Goal: Task Accomplishment & Management: Manage account settings

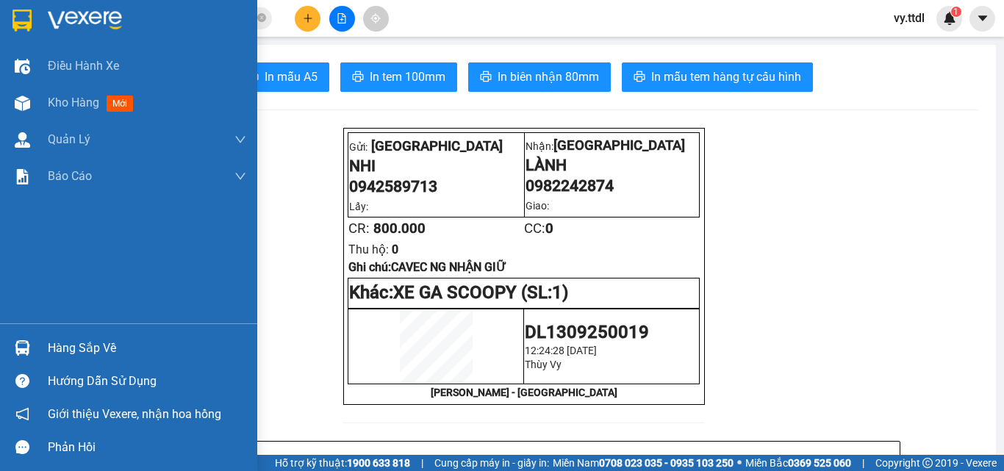
click at [15, 7] on div at bounding box center [23, 20] width 26 height 26
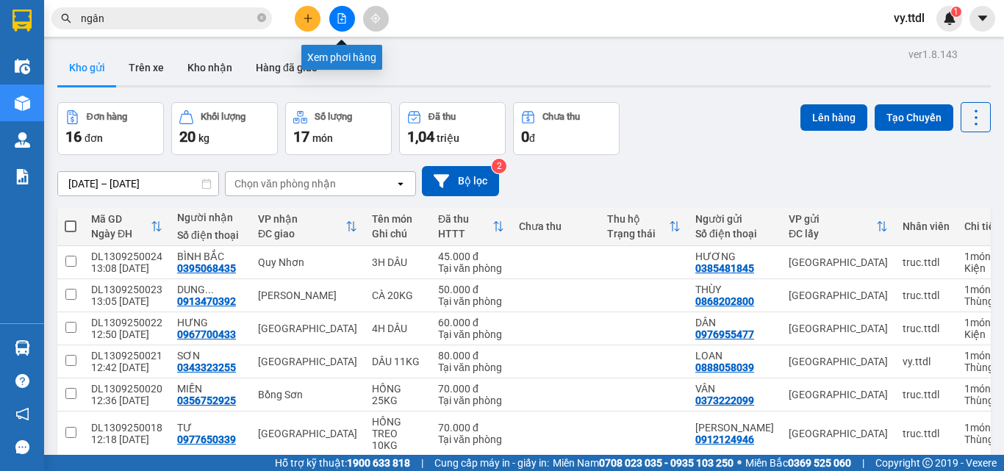
click at [348, 21] on button at bounding box center [342, 19] width 26 height 26
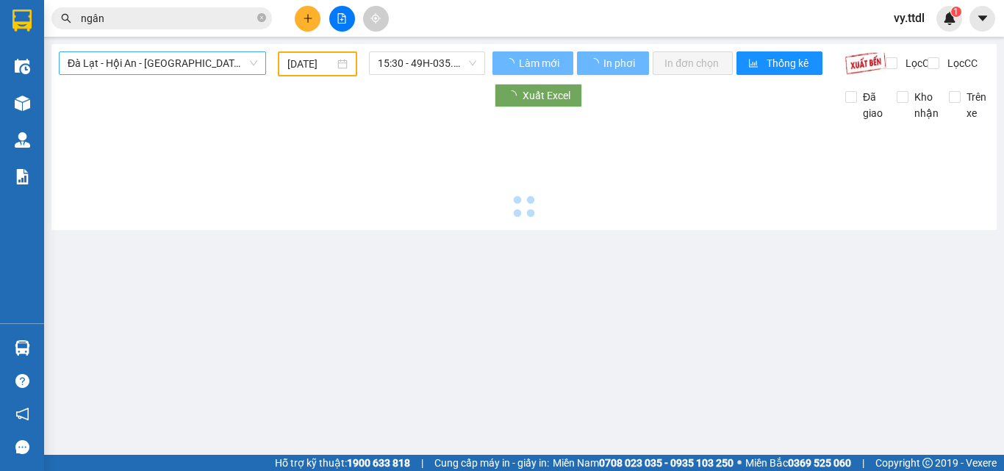
type input "[DATE]"
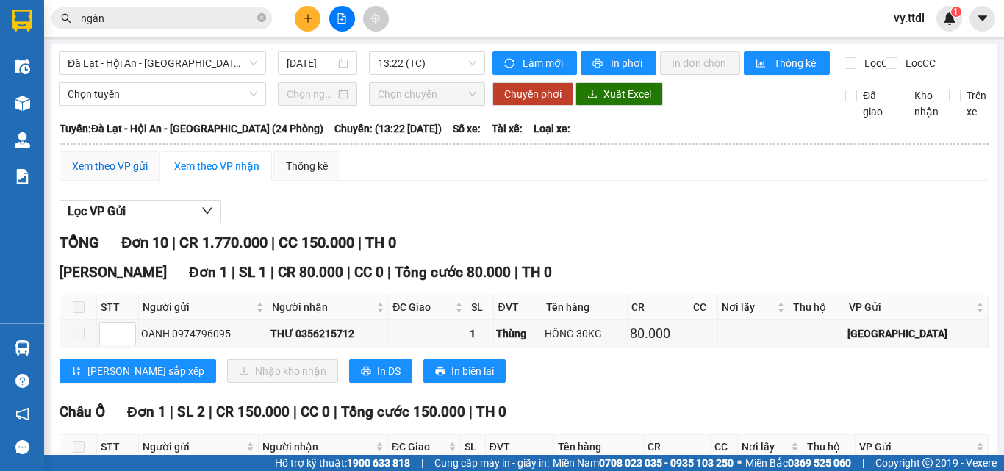
click at [125, 174] on div "Xem theo VP gửi" at bounding box center [110, 166] width 76 height 16
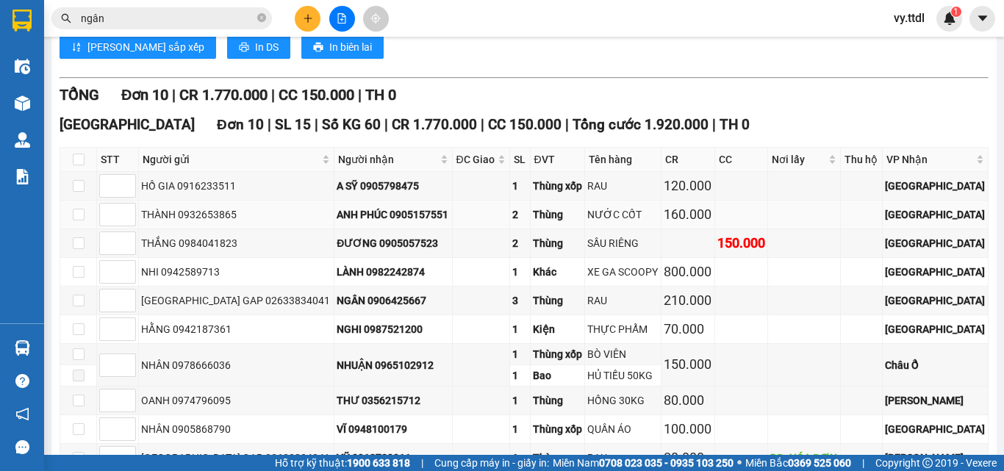
scroll to position [400, 0]
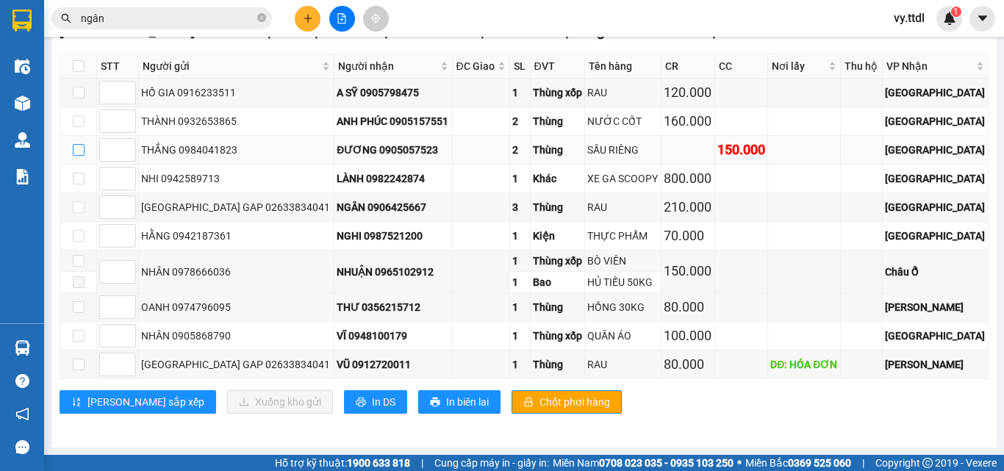
click at [82, 148] on input "checkbox" at bounding box center [79, 150] width 12 height 12
checkbox input "true"
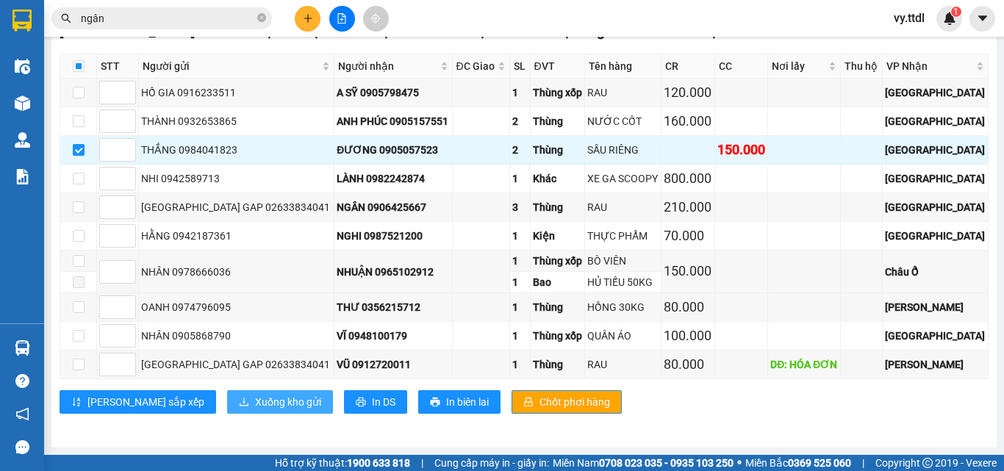
click at [255, 401] on span "Xuống kho gửi" at bounding box center [288, 402] width 66 height 16
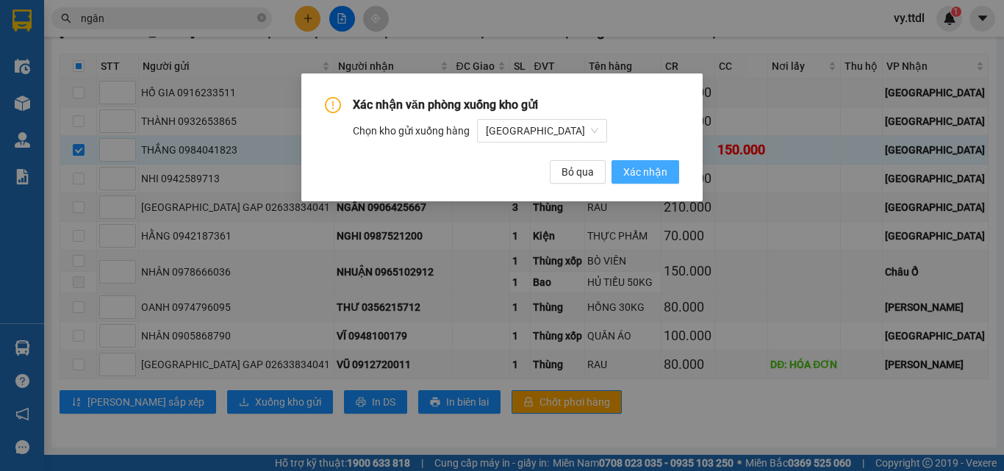
click at [648, 177] on span "Xác nhận" at bounding box center [645, 172] width 44 height 16
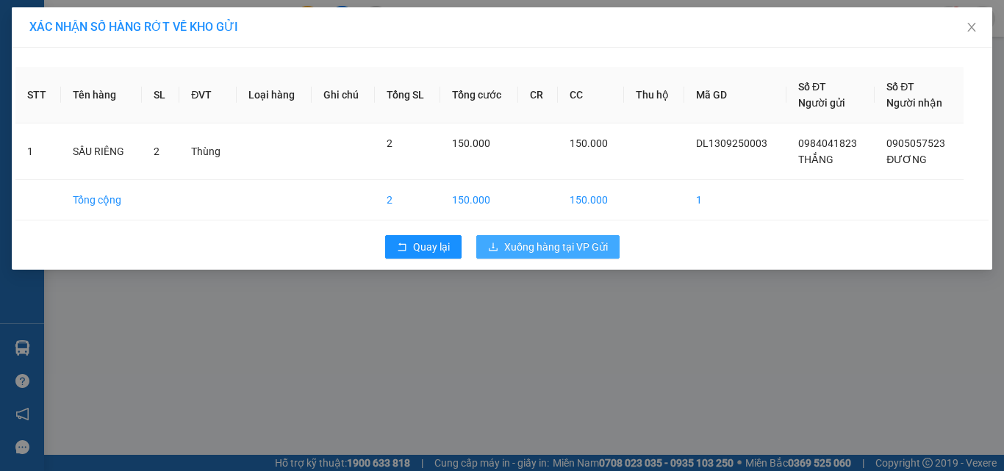
click at [606, 243] on span "Xuống hàng tại VP Gửi" at bounding box center [556, 247] width 104 height 16
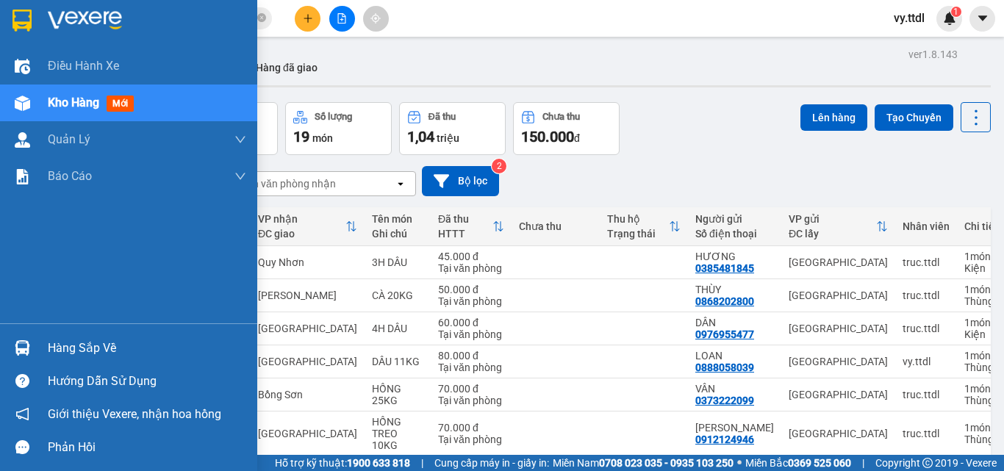
click at [36, 22] on div at bounding box center [128, 24] width 257 height 48
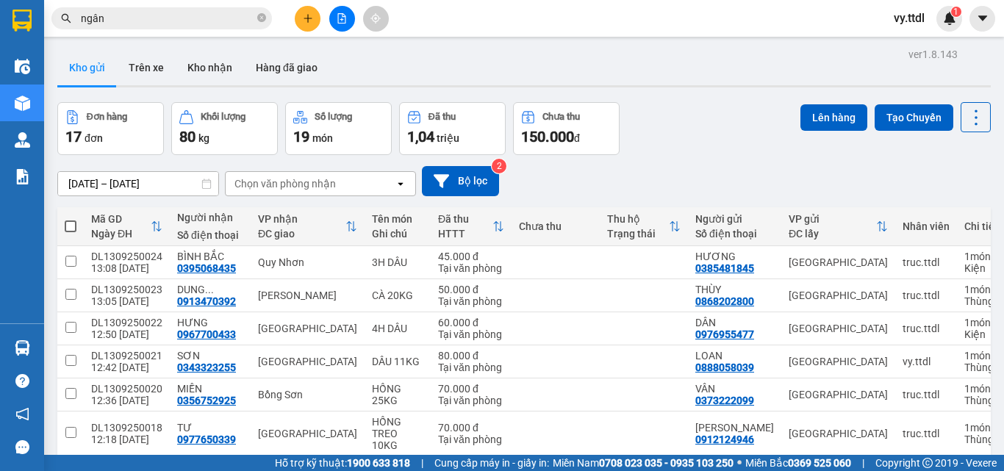
scroll to position [200, 0]
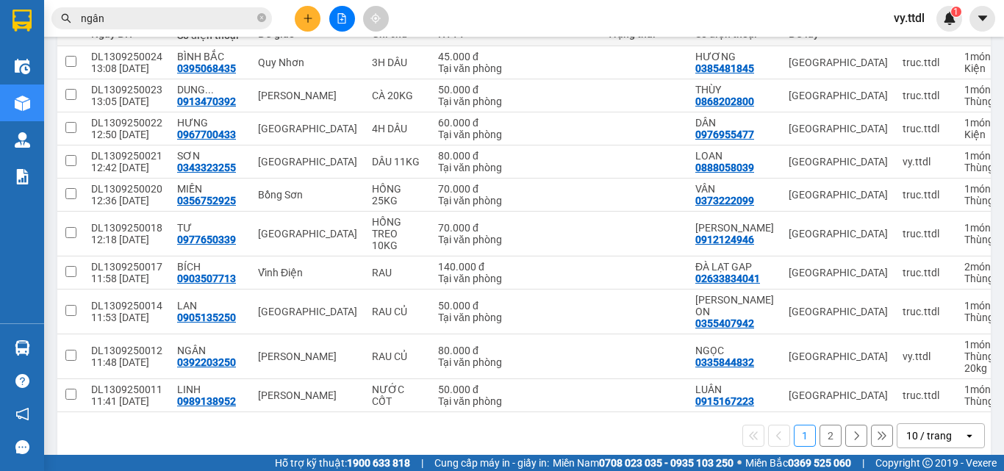
click at [936, 429] on div "10 / trang" at bounding box center [929, 436] width 46 height 15
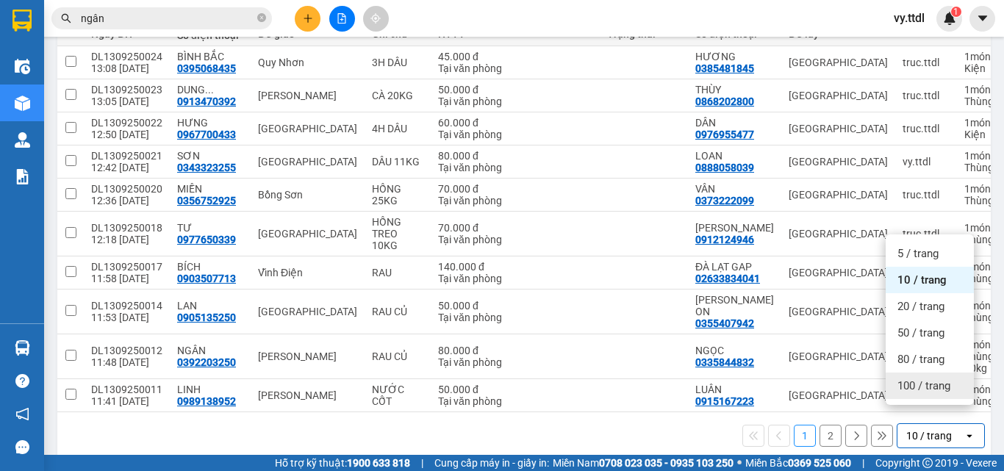
click at [923, 387] on span "100 / trang" at bounding box center [924, 386] width 53 height 15
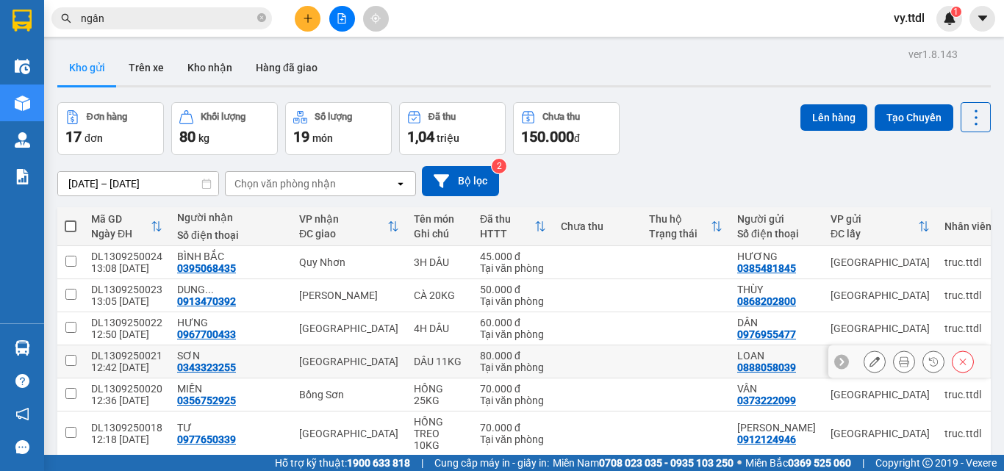
scroll to position [74, 0]
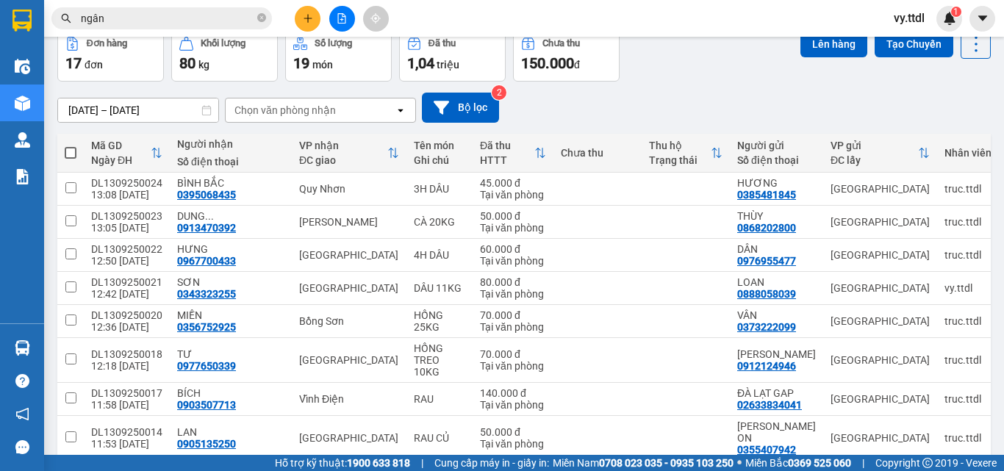
click at [343, 24] on button at bounding box center [342, 19] width 26 height 26
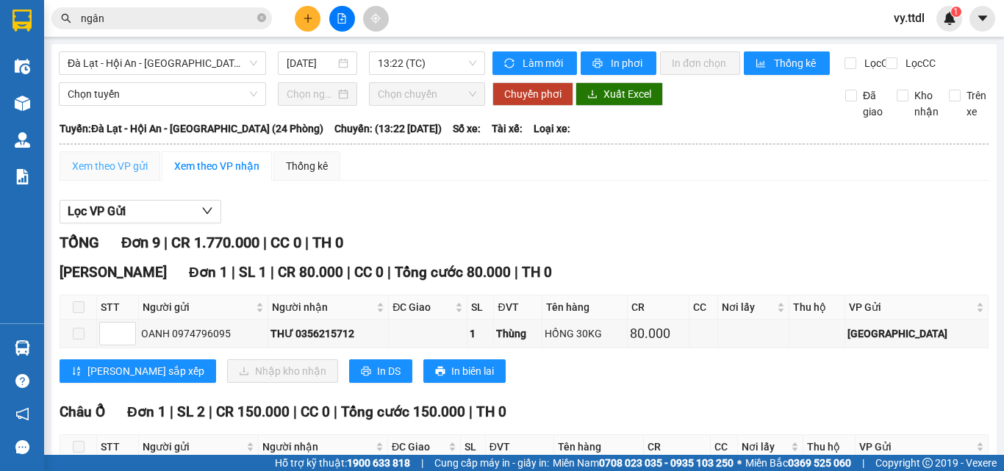
click at [128, 181] on div "Xem theo VP gửi" at bounding box center [110, 165] width 101 height 29
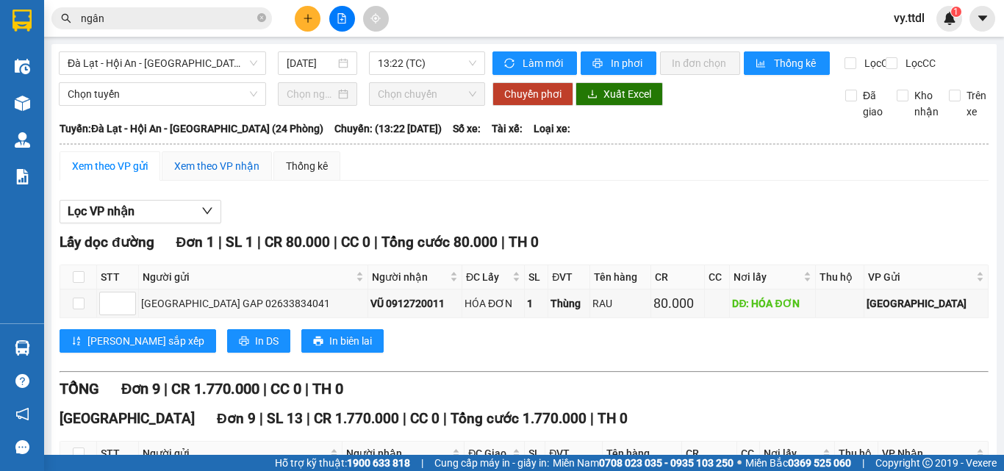
click at [241, 174] on div "Xem theo VP nhận" at bounding box center [216, 166] width 85 height 16
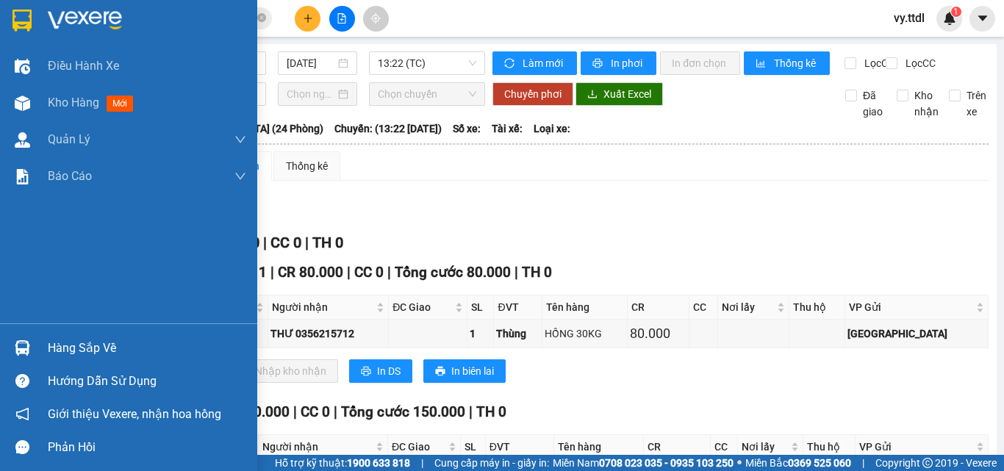
click at [32, 27] on div at bounding box center [23, 20] width 26 height 26
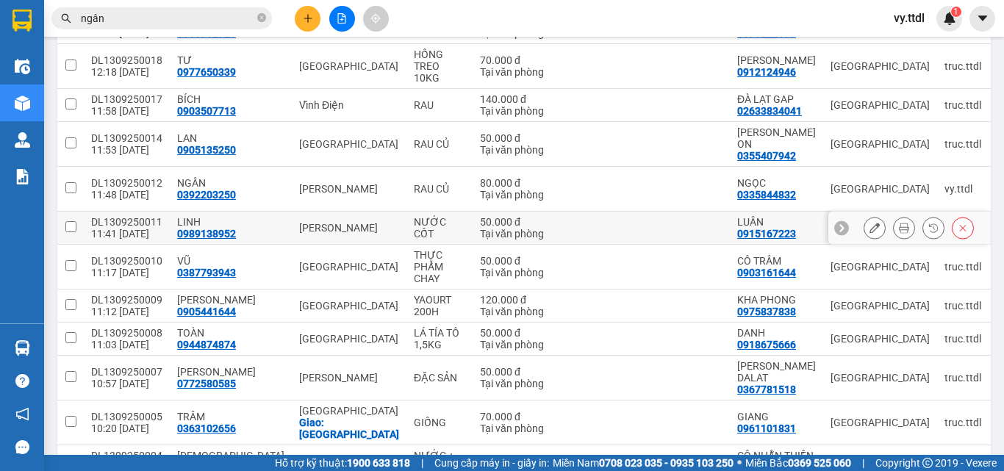
scroll to position [479, 0]
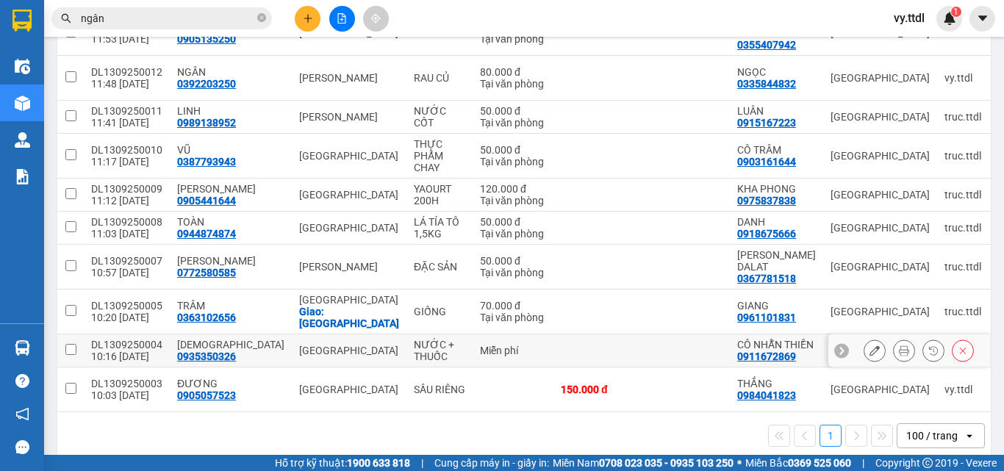
click at [66, 344] on input "checkbox" at bounding box center [70, 349] width 11 height 11
checkbox input "true"
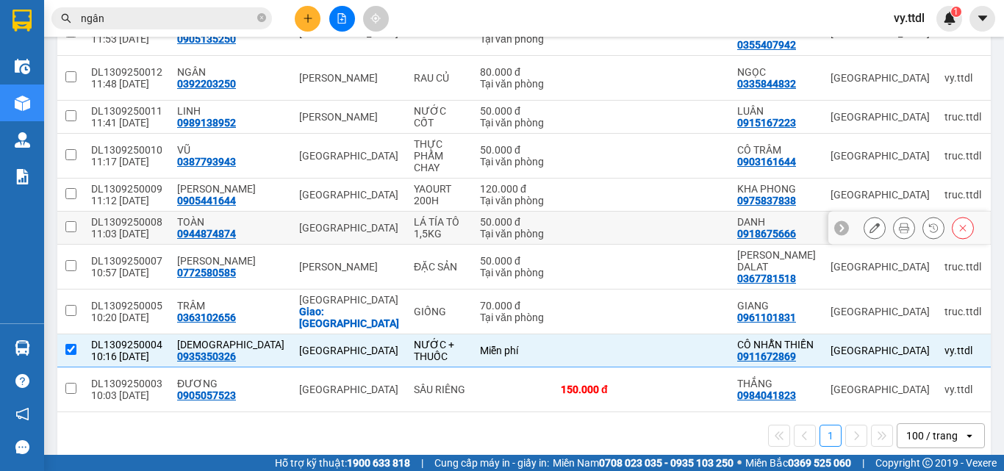
click at [76, 212] on td at bounding box center [70, 228] width 26 height 33
checkbox input "true"
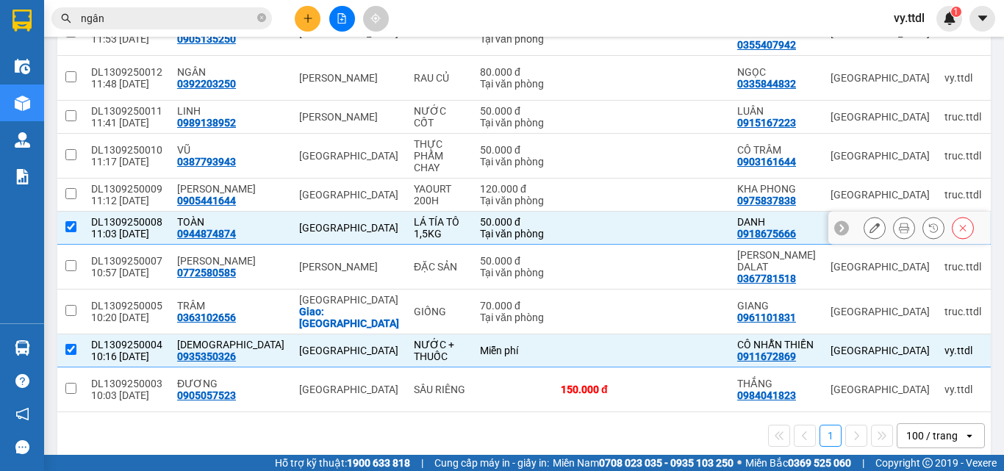
scroll to position [405, 0]
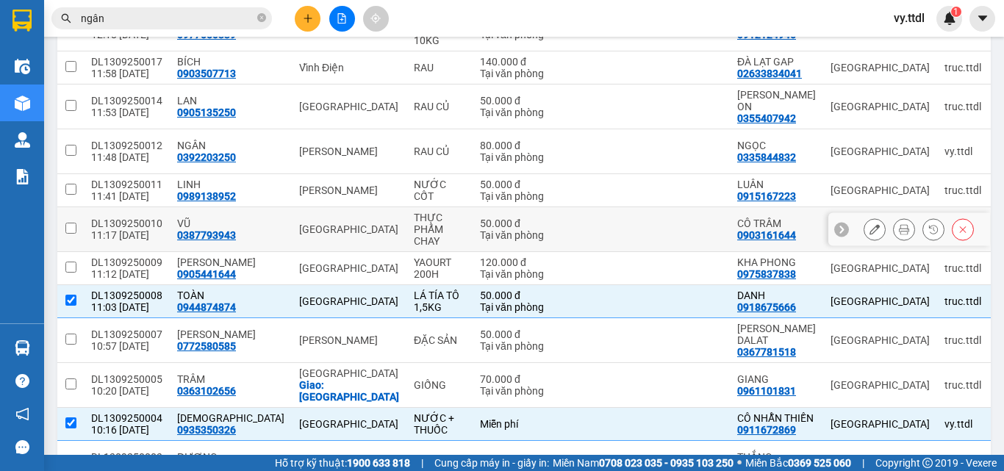
click at [69, 223] on input "checkbox" at bounding box center [70, 228] width 11 height 11
checkbox input "true"
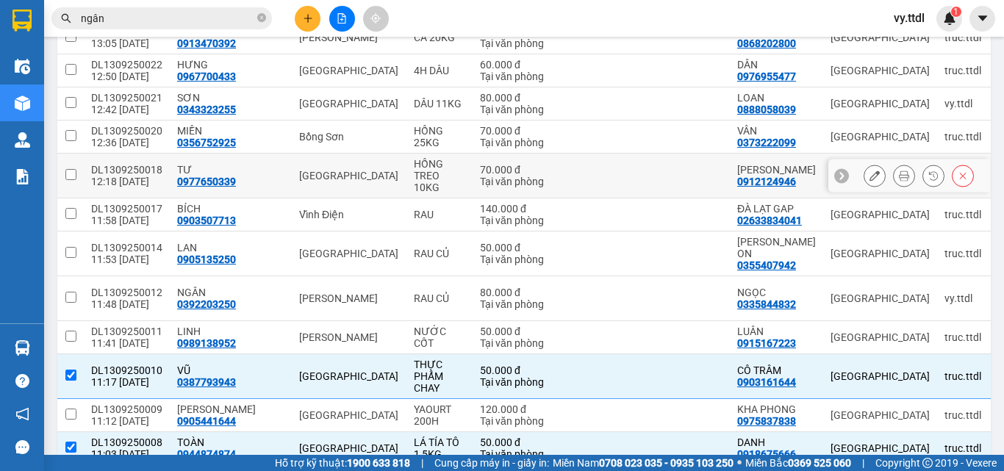
scroll to position [185, 0]
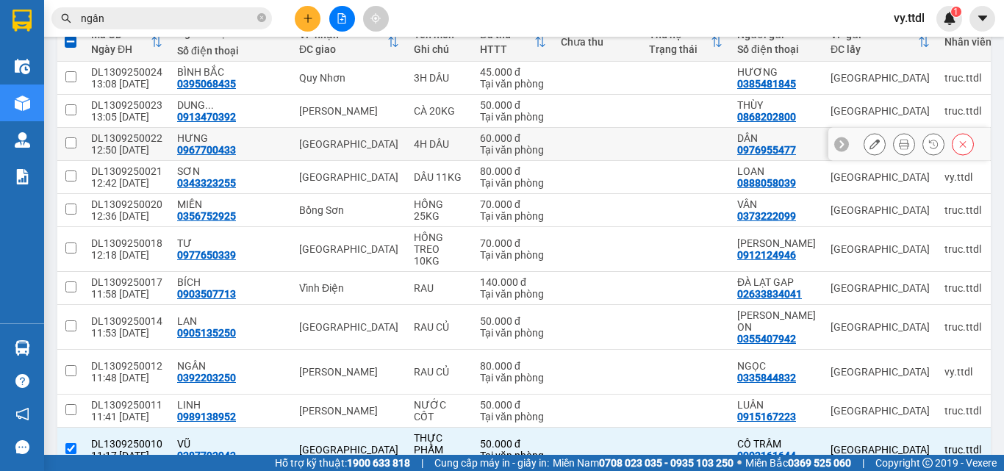
click at [72, 143] on input "checkbox" at bounding box center [70, 142] width 11 height 11
checkbox input "true"
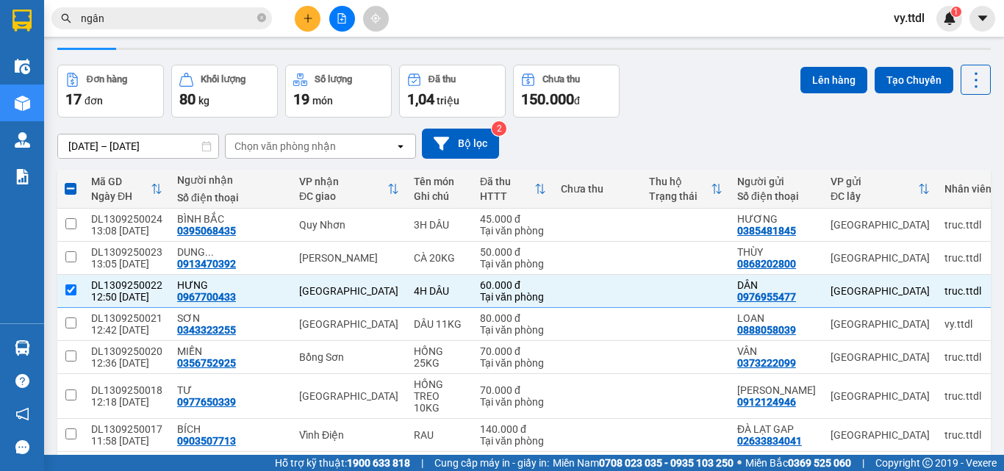
scroll to position [0, 0]
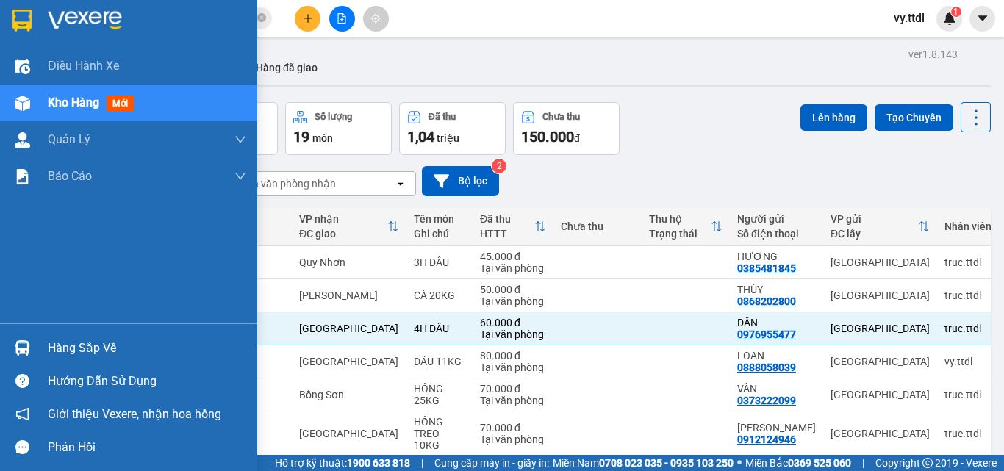
click at [42, 14] on div at bounding box center [128, 24] width 257 height 48
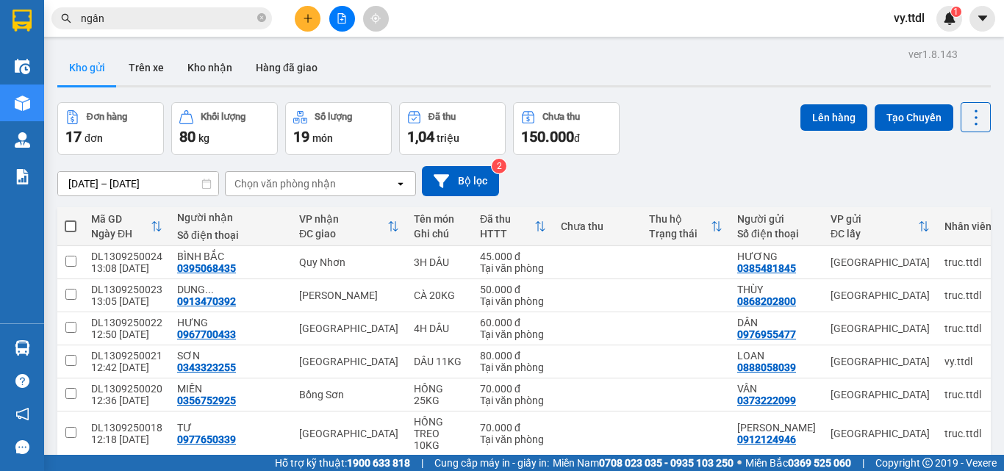
click at [310, 19] on icon "plus" at bounding box center [308, 18] width 10 height 10
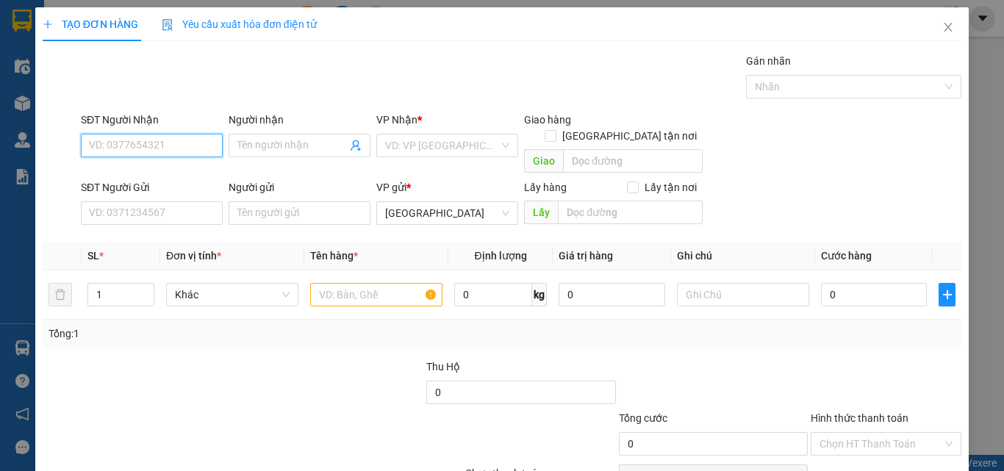
click at [201, 140] on input "SĐT Người Nhận" at bounding box center [152, 146] width 142 height 24
click at [162, 143] on input "SĐT Người Nhận" at bounding box center [152, 146] width 142 height 24
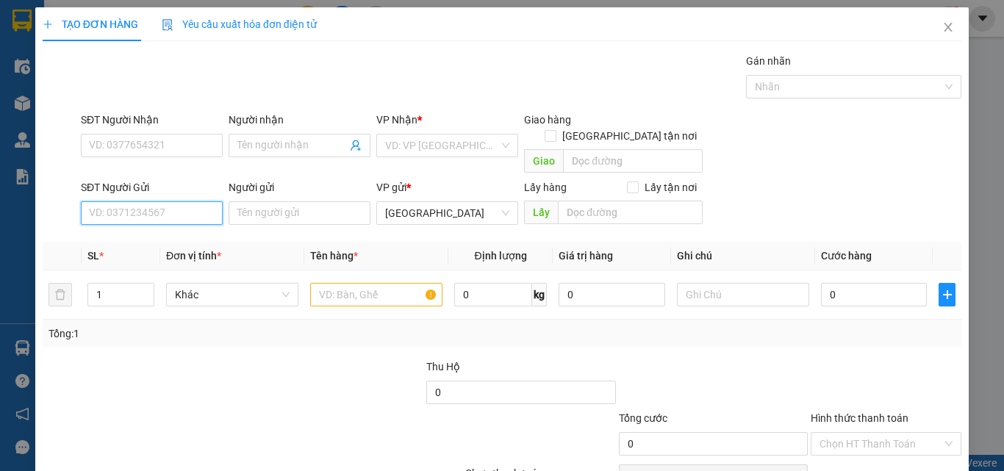
click at [148, 201] on input "SĐT Người Gửi" at bounding box center [152, 213] width 142 height 24
click at [148, 227] on div "0976790789 - LÝ" at bounding box center [150, 226] width 123 height 16
type input "0976790789"
click at [210, 133] on div "SĐT Người Nhận" at bounding box center [152, 123] width 142 height 22
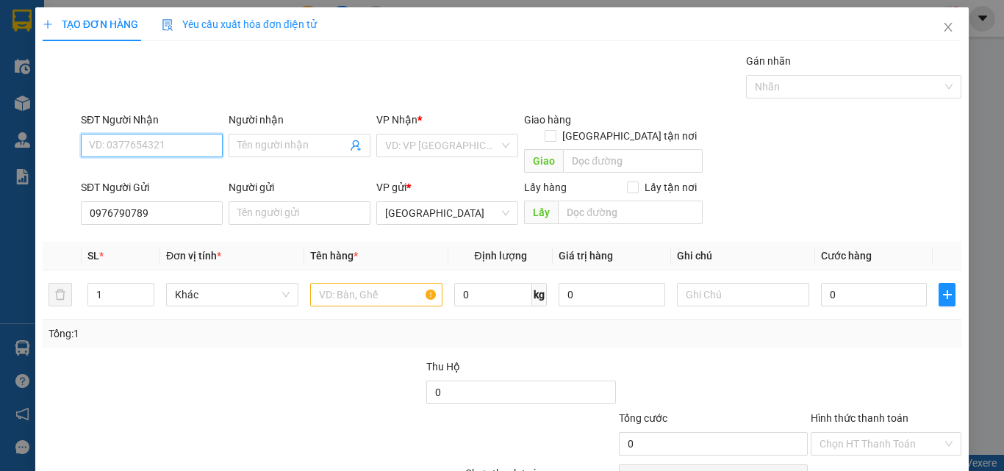
click at [199, 141] on input "SĐT Người Nhận" at bounding box center [152, 146] width 142 height 24
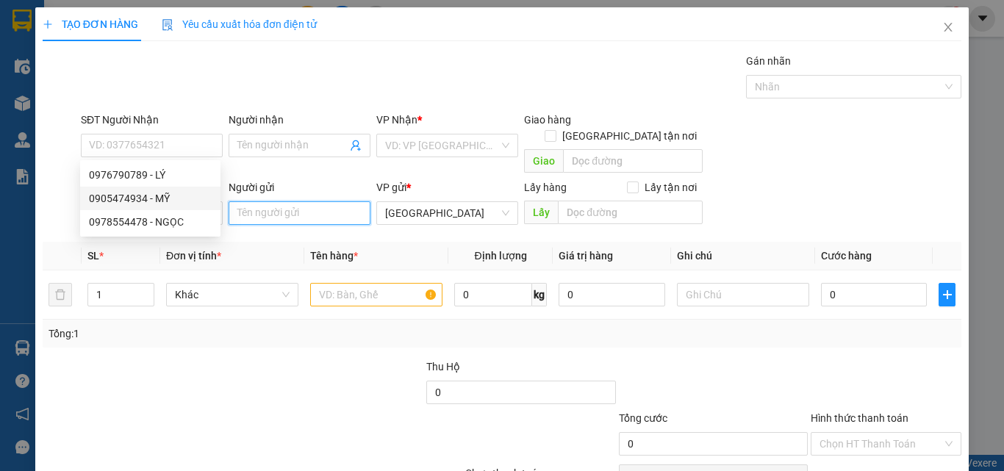
click at [265, 201] on input "Người gửi" at bounding box center [300, 213] width 142 height 24
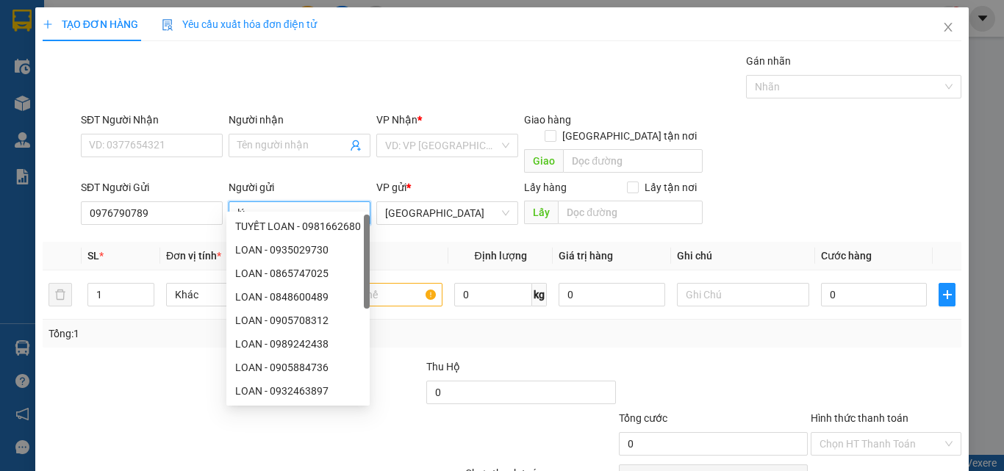
drag, startPoint x: 221, startPoint y: 213, endPoint x: 37, endPoint y: 259, distance: 190.2
click at [37, 259] on div "TẠO ĐƠN HÀNG Yêu cầu xuất hóa đơn điện tử Transit Pickup Surcharge Ids Transit …" at bounding box center [502, 271] width 934 height 529
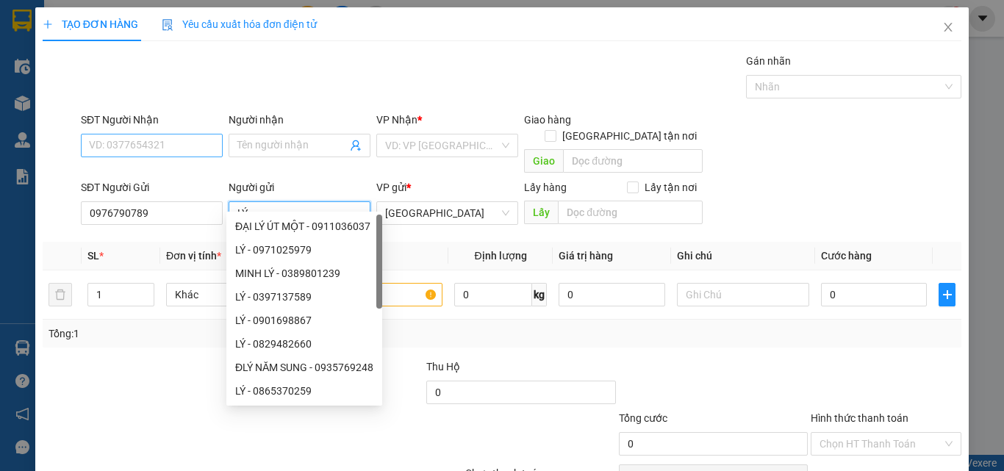
type input "LÝ"
click at [147, 147] on input "SĐT Người Nhận" at bounding box center [152, 146] width 142 height 24
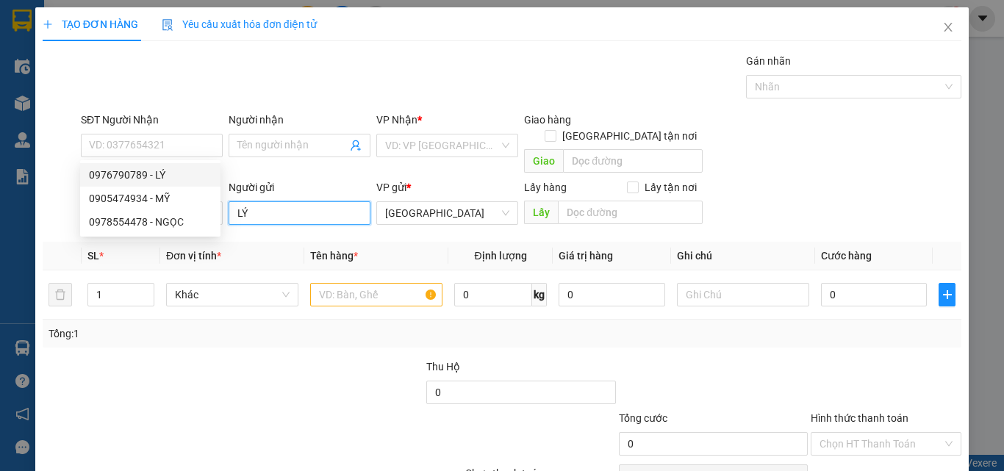
click at [271, 201] on input "LÝ" at bounding box center [300, 213] width 142 height 24
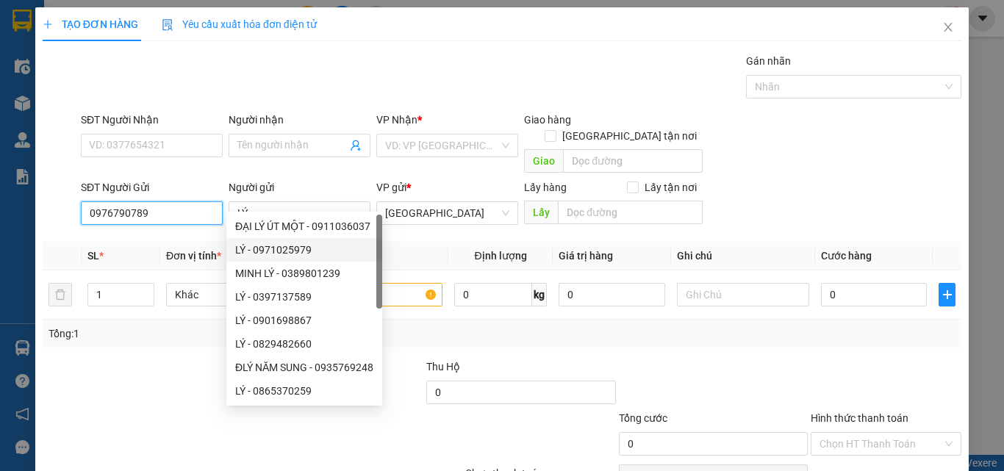
drag, startPoint x: 171, startPoint y: 196, endPoint x: 0, endPoint y: 198, distance: 170.6
click at [0, 198] on div "TẠO ĐƠN HÀNG Yêu cầu xuất hóa đơn điện tử Transit Pickup Surcharge Ids Transit …" at bounding box center [502, 235] width 1004 height 471
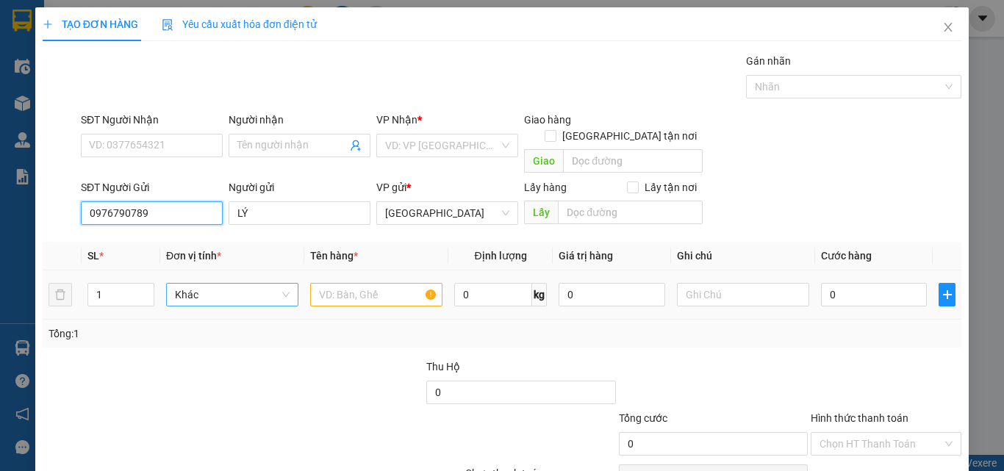
click at [234, 285] on span "Khác" at bounding box center [232, 295] width 115 height 22
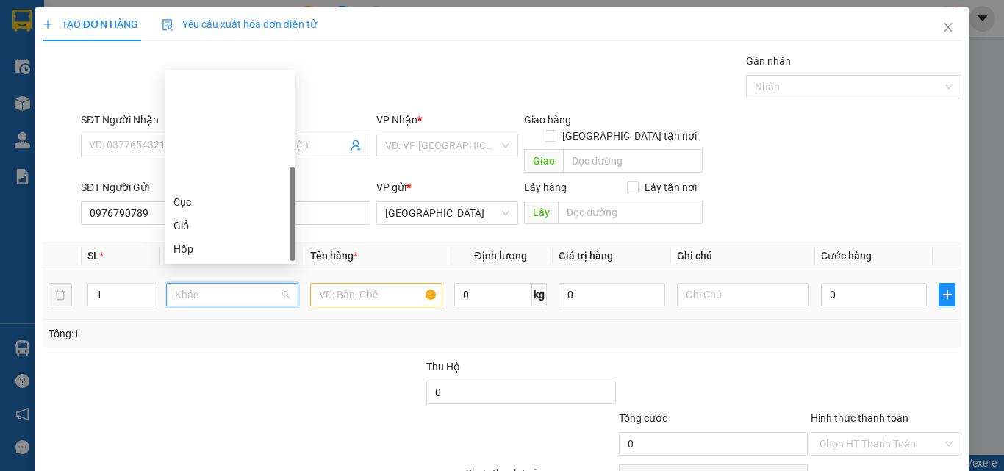
scroll to position [141, 0]
type input "B"
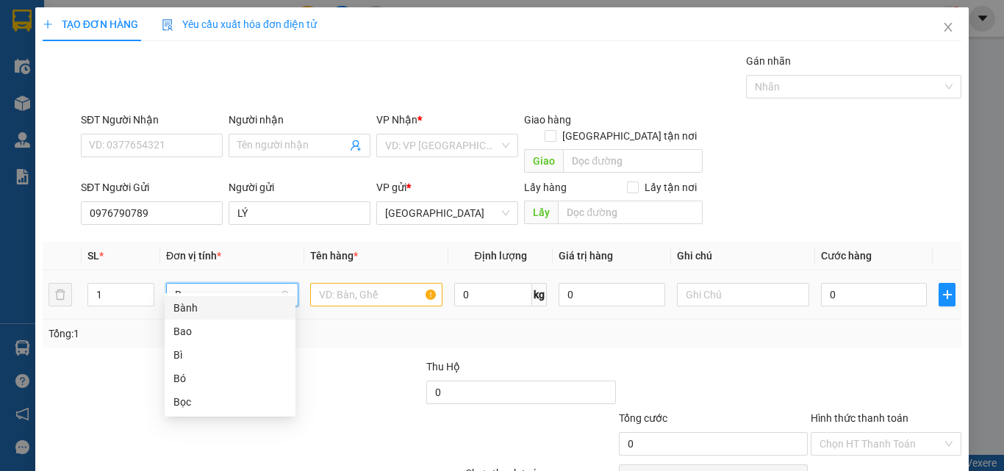
scroll to position [0, 0]
drag, startPoint x: 215, startPoint y: 330, endPoint x: 303, endPoint y: 290, distance: 97.0
click at [215, 330] on div "Bao" at bounding box center [229, 331] width 113 height 16
click at [357, 283] on input "text" at bounding box center [376, 295] width 132 height 24
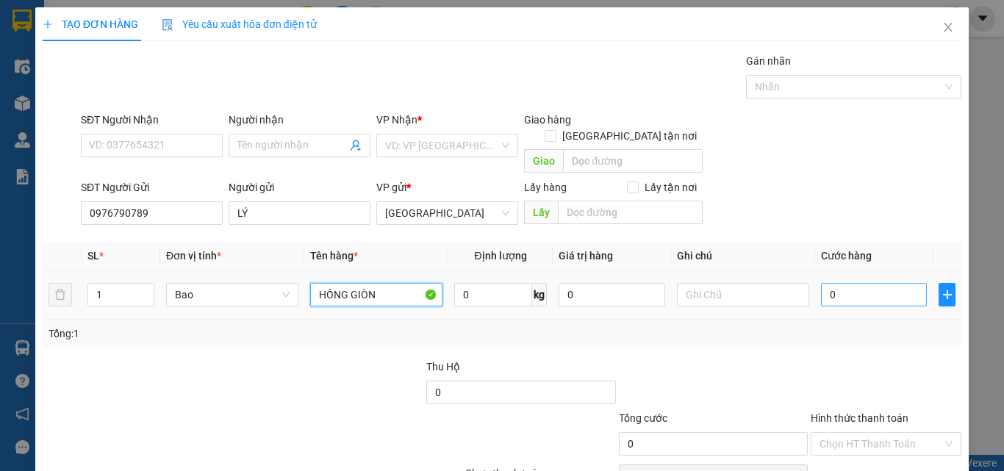
type input "HỒNG GIÒN"
click at [842, 283] on input "0" at bounding box center [874, 295] width 106 height 24
type input "3"
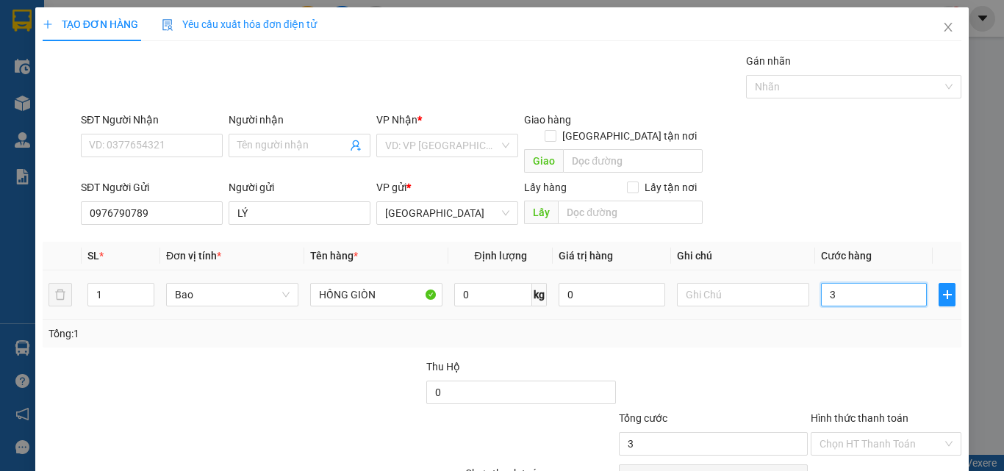
type input "30"
type input "30.000"
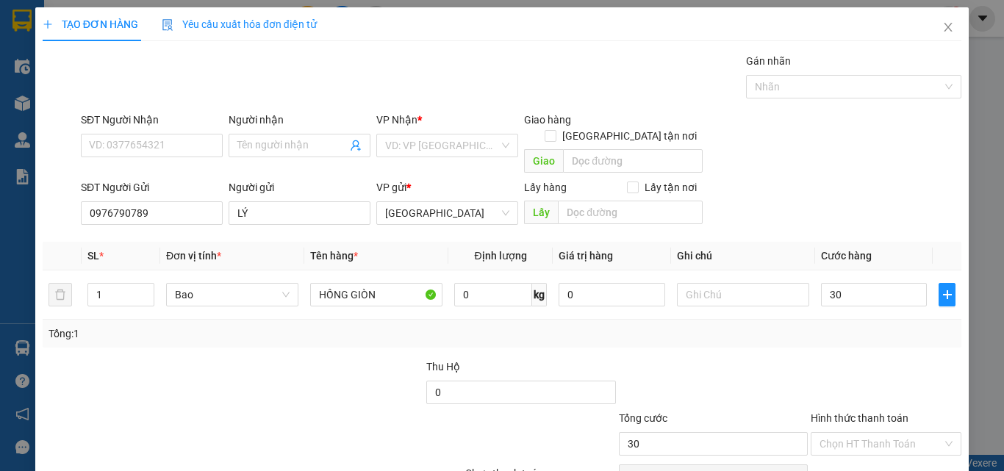
type input "30.000"
click at [237, 359] on div at bounding box center [329, 384] width 192 height 51
click at [503, 283] on input "0" at bounding box center [493, 295] width 78 height 24
type input "30"
click at [862, 283] on input "30.000" at bounding box center [874, 295] width 106 height 24
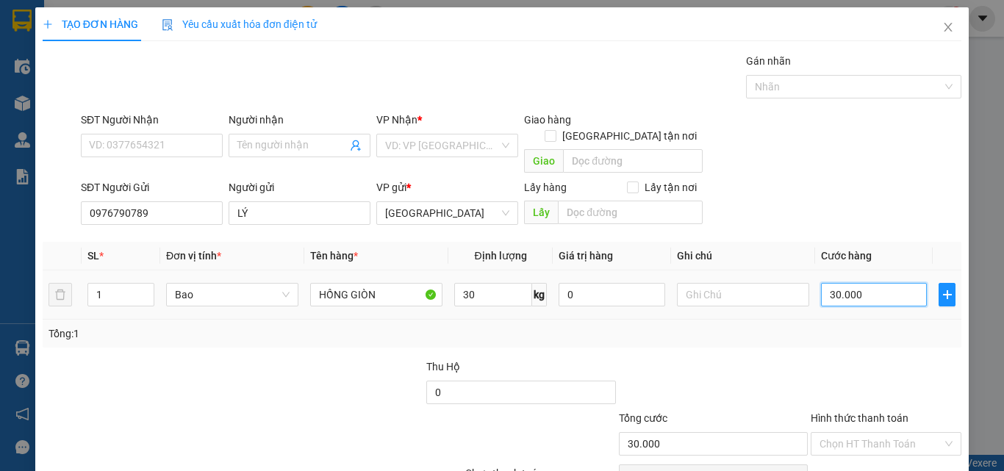
type input "8"
type input "80"
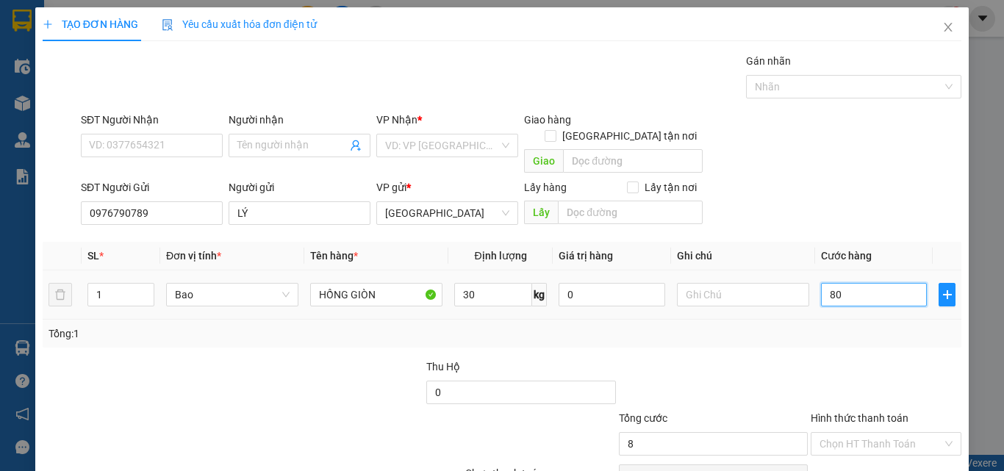
type input "80"
type input "80.000"
click at [851, 326] on div "Tổng: 1" at bounding box center [502, 334] width 907 height 16
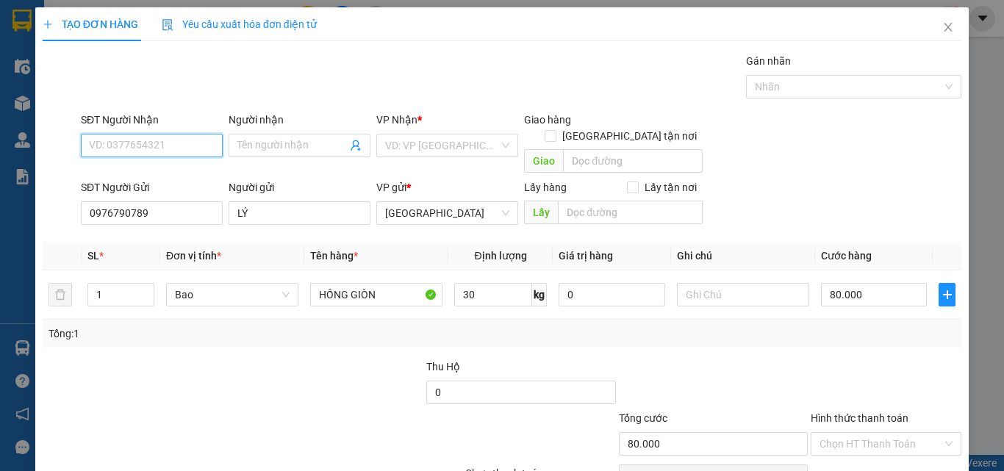
click at [139, 147] on input "SĐT Người Nhận" at bounding box center [152, 146] width 142 height 24
type input "0362707912"
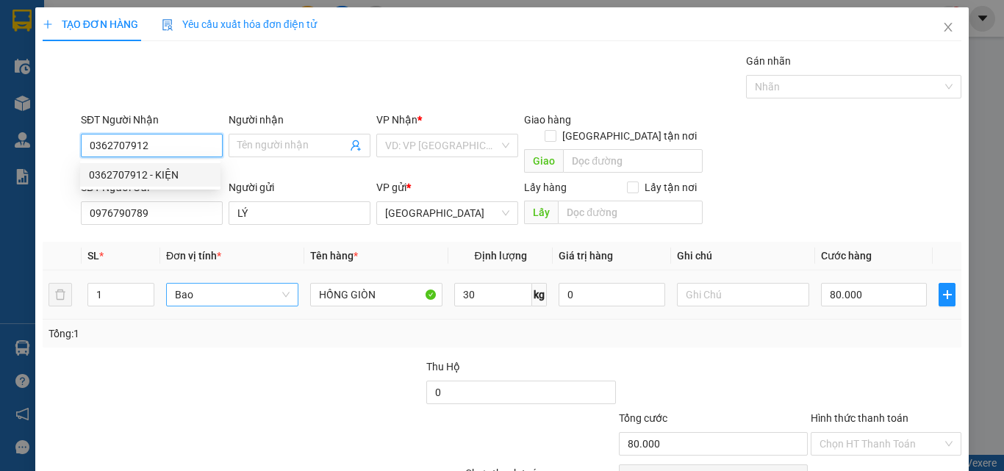
scroll to position [67, 0]
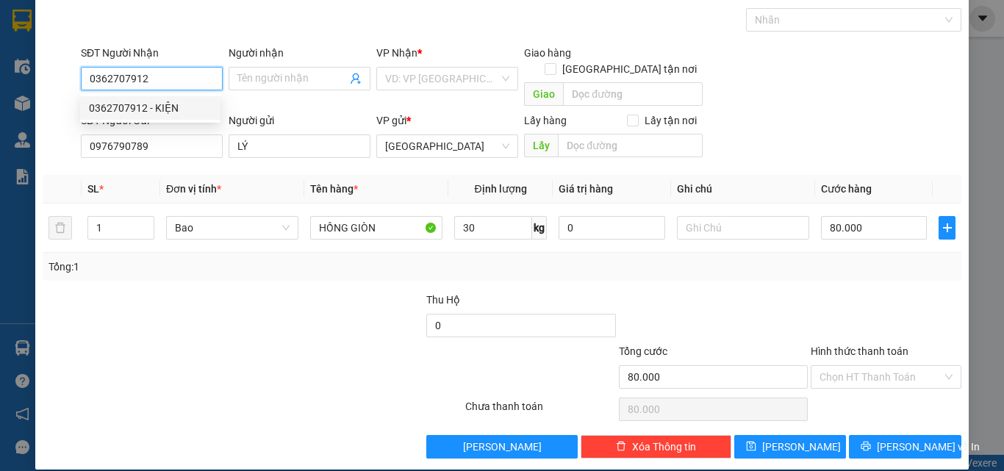
click at [173, 111] on div "0362707912 - KIỆN" at bounding box center [150, 108] width 123 height 16
type input "KIỆN"
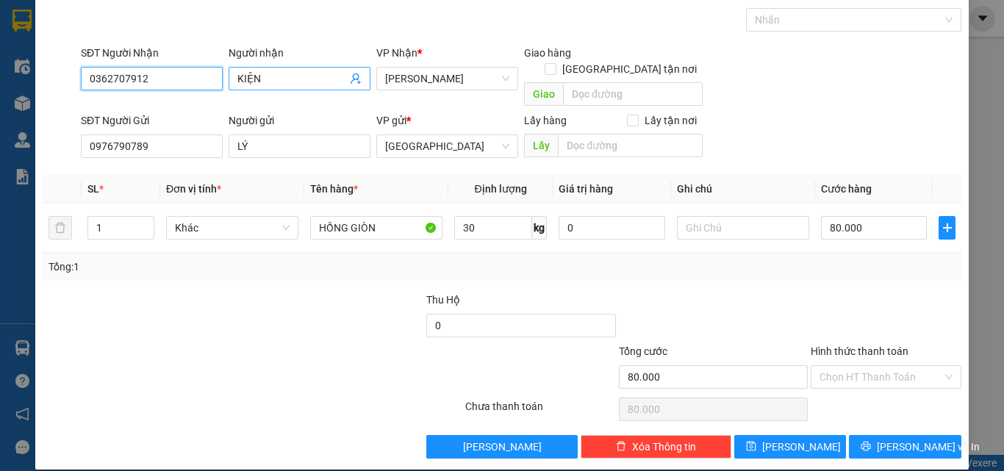
type input "0362707912"
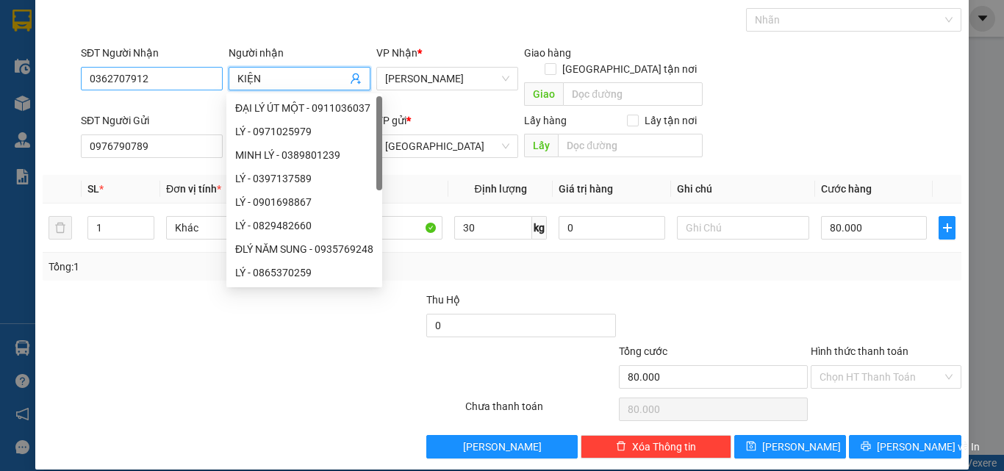
drag, startPoint x: 307, startPoint y: 82, endPoint x: 188, endPoint y: 79, distance: 119.1
click at [188, 79] on div "SĐT Người Nhận 0362707912 Người nhận KIỆN VP Nhận * Tam Kỳ Giao hàng Giao tận n…" at bounding box center [521, 79] width 887 height 68
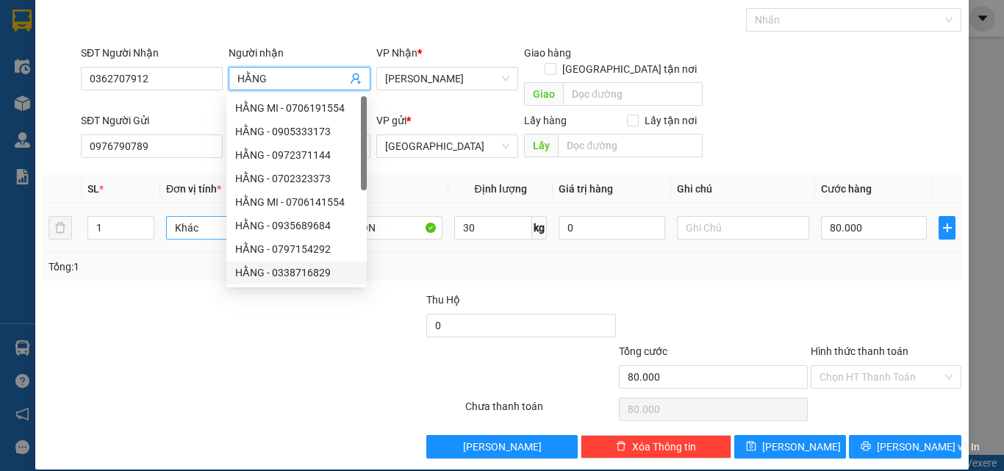
click at [204, 217] on span "Khác" at bounding box center [232, 228] width 115 height 22
type input "HẰNG"
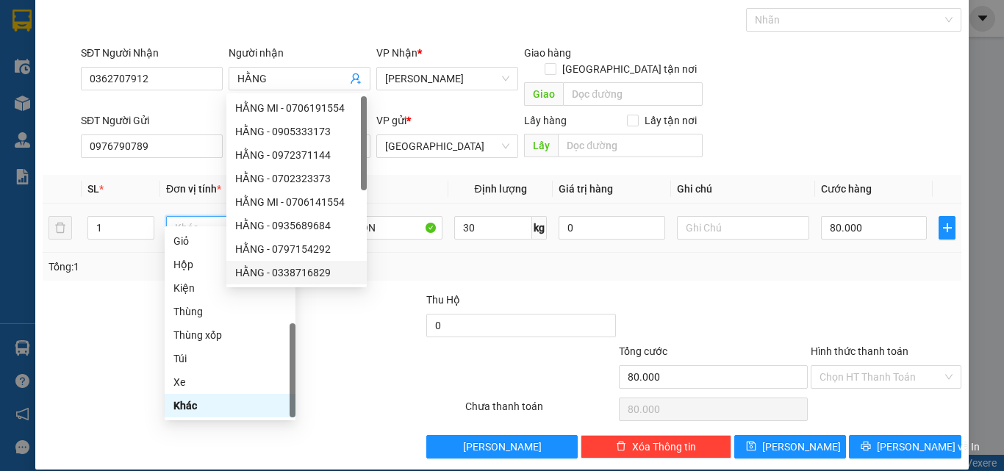
type input "B"
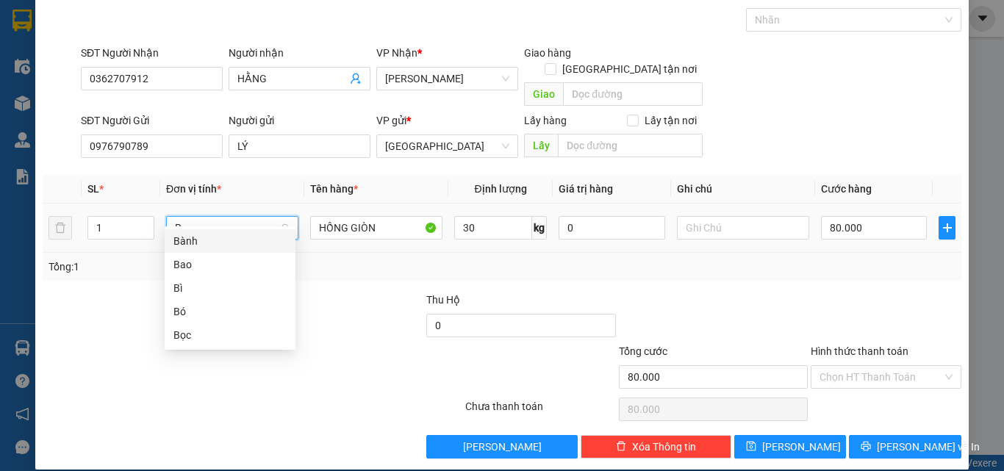
scroll to position [0, 0]
click at [207, 273] on div "Bao" at bounding box center [230, 265] width 131 height 24
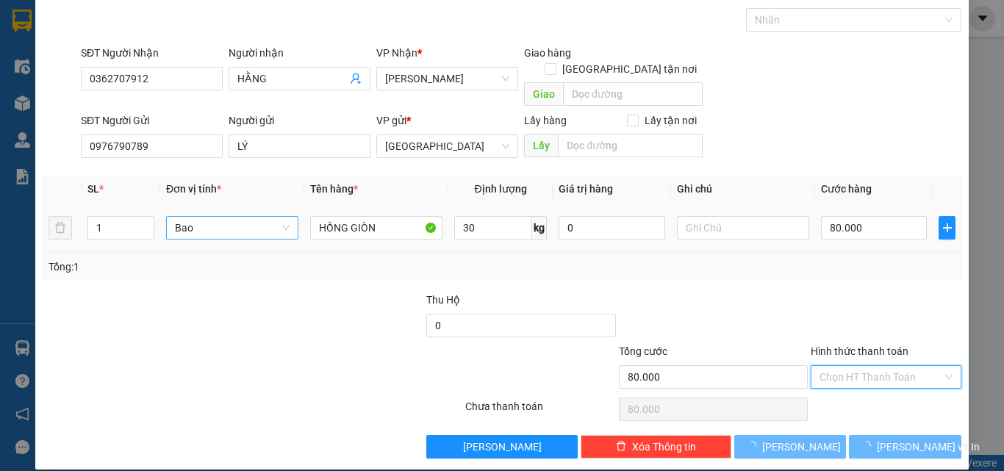
click at [849, 366] on input "Hình thức thanh toán" at bounding box center [881, 377] width 123 height 22
type input "0"
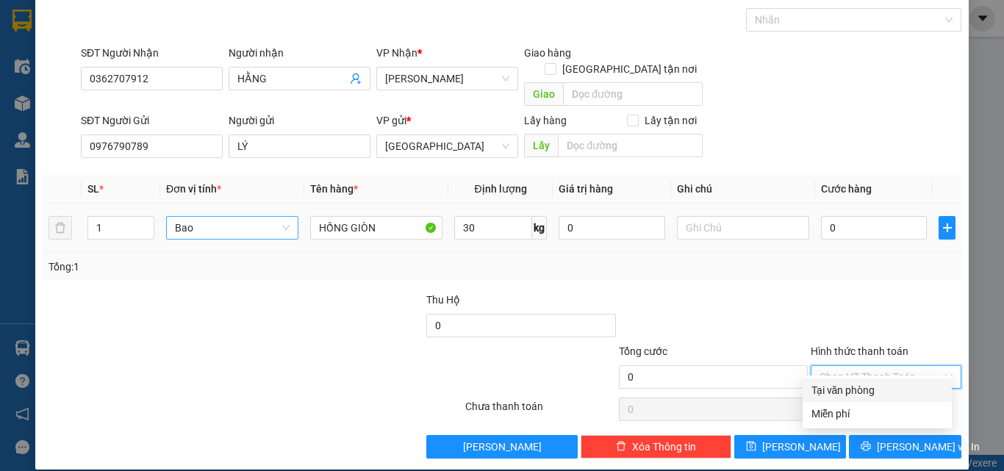
drag, startPoint x: 884, startPoint y: 385, endPoint x: 912, endPoint y: 404, distance: 33.8
click at [889, 388] on div "Tại văn phòng" at bounding box center [878, 390] width 132 height 16
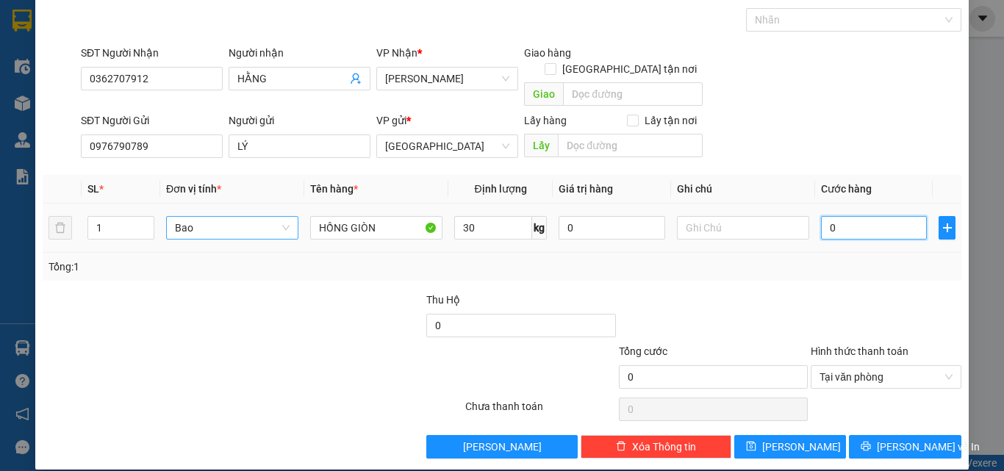
click at [876, 216] on input "0" at bounding box center [874, 228] width 106 height 24
type input "8"
type input "80"
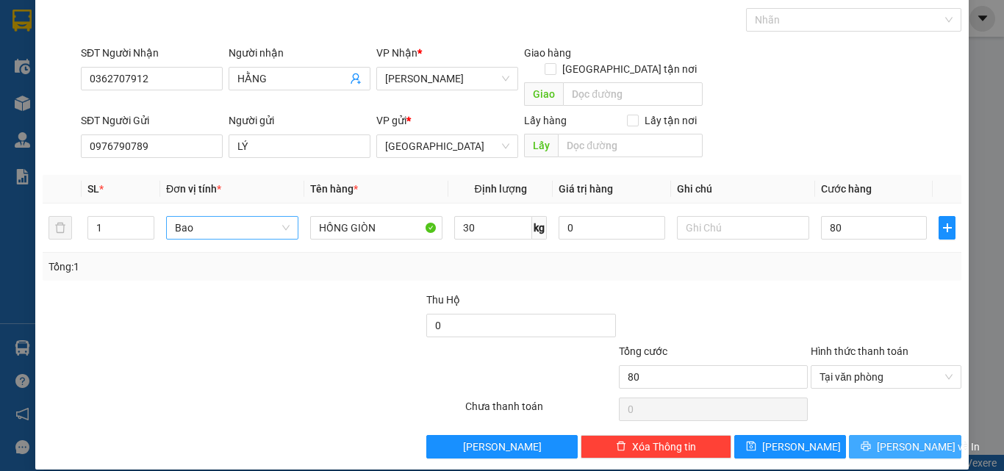
click at [901, 439] on span "Lưu và In" at bounding box center [928, 447] width 103 height 16
type input "80.000"
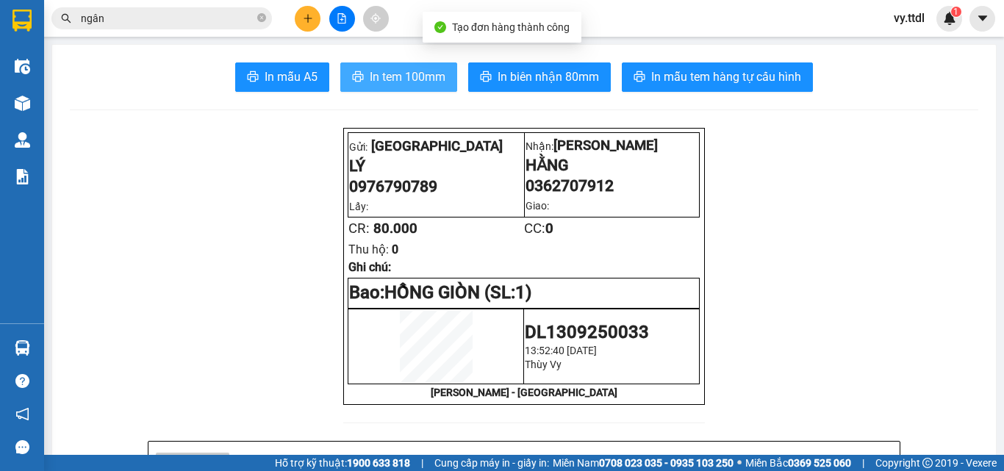
click at [420, 79] on span "In tem 100mm" at bounding box center [408, 77] width 76 height 18
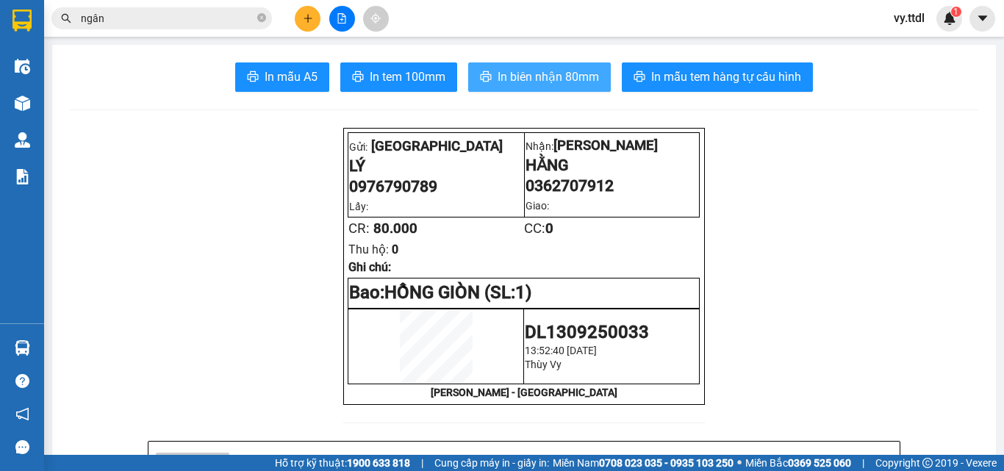
click at [584, 80] on span "In biên nhận 80mm" at bounding box center [548, 77] width 101 height 18
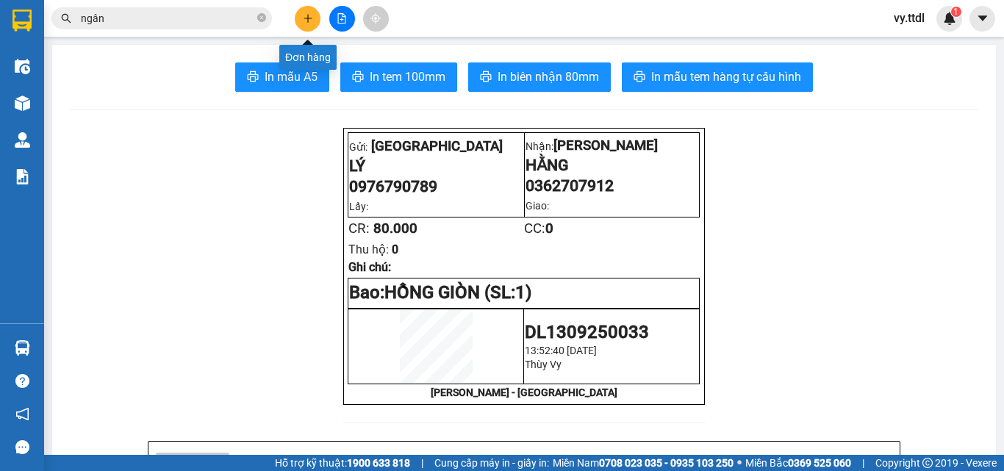
click at [308, 21] on icon "plus" at bounding box center [307, 18] width 1 height 8
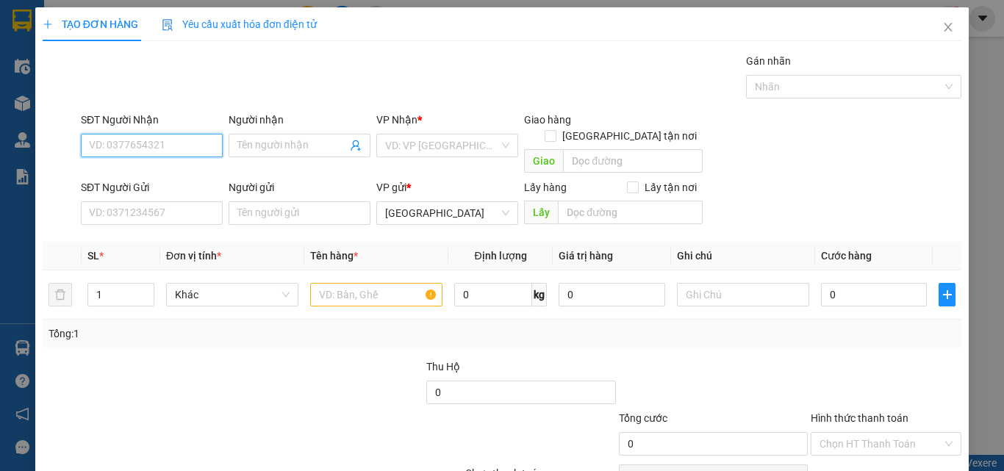
click at [200, 146] on input "SĐT Người Nhận" at bounding box center [152, 146] width 142 height 24
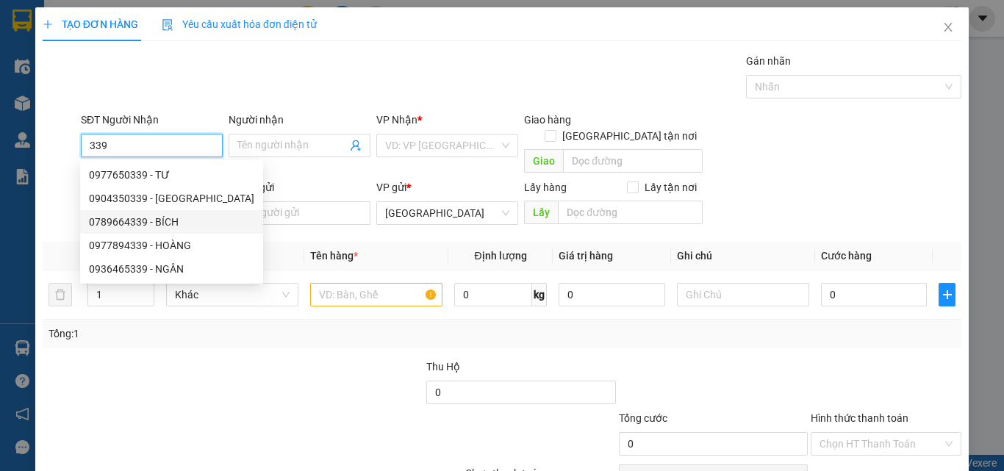
click at [180, 224] on div "0789664339 - BÍCH" at bounding box center [171, 222] width 165 height 16
type input "0789664339"
type input "BÍCH"
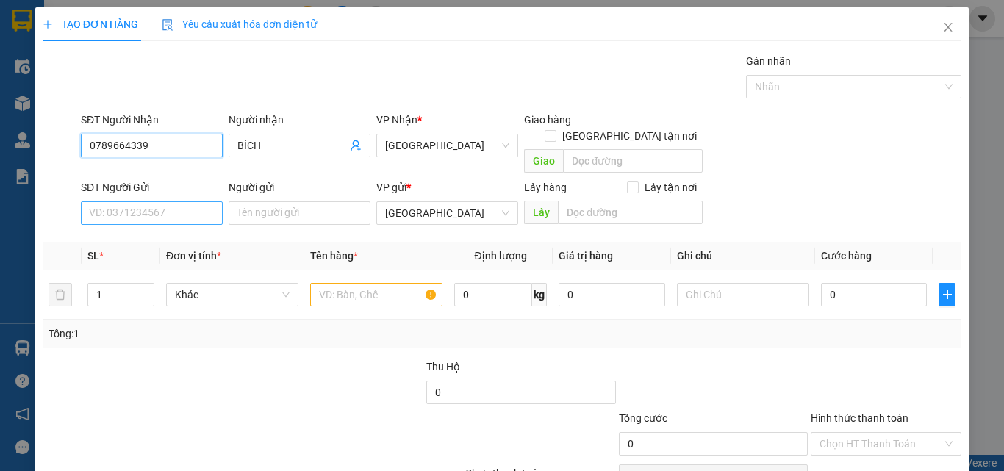
type input "0789664339"
click at [185, 201] on input "SĐT Người Gửi" at bounding box center [152, 213] width 142 height 24
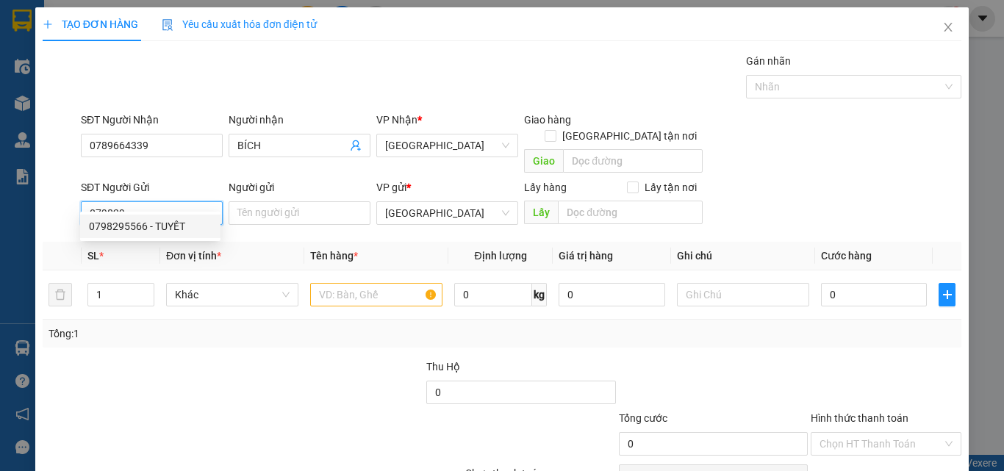
click at [209, 229] on div "0798295566 - TUYẾT" at bounding box center [150, 226] width 123 height 16
type input "0798295566"
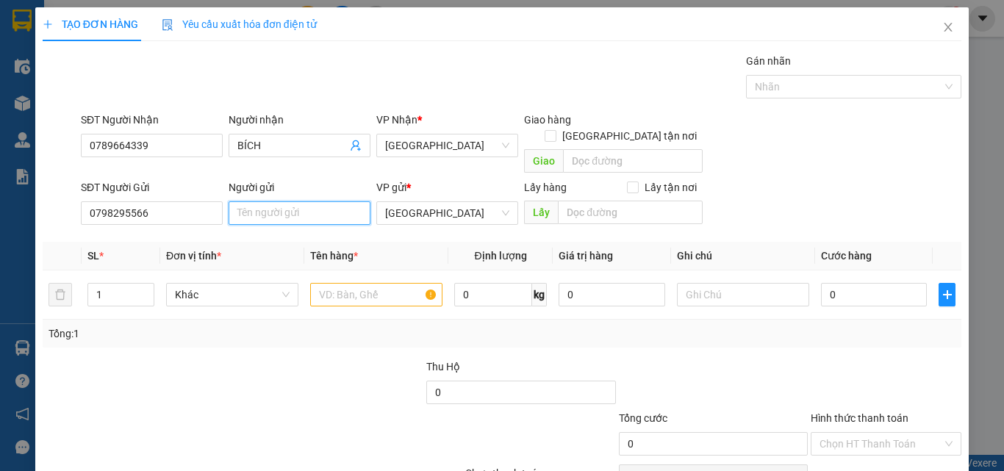
click at [285, 201] on input "Người gửi" at bounding box center [300, 213] width 142 height 24
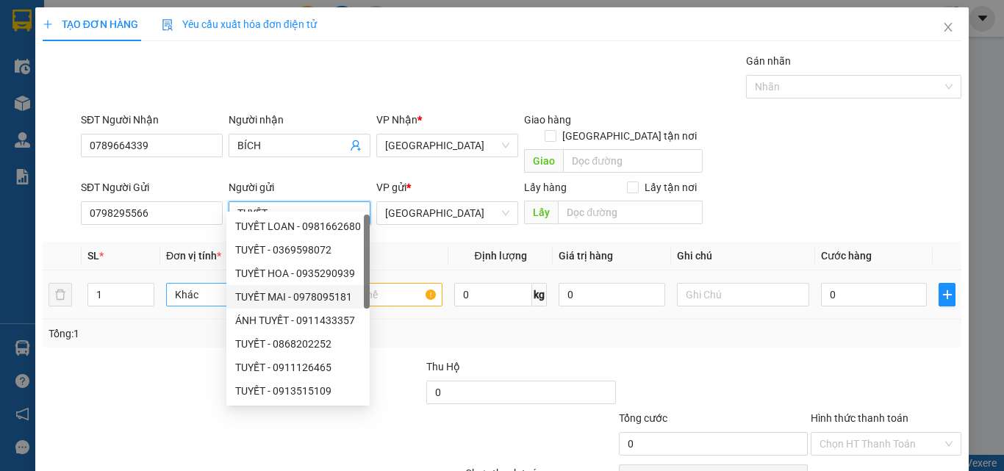
click at [211, 284] on span "Khác" at bounding box center [232, 295] width 115 height 22
type input "TUYẾT"
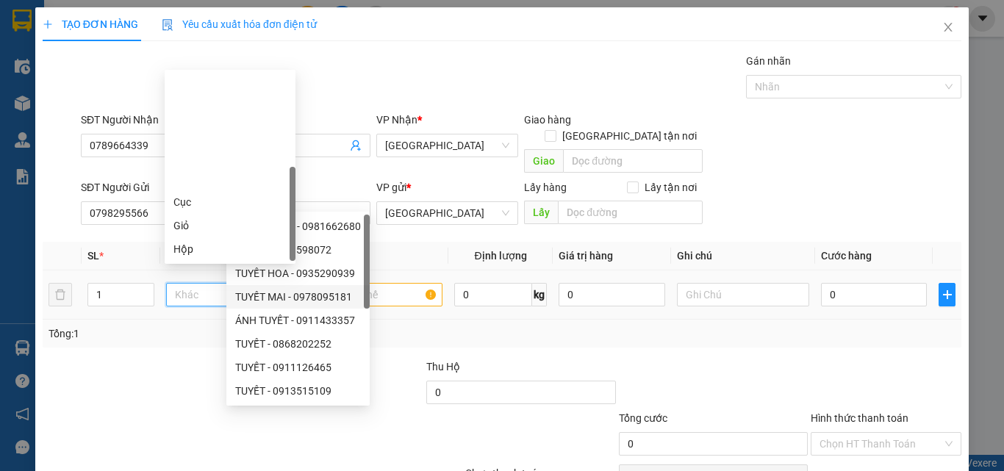
scroll to position [141, 0]
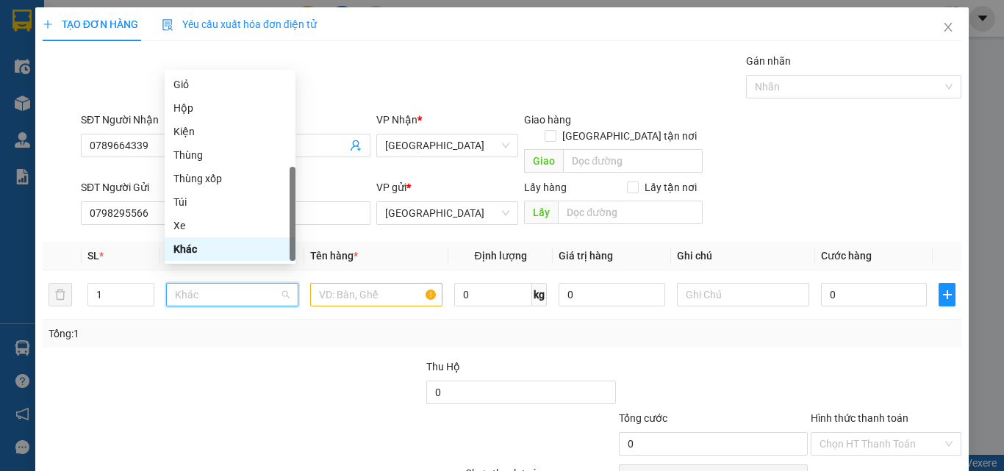
click at [173, 359] on div at bounding box center [137, 384] width 192 height 51
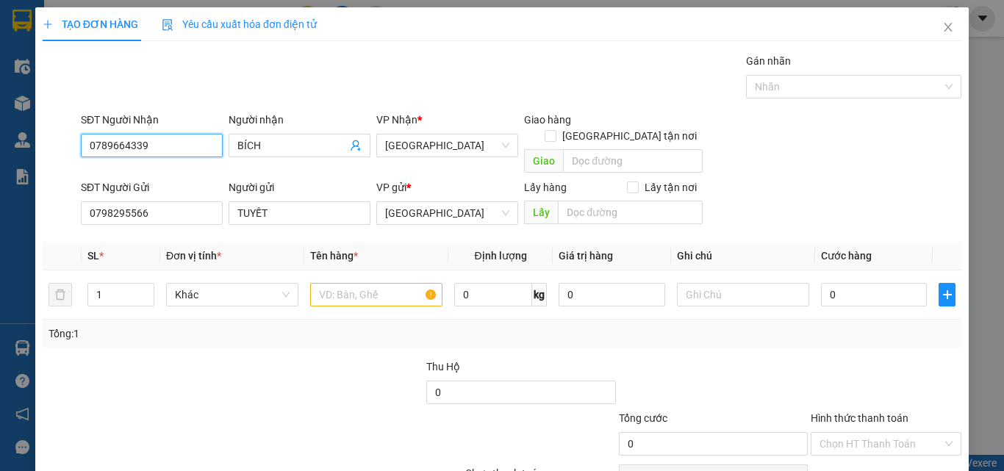
click at [165, 147] on input "0789664339" at bounding box center [152, 146] width 142 height 24
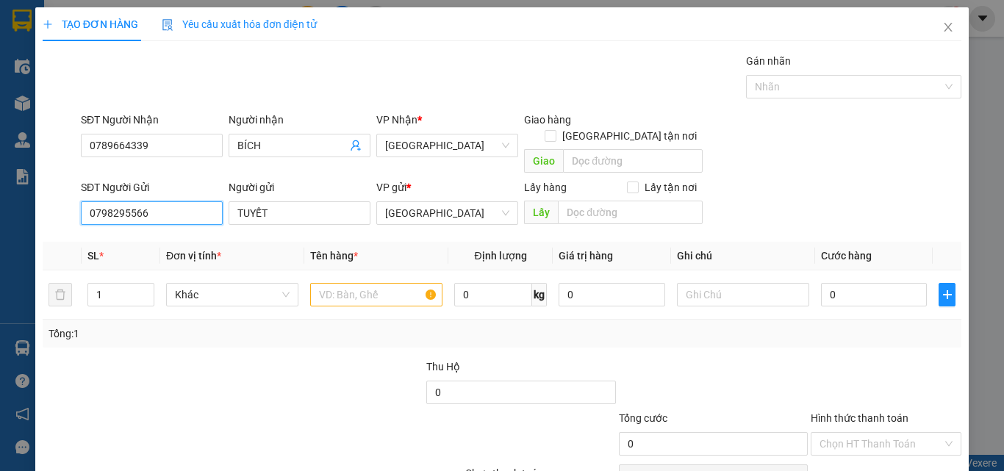
drag, startPoint x: 165, startPoint y: 197, endPoint x: 0, endPoint y: 182, distance: 165.4
click at [0, 182] on div "TẠO ĐƠN HÀNG Yêu cầu xuất hóa đơn điện tử Transit Pickup Surcharge Ids Transit …" at bounding box center [502, 235] width 1004 height 471
click at [267, 284] on span "Khác" at bounding box center [232, 295] width 115 height 22
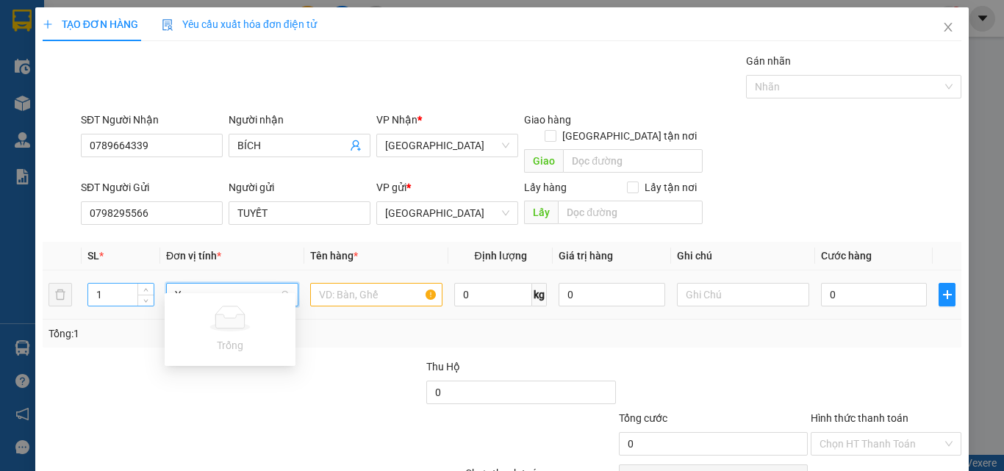
drag, startPoint x: 267, startPoint y: 279, endPoint x: 132, endPoint y: 279, distance: 134.5
click at [132, 279] on tr "1 Y 0 kg 0 0" at bounding box center [502, 295] width 919 height 49
type input "T"
click at [228, 315] on div "Thùng" at bounding box center [229, 308] width 113 height 16
click at [335, 283] on input "text" at bounding box center [376, 295] width 132 height 24
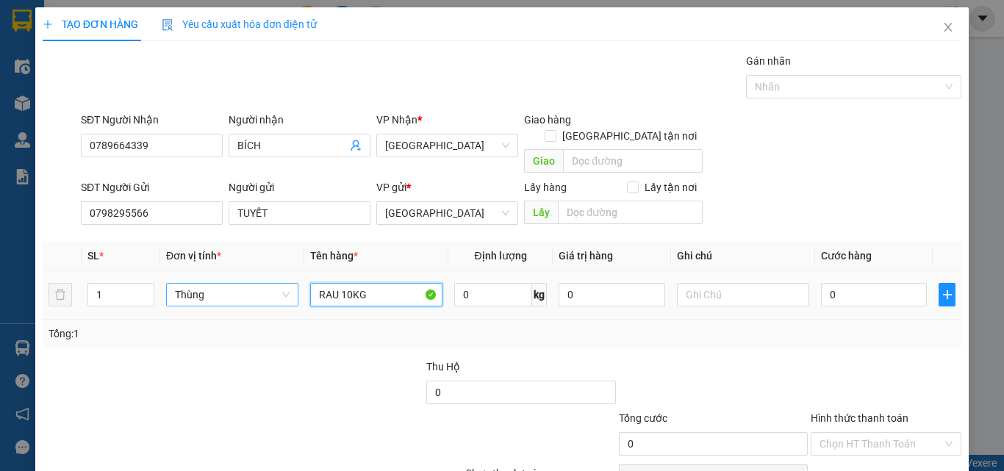
click at [187, 284] on span "Thùng" at bounding box center [232, 295] width 115 height 22
type input "RAU 10KG"
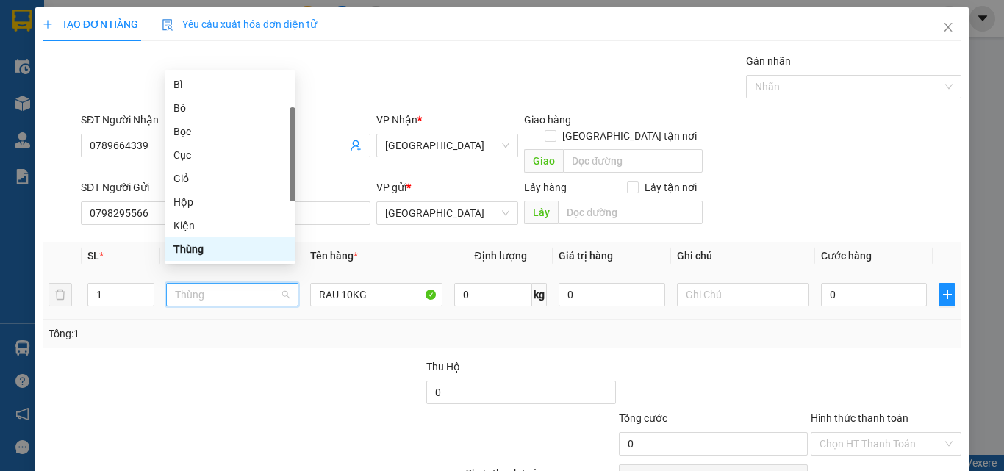
type input "B"
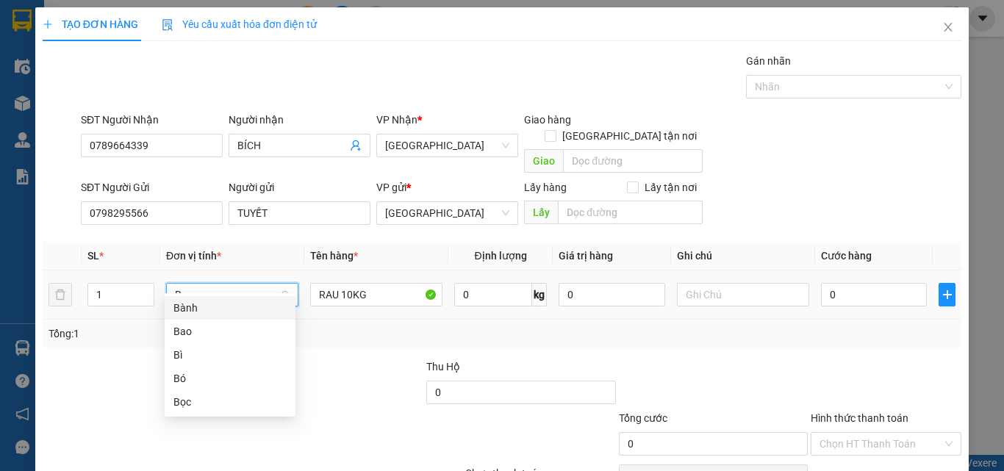
scroll to position [0, 0]
click at [188, 409] on div "Bọc" at bounding box center [229, 402] width 113 height 16
click at [906, 285] on input "0" at bounding box center [874, 295] width 106 height 24
type input "5"
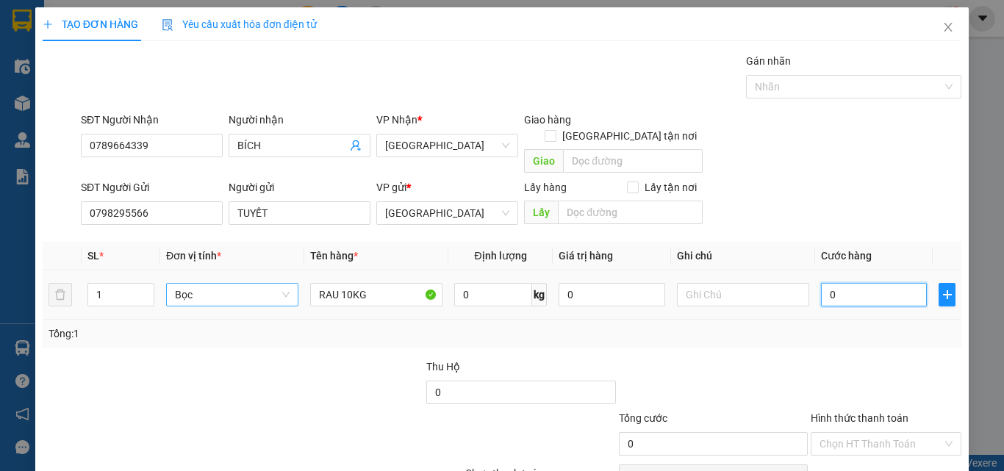
type input "5"
type input "50"
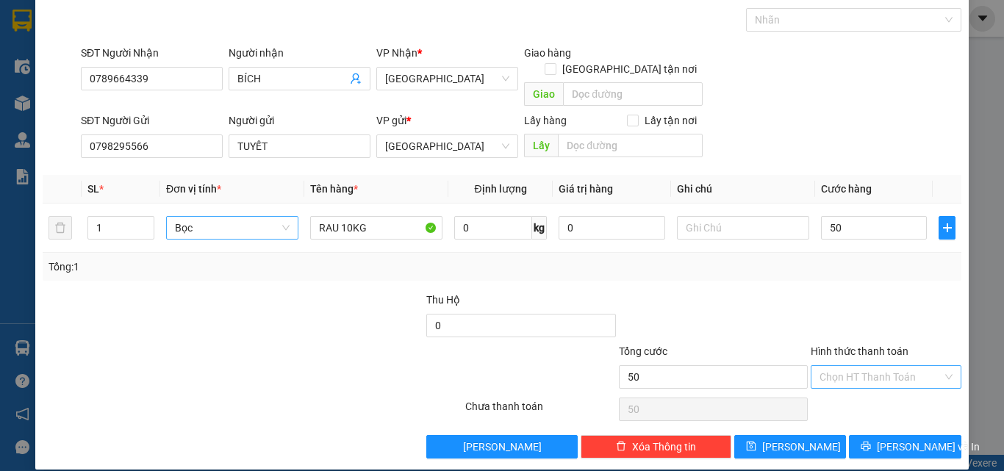
click at [913, 366] on input "Hình thức thanh toán" at bounding box center [881, 377] width 123 height 22
type input "50.000"
click at [906, 386] on div "Tại văn phòng" at bounding box center [878, 390] width 132 height 16
type input "0"
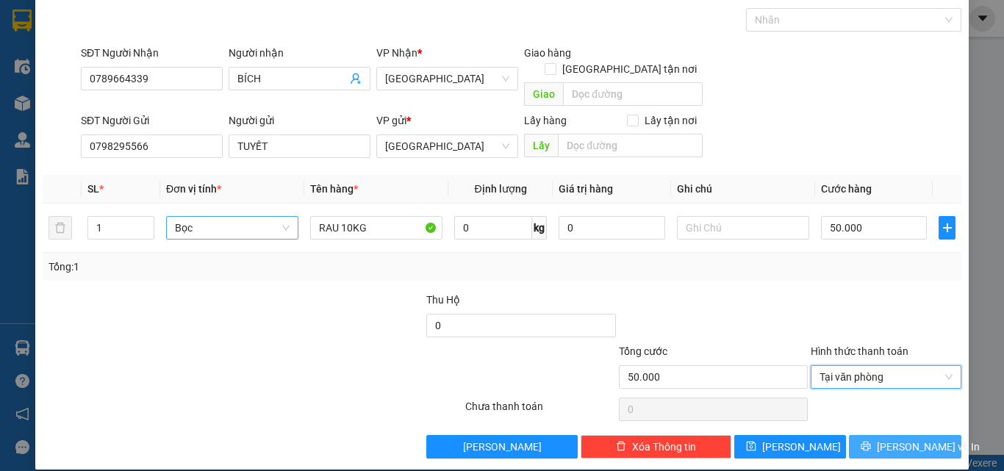
click at [917, 439] on span "Lưu và In" at bounding box center [928, 447] width 103 height 16
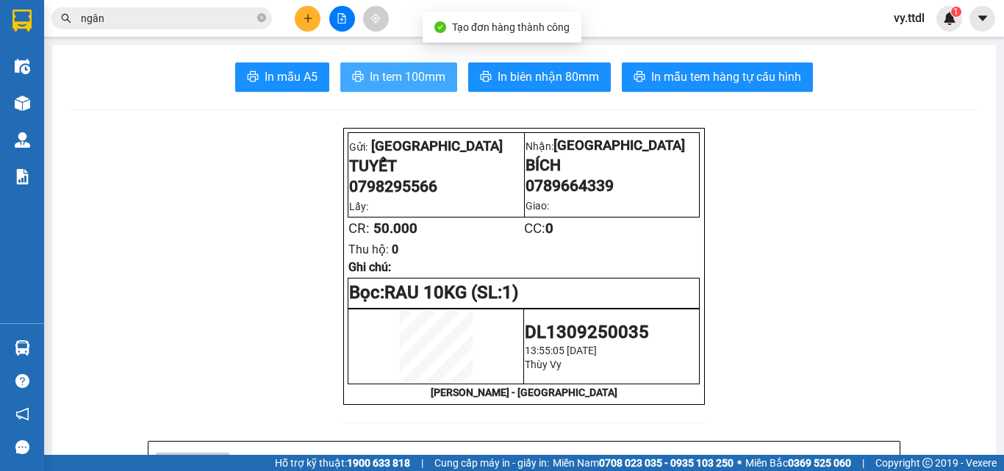
click at [437, 79] on span "In tem 100mm" at bounding box center [408, 77] width 76 height 18
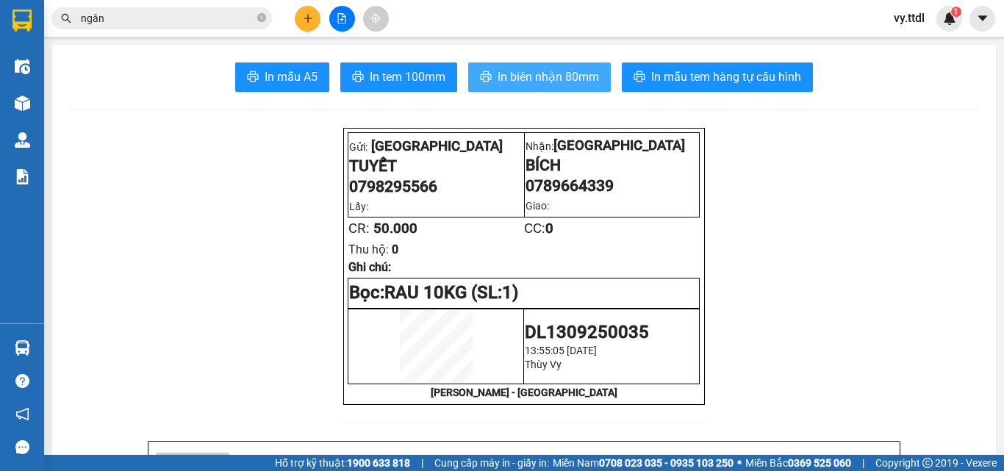
click at [585, 90] on button "In biên nhận 80mm" at bounding box center [539, 76] width 143 height 29
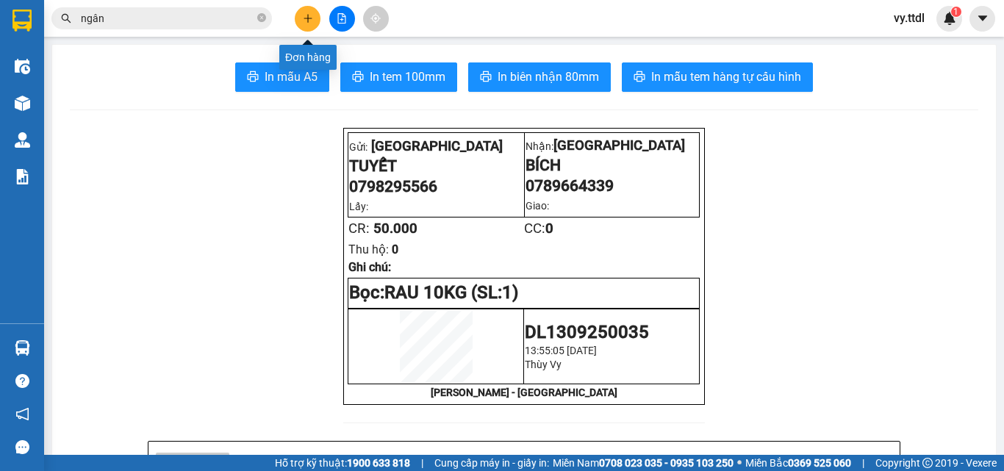
click at [301, 18] on button at bounding box center [308, 19] width 26 height 26
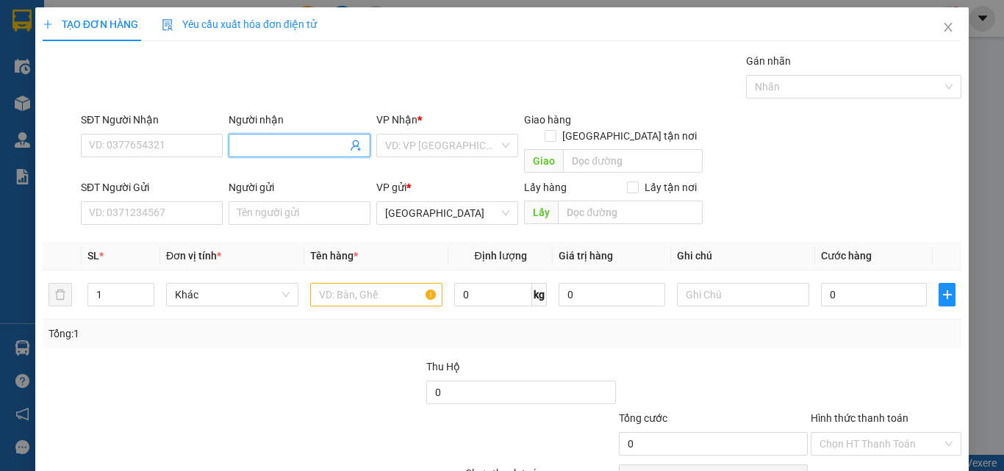
click at [261, 143] on input "Người nhận" at bounding box center [292, 145] width 110 height 16
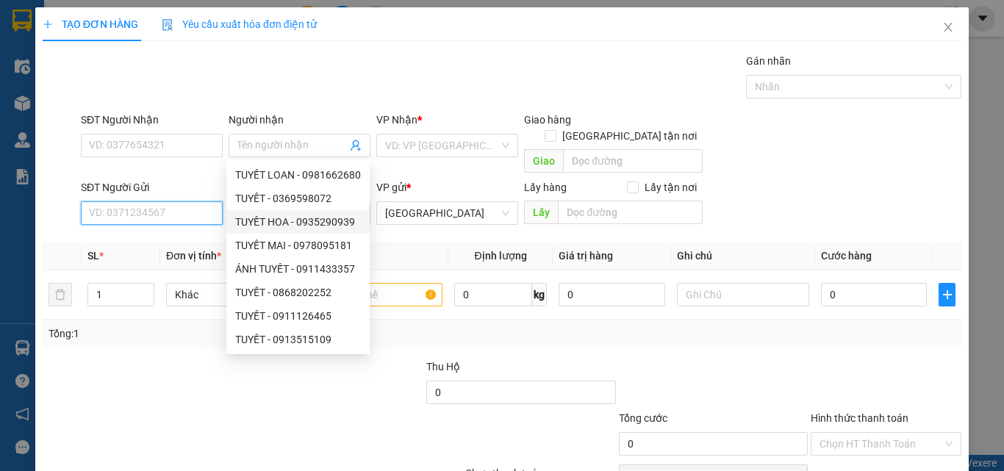
click at [196, 201] on input "SĐT Người Gửi" at bounding box center [152, 213] width 142 height 24
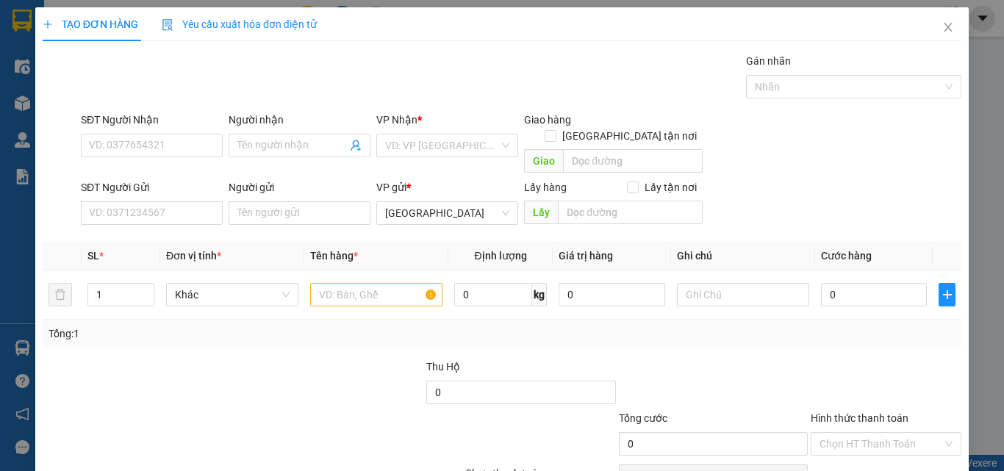
click at [364, 69] on div "Gói vận chuyển * Tiêu chuẩn Gán nhãn Nhãn" at bounding box center [521, 78] width 887 height 51
click at [332, 201] on input "Người gửi" at bounding box center [300, 213] width 142 height 24
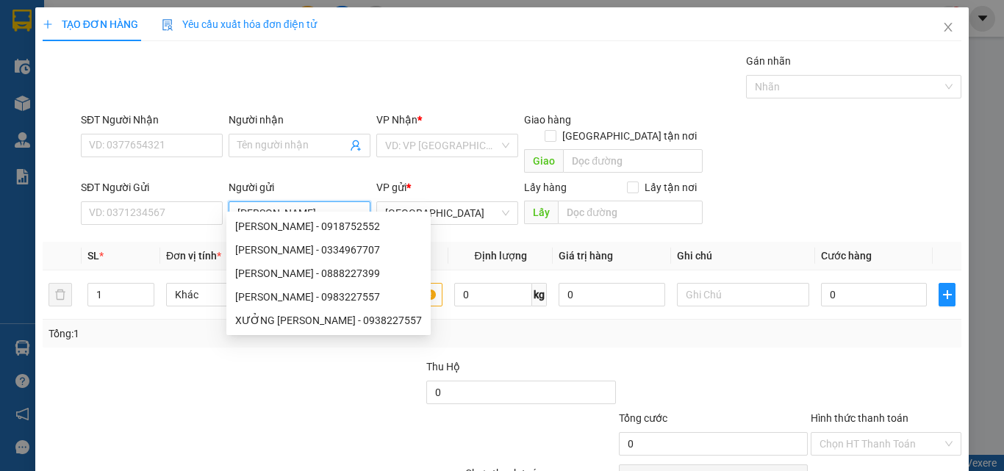
type input "CÁT TƯỜNG"
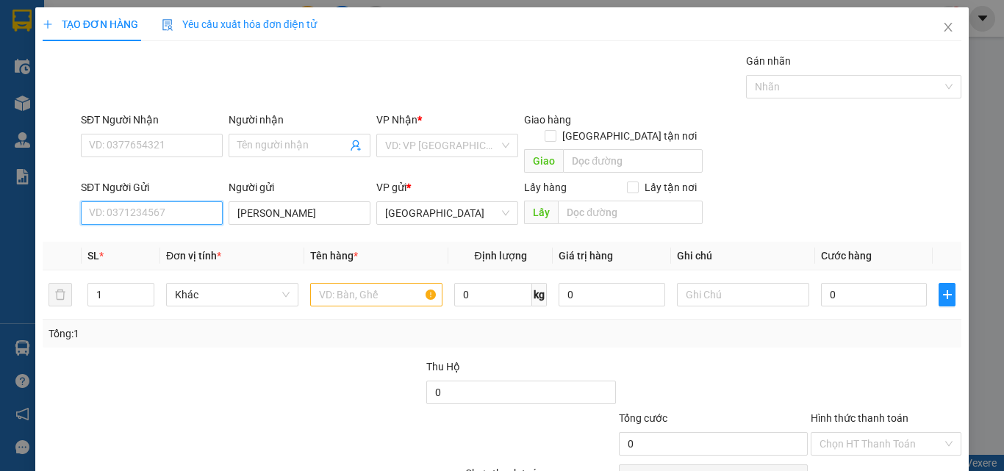
click at [216, 201] on input "SĐT Người Gửi" at bounding box center [152, 213] width 142 height 24
click at [267, 201] on input "CÁT TƯỜNG" at bounding box center [300, 213] width 142 height 24
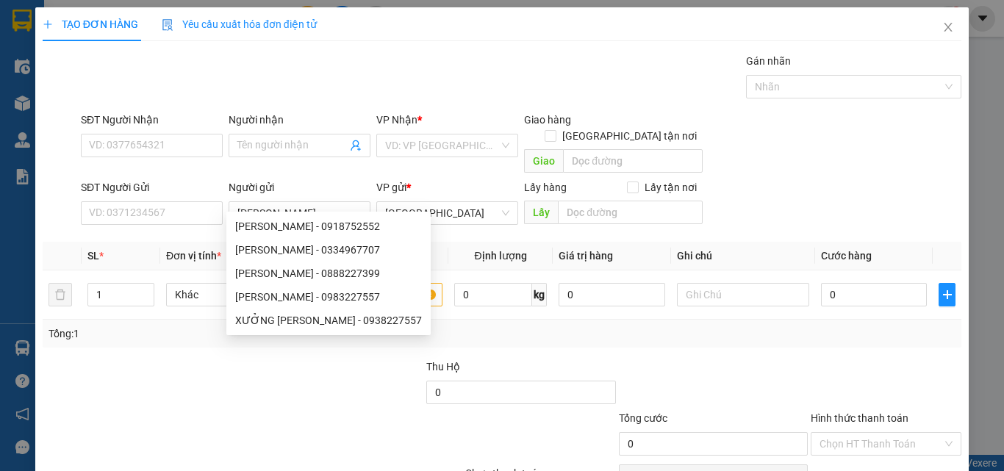
click at [299, 128] on div "Người nhận" at bounding box center [300, 123] width 142 height 22
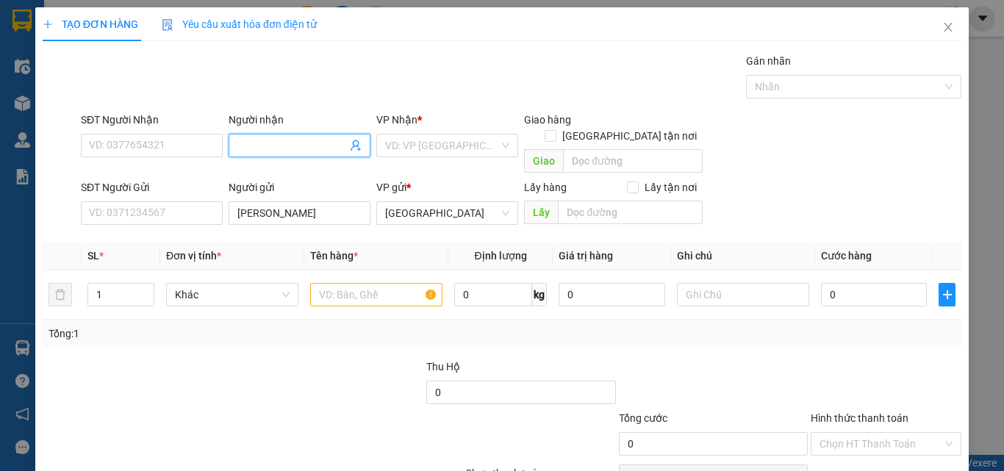
click at [293, 147] on input "Người nhận" at bounding box center [292, 145] width 110 height 16
type input "KIẾM"
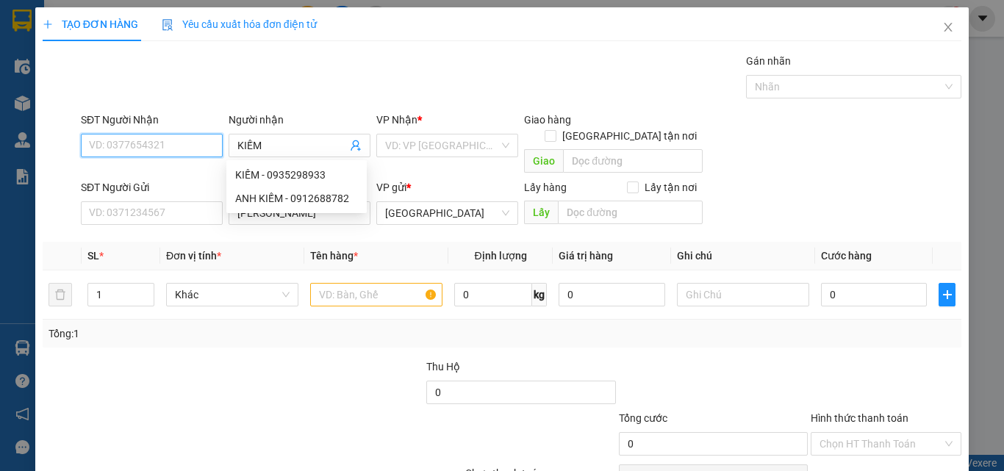
click at [212, 145] on input "SĐT Người Nhận" at bounding box center [152, 146] width 142 height 24
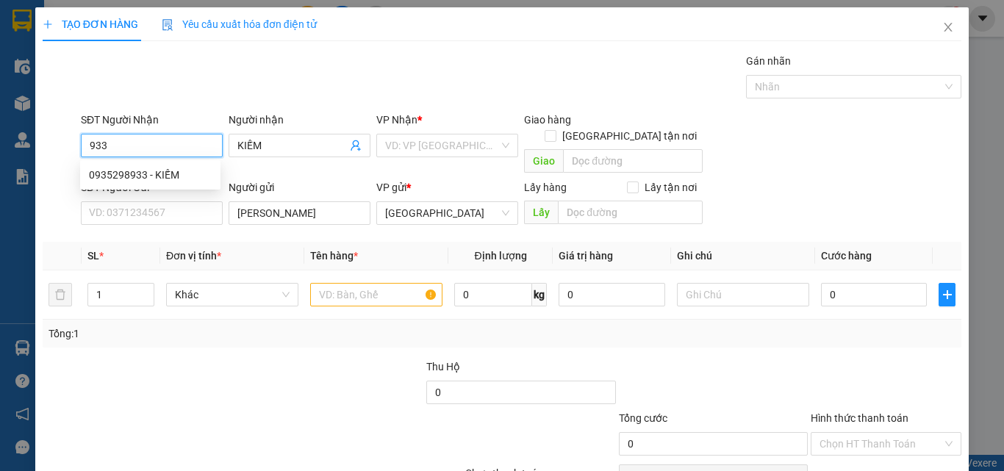
click at [174, 151] on input "933" at bounding box center [152, 146] width 142 height 24
click at [174, 176] on div "0935298933 - KIẾM" at bounding box center [150, 175] width 123 height 16
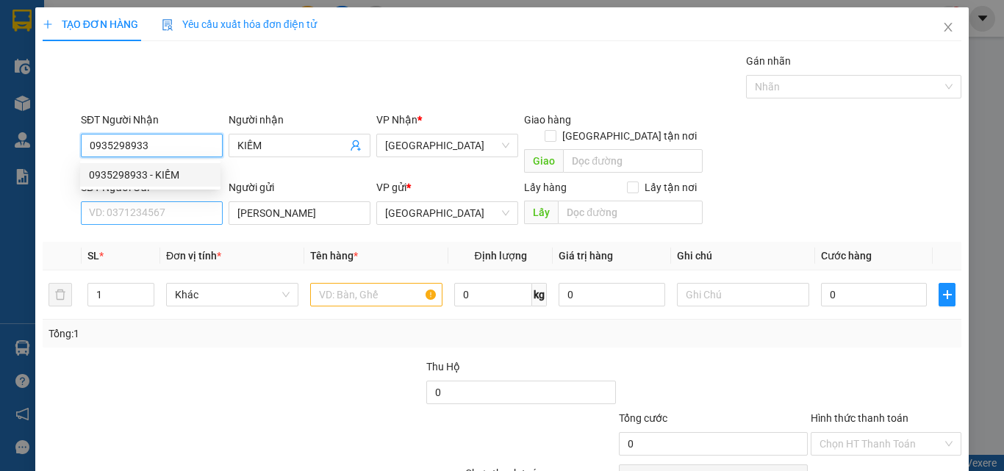
type input "0935298933"
click at [178, 201] on input "SĐT Người Gửi" at bounding box center [152, 213] width 142 height 24
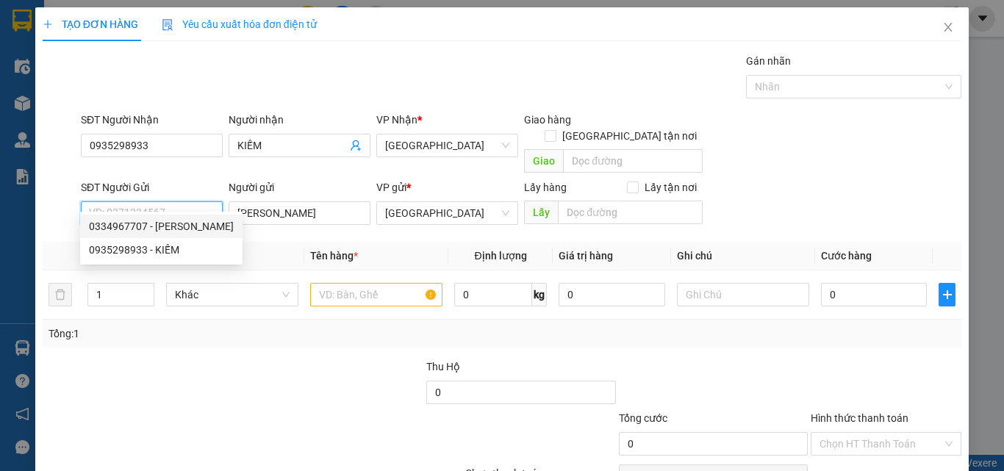
click at [178, 220] on div "0334967707 - CÁT TƯỜNG" at bounding box center [161, 226] width 145 height 16
type input "0334967707"
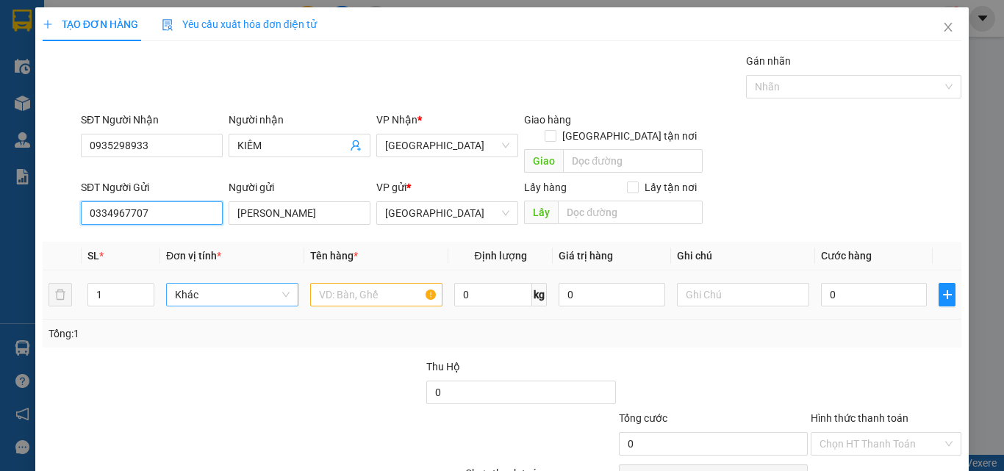
click at [234, 287] on span "Khác" at bounding box center [232, 295] width 115 height 22
type input "T"
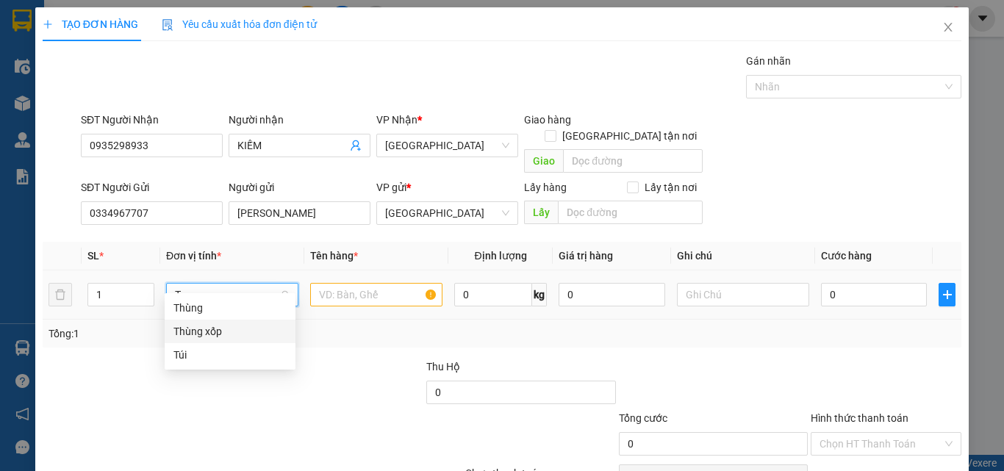
drag, startPoint x: 233, startPoint y: 329, endPoint x: 346, endPoint y: 292, distance: 119.3
click at [252, 326] on div "Thùng xốp" at bounding box center [229, 331] width 113 height 16
click at [354, 280] on div at bounding box center [376, 294] width 132 height 29
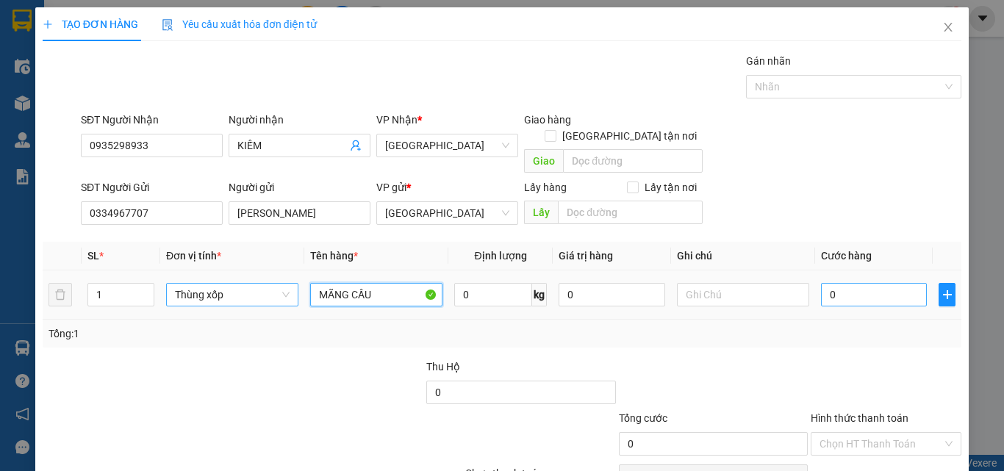
type input "MÃNG CẦU"
click at [848, 289] on input "0" at bounding box center [874, 295] width 106 height 24
type input "7"
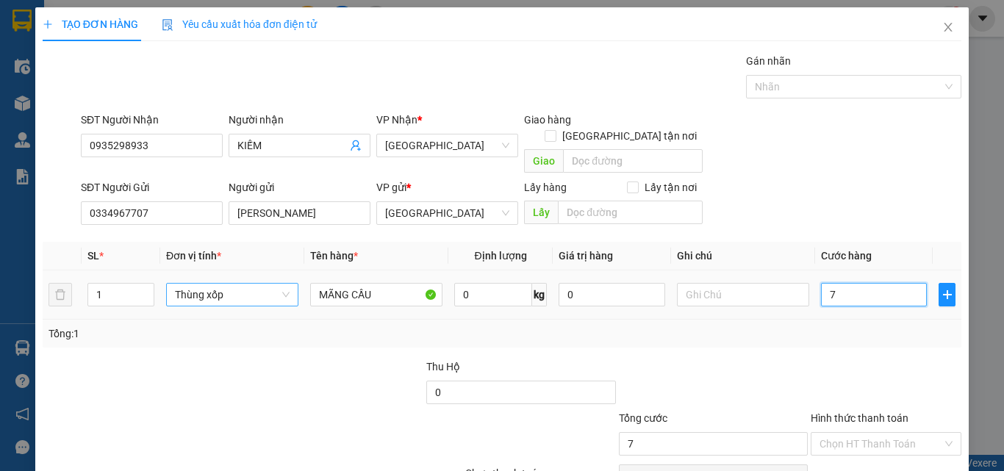
type input "70"
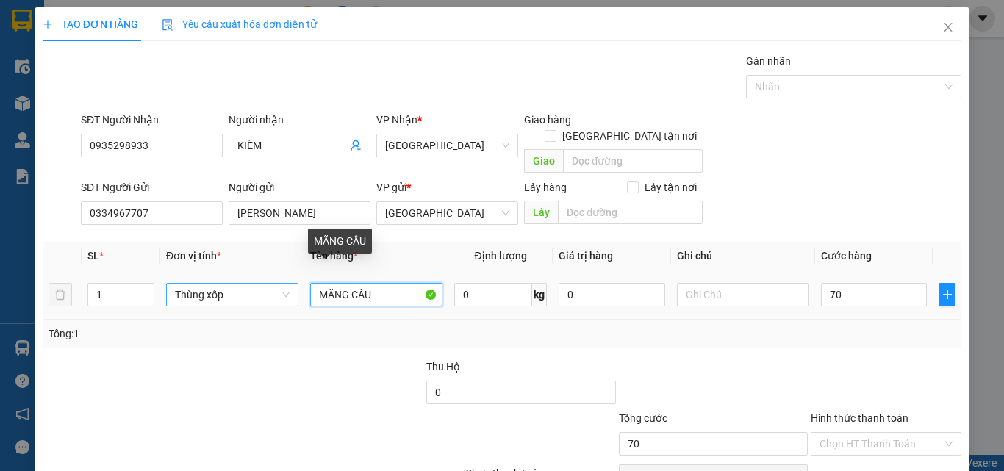
type input "70.000"
click at [401, 283] on input "MÃNG CẦU" at bounding box center [376, 295] width 132 height 24
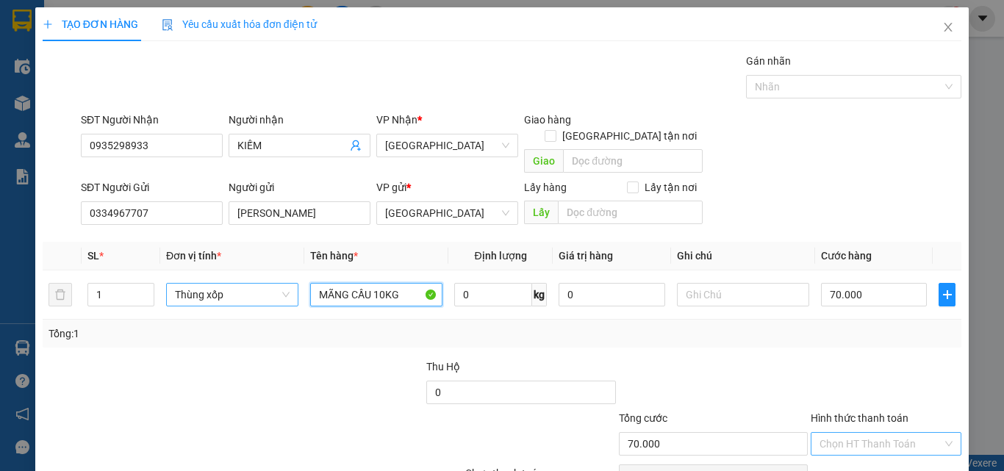
scroll to position [67, 0]
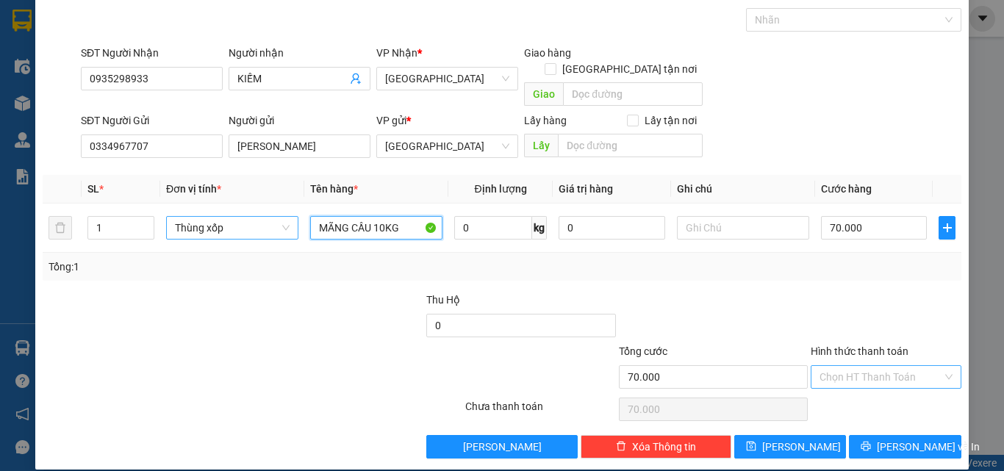
type input "MÃNG CẦU 10KG"
click at [876, 369] on input "Hình thức thanh toán" at bounding box center [881, 377] width 123 height 22
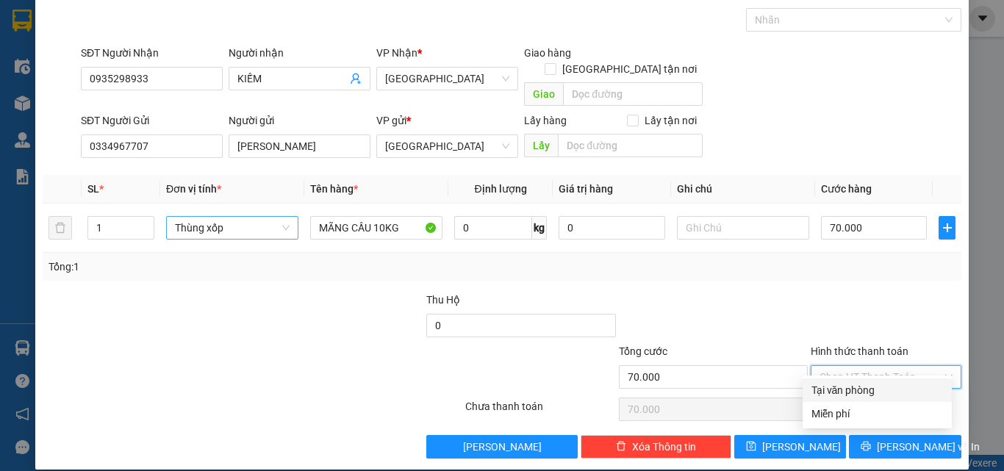
click at [874, 384] on div "Tại văn phòng" at bounding box center [878, 390] width 132 height 16
type input "0"
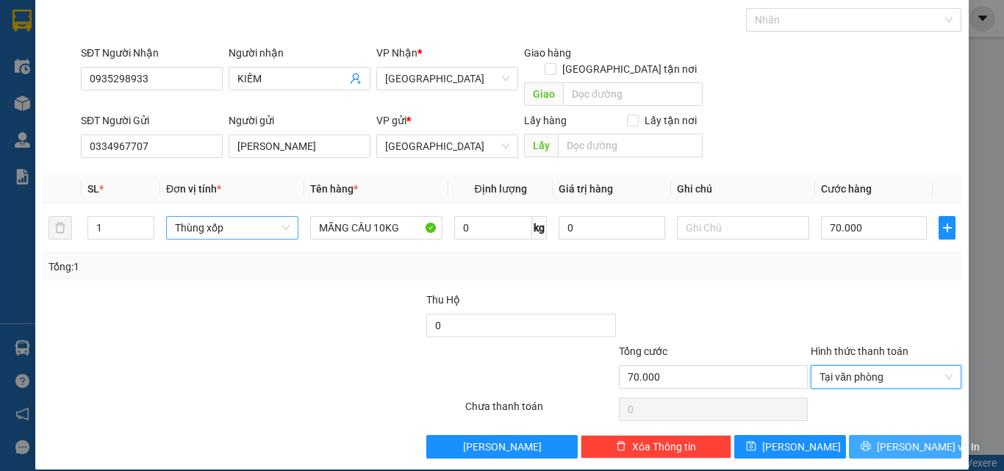
click at [884, 439] on span "Lưu và In" at bounding box center [928, 447] width 103 height 16
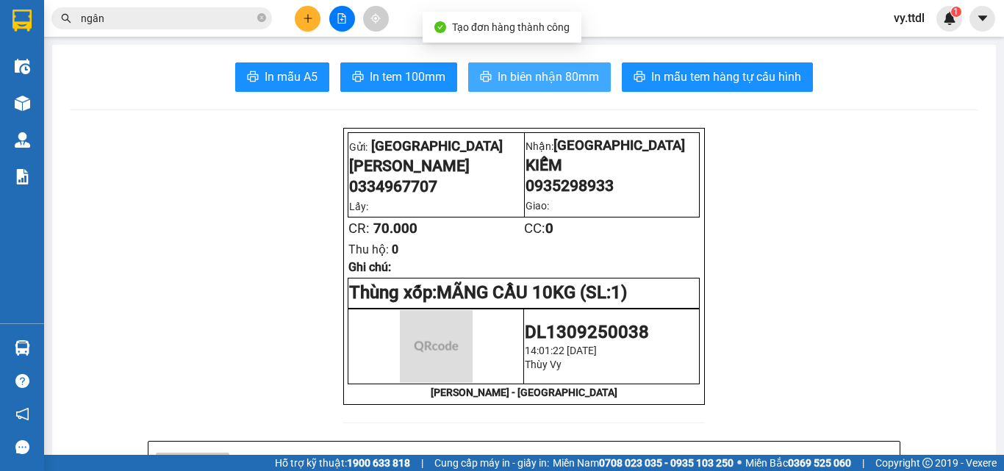
click at [547, 78] on span "In biên nhận 80mm" at bounding box center [548, 77] width 101 height 18
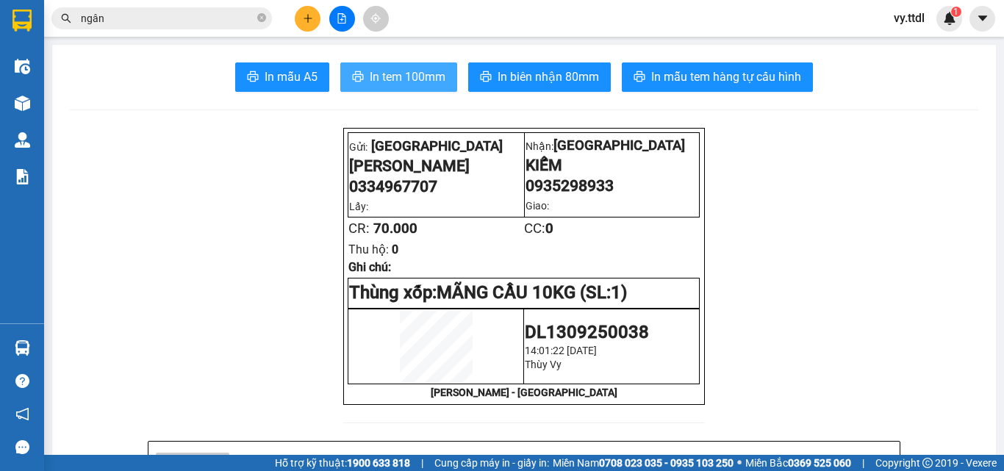
click at [422, 68] on span "In tem 100mm" at bounding box center [408, 77] width 76 height 18
click at [304, 18] on icon "plus" at bounding box center [308, 18] width 10 height 10
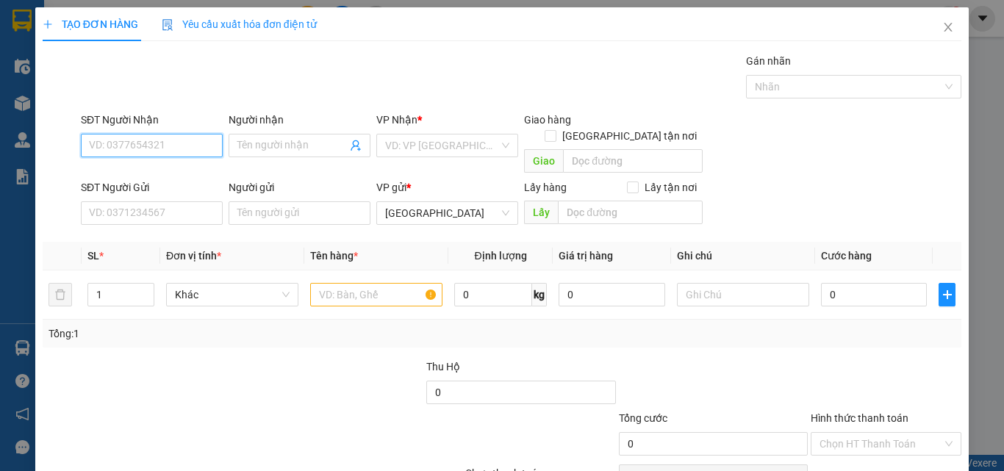
click at [176, 142] on input "SĐT Người Nhận" at bounding box center [152, 146] width 142 height 24
type input "0367070377"
click at [199, 145] on input "0367070377" at bounding box center [152, 146] width 142 height 24
click at [196, 179] on div "0367070377 - HÀO" at bounding box center [150, 175] width 123 height 16
type input "HÀO"
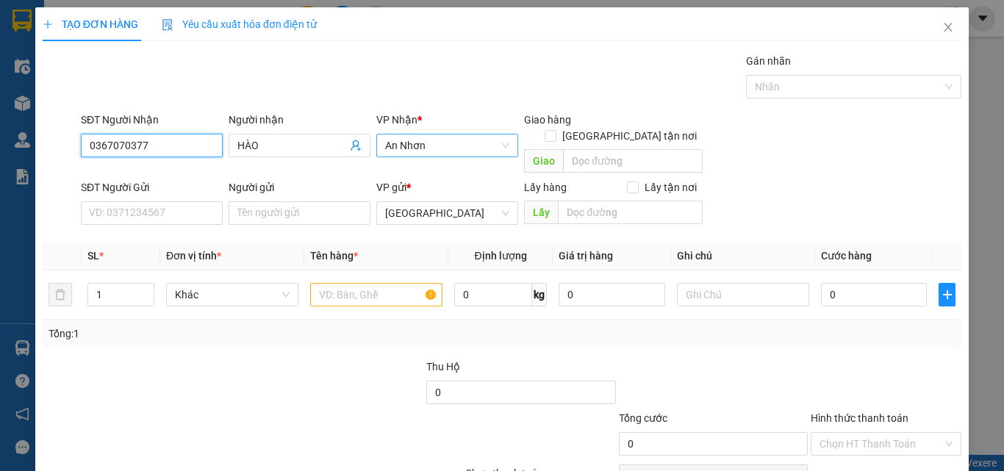
click at [441, 151] on span "An Nhơn" at bounding box center [447, 146] width 124 height 22
type input "0367070377"
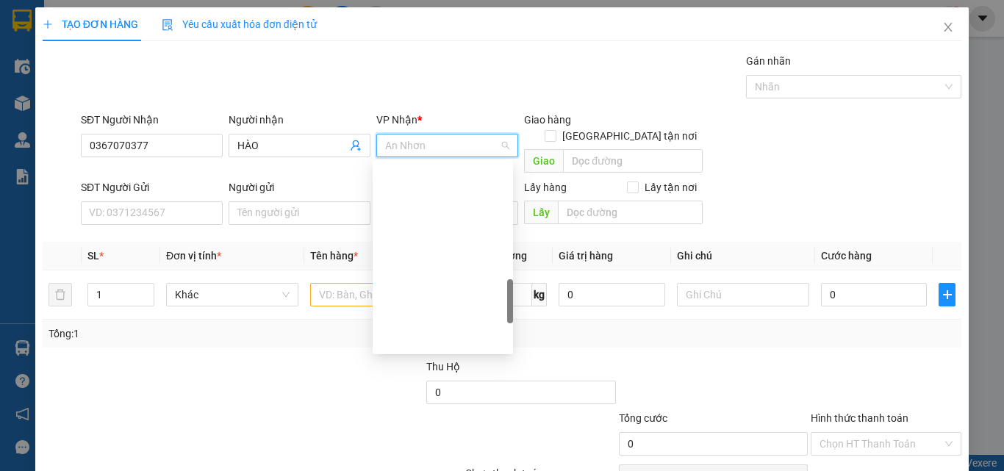
scroll to position [565, 0]
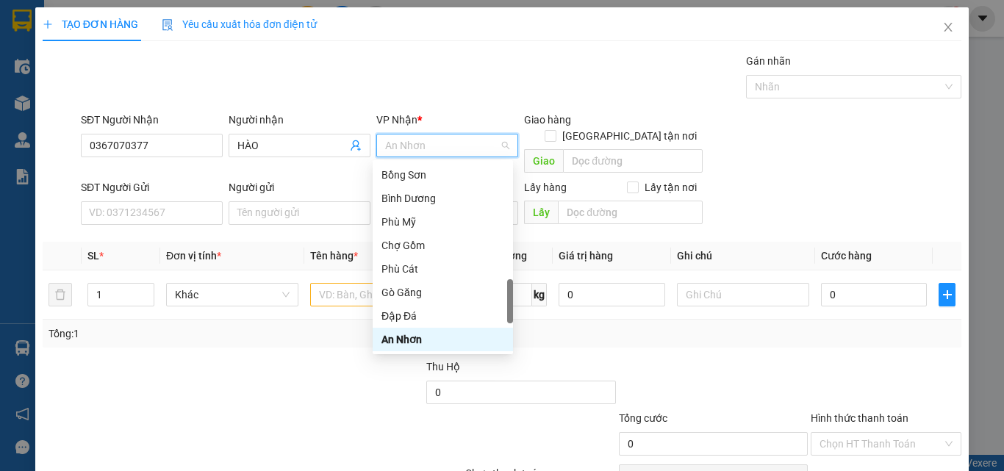
type input "P"
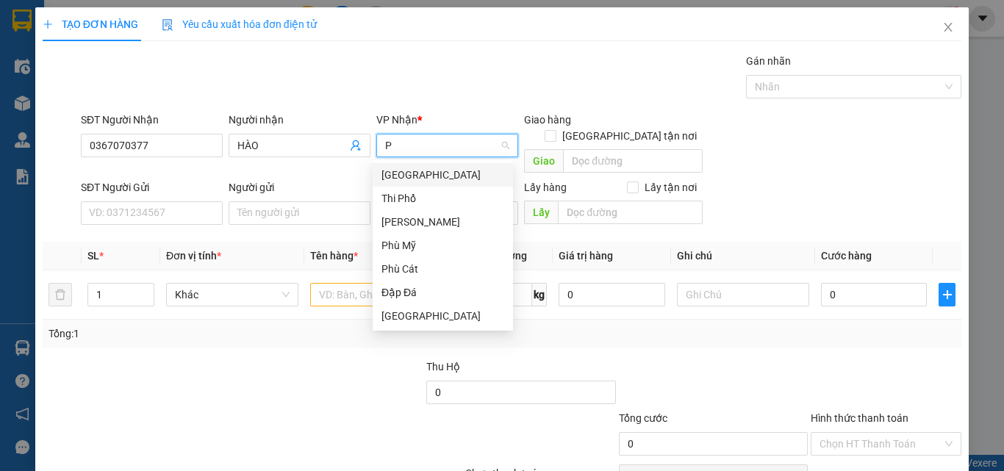
scroll to position [0, 0]
click at [418, 266] on div "Phù Cát" at bounding box center [443, 269] width 123 height 16
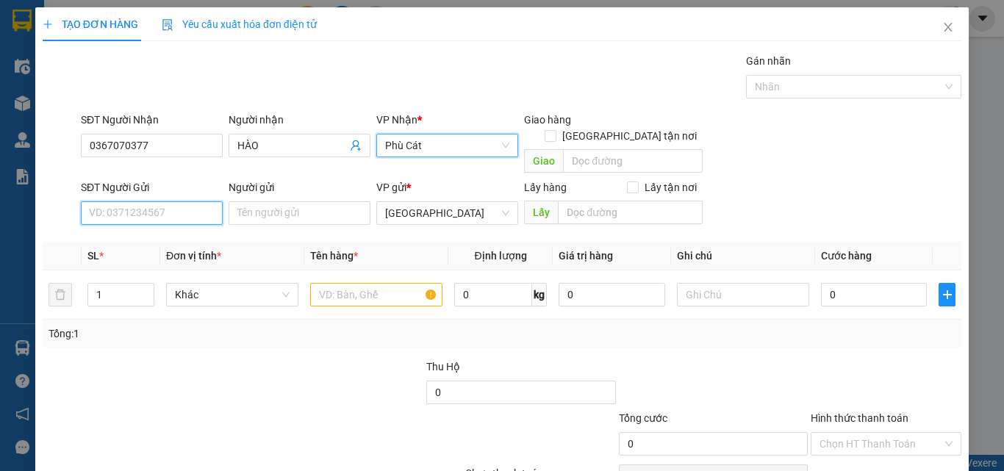
click at [139, 201] on input "SĐT Người Gửi" at bounding box center [152, 213] width 142 height 24
drag, startPoint x: 200, startPoint y: 226, endPoint x: 208, endPoint y: 221, distance: 10.0
click at [200, 226] on div "0975511332 - TUẤN" at bounding box center [150, 226] width 123 height 16
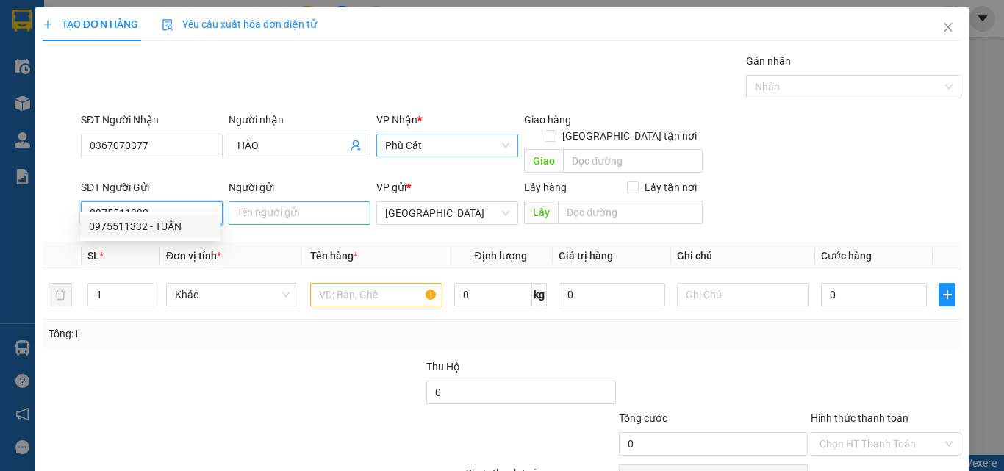
type input "0975511332"
click at [265, 201] on input "Người gửi" at bounding box center [300, 213] width 142 height 24
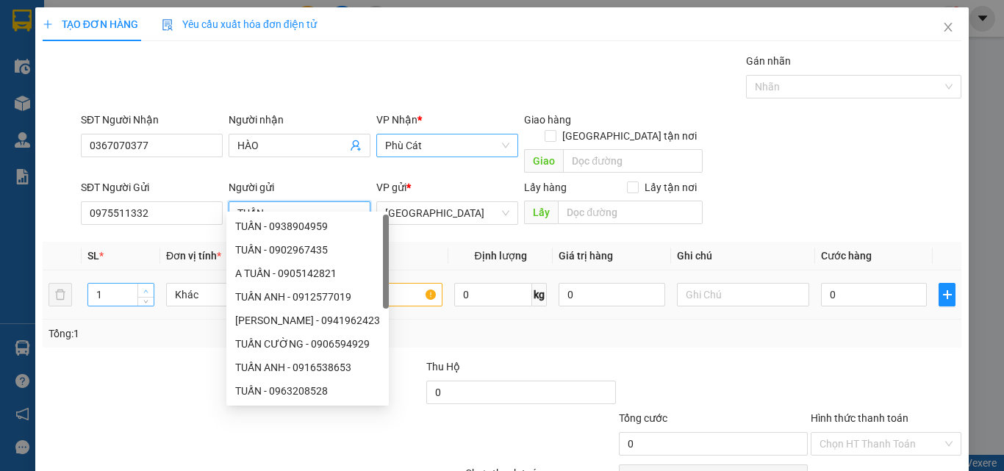
type input "TUẤN"
type input "2"
click at [143, 289] on icon "up" at bounding box center [145, 291] width 5 height 5
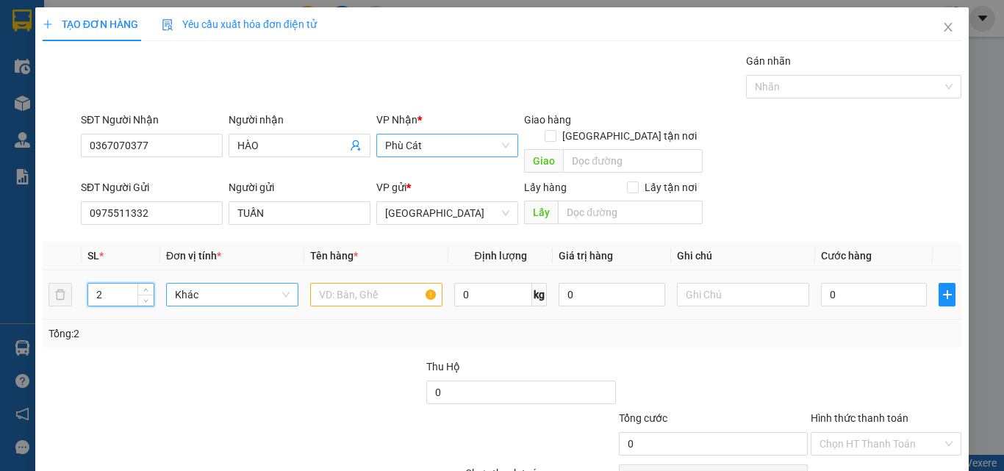
click at [185, 284] on span "Khác" at bounding box center [232, 295] width 115 height 22
type input "T"
click at [218, 312] on div "Thùng" at bounding box center [229, 308] width 113 height 16
click at [365, 283] on input "text" at bounding box center [376, 295] width 132 height 24
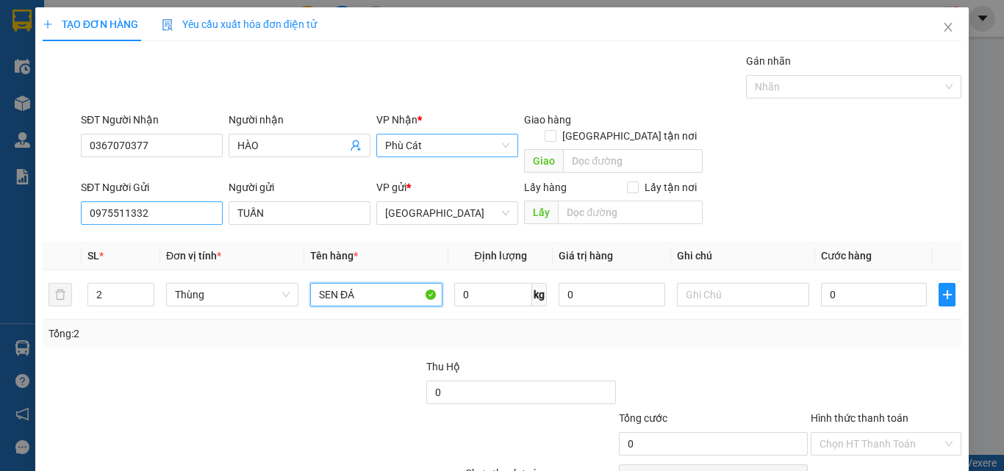
type input "SEN ĐÁ"
drag, startPoint x: 185, startPoint y: 196, endPoint x: 0, endPoint y: 235, distance: 189.3
click at [0, 235] on div "TẠO ĐƠN HÀNG Yêu cầu xuất hóa đơn điện tử Transit Pickup Surcharge Ids Transit …" at bounding box center [502, 235] width 1004 height 471
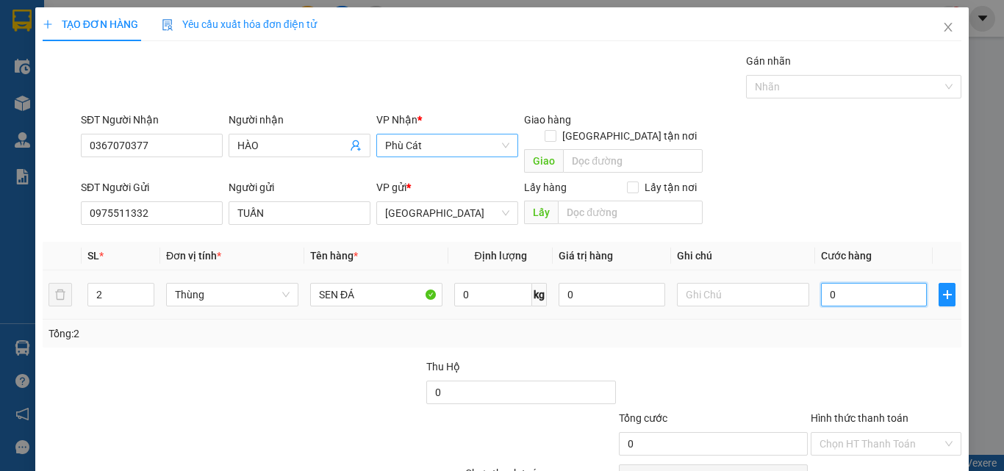
click at [852, 288] on input "0" at bounding box center [874, 295] width 106 height 24
type input "3"
type input "30"
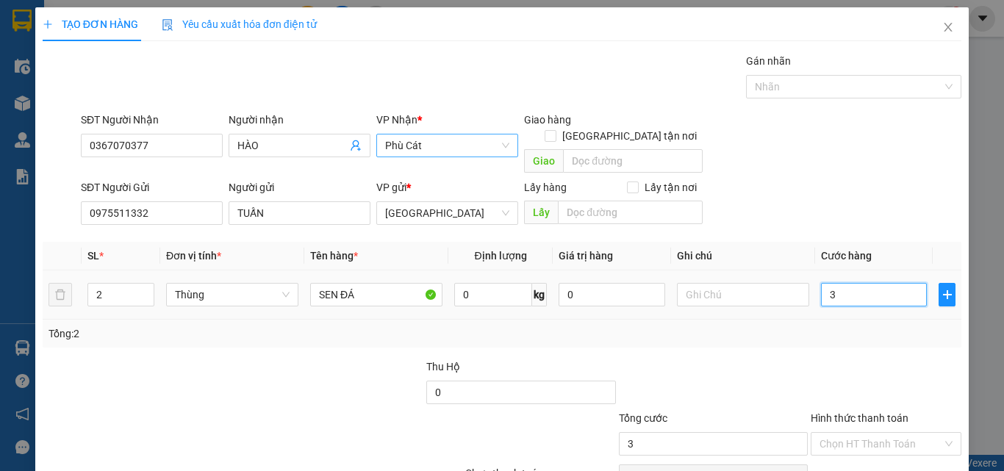
type input "30"
type input "300"
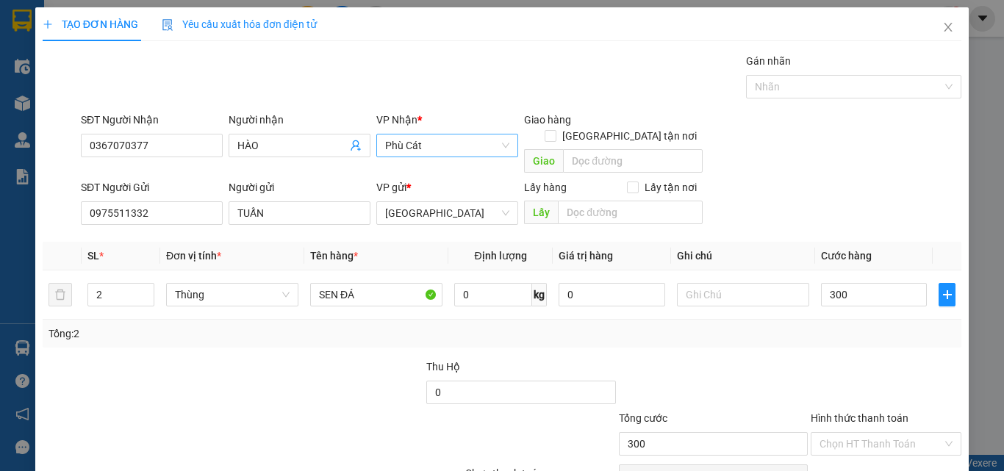
type input "300.000"
click at [762, 359] on div at bounding box center [713, 384] width 192 height 51
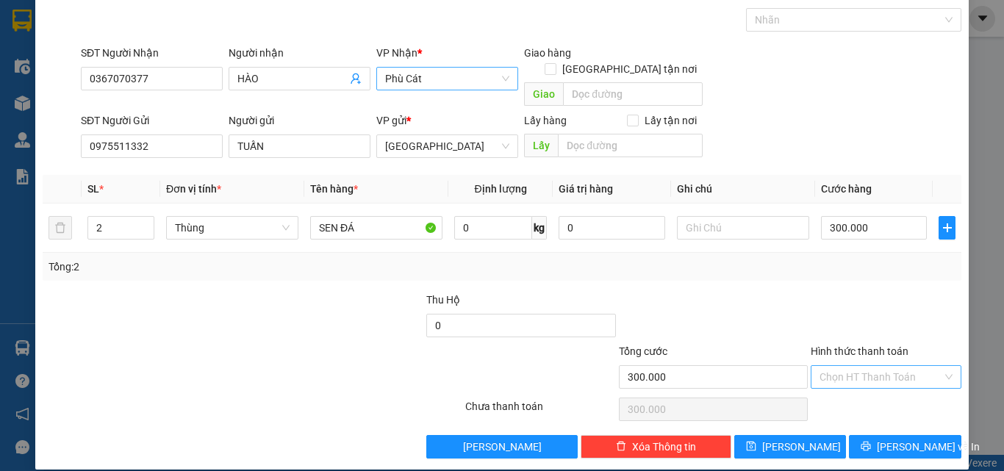
click at [901, 366] on input "Hình thức thanh toán" at bounding box center [881, 377] width 123 height 22
click at [897, 384] on div "Tại văn phòng" at bounding box center [878, 390] width 132 height 16
type input "0"
click at [897, 439] on span "Lưu và In" at bounding box center [928, 447] width 103 height 16
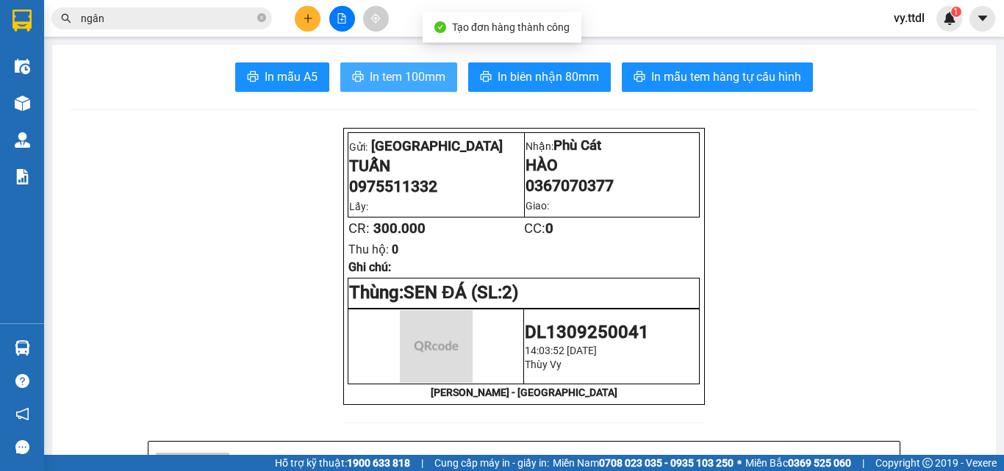
click at [418, 79] on span "In tem 100mm" at bounding box center [408, 77] width 76 height 18
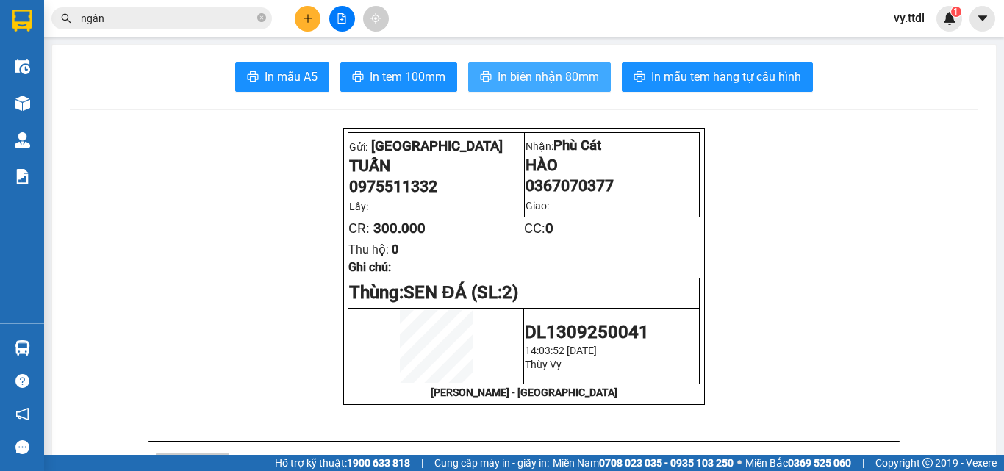
click at [574, 76] on span "In biên nhận 80mm" at bounding box center [548, 77] width 101 height 18
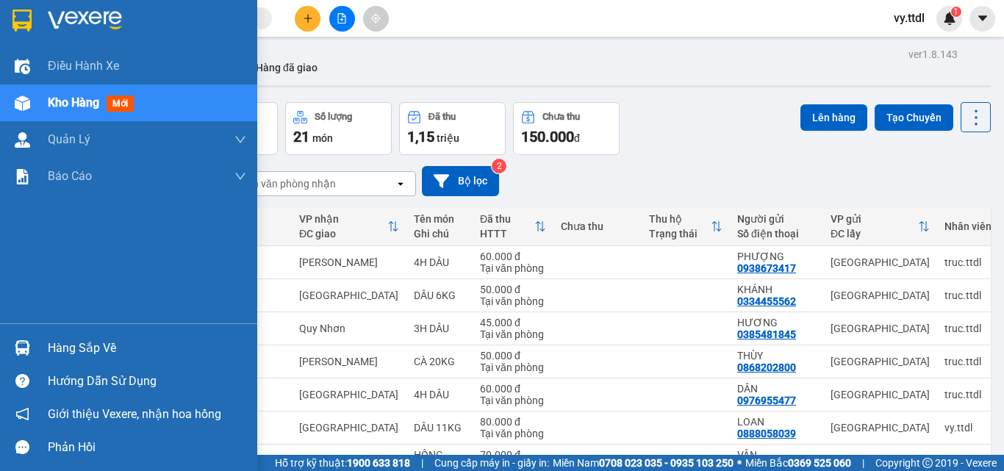
click at [28, 25] on img at bounding box center [21, 21] width 19 height 22
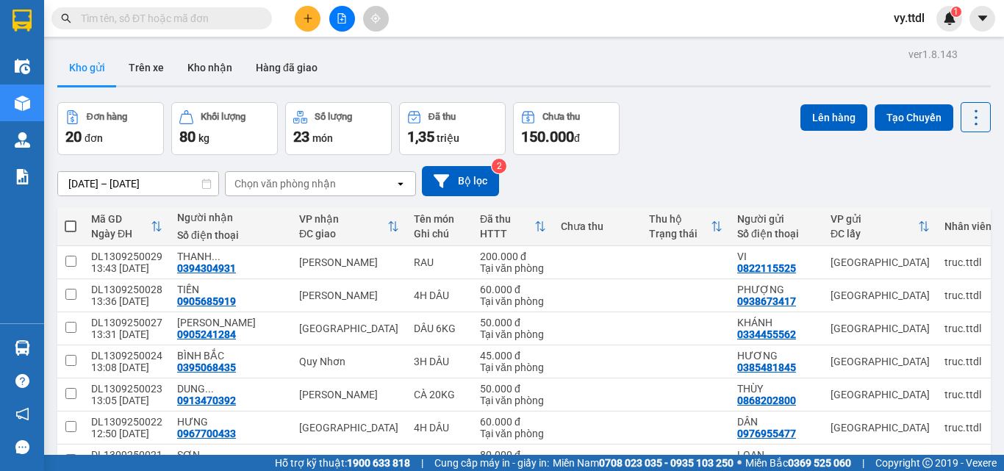
click at [702, 73] on div "Kho gửi Trên xe Kho nhận Hàng đã giao" at bounding box center [524, 69] width 934 height 39
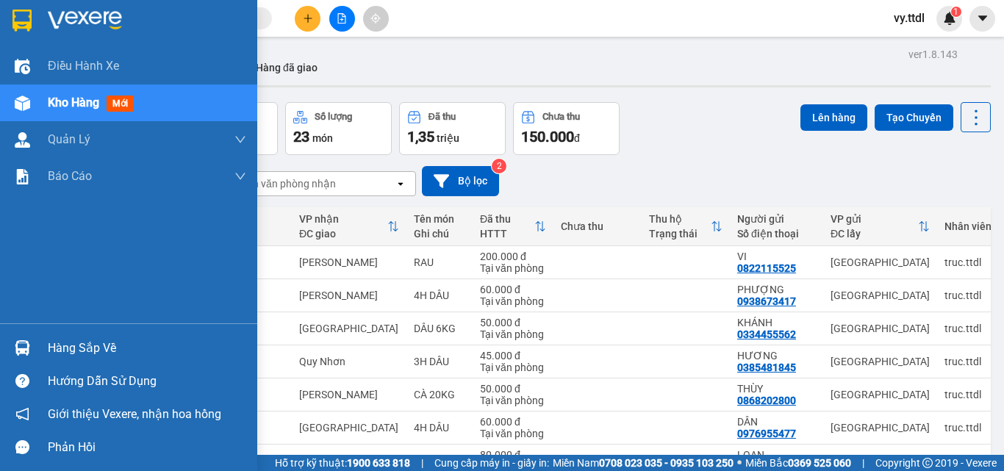
click at [43, 6] on div at bounding box center [128, 24] width 257 height 48
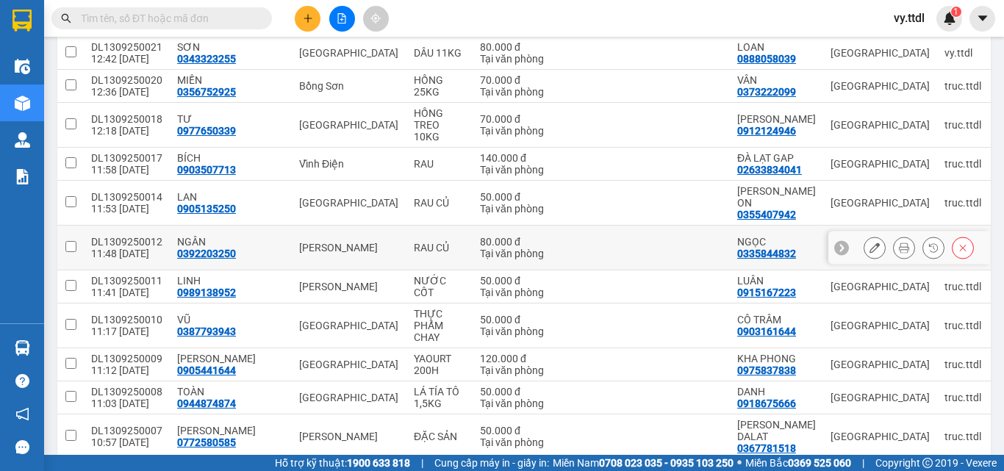
scroll to position [611, 0]
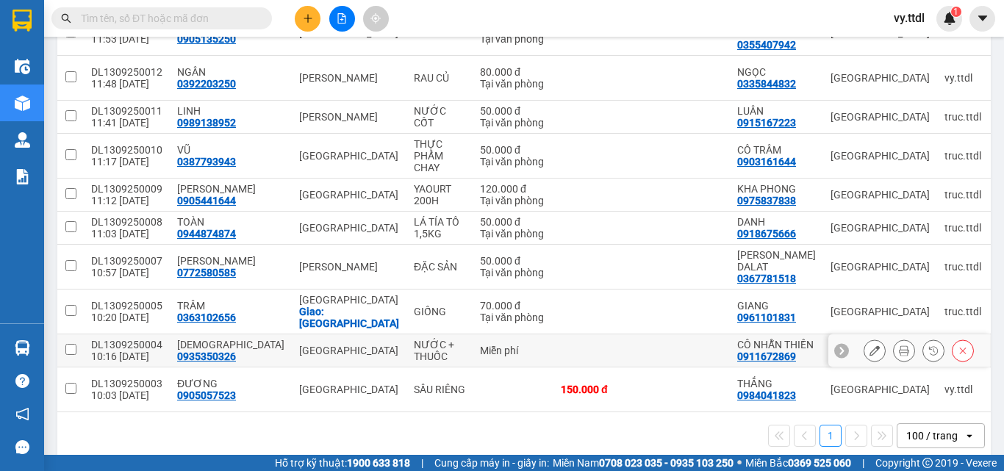
click at [71, 344] on input "checkbox" at bounding box center [70, 349] width 11 height 11
checkbox input "true"
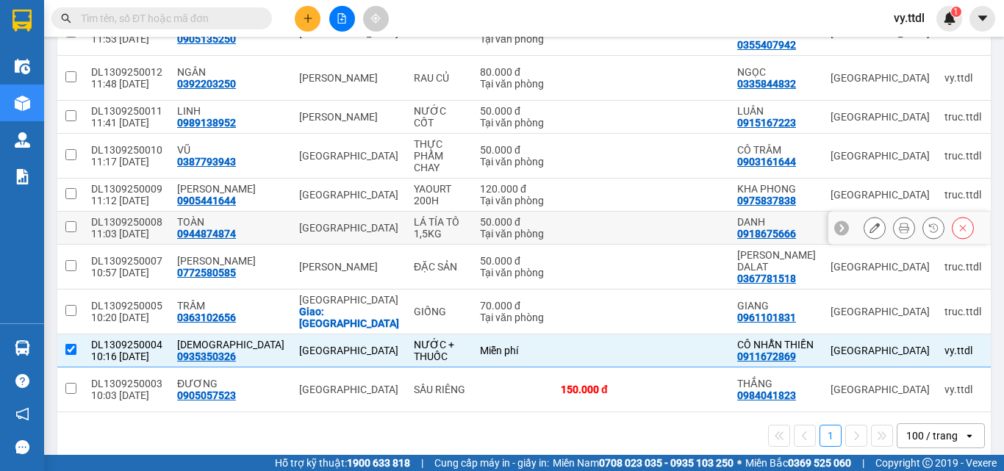
click at [82, 212] on td at bounding box center [70, 228] width 26 height 33
checkbox input "true"
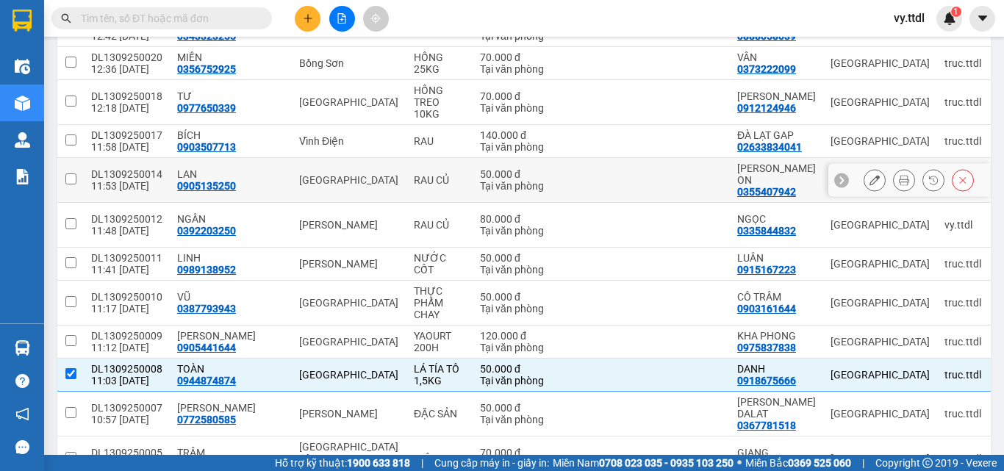
scroll to position [390, 0]
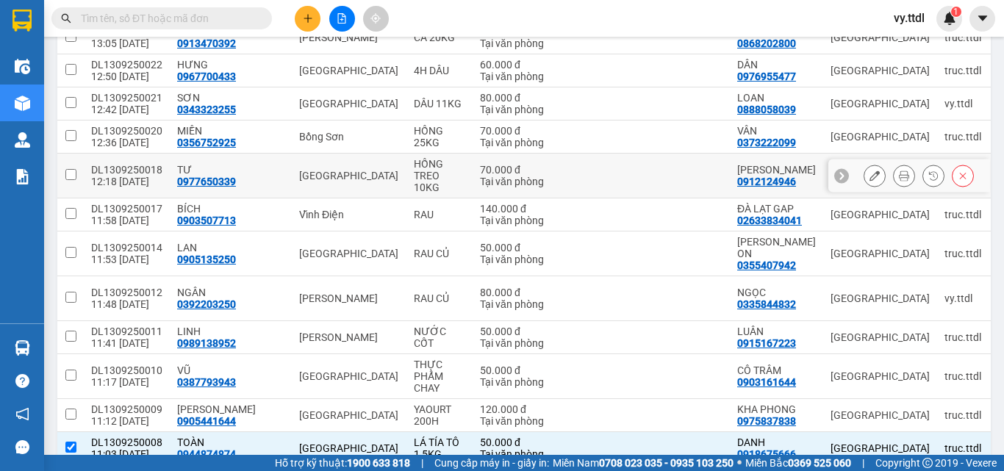
click at [75, 171] on input "checkbox" at bounding box center [70, 174] width 11 height 11
checkbox input "true"
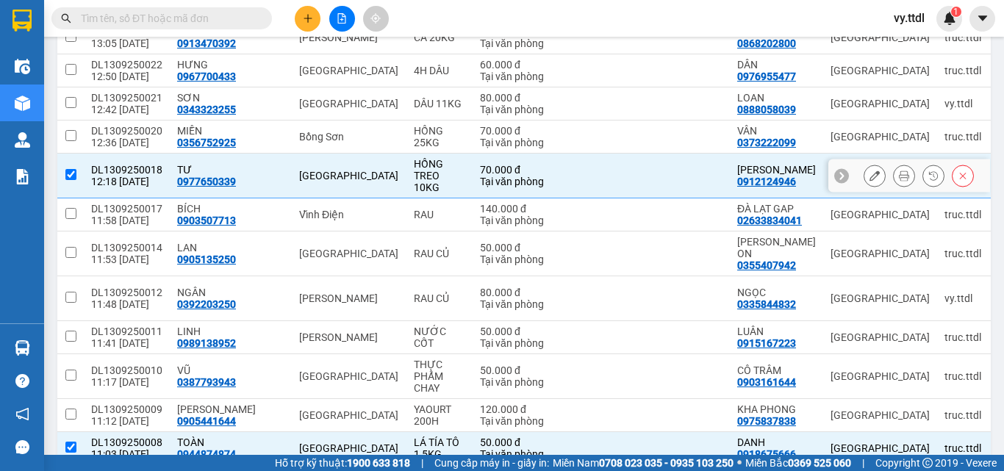
scroll to position [317, 0]
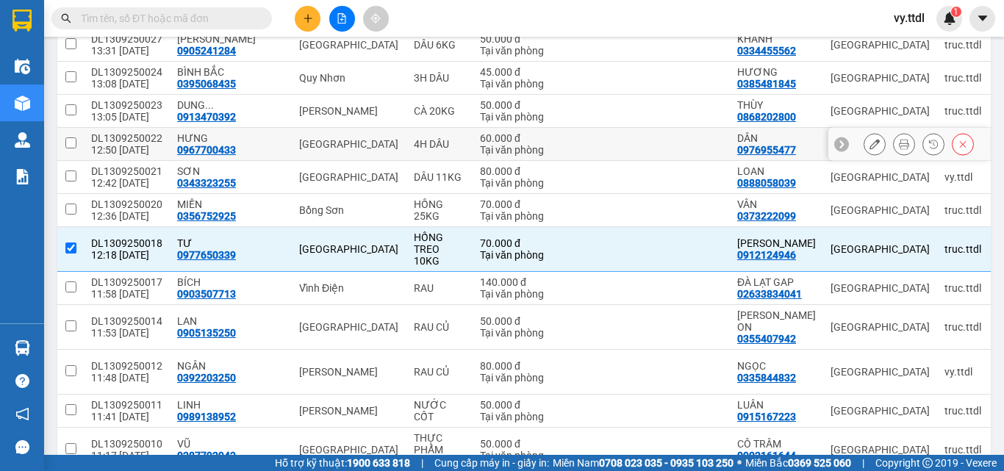
click at [79, 142] on td at bounding box center [70, 144] width 26 height 33
checkbox input "true"
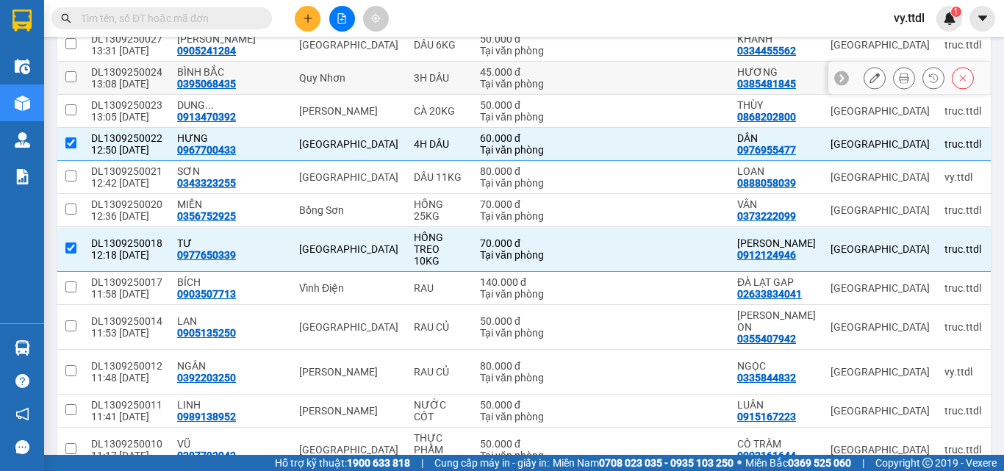
scroll to position [243, 0]
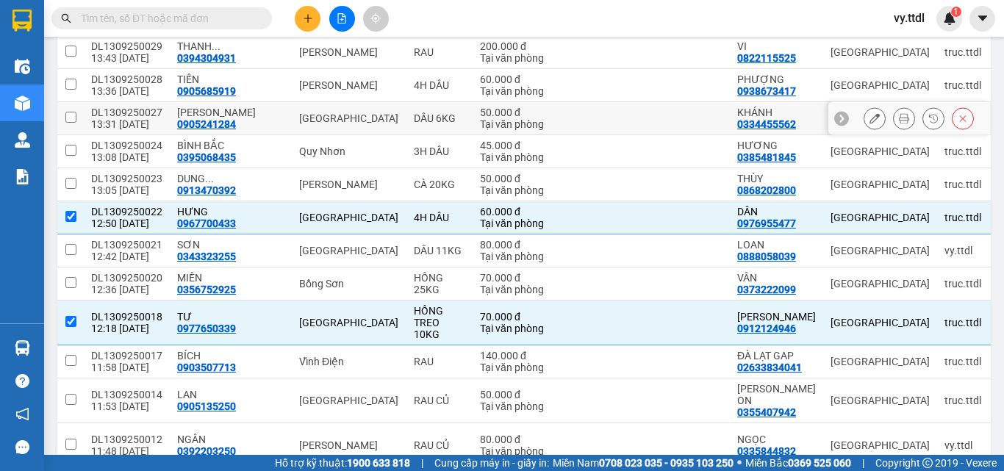
click at [79, 116] on td at bounding box center [70, 118] width 26 height 33
checkbox input "true"
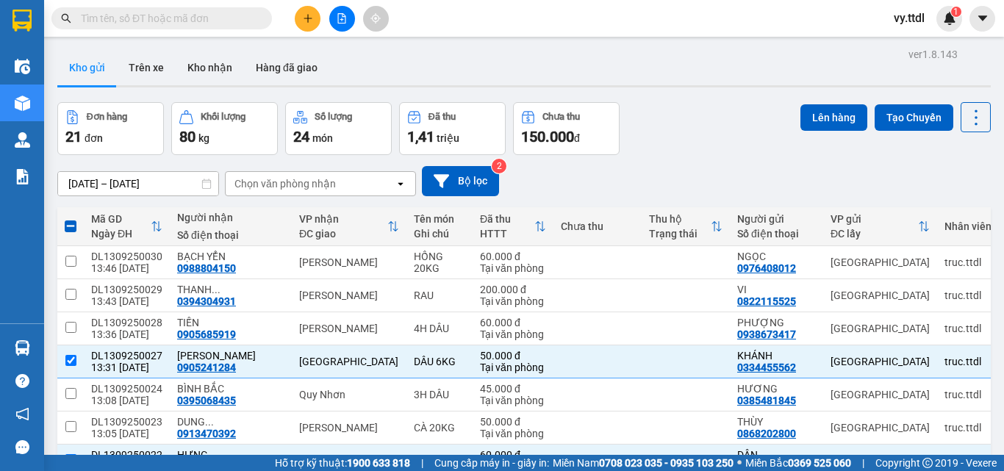
scroll to position [74, 0]
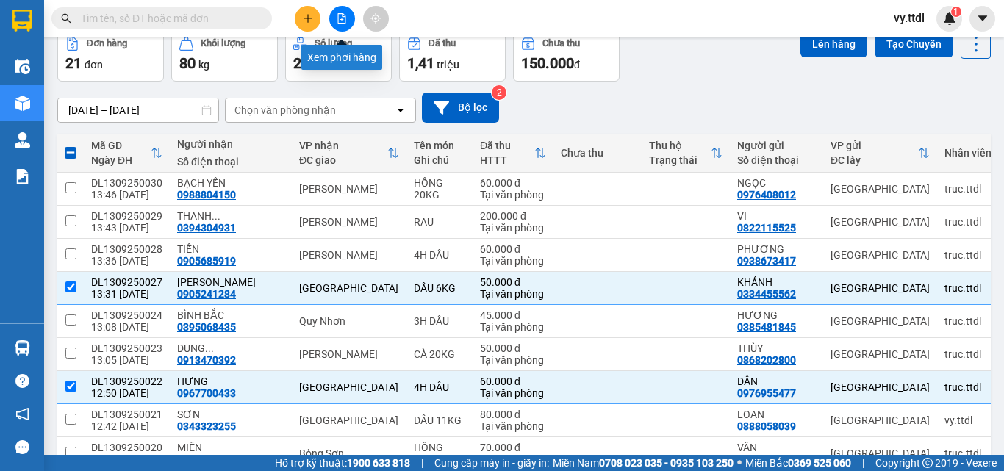
click at [343, 21] on icon "file-add" at bounding box center [342, 18] width 10 height 10
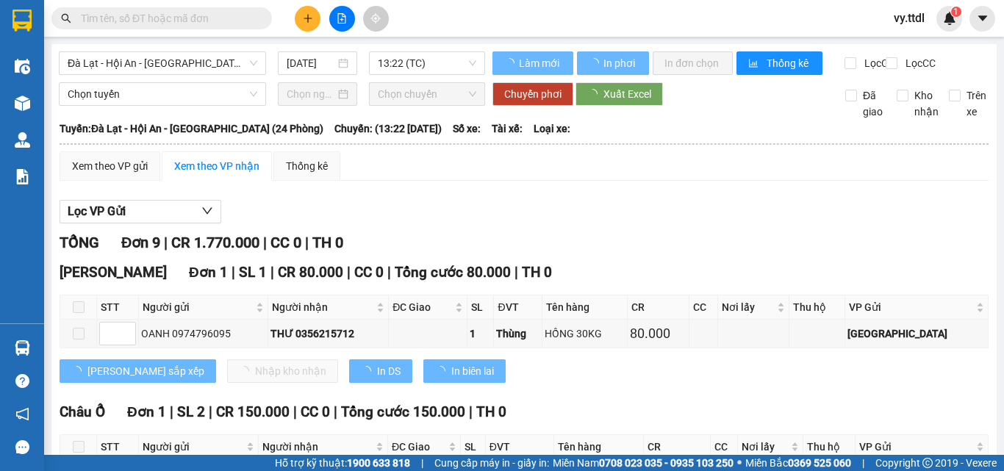
click at [219, 75] on div "Đà Lạt - Hội An - Đà Nẵng (24 Phòng) 13/09/2025 13:22 (TC)" at bounding box center [272, 63] width 426 height 24
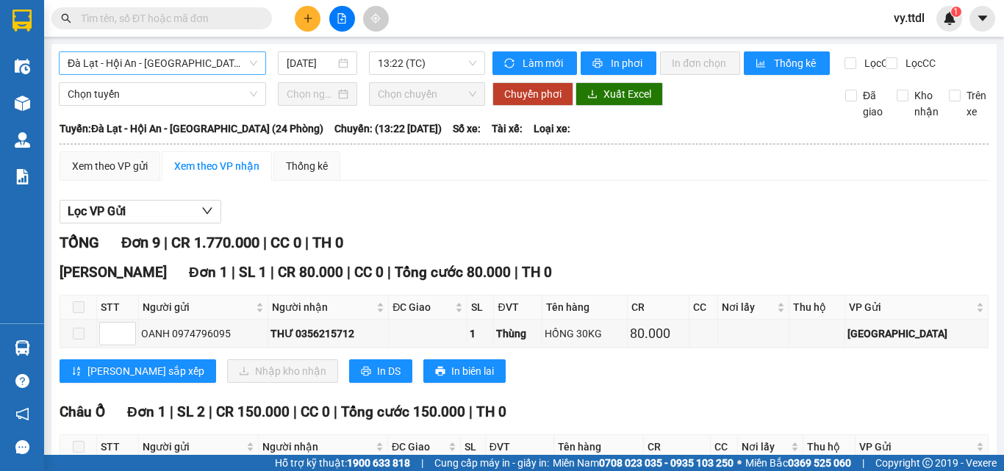
click at [218, 72] on span "Đà Lạt - Hội An - [GEOGRAPHIC_DATA] (24 Phòng)" at bounding box center [163, 63] width 190 height 22
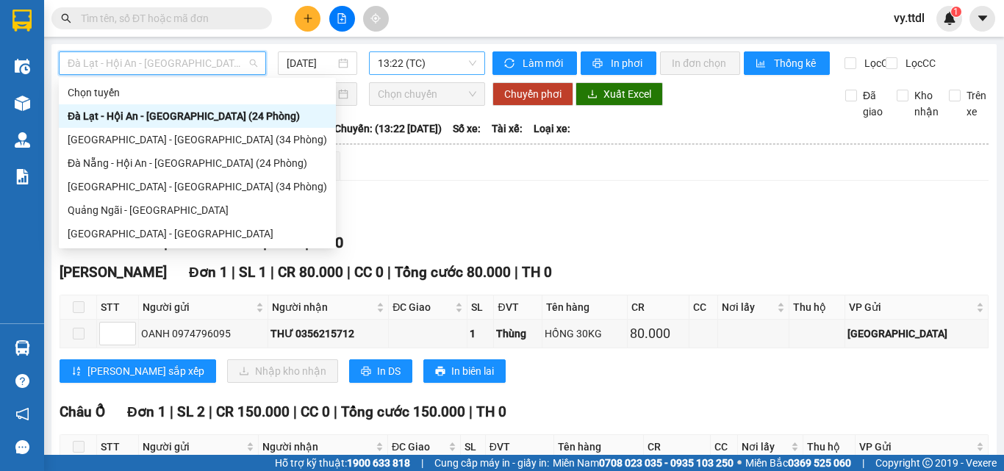
click at [437, 73] on span "13:22 (TC)" at bounding box center [427, 63] width 99 height 22
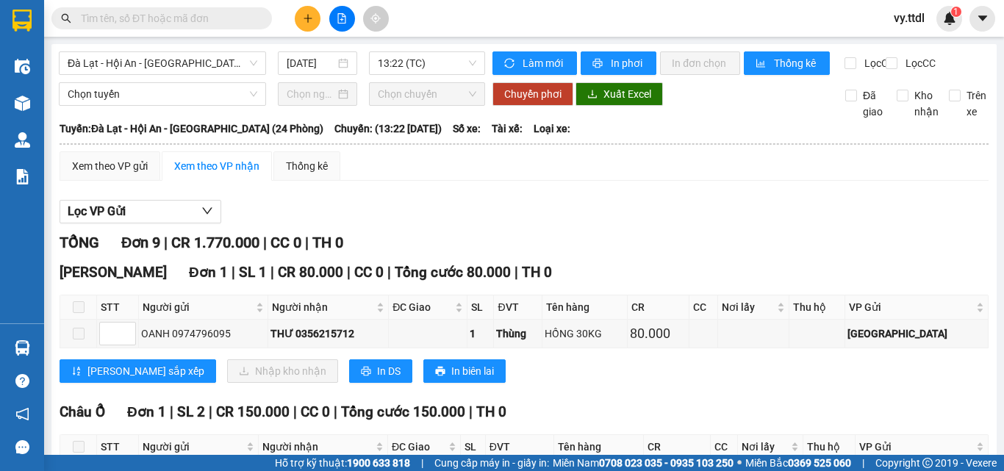
click at [598, 174] on div "Xem theo VP gửi Xem theo VP nhận Thống kê" at bounding box center [524, 165] width 929 height 29
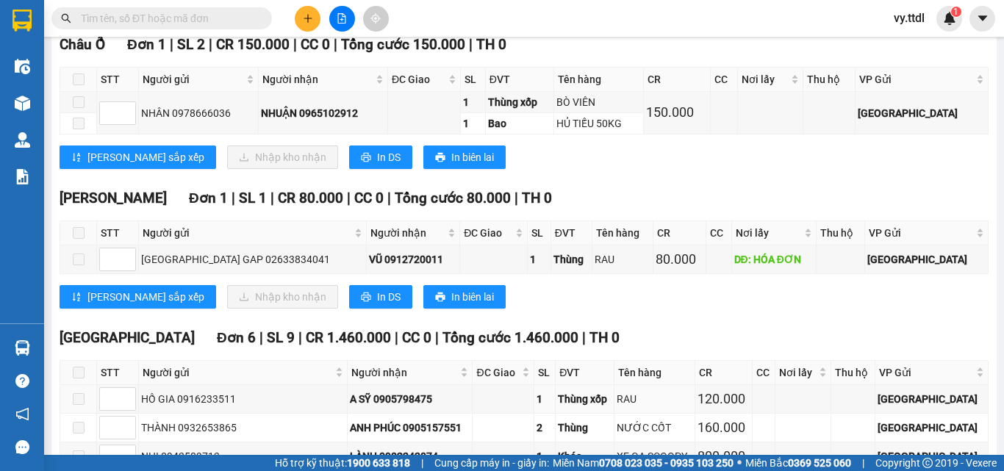
scroll to position [74, 0]
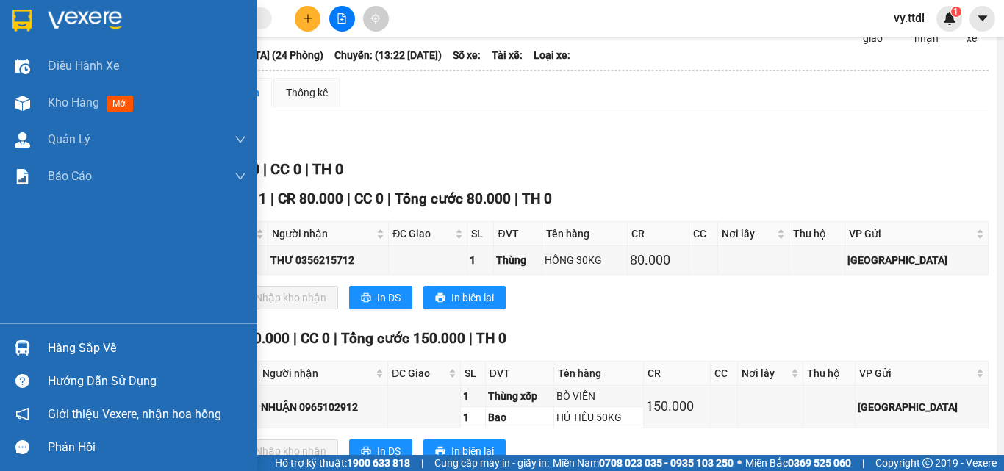
click at [41, 18] on div at bounding box center [128, 24] width 257 height 48
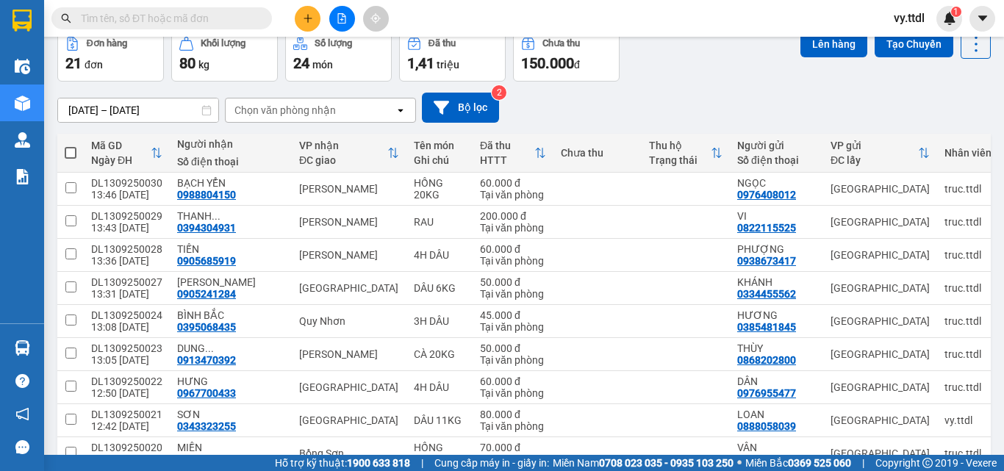
click at [110, 13] on input "text" at bounding box center [167, 18] width 173 height 16
paste input "0976790789"
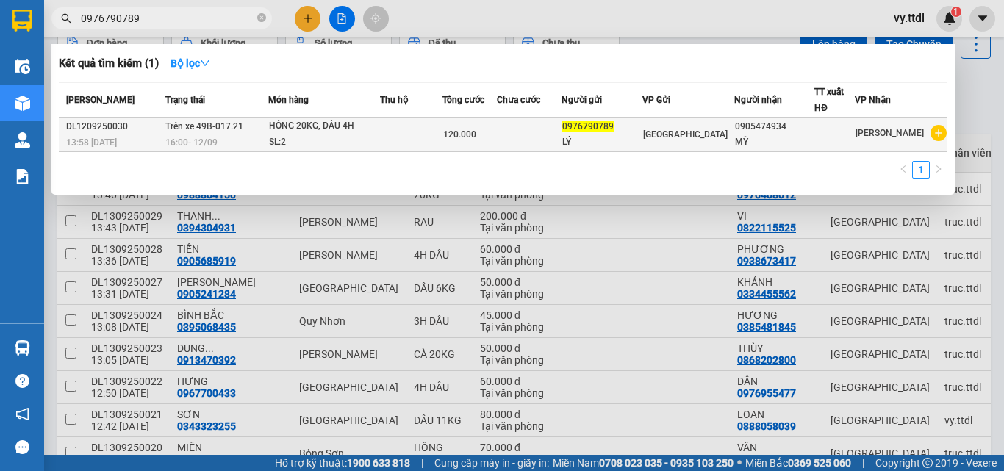
type input "0976790789"
click at [497, 131] on div "120.000" at bounding box center [470, 134] width 54 height 16
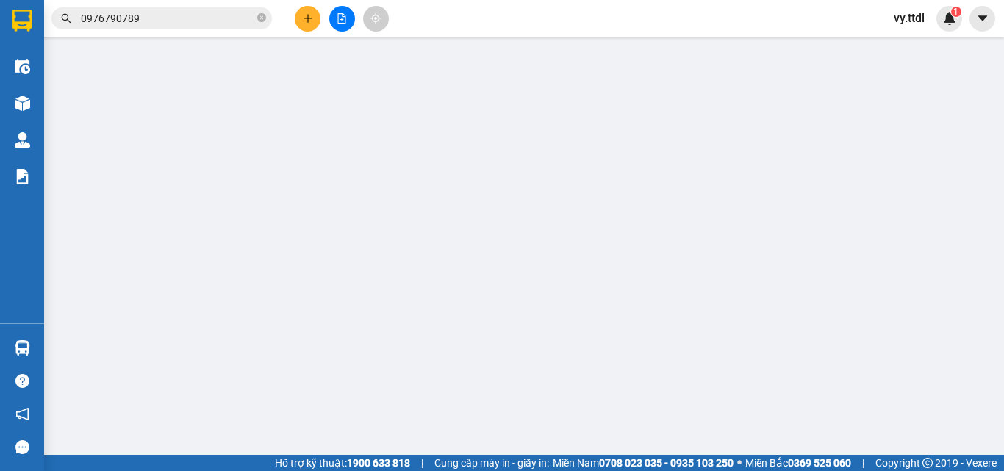
type input "0905474934"
type input "MỸ"
type input "0976790789"
type input "LÝ"
type input "120.000"
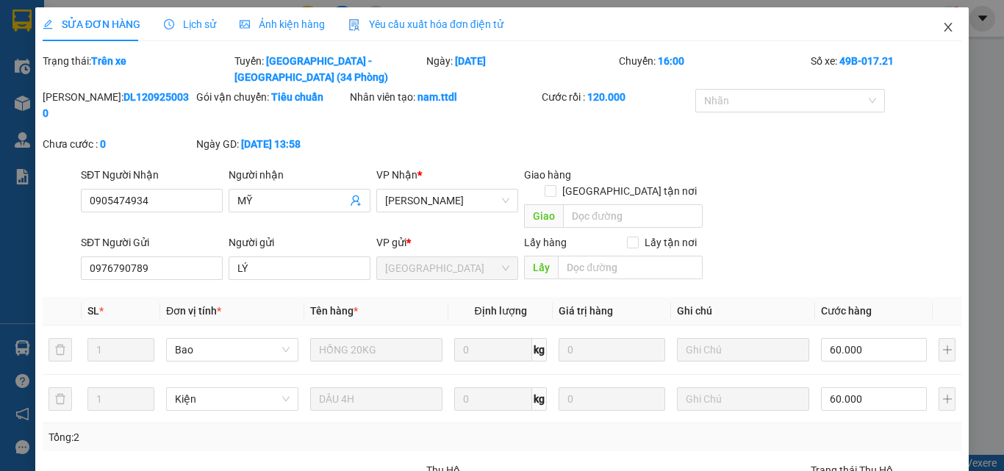
click at [945, 30] on icon "close" at bounding box center [949, 27] width 8 height 9
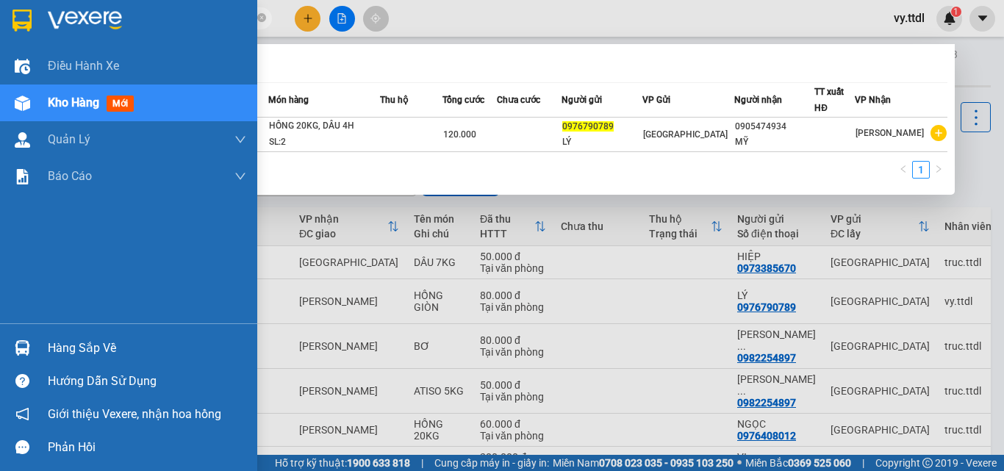
drag, startPoint x: 215, startPoint y: 22, endPoint x: 0, endPoint y: 21, distance: 215.4
click at [0, 21] on section "Kết quả tìm kiếm ( 1 ) Bộ lọc Mã ĐH Trạng thái Món hàng Thu hộ Tổng cước Chưa c…" at bounding box center [502, 235] width 1004 height 471
paste input "798295566"
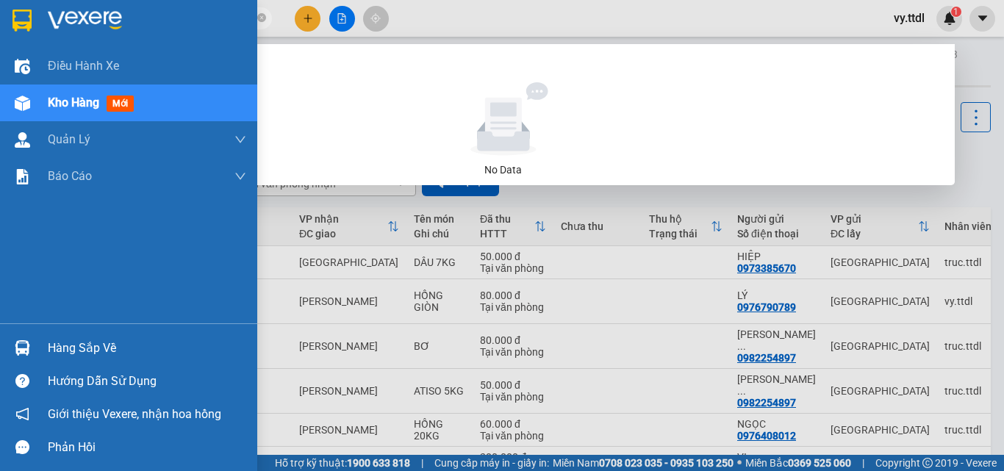
drag, startPoint x: 216, startPoint y: 21, endPoint x: 0, endPoint y: 21, distance: 216.1
click at [0, 21] on section "Kết quả tìm kiếm ( 0 ) Bộ lọc No Data 0798295566 vy.ttdl 1 Điều hành xe Kho hàn…" at bounding box center [502, 235] width 1004 height 471
paste input "975511332"
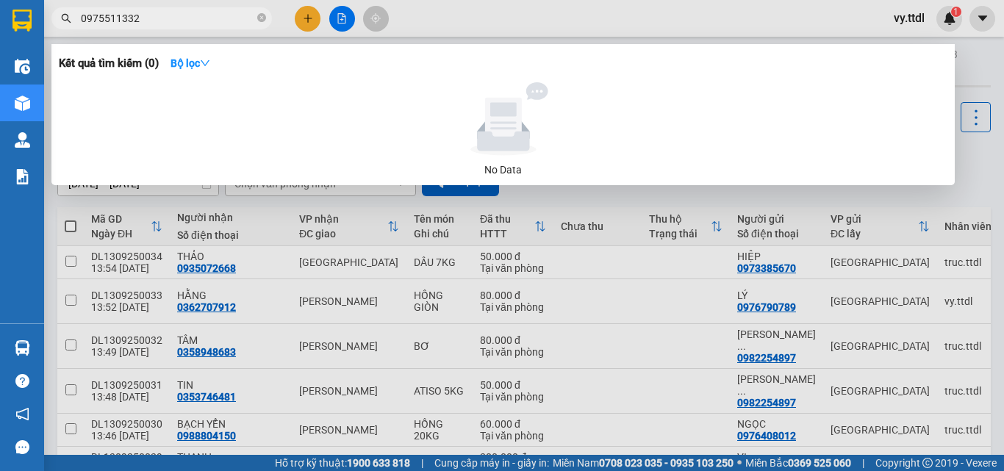
type input "0975511332"
click at [618, 201] on div at bounding box center [502, 235] width 1004 height 471
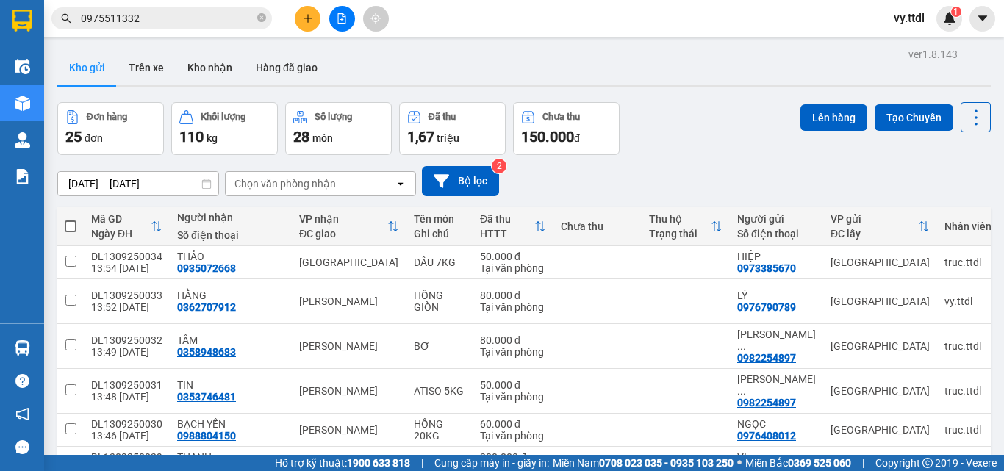
click at [304, 20] on icon "plus" at bounding box center [308, 18] width 10 height 10
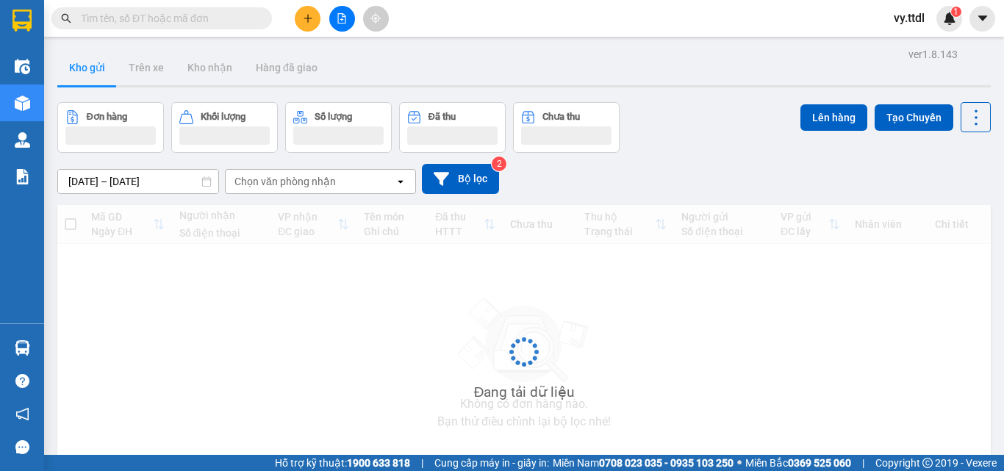
click at [192, 20] on input "text" at bounding box center [167, 18] width 173 height 16
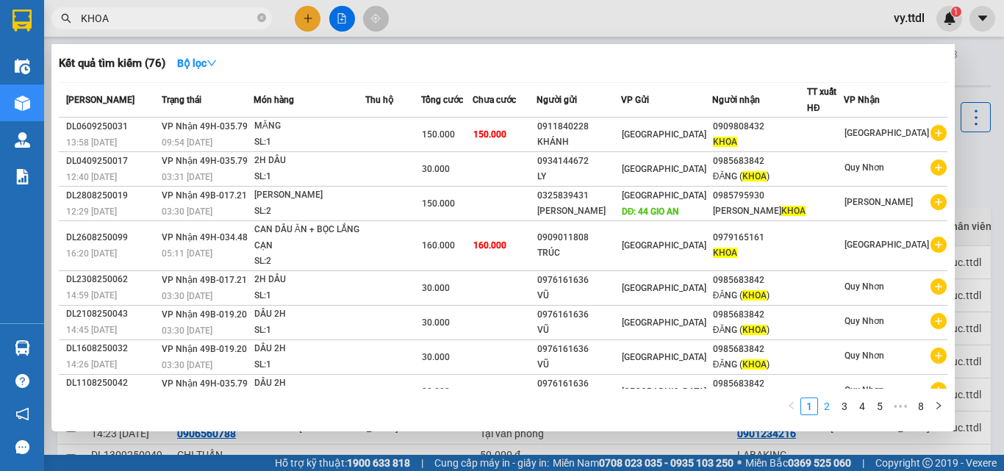
type input "KHOA"
click at [828, 404] on link "2" at bounding box center [827, 406] width 16 height 16
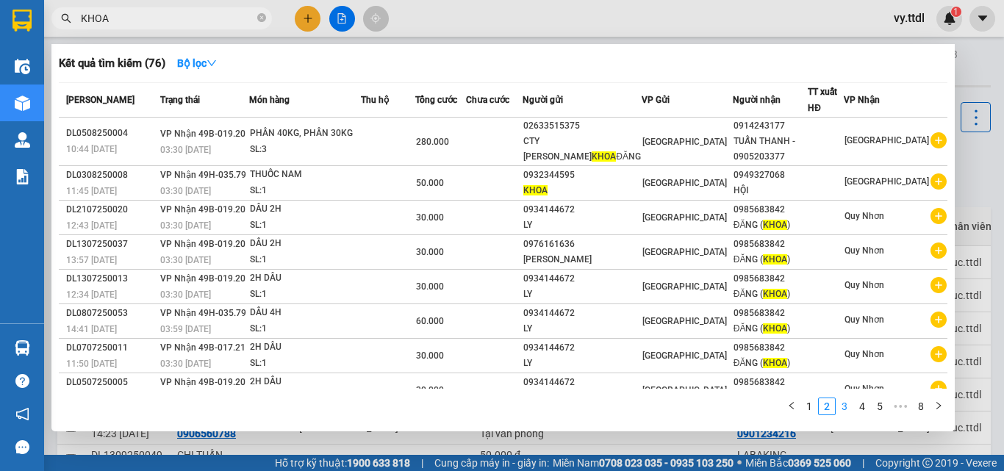
click at [841, 409] on link "3" at bounding box center [845, 406] width 16 height 16
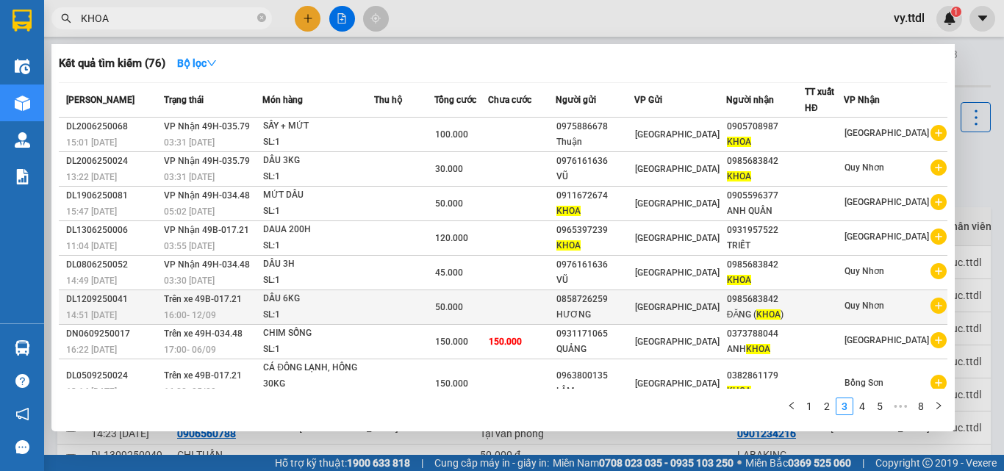
click at [628, 313] on div "HƯƠNG" at bounding box center [594, 314] width 77 height 15
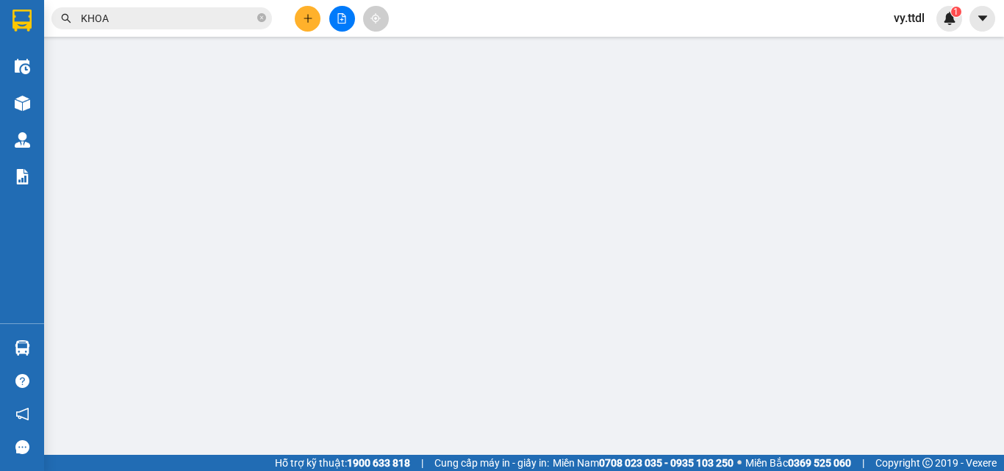
type input "0985683842"
type input "ĐĂNG (KHOA)"
type input "0858726259"
type input "HƯƠNG"
type input "50.000"
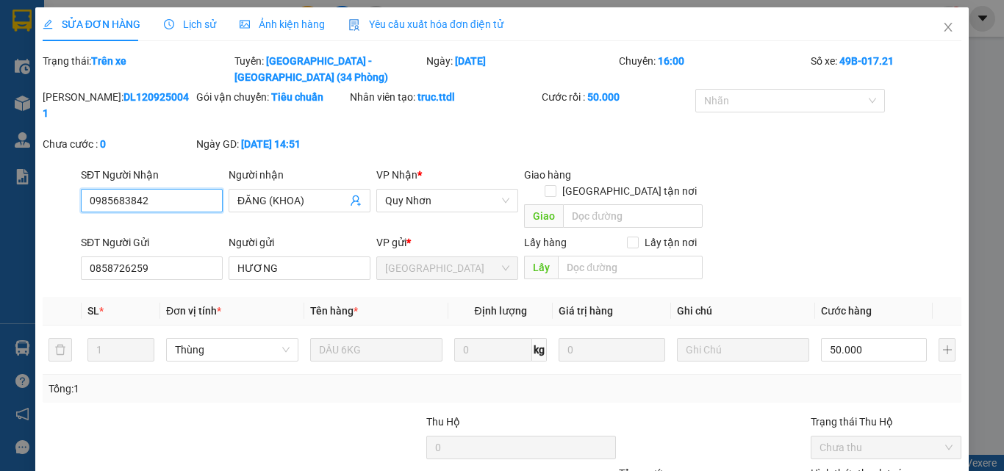
scroll to position [90, 0]
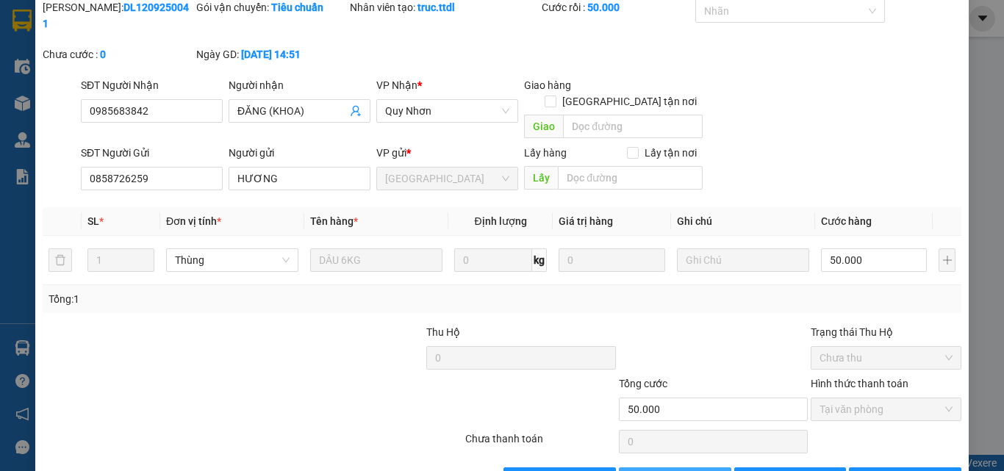
click at [698, 470] on span "Thêm ĐH mới" at bounding box center [683, 479] width 62 height 16
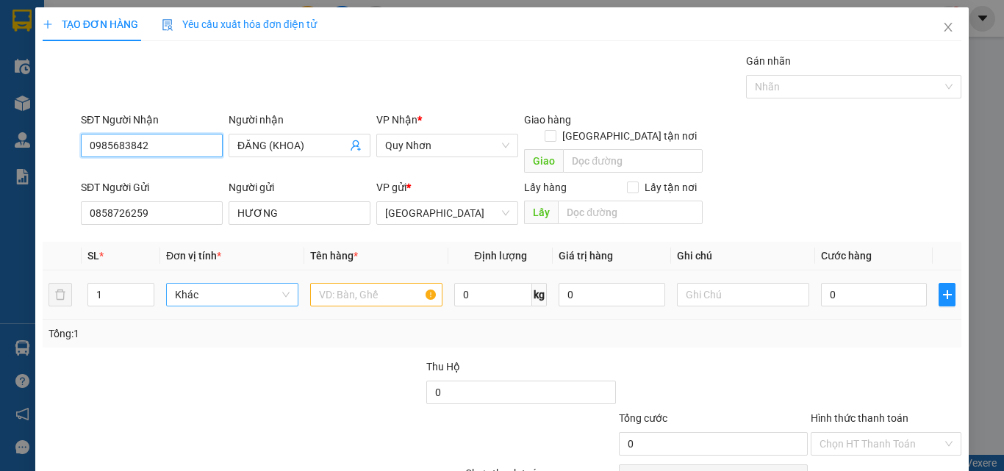
click at [237, 284] on span "Khác" at bounding box center [232, 295] width 115 height 22
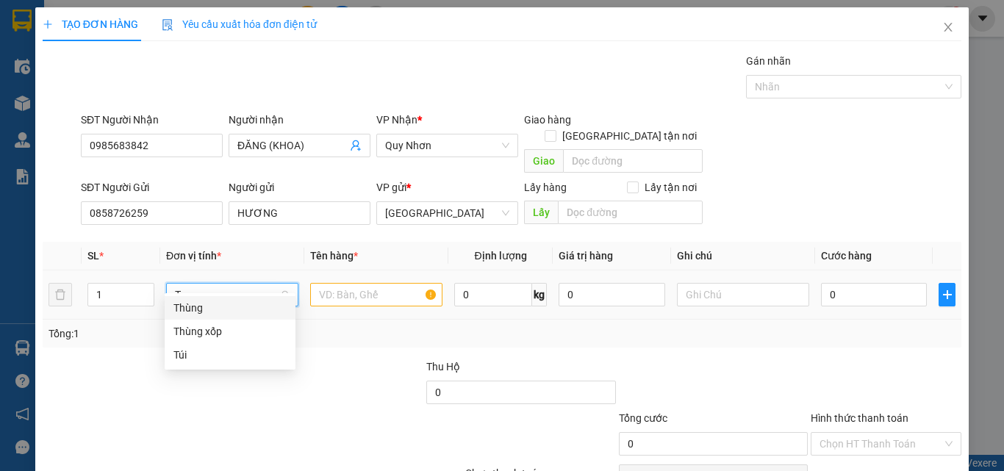
drag, startPoint x: 201, startPoint y: 284, endPoint x: 82, endPoint y: 285, distance: 119.1
click at [82, 285] on tr "1 T 0 kg 0 0" at bounding box center [502, 295] width 919 height 49
type input "K"
drag, startPoint x: 227, startPoint y: 312, endPoint x: 357, endPoint y: 284, distance: 132.4
click at [236, 307] on div "Kiện" at bounding box center [229, 308] width 113 height 16
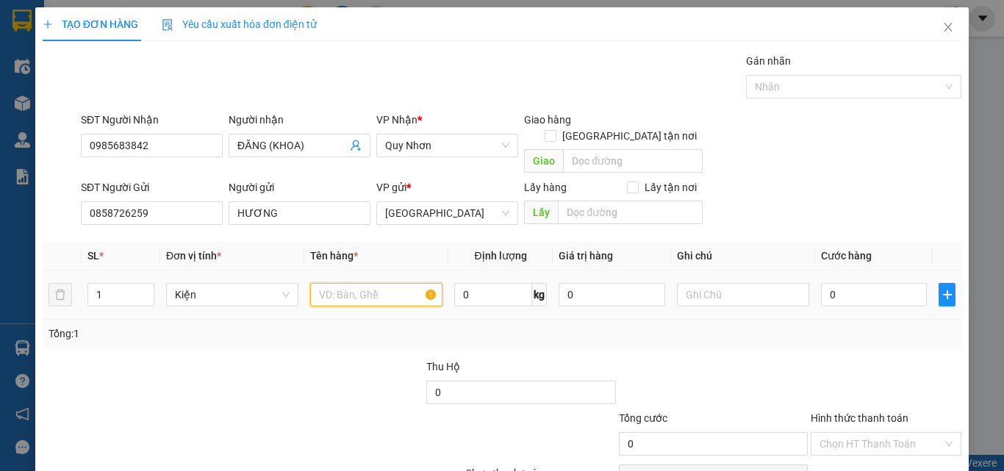
click at [369, 283] on input "text" at bounding box center [376, 295] width 132 height 24
type input "DÂU 2H"
click at [870, 283] on input "0" at bounding box center [874, 295] width 106 height 24
type input "3"
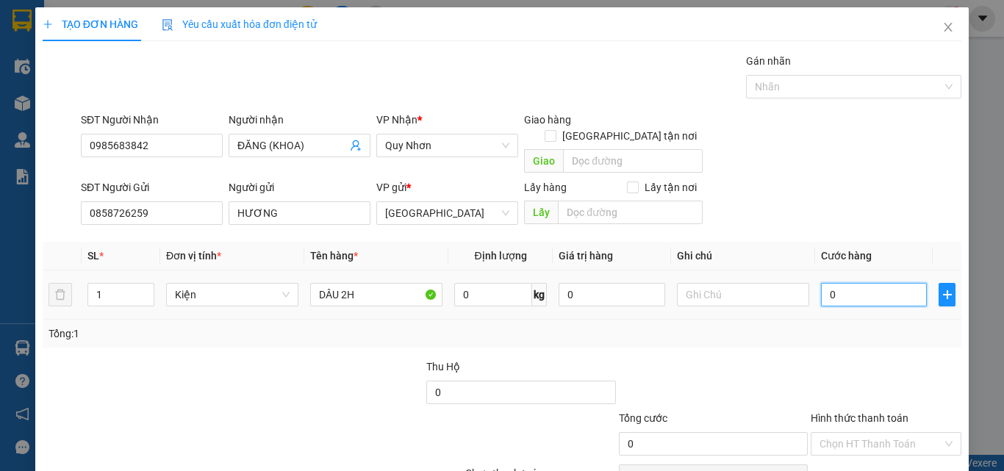
type input "3"
type input "30"
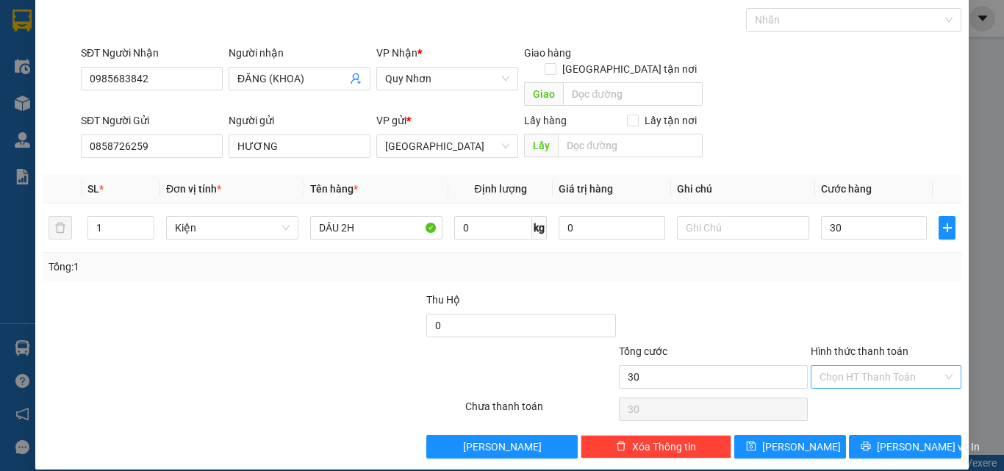
type input "30.000"
click at [879, 366] on input "Hình thức thanh toán" at bounding box center [881, 377] width 123 height 22
click at [889, 393] on div "Tại văn phòng" at bounding box center [878, 390] width 132 height 16
type input "0"
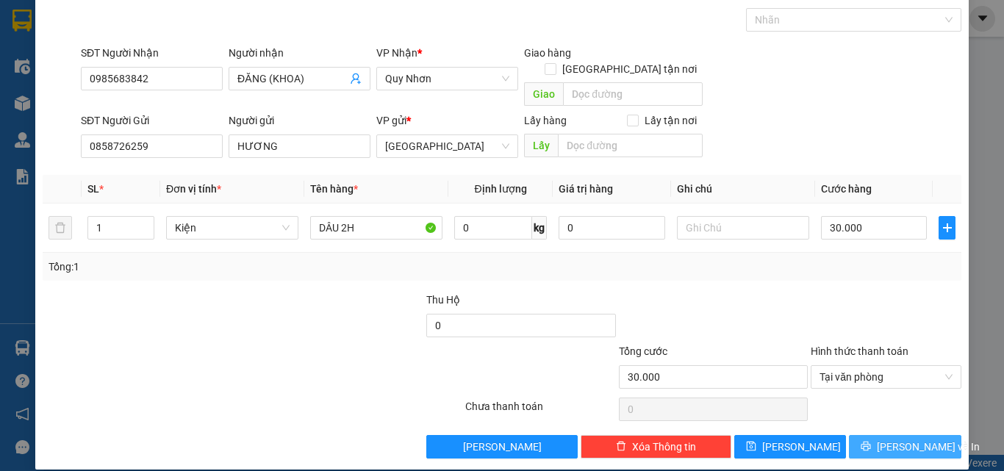
click at [907, 435] on button "[PERSON_NAME] và In" at bounding box center [905, 447] width 112 height 24
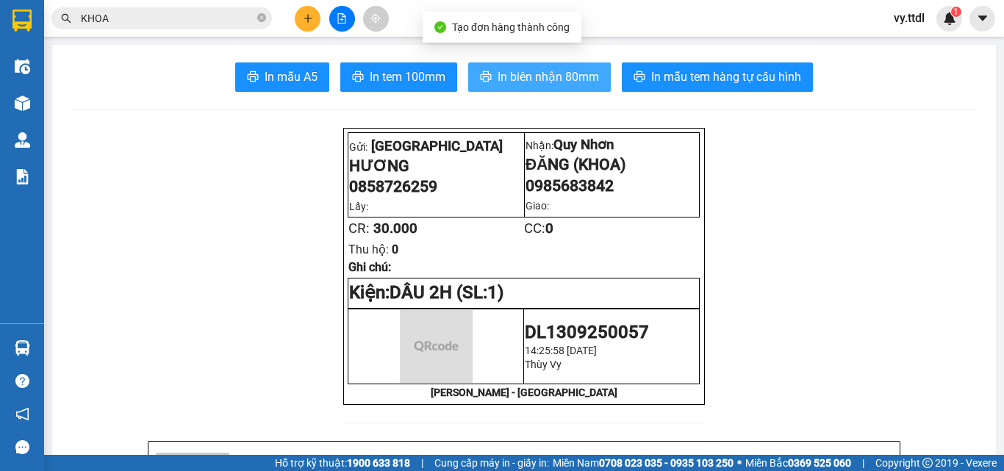
click at [521, 82] on span "In biên nhận 80mm" at bounding box center [548, 77] width 101 height 18
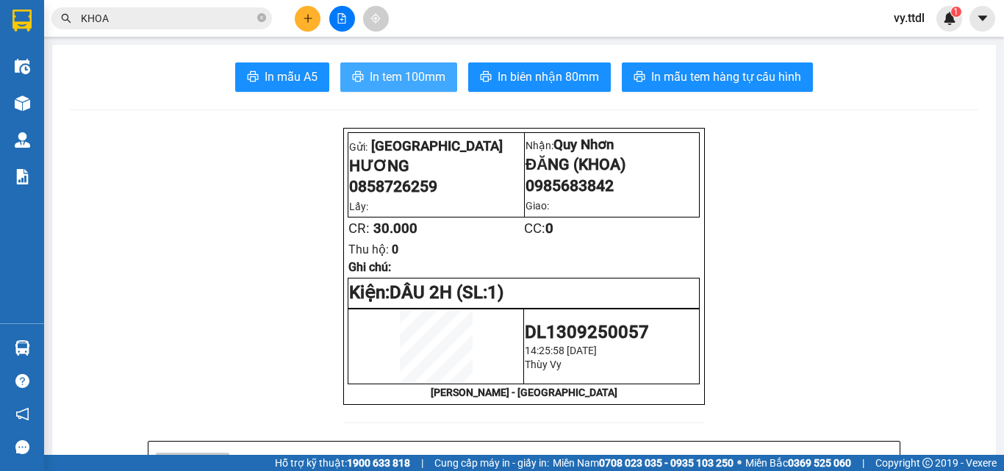
click at [387, 71] on span "In tem 100mm" at bounding box center [408, 77] width 76 height 18
click at [304, 21] on icon "plus" at bounding box center [308, 18] width 10 height 10
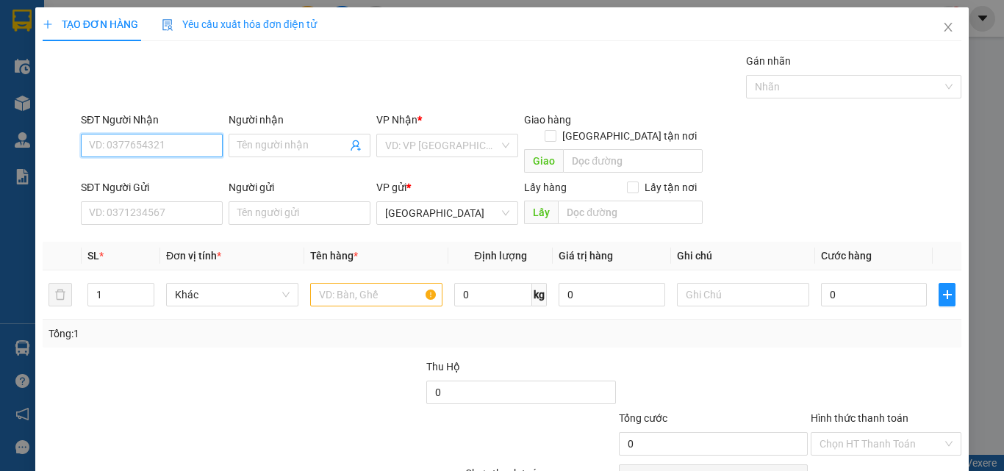
click at [160, 146] on input "SĐT Người Nhận" at bounding box center [152, 146] width 142 height 24
type input "0905545850"
click at [230, 174] on div "0905545850 - CHÚ PHƯỚC - 0931929711" at bounding box center [186, 175] width 194 height 16
type input "CHÚ PHƯỚC - 0931929711"
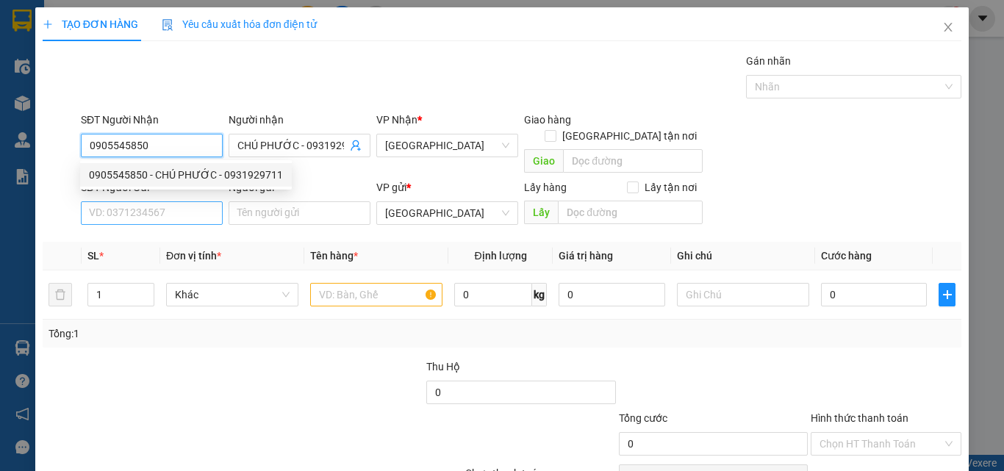
type input "0905545850"
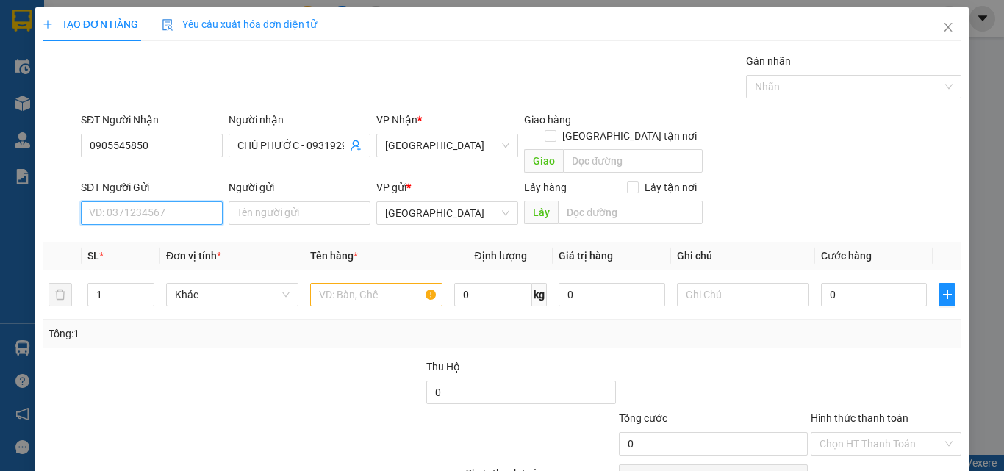
click at [193, 201] on input "SĐT Người Gửi" at bounding box center [152, 213] width 142 height 24
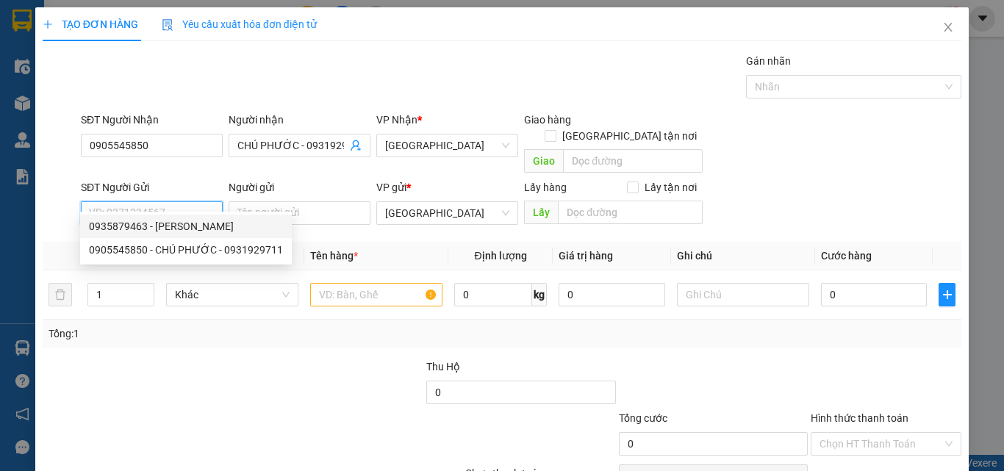
click at [187, 230] on div "0935879463 - THẢO" at bounding box center [186, 226] width 194 height 16
type input "0935879463"
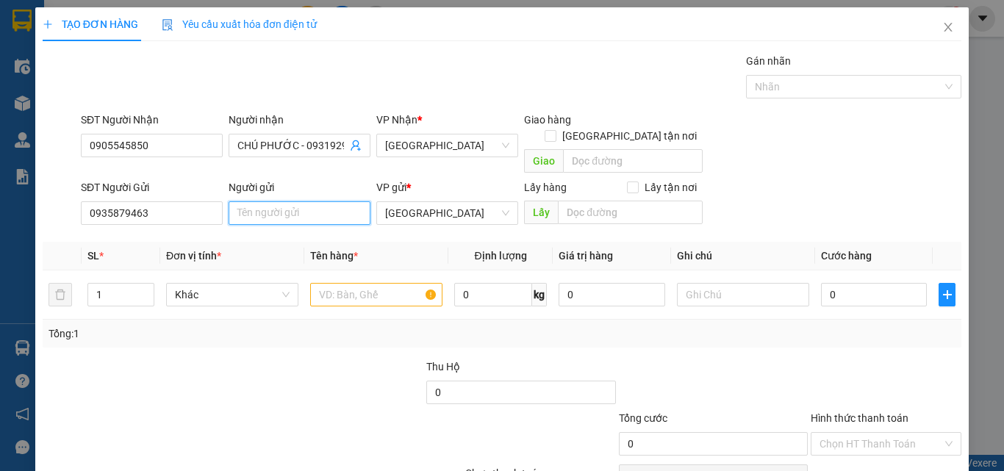
click at [293, 201] on input "Người gửi" at bounding box center [300, 213] width 142 height 24
type input "THẢO"
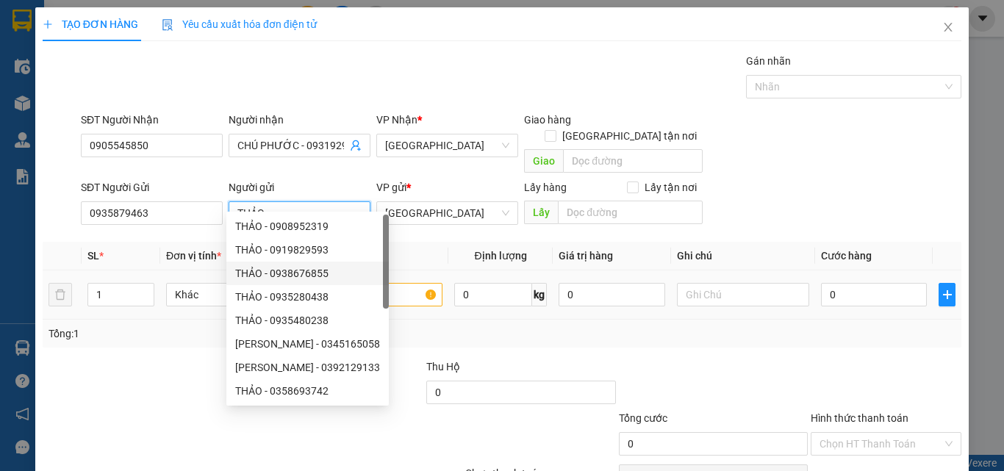
click at [247, 265] on div "THẢO - 0938676855" at bounding box center [307, 273] width 145 height 16
type input "0938676855"
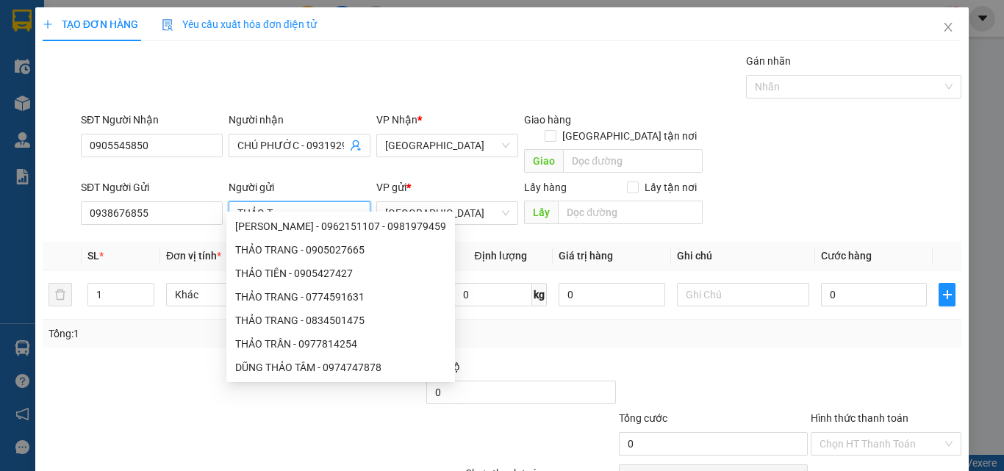
drag, startPoint x: 306, startPoint y: 196, endPoint x: 262, endPoint y: 201, distance: 43.7
click at [262, 201] on input "THẢO T" at bounding box center [300, 213] width 142 height 24
type input "THẢO"
click at [183, 201] on input "0938676855" at bounding box center [152, 213] width 142 height 24
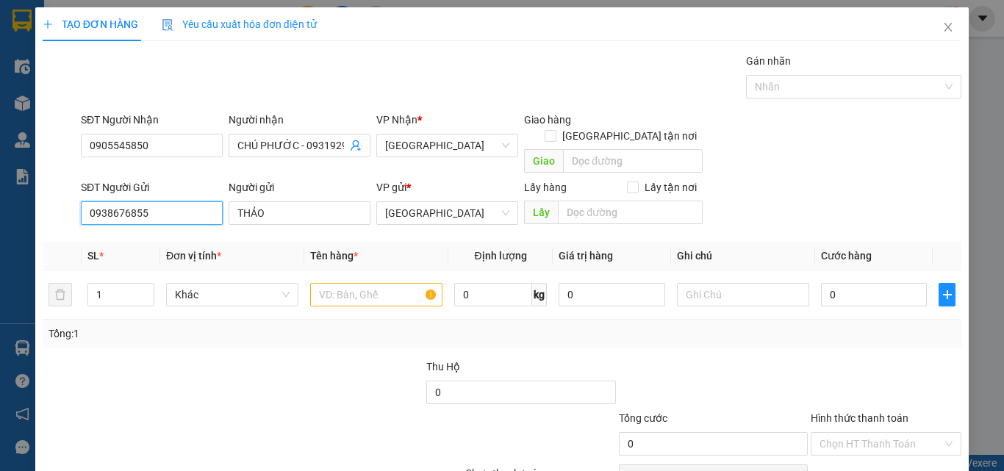
drag, startPoint x: 178, startPoint y: 197, endPoint x: 48, endPoint y: 207, distance: 130.5
click at [48, 207] on div "SĐT Người Gửi 0938676855 0938676855 Người gửi THẢO VP gửi * Đà Lạt Lấy hàng Lấy…" at bounding box center [502, 204] width 922 height 51
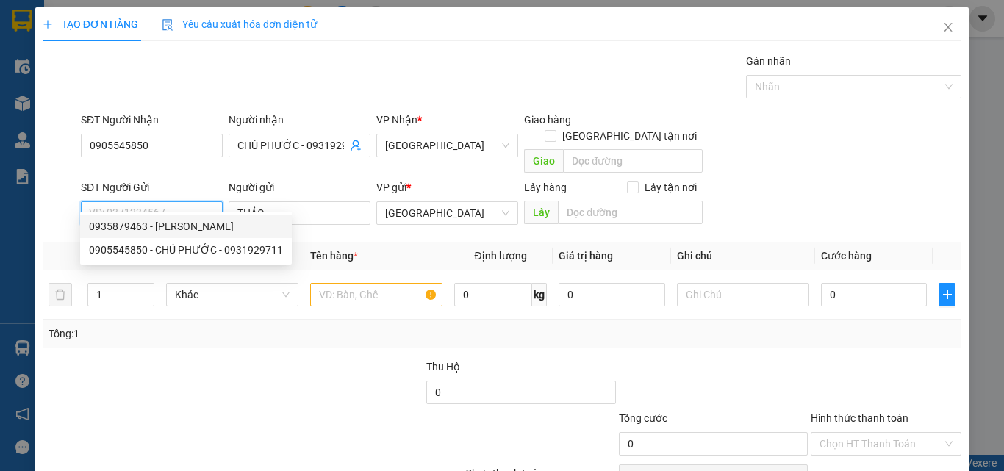
click at [153, 226] on div "0935879463 - THẢO" at bounding box center [186, 226] width 194 height 16
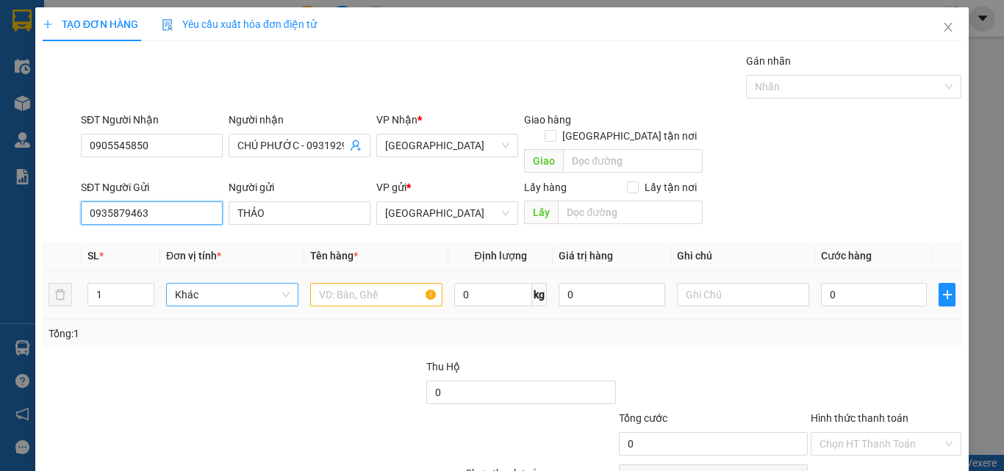
click at [231, 284] on span "Khác" at bounding box center [232, 295] width 115 height 22
type input "0935879463"
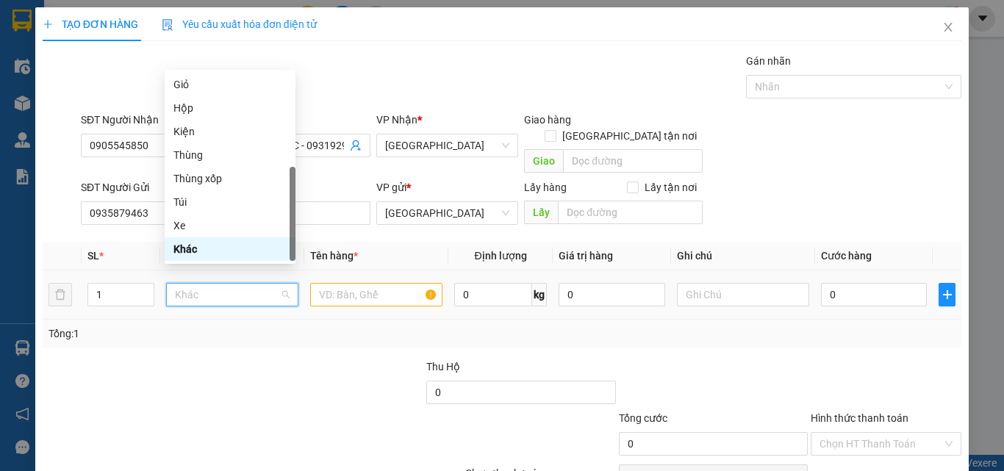
type input "T"
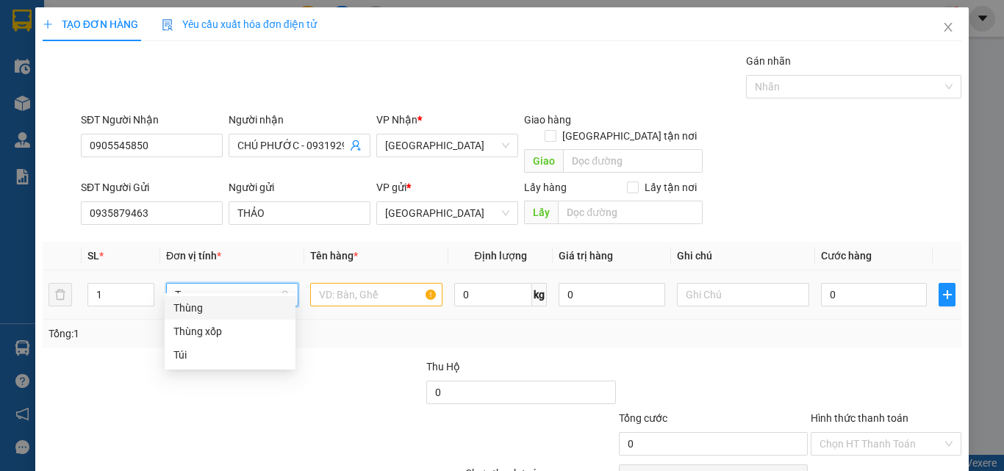
drag, startPoint x: 229, startPoint y: 306, endPoint x: 344, endPoint y: 271, distance: 120.0
click at [251, 304] on div "Thùng" at bounding box center [229, 308] width 113 height 16
click at [348, 283] on input "text" at bounding box center [376, 295] width 132 height 24
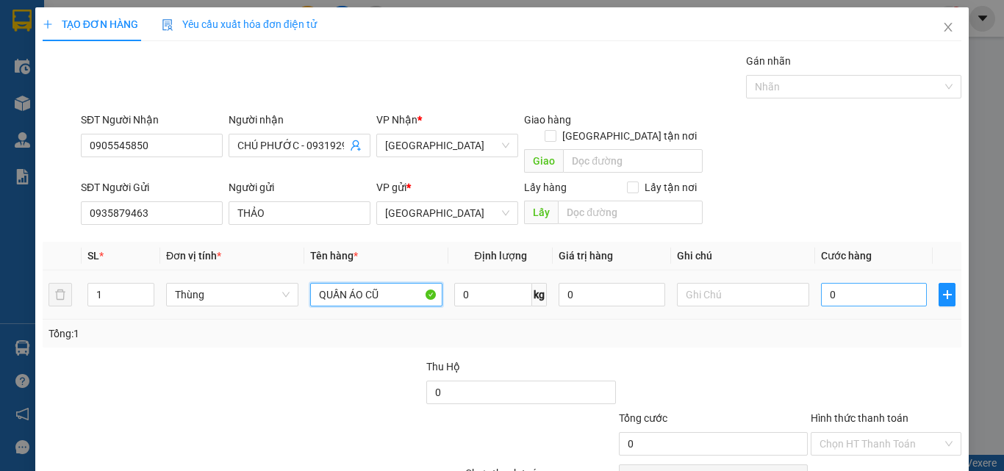
type input "QUẦN ÁO CŨ"
click at [895, 283] on input "0" at bounding box center [874, 295] width 106 height 24
type input "8"
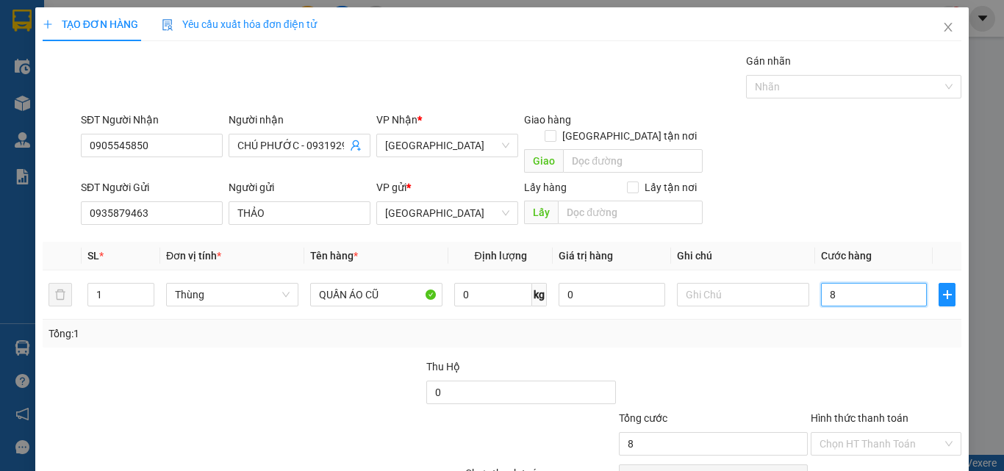
type input "80"
type input "80.000"
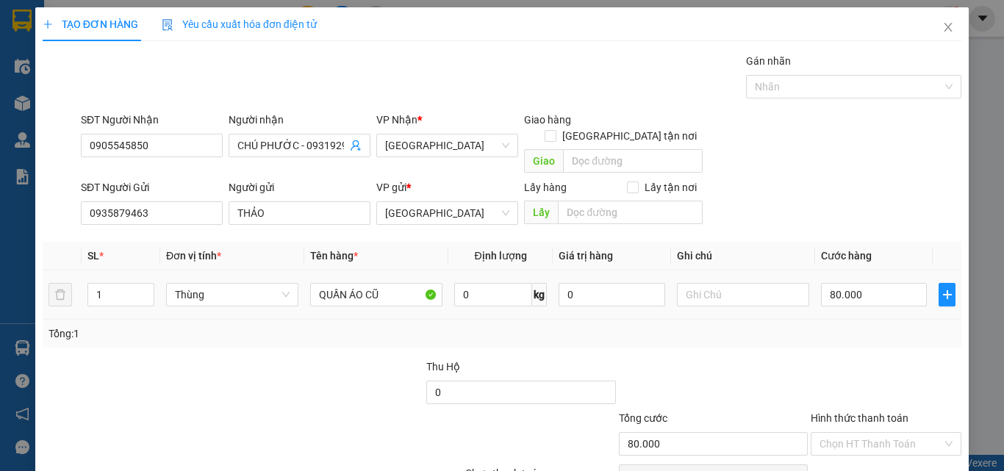
click at [914, 326] on div "Tổng: 1" at bounding box center [502, 334] width 907 height 16
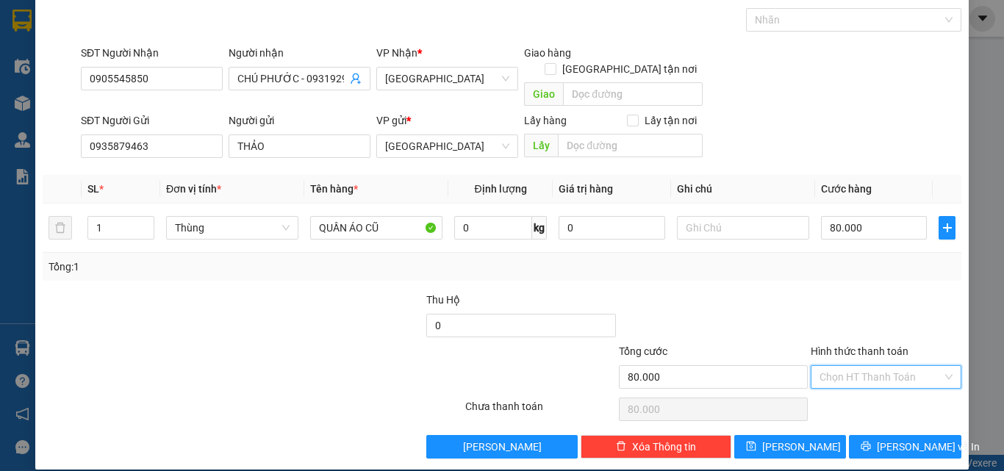
click at [905, 369] on input "Hình thức thanh toán" at bounding box center [881, 377] width 123 height 22
click at [898, 387] on div "Tại văn phòng" at bounding box center [878, 390] width 132 height 16
type input "0"
click at [916, 439] on span "[PERSON_NAME] và In" at bounding box center [928, 447] width 103 height 16
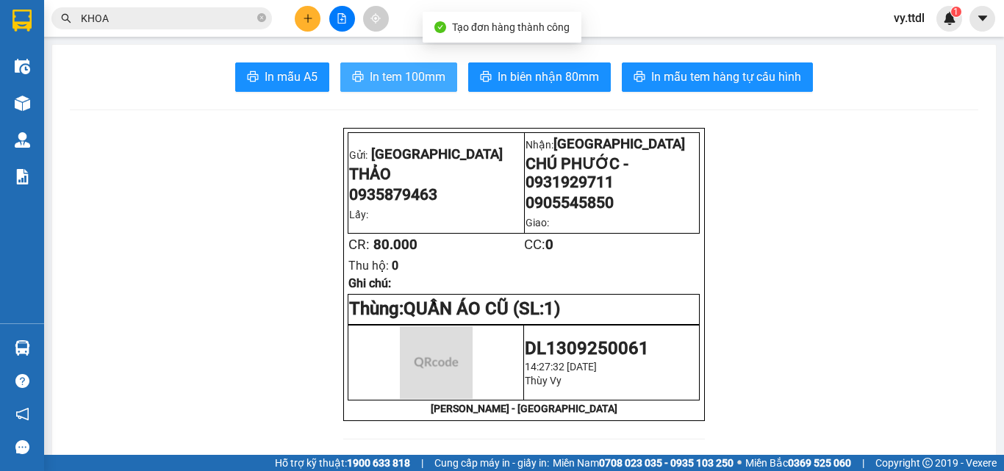
click at [370, 73] on span "In tem 100mm" at bounding box center [408, 77] width 76 height 18
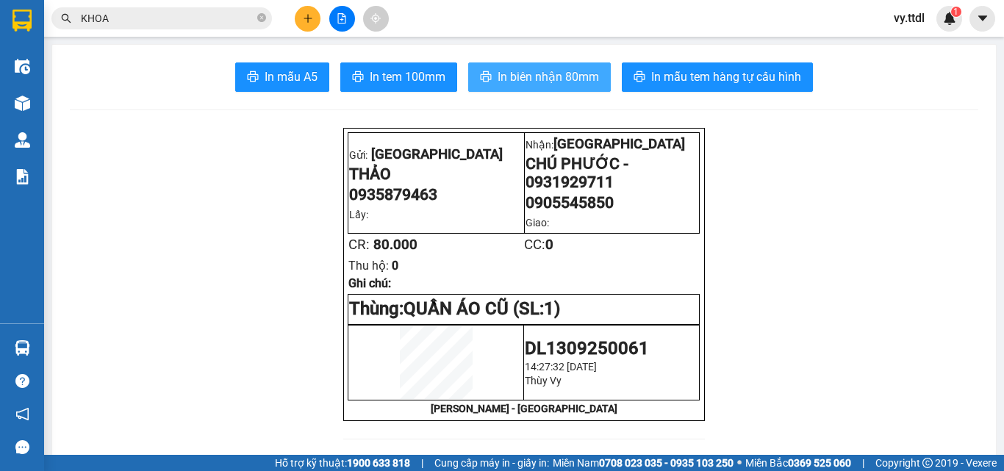
click at [556, 65] on button "In biên nhận 80mm" at bounding box center [539, 76] width 143 height 29
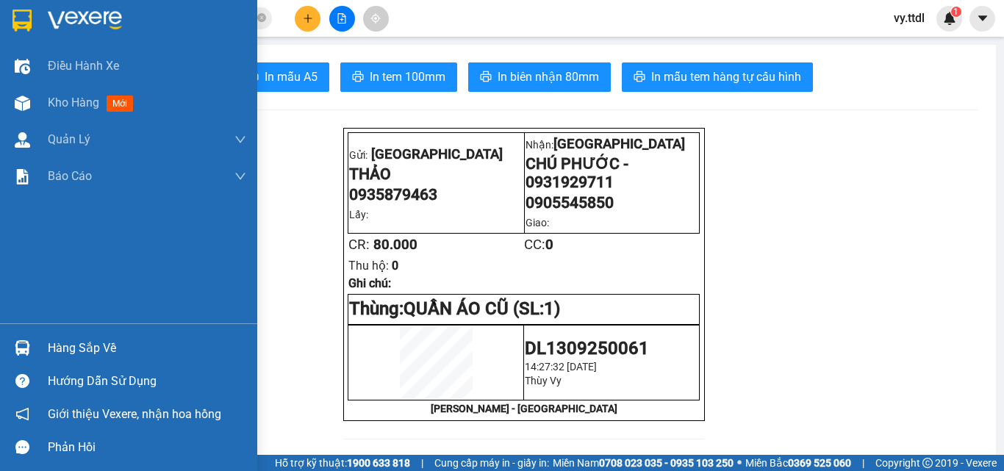
click at [35, 23] on div at bounding box center [128, 24] width 257 height 48
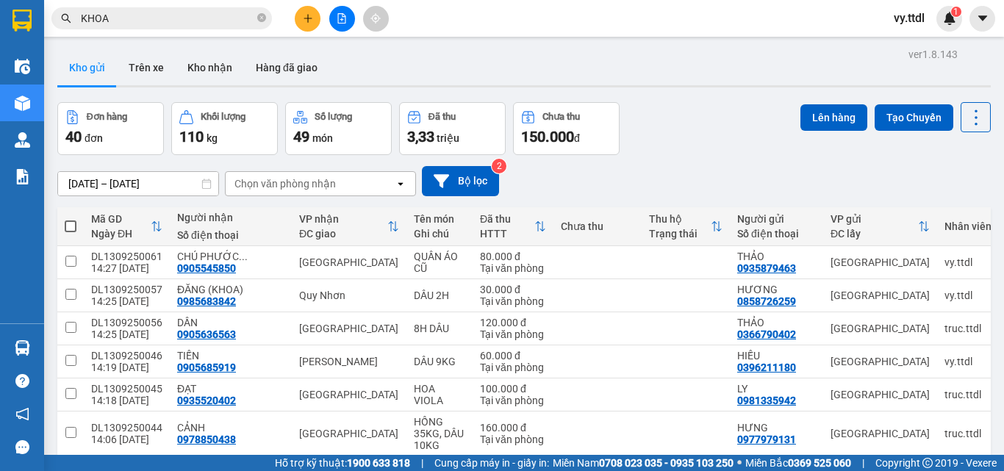
click at [337, 22] on icon "file-add" at bounding box center [342, 18] width 10 height 10
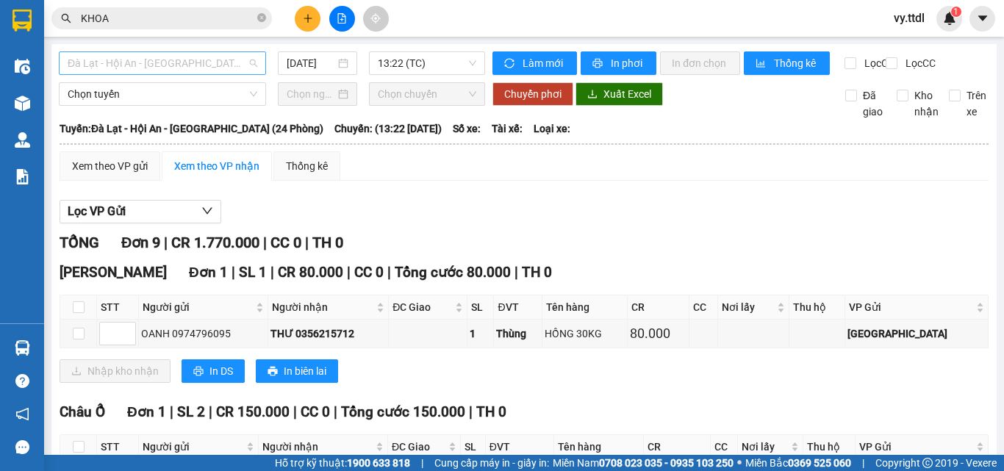
click at [204, 60] on span "Đà Lạt - Hội An - [GEOGRAPHIC_DATA] (24 Phòng)" at bounding box center [163, 63] width 190 height 22
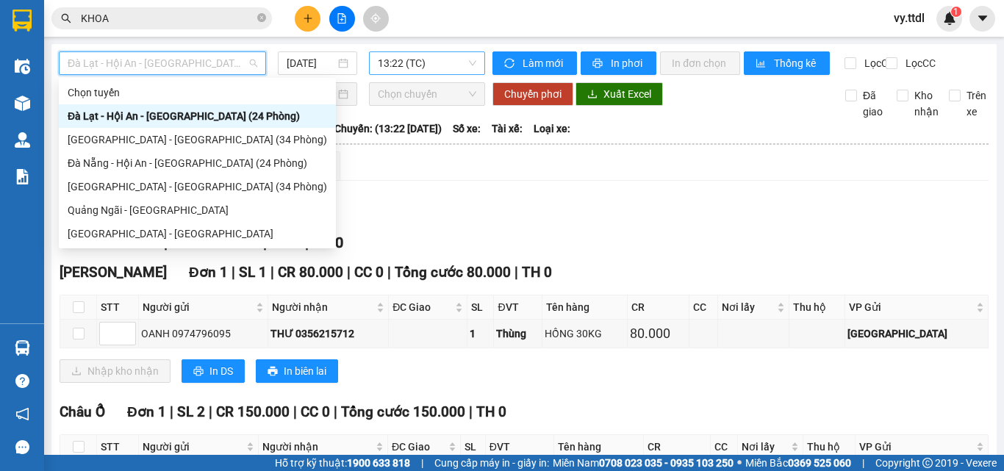
click at [437, 55] on span "13:22 (TC)" at bounding box center [427, 63] width 99 height 22
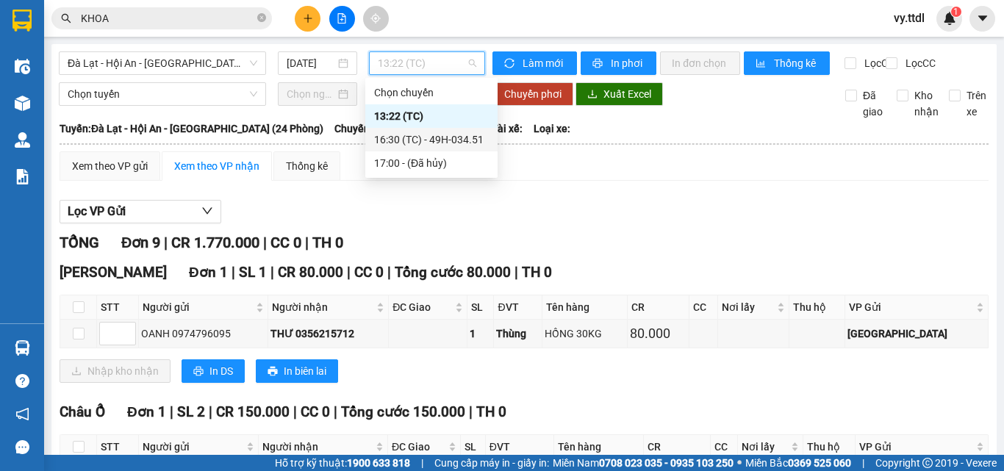
click at [452, 141] on div "16:30 (TC) - 49H-034.51" at bounding box center [431, 140] width 115 height 16
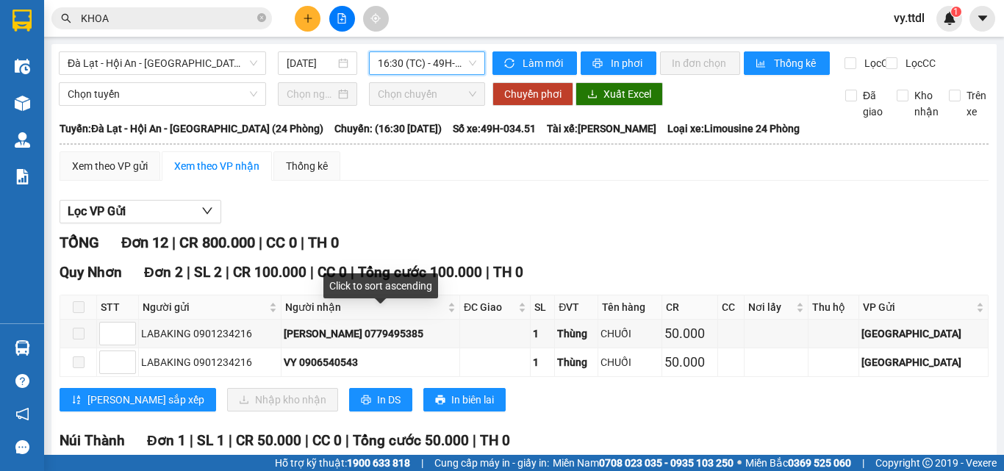
click at [555, 224] on div "Lọc VP Gửi" at bounding box center [524, 212] width 929 height 24
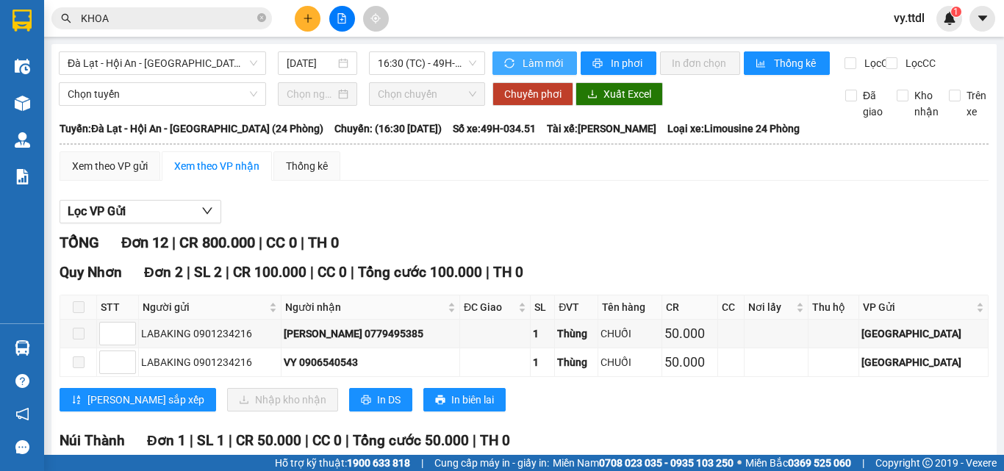
click at [548, 68] on span "Làm mới" at bounding box center [544, 63] width 43 height 16
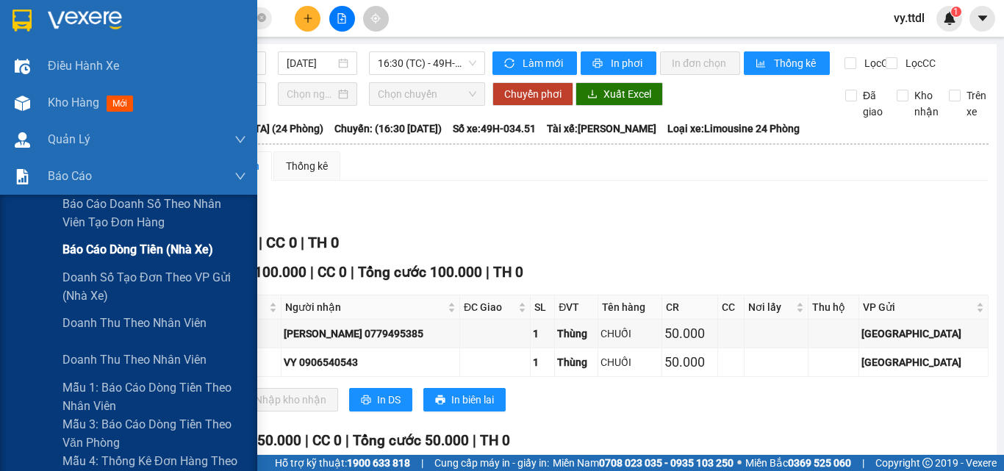
click at [82, 239] on div "Báo cáo dòng tiền (nhà xe)" at bounding box center [154, 250] width 184 height 37
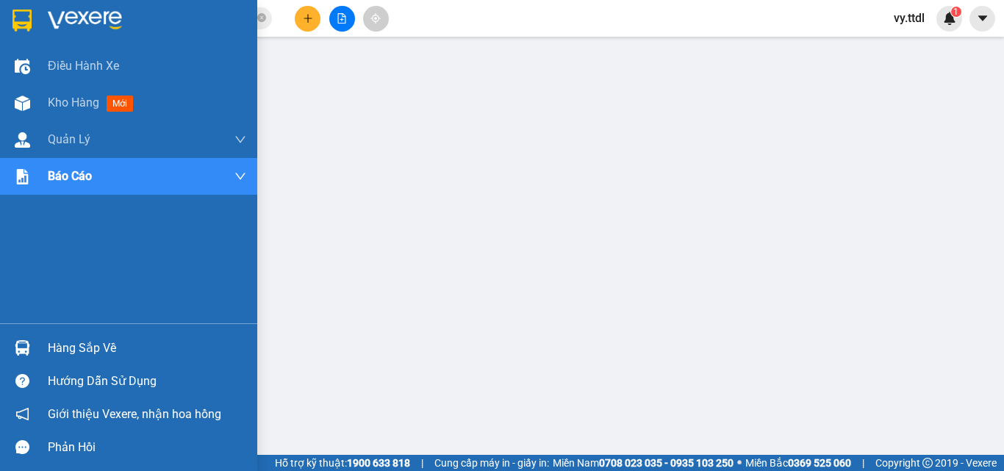
click at [56, 10] on img at bounding box center [85, 21] width 74 height 22
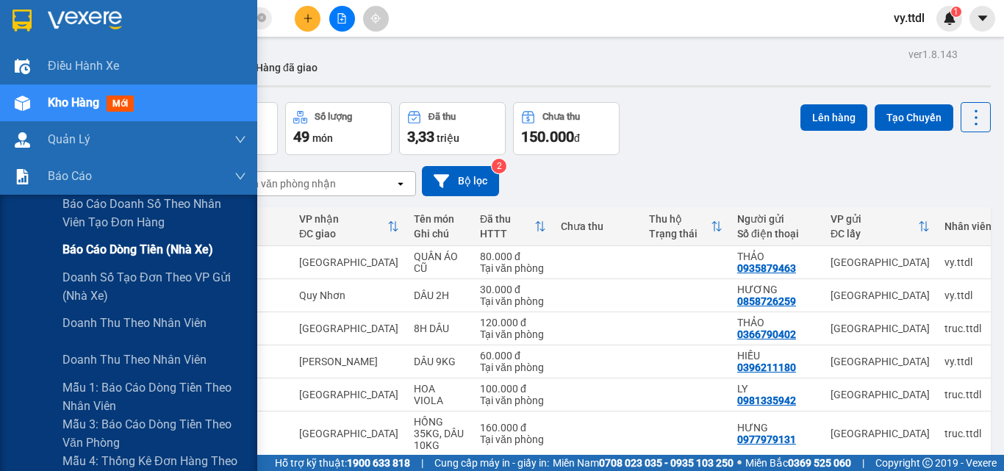
click at [136, 254] on span "Báo cáo dòng tiền (nhà xe)" at bounding box center [137, 249] width 151 height 18
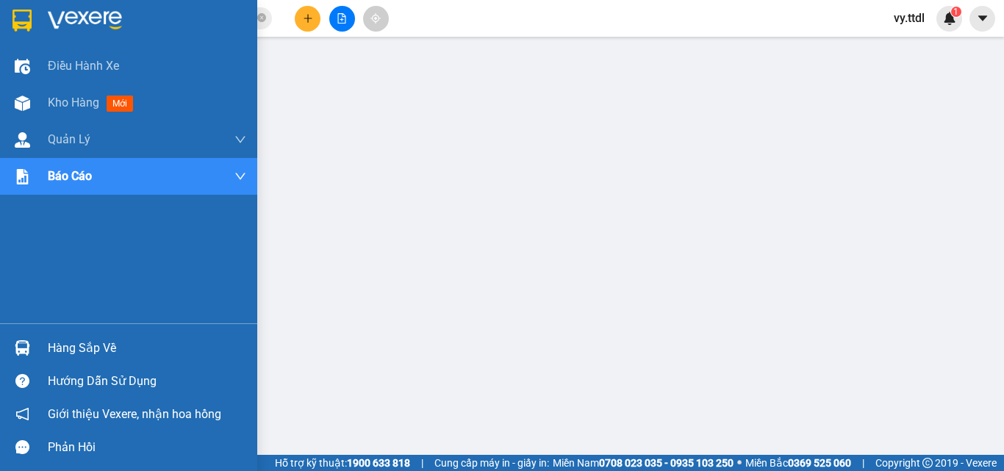
click at [36, 17] on div at bounding box center [128, 24] width 257 height 48
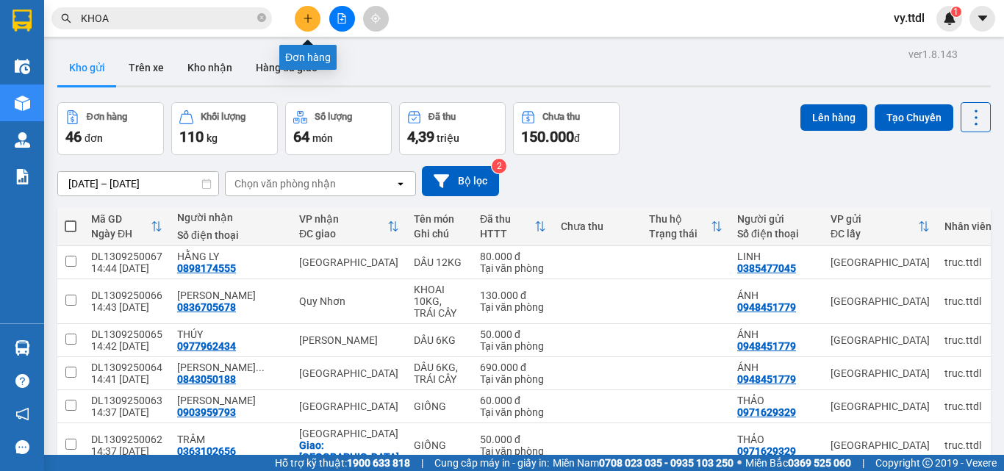
click at [312, 17] on icon "plus" at bounding box center [308, 18] width 10 height 10
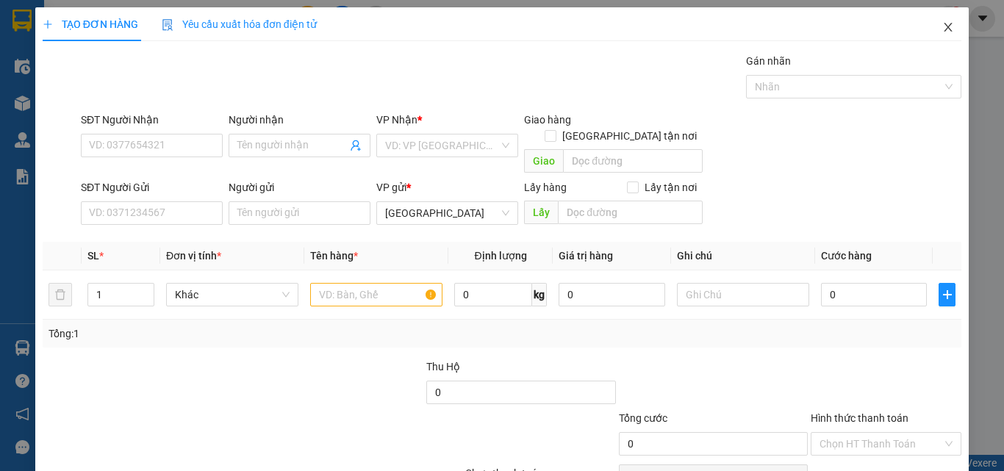
click at [943, 34] on span "Close" at bounding box center [948, 27] width 41 height 41
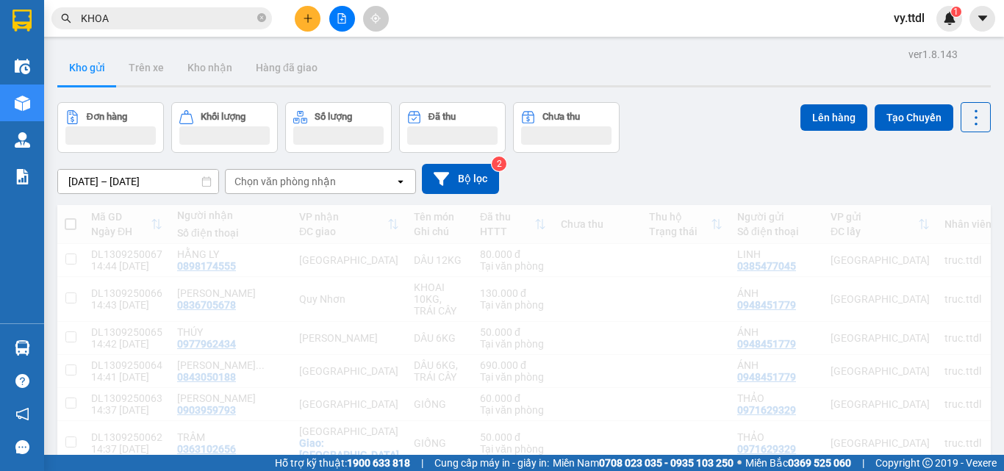
click at [932, 25] on span "vy.ttdl" at bounding box center [909, 18] width 54 height 18
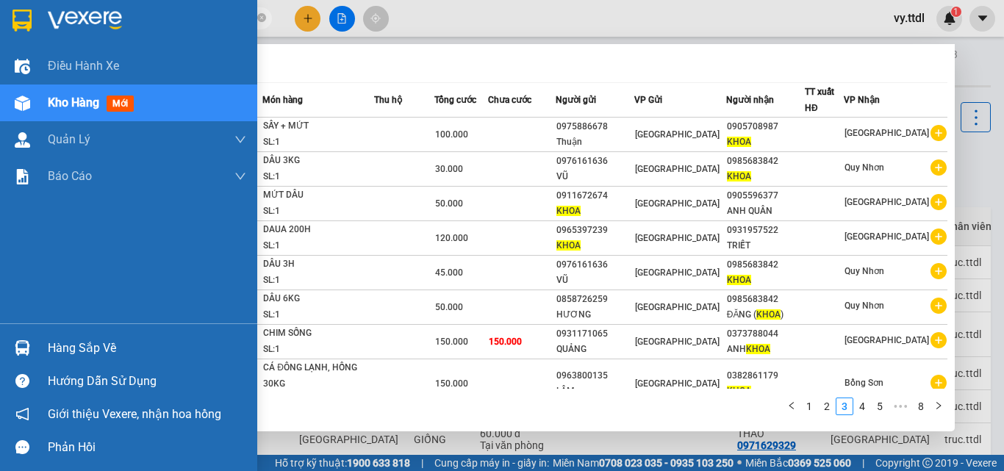
drag, startPoint x: 205, startPoint y: 22, endPoint x: 0, endPoint y: 17, distance: 205.2
click at [0, 17] on section "Kết quả tìm kiếm ( 76 ) Bộ lọc Mã ĐH Trạng thái Món hàng Thu hộ Tổng cước Chưa …" at bounding box center [502, 235] width 1004 height 471
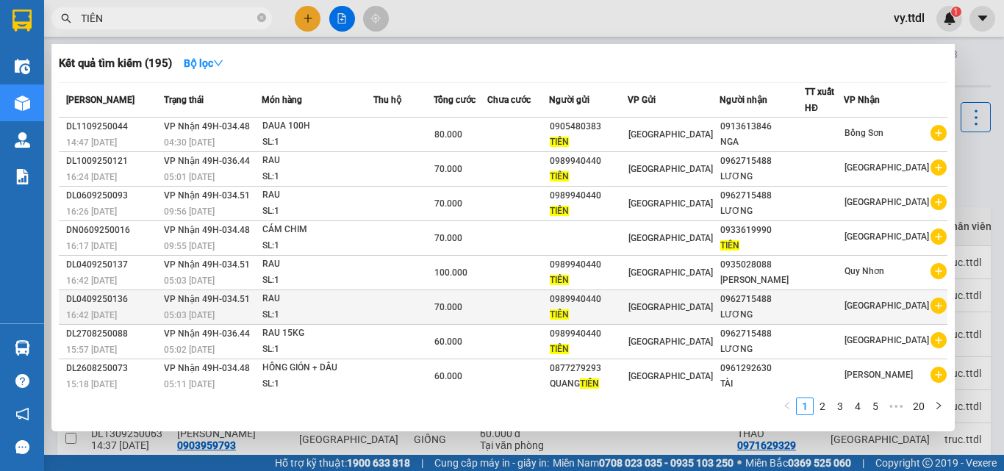
type input "TIÊN"
click at [770, 302] on div "0962715488" at bounding box center [762, 299] width 84 height 15
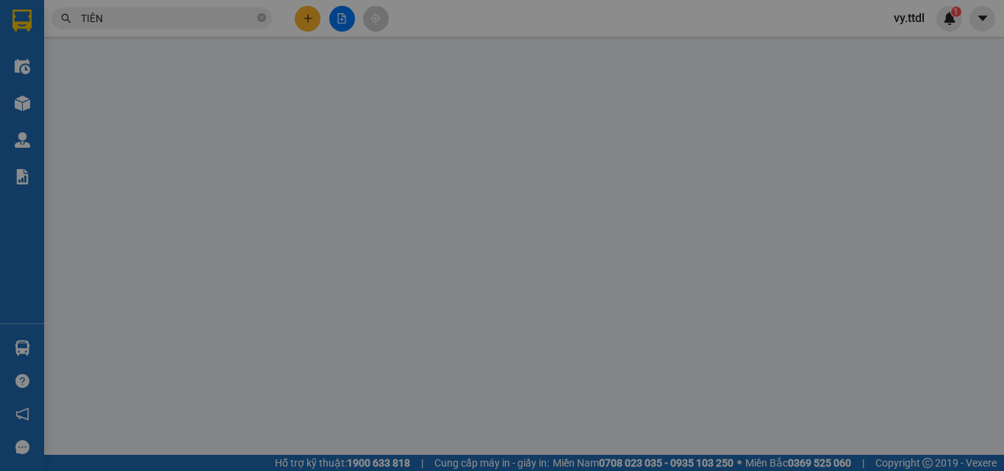
type input "0962715488"
type input "LƯƠNG"
type input "0989940440"
type input "TIÊN"
type input "70.000"
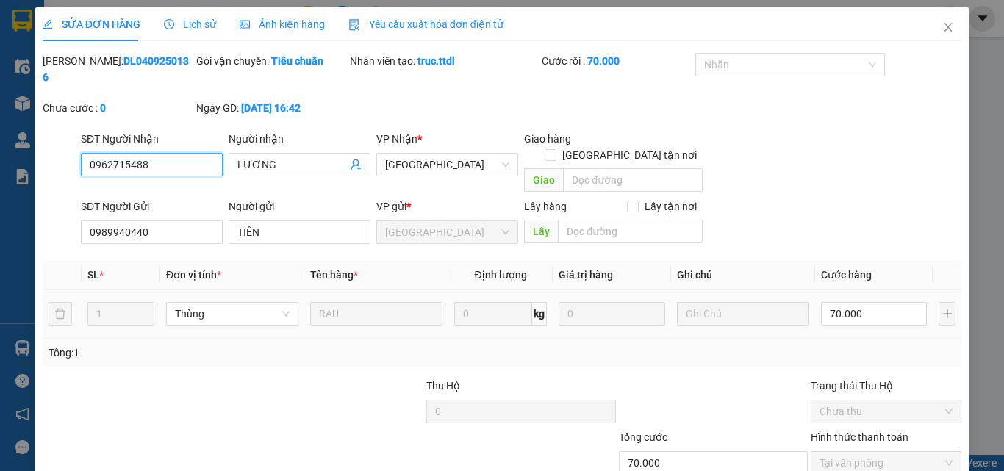
scroll to position [70, 0]
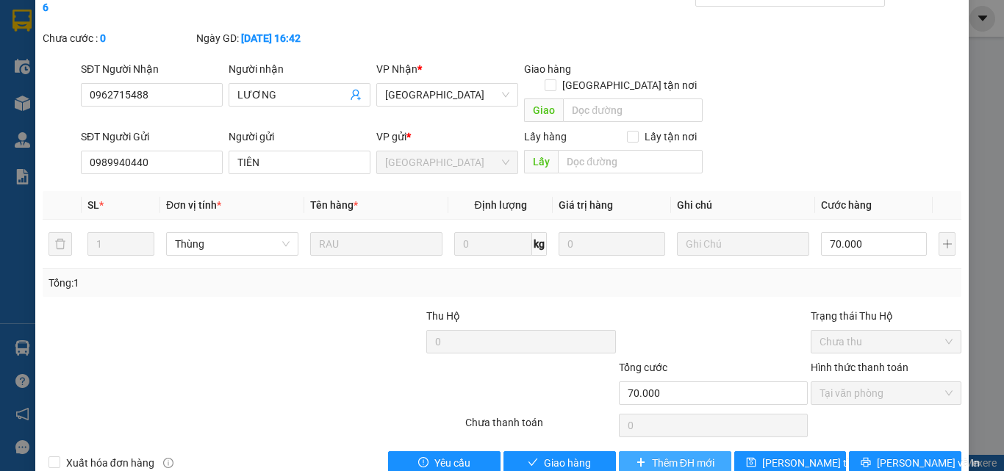
click at [657, 455] on span "Thêm ĐH mới" at bounding box center [683, 463] width 62 height 16
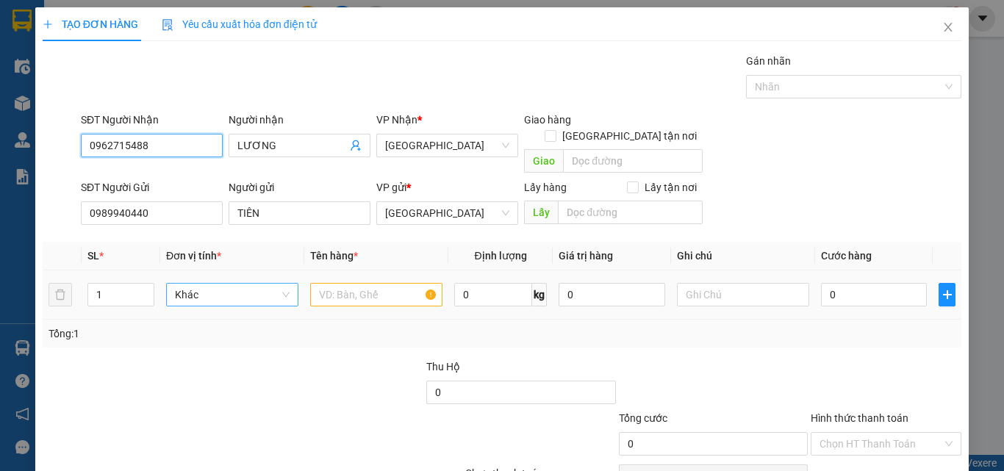
click at [212, 284] on span "Khác" at bounding box center [232, 295] width 115 height 22
type input "T"
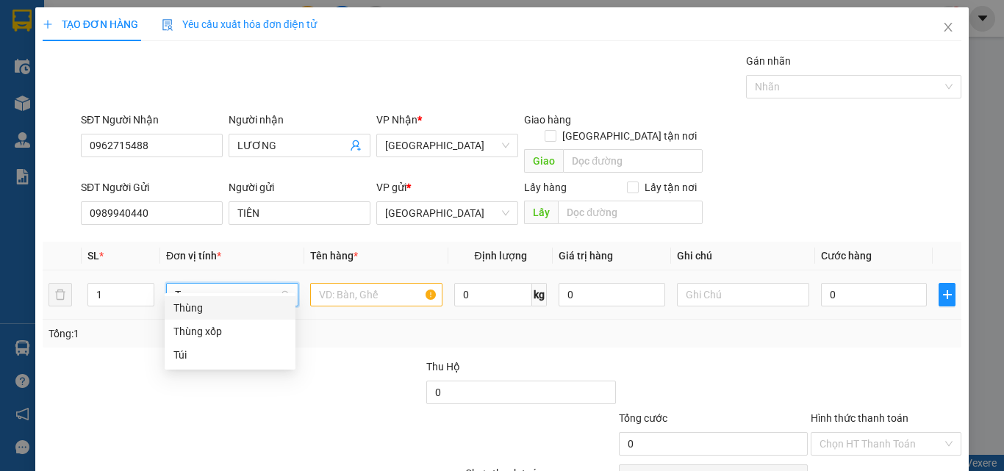
drag, startPoint x: 223, startPoint y: 312, endPoint x: 245, endPoint y: 304, distance: 22.5
click at [224, 312] on div "Thùng" at bounding box center [229, 308] width 113 height 16
click at [394, 283] on input "text" at bounding box center [376, 295] width 132 height 24
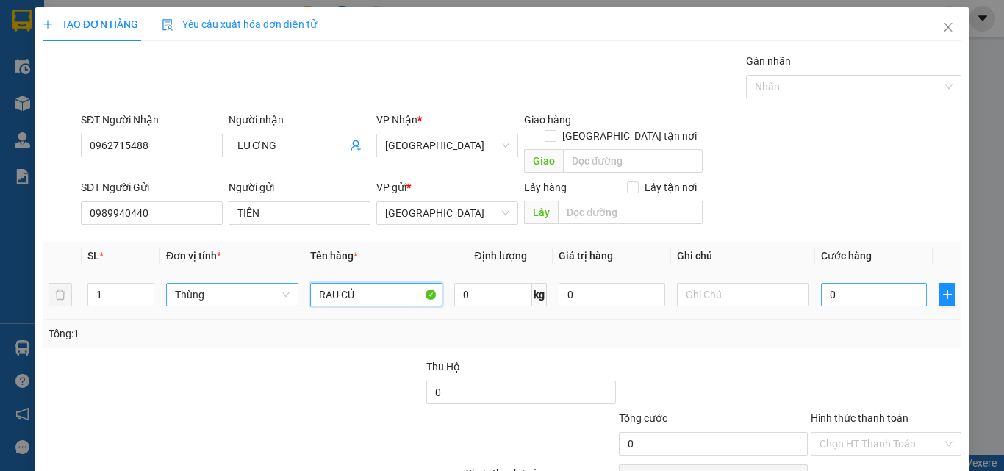
type input "RAU CỦ"
click at [884, 283] on input "0" at bounding box center [874, 295] width 106 height 24
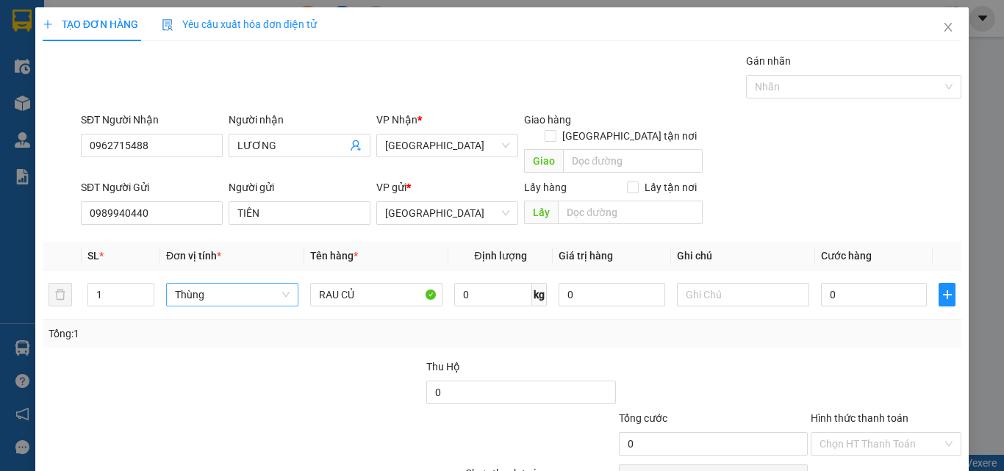
drag, startPoint x: 457, startPoint y: 500, endPoint x: 219, endPoint y: 500, distance: 238.2
drag, startPoint x: 219, startPoint y: 500, endPoint x: 884, endPoint y: 269, distance: 703.5
click at [884, 283] on input "0" at bounding box center [874, 295] width 106 height 24
type input "7"
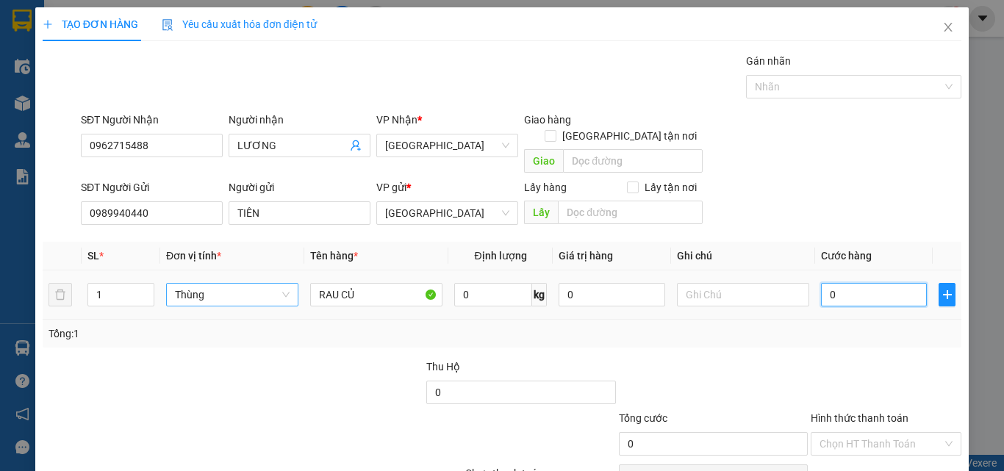
type input "7"
type input "70"
type input "70.000"
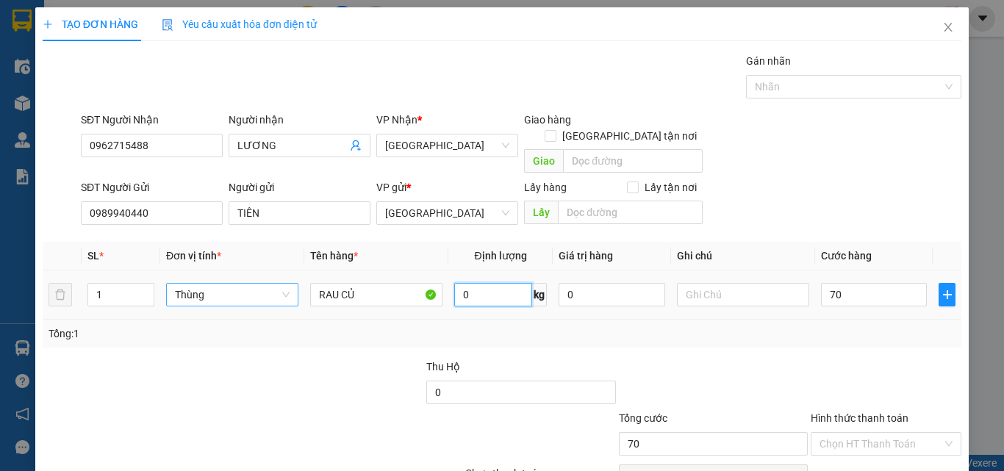
type input "70.000"
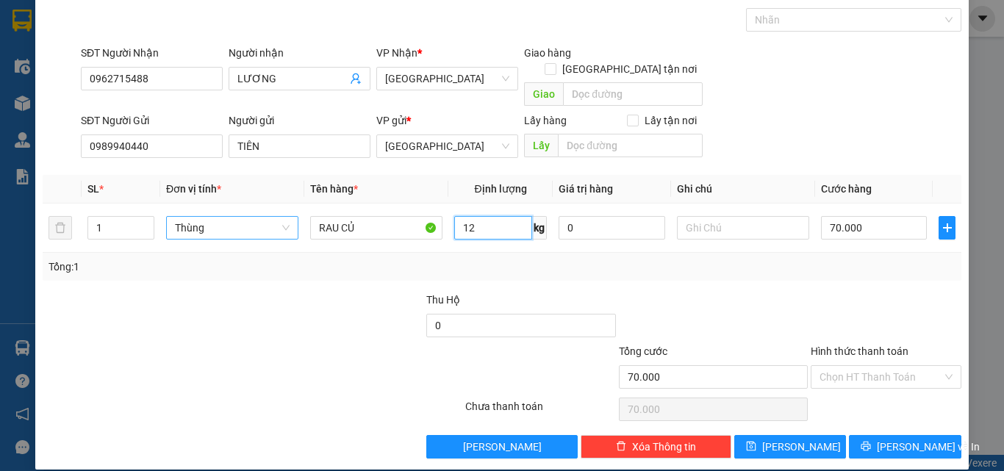
type input "12"
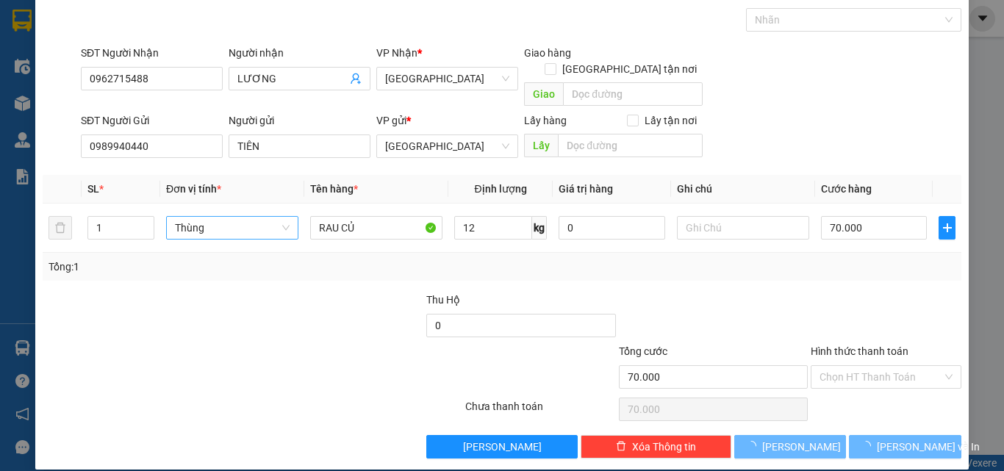
click at [906, 343] on div "Hình thức thanh toán" at bounding box center [886, 354] width 151 height 22
click at [899, 366] on input "Hình thức thanh toán" at bounding box center [881, 377] width 123 height 22
type input "0"
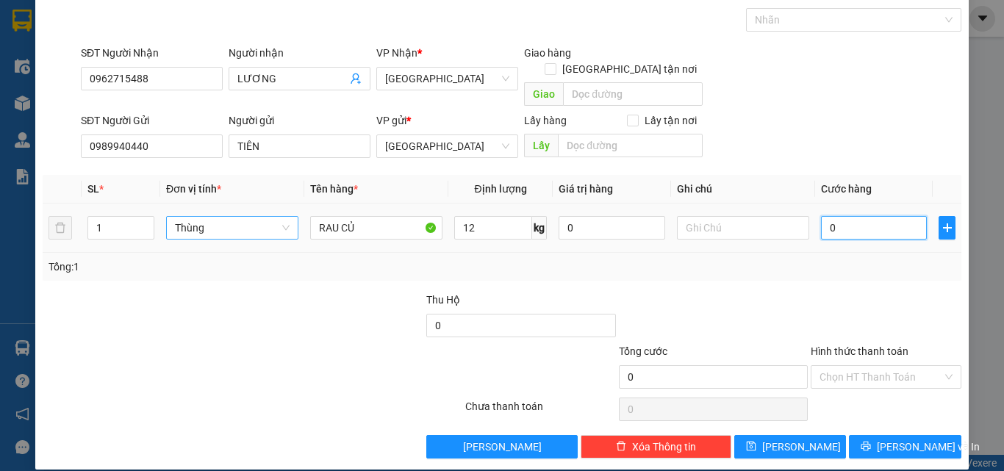
click at [866, 216] on input "0" at bounding box center [874, 228] width 106 height 24
type input "7"
type input "70"
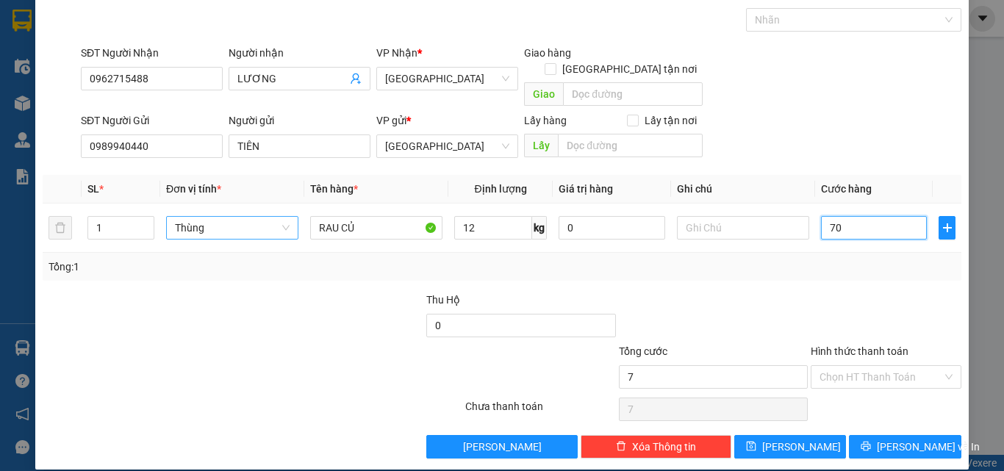
type input "70"
click at [907, 366] on input "Hình thức thanh toán" at bounding box center [881, 377] width 123 height 22
type input "70.000"
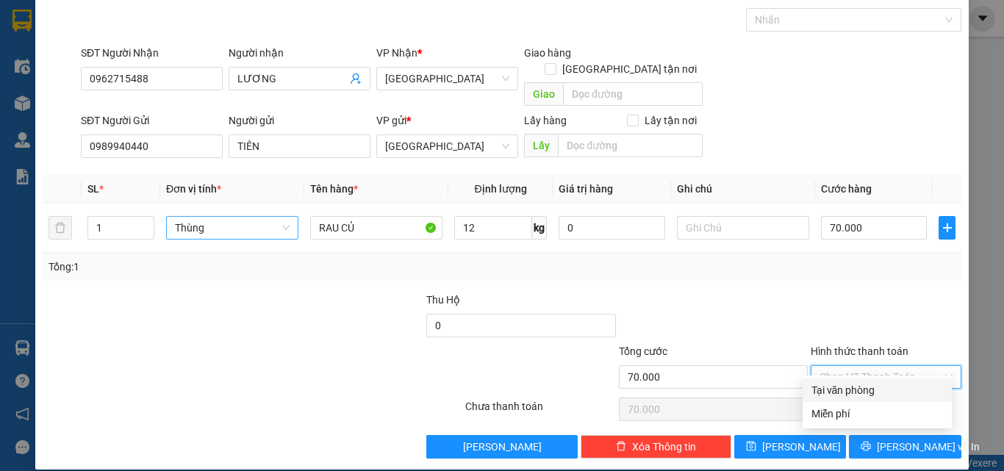
click at [889, 391] on div "Tại văn phòng" at bounding box center [878, 390] width 132 height 16
type input "0"
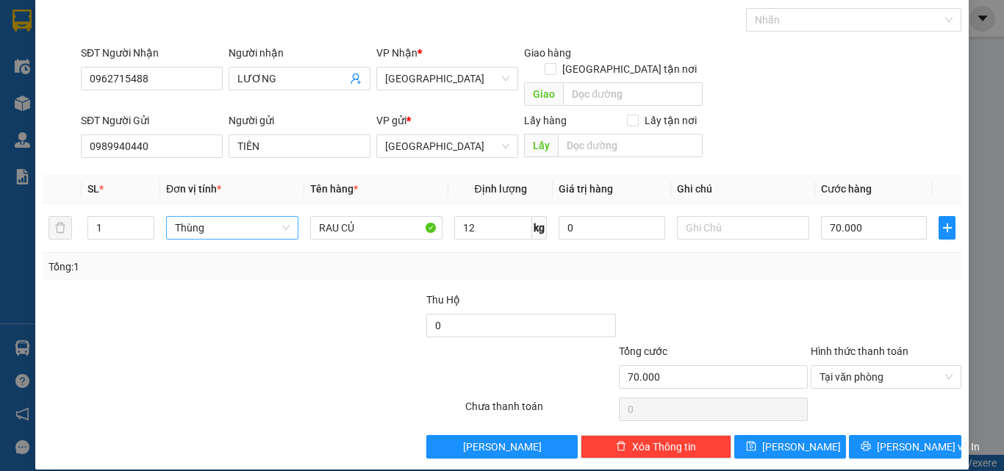
click at [893, 418] on div "Transit Pickup Surcharge Ids Transit Deliver Surcharge Ids Transit Deliver Surc…" at bounding box center [502, 222] width 919 height 473
drag, startPoint x: 892, startPoint y: 440, endPoint x: 880, endPoint y: 443, distance: 13.0
click at [892, 440] on button "[PERSON_NAME] và In" at bounding box center [905, 447] width 112 height 24
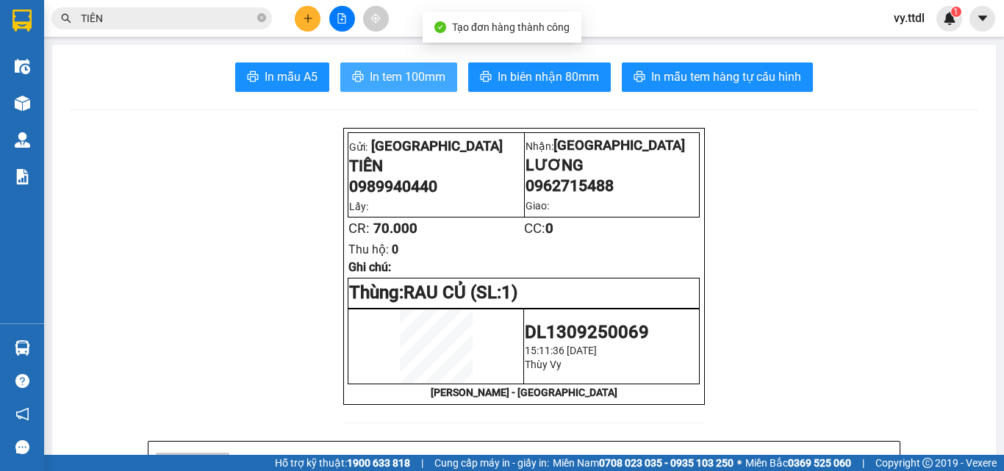
click at [434, 81] on span "In tem 100mm" at bounding box center [408, 77] width 76 height 18
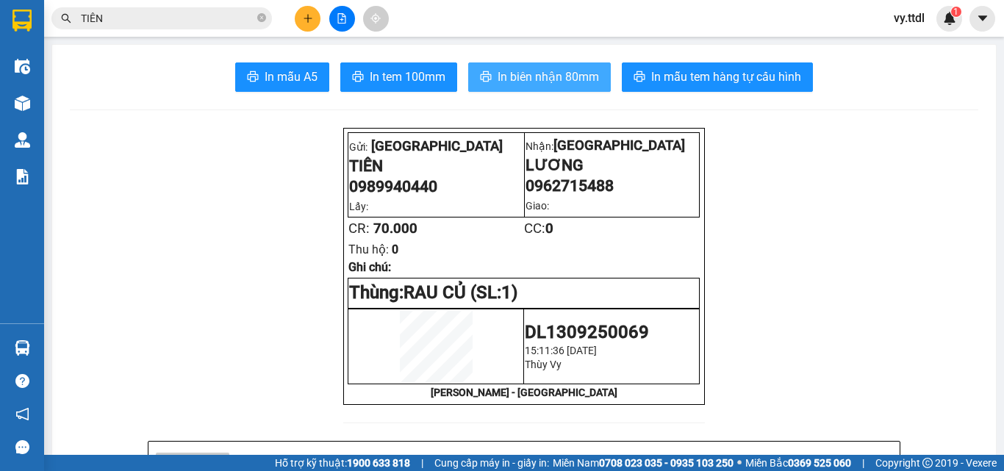
click at [557, 68] on span "In biên nhận 80mm" at bounding box center [548, 77] width 101 height 18
click at [179, 20] on input "TIÊN" at bounding box center [167, 18] width 173 height 16
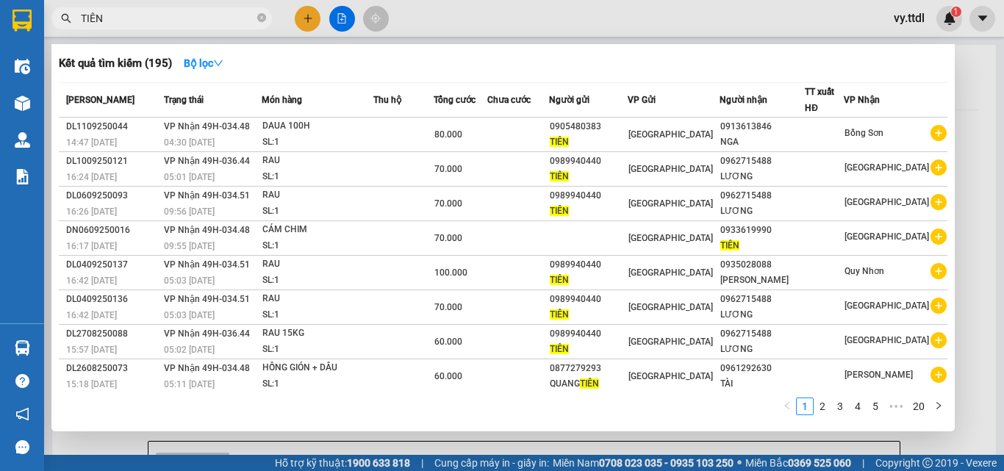
click at [819, 410] on link "2" at bounding box center [822, 406] width 16 height 16
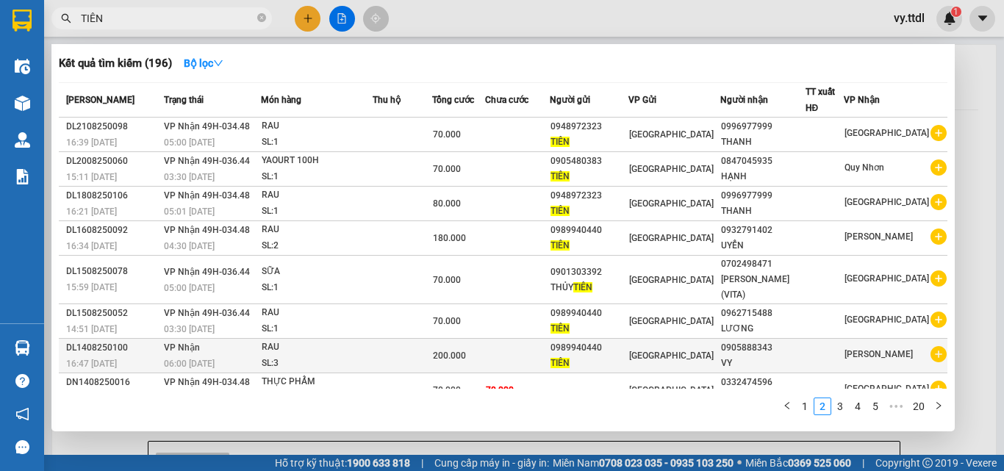
click at [709, 351] on div "[GEOGRAPHIC_DATA]" at bounding box center [674, 356] width 90 height 16
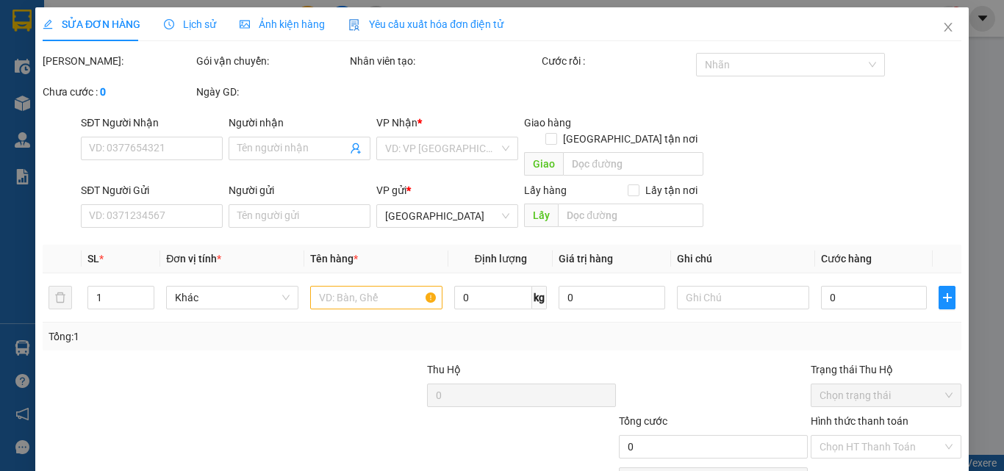
type input "0905888343"
type input "VY"
type input "0989940440"
type input "TIÊN"
type input "200.000"
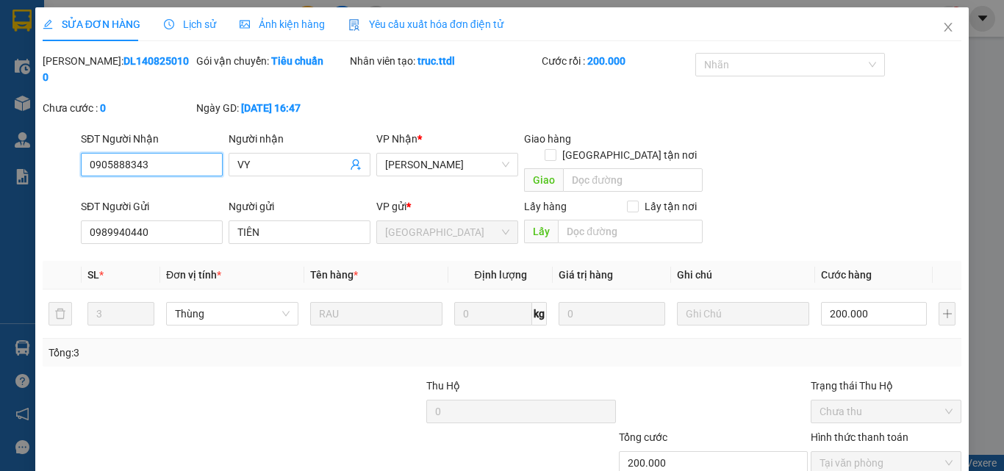
scroll to position [70, 0]
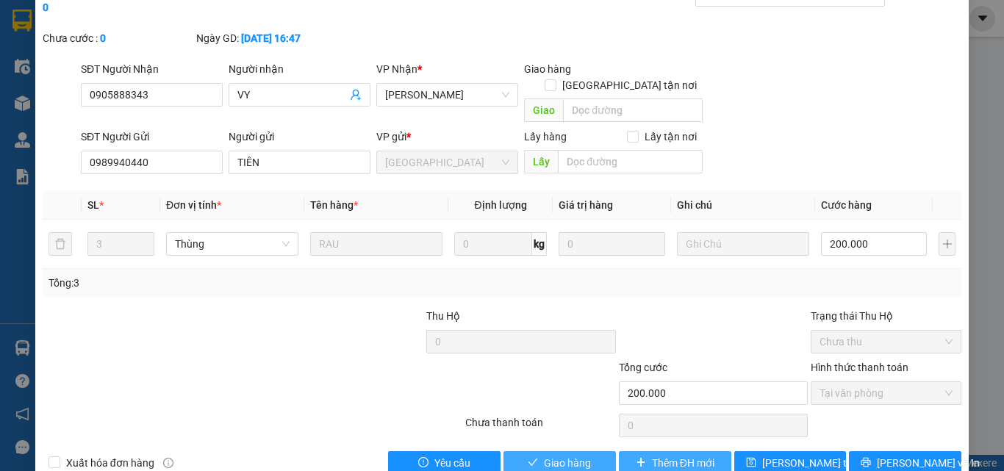
drag, startPoint x: 573, startPoint y: 429, endPoint x: 696, endPoint y: 425, distance: 122.8
click at [696, 451] on div "Xuất hóa đơn hàng Yêu cầu Giao hàng Thêm ĐH mới Lưu thay đổi Lưu và In" at bounding box center [502, 463] width 922 height 24
click at [688, 455] on span "Thêm ĐH mới" at bounding box center [683, 463] width 62 height 16
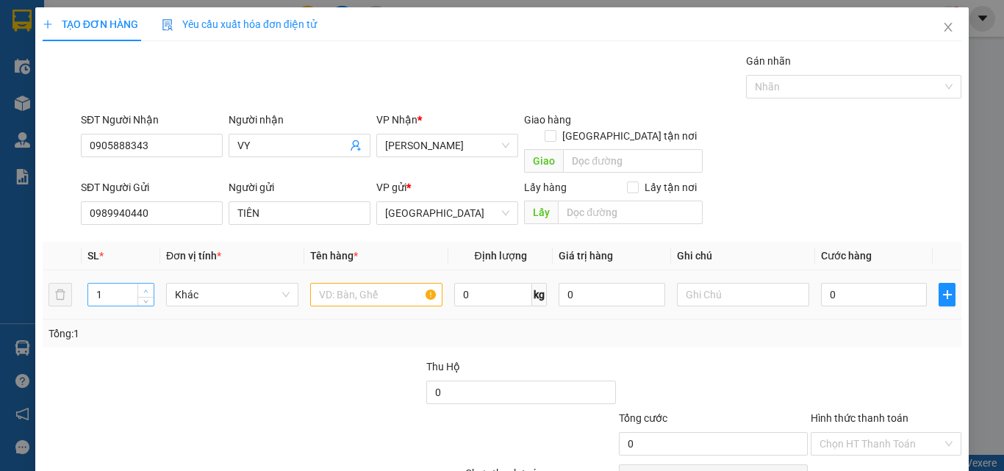
type input "2"
click at [144, 289] on icon "up" at bounding box center [145, 291] width 5 height 5
click at [228, 284] on span "Khác" at bounding box center [232, 295] width 115 height 22
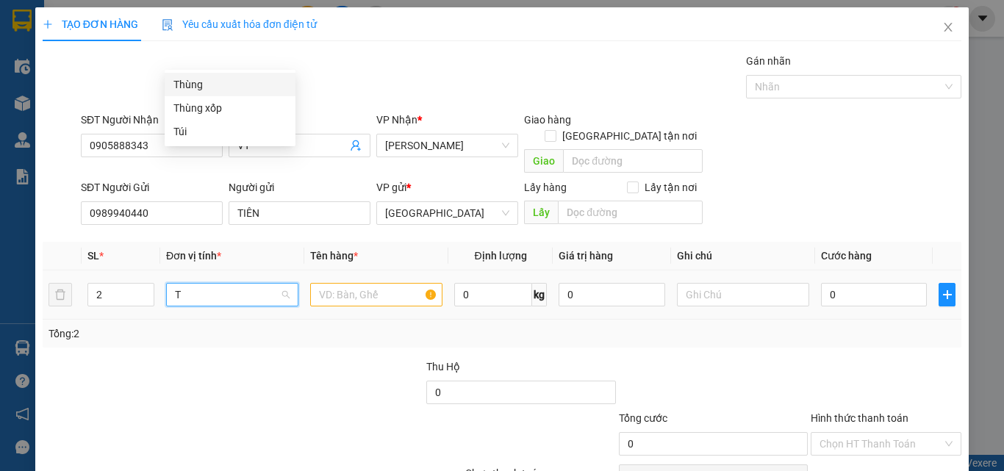
type input "T"
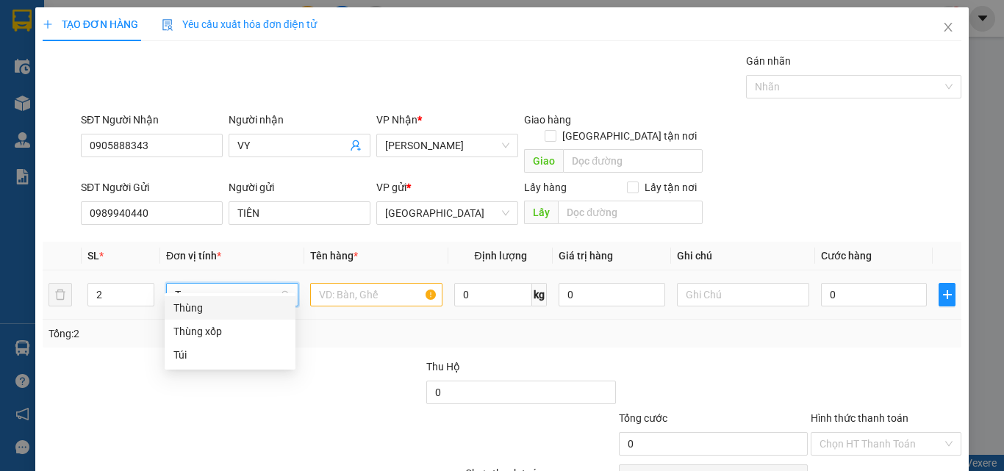
drag, startPoint x: 223, startPoint y: 307, endPoint x: 418, endPoint y: 283, distance: 195.6
click at [233, 308] on div "Thùng" at bounding box center [229, 308] width 113 height 16
drag, startPoint x: 407, startPoint y: 279, endPoint x: 396, endPoint y: 279, distance: 11.1
click at [407, 283] on input "text" at bounding box center [376, 295] width 132 height 24
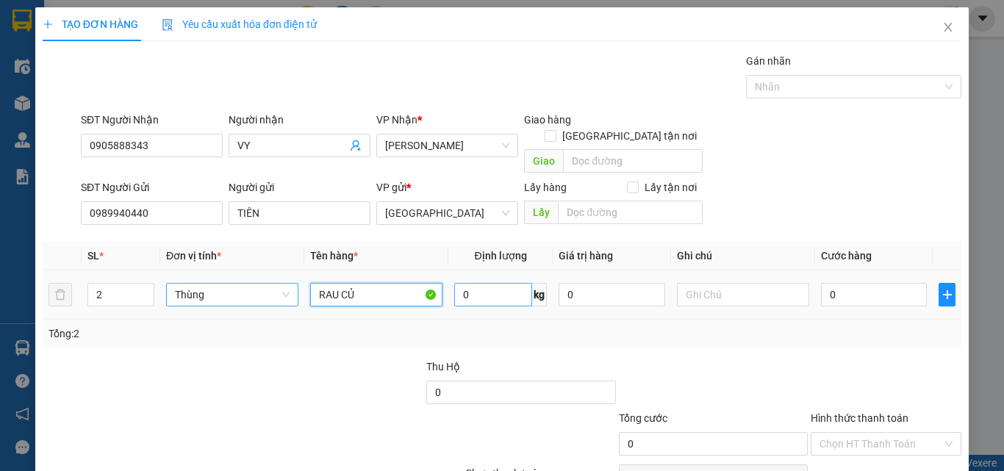
type input "RAU CỦ"
click at [477, 283] on input "0" at bounding box center [493, 295] width 78 height 24
click at [852, 293] on div "0" at bounding box center [874, 294] width 106 height 29
click at [866, 283] on input "0" at bounding box center [874, 295] width 106 height 24
type input "1"
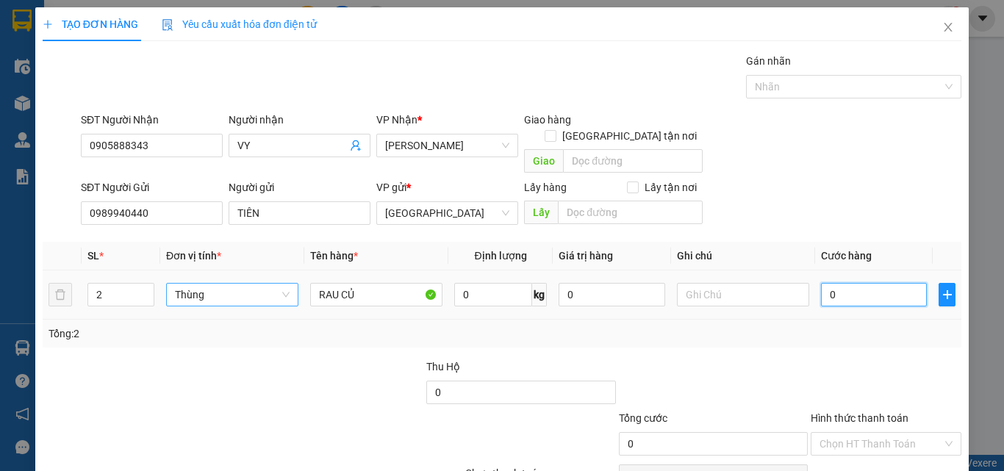
type input "1"
type input "13"
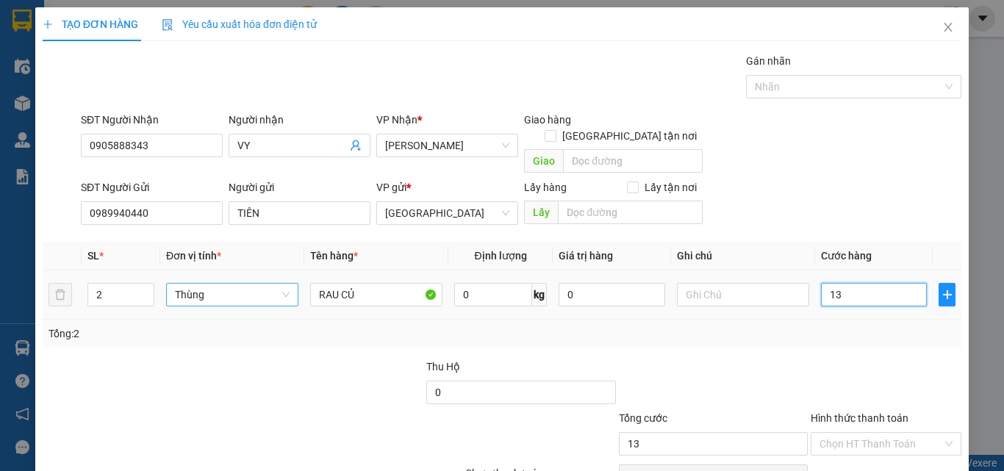
type input "130"
type input "130.000"
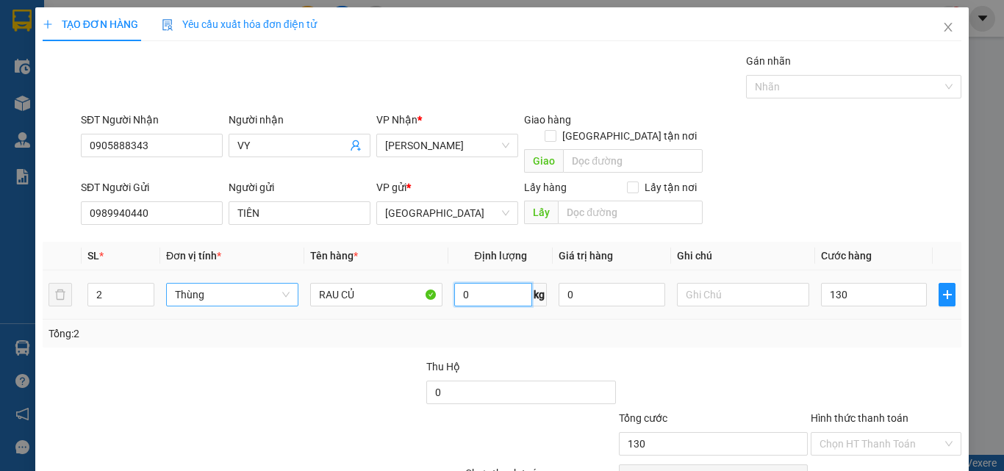
type input "130.000"
click at [473, 283] on input "0" at bounding box center [493, 295] width 78 height 24
type input "20"
click at [755, 359] on div at bounding box center [713, 384] width 192 height 51
type input "0"
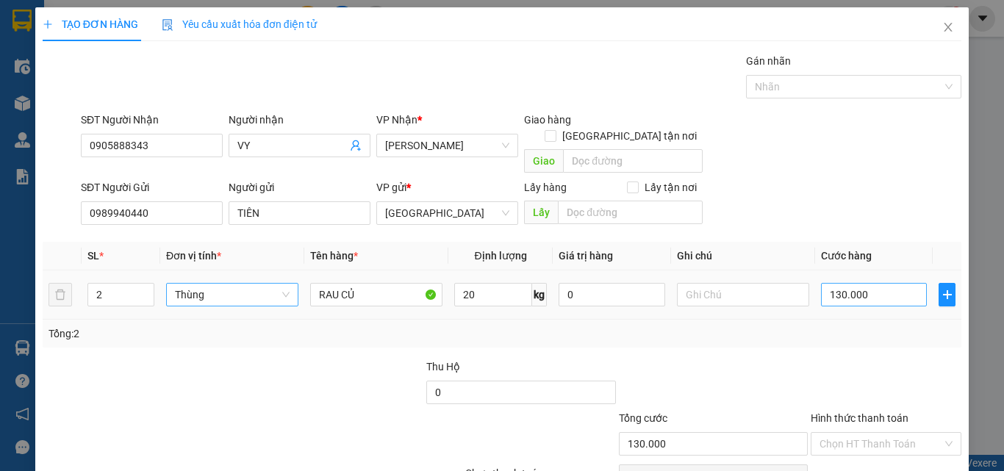
type input "0"
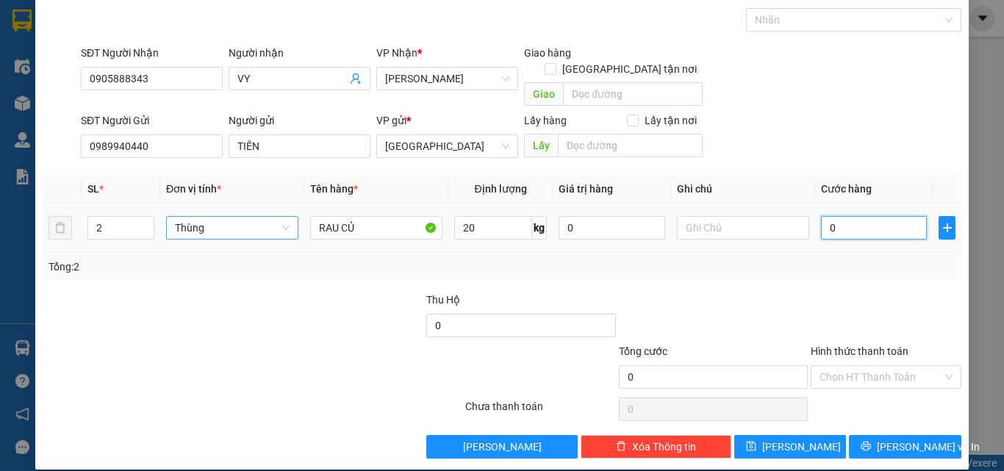
click at [873, 216] on input "0" at bounding box center [874, 228] width 106 height 24
type input "1"
type input "130"
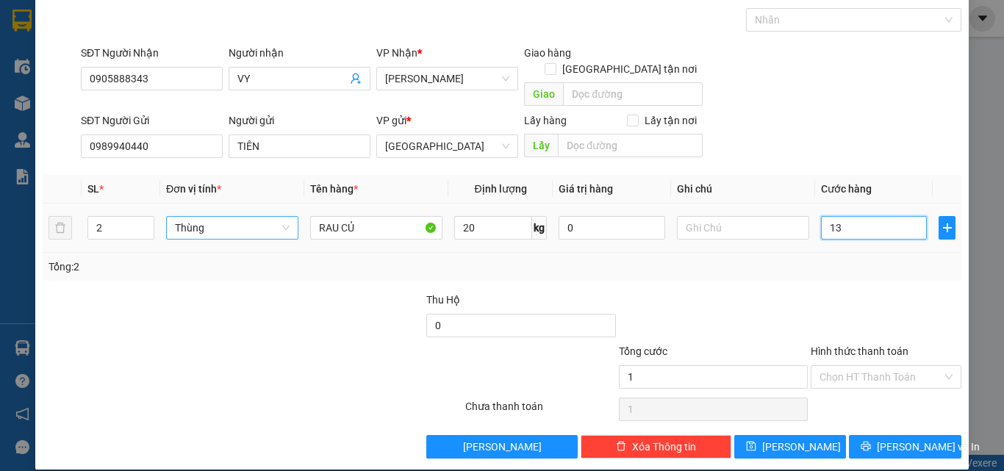
type input "130"
type input "130.000"
click at [864, 366] on input "Hình thức thanh toán" at bounding box center [881, 377] width 123 height 22
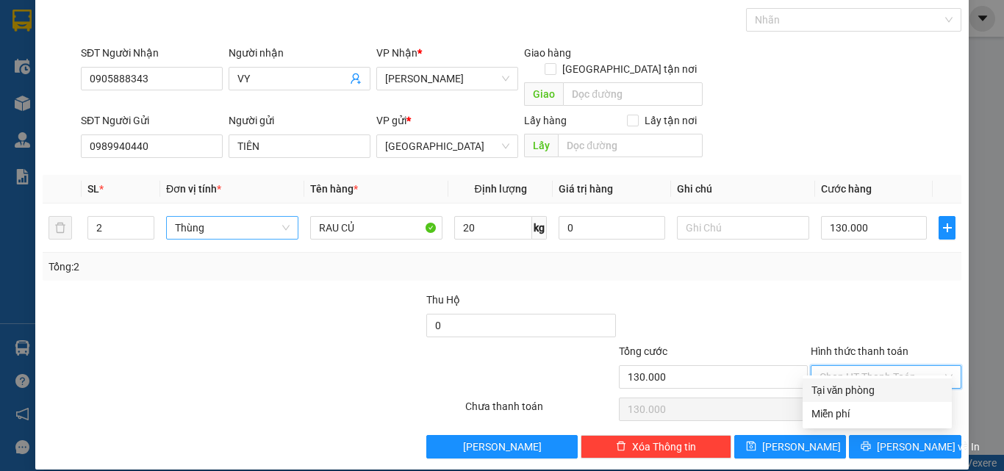
click at [869, 379] on div "Tại văn phòng" at bounding box center [877, 391] width 149 height 24
type input "0"
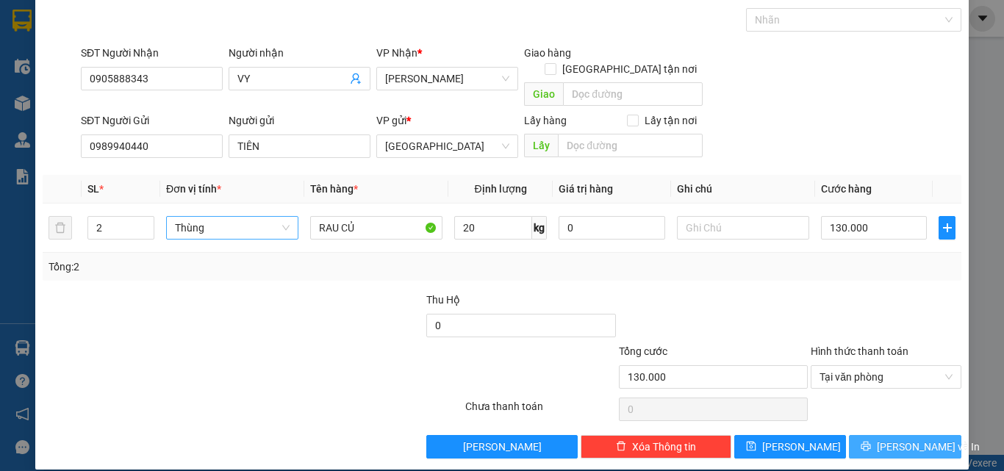
click at [884, 439] on span "Lưu và In" at bounding box center [928, 447] width 103 height 16
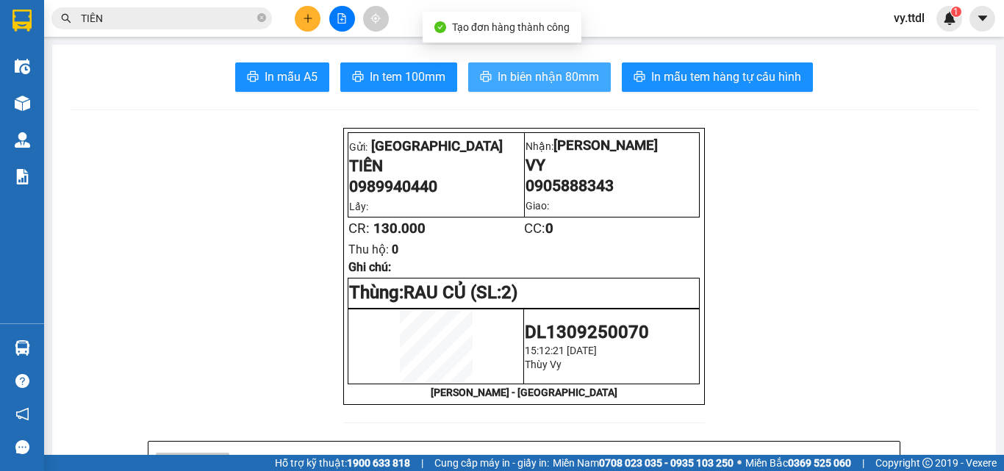
click at [525, 68] on span "In biên nhận 80mm" at bounding box center [548, 77] width 101 height 18
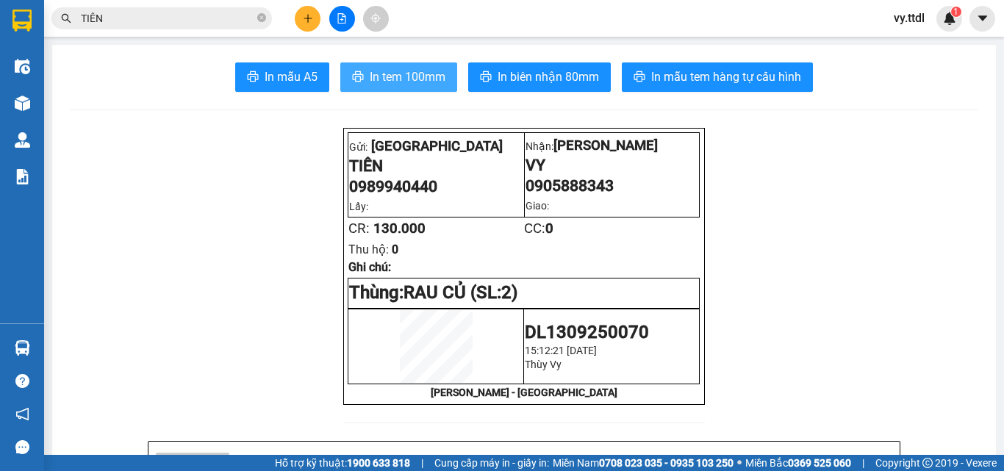
click at [416, 75] on span "In tem 100mm" at bounding box center [408, 77] width 76 height 18
click at [307, 11] on button at bounding box center [308, 19] width 26 height 26
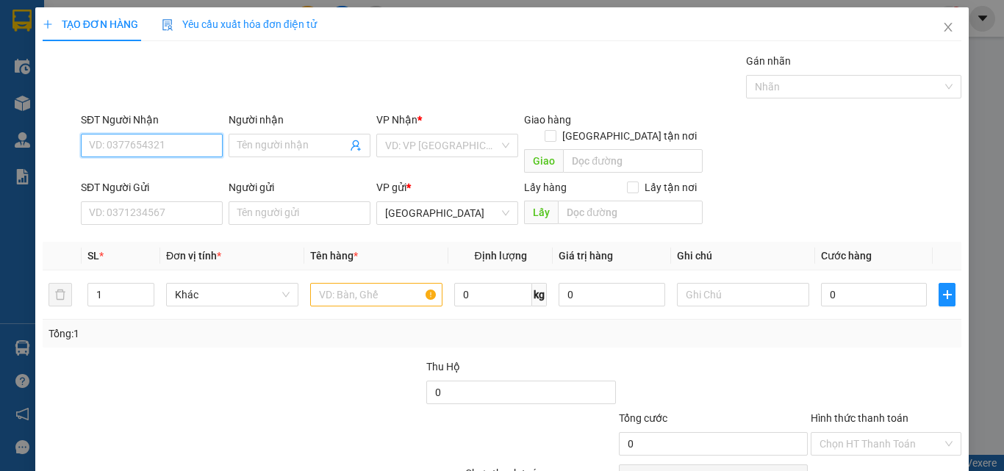
drag, startPoint x: 177, startPoint y: 146, endPoint x: 193, endPoint y: 146, distance: 16.2
click at [178, 146] on input "SĐT Người Nhận" at bounding box center [152, 146] width 142 height 24
click at [165, 180] on div "0932554696 - CÔ NĂM" at bounding box center [150, 175] width 123 height 16
type input "0932554696"
type input "CÔ NĂM"
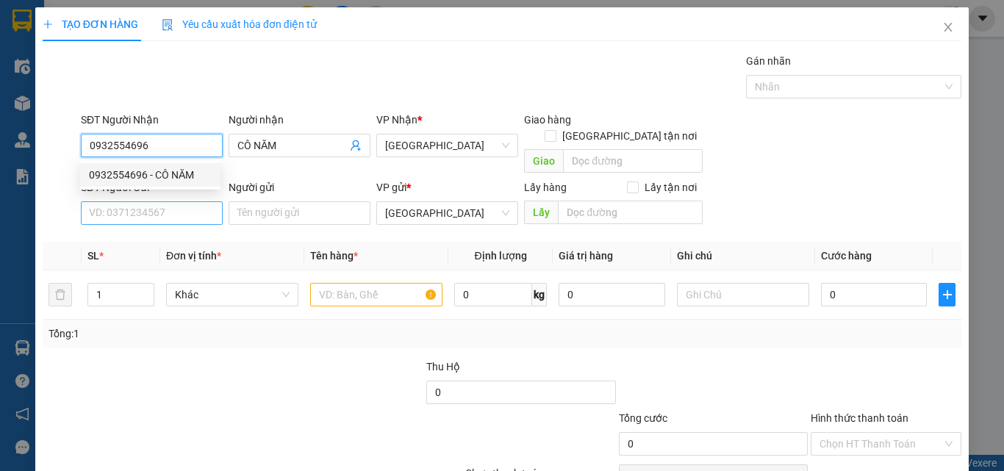
type input "0932554696"
click at [189, 201] on input "SĐT Người Gửi" at bounding box center [152, 213] width 142 height 24
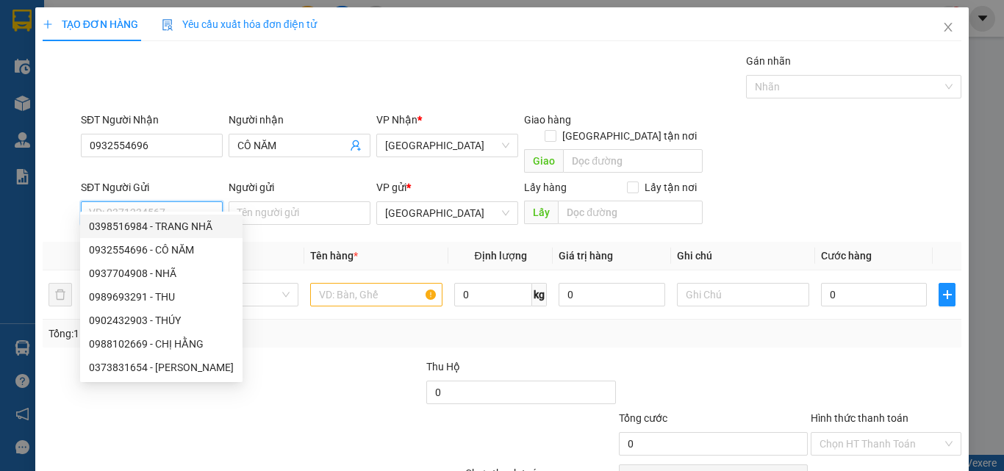
click at [203, 221] on div "0398516984 - TRANG NHÃ" at bounding box center [161, 226] width 145 height 16
type input "0398516984"
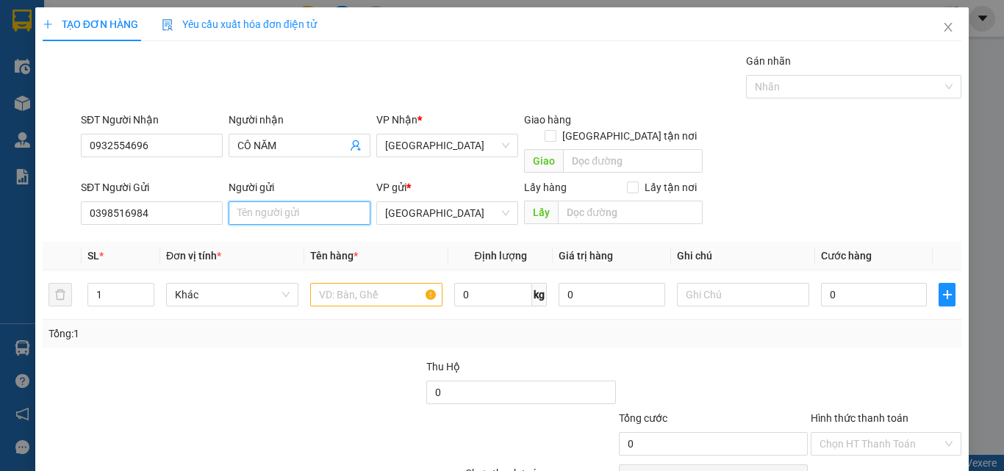
click at [308, 201] on input "Người gửi" at bounding box center [300, 213] width 142 height 24
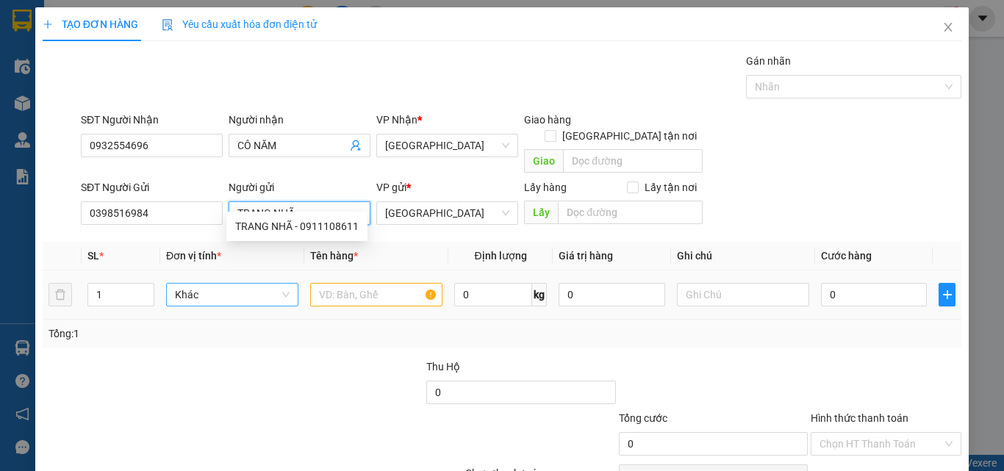
click at [237, 284] on span "Khác" at bounding box center [232, 295] width 115 height 22
type input "TRANG NHÃ"
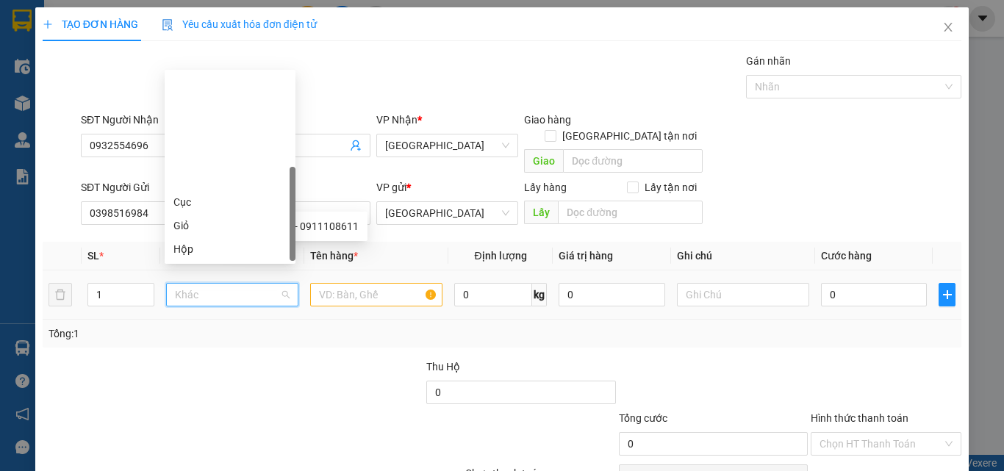
scroll to position [141, 0]
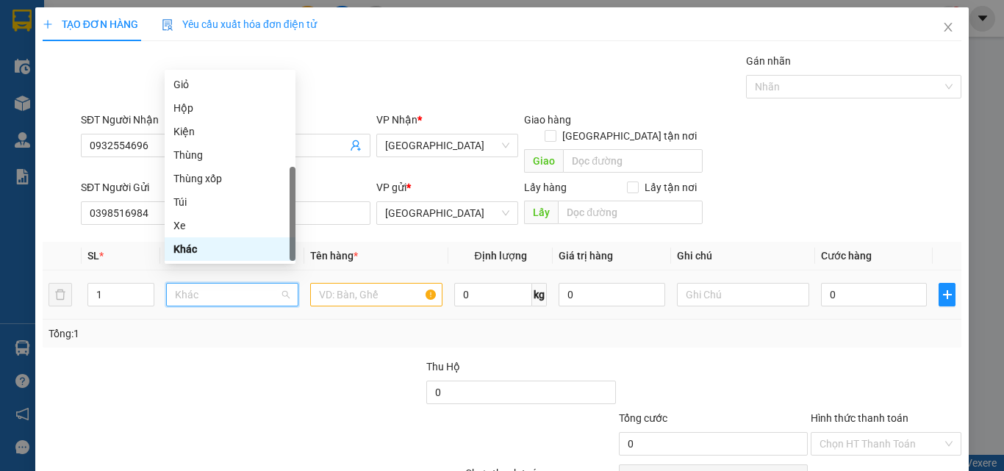
type input "T"
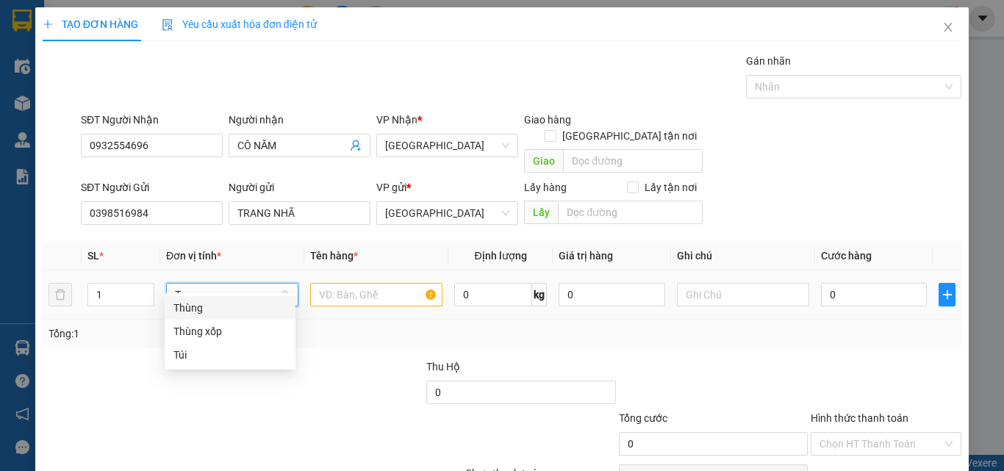
drag, startPoint x: 254, startPoint y: 310, endPoint x: 296, endPoint y: 301, distance: 43.0
click at [257, 310] on div "Thùng" at bounding box center [229, 308] width 113 height 16
click at [336, 286] on input "text" at bounding box center [376, 295] width 132 height 24
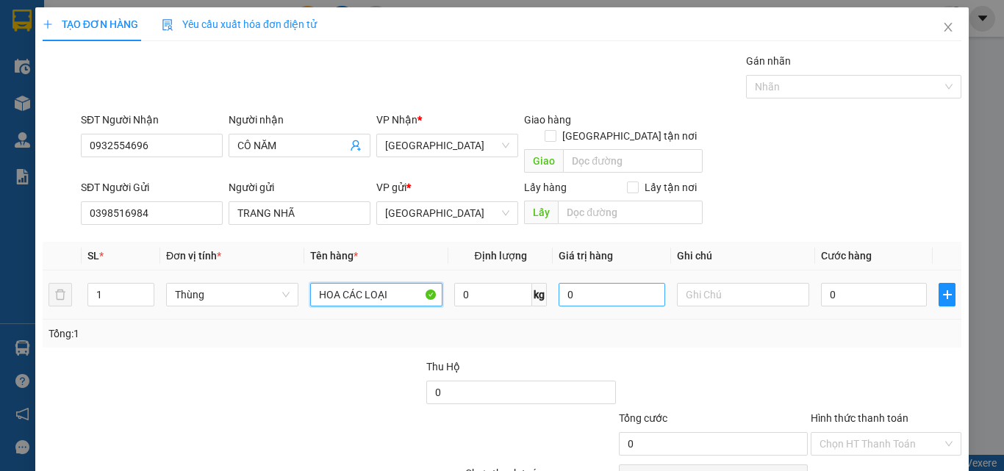
type input "HOA CÁC LOẠI"
click at [625, 283] on input "0" at bounding box center [612, 295] width 106 height 24
click at [580, 283] on input "0" at bounding box center [612, 295] width 106 height 24
type input "1.000.000"
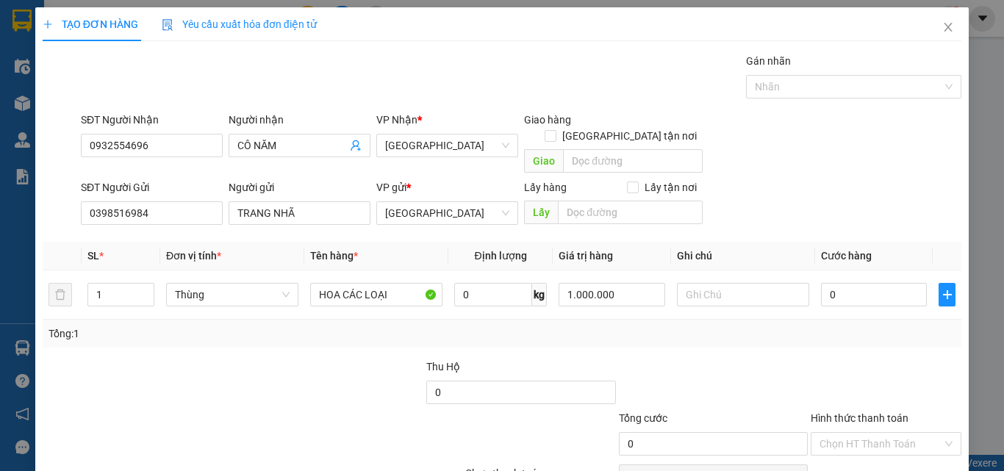
click at [778, 361] on div at bounding box center [713, 384] width 192 height 51
click at [888, 283] on input "0" at bounding box center [874, 295] width 106 height 24
type input "1"
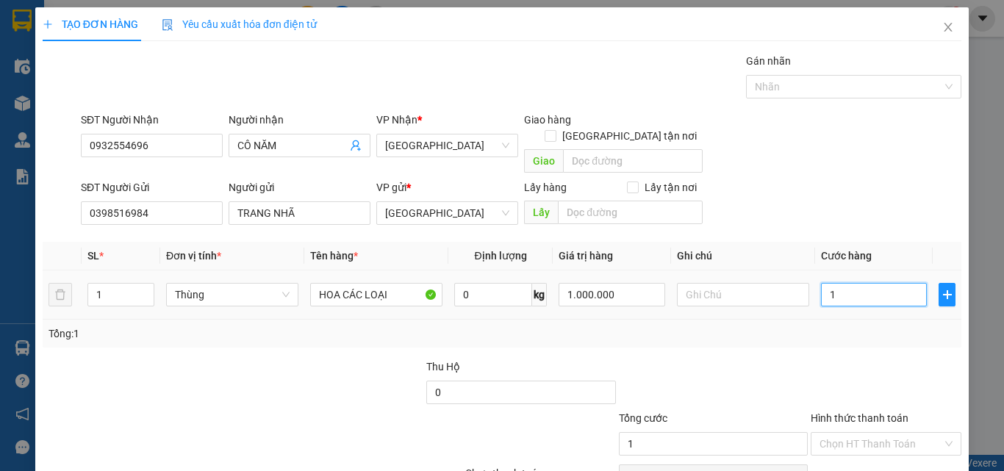
type input "10"
type input "100"
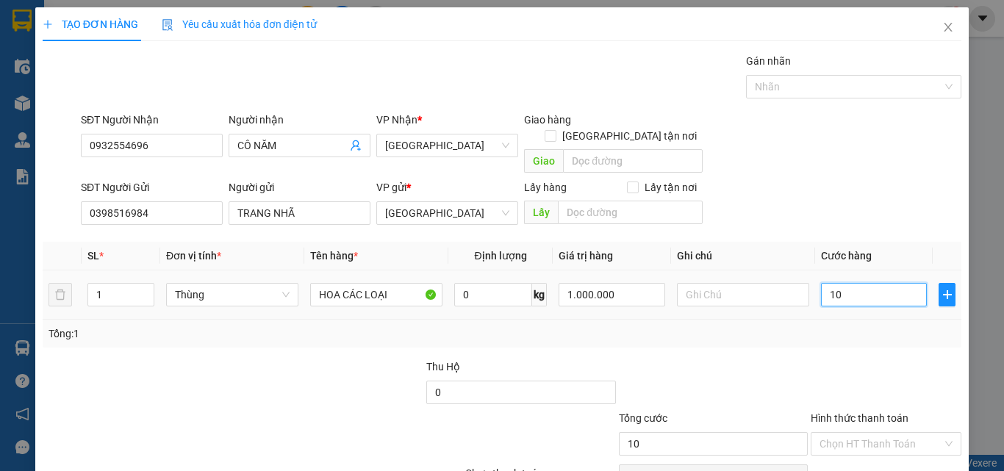
type input "100"
type input "100.000"
click at [834, 326] on div "Tổng: 1" at bounding box center [502, 334] width 907 height 16
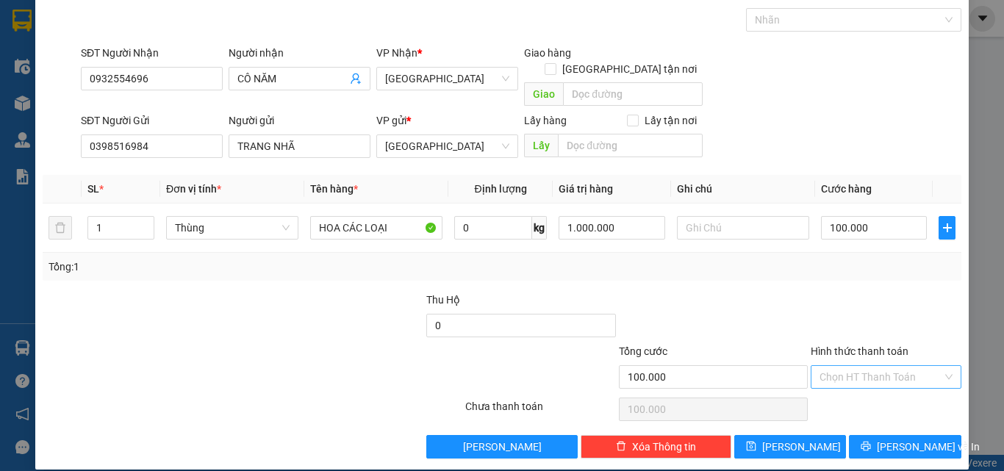
click at [850, 366] on input "Hình thức thanh toán" at bounding box center [881, 377] width 123 height 22
click at [864, 391] on div "Tại văn phòng" at bounding box center [878, 390] width 132 height 16
type input "0"
click at [894, 439] on span "Lưu và In" at bounding box center [928, 447] width 103 height 16
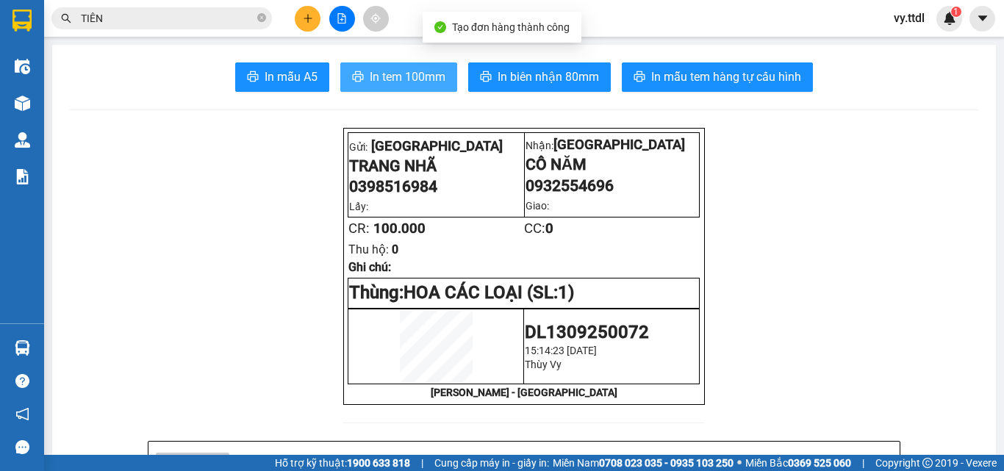
click at [423, 85] on span "In tem 100mm" at bounding box center [408, 77] width 76 height 18
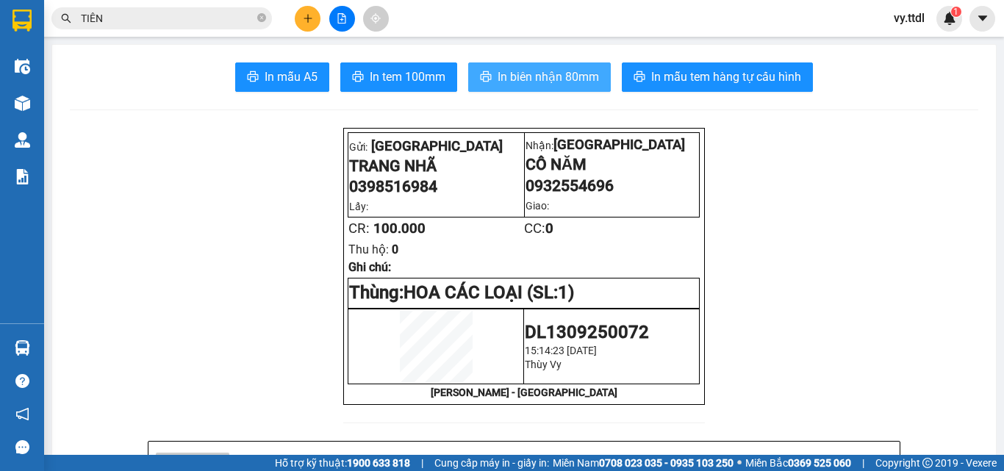
click at [600, 79] on button "In biên nhận 80mm" at bounding box center [539, 76] width 143 height 29
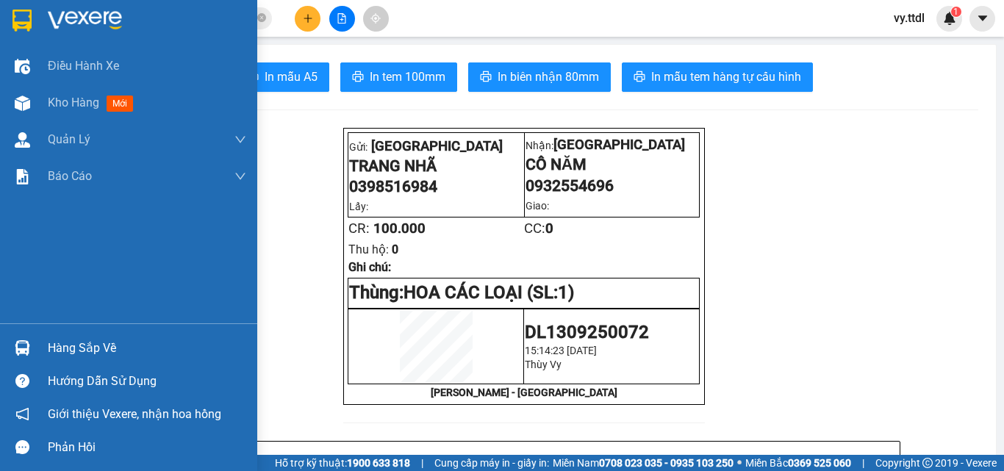
click at [31, 15] on img at bounding box center [21, 21] width 19 height 22
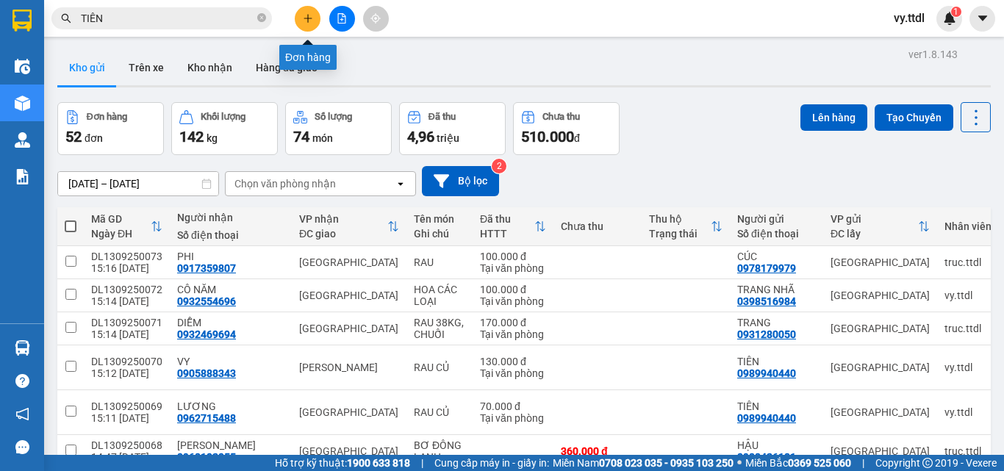
click at [317, 15] on button at bounding box center [308, 19] width 26 height 26
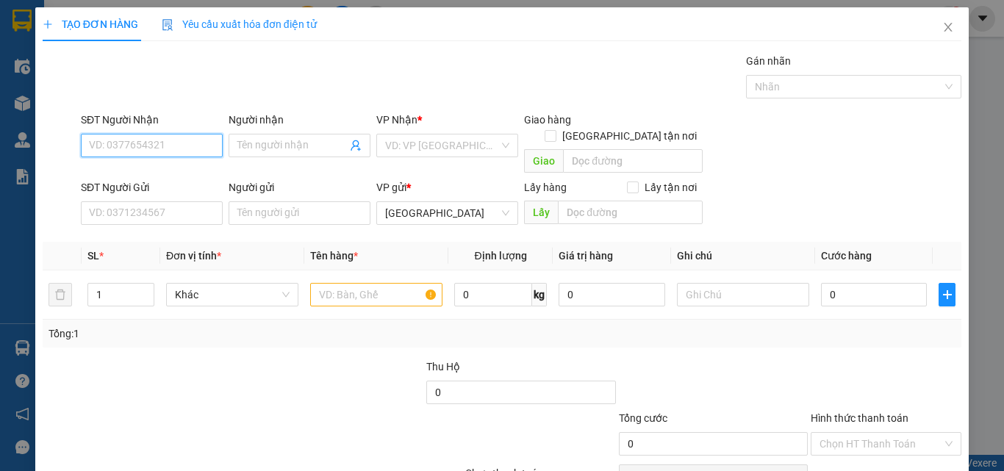
click at [210, 138] on input "SĐT Người Nhận" at bounding box center [152, 146] width 142 height 24
click at [193, 147] on input "0931512" at bounding box center [152, 146] width 142 height 24
type input "0931512688"
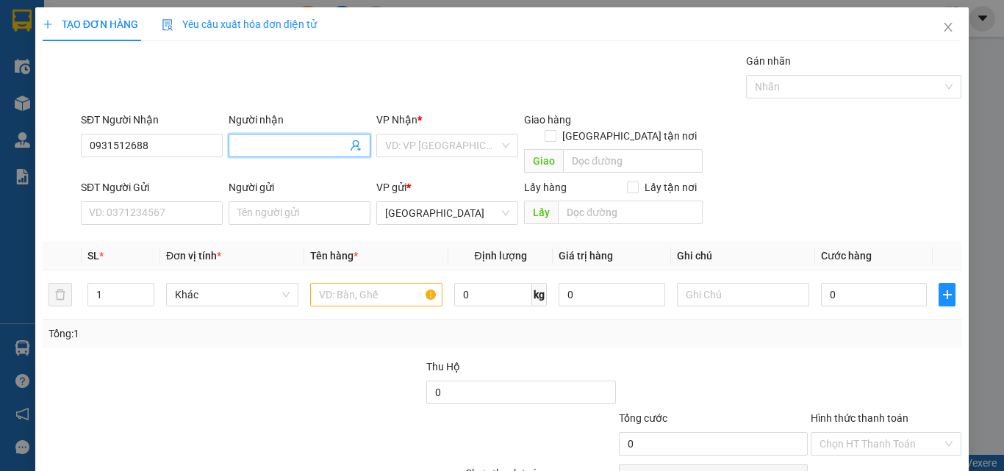
click at [253, 134] on span at bounding box center [300, 146] width 142 height 24
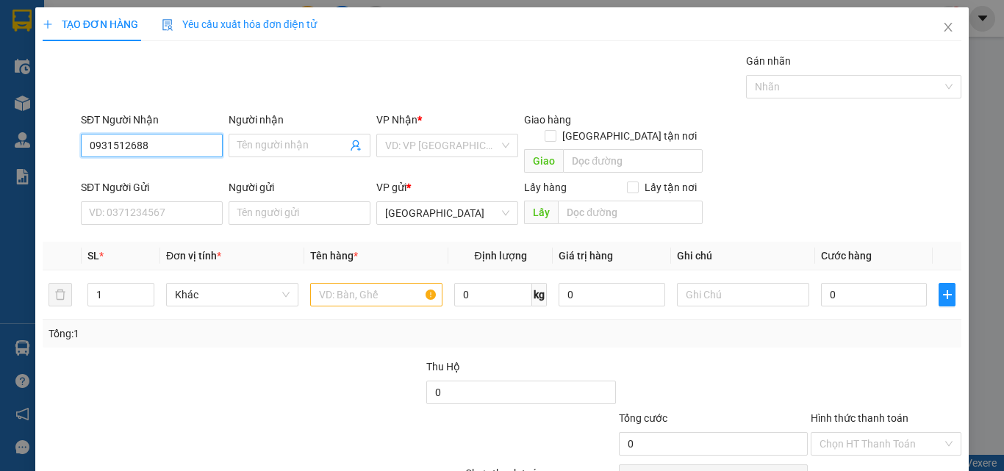
drag, startPoint x: 179, startPoint y: 140, endPoint x: 20, endPoint y: 160, distance: 160.7
click at [20, 160] on div "TẠO ĐƠN HÀNG Yêu cầu xuất hóa đơn điện tử Transit Pickup Surcharge Ids Transit …" at bounding box center [502, 235] width 1004 height 471
click at [187, 151] on input "0931512688" at bounding box center [152, 146] width 142 height 24
drag, startPoint x: 182, startPoint y: 148, endPoint x: 0, endPoint y: 133, distance: 182.9
click at [0, 133] on div "TẠO ĐƠN HÀNG Yêu cầu xuất hóa đơn điện tử Transit Pickup Surcharge Ids Transit …" at bounding box center [502, 235] width 1004 height 471
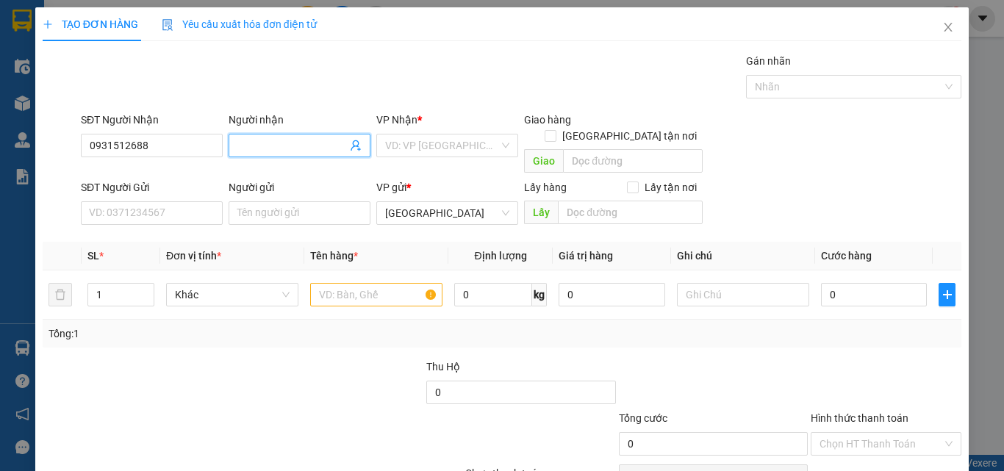
click at [293, 146] on input "Người nhận" at bounding box center [292, 145] width 110 height 16
type input "THẠCH"
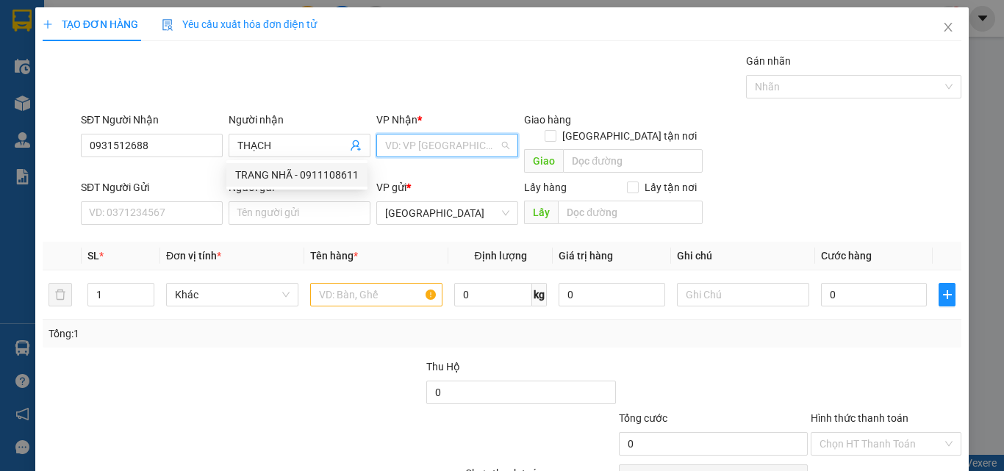
click at [405, 143] on input "search" at bounding box center [442, 146] width 114 height 22
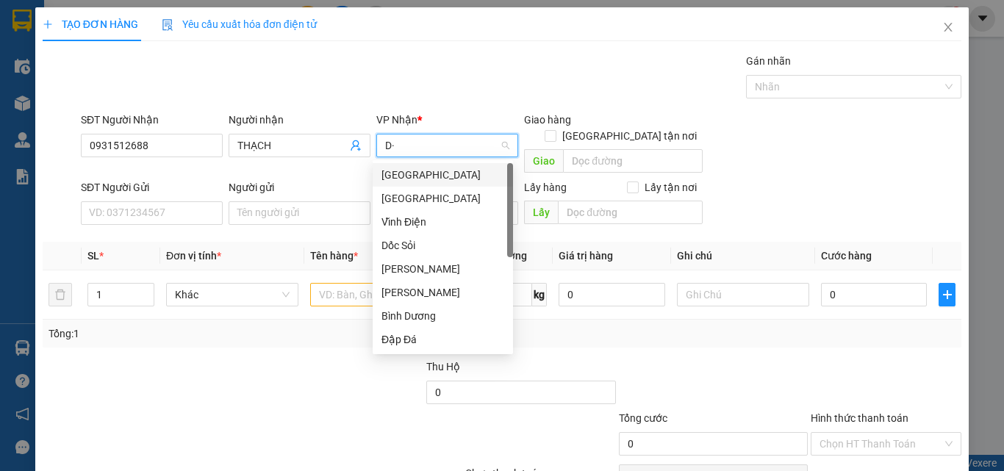
type input "D"
type input "Đ"
click at [431, 196] on div "[GEOGRAPHIC_DATA]" at bounding box center [443, 198] width 123 height 16
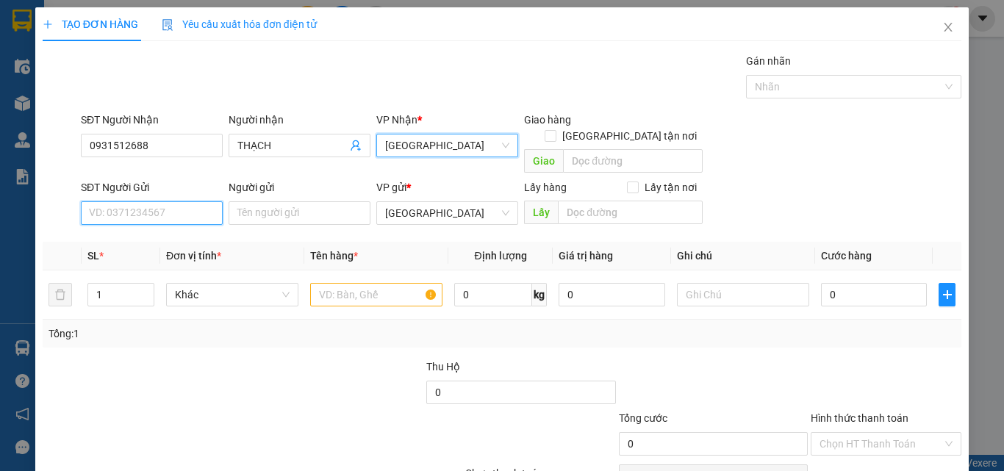
click at [189, 208] on input "SĐT Người Gửi" at bounding box center [152, 213] width 142 height 24
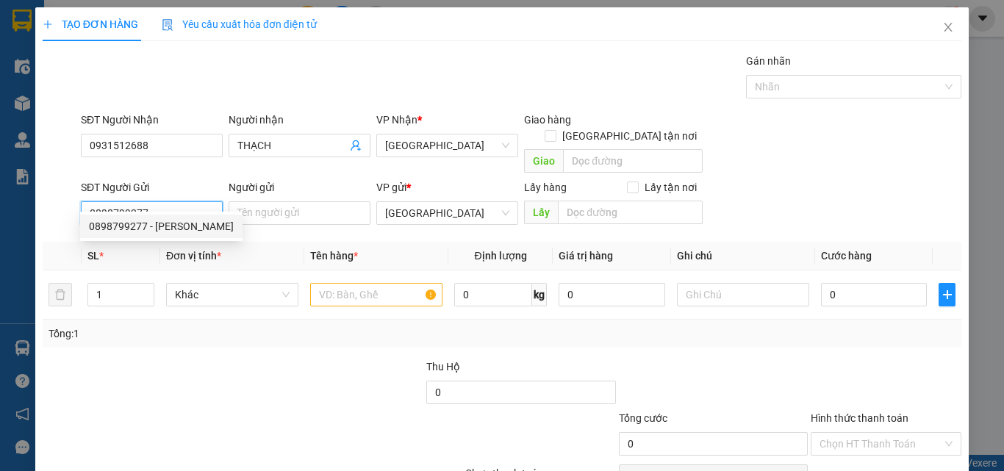
click at [162, 222] on div "0898799277 - THẢO" at bounding box center [161, 226] width 145 height 16
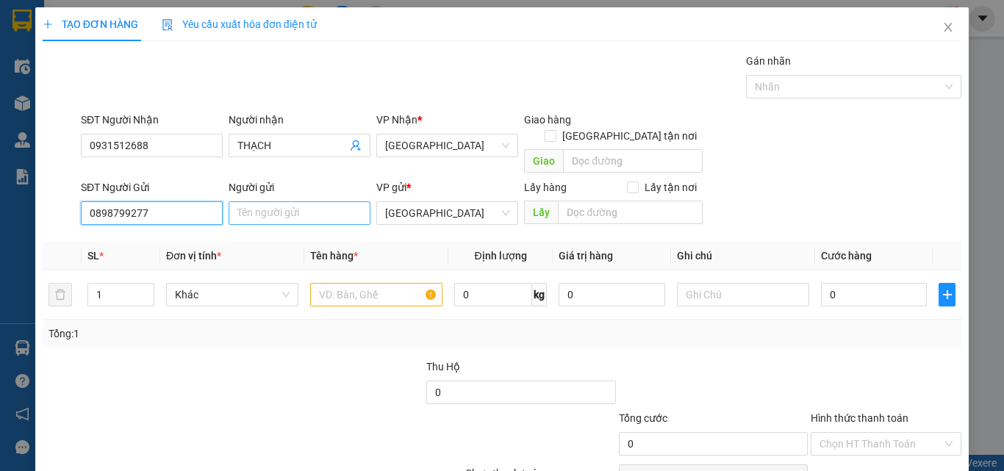
type input "0898799277"
click at [251, 201] on input "Người gửi" at bounding box center [300, 213] width 142 height 24
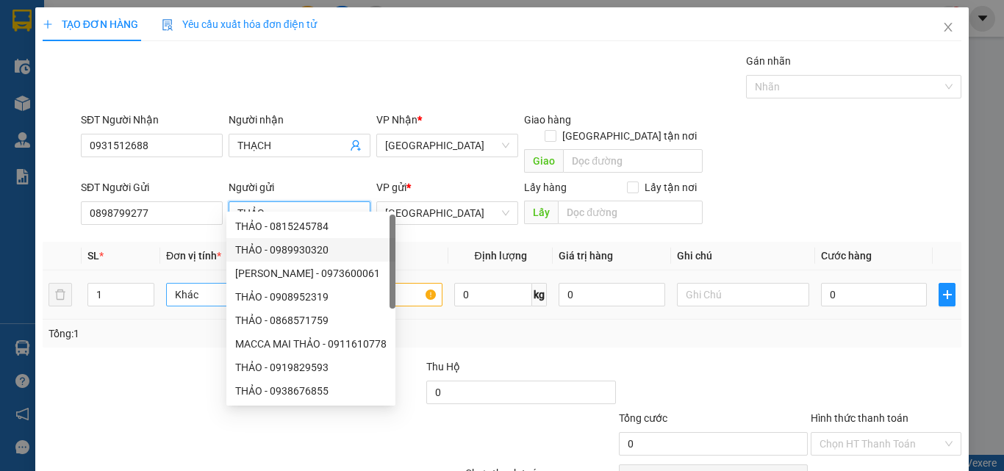
click at [190, 285] on span "Khác" at bounding box center [232, 295] width 115 height 22
type input "THẢO"
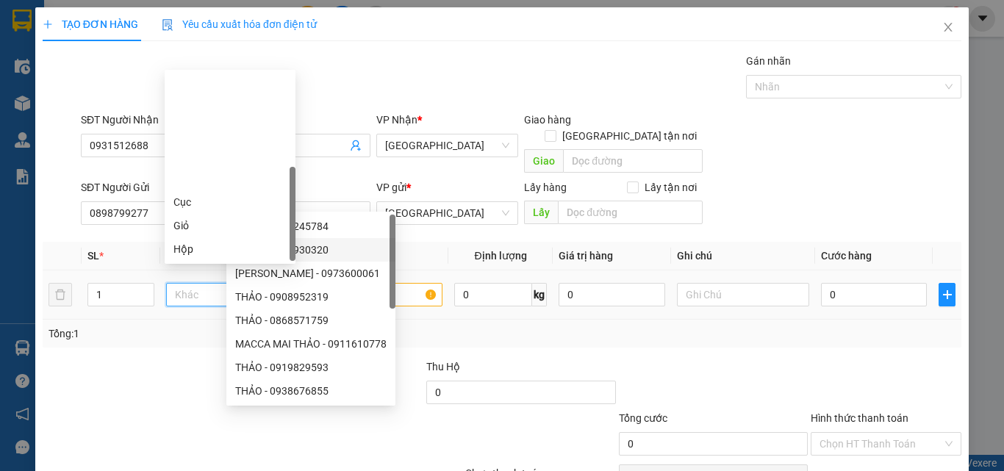
scroll to position [141, 0]
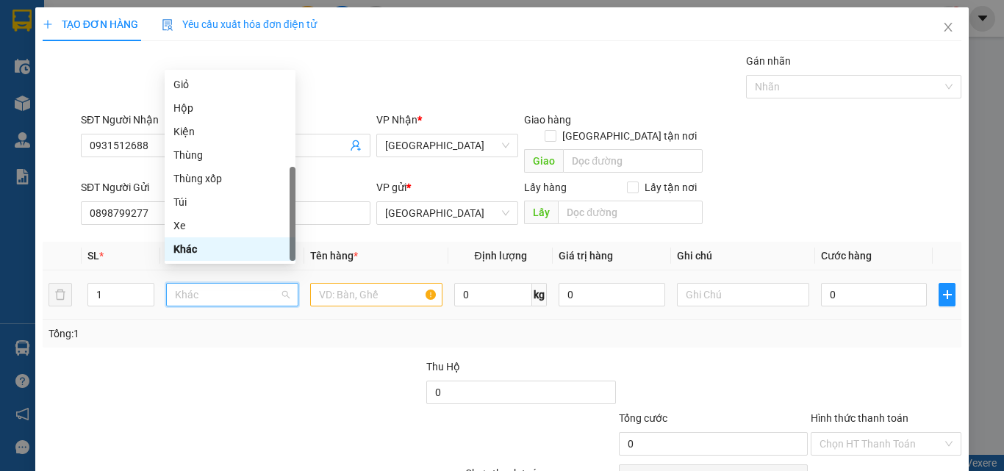
type input "T"
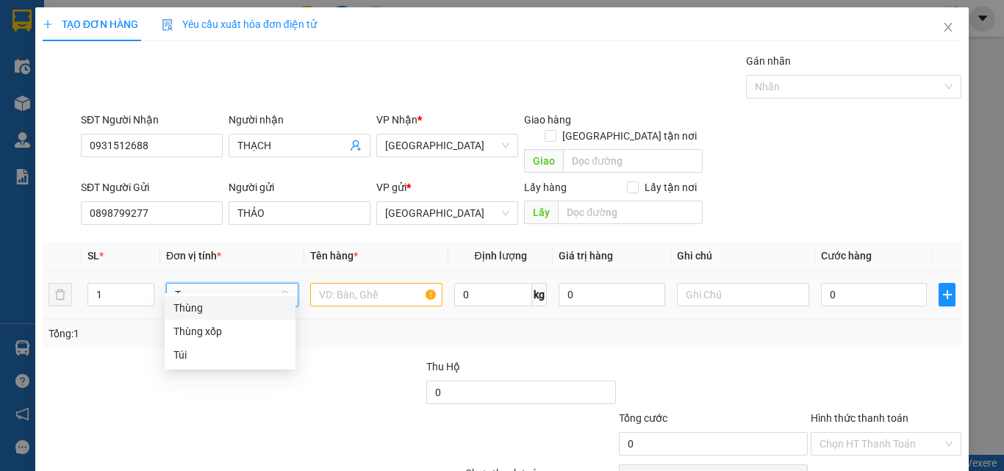
drag, startPoint x: 194, startPoint y: 307, endPoint x: 337, endPoint y: 287, distance: 144.8
click at [208, 306] on div "Thùng" at bounding box center [229, 308] width 113 height 16
click at [366, 283] on input "text" at bounding box center [376, 295] width 132 height 24
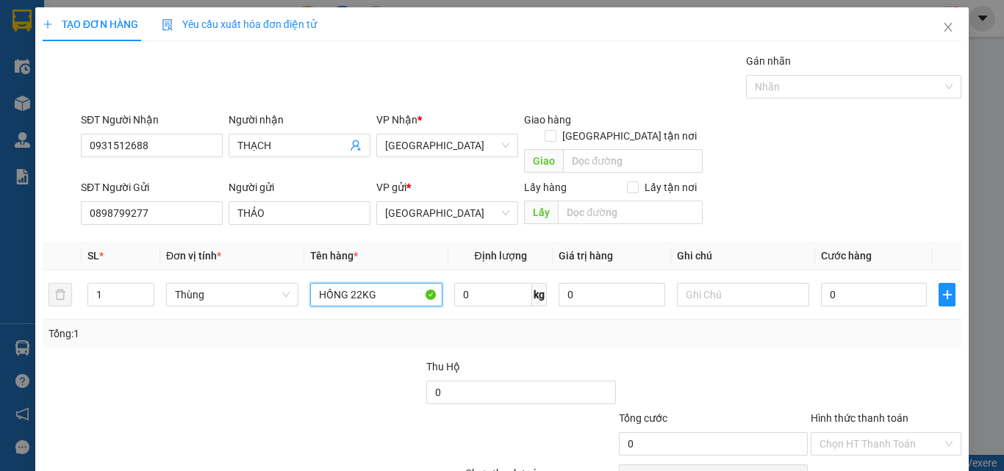
type input "HỒNG 22KG"
click at [900, 284] on input "0" at bounding box center [874, 295] width 106 height 24
type input "8"
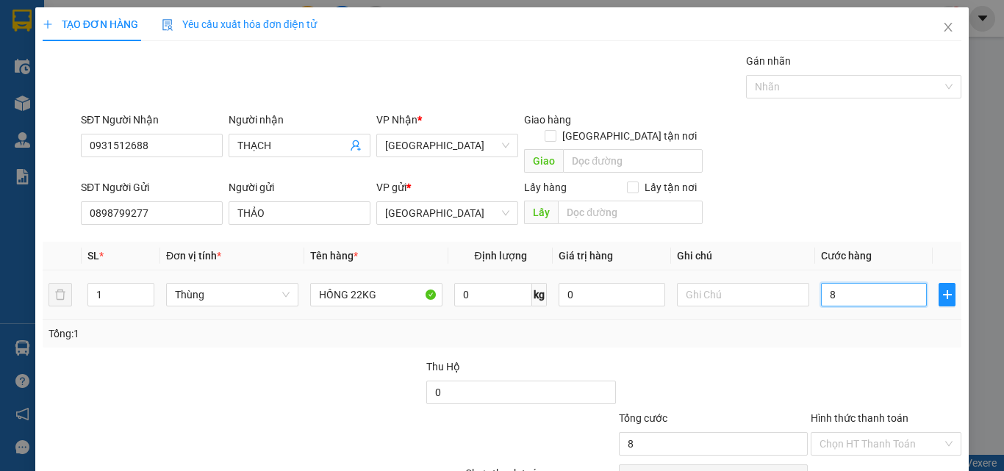
type input "80"
type input "80.000"
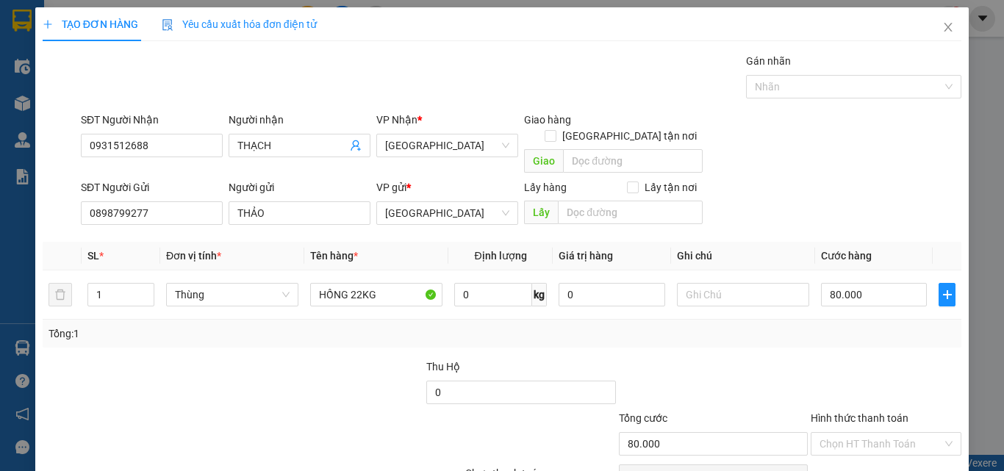
click at [321, 382] on div at bounding box center [329, 384] width 192 height 51
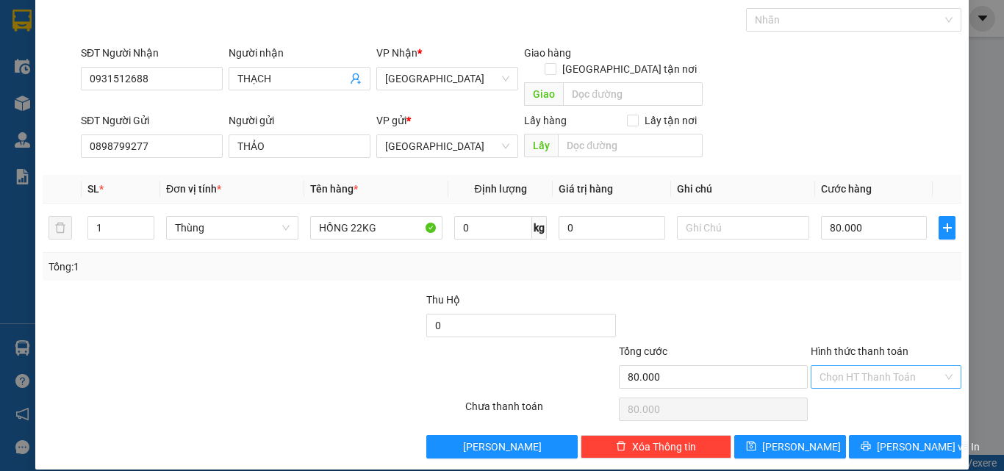
click at [884, 366] on input "Hình thức thanh toán" at bounding box center [881, 377] width 123 height 22
click at [884, 392] on div "Tại văn phòng" at bounding box center [878, 390] width 132 height 16
type input "0"
click at [895, 439] on span "Lưu và In" at bounding box center [928, 447] width 103 height 16
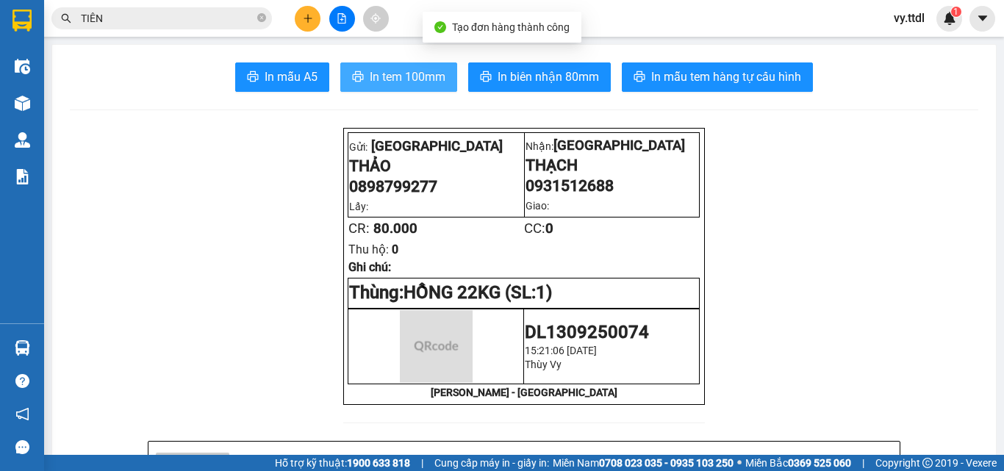
click at [395, 81] on span "In tem 100mm" at bounding box center [408, 77] width 76 height 18
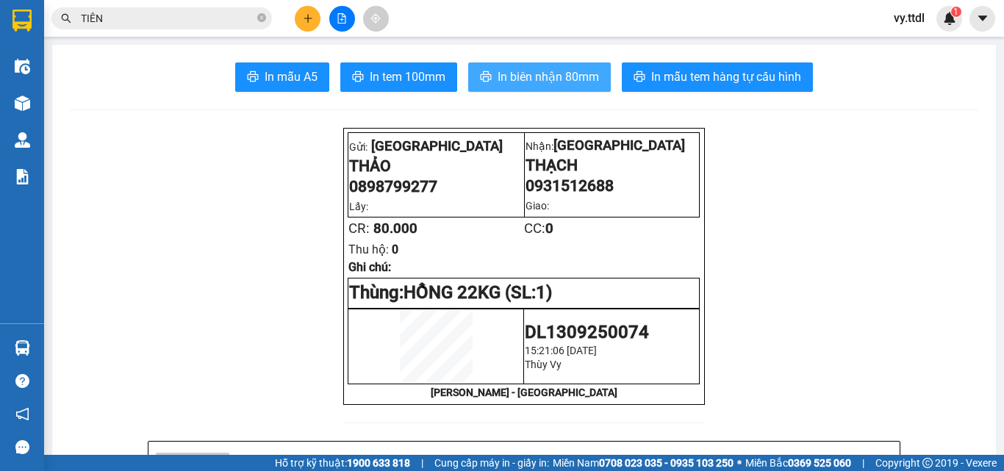
click at [548, 68] on span "In biên nhận 80mm" at bounding box center [548, 77] width 101 height 18
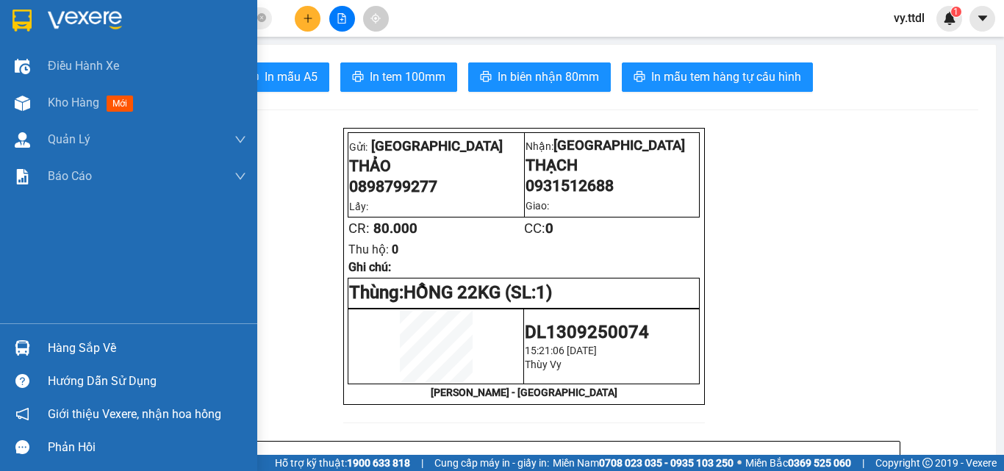
click at [27, 18] on img at bounding box center [21, 21] width 19 height 22
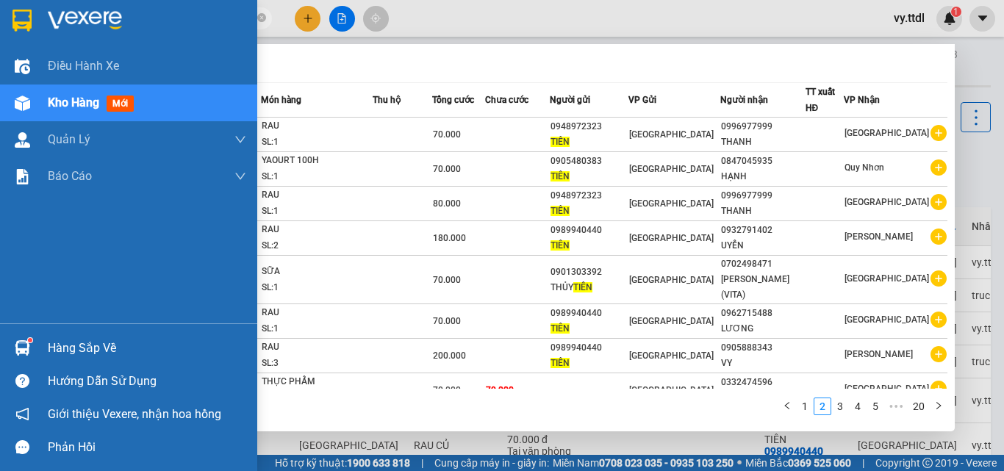
drag, startPoint x: 43, startPoint y: 12, endPoint x: 7, endPoint y: 12, distance: 36.0
click at [7, 12] on section "Kết quả tìm kiếm ( 196 ) Bộ lọc Mã ĐH Trạng thái Món hàng Thu hộ Tổng cước Chưa…" at bounding box center [502, 235] width 1004 height 471
paste input "0915572047"
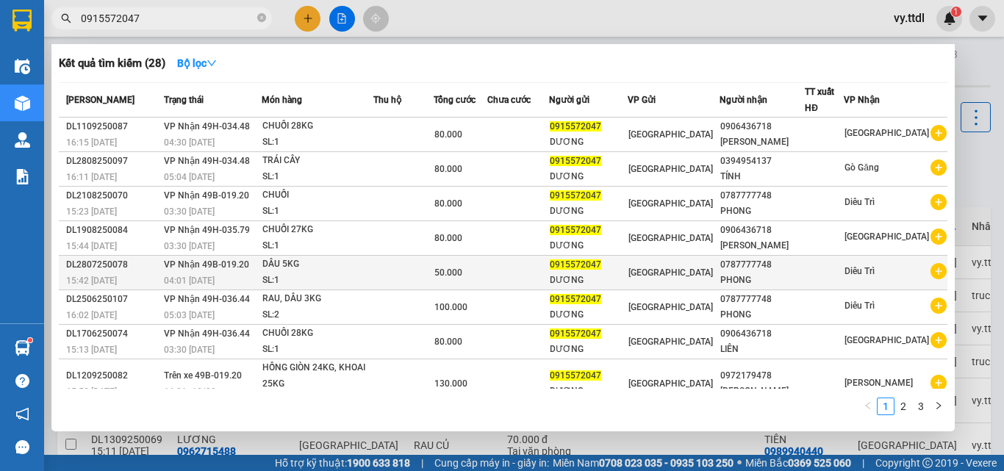
scroll to position [74, 0]
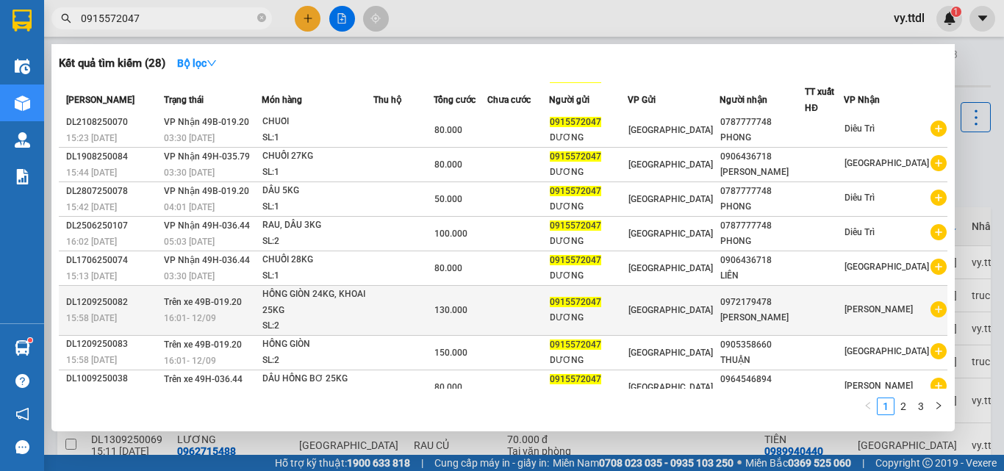
type input "0915572047"
click at [418, 310] on td at bounding box center [403, 311] width 60 height 50
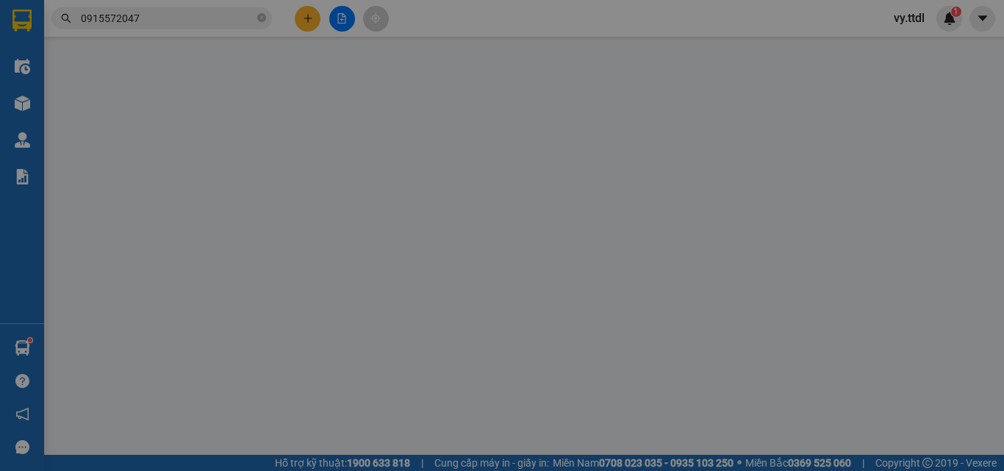
type input "0972179478"
type input "DIỆU MINH"
type input "0915572047"
type input "DƯƠNG"
type input "130.000"
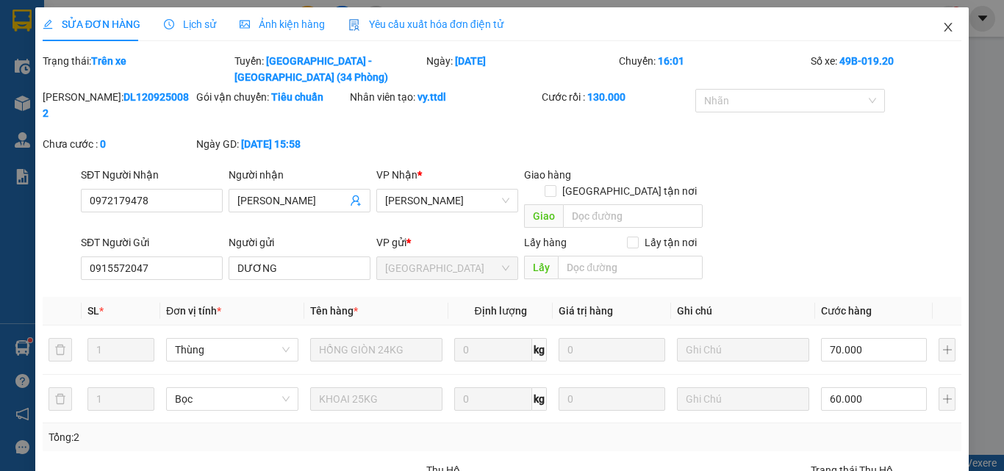
click at [942, 26] on icon "close" at bounding box center [948, 27] width 12 height 12
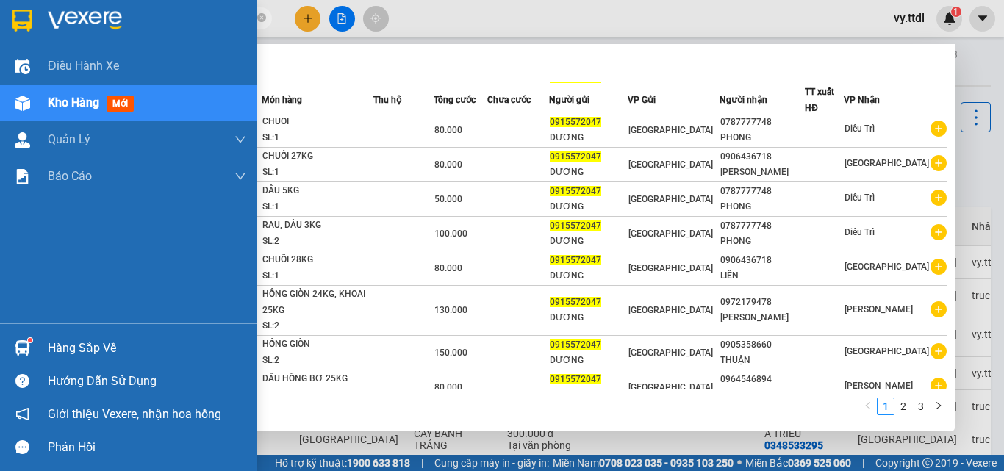
drag, startPoint x: 32, startPoint y: 18, endPoint x: 0, endPoint y: 18, distance: 31.6
click at [0, 18] on section "Kết quả tìm kiếm ( 28 ) Bộ lọc Mã ĐH Trạng thái Món hàng Thu hộ Tổng cước Chưa …" at bounding box center [502, 235] width 1004 height 471
paste input "78439938"
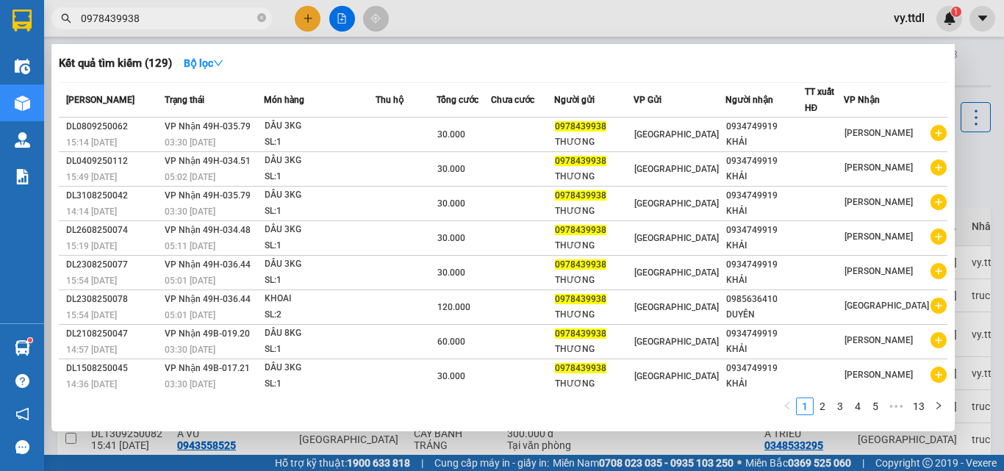
scroll to position [74, 0]
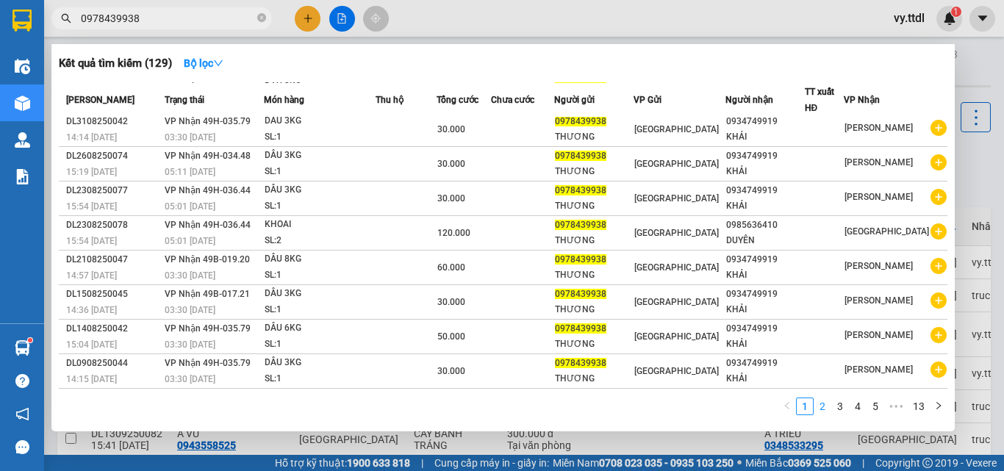
click at [826, 406] on link "2" at bounding box center [822, 406] width 16 height 16
click at [839, 406] on link "3" at bounding box center [840, 406] width 16 height 16
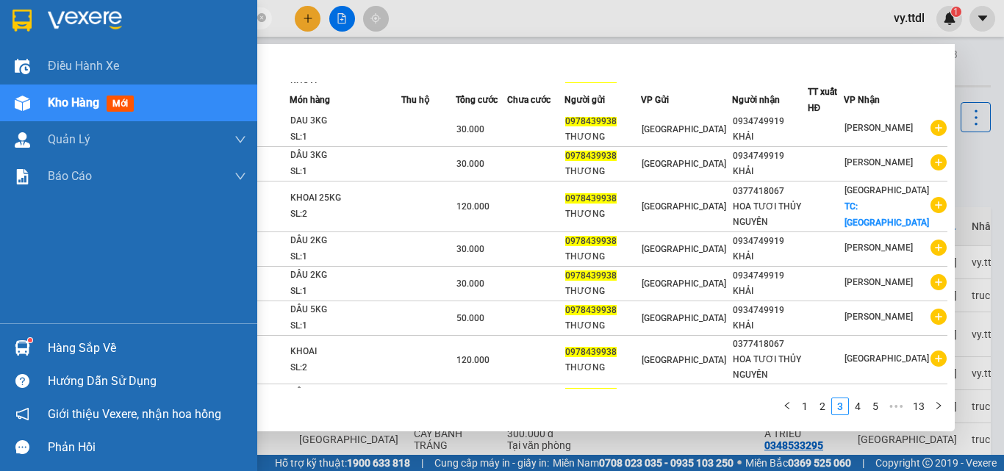
drag, startPoint x: 174, startPoint y: 13, endPoint x: 0, endPoint y: 17, distance: 174.3
click at [0, 17] on section "Kết quả tìm kiếm ( 129 ) Bộ lọc Mã ĐH Trạng thái Món hàng Thu hộ Tổng cước Chưa…" at bounding box center [502, 235] width 1004 height 471
paste input "35478210"
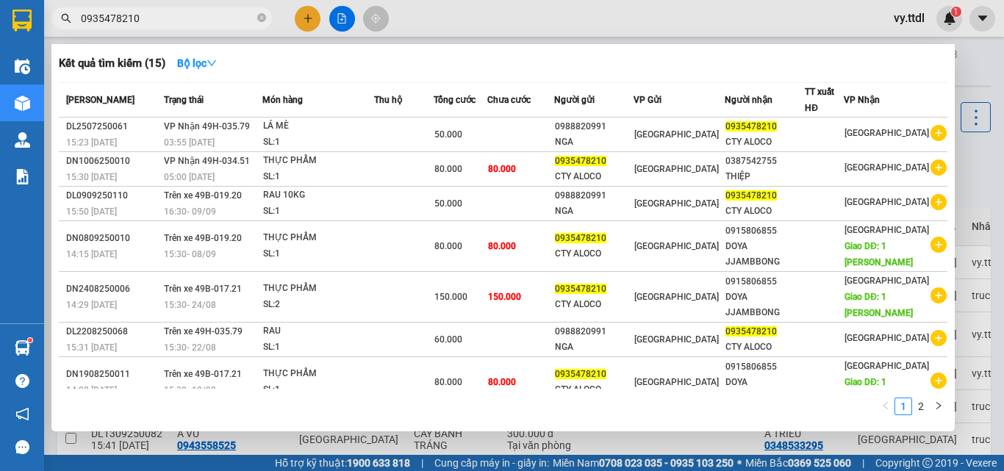
type input "0935478210"
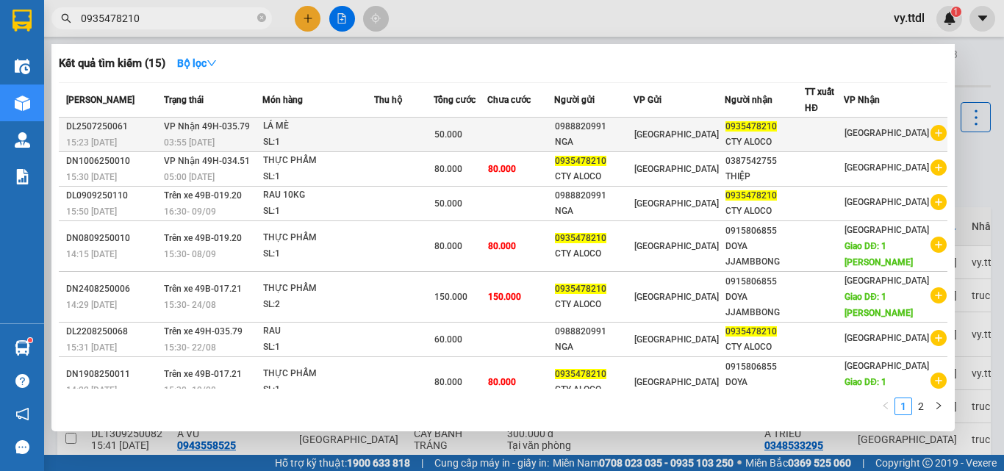
click at [416, 129] on td at bounding box center [404, 135] width 60 height 35
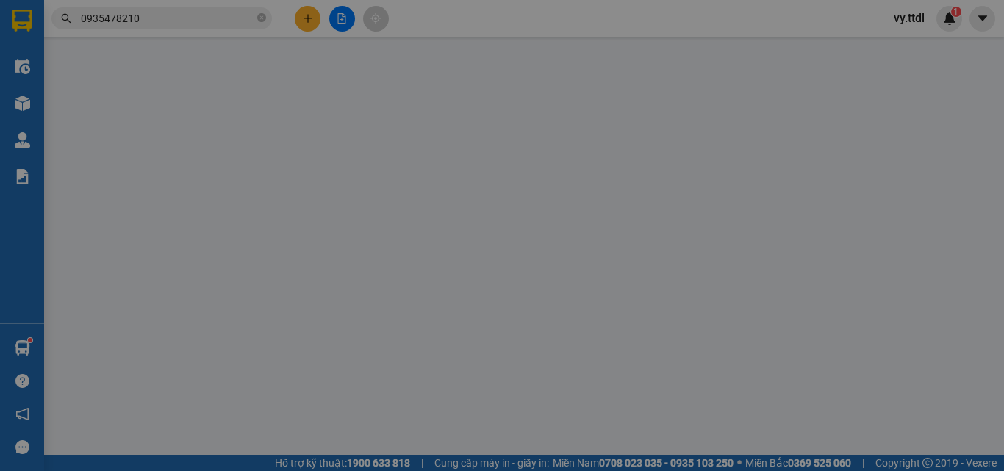
type input "0935478210"
type input "CTY ALOCO"
type input "0988820991"
type input "NGA"
type input "50.000"
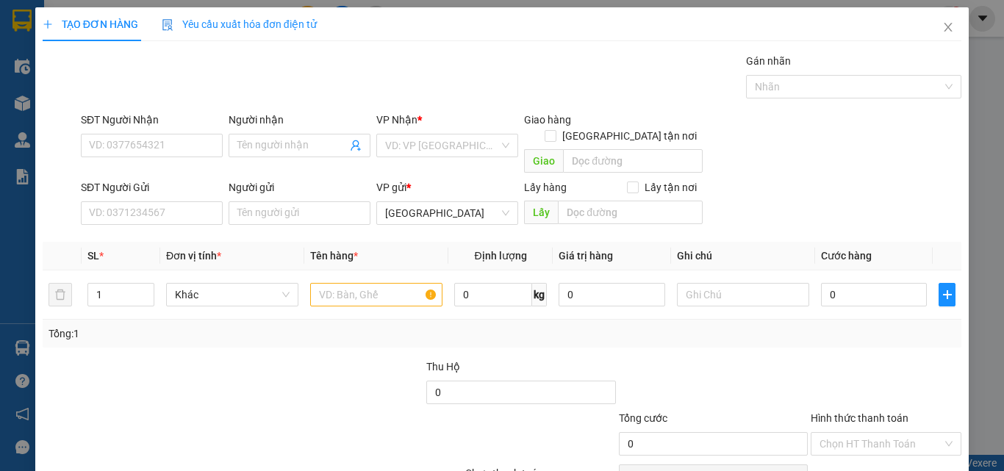
click at [165, 154] on input "SĐT Người Nhận" at bounding box center [152, 146] width 142 height 24
click at [193, 172] on div "0706141554 - HẰNG MI" at bounding box center [150, 175] width 123 height 16
type input "0706141554"
type input "HẰNG MI"
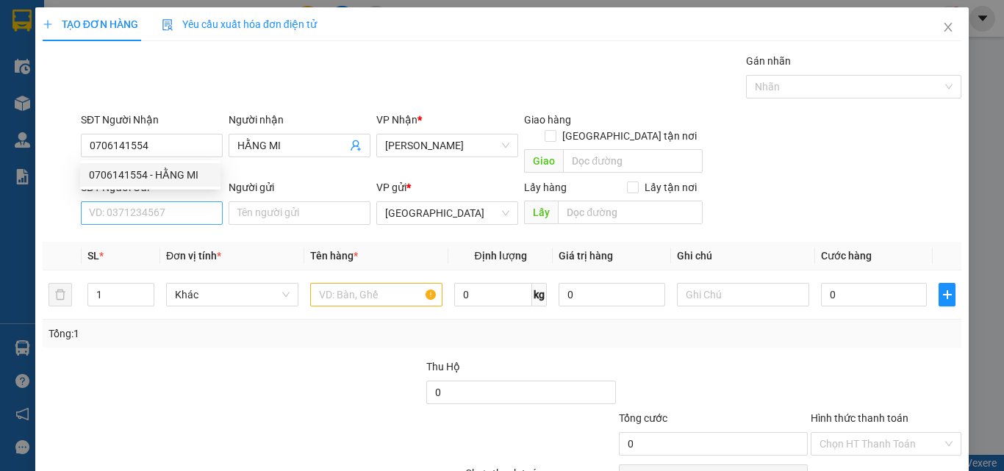
type input "0706141554"
click at [193, 201] on input "SĐT Người Gửi" at bounding box center [152, 213] width 142 height 24
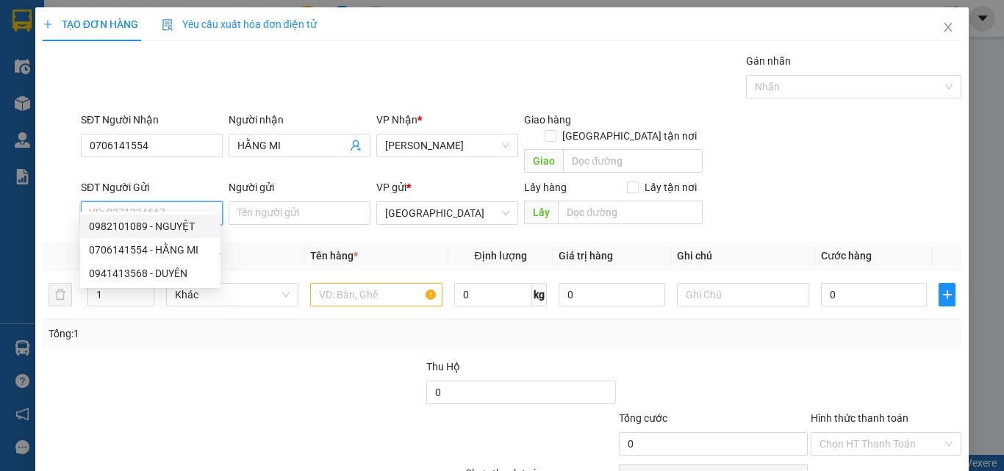
click at [203, 229] on div "0982101089 - NGUYỆT" at bounding box center [150, 226] width 123 height 16
type input "0982101089"
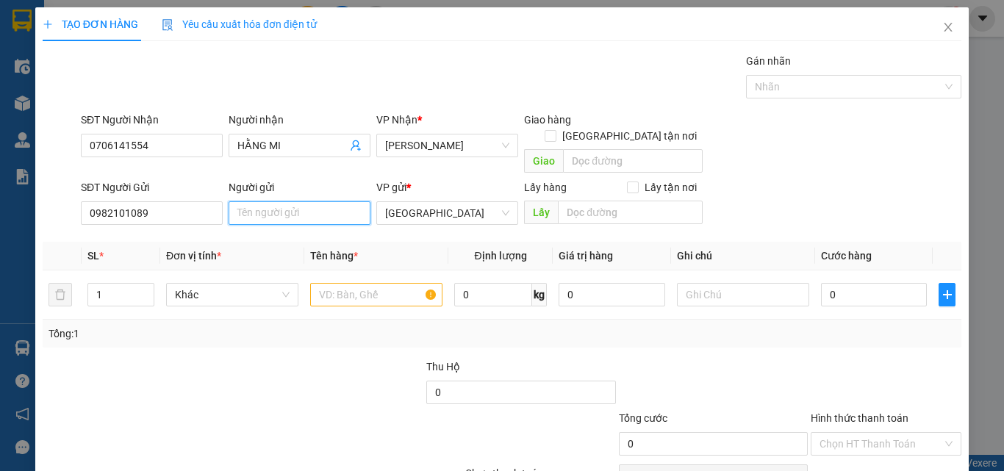
drag, startPoint x: 253, startPoint y: 199, endPoint x: 273, endPoint y: 199, distance: 19.8
click at [262, 201] on input "Người gửi" at bounding box center [300, 213] width 142 height 24
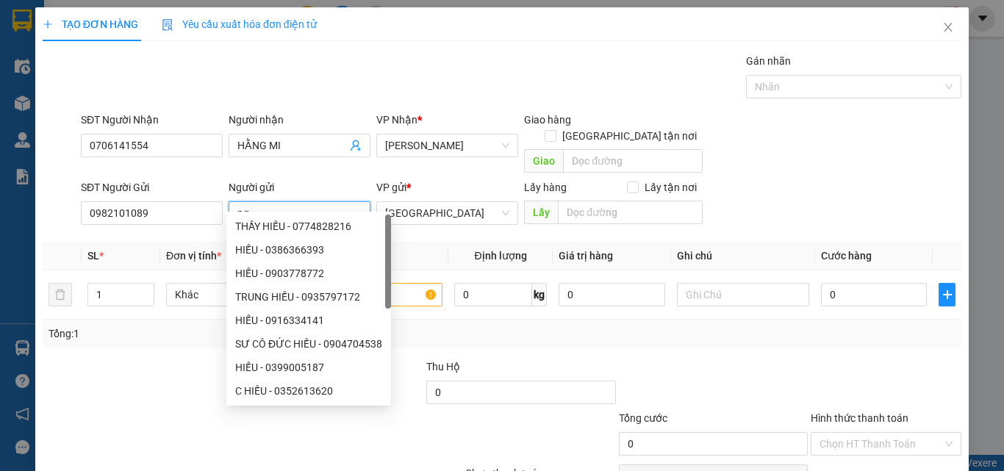
type input "n"
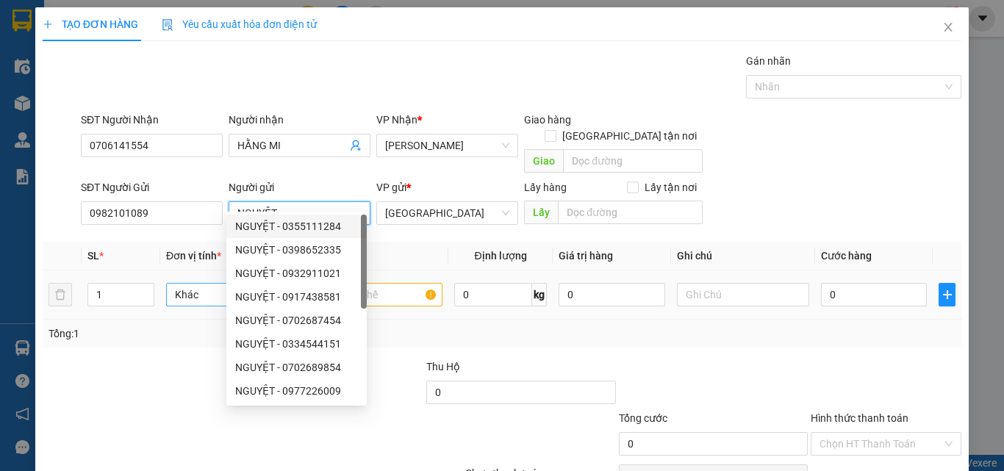
click at [207, 284] on span "Khác" at bounding box center [232, 295] width 115 height 22
type input "NGUYỆT"
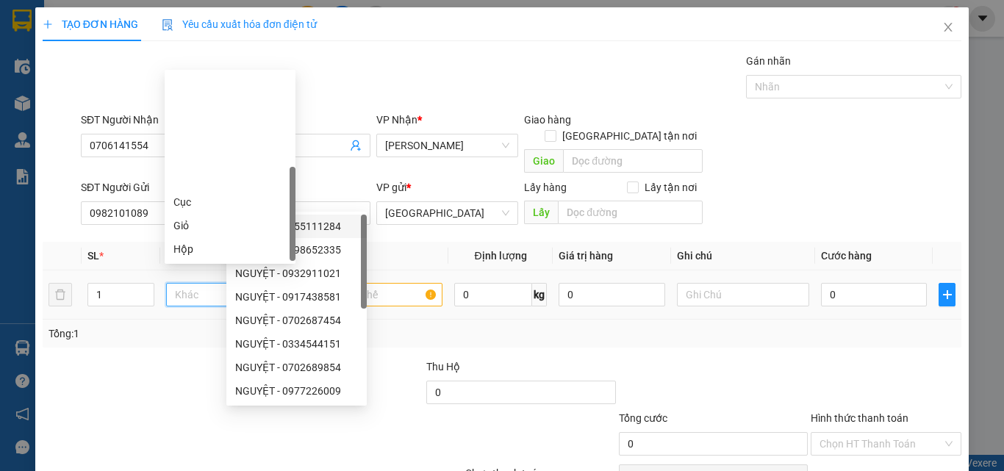
type input "T"
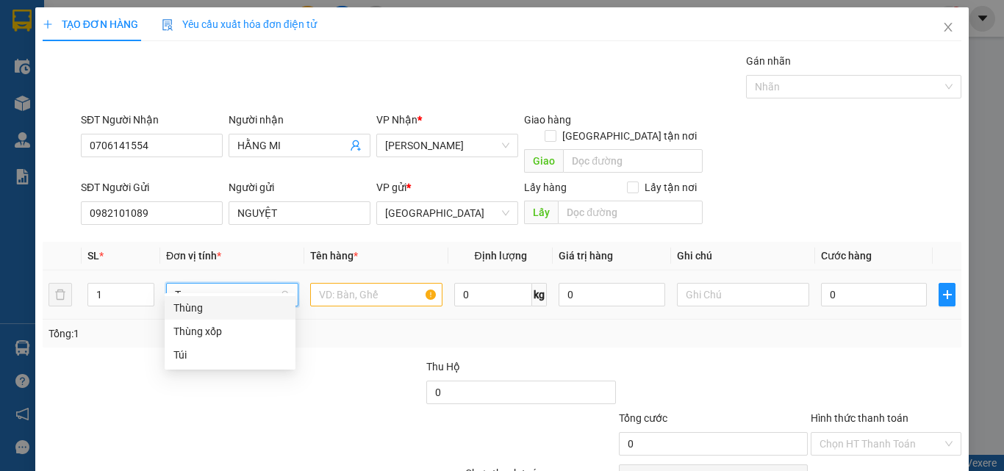
drag, startPoint x: 199, startPoint y: 304, endPoint x: 345, endPoint y: 279, distance: 148.5
click at [203, 304] on div "Thùng" at bounding box center [229, 308] width 113 height 16
click at [346, 283] on input "text" at bounding box center [376, 295] width 132 height 24
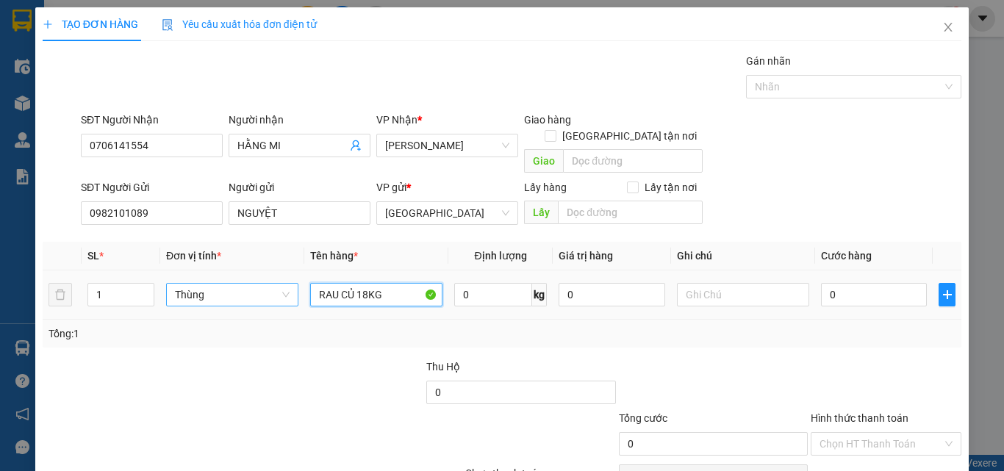
type input "RAU CỦ 18KG"
click at [898, 292] on div "0" at bounding box center [874, 294] width 106 height 29
click at [898, 283] on input "0" at bounding box center [874, 295] width 106 height 24
type input "6"
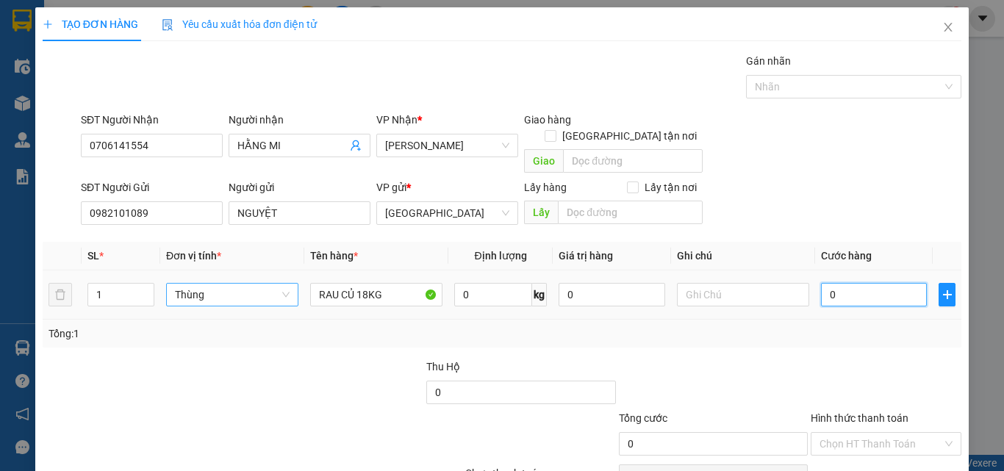
type input "6"
type input "60"
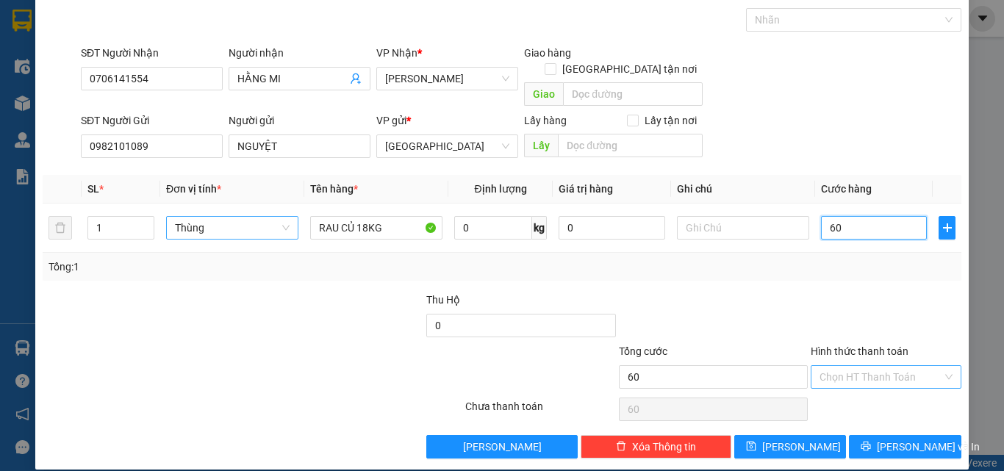
click at [917, 372] on div "Chọn HT Thanh Toán" at bounding box center [886, 377] width 151 height 24
type input "60.000"
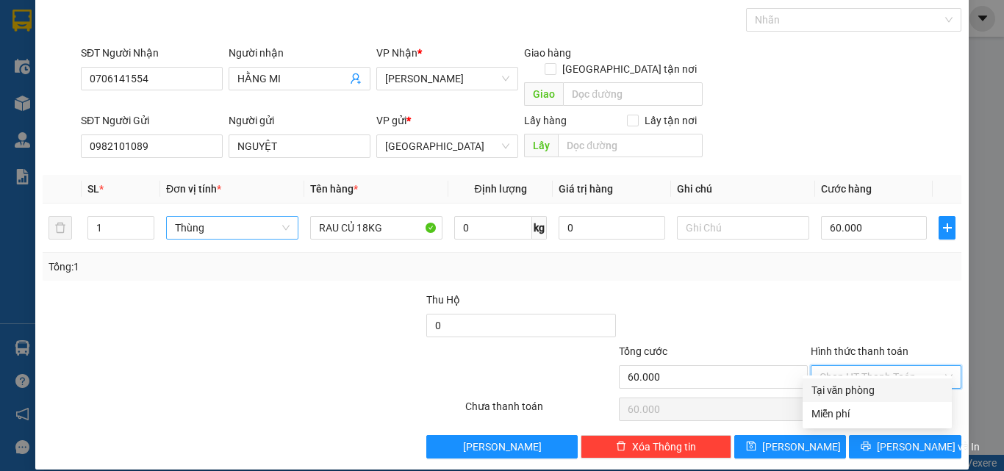
click at [906, 395] on div "Tại văn phòng" at bounding box center [878, 390] width 132 height 16
type input "0"
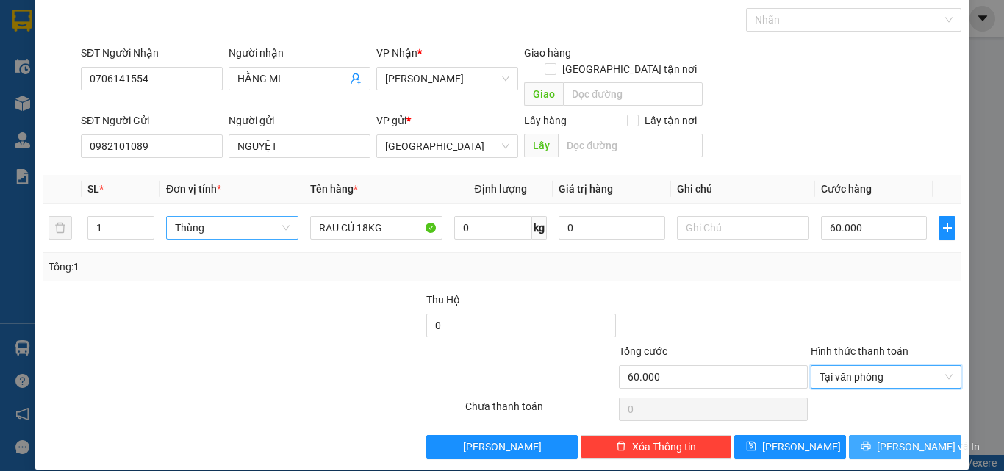
click at [901, 439] on span "[PERSON_NAME] và In" at bounding box center [928, 447] width 103 height 16
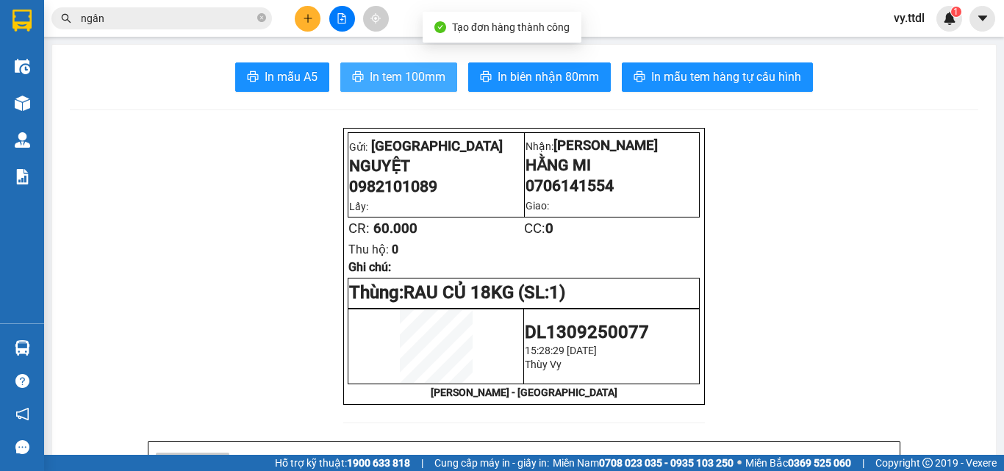
click at [443, 74] on button "In tem 100mm" at bounding box center [398, 76] width 117 height 29
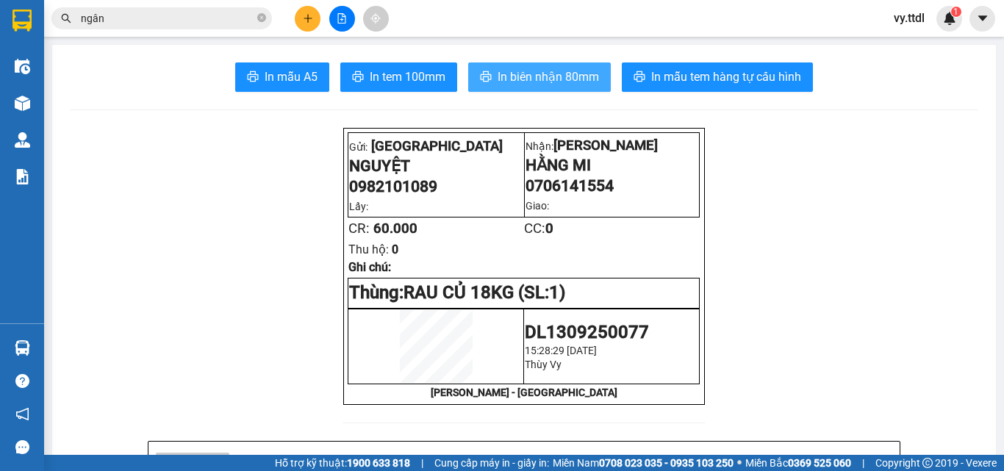
click at [566, 80] on span "In biên nhận 80mm" at bounding box center [548, 77] width 101 height 18
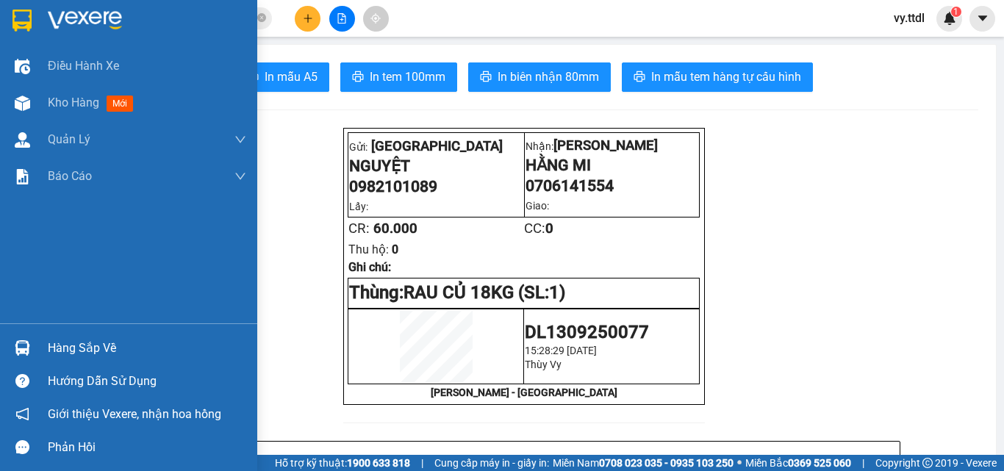
click at [29, 15] on img at bounding box center [21, 21] width 19 height 22
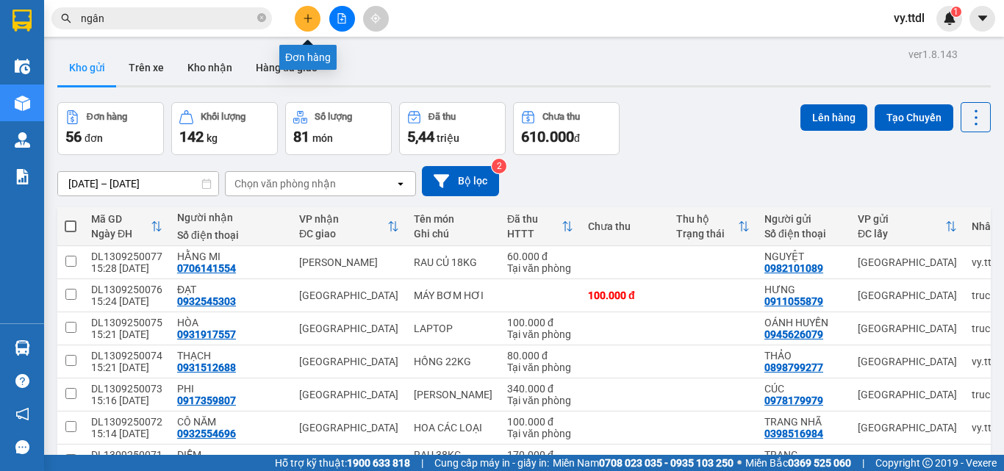
click at [309, 17] on icon "plus" at bounding box center [308, 18] width 10 height 10
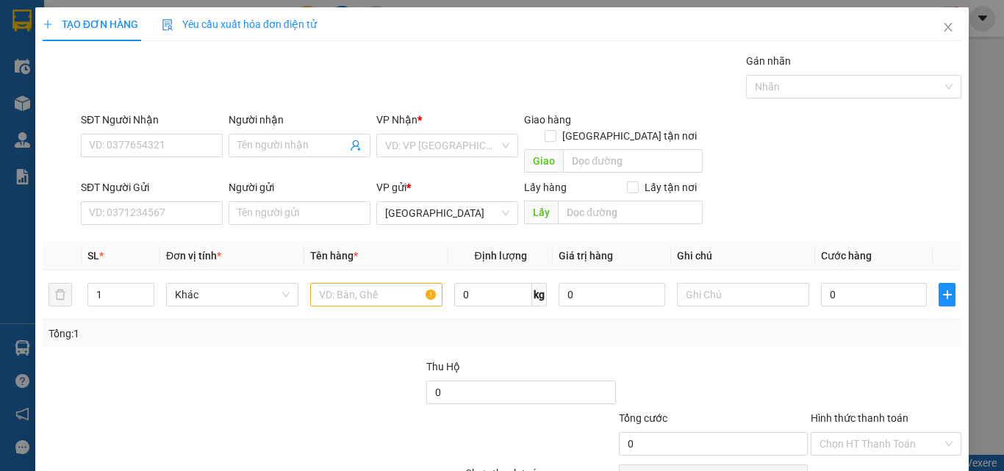
click at [202, 133] on div "SĐT Người Nhận" at bounding box center [152, 123] width 142 height 22
drag, startPoint x: 180, startPoint y: 151, endPoint x: 675, endPoint y: 7, distance: 515.3
click at [189, 148] on input "SĐT Người Nhận" at bounding box center [152, 146] width 142 height 24
type input "0931911557"
drag, startPoint x: 172, startPoint y: 151, endPoint x: 0, endPoint y: 179, distance: 174.3
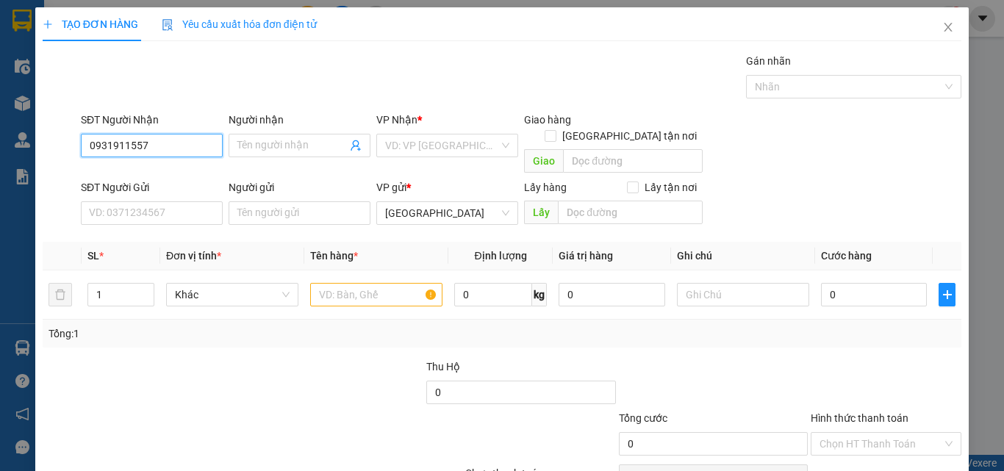
click at [0, 179] on div "TẠO ĐƠN HÀNG Yêu cầu xuất hóa đơn điện tử Transit Pickup Surcharge Ids Transit …" at bounding box center [502, 235] width 1004 height 471
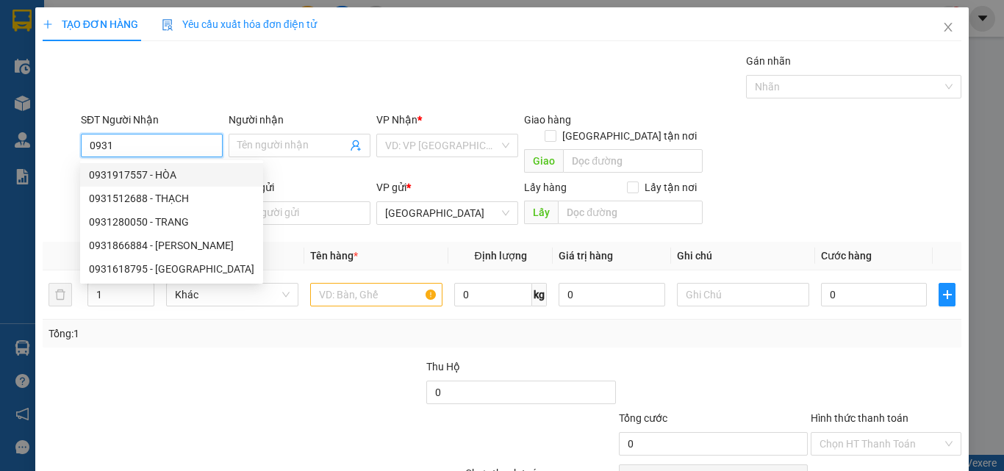
click at [190, 175] on div "0931917557 - HÒA" at bounding box center [171, 175] width 165 height 16
type input "0931917557"
type input "HÒA"
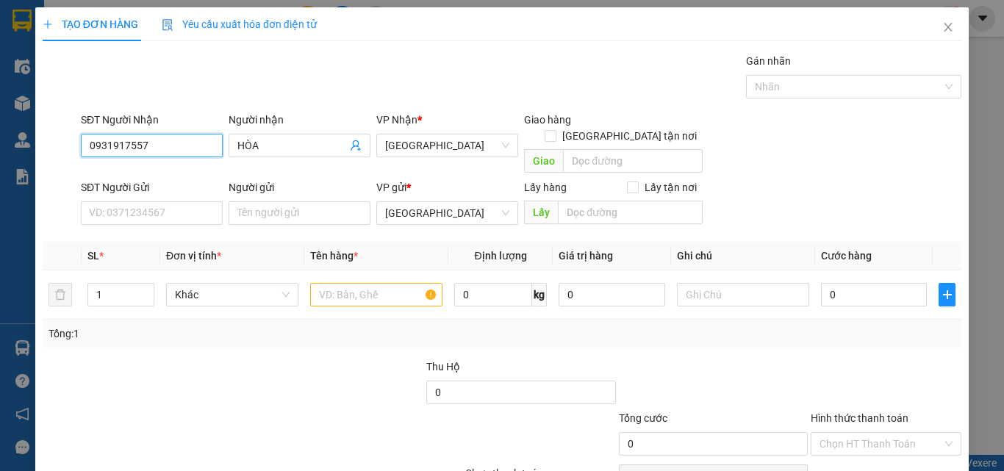
type input "0931917557"
click at [160, 212] on div "SĐT Người Gửi VD: 0371234567" at bounding box center [152, 204] width 142 height 51
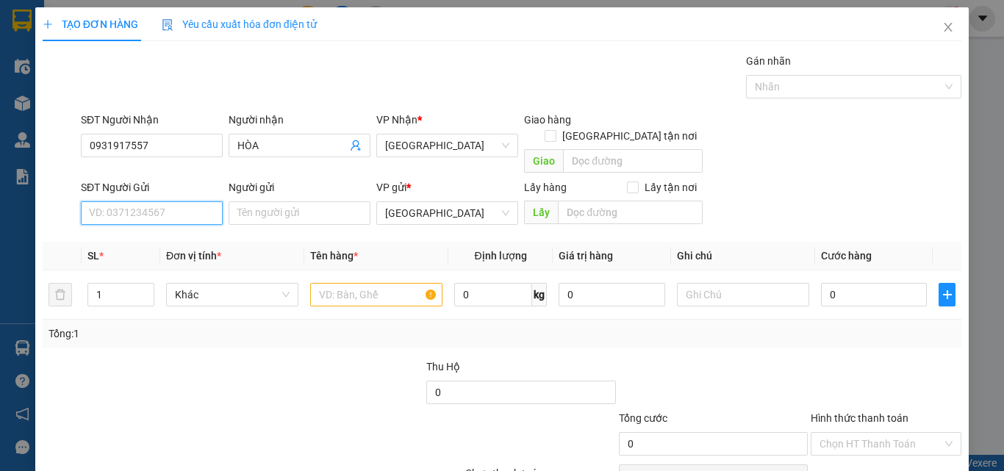
click at [171, 201] on input "SĐT Người Gửi" at bounding box center [152, 213] width 142 height 24
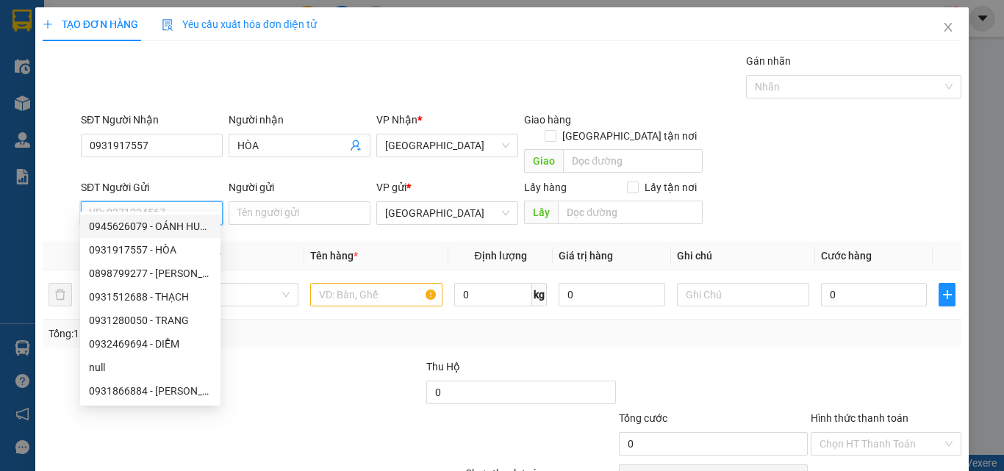
click at [202, 230] on div "0945626079 - OÁNH HUYỀN" at bounding box center [150, 226] width 123 height 16
type input "0945626079"
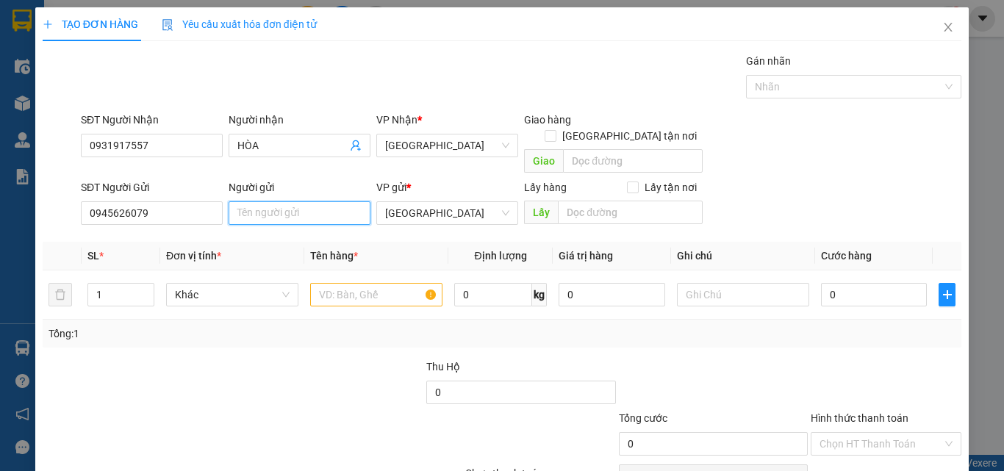
click at [274, 201] on input "Người gửi" at bounding box center [300, 213] width 142 height 24
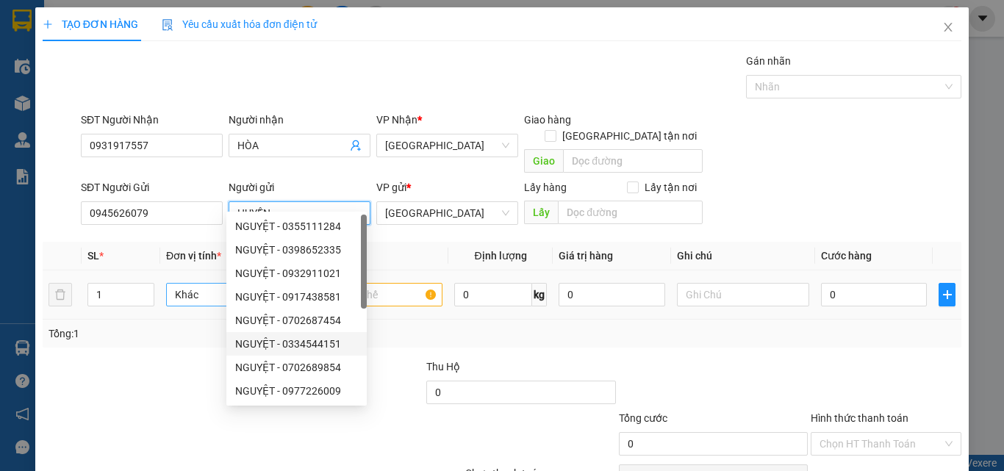
click at [201, 284] on span "Khác" at bounding box center [232, 295] width 115 height 22
type input "HUYỀN"
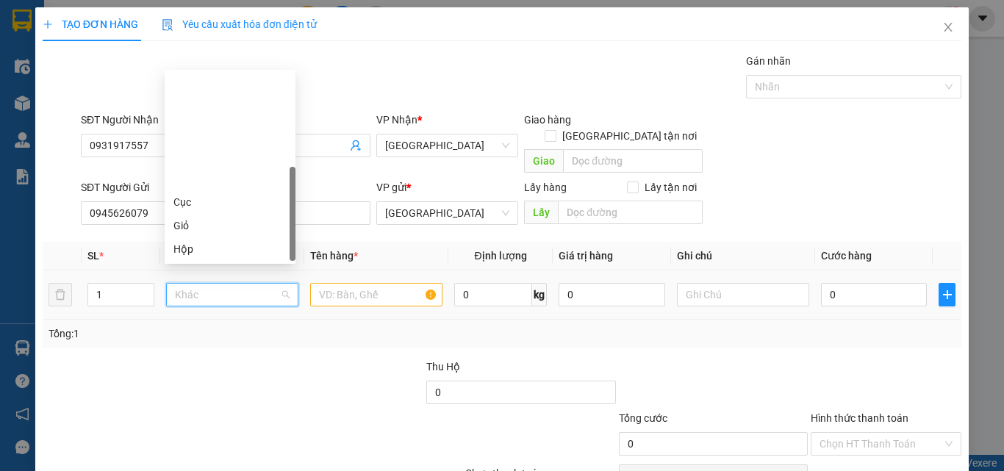
type input "T"
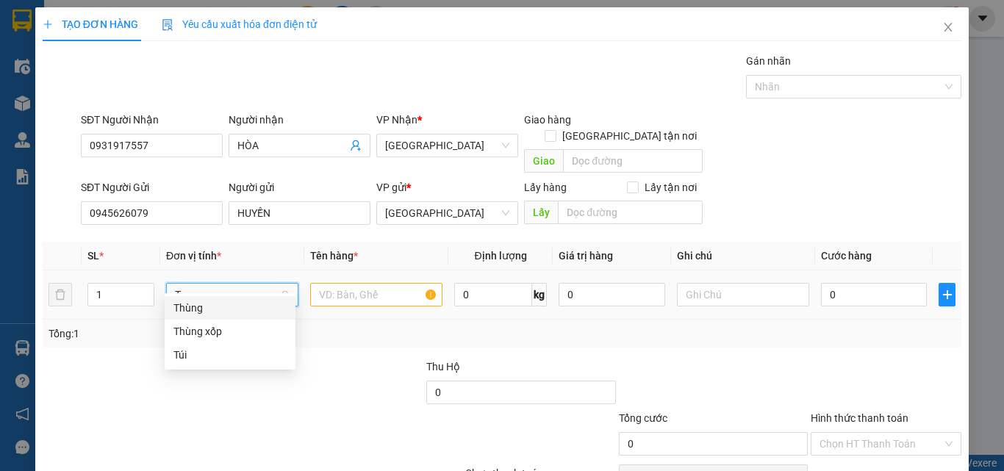
drag, startPoint x: 215, startPoint y: 310, endPoint x: 332, endPoint y: 278, distance: 120.6
click at [215, 311] on div "Thùng" at bounding box center [229, 308] width 113 height 16
click at [342, 283] on input "text" at bounding box center [376, 295] width 132 height 24
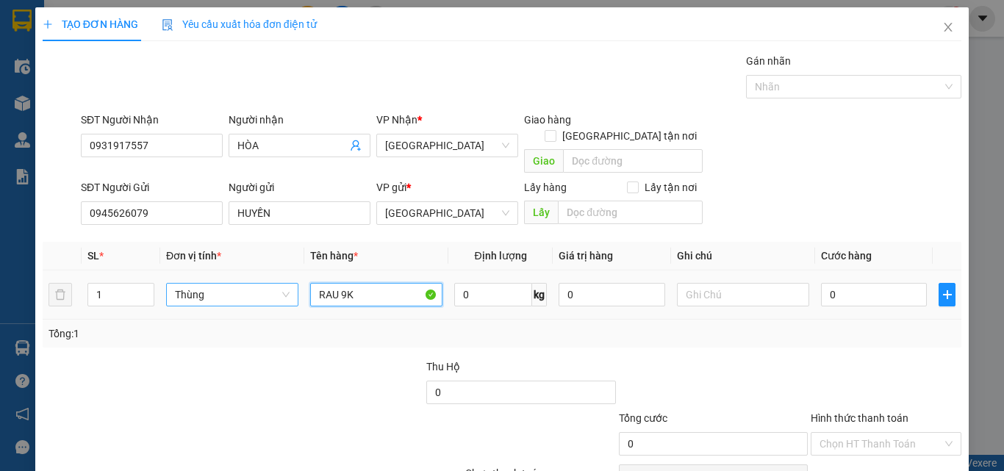
type input "RAU 9KG"
click at [876, 284] on input "0" at bounding box center [874, 295] width 106 height 24
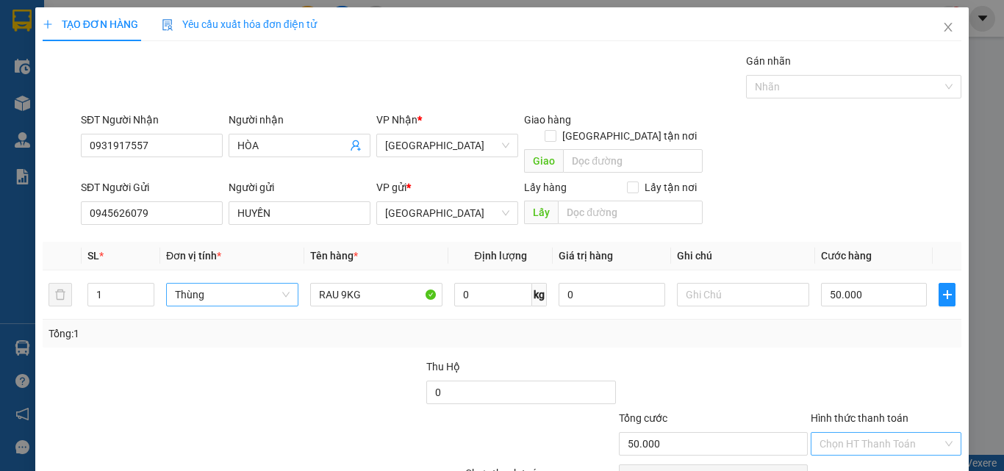
click at [902, 363] on form "Thu Hộ 0 Tổng cước 50.000 Hình thức thanh toán Chọn HT Thanh Toán" at bounding box center [502, 410] width 919 height 103
click at [889, 375] on div "Tại văn phòng" at bounding box center [878, 375] width 132 height 16
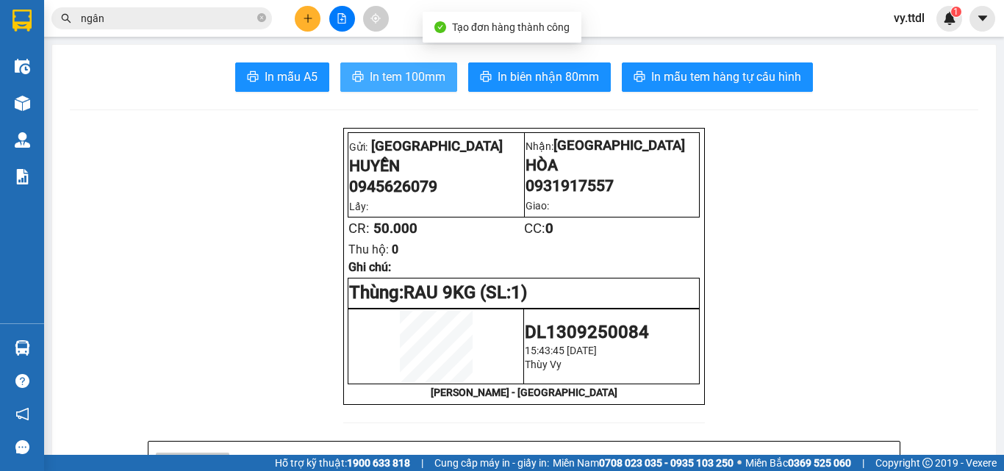
click at [400, 80] on span "In tem 100mm" at bounding box center [408, 77] width 76 height 18
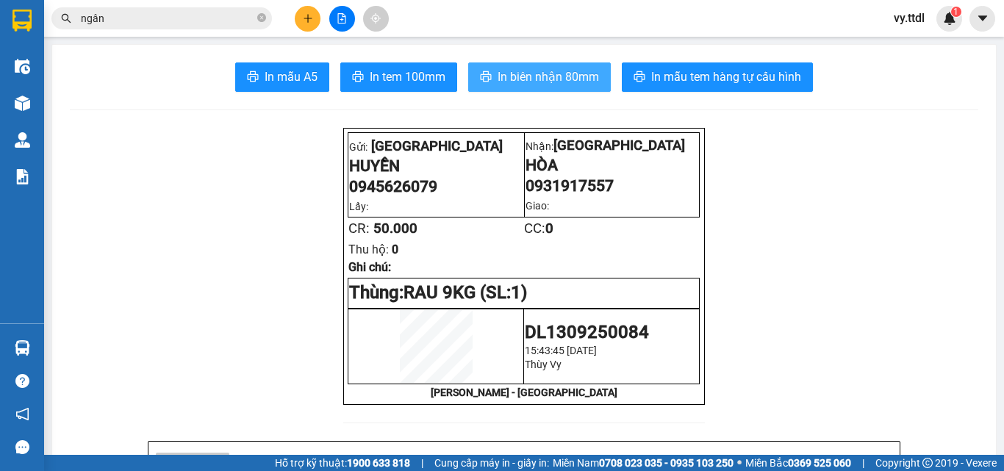
click at [568, 82] on span "In biên nhận 80mm" at bounding box center [548, 77] width 101 height 18
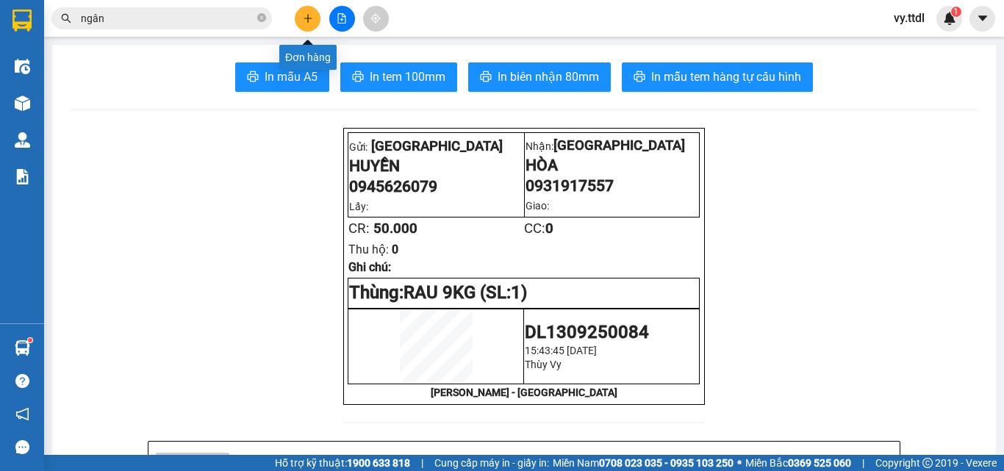
click at [316, 16] on button at bounding box center [308, 19] width 26 height 26
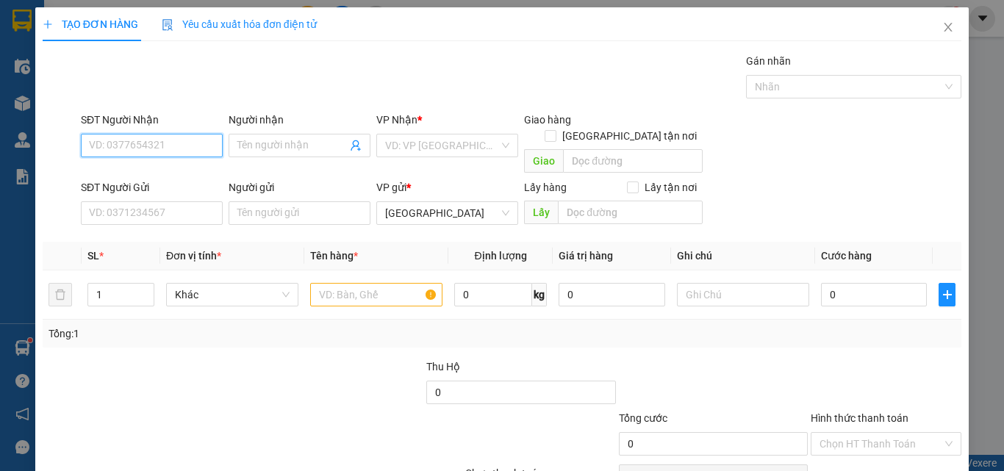
click at [200, 153] on input "SĐT Người Nhận" at bounding box center [152, 146] width 142 height 24
click at [183, 175] on div "0905358660 - THUẬN" at bounding box center [150, 175] width 123 height 16
type input "0905358660"
type input "THUẬN"
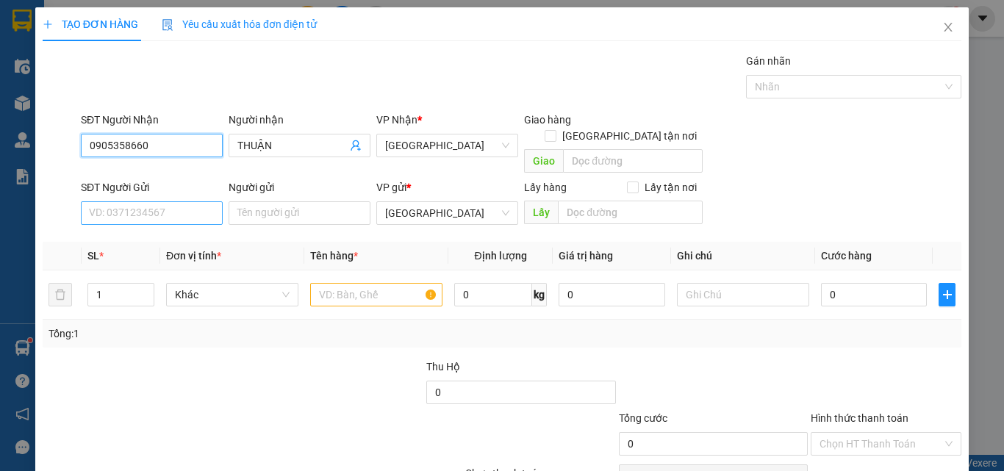
type input "0905358660"
click at [186, 201] on input "SĐT Người Gửi" at bounding box center [152, 213] width 142 height 24
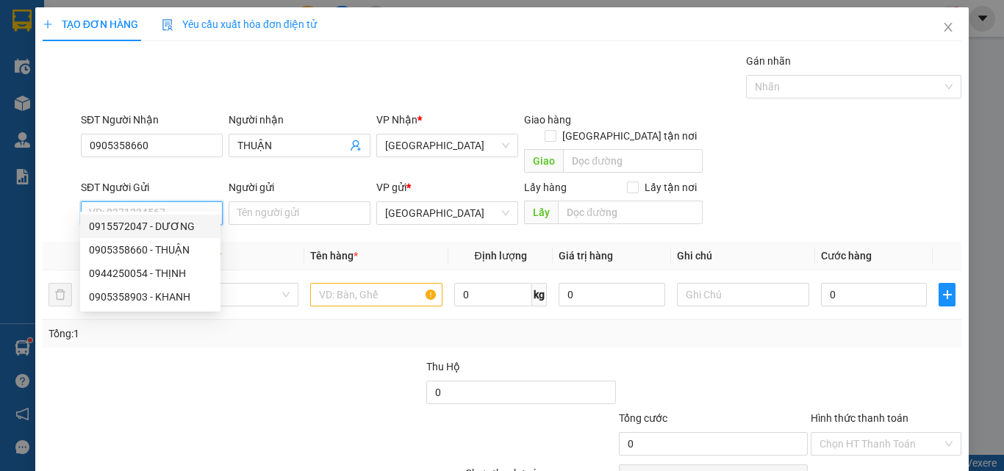
click at [198, 228] on div "0915572047 - DƯƠNG" at bounding box center [150, 226] width 123 height 16
type input "0915572047"
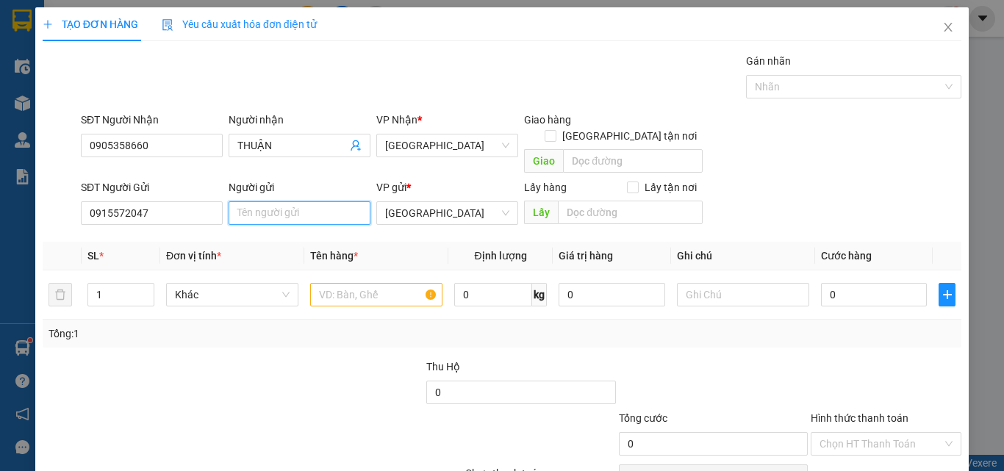
click at [313, 201] on input "Người gửi" at bounding box center [300, 213] width 142 height 24
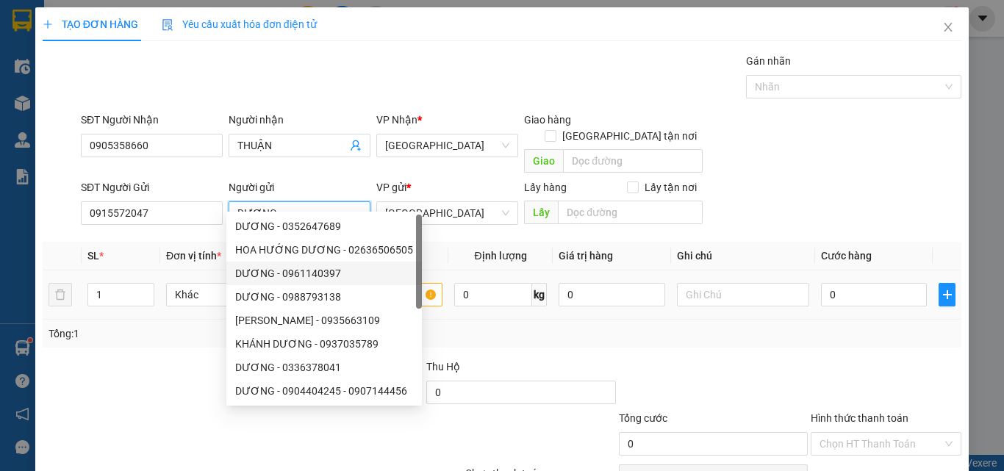
type input "DƯƠNG"
click at [214, 280] on div "Khác" at bounding box center [232, 294] width 132 height 29
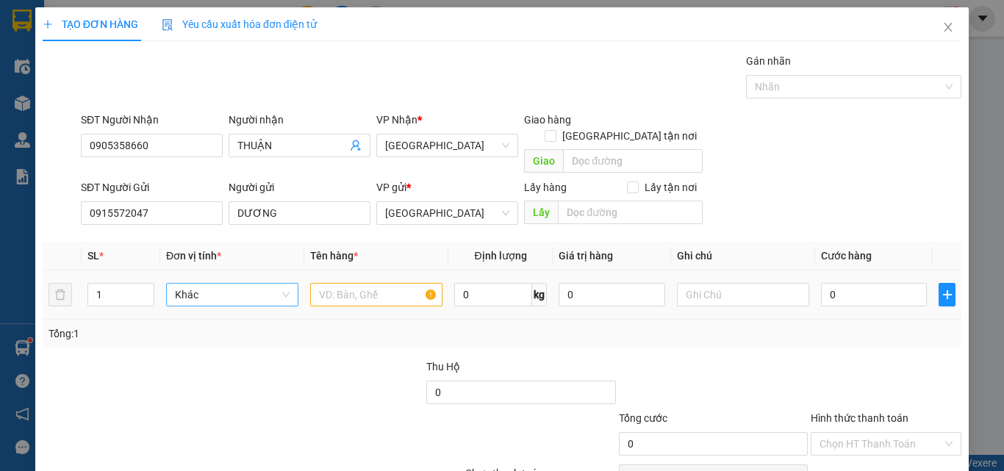
click at [212, 284] on span "Khác" at bounding box center [232, 295] width 115 height 22
type input "T"
click at [214, 302] on div "Thùng" at bounding box center [229, 308] width 113 height 16
click at [340, 283] on input "text" at bounding box center [376, 295] width 132 height 24
type input "O"
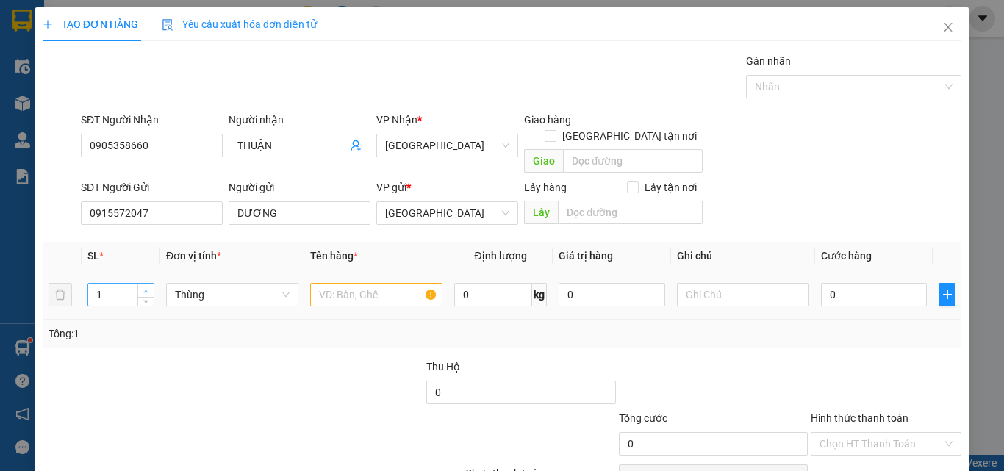
type input "2"
click at [146, 289] on icon "up" at bounding box center [145, 291] width 5 height 5
click at [344, 284] on input "text" at bounding box center [376, 295] width 132 height 24
type input "HỒNG GIÓN"
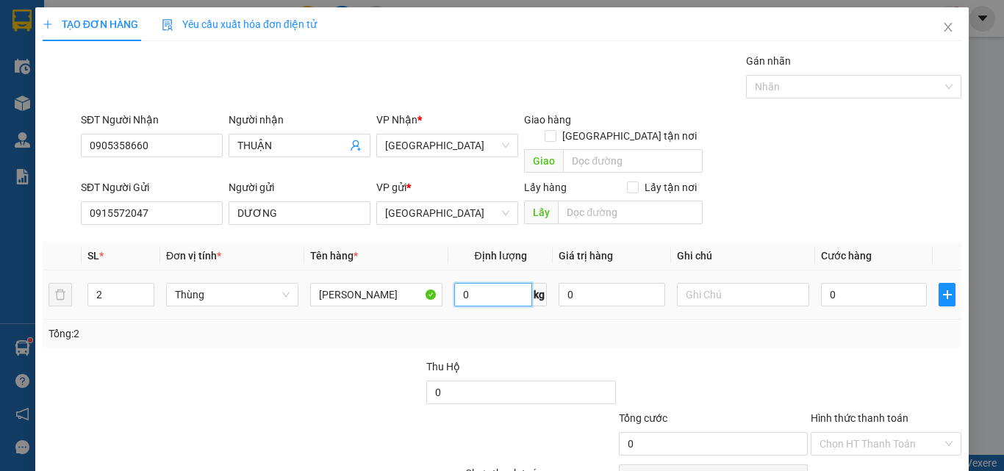
click at [485, 286] on input "0" at bounding box center [493, 295] width 78 height 24
type input "55"
click at [456, 22] on div "TẠO ĐƠN HÀNG Yêu cầu xuất hóa đơn điện tử" at bounding box center [502, 24] width 919 height 34
drag, startPoint x: 174, startPoint y: 199, endPoint x: 0, endPoint y: 147, distance: 181.9
click at [0, 147] on div "TẠO ĐƠN HÀNG Yêu cầu xuất hóa đơn điện tử Transit Pickup Surcharge Ids Transit …" at bounding box center [502, 235] width 1004 height 471
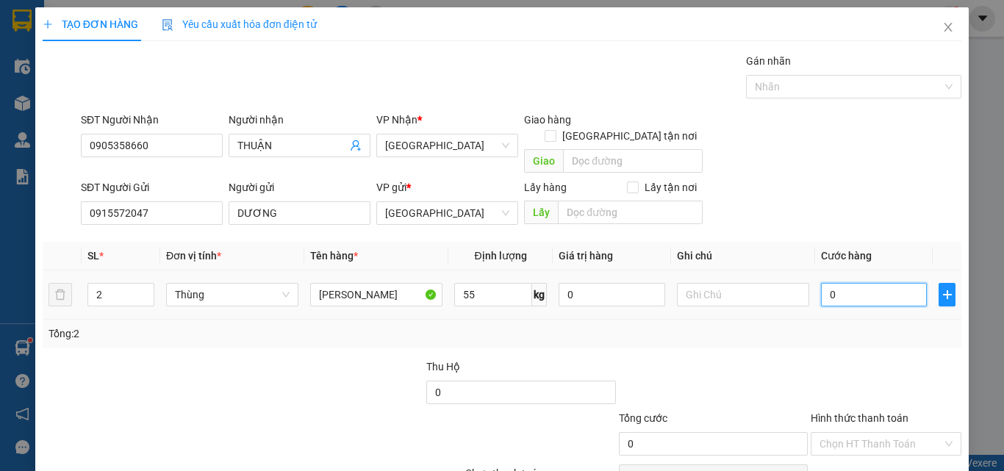
click at [880, 283] on input "0" at bounding box center [874, 295] width 106 height 24
type input "1"
type input "15"
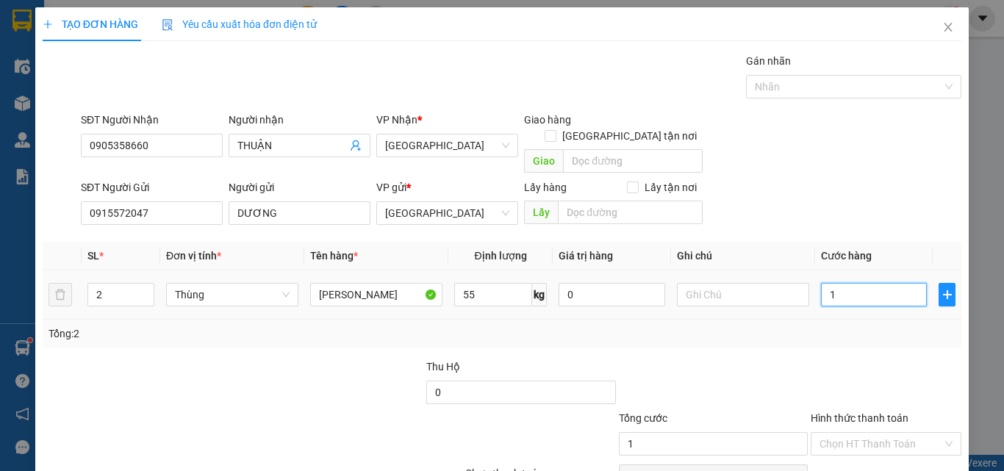
type input "15"
type input "150"
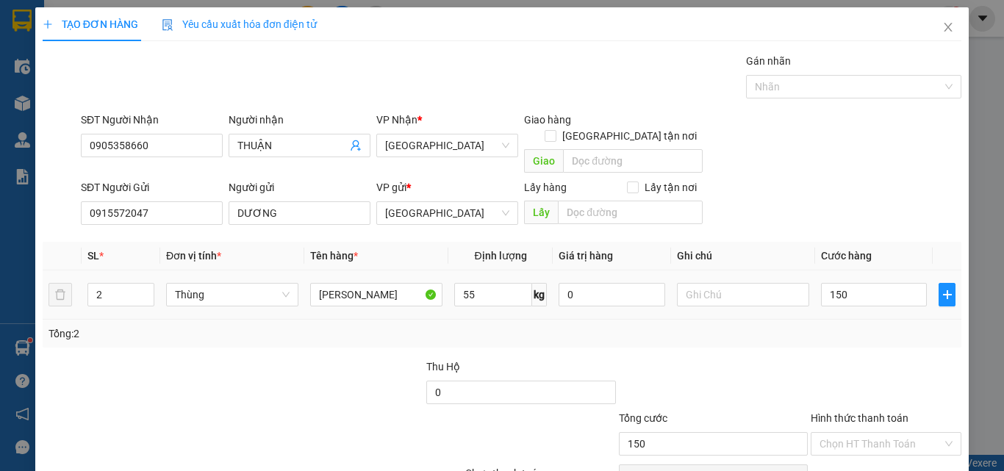
type input "150.000"
click at [848, 326] on div "Tổng: 2" at bounding box center [502, 334] width 907 height 16
click at [878, 433] on input "Hình thức thanh toán" at bounding box center [881, 444] width 123 height 22
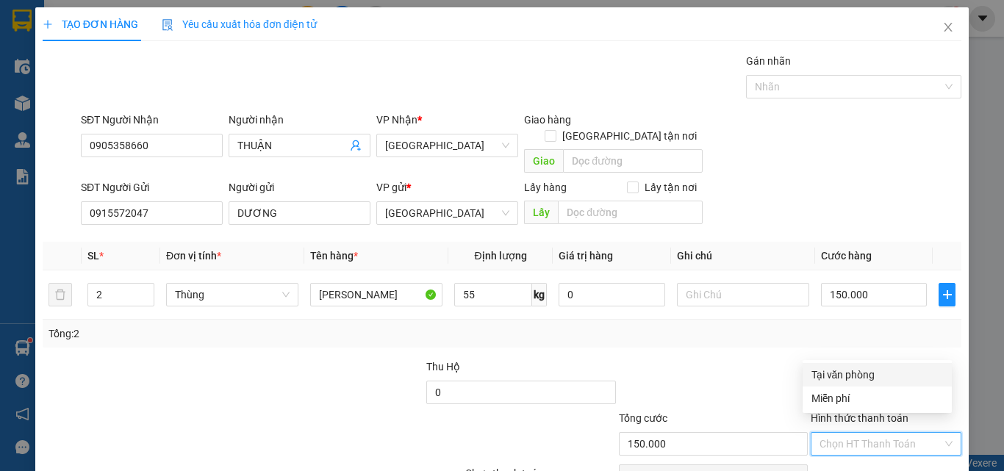
click at [879, 380] on div "Tại văn phòng" at bounding box center [878, 375] width 132 height 16
type input "0"
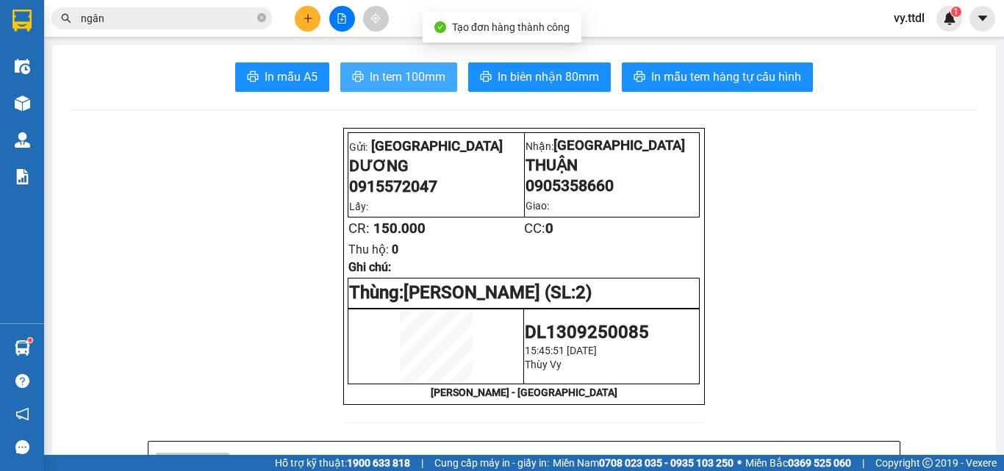
click at [420, 83] on span "In tem 100mm" at bounding box center [408, 77] width 76 height 18
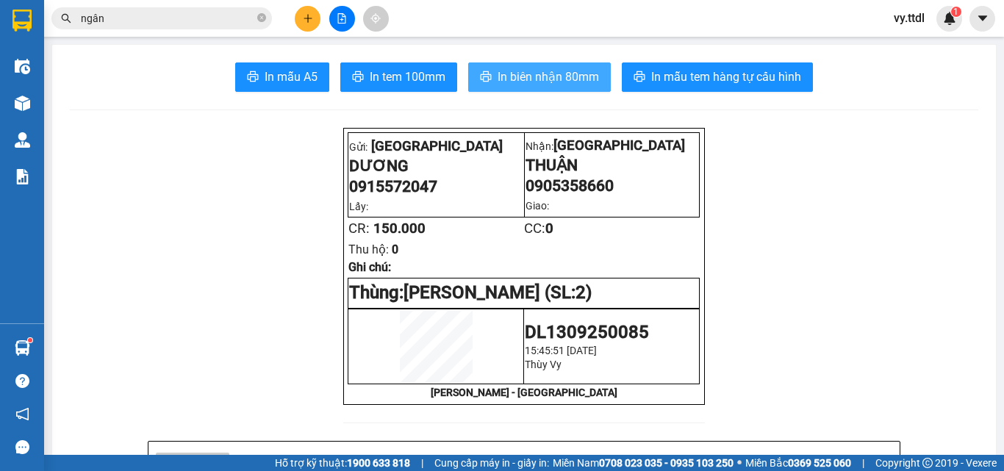
click at [556, 72] on span "In biên nhận 80mm" at bounding box center [548, 77] width 101 height 18
click at [307, 17] on icon "plus" at bounding box center [308, 18] width 10 height 10
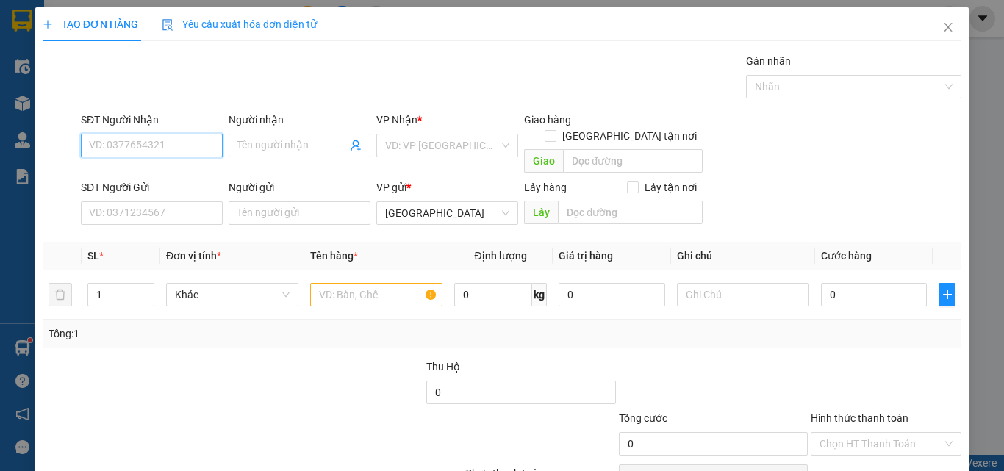
click at [177, 150] on input "SĐT Người Nhận" at bounding box center [152, 146] width 142 height 24
click at [210, 146] on input "919" at bounding box center [152, 146] width 142 height 24
click at [195, 147] on input "919" at bounding box center [152, 146] width 142 height 24
click at [173, 195] on div "0934749919 - KHẢI" at bounding box center [150, 198] width 123 height 16
type input "0934749919"
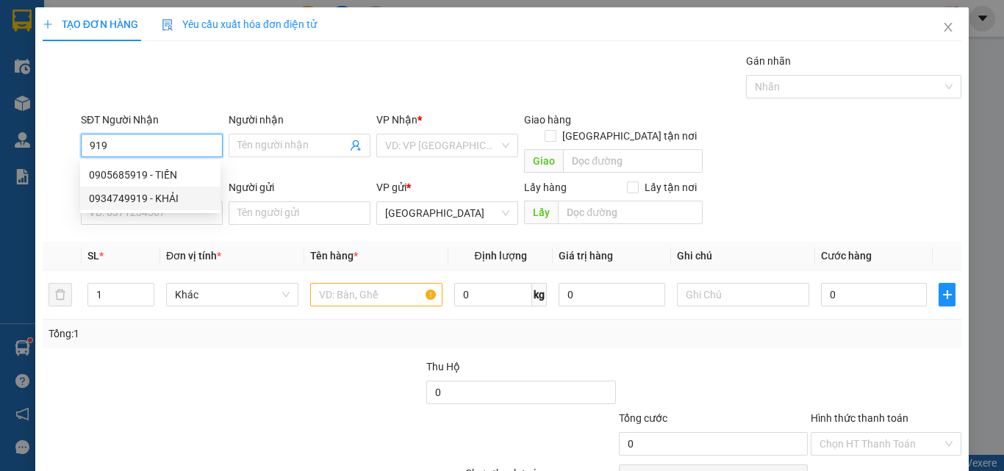
type input "KHẢI"
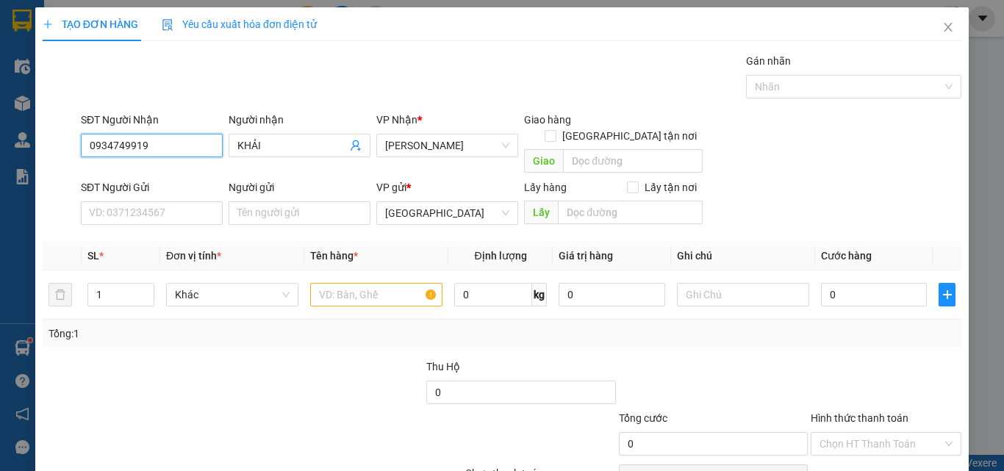
type input "0934749919"
click at [173, 212] on div "SĐT Người Gửi VD: 0371234567" at bounding box center [152, 204] width 142 height 51
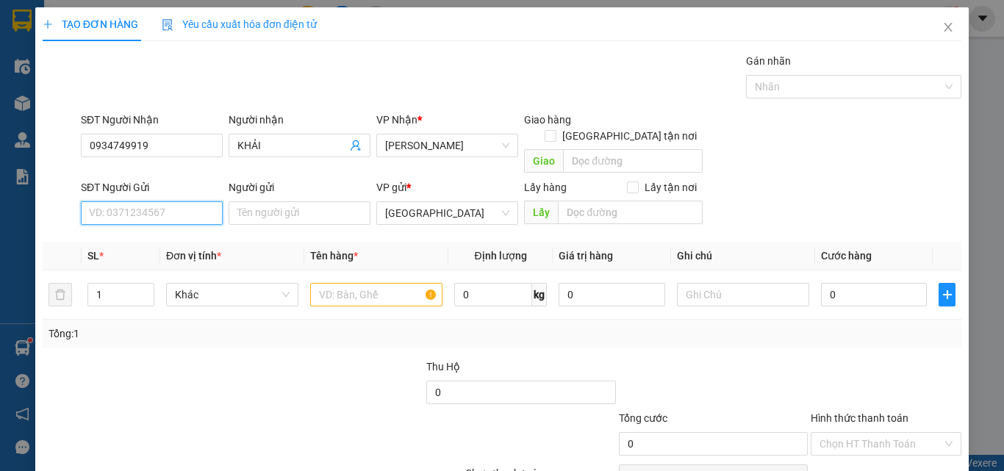
click at [185, 201] on input "SĐT Người Gửi" at bounding box center [152, 213] width 142 height 24
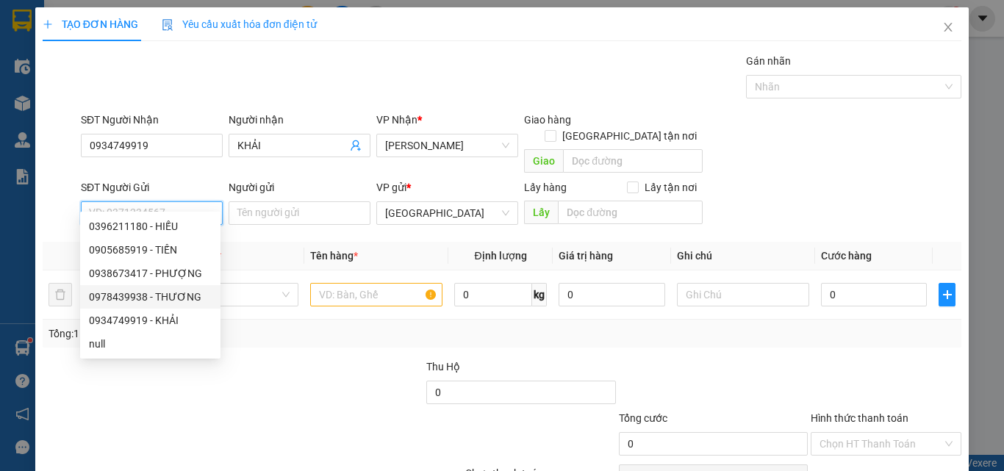
drag, startPoint x: 178, startPoint y: 295, endPoint x: 224, endPoint y: 259, distance: 58.7
click at [181, 293] on div "0978439938 - THƯƠNG" at bounding box center [150, 297] width 123 height 16
type input "0978439938"
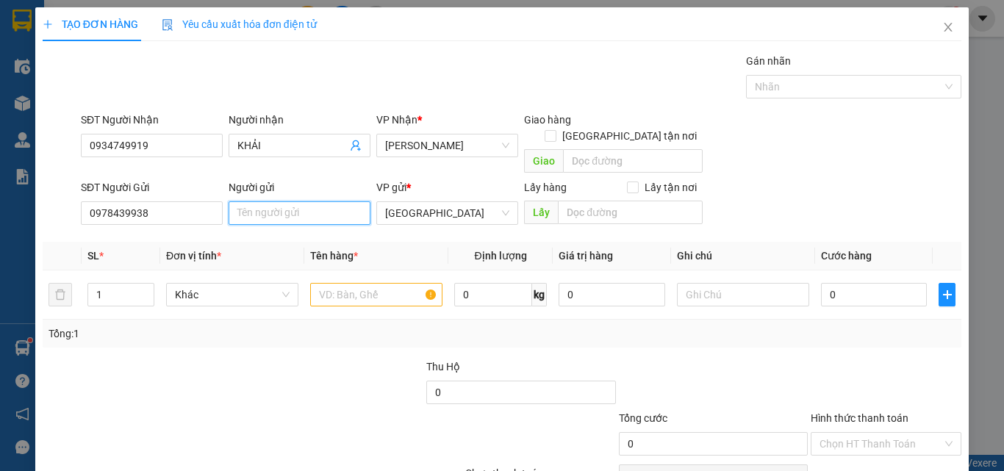
click at [284, 204] on input "Người gửi" at bounding box center [300, 213] width 142 height 24
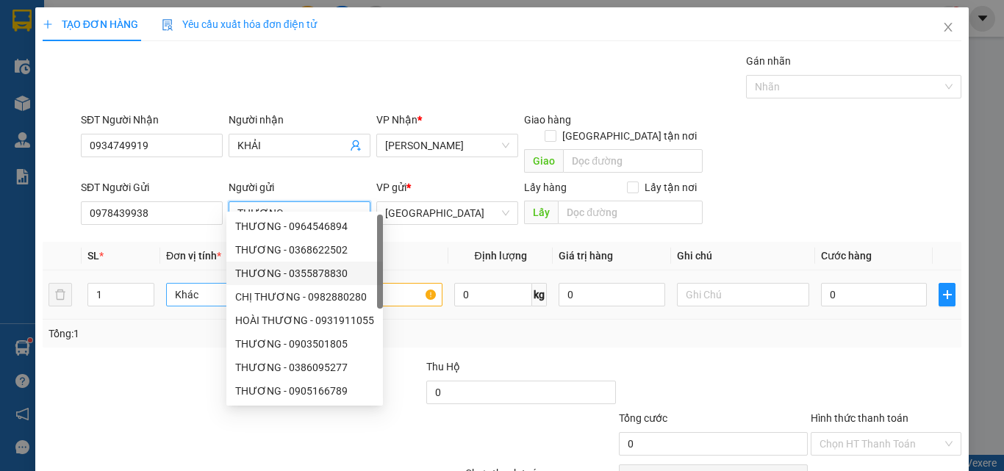
click at [185, 284] on span "Khác" at bounding box center [232, 295] width 115 height 22
type input "THƯƠNG"
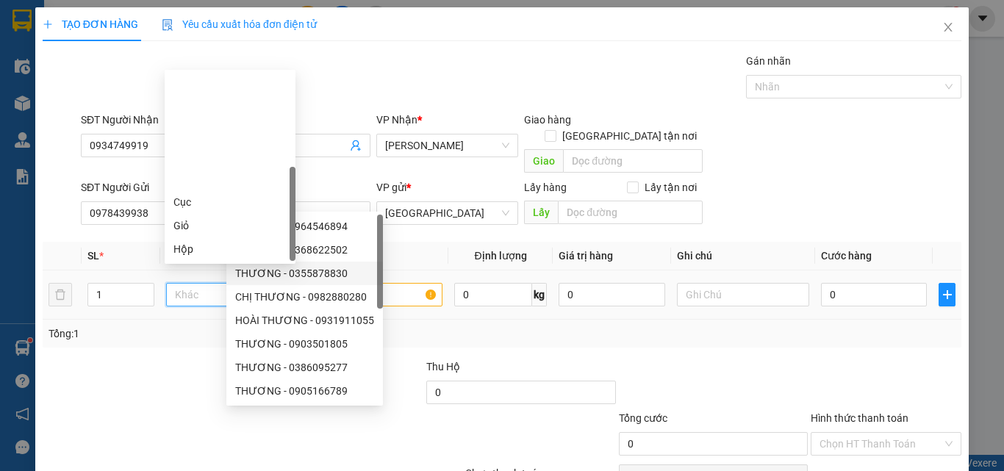
type input "T"
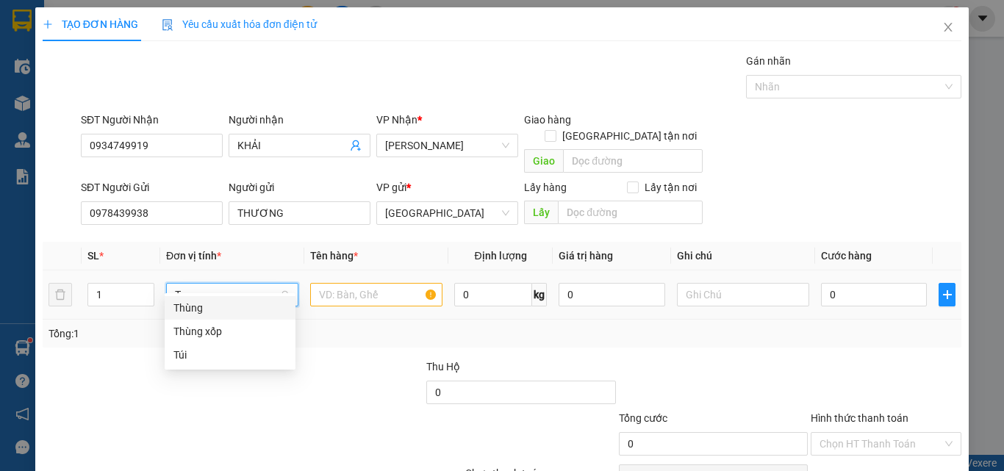
drag, startPoint x: 237, startPoint y: 307, endPoint x: 321, endPoint y: 287, distance: 85.2
click at [253, 302] on div "Thùng" at bounding box center [229, 308] width 113 height 16
click at [361, 283] on input "text" at bounding box center [376, 295] width 132 height 24
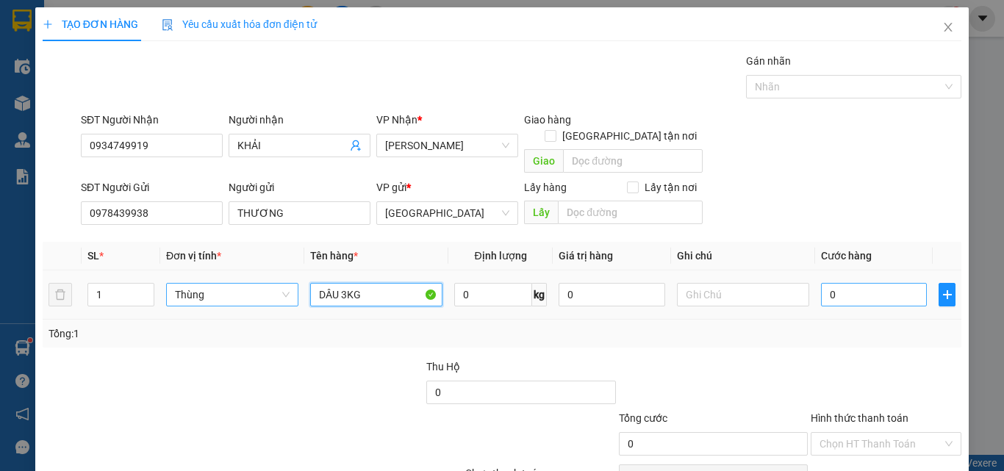
type input "DÂU 3KG"
click at [890, 283] on input "0" at bounding box center [874, 295] width 106 height 24
type input "3"
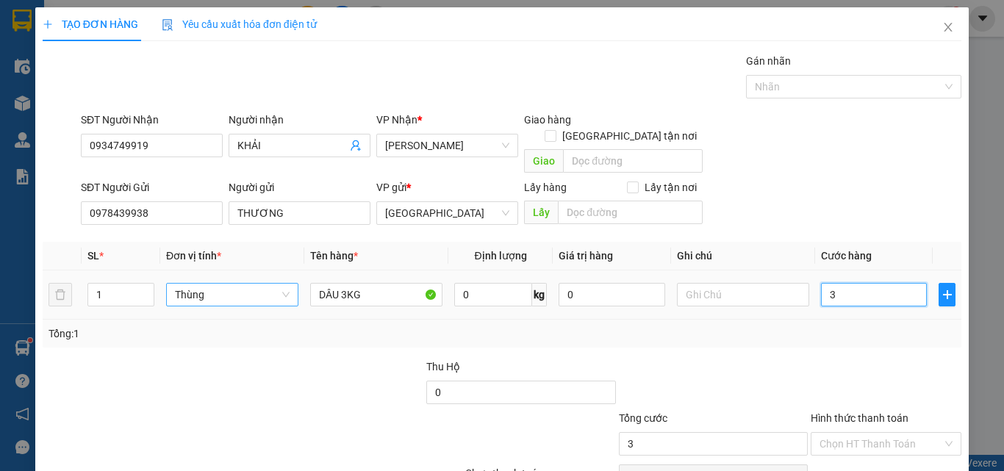
type input "30"
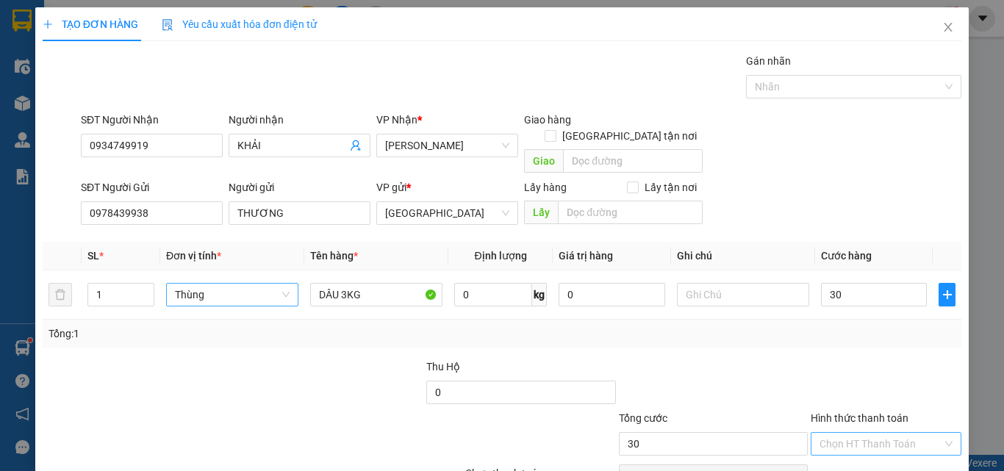
type input "30.000"
click at [885, 433] on input "Hình thức thanh toán" at bounding box center [881, 444] width 123 height 22
drag, startPoint x: 898, startPoint y: 383, endPoint x: 900, endPoint y: 397, distance: 14.1
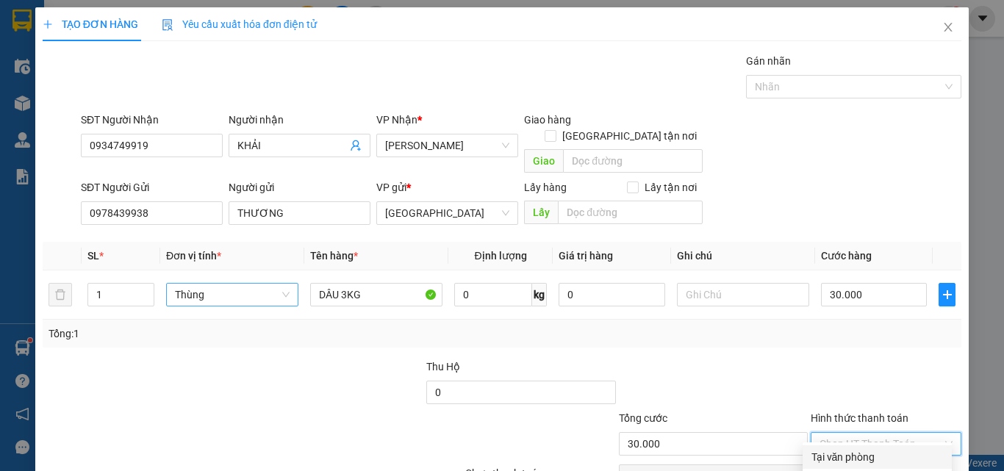
click at [898, 449] on div "Tại văn phòng" at bounding box center [878, 457] width 132 height 16
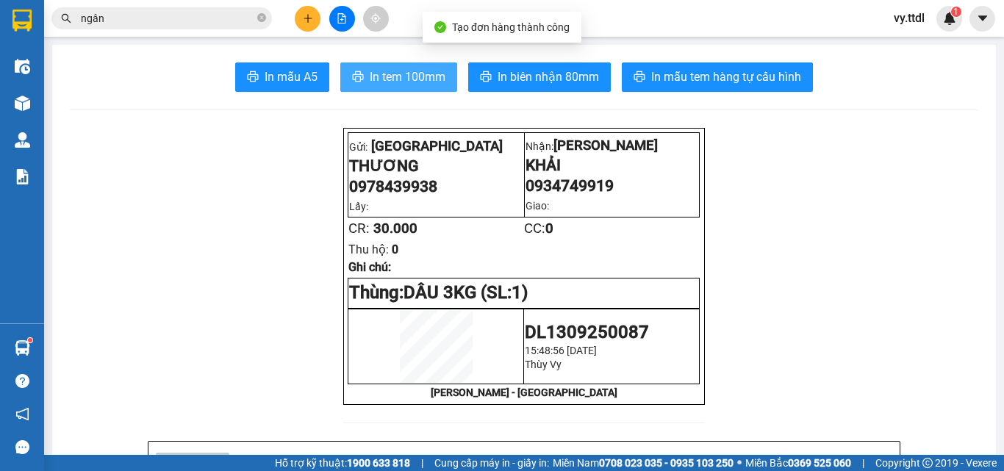
click at [384, 72] on span "In tem 100mm" at bounding box center [408, 77] width 76 height 18
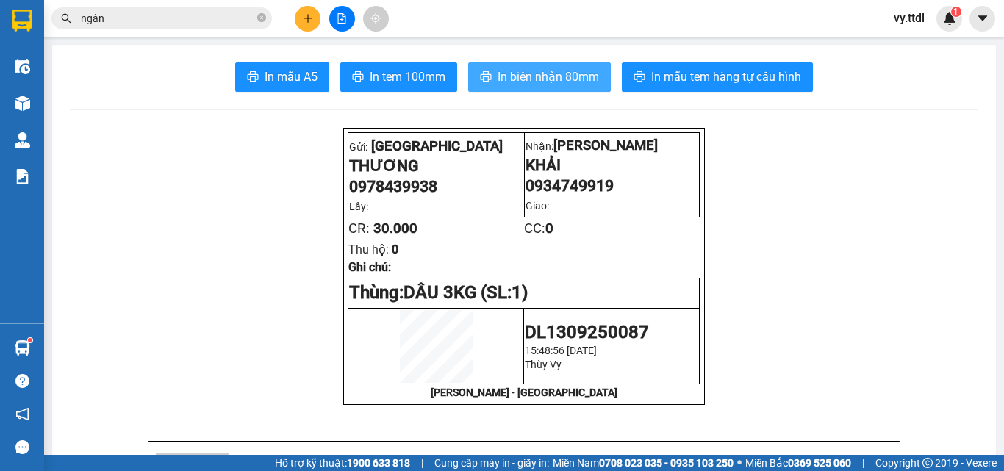
click at [553, 74] on span "In biên nhận 80mm" at bounding box center [548, 77] width 101 height 18
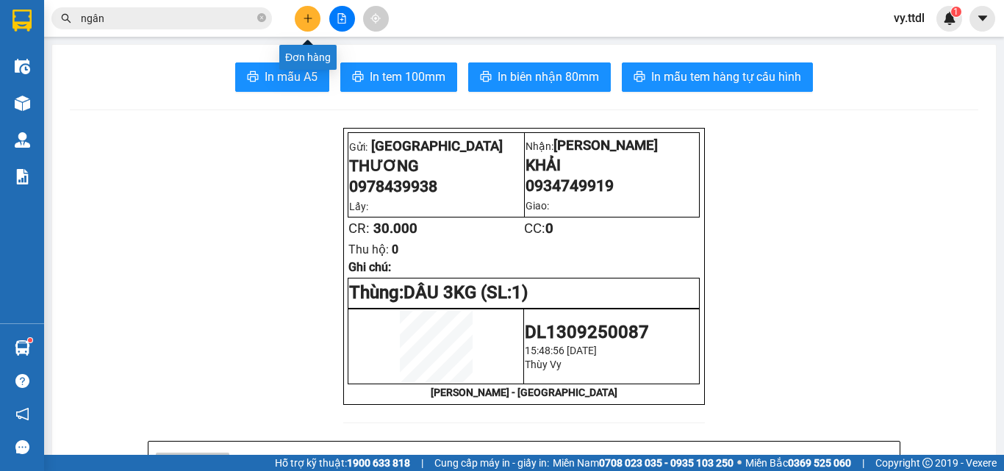
click at [312, 19] on icon "plus" at bounding box center [308, 18] width 10 height 10
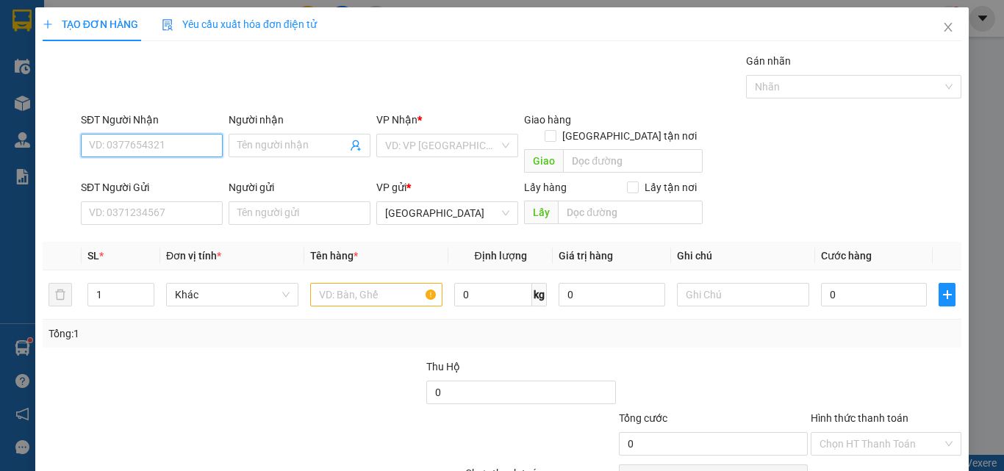
click at [170, 146] on input "SĐT Người Nhận" at bounding box center [152, 146] width 142 height 24
click at [187, 146] on input "SĐT Người Nhận" at bounding box center [152, 146] width 142 height 24
click at [146, 147] on input "410" at bounding box center [152, 146] width 142 height 24
drag, startPoint x: 196, startPoint y: 171, endPoint x: 195, endPoint y: 180, distance: 9.6
click at [196, 171] on div "0985636410 - DUYÊN" at bounding box center [150, 175] width 123 height 16
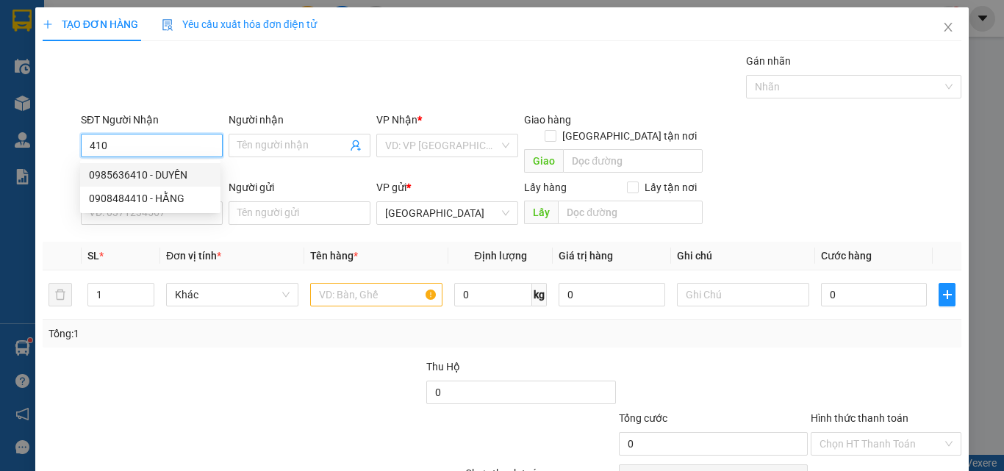
type input "0985636410"
type input "DUYÊN"
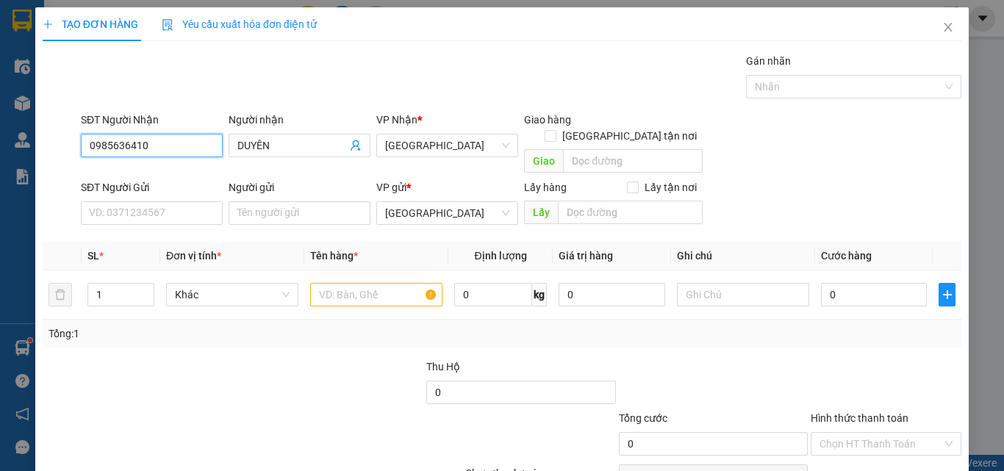
type input "0985636410"
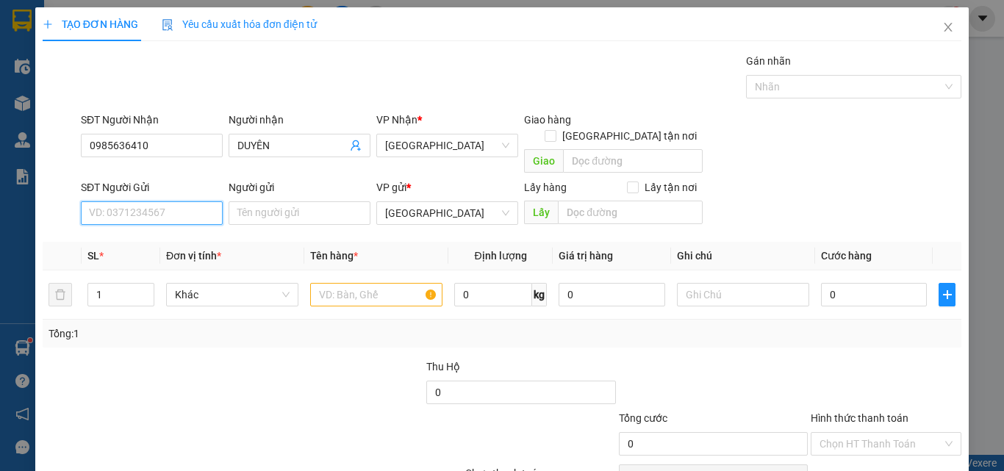
click at [193, 201] on input "SĐT Người Gửi" at bounding box center [152, 213] width 142 height 24
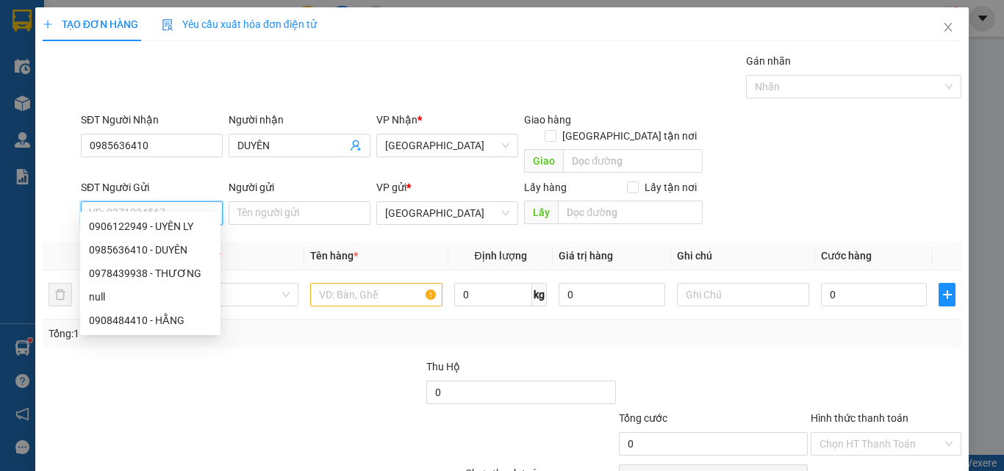
click at [191, 201] on input "SĐT Người Gửi" at bounding box center [152, 213] width 142 height 24
click at [181, 272] on div "0978439938 - THƯƠNG" at bounding box center [150, 273] width 123 height 16
type input "0978439938"
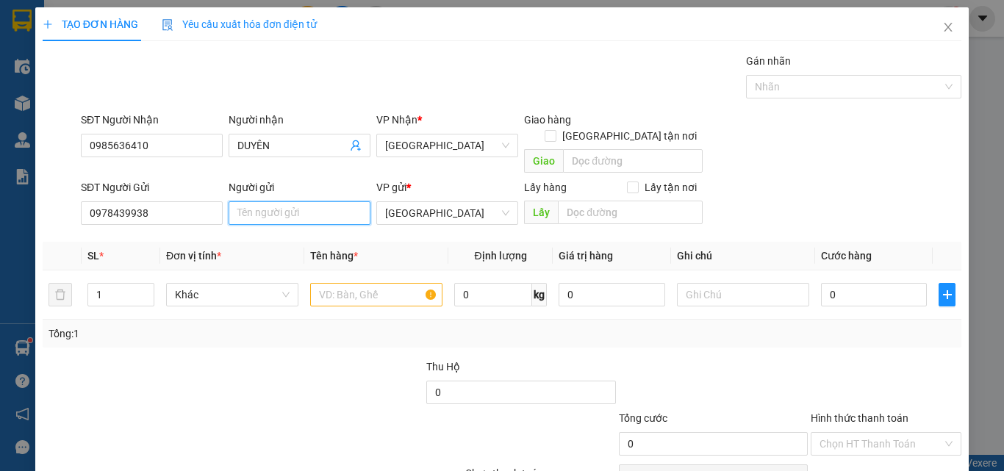
click at [296, 201] on input "Người gửi" at bounding box center [300, 213] width 142 height 24
type input "THƯƠNG"
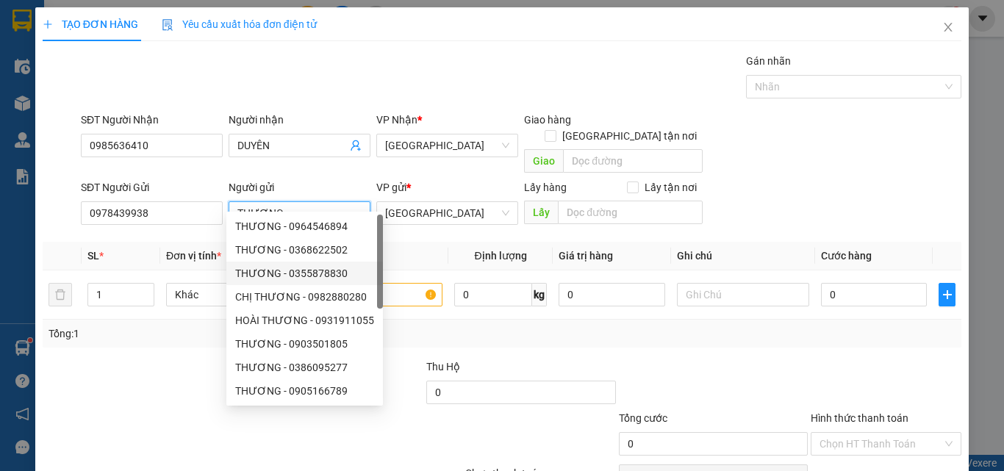
click at [246, 273] on div "THƯƠNG - 0355878830" at bounding box center [304, 273] width 139 height 16
type input "0355878830"
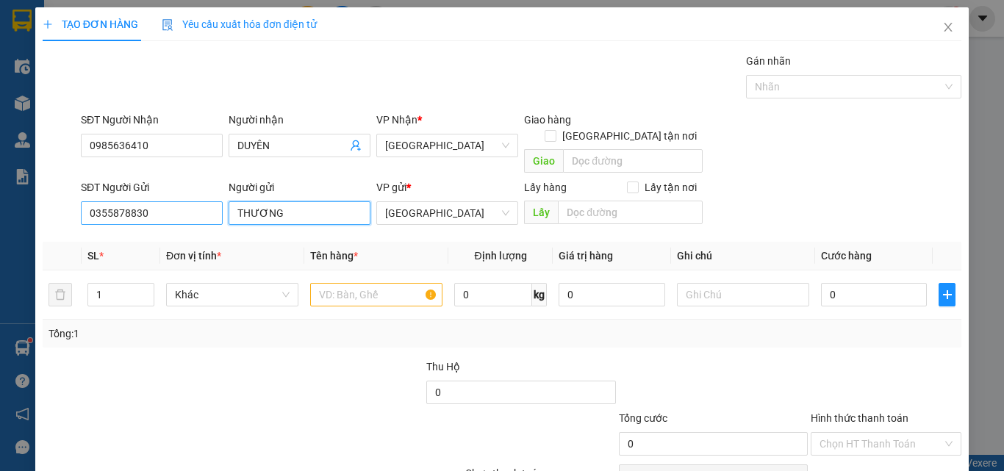
type input "THƯƠNG"
drag, startPoint x: 161, startPoint y: 196, endPoint x: 0, endPoint y: 187, distance: 161.2
click at [0, 187] on div "TẠO ĐƠN HÀNG Yêu cầu xuất hóa đơn điện tử Transit Pickup Surcharge Ids Transit …" at bounding box center [502, 235] width 1004 height 471
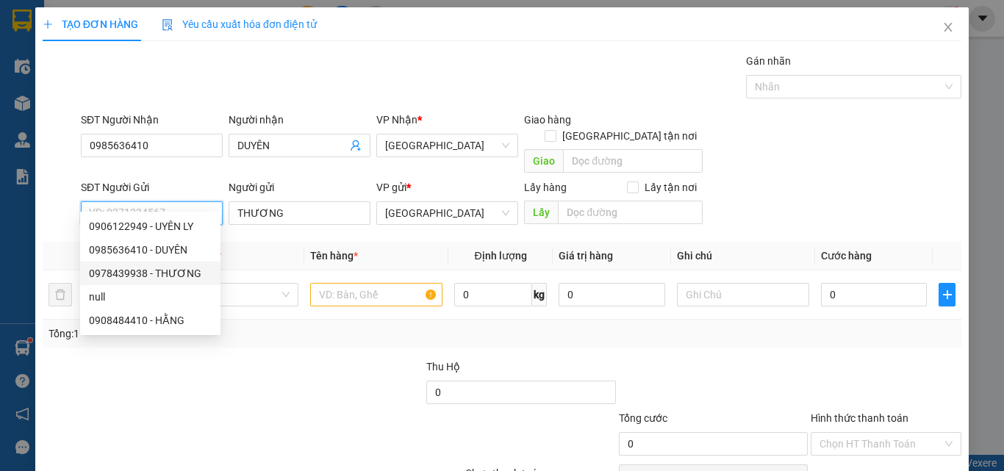
click at [186, 273] on div "0978439938 - THƯƠNG" at bounding box center [150, 273] width 123 height 16
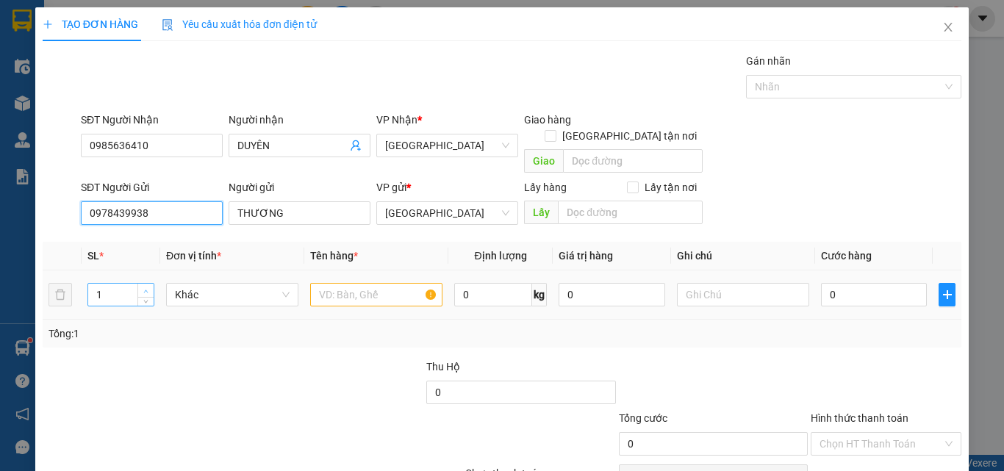
type input "0978439938"
type input "2"
click at [148, 287] on span "up" at bounding box center [146, 291] width 9 height 9
click at [218, 284] on span "Khác" at bounding box center [232, 295] width 115 height 22
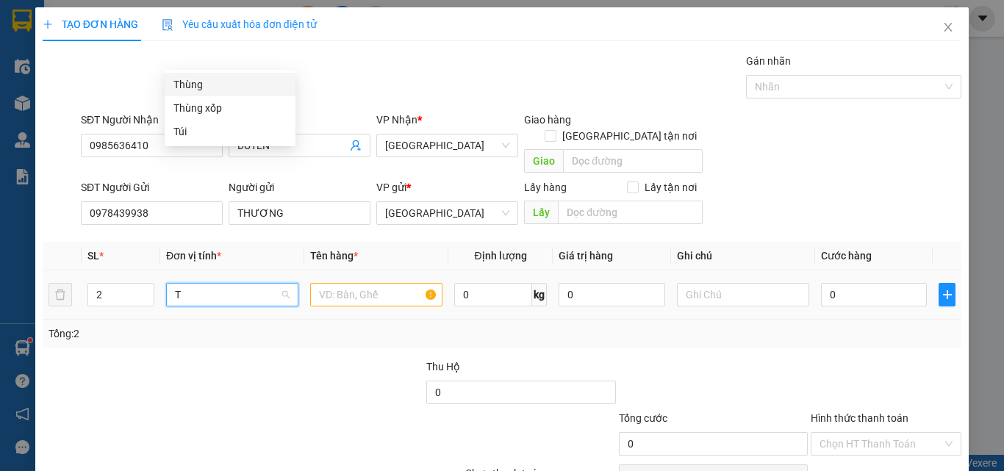
type input "T"
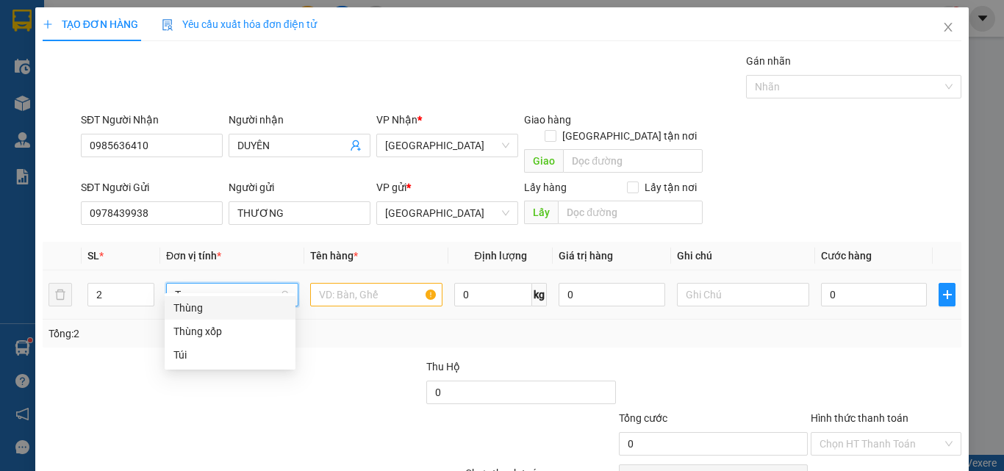
click at [221, 308] on div "Thùng" at bounding box center [229, 308] width 113 height 16
click at [347, 283] on input "text" at bounding box center [376, 295] width 132 height 24
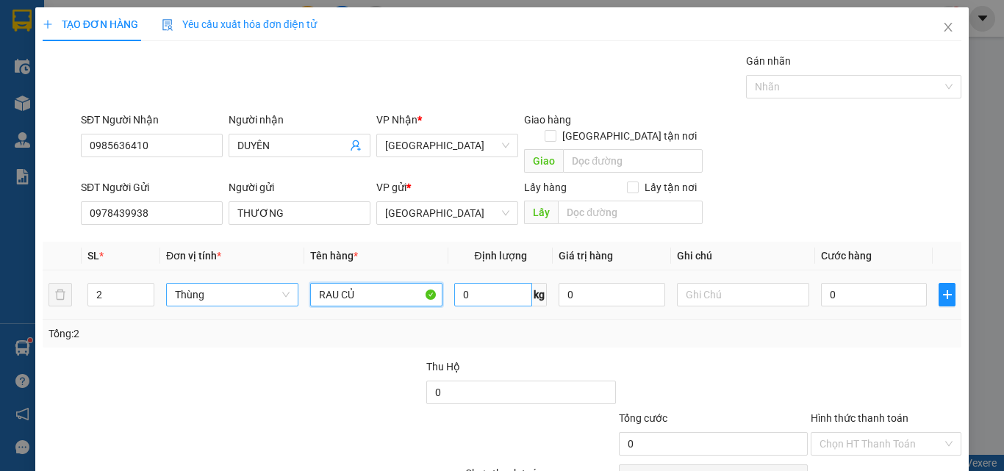
type input "RAU CỦ"
click at [500, 283] on input "0" at bounding box center [493, 295] width 78 height 24
type input "40"
click at [852, 332] on div "Transit Pickup Surcharge Ids Transit Deliver Surcharge Ids Transit Deliver Surc…" at bounding box center [502, 289] width 919 height 473
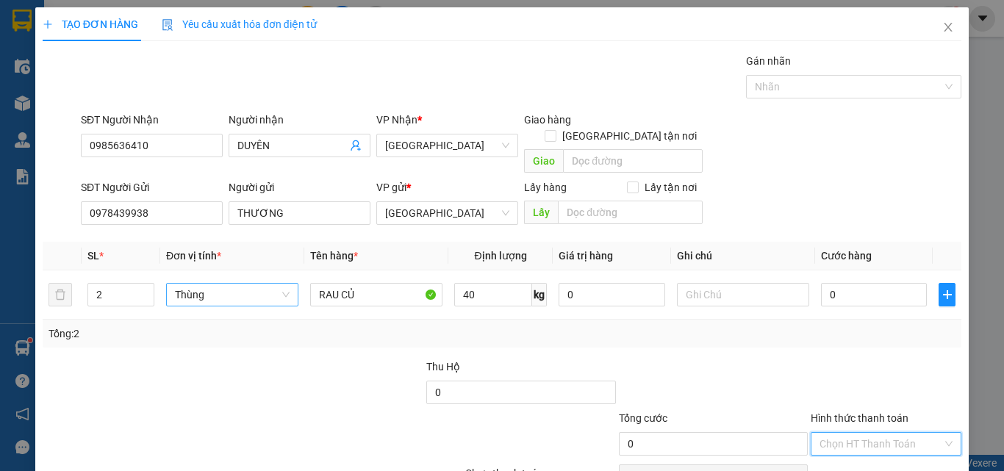
click at [870, 433] on input "Hình thức thanh toán" at bounding box center [881, 444] width 123 height 22
click at [880, 375] on div "Tại văn phòng" at bounding box center [878, 375] width 132 height 16
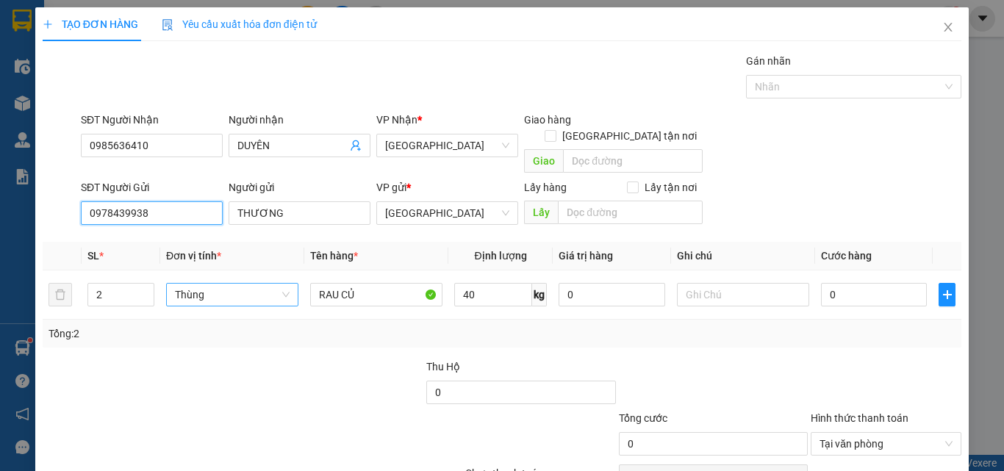
drag, startPoint x: 149, startPoint y: 189, endPoint x: 0, endPoint y: 168, distance: 150.7
click at [0, 168] on div "TẠO ĐƠN HÀNG Yêu cầu xuất hóa đơn điện tử Transit Pickup Surcharge Ids Transit …" at bounding box center [502, 235] width 1004 height 471
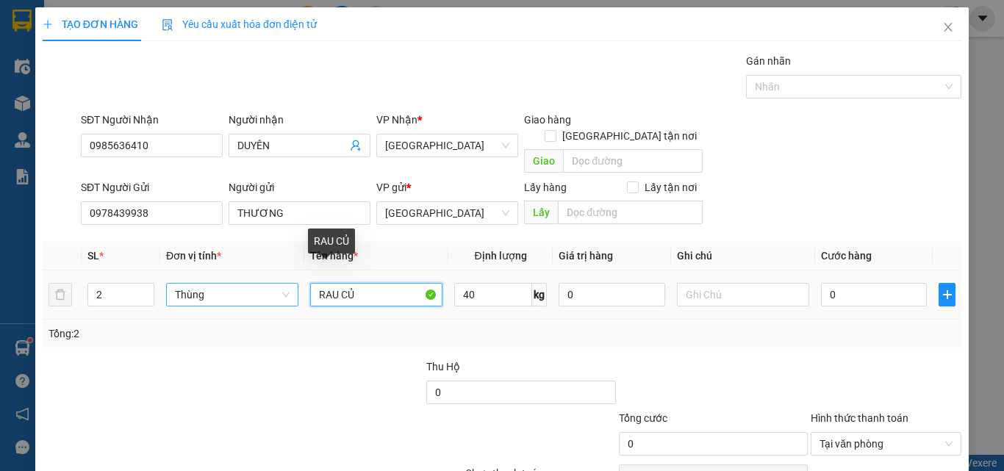
drag, startPoint x: 386, startPoint y: 279, endPoint x: 162, endPoint y: 257, distance: 224.6
click at [162, 271] on tr "2 Thùng RAU CỦ 40 kg 0 0" at bounding box center [502, 295] width 919 height 49
type input "HỒNG GIÒN"
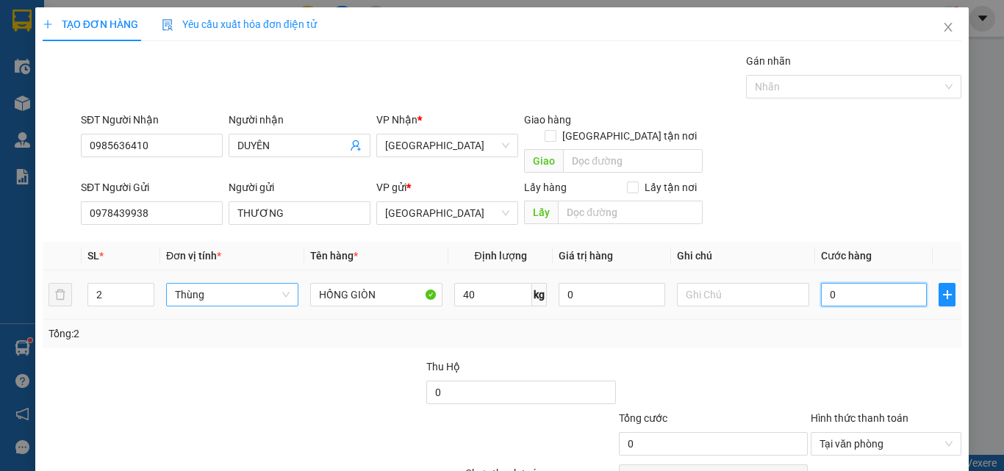
click at [864, 283] on input "0" at bounding box center [874, 295] width 106 height 24
click at [685, 359] on div at bounding box center [713, 384] width 192 height 51
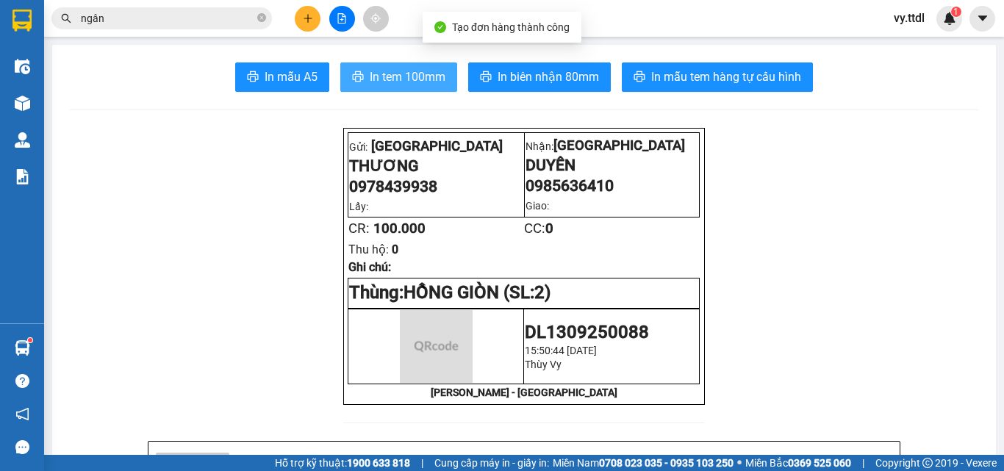
click at [417, 76] on span "In tem 100mm" at bounding box center [408, 77] width 76 height 18
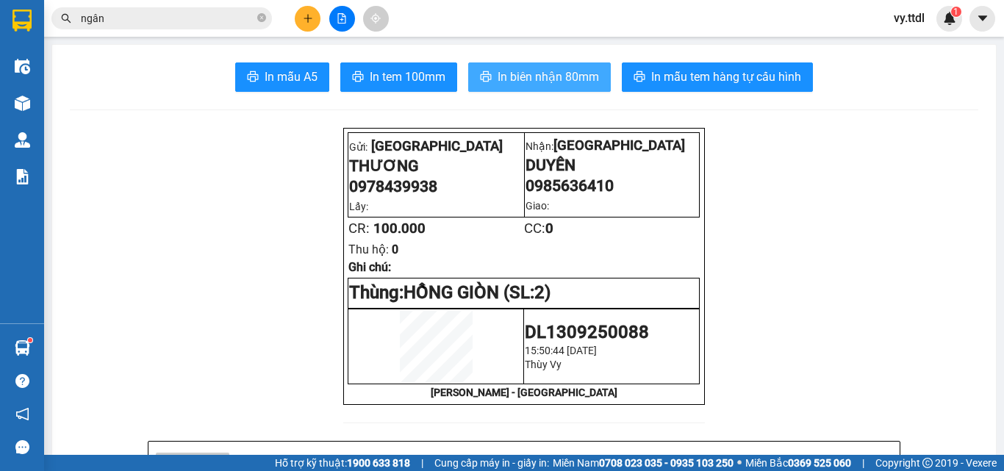
drag, startPoint x: 579, startPoint y: 73, endPoint x: 563, endPoint y: 68, distance: 17.0
click at [579, 73] on span "In biên nhận 80mm" at bounding box center [548, 77] width 101 height 18
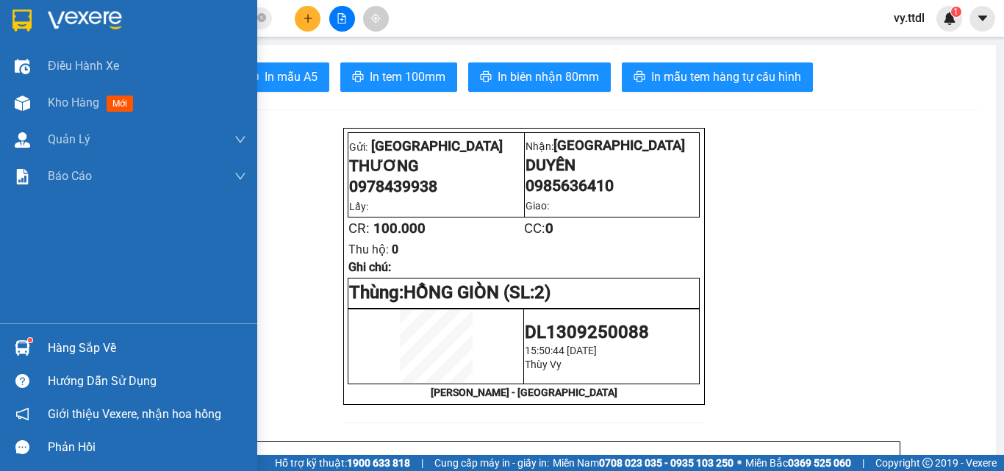
click at [18, 10] on img at bounding box center [21, 21] width 19 height 22
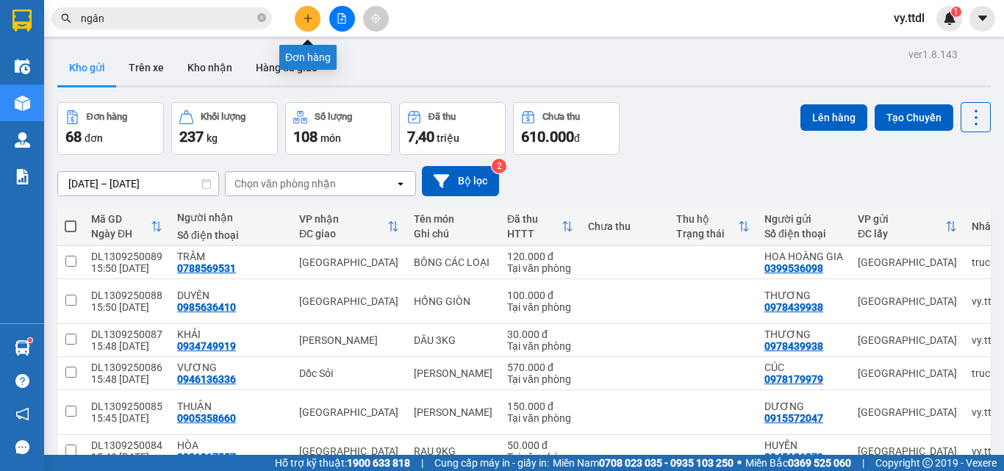
click at [313, 28] on button at bounding box center [308, 19] width 26 height 26
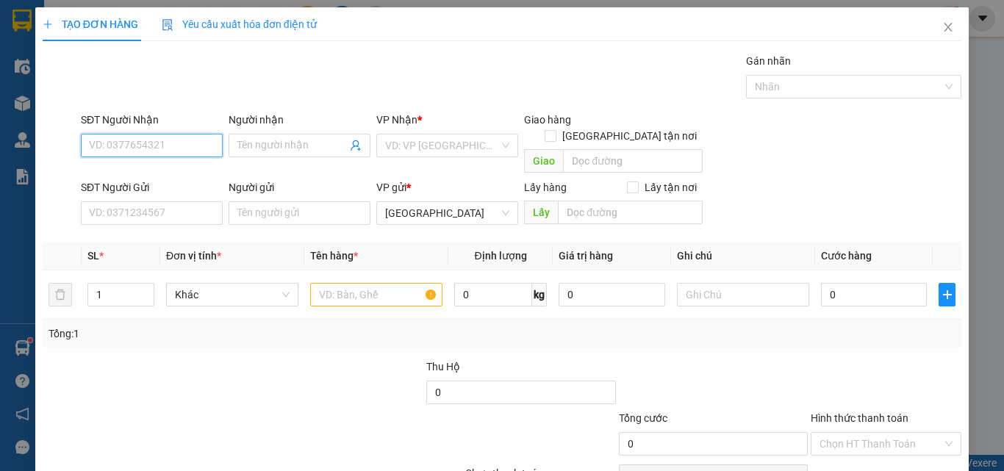
click at [209, 149] on input "SĐT Người Nhận" at bounding box center [152, 146] width 142 height 24
click at [157, 140] on input "SĐT Người Nhận" at bounding box center [152, 146] width 142 height 24
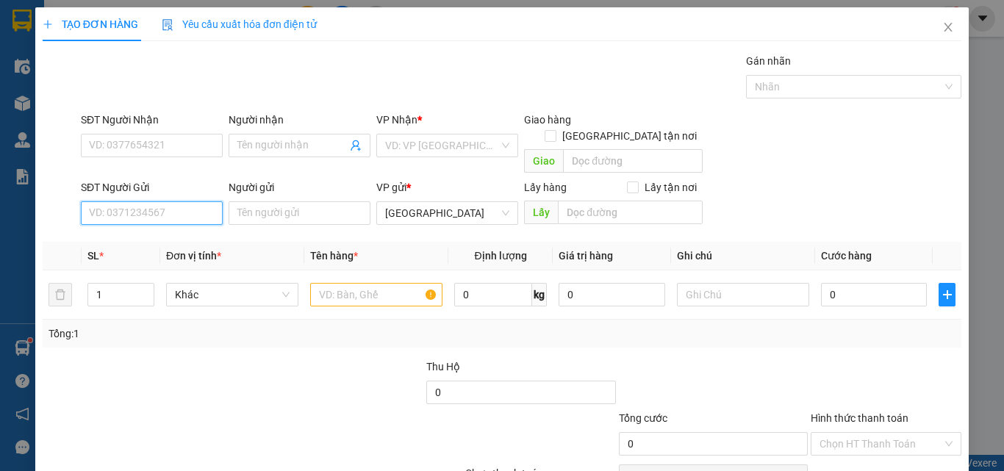
click at [141, 201] on input "SĐT Người Gửi" at bounding box center [152, 213] width 142 height 24
click at [185, 225] on div "0971582593 - QUYÊN" at bounding box center [150, 226] width 123 height 16
type input "0971582593"
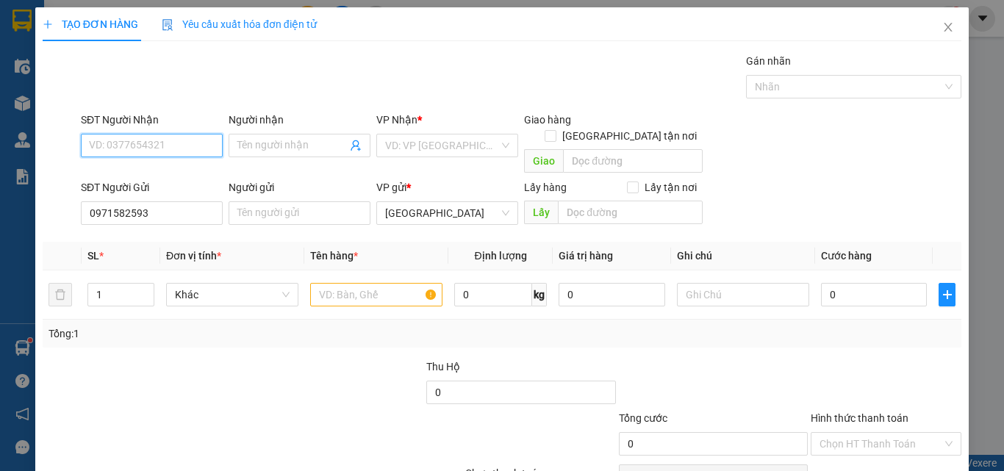
click at [185, 154] on input "SĐT Người Nhận" at bounding box center [152, 146] width 142 height 24
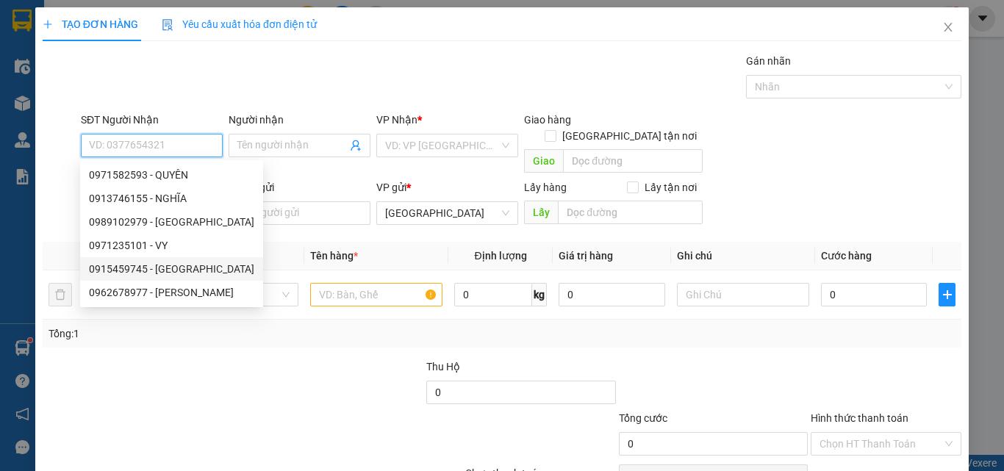
click at [180, 271] on div "0915459745 - HÀ" at bounding box center [171, 269] width 165 height 16
type input "0915459745"
type input "HÀ"
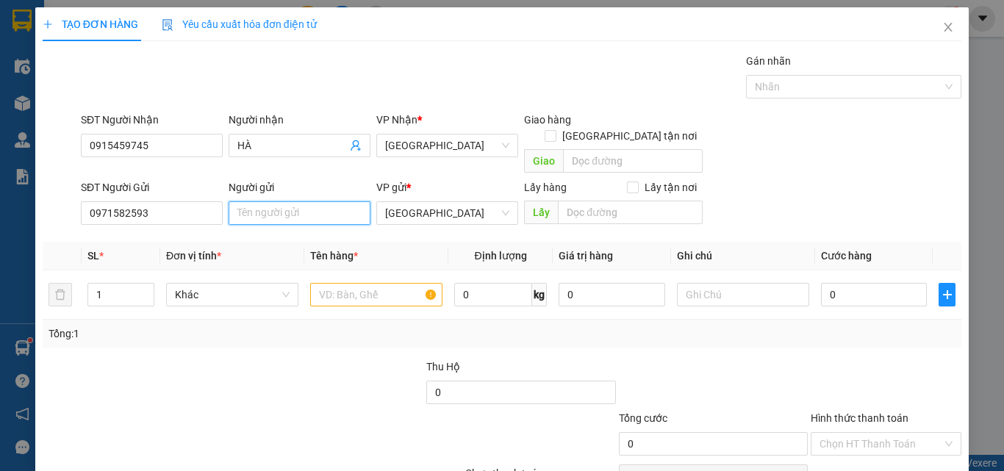
click at [260, 201] on input "Người gửi" at bounding box center [300, 213] width 142 height 24
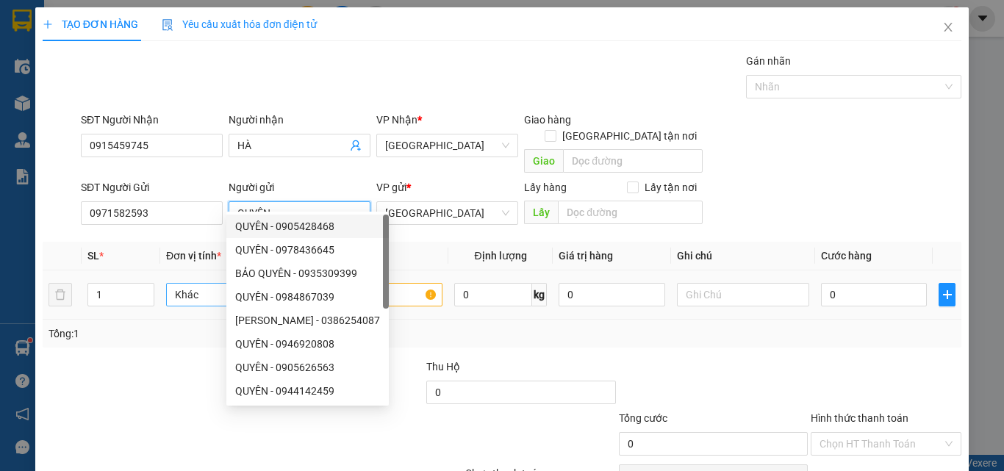
click at [211, 284] on span "Khác" at bounding box center [232, 295] width 115 height 22
type input "QUYÊN"
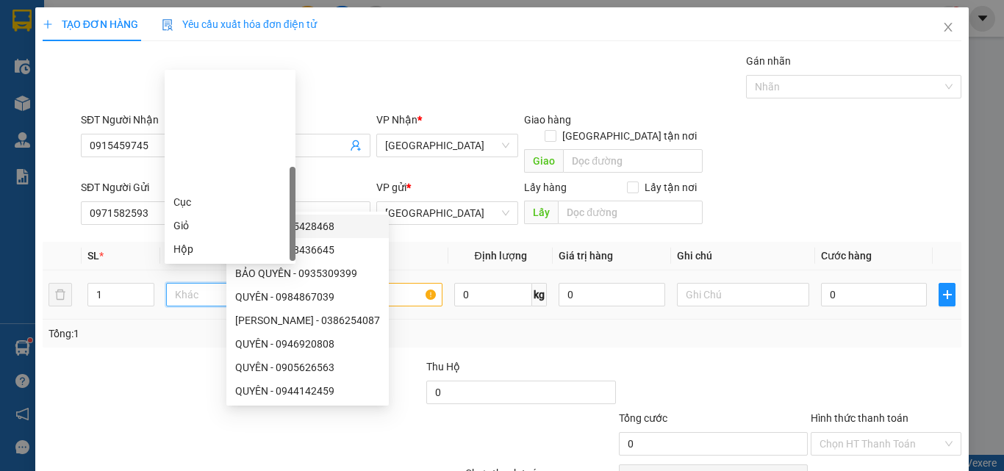
type input "T"
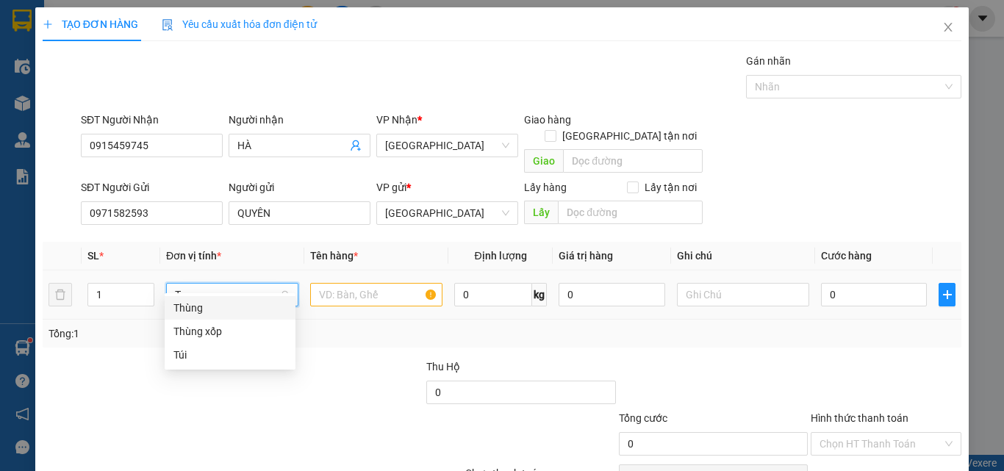
drag, startPoint x: 215, startPoint y: 307, endPoint x: 226, endPoint y: 299, distance: 13.9
click at [218, 307] on div "Thùng" at bounding box center [229, 308] width 113 height 16
click at [354, 283] on input "text" at bounding box center [376, 295] width 132 height 24
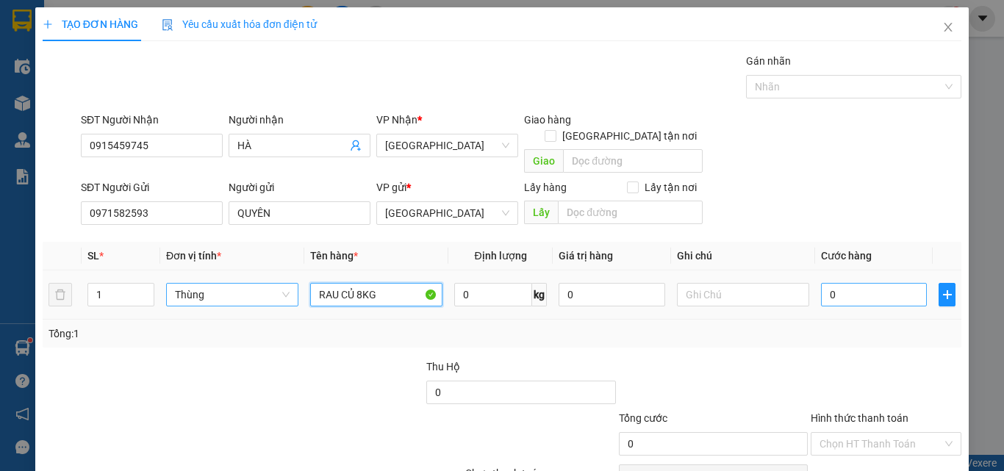
type input "RAU CỦ 8KG"
click at [862, 283] on input "0" at bounding box center [874, 295] width 106 height 24
type input "5"
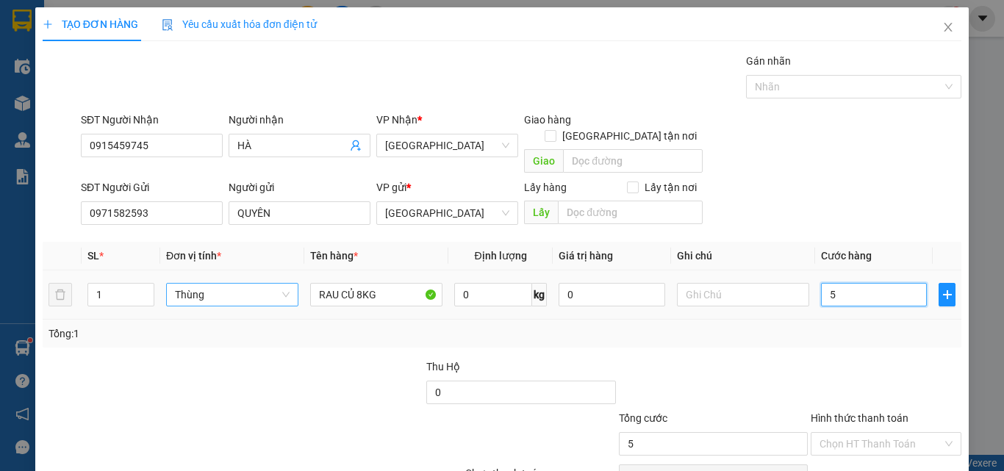
type input "50"
type input "50.000"
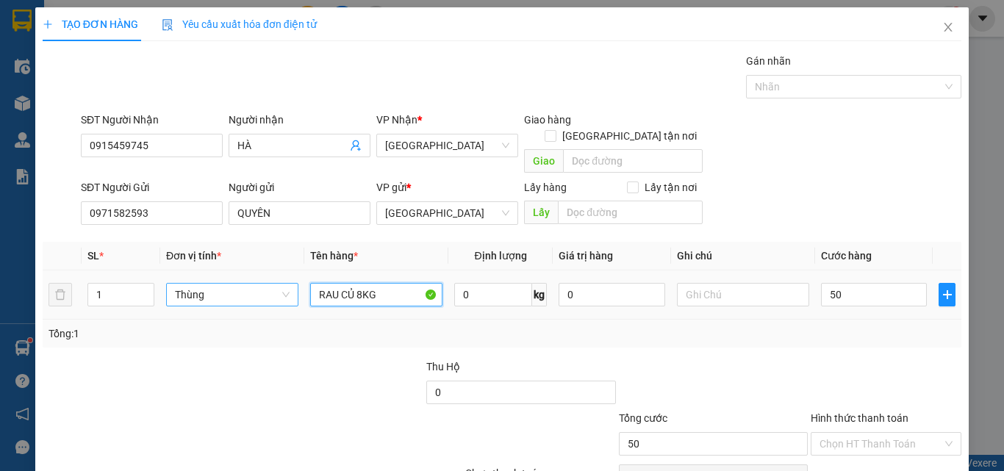
type input "50.000"
click at [390, 283] on input "RAU CỦ 8KG" at bounding box center [376, 295] width 132 height 24
type input "RAU CỦ 8KG"
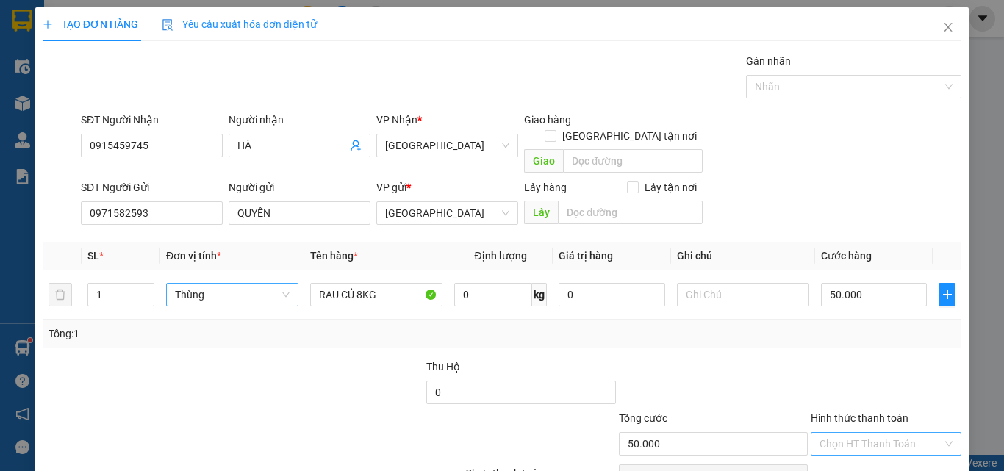
click at [893, 433] on input "Hình thức thanh toán" at bounding box center [881, 444] width 123 height 22
click at [892, 445] on div "Tại văn phòng" at bounding box center [877, 457] width 149 height 24
type input "0"
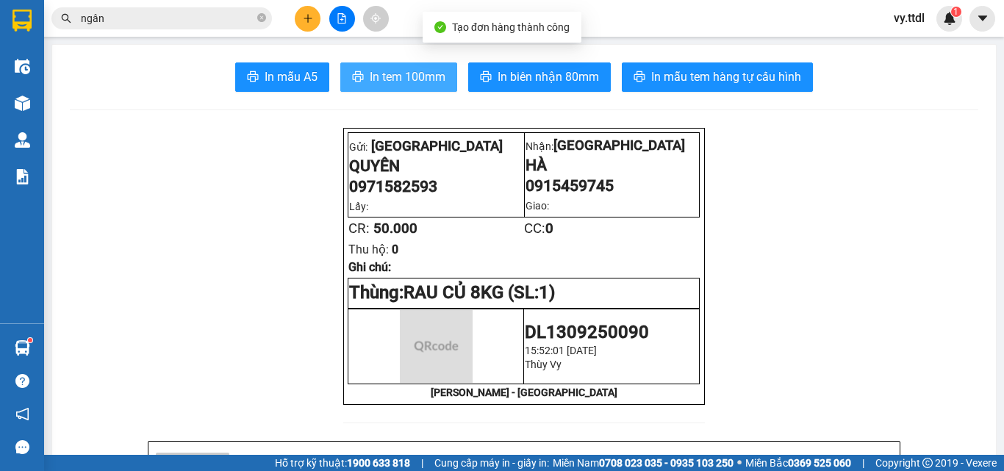
click at [394, 68] on span "In tem 100mm" at bounding box center [408, 77] width 76 height 18
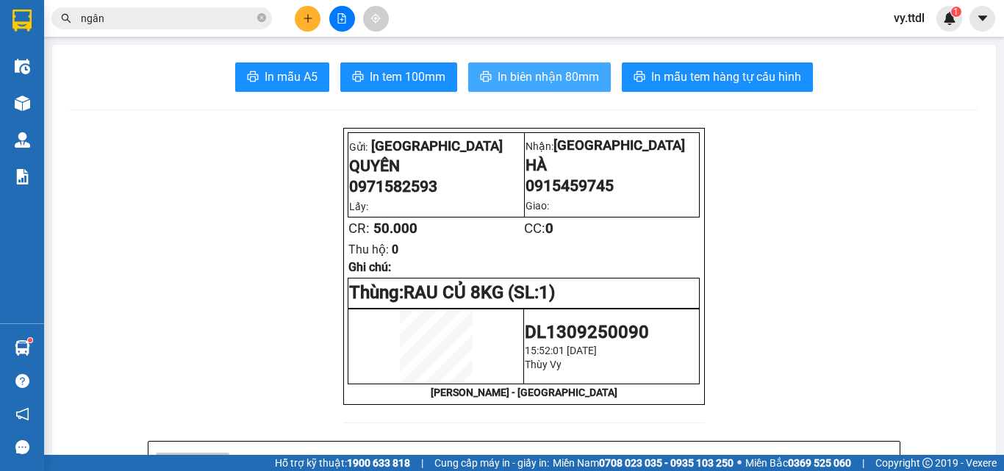
click at [573, 70] on span "In biên nhận 80mm" at bounding box center [548, 77] width 101 height 18
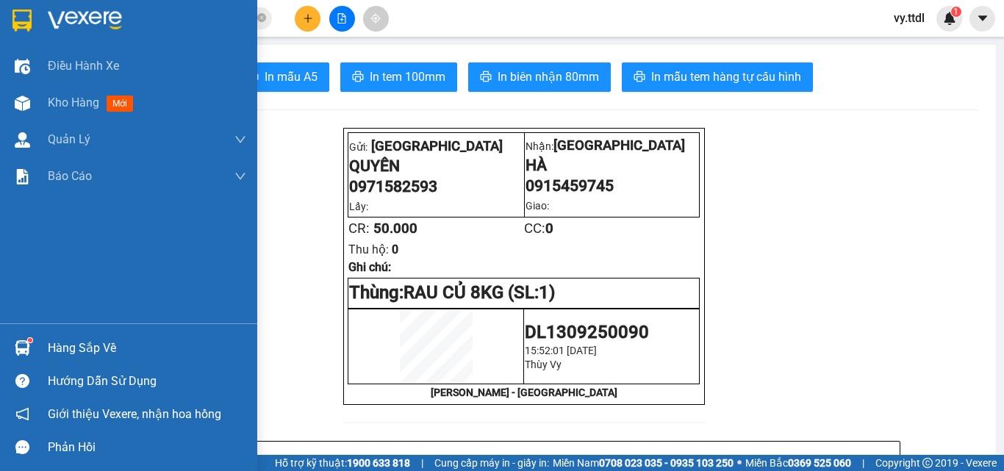
click at [24, 18] on img at bounding box center [21, 21] width 19 height 22
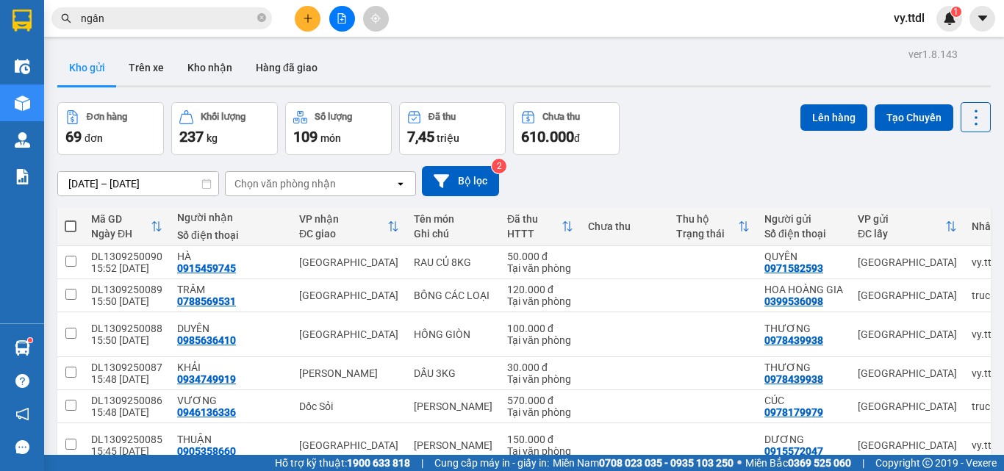
click at [309, 20] on icon "plus" at bounding box center [308, 18] width 10 height 10
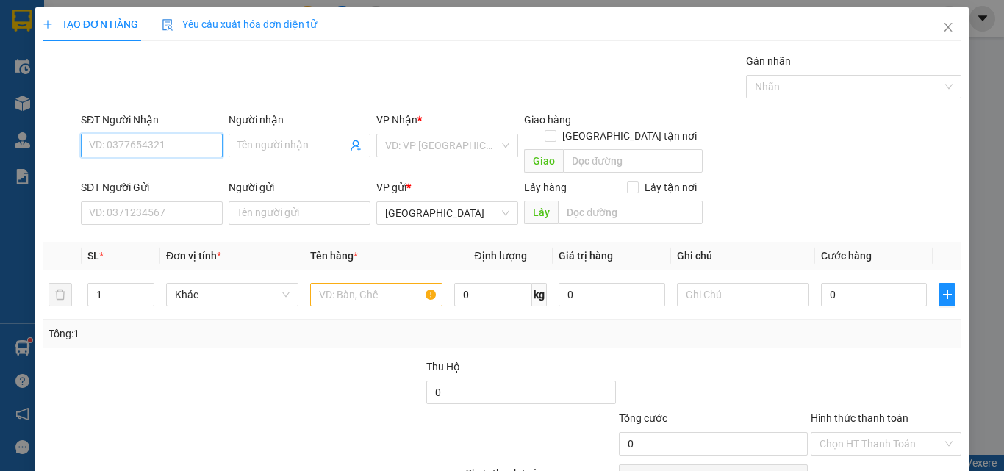
click at [196, 143] on input "SĐT Người Nhận" at bounding box center [152, 146] width 142 height 24
click at [196, 143] on input "435" at bounding box center [152, 146] width 142 height 24
click at [192, 175] on div "0395068435 - BÌNH BẮC" at bounding box center [150, 175] width 123 height 16
type input "0395068435"
type input "BÌNH BẮC"
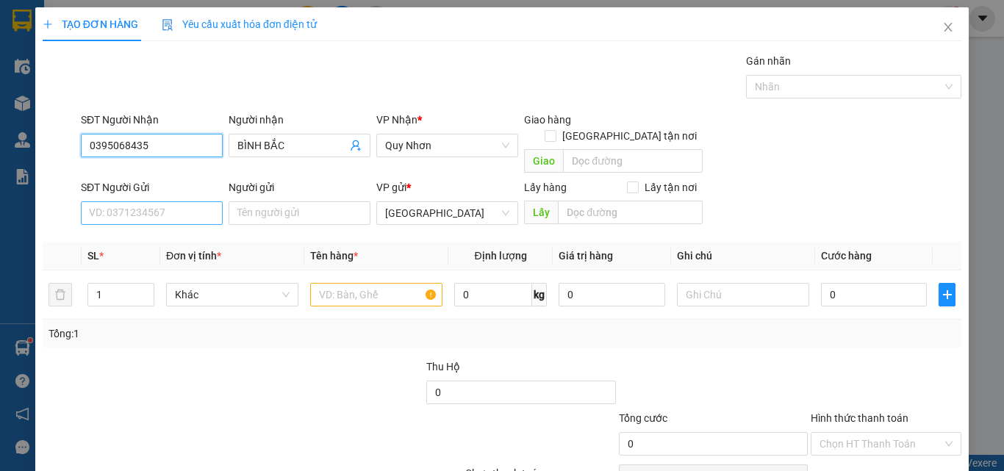
type input "0395068435"
drag, startPoint x: 189, startPoint y: 192, endPoint x: 185, endPoint y: 248, distance: 56.0
click at [189, 201] on input "SĐT Người Gửi" at bounding box center [152, 213] width 142 height 24
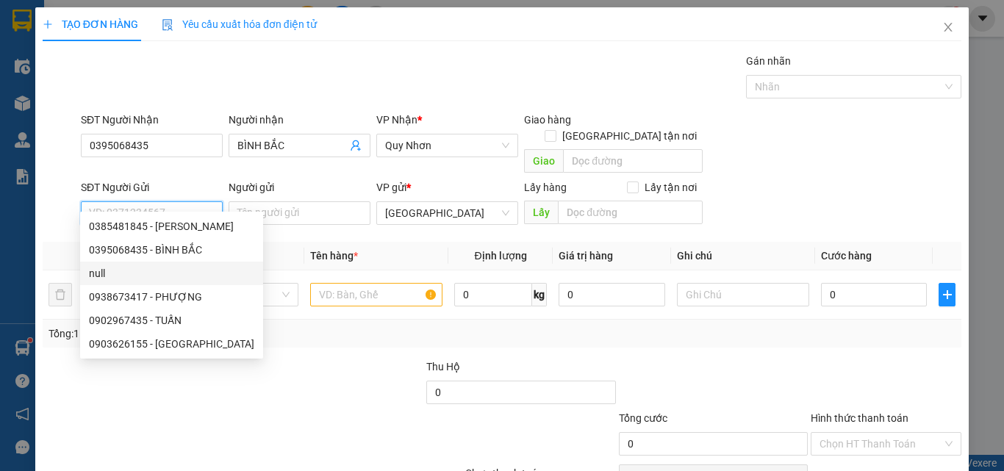
click at [189, 271] on div "null" at bounding box center [171, 273] width 165 height 16
type input "null"
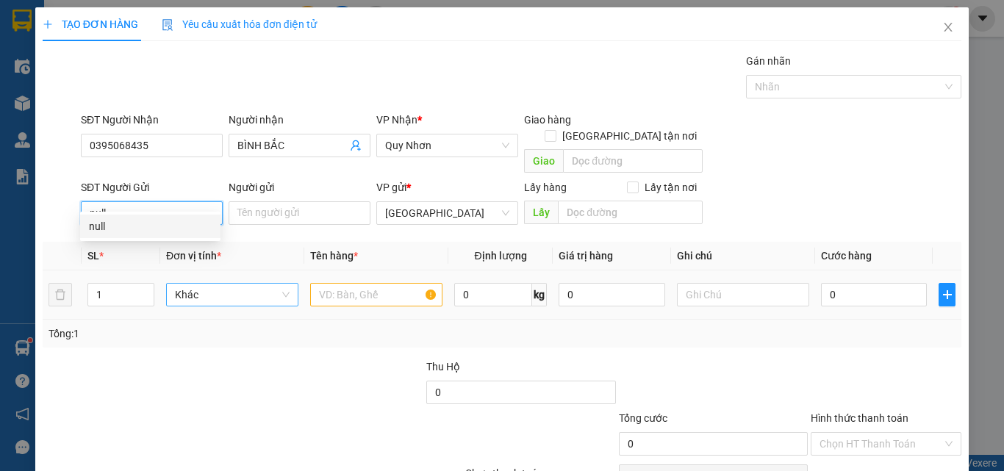
click at [212, 284] on span "Khác" at bounding box center [232, 295] width 115 height 22
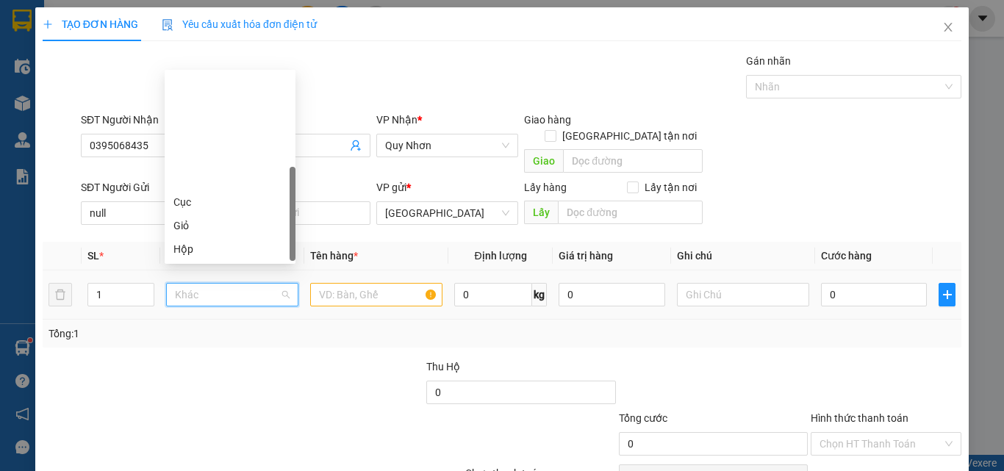
click at [199, 265] on div "Kiện" at bounding box center [229, 273] width 113 height 16
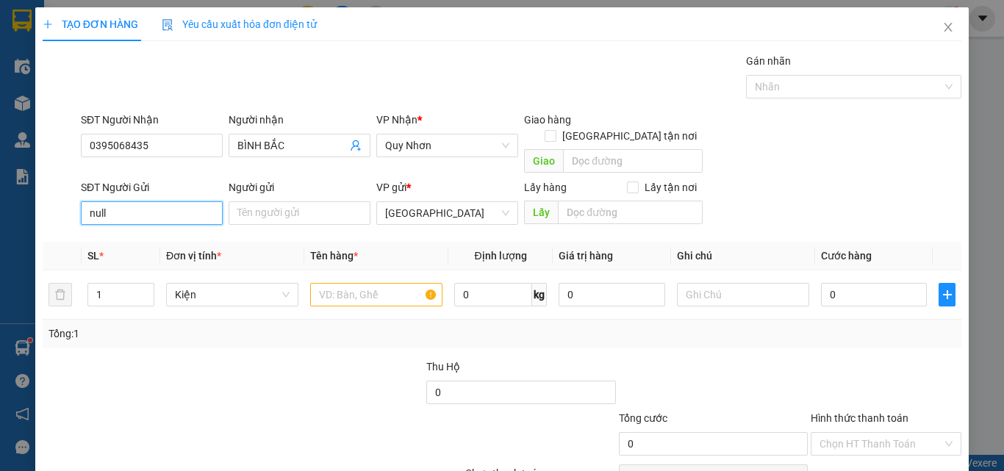
drag, startPoint x: 141, startPoint y: 208, endPoint x: 22, endPoint y: 208, distance: 119.1
click at [19, 208] on div "TẠO ĐƠN HÀNG Yêu cầu xuất hóa đơn điện tử Transit Pickup Surcharge Ids Transit …" at bounding box center [502, 235] width 1004 height 471
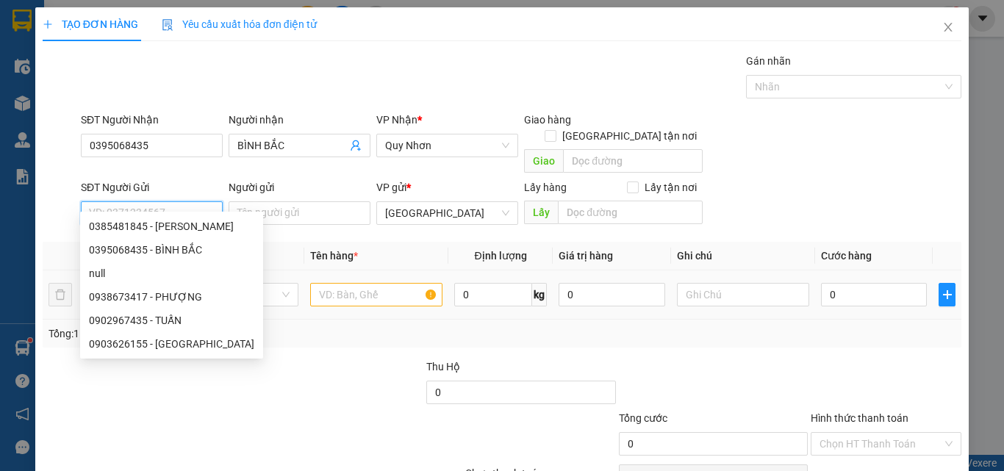
drag, startPoint x: 260, startPoint y: 283, endPoint x: 343, endPoint y: 284, distance: 82.3
click at [270, 284] on span "Kiện" at bounding box center [232, 295] width 115 height 22
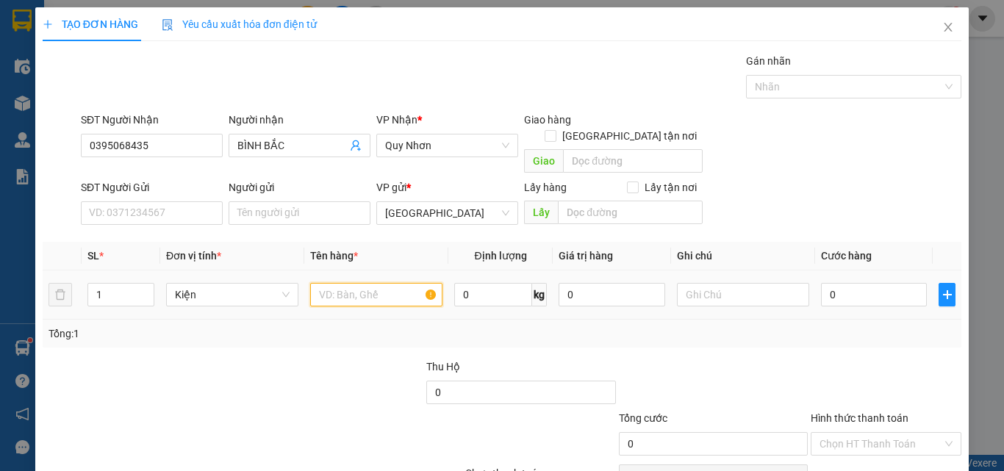
click at [348, 283] on input "text" at bounding box center [376, 295] width 132 height 24
type input "DÂU 3H"
click at [865, 280] on div "0" at bounding box center [874, 294] width 106 height 29
click at [870, 283] on input "0" at bounding box center [874, 295] width 106 height 24
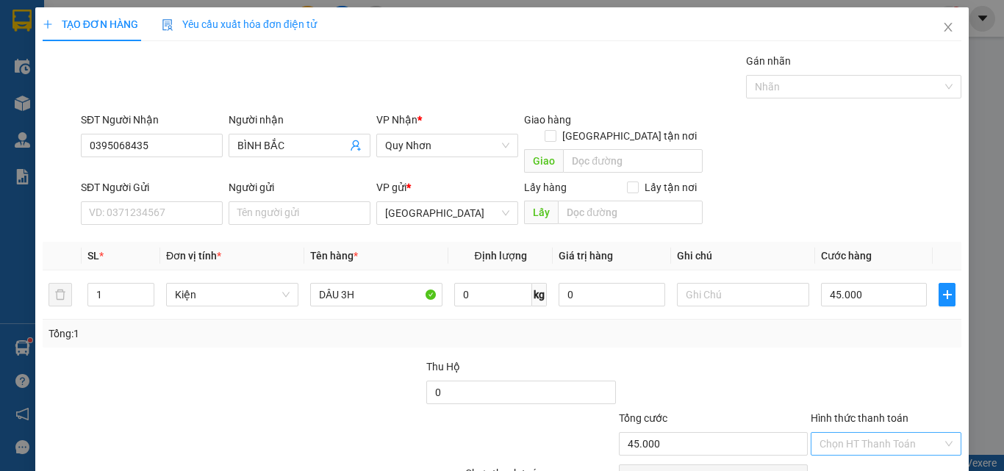
click at [876, 433] on input "Hình thức thanh toán" at bounding box center [881, 444] width 123 height 22
click at [882, 449] on div "Tại văn phòng" at bounding box center [878, 457] width 132 height 16
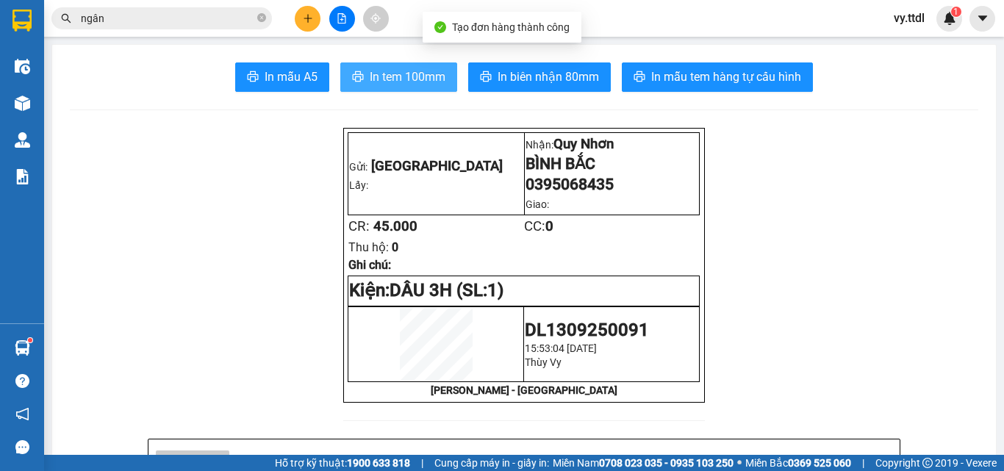
click at [431, 78] on span "In tem 100mm" at bounding box center [408, 77] width 76 height 18
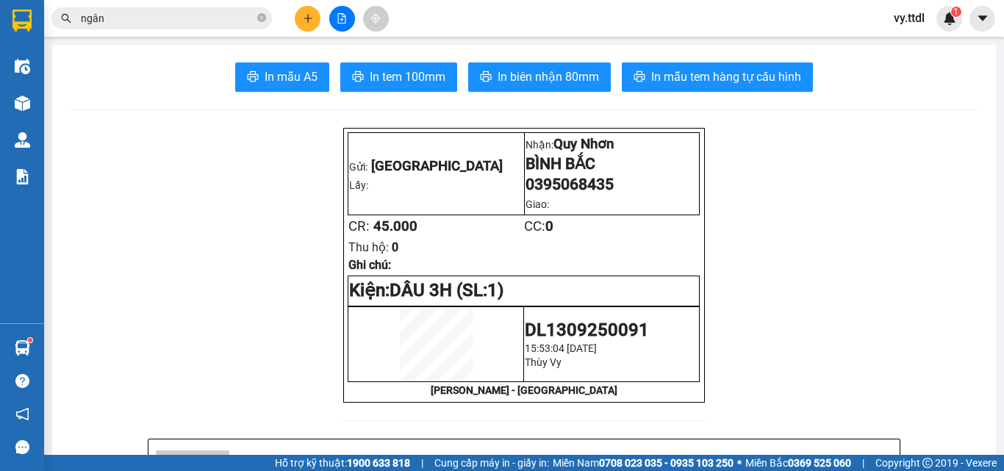
click at [571, 68] on span "In biên nhận 80mm" at bounding box center [548, 77] width 101 height 18
click at [310, 10] on button at bounding box center [308, 19] width 26 height 26
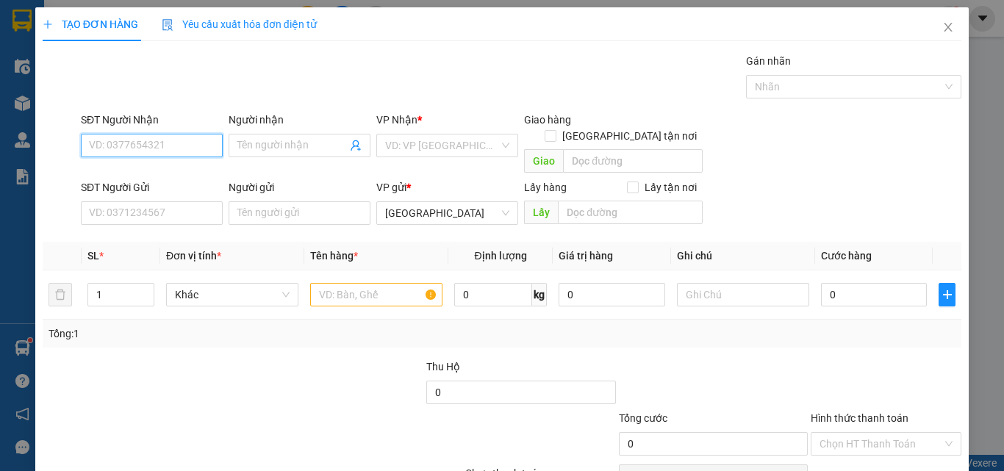
click at [194, 137] on input "SĐT Người Nhận" at bounding box center [152, 146] width 142 height 24
click at [193, 142] on input "SĐT Người Nhận" at bounding box center [152, 146] width 142 height 24
click at [202, 179] on div "0981100109 - HƯƠNG" at bounding box center [150, 175] width 123 height 16
type input "0981100109"
type input "HƯƠNG"
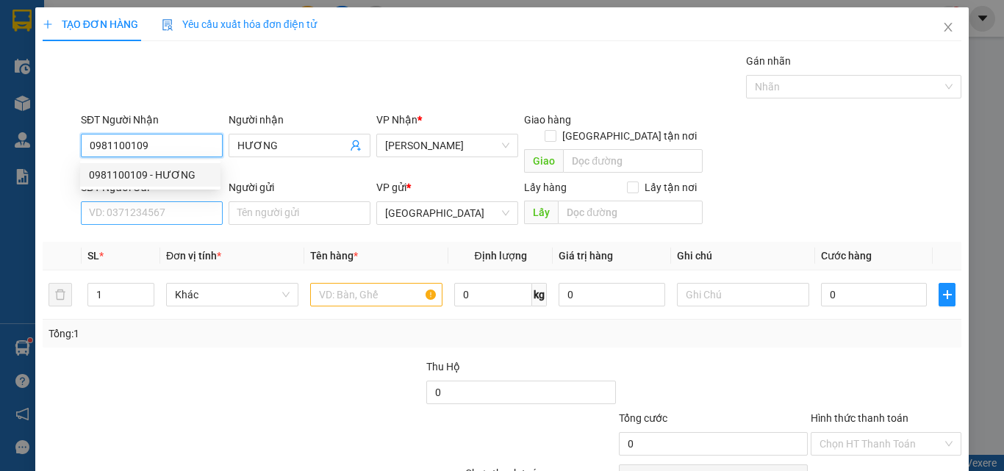
type input "0981100109"
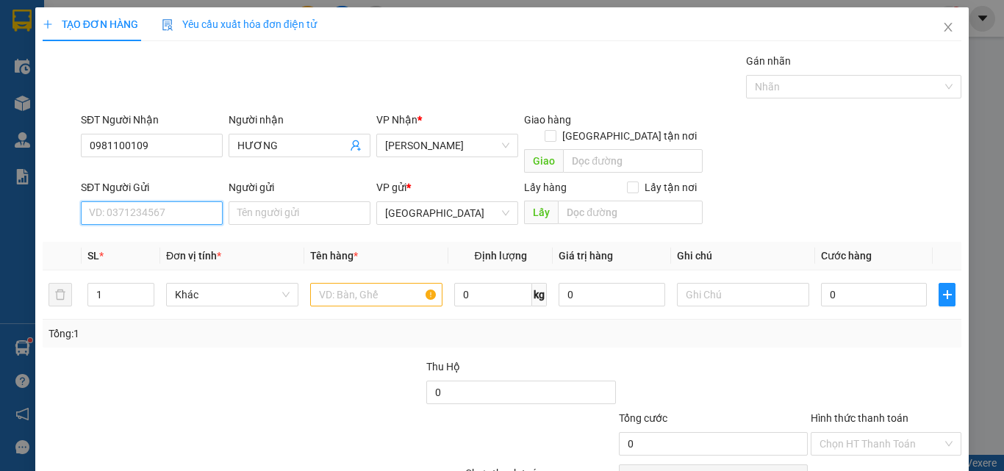
click at [193, 201] on input "SĐT Người Gửi" at bounding box center [152, 213] width 142 height 24
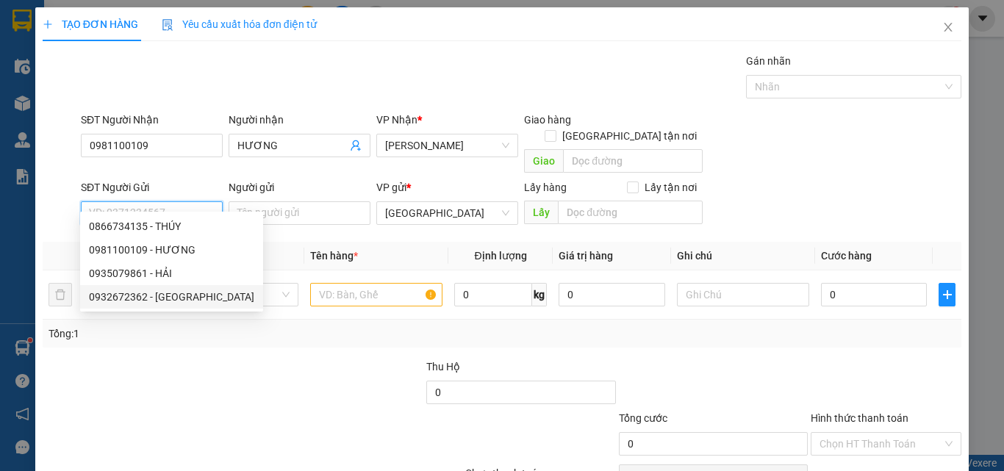
click at [178, 296] on div "0932672362 - NGA" at bounding box center [171, 297] width 165 height 16
type input "0932672362"
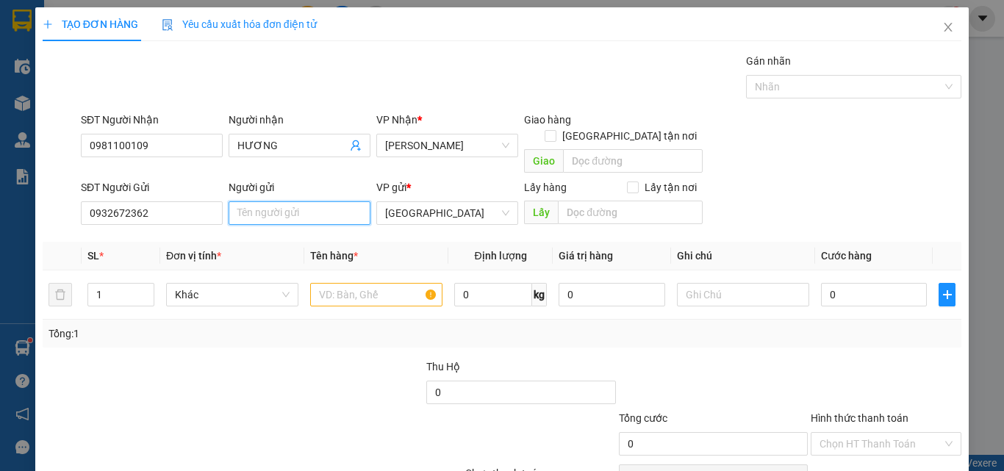
click at [279, 201] on input "Người gửi" at bounding box center [300, 213] width 142 height 24
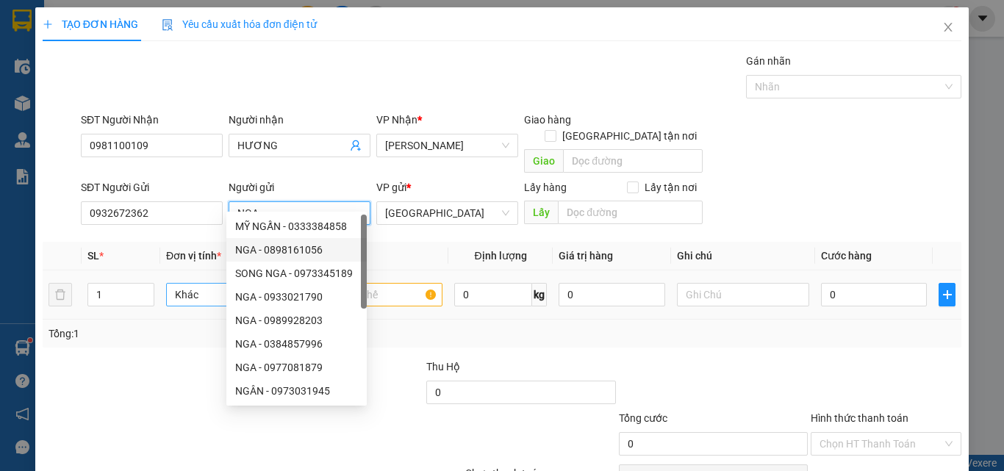
click at [203, 284] on span "Khác" at bounding box center [232, 295] width 115 height 22
type input "NGA"
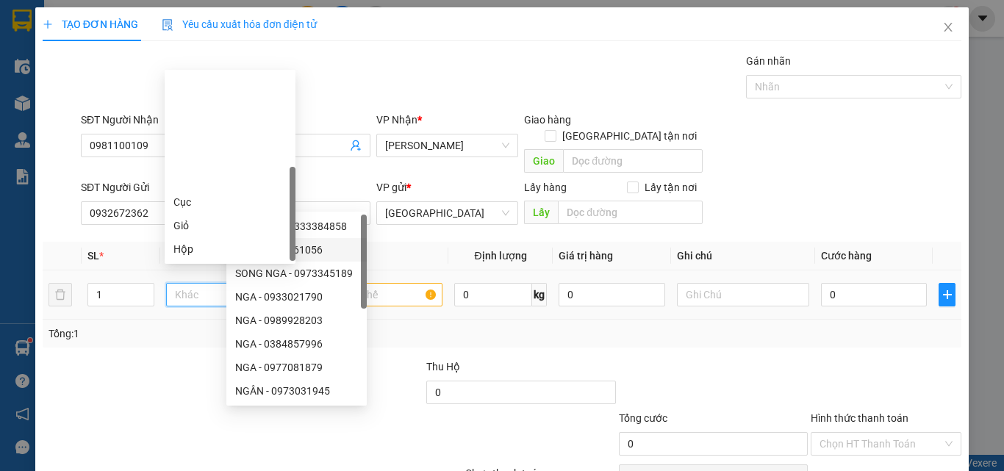
type input "T"
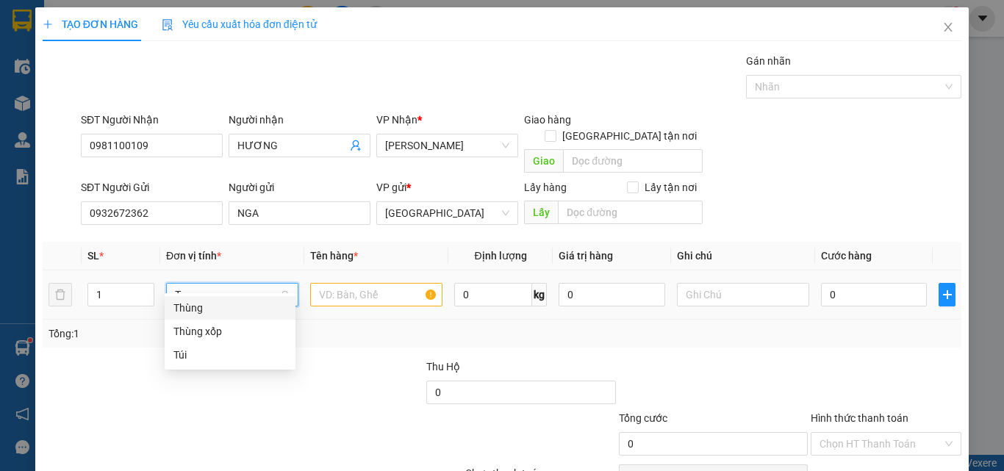
drag, startPoint x: 212, startPoint y: 301, endPoint x: 262, endPoint y: 291, distance: 50.9
click at [221, 301] on div "Thùng" at bounding box center [229, 308] width 113 height 16
click at [337, 283] on input "text" at bounding box center [376, 295] width 132 height 24
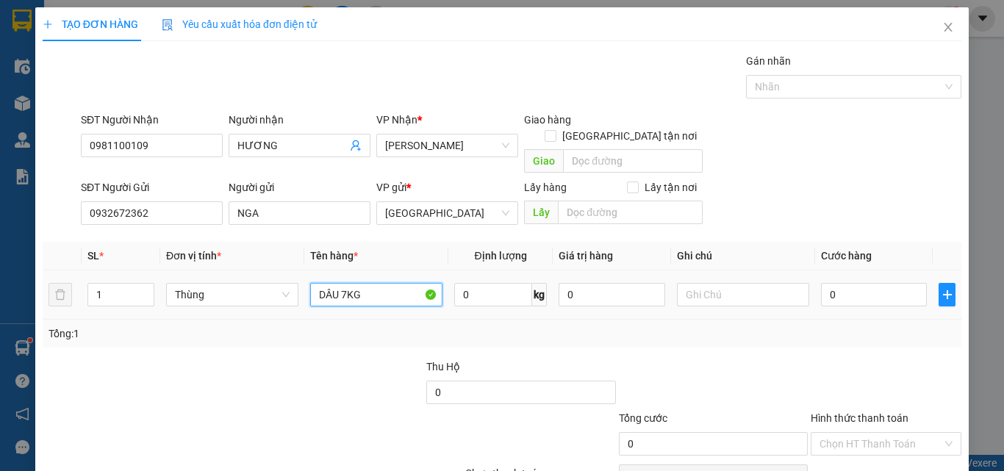
type input "DÂU 7KG"
click at [884, 280] on div "0" at bounding box center [874, 294] width 106 height 29
click at [892, 283] on input "0" at bounding box center [874, 295] width 106 height 24
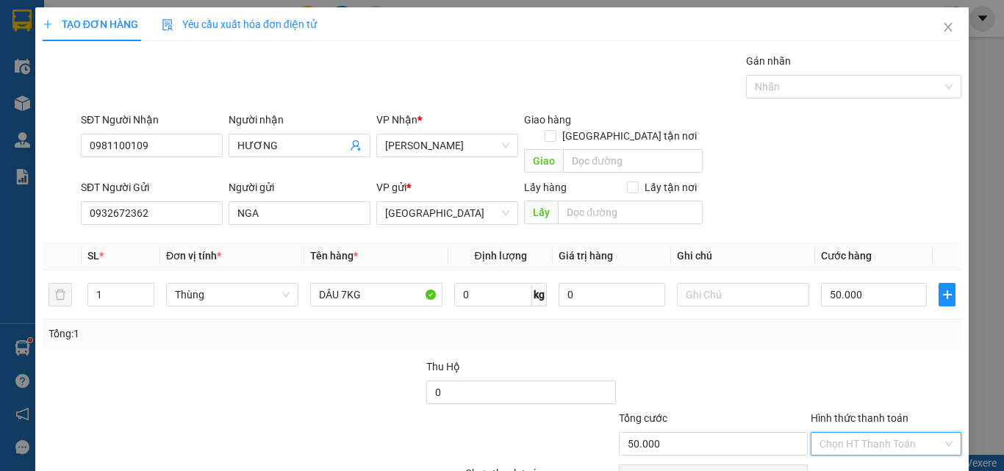
click at [889, 433] on input "Hình thức thanh toán" at bounding box center [881, 444] width 123 height 22
click at [880, 449] on div "Tại văn phòng" at bounding box center [878, 457] width 132 height 16
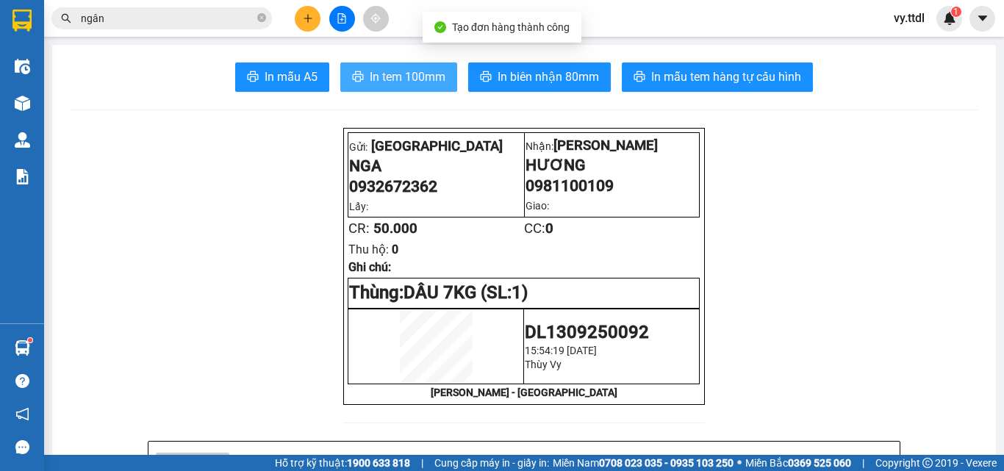
click at [427, 71] on span "In tem 100mm" at bounding box center [408, 77] width 76 height 18
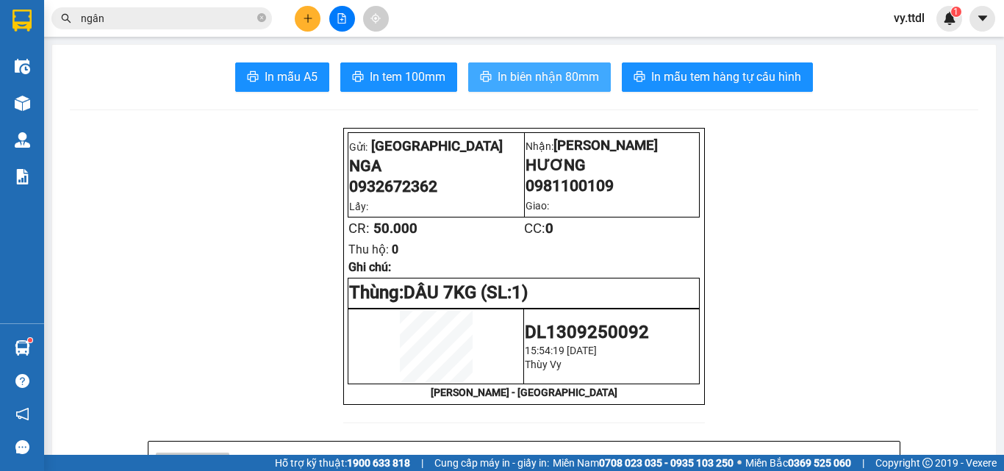
click at [564, 86] on span "In biên nhận 80mm" at bounding box center [548, 77] width 101 height 18
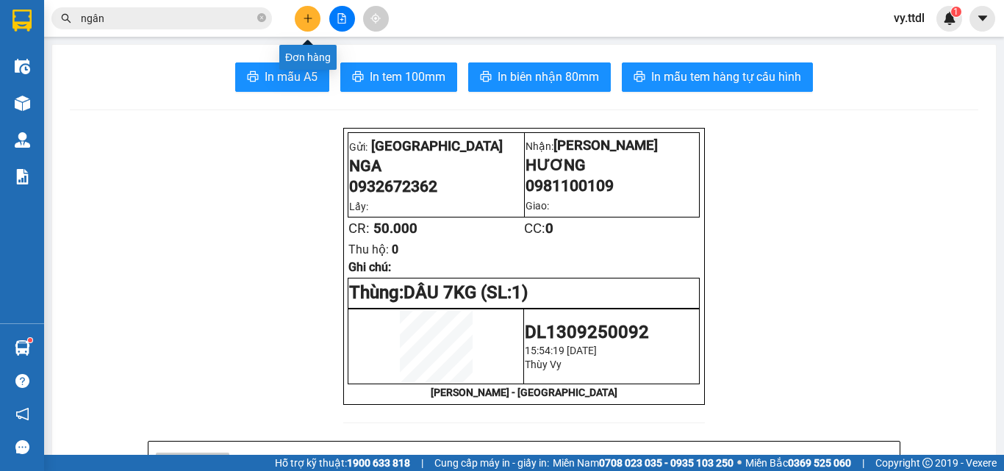
click at [312, 21] on icon "plus" at bounding box center [308, 18] width 10 height 10
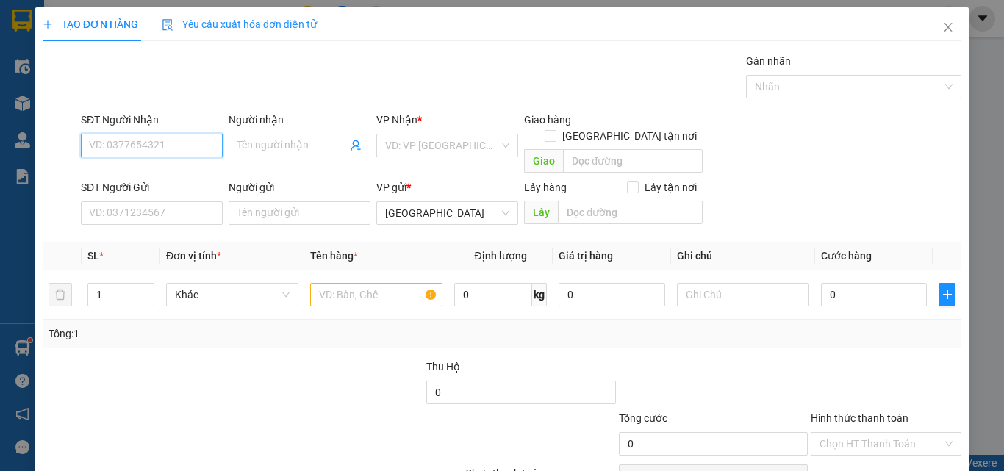
click at [190, 137] on input "SĐT Người Nhận" at bounding box center [152, 146] width 142 height 24
click at [208, 146] on input "373" at bounding box center [152, 146] width 142 height 24
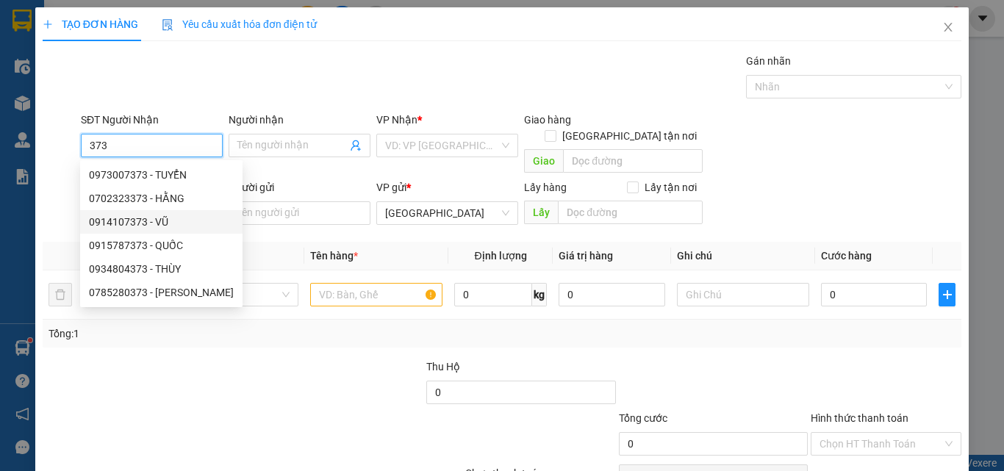
click at [180, 218] on div "0914107373 - VŨ" at bounding box center [161, 222] width 145 height 16
type input "0914107373"
type input "VŨ"
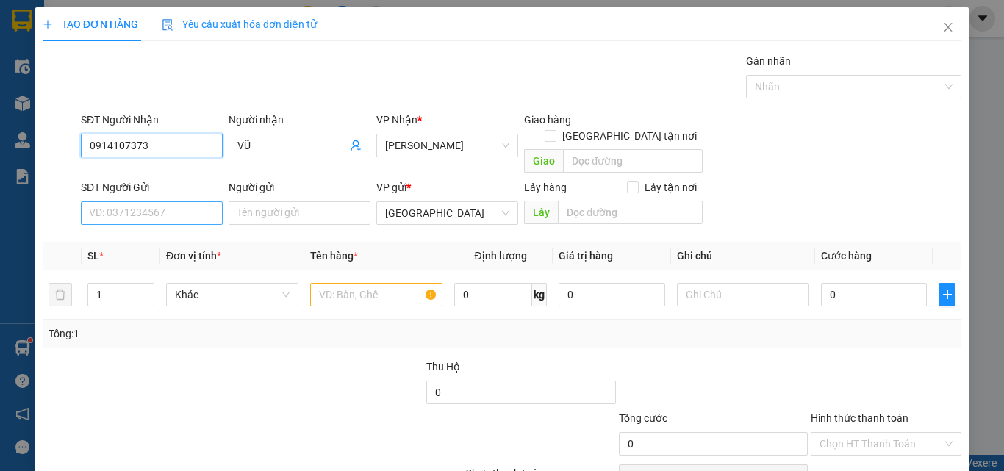
type input "0914107373"
click at [182, 201] on input "SĐT Người Gửi" at bounding box center [152, 213] width 142 height 24
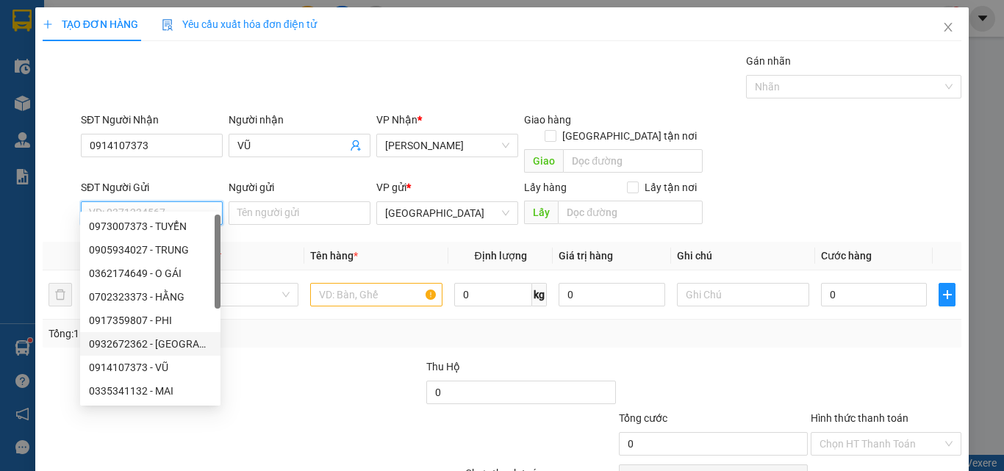
click at [176, 348] on div "0932672362 - NGA" at bounding box center [150, 344] width 123 height 16
type input "0932672362"
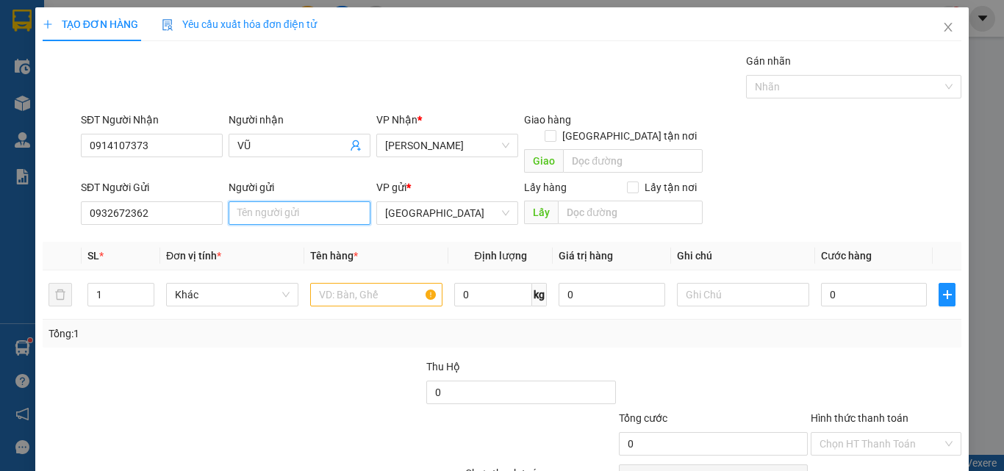
click at [296, 201] on input "Người gửi" at bounding box center [300, 213] width 142 height 24
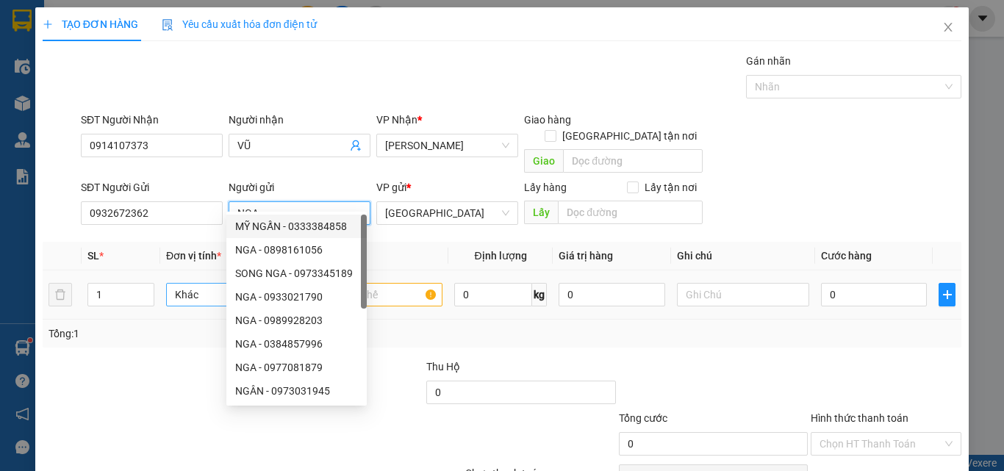
click at [189, 284] on span "Khác" at bounding box center [232, 295] width 115 height 22
type input "NGA"
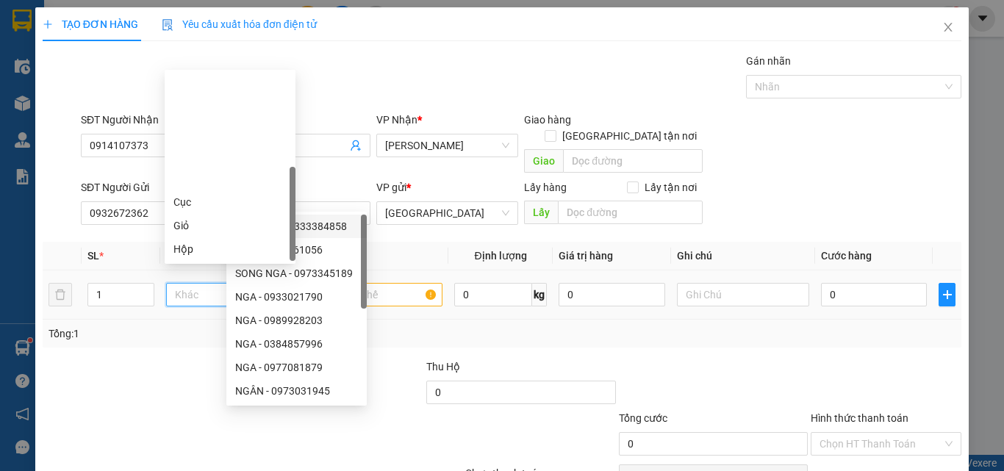
type input "T"
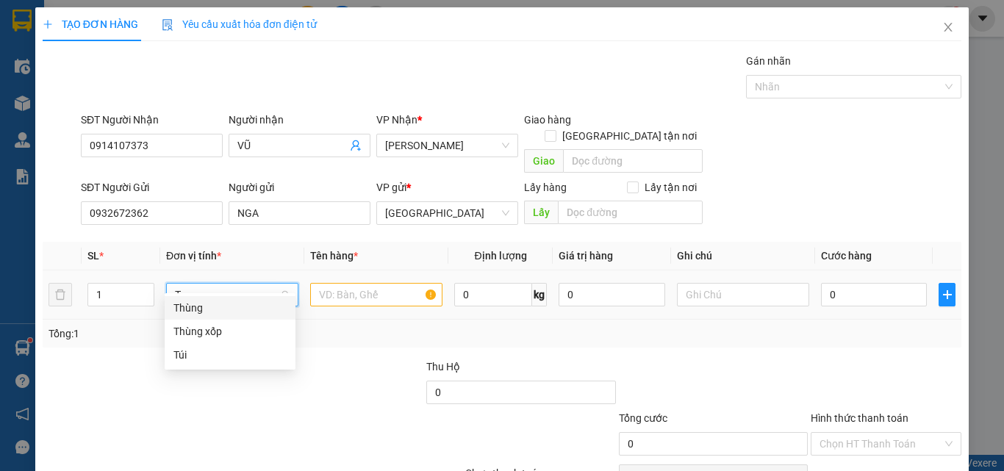
drag, startPoint x: 194, startPoint y: 312, endPoint x: 223, endPoint y: 296, distance: 32.6
click at [200, 308] on div "Thùng" at bounding box center [229, 308] width 113 height 16
click at [332, 283] on input "text" at bounding box center [376, 295] width 132 height 24
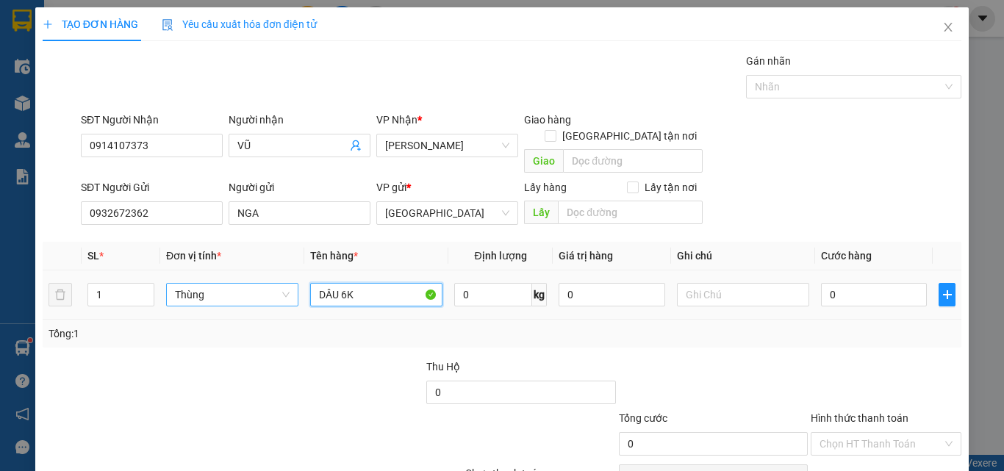
type input "DÂU 6KG"
click at [881, 283] on input "0" at bounding box center [874, 295] width 106 height 24
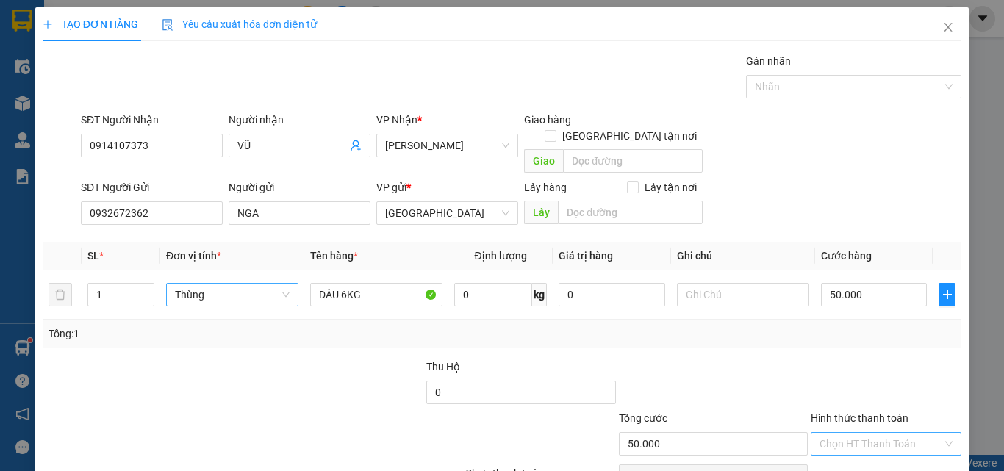
click at [902, 433] on input "Hình thức thanh toán" at bounding box center [881, 444] width 123 height 22
click at [900, 449] on div "Tại văn phòng" at bounding box center [878, 457] width 132 height 16
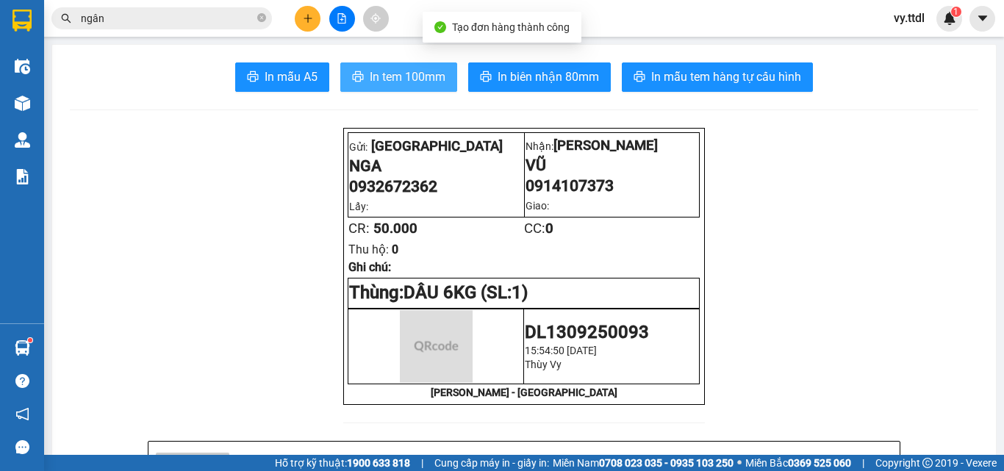
click at [423, 90] on button "In tem 100mm" at bounding box center [398, 76] width 117 height 29
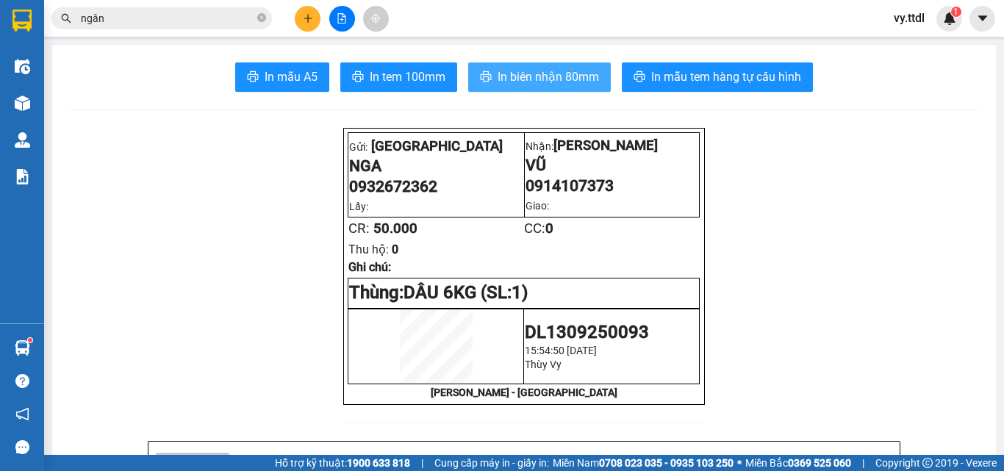
click at [556, 76] on span "In biên nhận 80mm" at bounding box center [548, 77] width 101 height 18
click at [307, 17] on icon "plus" at bounding box center [308, 18] width 10 height 10
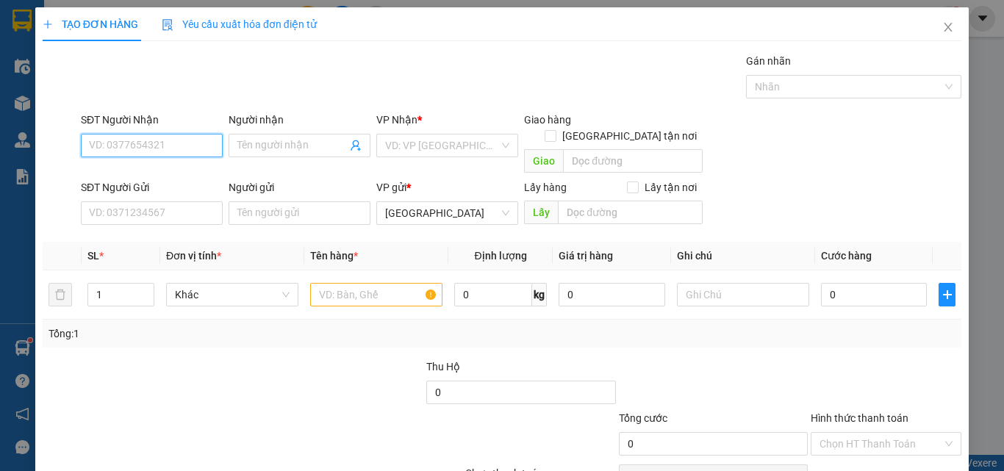
click at [175, 151] on input "SĐT Người Nhận" at bounding box center [152, 146] width 142 height 24
click at [188, 171] on div "0979921361 - HẬU" at bounding box center [150, 175] width 123 height 16
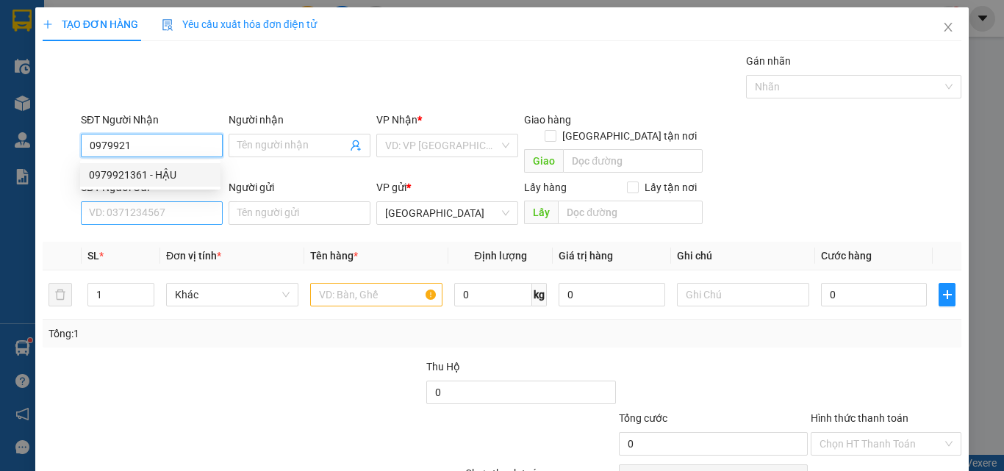
type input "0979921361"
type input "HẬU"
type input "0979921361"
click at [196, 201] on input "SĐT Người Gửi" at bounding box center [152, 213] width 142 height 24
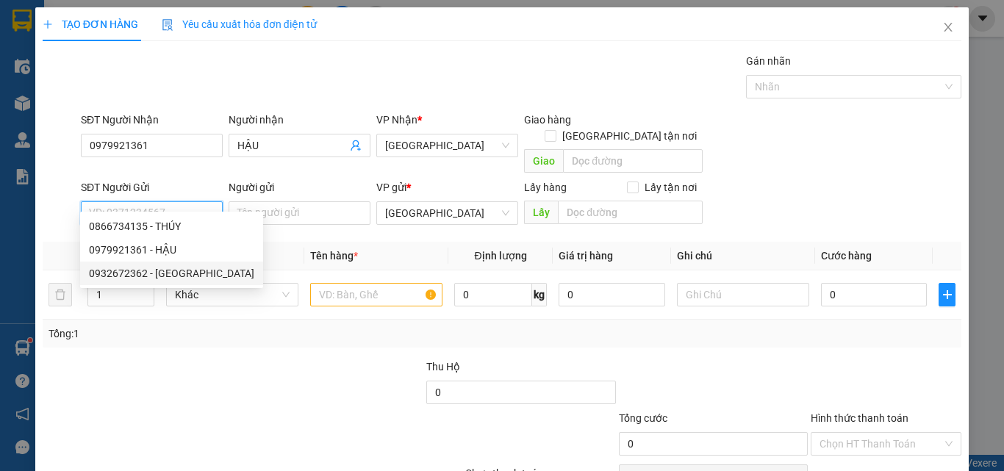
click at [169, 278] on div "0932672362 - NGA" at bounding box center [171, 273] width 165 height 16
type input "0932672362"
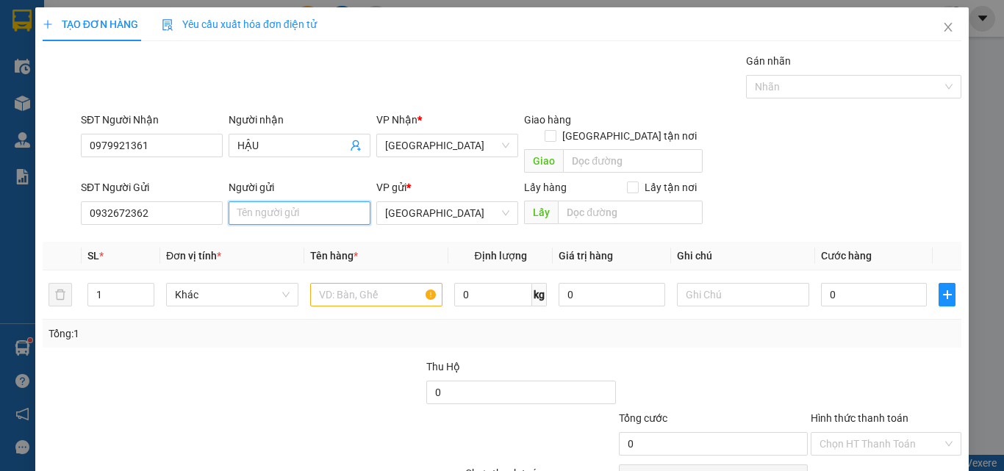
click at [293, 201] on input "Người gửi" at bounding box center [300, 213] width 142 height 24
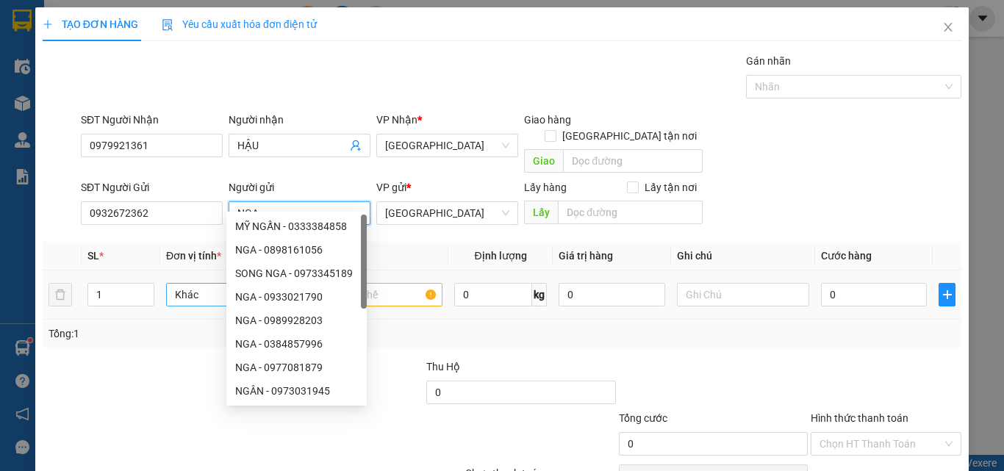
click at [198, 284] on span "Khác" at bounding box center [232, 295] width 115 height 22
type input "NGA"
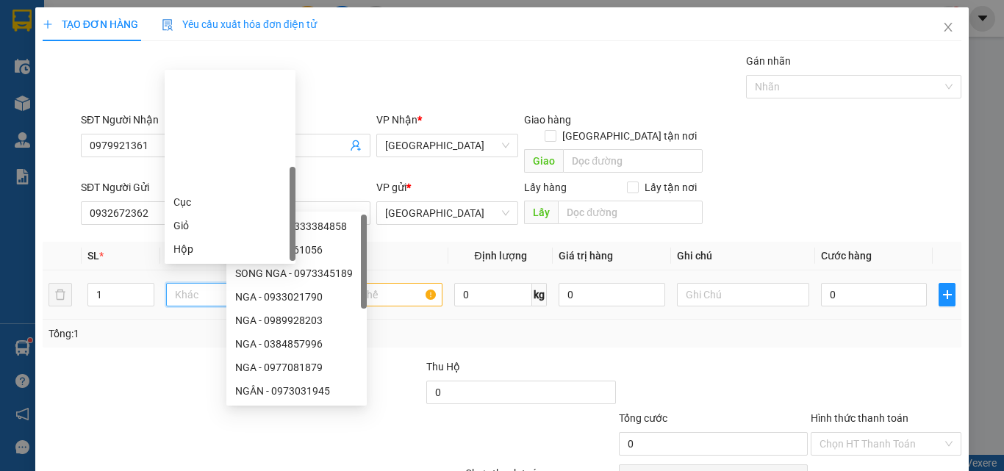
type input "T"
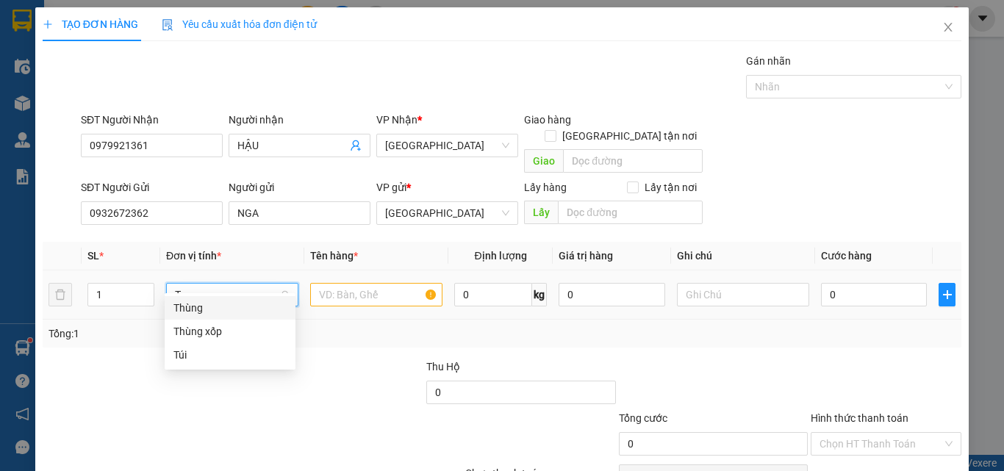
click at [196, 318] on div "Thùng" at bounding box center [230, 308] width 131 height 24
click at [375, 283] on input "text" at bounding box center [376, 295] width 132 height 24
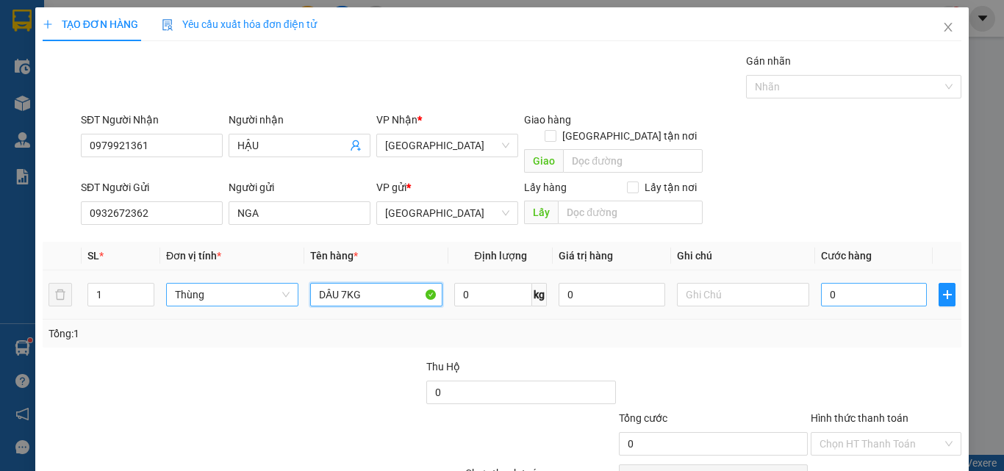
type input "DÂU 7KG"
click at [862, 283] on input "0" at bounding box center [874, 295] width 106 height 24
type input "5"
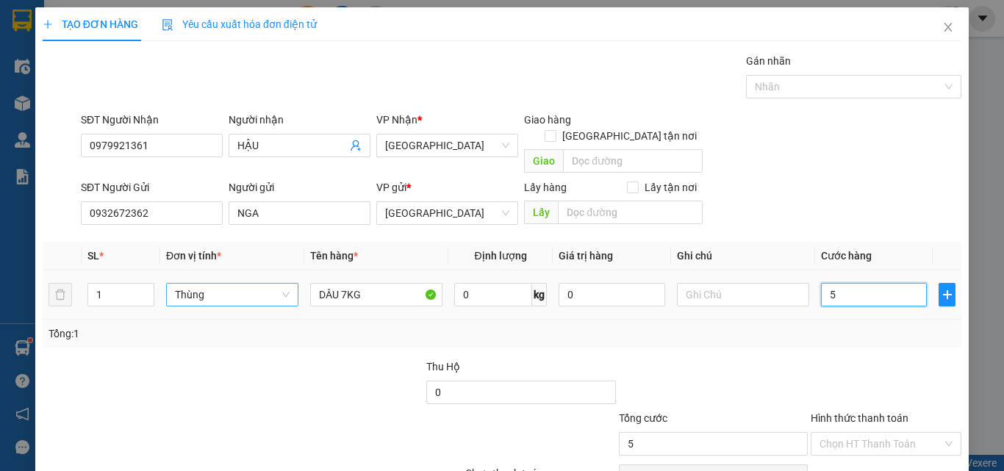
type input "50"
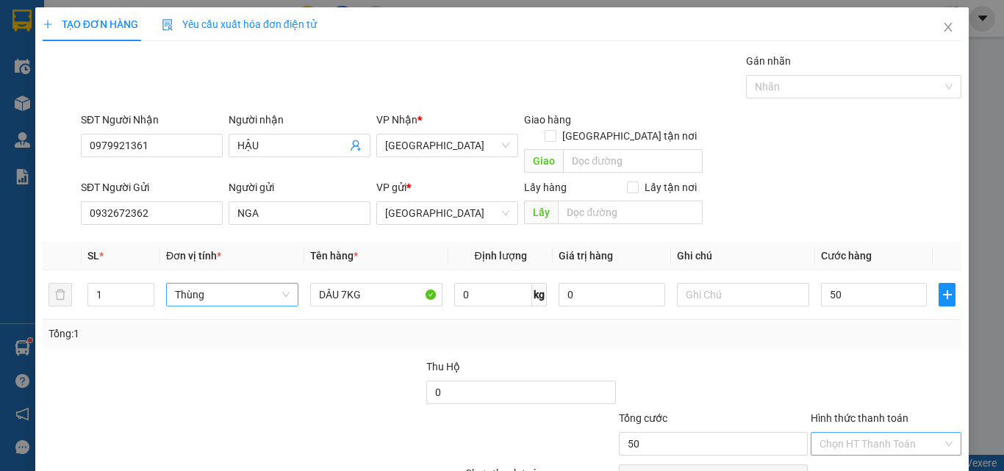
type input "50.000"
drag, startPoint x: 886, startPoint y: 357, endPoint x: 891, endPoint y: 370, distance: 14.9
click at [886, 433] on input "Hình thức thanh toán" at bounding box center [881, 444] width 123 height 22
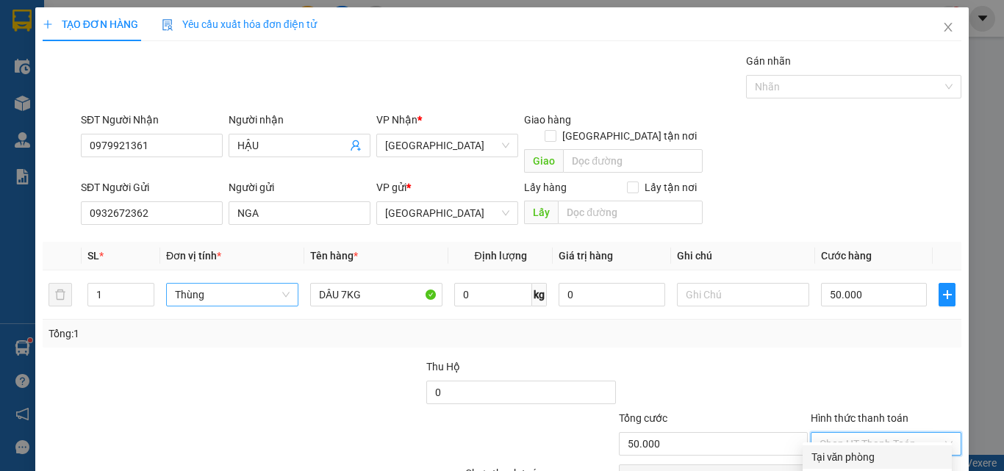
click at [891, 445] on div "Tại văn phòng" at bounding box center [877, 457] width 149 height 24
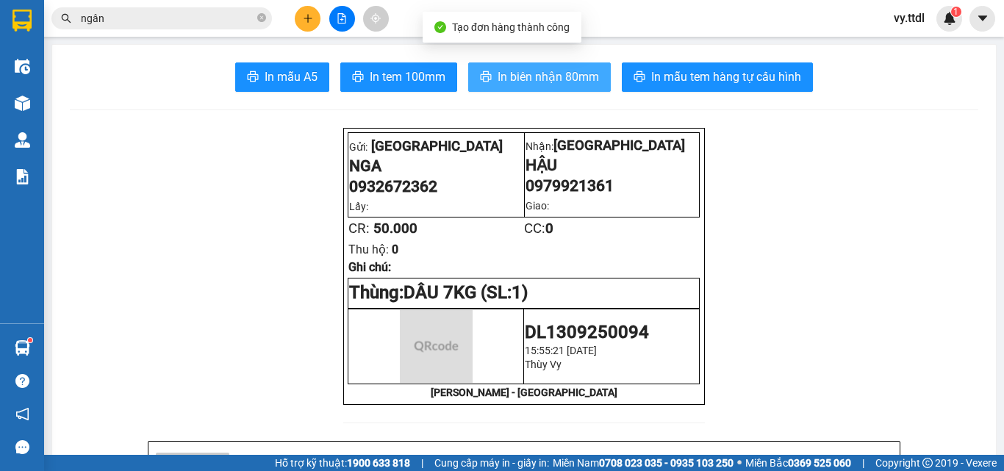
click at [498, 73] on span "In biên nhận 80mm" at bounding box center [548, 77] width 101 height 18
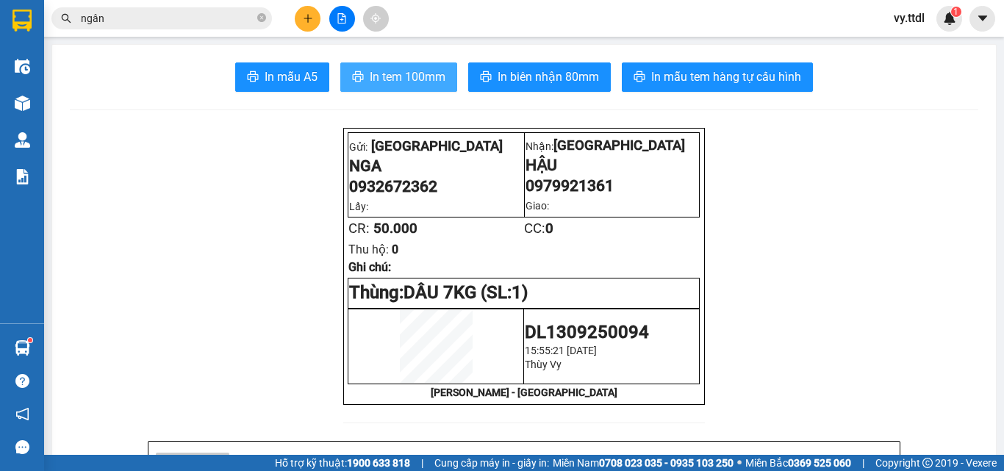
click at [436, 82] on span "In tem 100mm" at bounding box center [408, 77] width 76 height 18
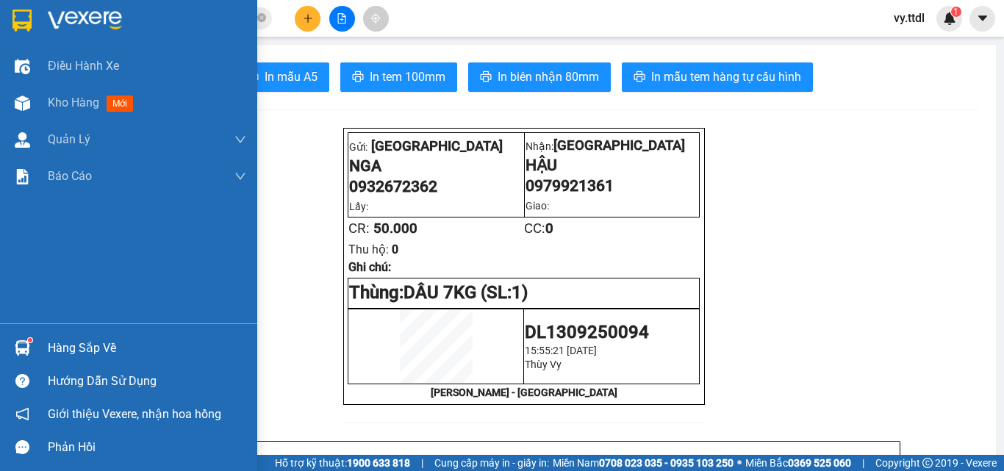
click at [79, 15] on img at bounding box center [85, 21] width 74 height 22
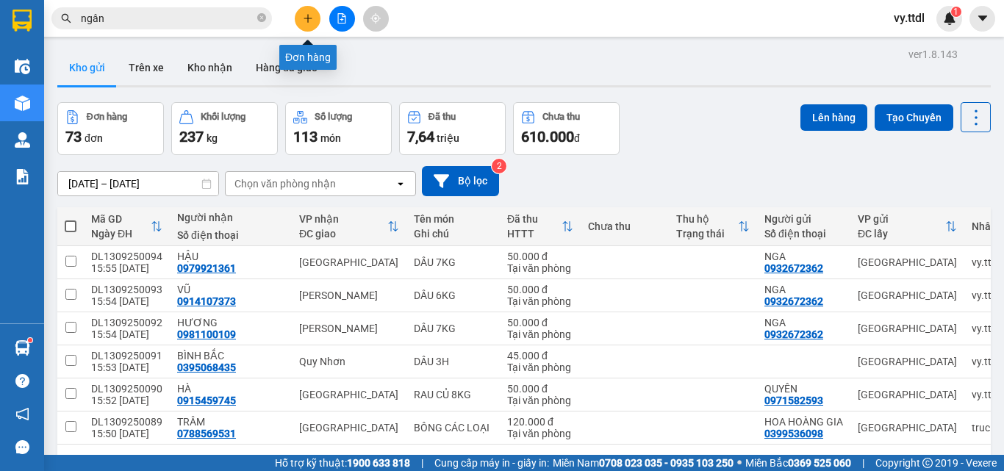
click at [300, 15] on button at bounding box center [308, 19] width 26 height 26
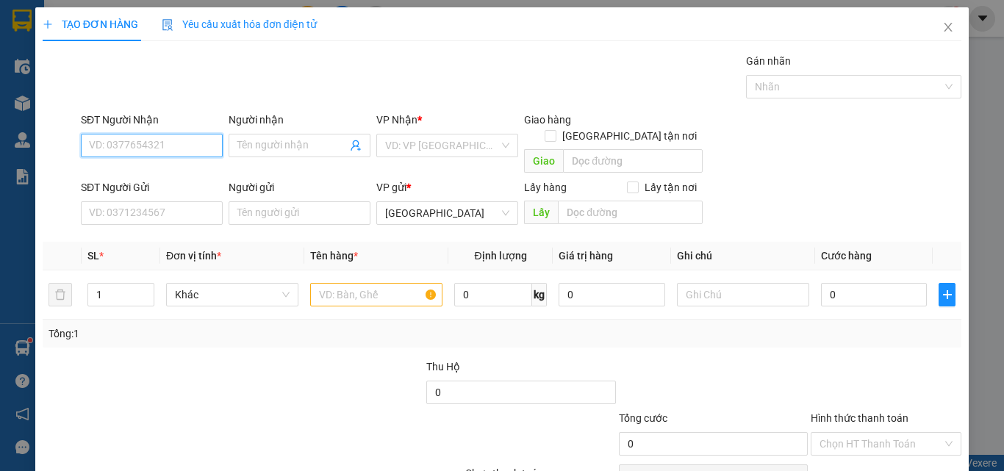
click at [198, 145] on input "SĐT Người Nhận" at bounding box center [152, 146] width 142 height 24
click at [212, 143] on input "892" at bounding box center [152, 146] width 142 height 24
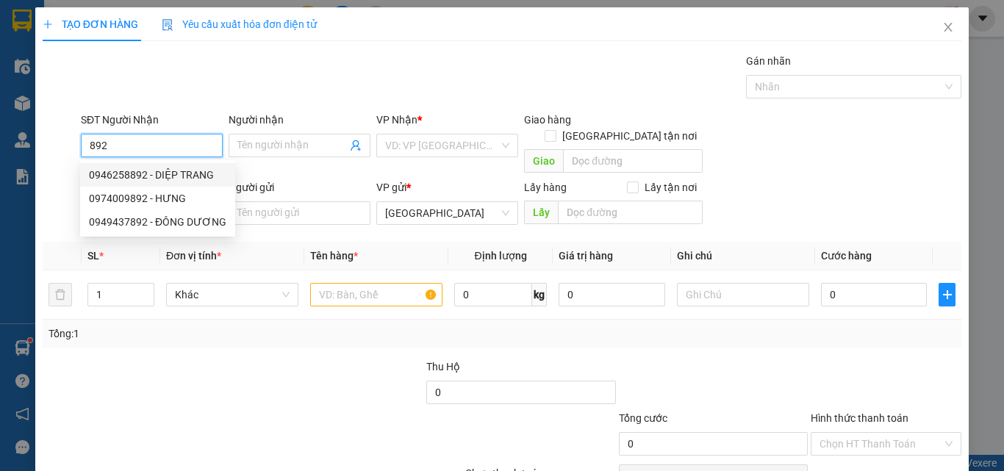
click at [201, 169] on div "0946258892 - DIỆP TRANG" at bounding box center [157, 175] width 137 height 16
type input "0946258892"
type input "DIỆP TRANG"
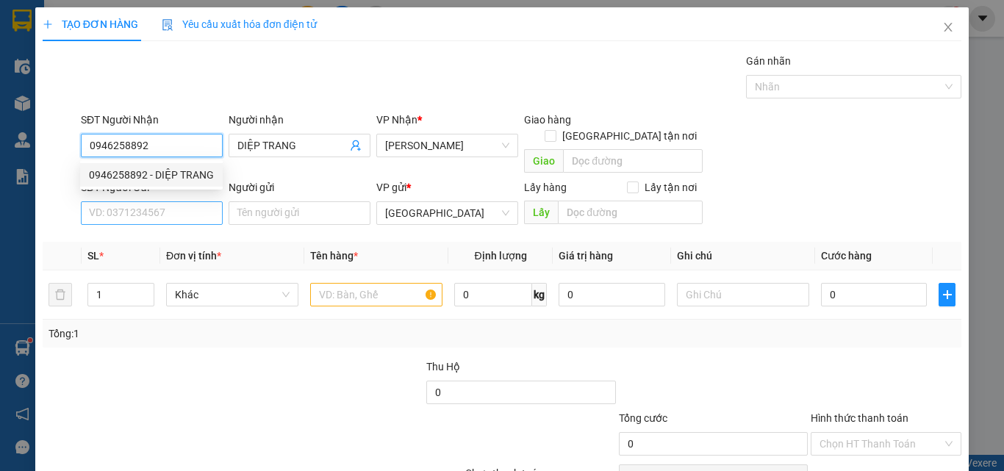
type input "0946258892"
click at [189, 201] on input "SĐT Người Gửi" at bounding box center [152, 213] width 142 height 24
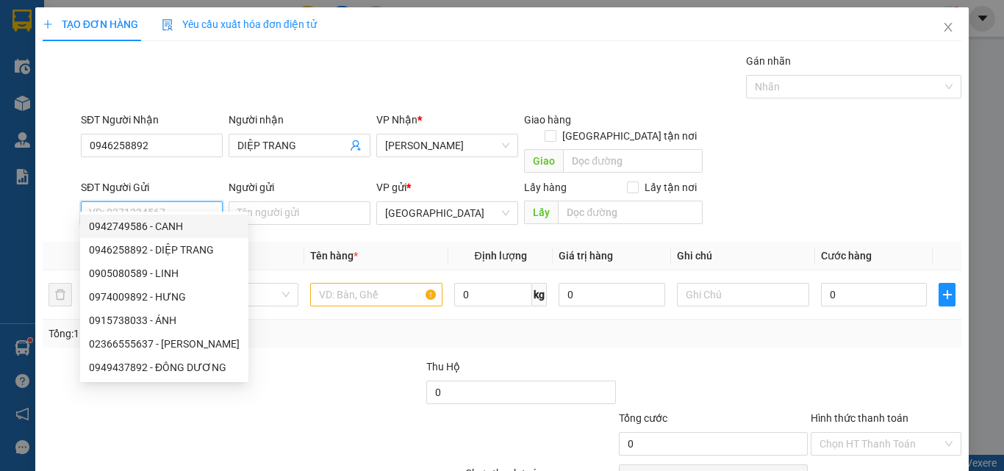
click at [187, 223] on div "0942749586 - CANH" at bounding box center [164, 226] width 151 height 16
type input "0942749586"
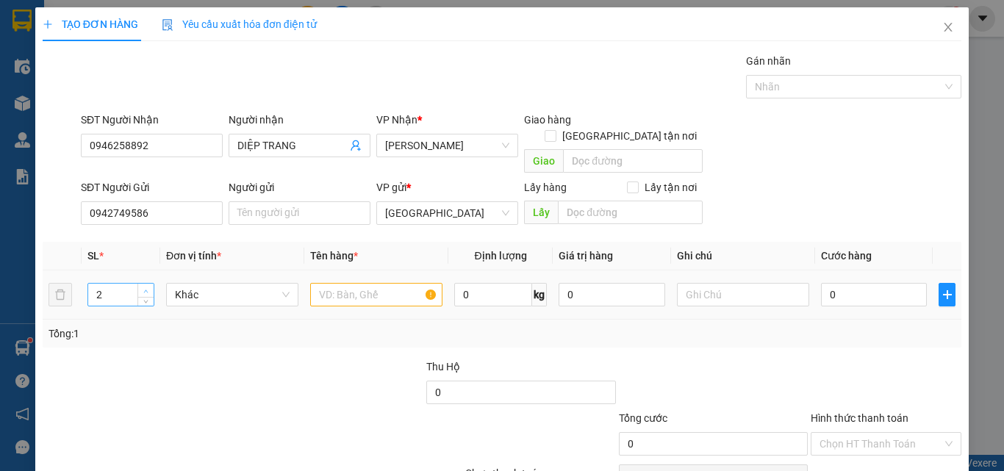
click at [147, 287] on span "up" at bounding box center [146, 291] width 9 height 9
type input "4"
click at [147, 287] on span "up" at bounding box center [146, 291] width 9 height 9
click at [175, 284] on span "Khác" at bounding box center [232, 295] width 115 height 22
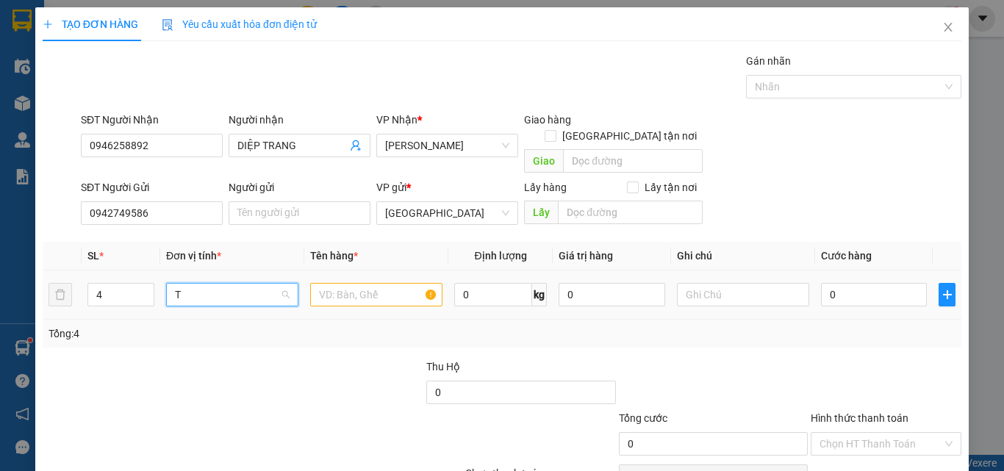
type input "T"
drag, startPoint x: 213, startPoint y: 308, endPoint x: 248, endPoint y: 301, distance: 35.2
click at [219, 309] on div "Thùng" at bounding box center [229, 308] width 113 height 16
click at [370, 283] on input "text" at bounding box center [376, 295] width 132 height 24
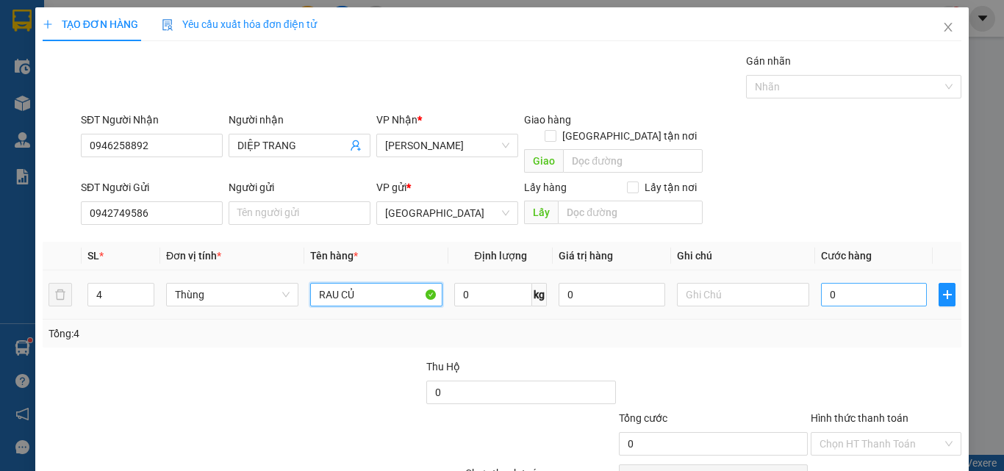
type input "RAU CỦ"
click at [845, 283] on input "0" at bounding box center [874, 295] width 106 height 24
type input "3"
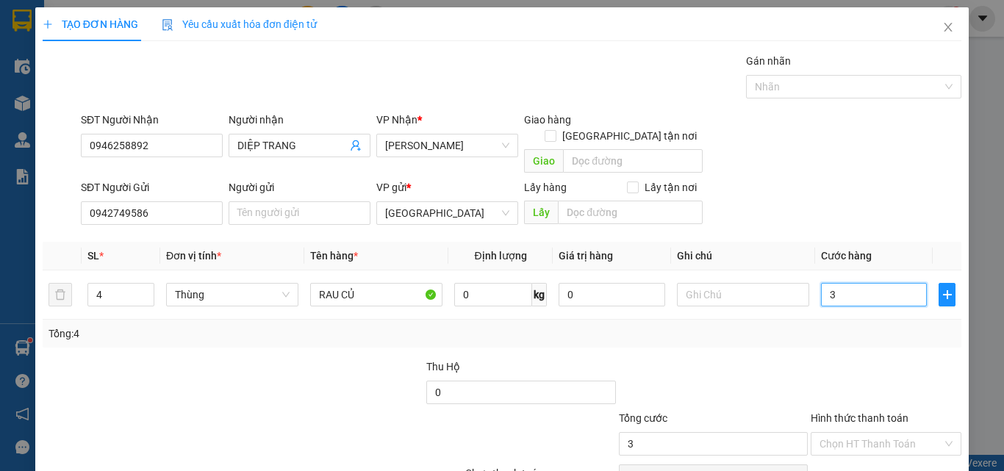
type input "36"
type input "360"
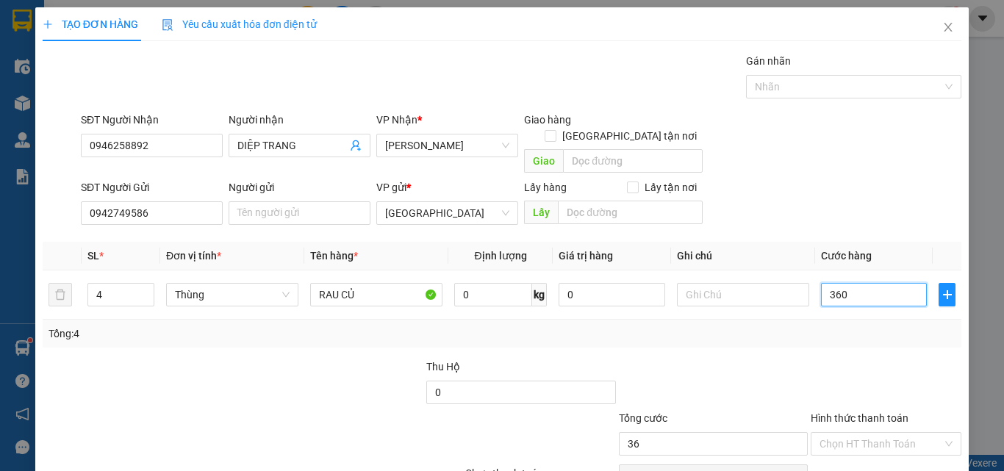
type input "360"
type input "360.000"
click at [863, 334] on div "Transit Pickup Surcharge Ids Transit Deliver Surcharge Ids Transit Deliver Surc…" at bounding box center [502, 289] width 919 height 473
click at [871, 433] on input "Hình thức thanh toán" at bounding box center [881, 444] width 123 height 22
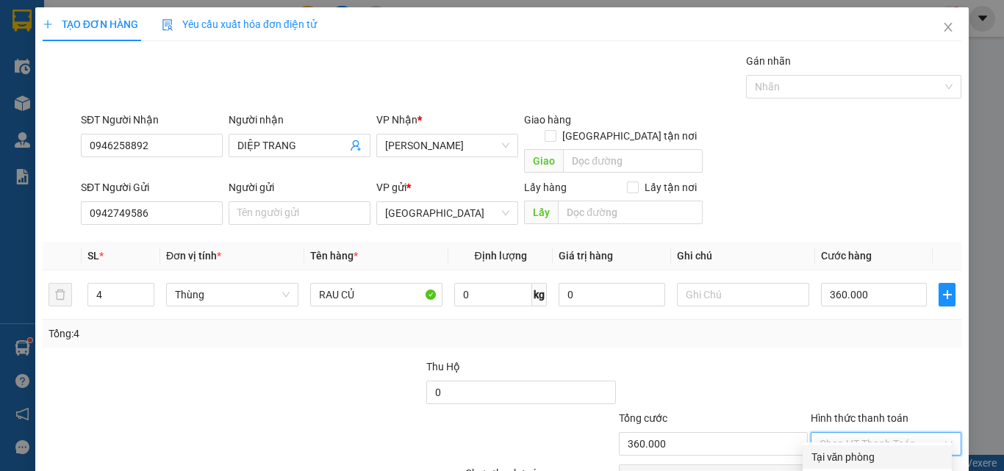
click at [872, 449] on div "Tại văn phòng" at bounding box center [878, 457] width 132 height 16
type input "0"
click at [912, 447] on div "TẠO ĐƠN HÀNG Yêu cầu xuất hóa đơn điện tử Transit Pickup Surcharge Ids Transit …" at bounding box center [502, 271] width 934 height 529
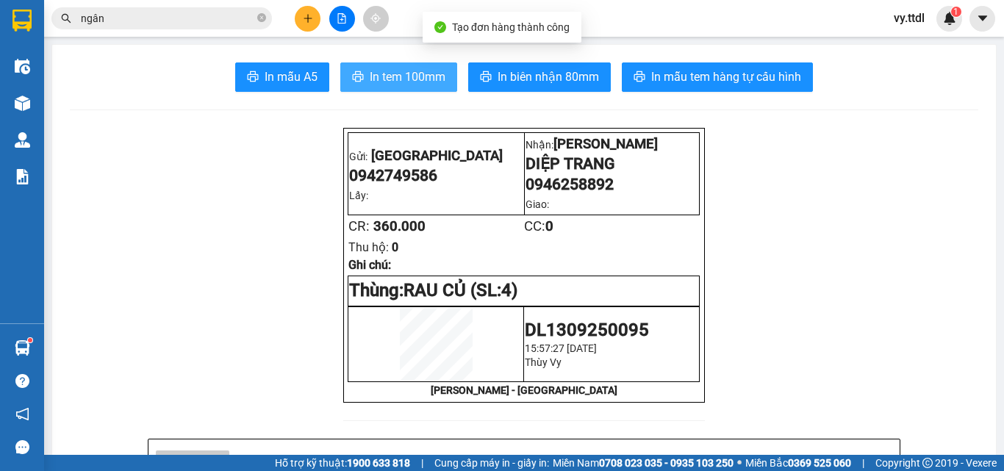
click at [413, 84] on span "In tem 100mm" at bounding box center [408, 77] width 76 height 18
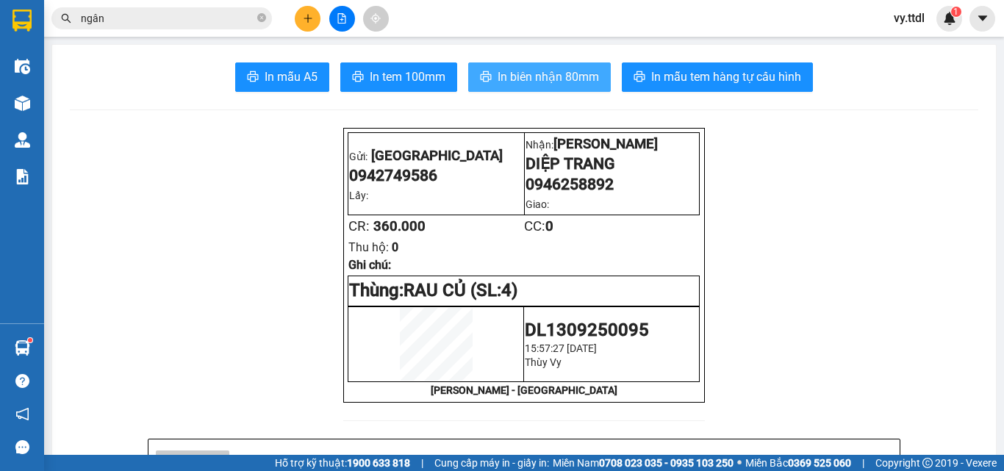
click at [575, 79] on span "In biên nhận 80mm" at bounding box center [548, 77] width 101 height 18
click at [551, 85] on span "In biên nhận 80mm" at bounding box center [548, 77] width 101 height 18
click at [311, 21] on icon "plus" at bounding box center [308, 18] width 10 height 10
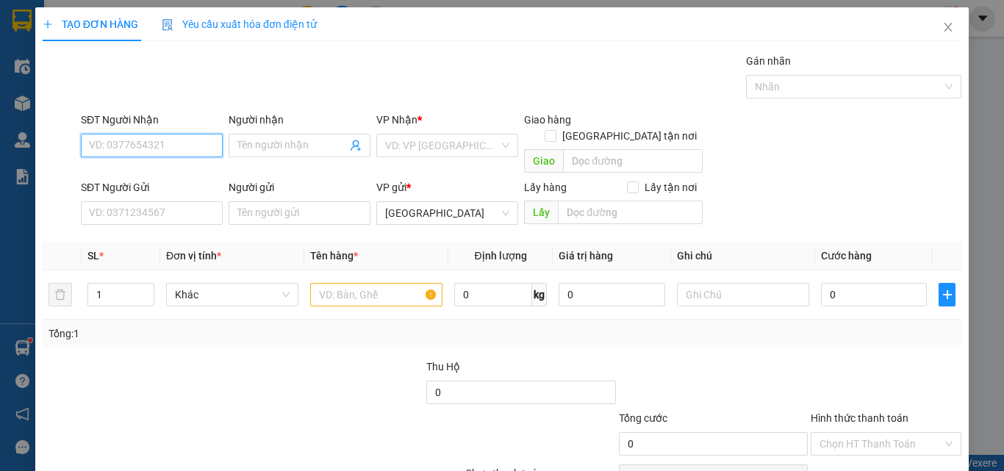
click at [183, 140] on input "SĐT Người Nhận" at bounding box center [152, 146] width 142 height 24
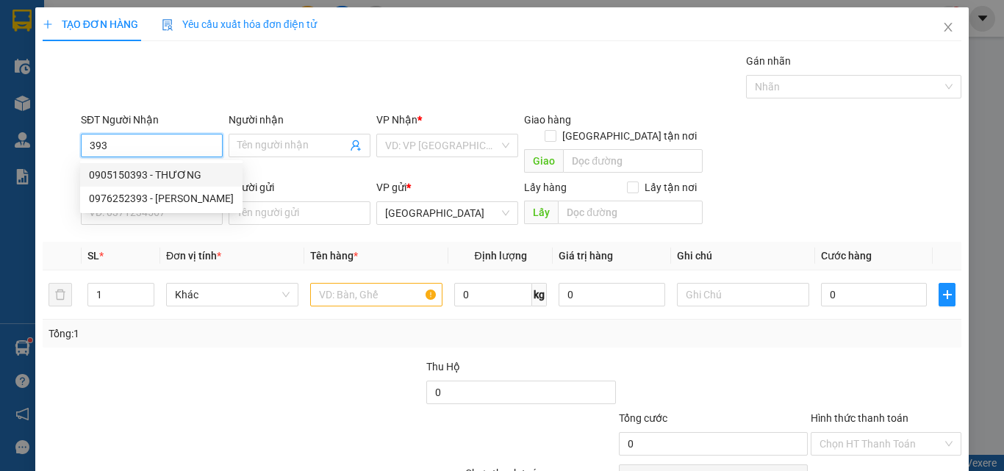
click at [178, 174] on div "0905150393 - THƯƠNG" at bounding box center [161, 175] width 145 height 16
type input "0905150393"
type input "THƯƠNG"
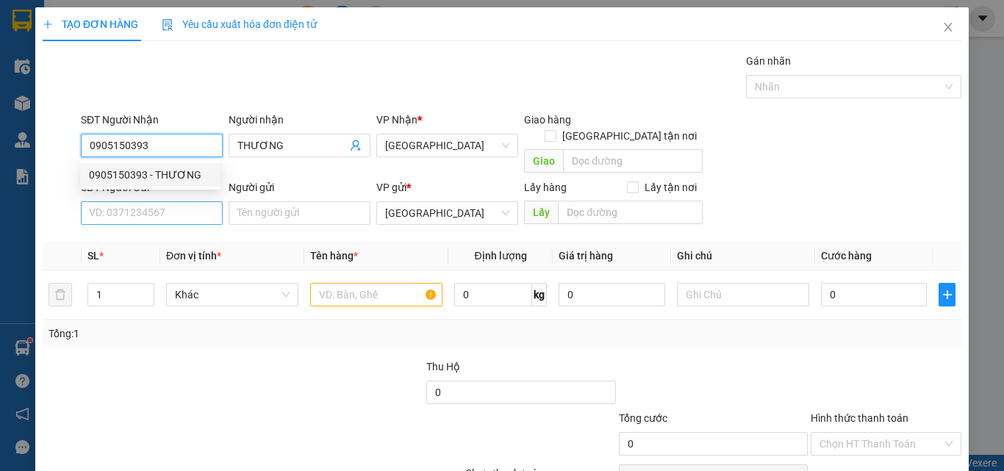
type input "0905150393"
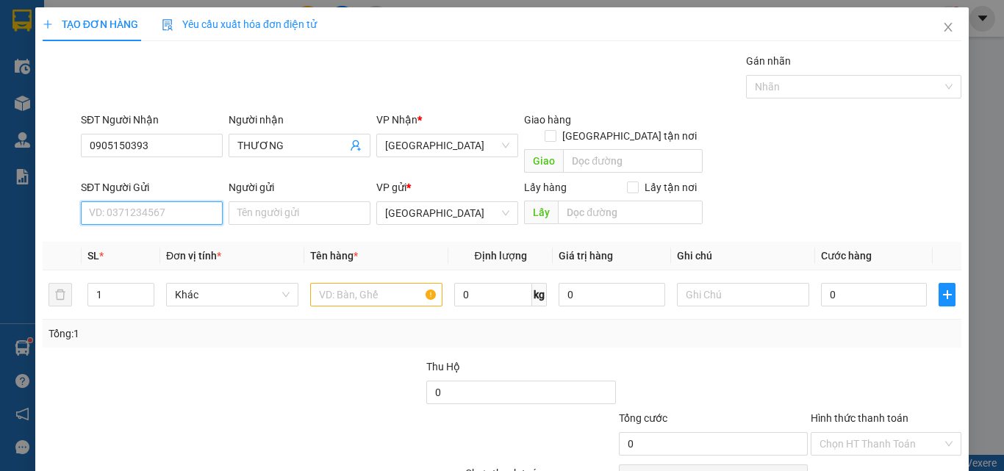
click at [178, 201] on input "SĐT Người Gửi" at bounding box center [152, 213] width 142 height 24
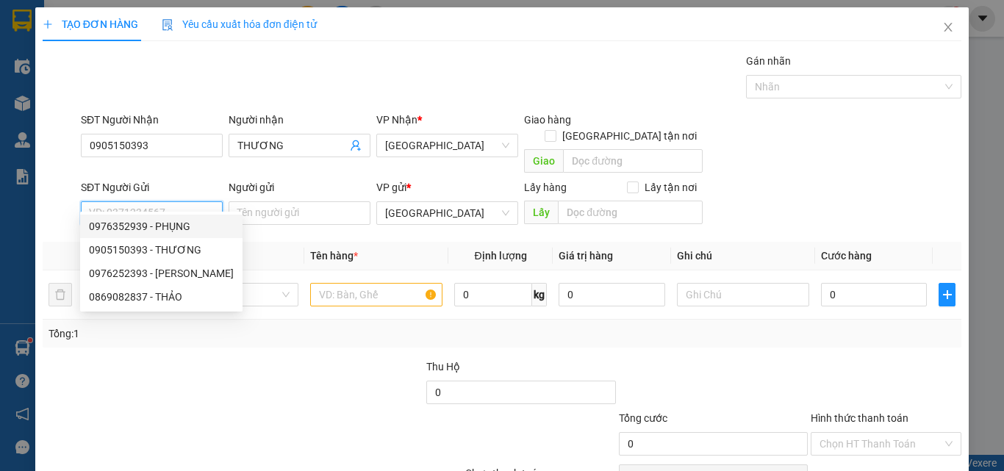
click at [190, 222] on div "0976352939 - PHỤNG" at bounding box center [161, 226] width 145 height 16
type input "0976352939"
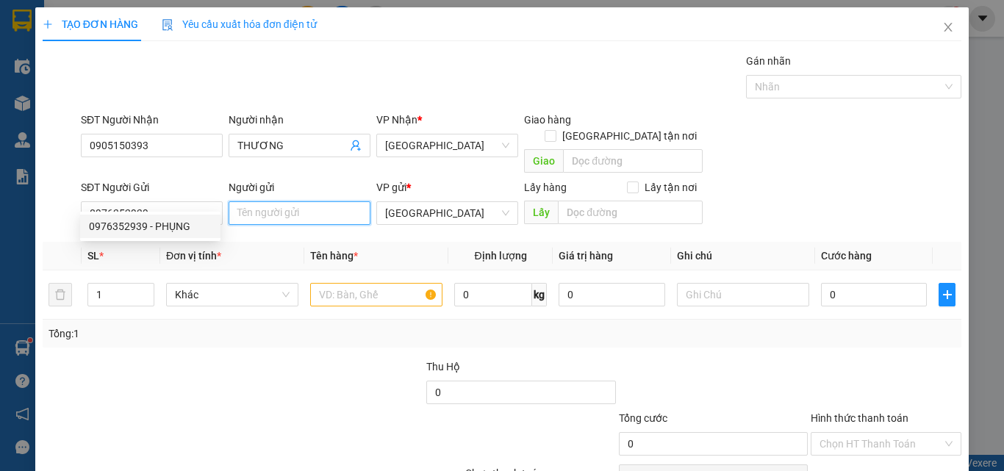
drag, startPoint x: 275, startPoint y: 203, endPoint x: 301, endPoint y: 184, distance: 32.6
click at [287, 201] on input "Người gửi" at bounding box center [300, 213] width 142 height 24
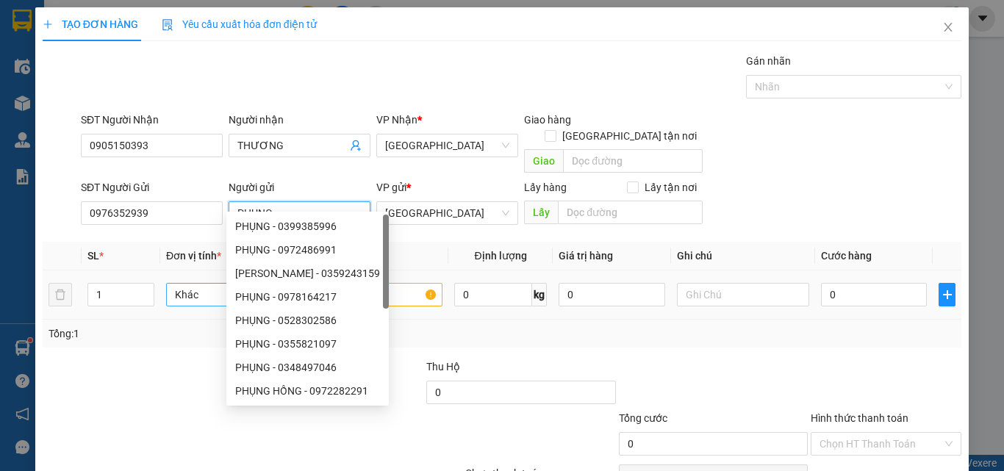
click at [182, 284] on span "Khác" at bounding box center [232, 295] width 115 height 22
type input "PHỤNG"
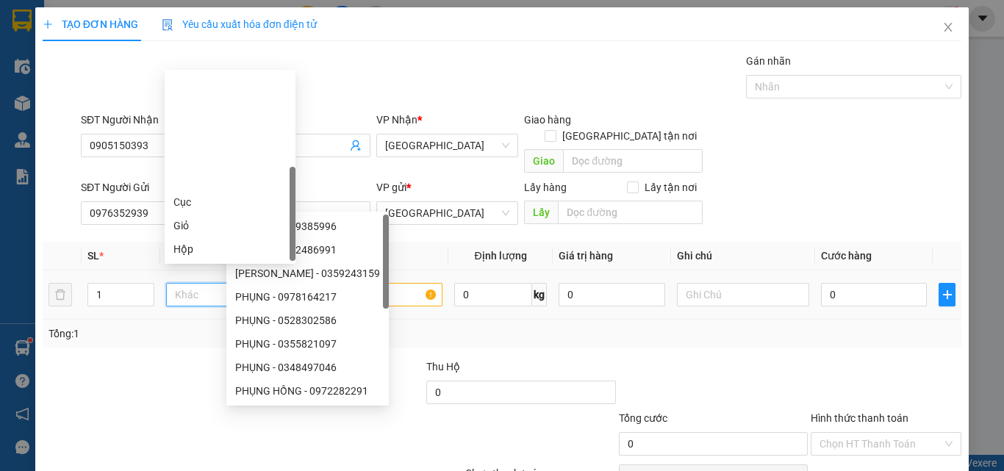
type input "T"
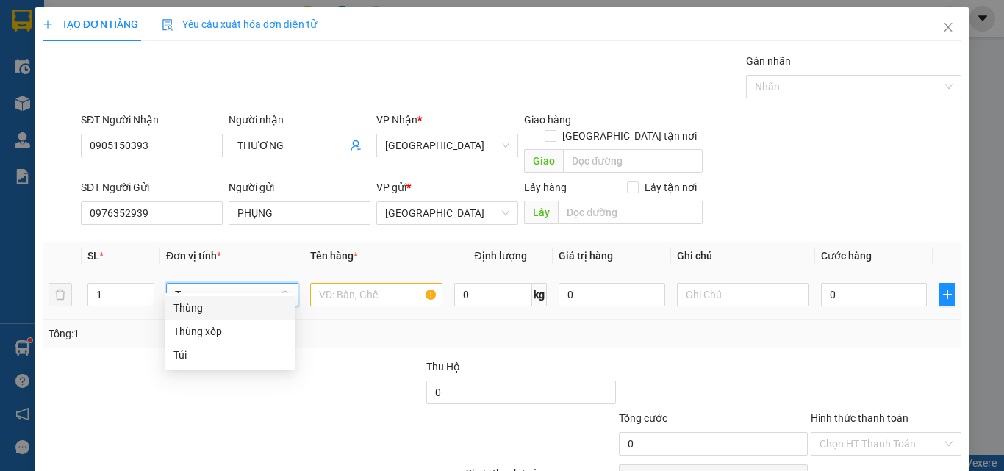
drag, startPoint x: 192, startPoint y: 312, endPoint x: 265, endPoint y: 292, distance: 76.1
click at [209, 309] on div "Thùng" at bounding box center [229, 308] width 113 height 16
click at [244, 284] on span "Thùng" at bounding box center [232, 295] width 115 height 22
type input "TX"
click at [257, 303] on div "Thùng xốp" at bounding box center [229, 308] width 113 height 16
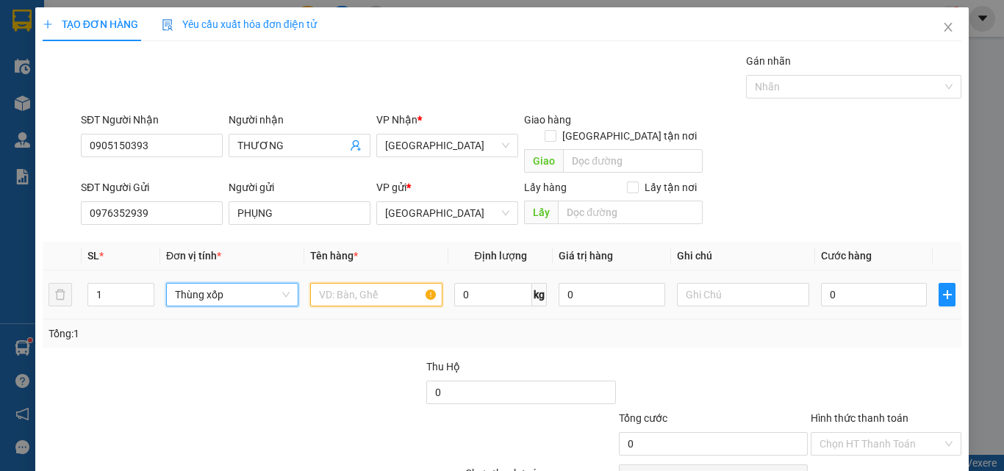
click at [330, 283] on input "text" at bounding box center [376, 295] width 132 height 24
type input "YAOURT 150H"
click at [905, 283] on input "0" at bounding box center [874, 295] width 106 height 24
type input "9"
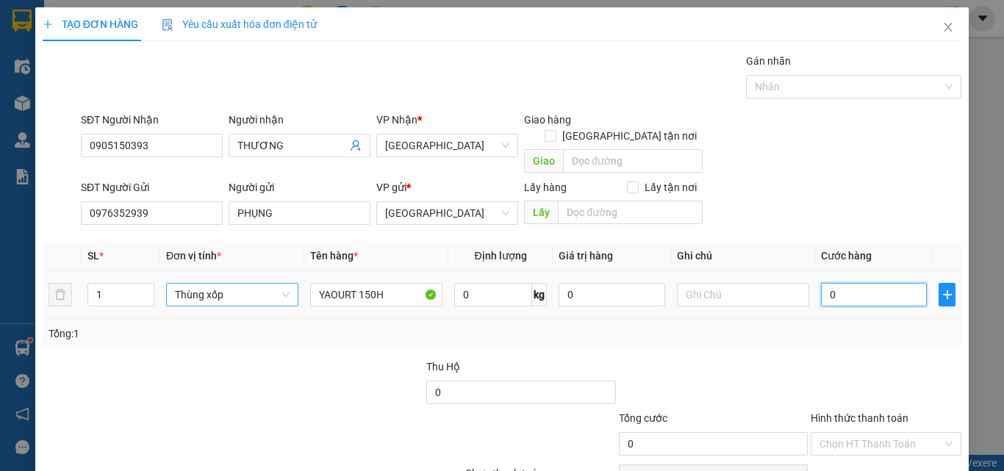
type input "9"
type input "90"
type input "90.000"
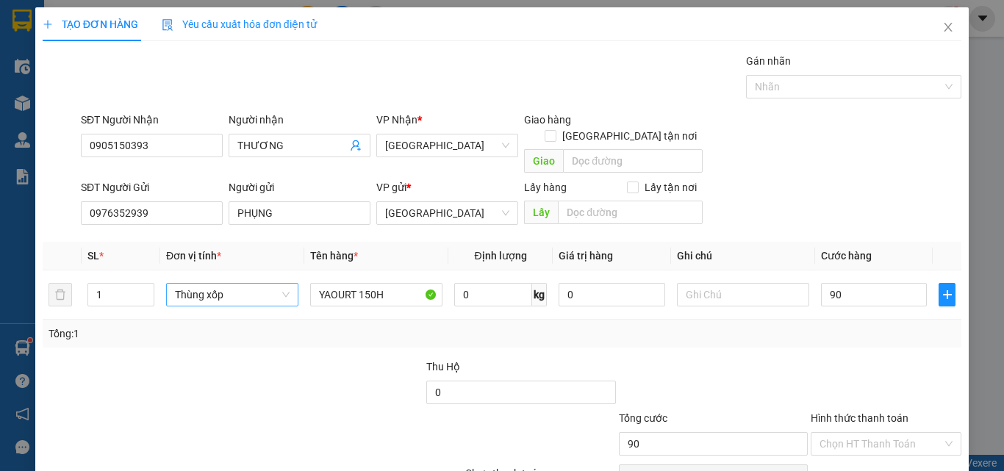
type input "90.000"
click at [887, 410] on div "Hình thức thanh toán Chọn HT Thanh Toán" at bounding box center [886, 435] width 151 height 51
click at [891, 433] on input "Hình thức thanh toán" at bounding box center [881, 444] width 123 height 22
click at [875, 449] on div "Tại văn phòng" at bounding box center [878, 457] width 132 height 16
type input "0"
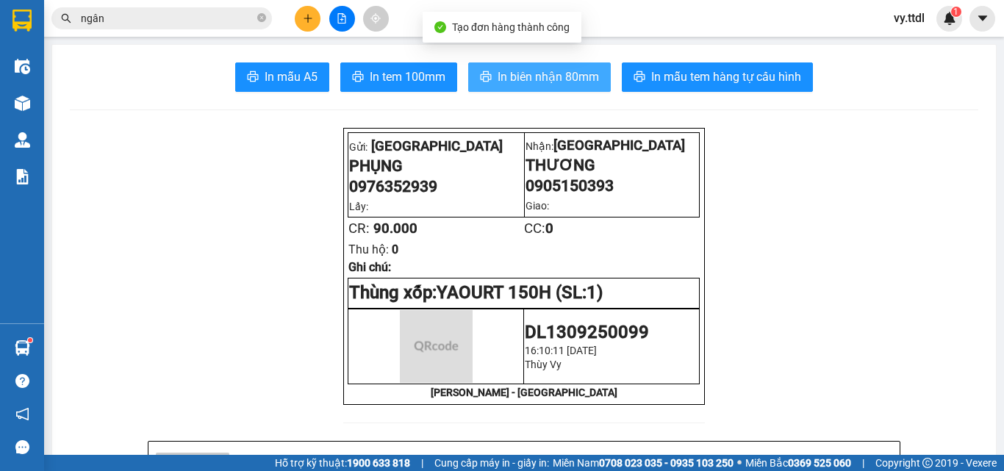
click at [509, 76] on span "In biên nhận 80mm" at bounding box center [548, 77] width 101 height 18
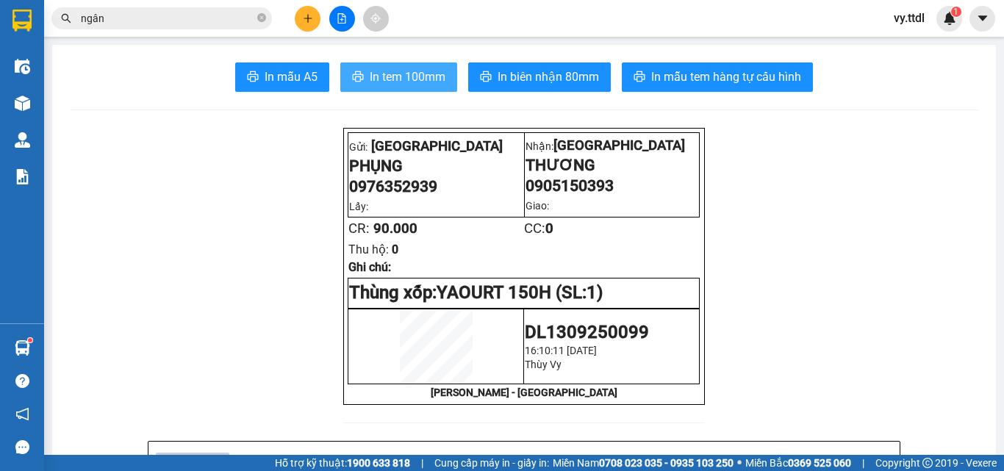
click at [439, 87] on button "In tem 100mm" at bounding box center [398, 76] width 117 height 29
click at [301, 17] on button at bounding box center [308, 19] width 26 height 26
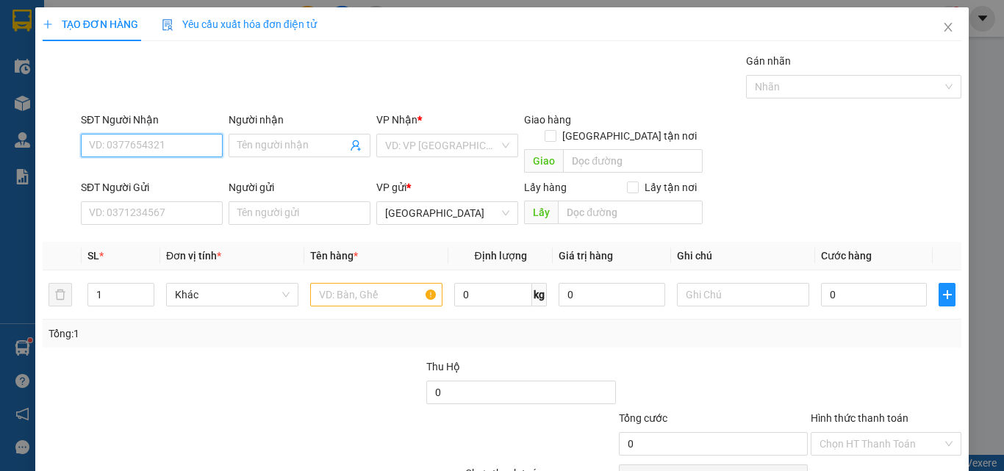
click at [173, 142] on input "SĐT Người Nhận" at bounding box center [152, 146] width 142 height 24
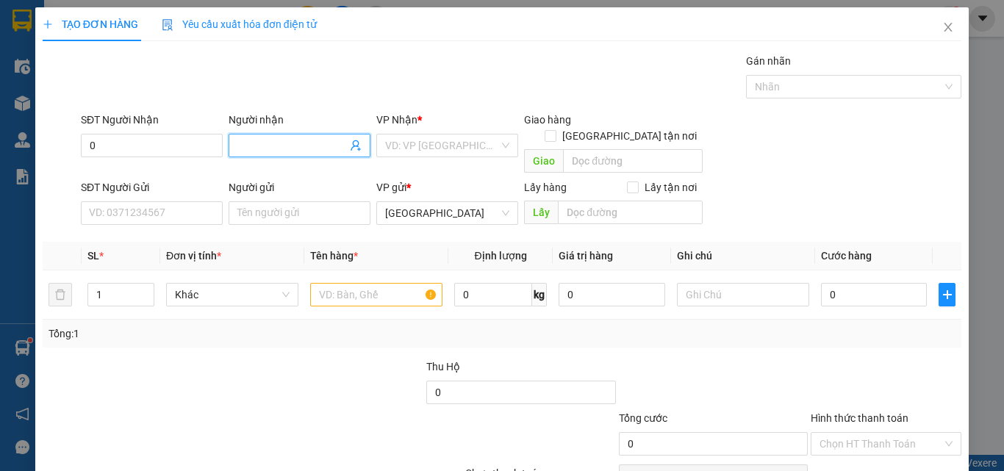
click at [294, 147] on input "Người nhận" at bounding box center [292, 145] width 110 height 16
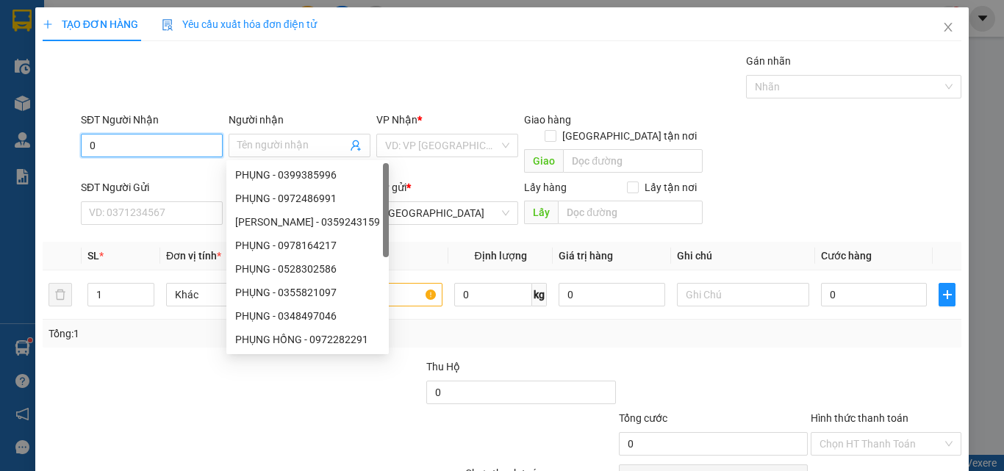
click at [175, 147] on input "0" at bounding box center [152, 146] width 142 height 24
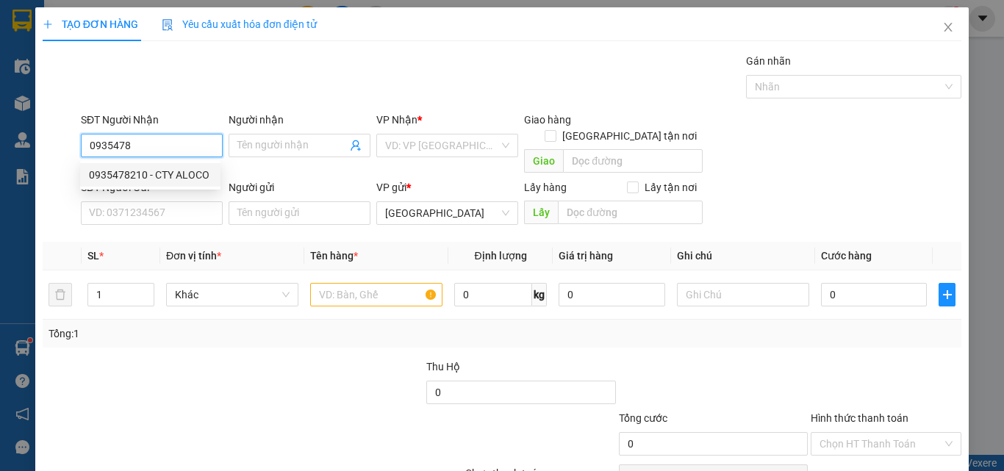
click at [176, 177] on div "0935478210 - CTY ALOCO" at bounding box center [150, 175] width 123 height 16
type input "0935478210"
type input "CTY ALOCO"
drag, startPoint x: 173, startPoint y: 141, endPoint x: 0, endPoint y: 153, distance: 173.9
click at [0, 153] on div "TẠO ĐƠN HÀNG Yêu cầu xuất hóa đơn điện tử Transit Pickup Surcharge Ids Transit …" at bounding box center [502, 235] width 1004 height 471
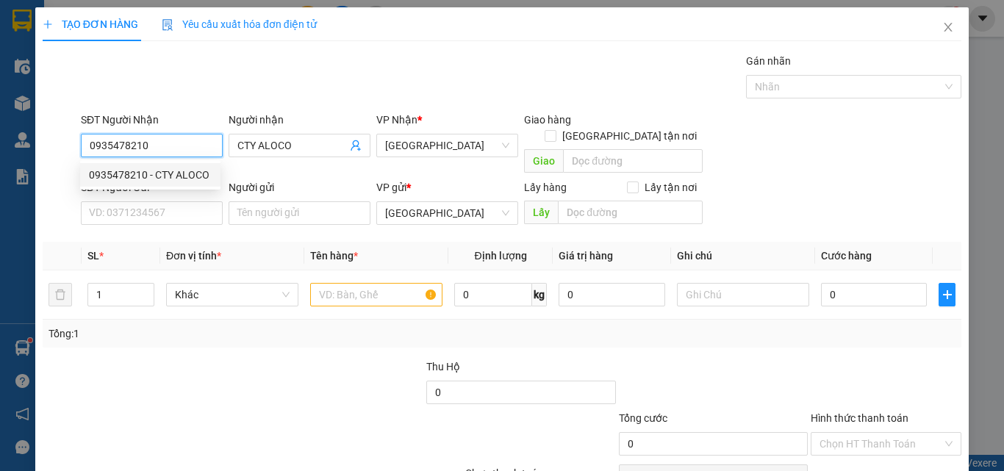
type input "0935478210"
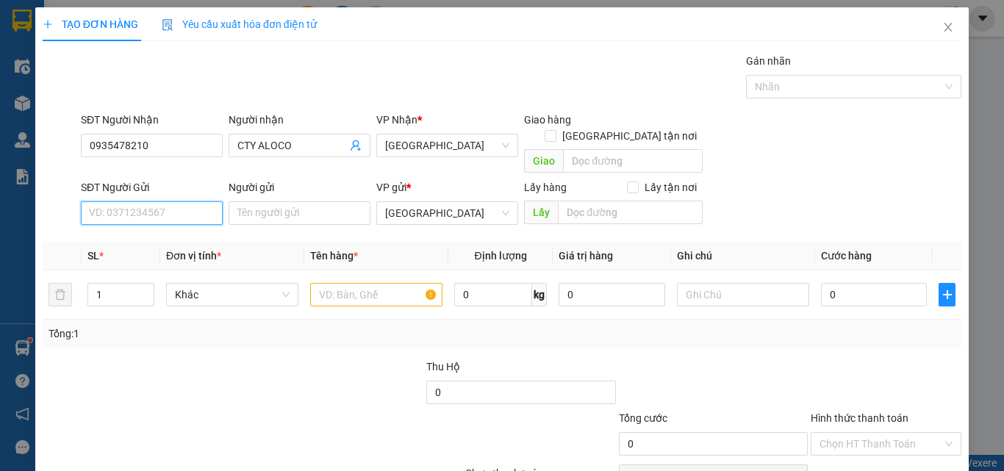
click at [198, 201] on input "SĐT Người Gửi" at bounding box center [152, 213] width 142 height 24
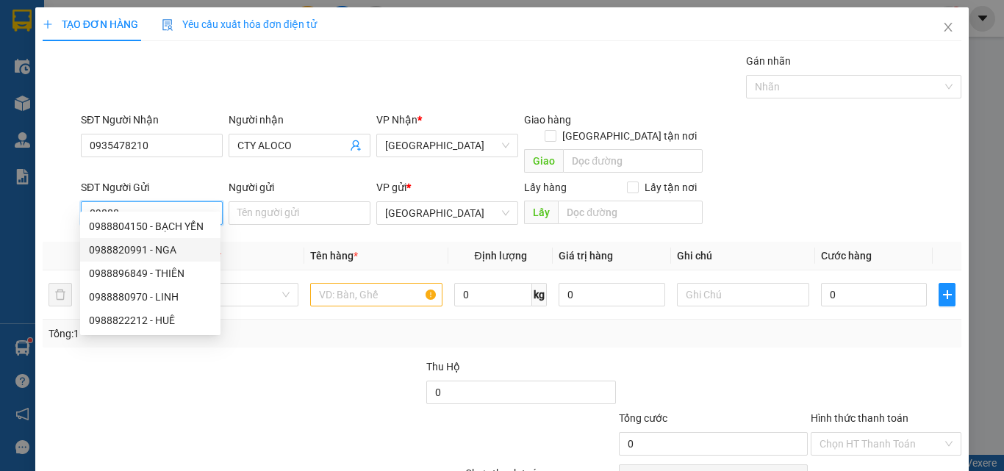
drag, startPoint x: 160, startPoint y: 251, endPoint x: 185, endPoint y: 239, distance: 27.9
click at [162, 251] on div "0988820991 - NGA" at bounding box center [150, 250] width 123 height 16
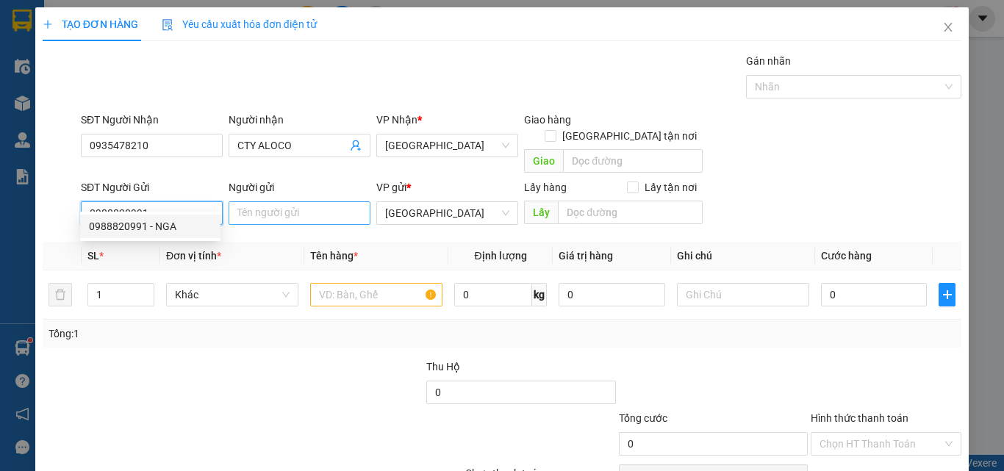
type input "0988820991"
click at [257, 201] on input "Người gửi" at bounding box center [300, 213] width 142 height 24
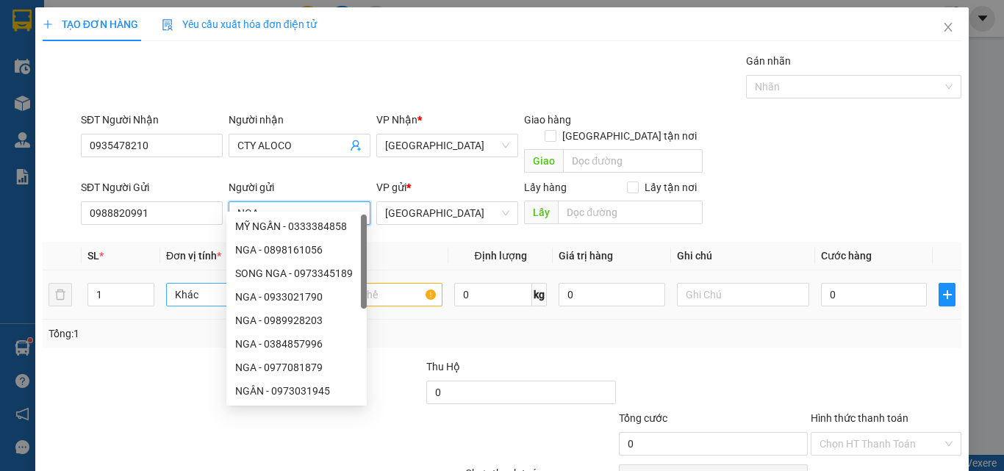
click at [191, 284] on span "Khác" at bounding box center [232, 295] width 115 height 22
type input "NGA"
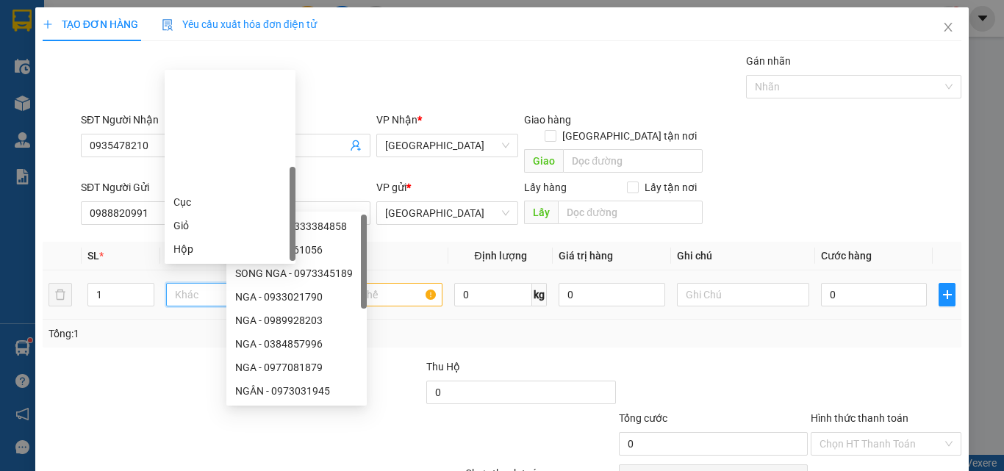
type input "T"
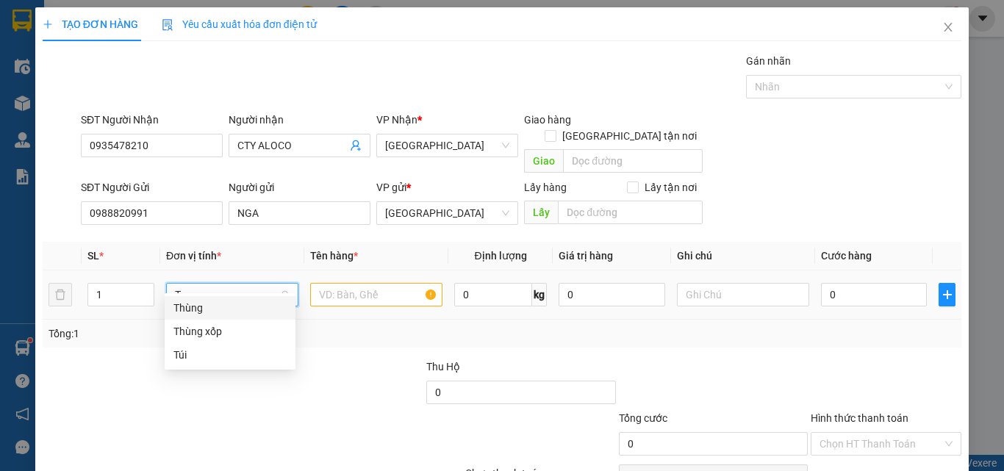
drag, startPoint x: 212, startPoint y: 307, endPoint x: 235, endPoint y: 302, distance: 23.2
click at [213, 307] on div "Thùng" at bounding box center [229, 308] width 113 height 16
click at [337, 284] on input "text" at bounding box center [376, 295] width 132 height 24
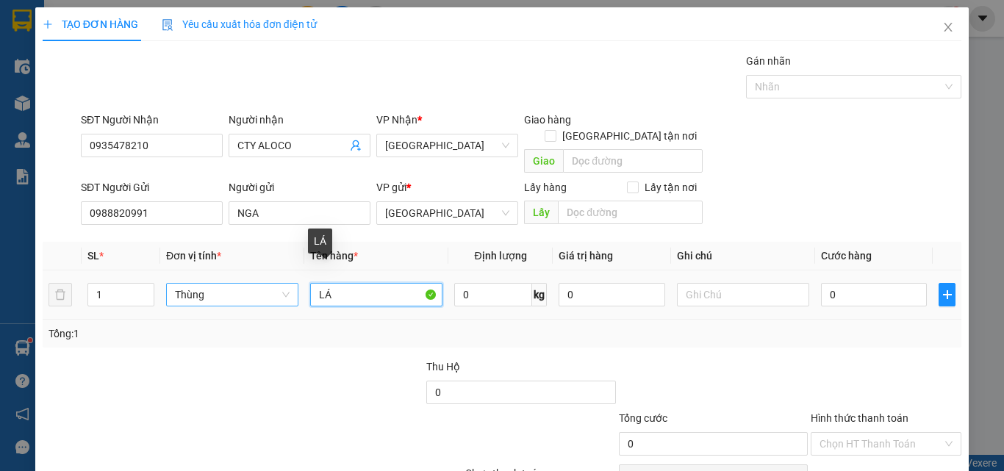
click at [354, 283] on input "LÁ" at bounding box center [376, 295] width 132 height 24
type input "LÁ MÈ"
click at [484, 283] on input "0" at bounding box center [493, 295] width 78 height 24
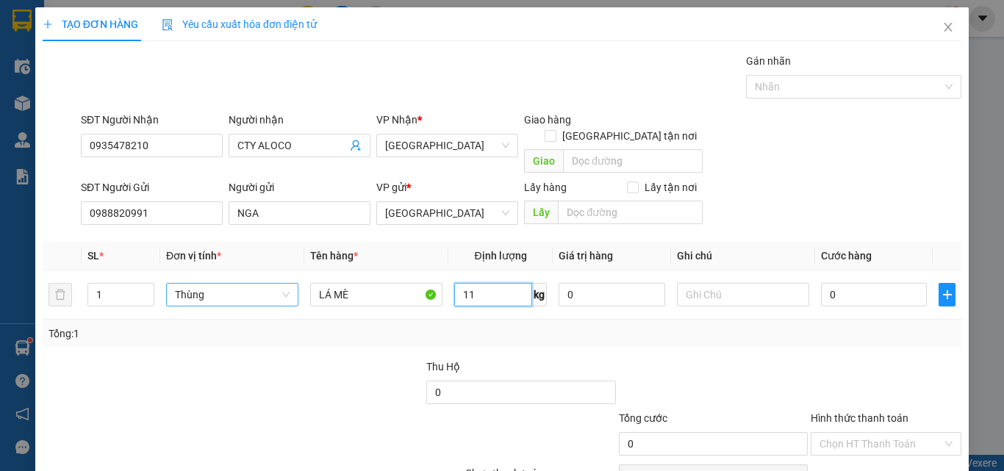
type input "11"
click at [287, 328] on div "Tổng: 1" at bounding box center [502, 334] width 919 height 28
click at [868, 283] on input "0" at bounding box center [874, 295] width 106 height 24
type input "6"
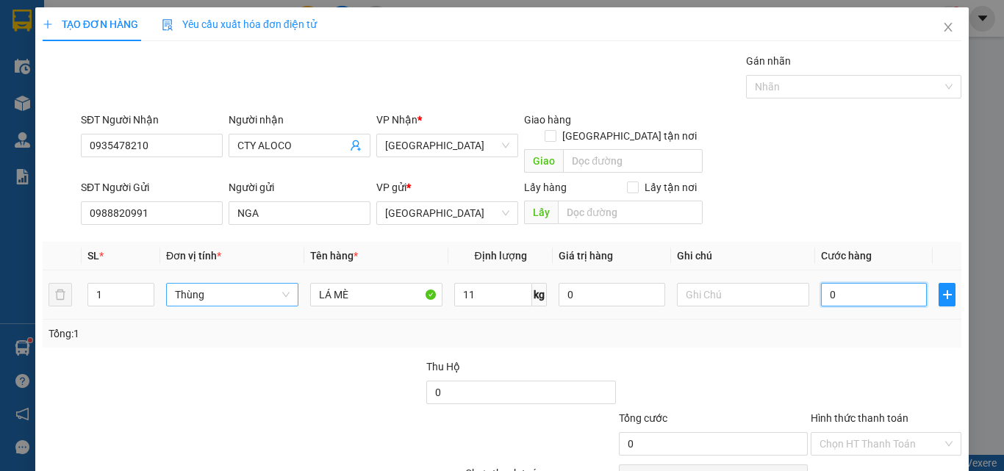
type input "6"
type input "60"
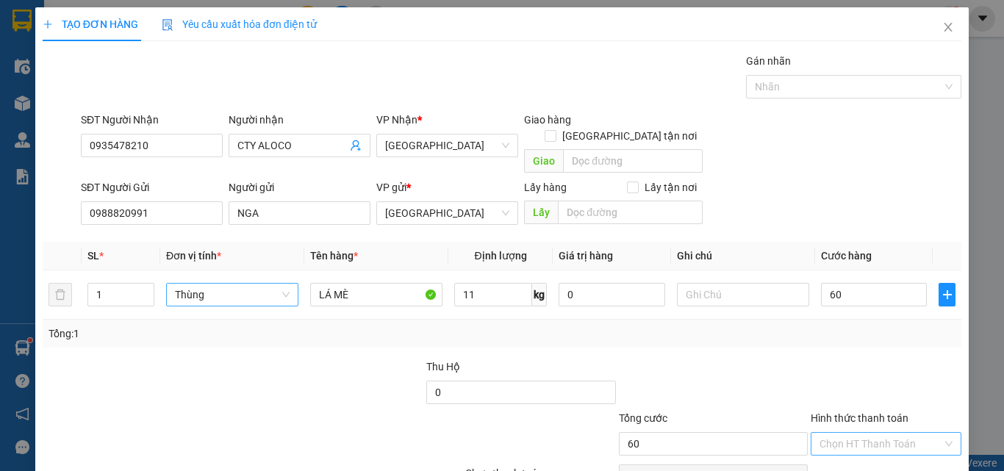
type input "60.000"
click at [902, 433] on input "Hình thức thanh toán" at bounding box center [881, 444] width 123 height 22
click at [901, 449] on div "Tại văn phòng" at bounding box center [878, 457] width 132 height 16
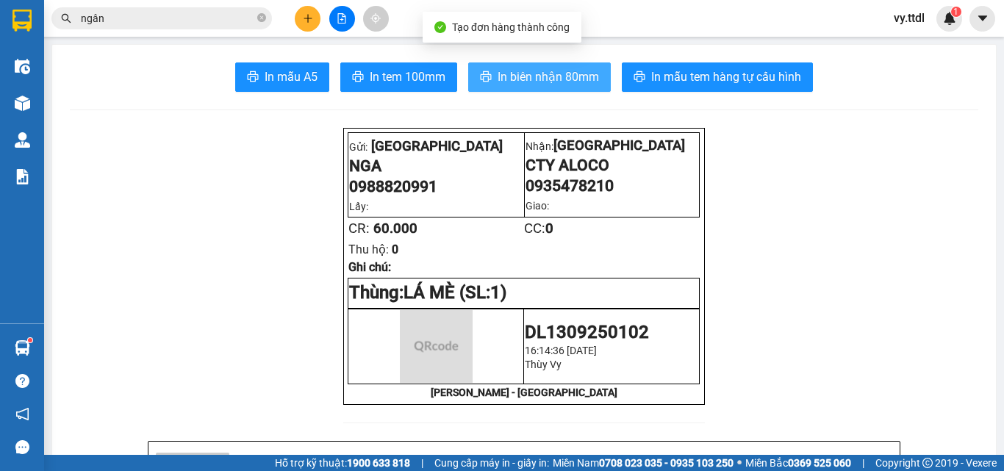
click at [511, 76] on span "In biên nhận 80mm" at bounding box center [548, 77] width 101 height 18
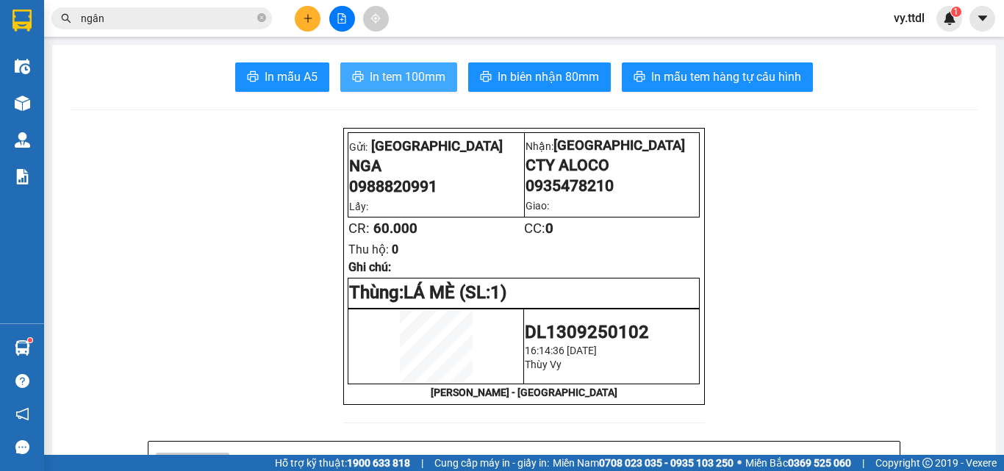
click at [426, 74] on span "In tem 100mm" at bounding box center [408, 77] width 76 height 18
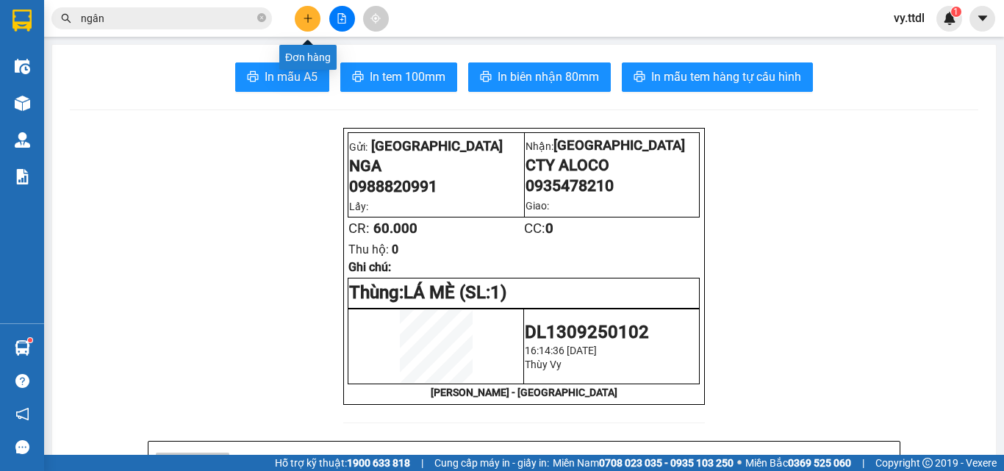
click at [309, 15] on icon "plus" at bounding box center [308, 18] width 10 height 10
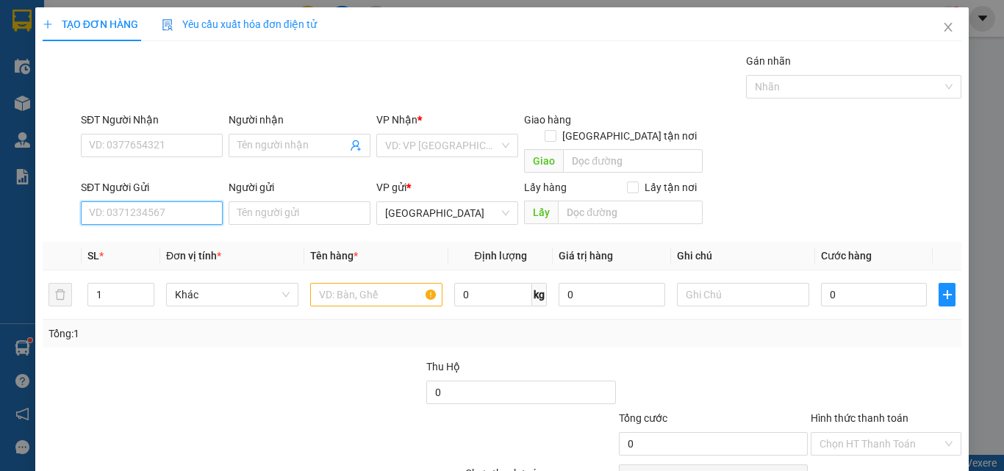
click at [186, 204] on input "SĐT Người Gửi" at bounding box center [152, 213] width 142 height 24
click at [186, 204] on input "400" at bounding box center [152, 213] width 142 height 24
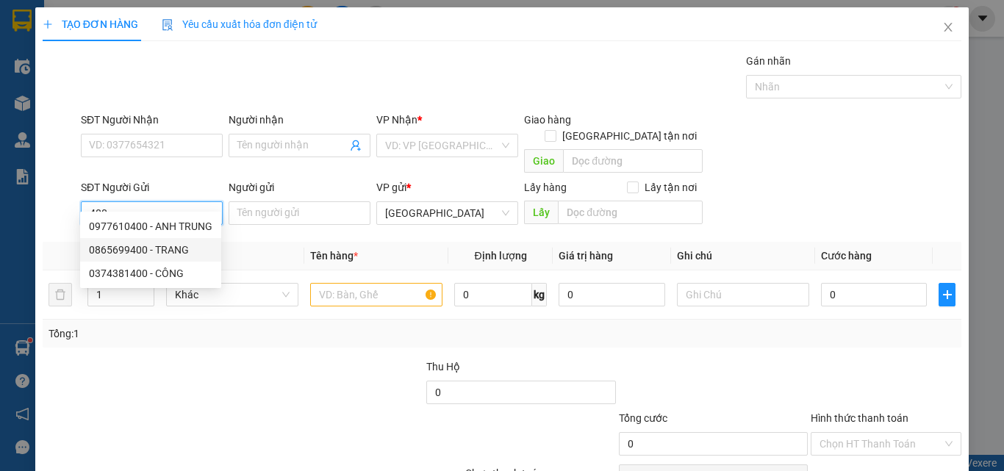
click at [188, 254] on div "0865699400 - TRANG" at bounding box center [150, 250] width 123 height 16
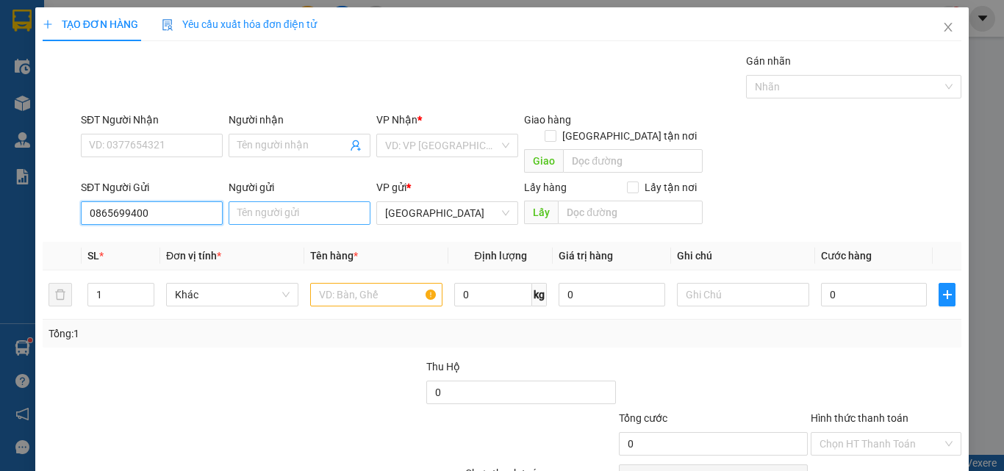
type input "0865699400"
click at [263, 201] on input "Người gửi" at bounding box center [300, 213] width 142 height 24
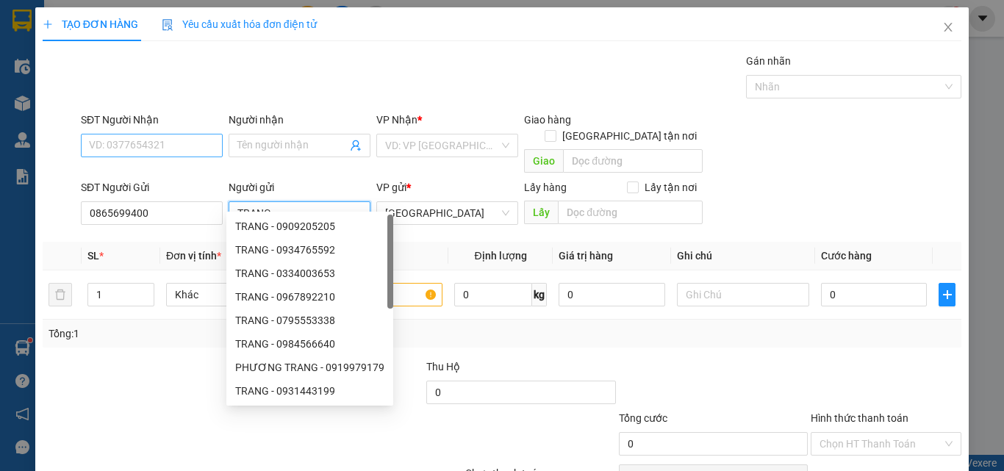
type input "TRANG"
click at [198, 141] on input "SĐT Người Nhận" at bounding box center [152, 146] width 142 height 24
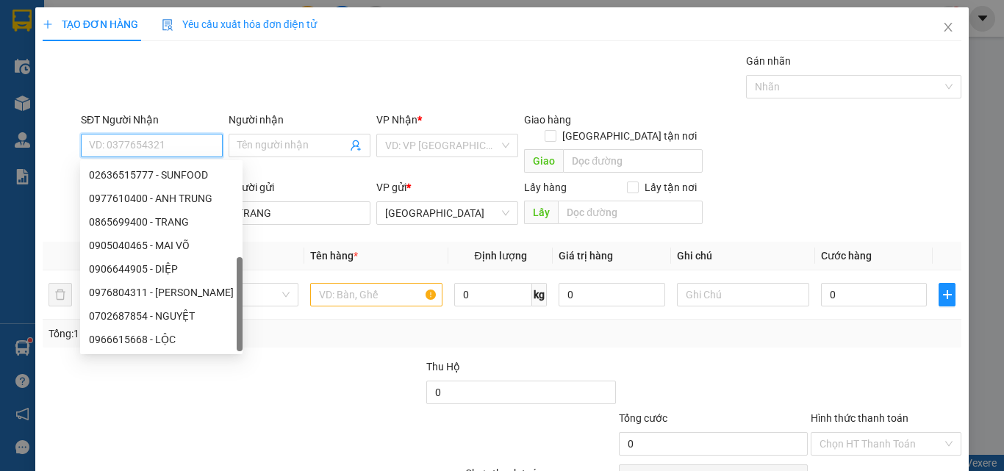
click at [182, 379] on div "0396949349 - DIỄM" at bounding box center [161, 387] width 145 height 16
type input "0396949349"
type input "DIỄM"
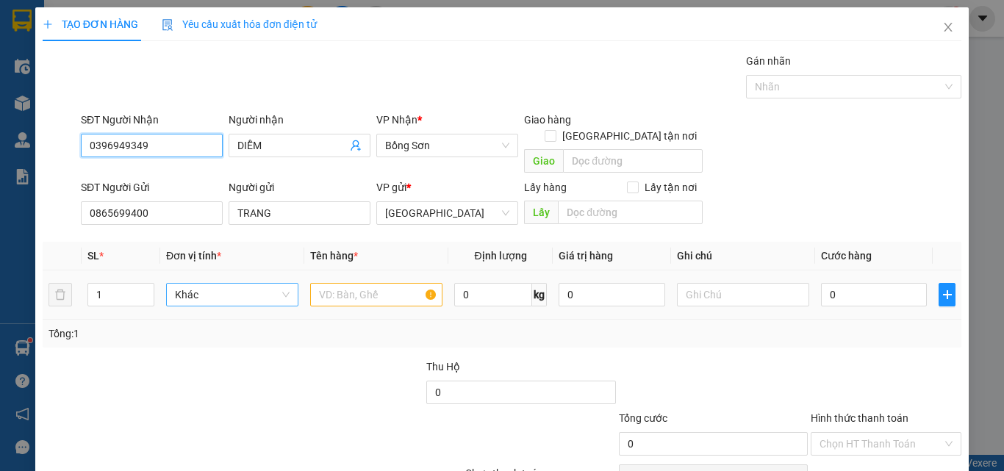
click at [252, 285] on span "Khác" at bounding box center [232, 295] width 115 height 22
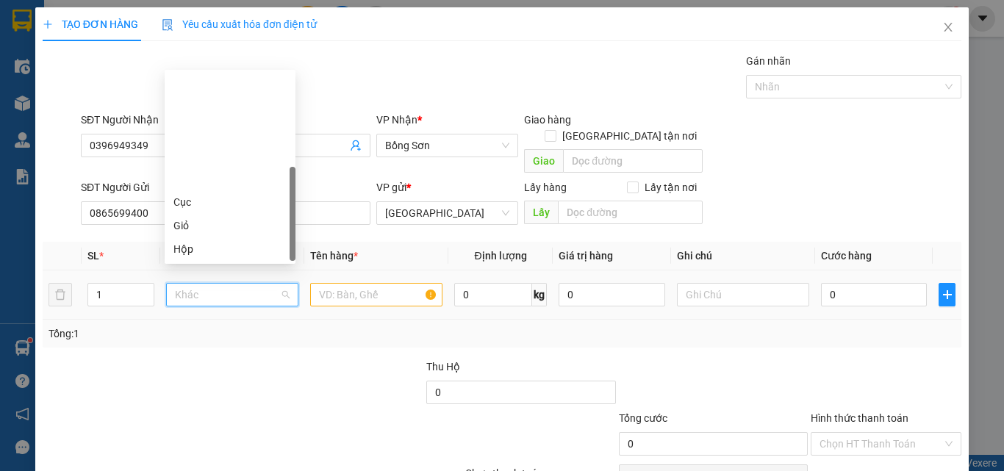
type input "K"
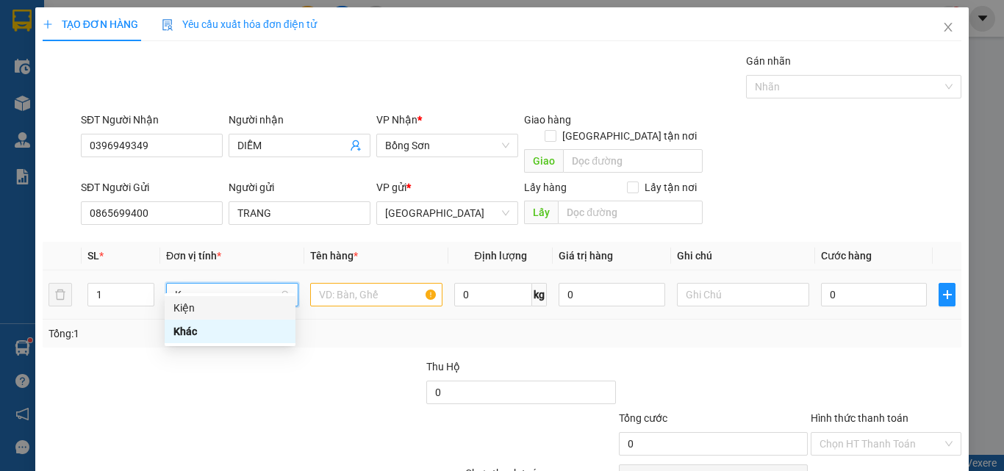
drag, startPoint x: 237, startPoint y: 307, endPoint x: 267, endPoint y: 299, distance: 30.5
click at [239, 307] on div "Kiện" at bounding box center [229, 308] width 113 height 16
click at [335, 283] on input "text" at bounding box center [376, 295] width 132 height 24
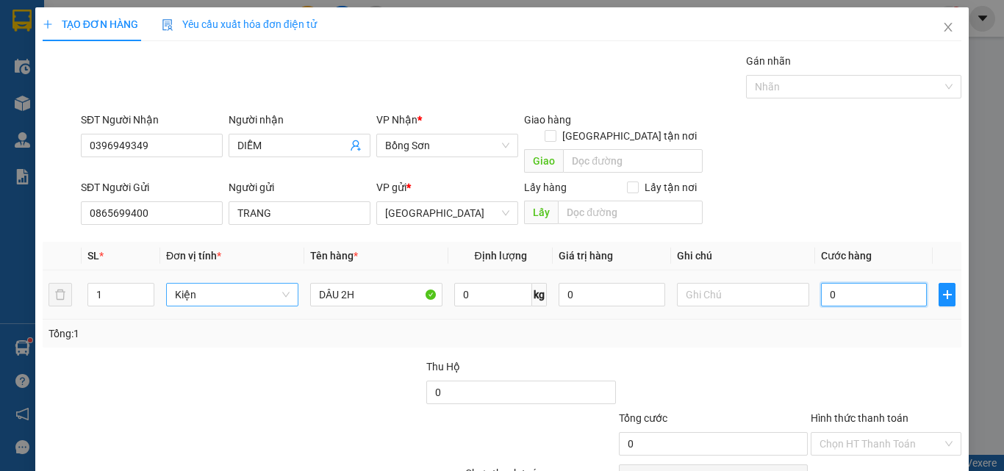
click at [888, 283] on input "0" at bounding box center [874, 295] width 106 height 24
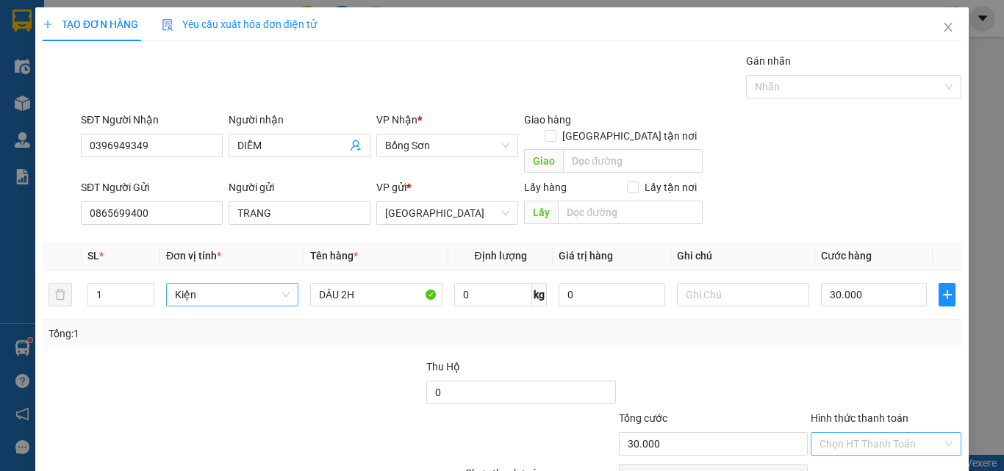
click at [909, 433] on input "Hình thức thanh toán" at bounding box center [881, 444] width 123 height 22
click at [903, 449] on div "Tại văn phòng" at bounding box center [878, 457] width 132 height 16
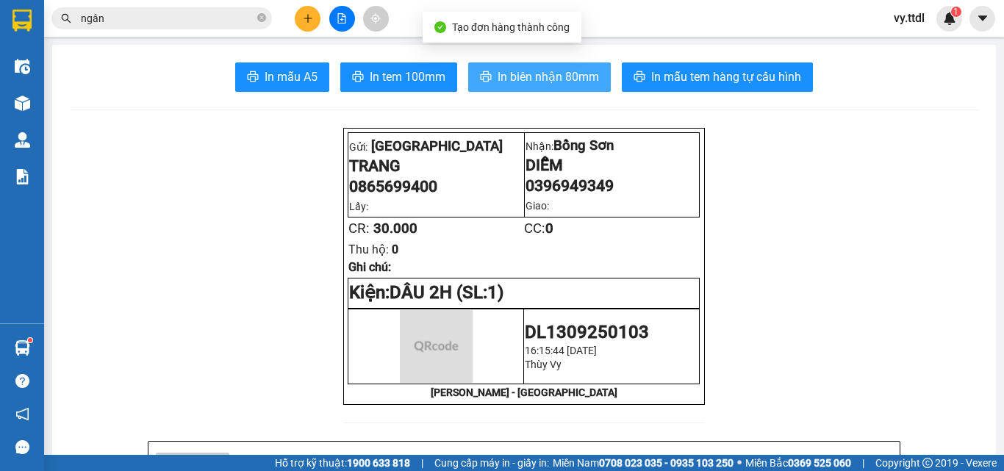
click at [539, 82] on span "In biên nhận 80mm" at bounding box center [548, 77] width 101 height 18
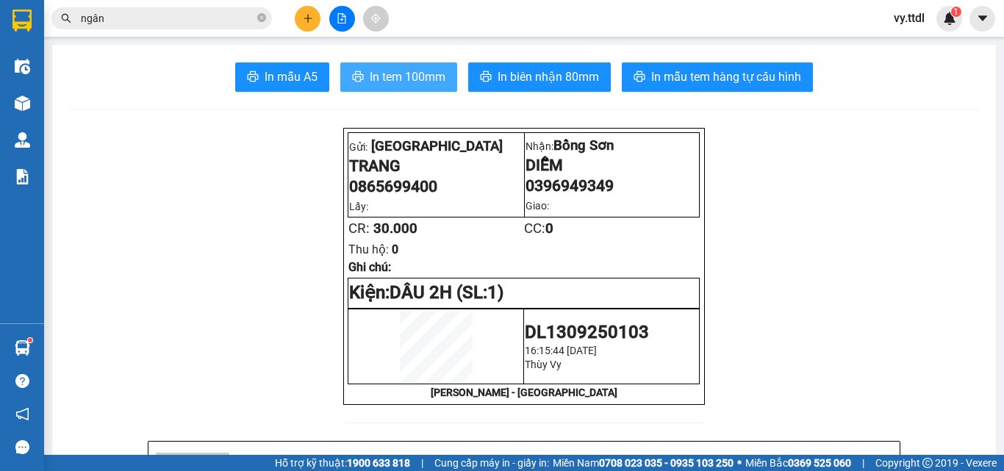
click at [425, 78] on span "In tem 100mm" at bounding box center [408, 77] width 76 height 18
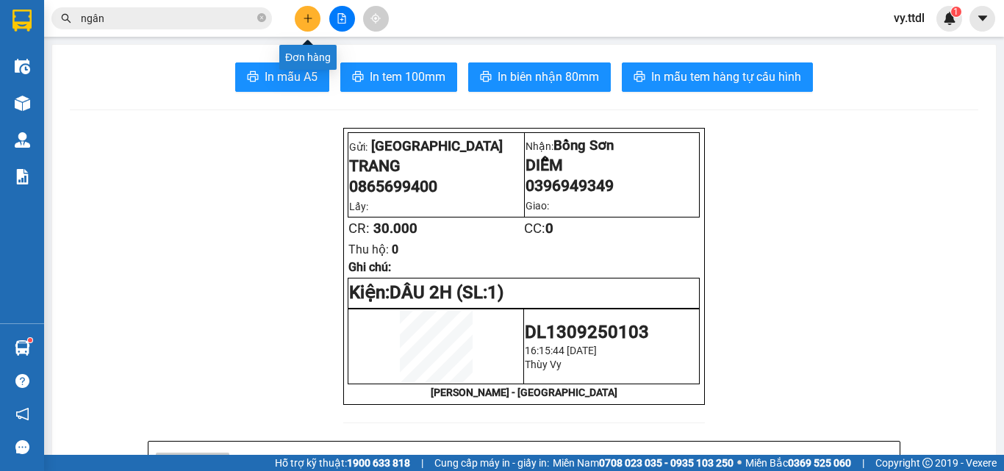
click at [309, 18] on icon "plus" at bounding box center [308, 18] width 8 height 1
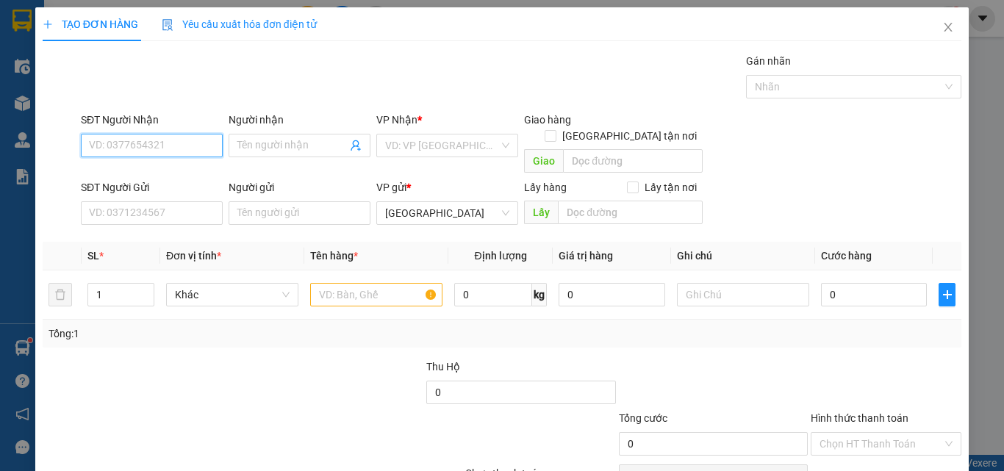
click at [187, 141] on input "SĐT Người Nhận" at bounding box center [152, 146] width 142 height 24
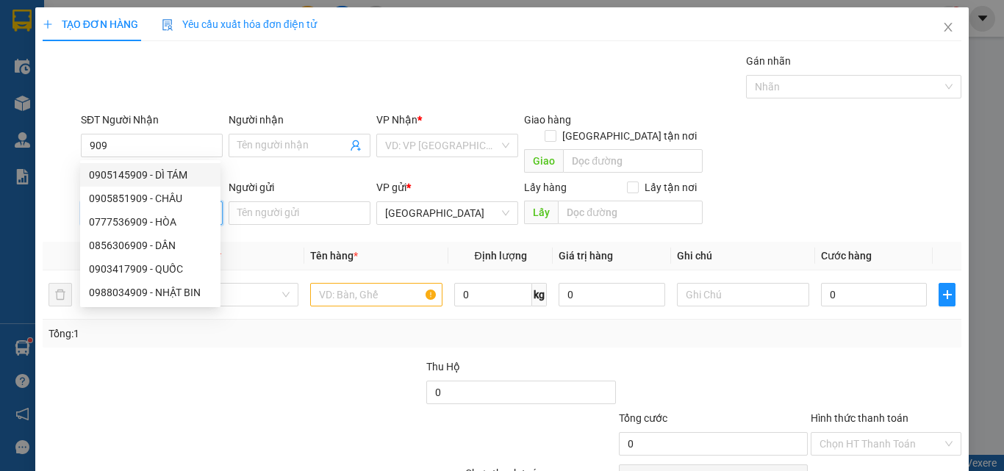
click at [195, 201] on input "SĐT Người Gửi" at bounding box center [152, 213] width 142 height 24
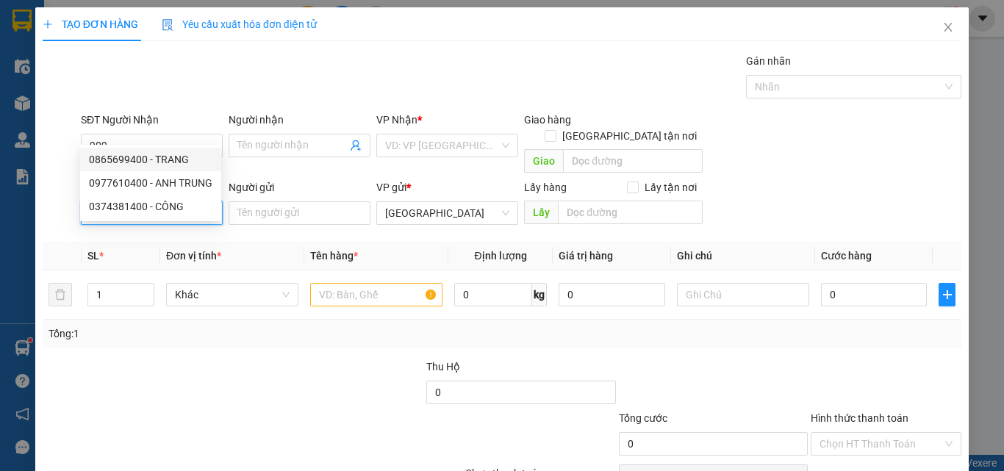
click at [173, 161] on div "0865699400 - TRANG" at bounding box center [150, 159] width 123 height 16
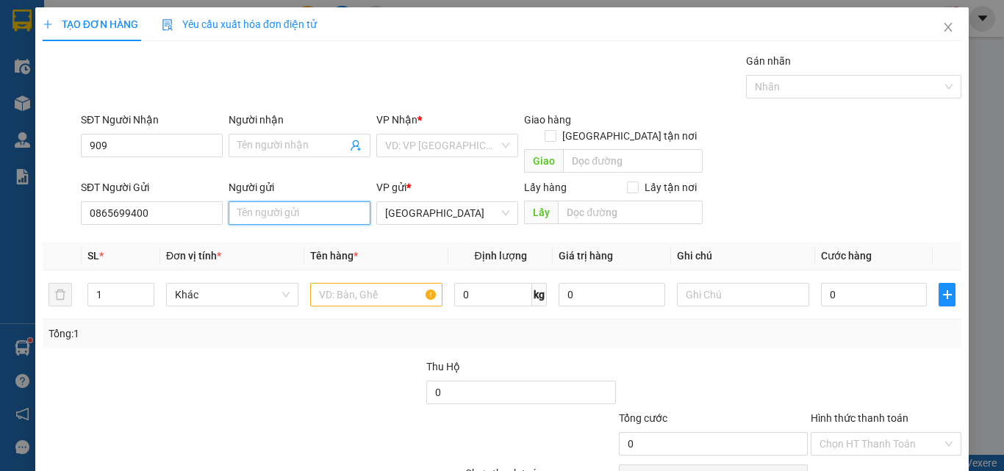
click at [279, 201] on input "Người gửi" at bounding box center [300, 213] width 142 height 24
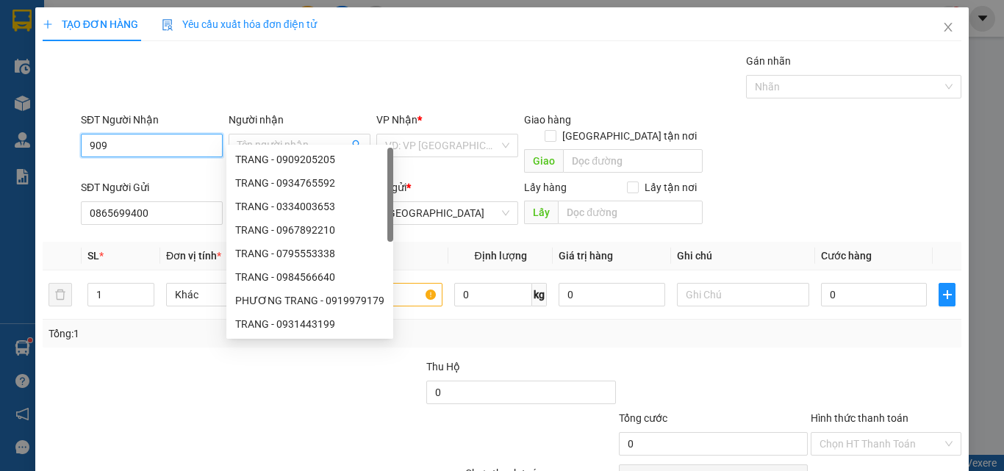
drag, startPoint x: 139, startPoint y: 82, endPoint x: 0, endPoint y: 74, distance: 139.1
click at [0, 82] on div "TẠO ĐƠN HÀNG Yêu cầu xuất hóa đơn điện tử Transit Pickup Surcharge Ids Transit …" at bounding box center [502, 235] width 1004 height 471
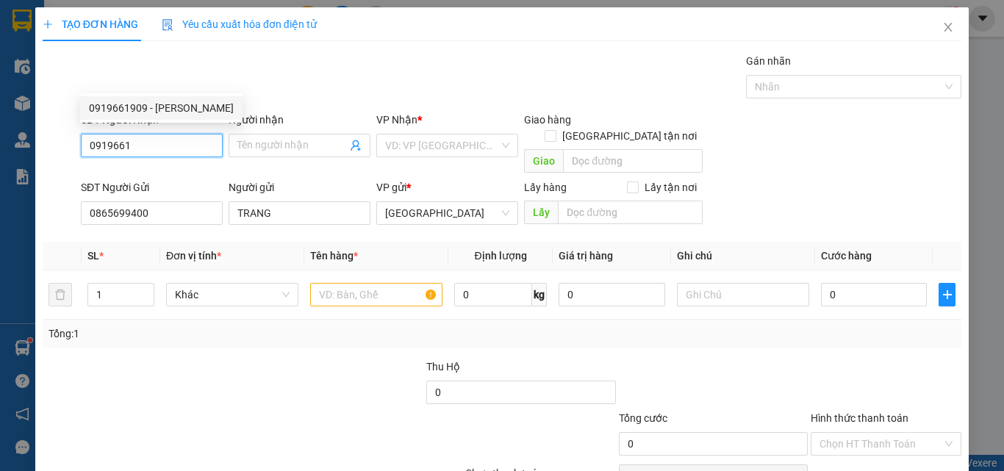
click at [187, 103] on div "0919661909 - KIM CƯƠNG" at bounding box center [161, 108] width 145 height 16
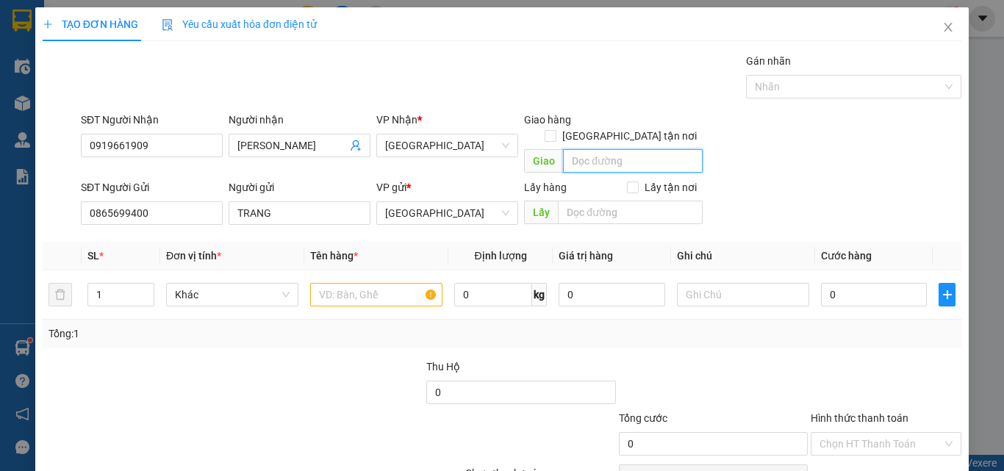
click at [581, 149] on input "text" at bounding box center [633, 161] width 140 height 24
click at [555, 130] on input "Giao tận nơi" at bounding box center [550, 135] width 10 height 10
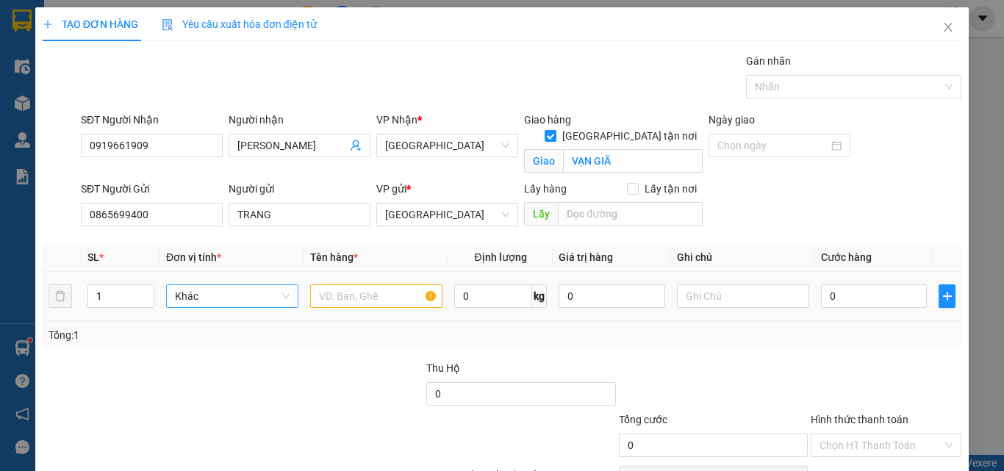
click at [227, 285] on span "Khác" at bounding box center [232, 296] width 115 height 22
drag, startPoint x: 218, startPoint y: 253, endPoint x: 415, endPoint y: 224, distance: 199.1
click at [220, 254] on div "Thùng" at bounding box center [229, 259] width 113 height 16
click at [401, 284] on input "text" at bounding box center [376, 296] width 132 height 24
click at [841, 284] on input "0" at bounding box center [874, 296] width 106 height 24
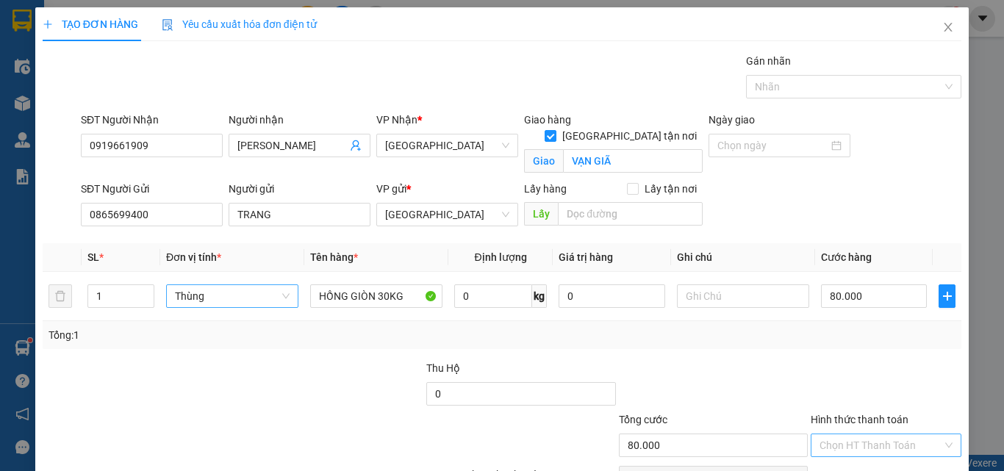
click at [876, 434] on input "Hình thức thanh toán" at bounding box center [881, 445] width 123 height 22
click at [895, 467] on div "Tại văn phòng" at bounding box center [878, 475] width 132 height 16
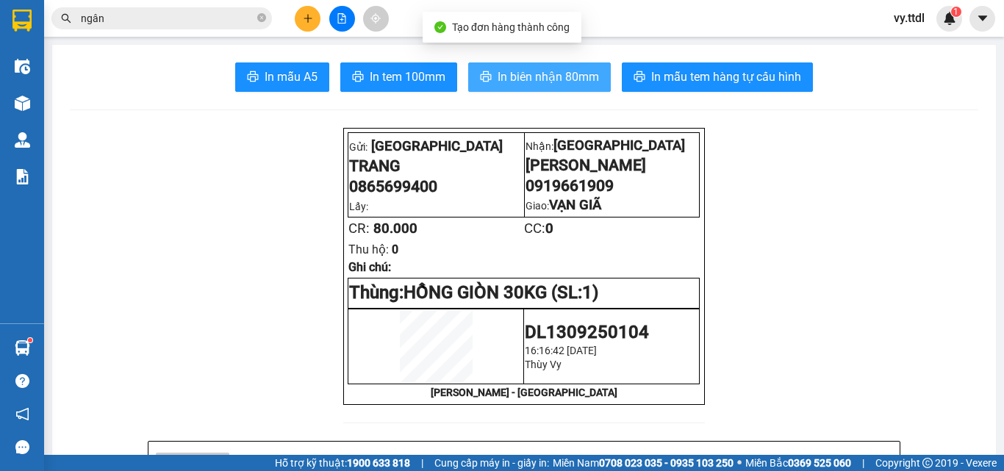
click at [525, 79] on span "In biên nhận 80mm" at bounding box center [548, 77] width 101 height 18
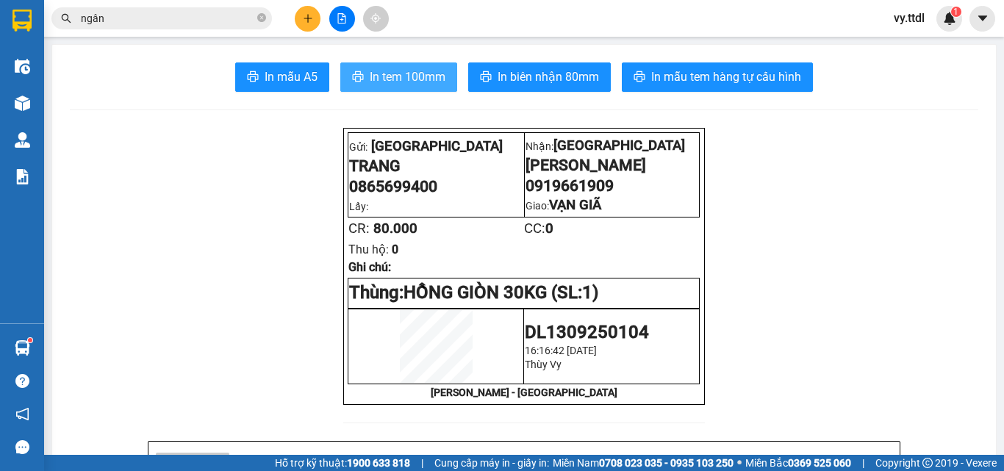
click at [407, 73] on span "In tem 100mm" at bounding box center [408, 77] width 76 height 18
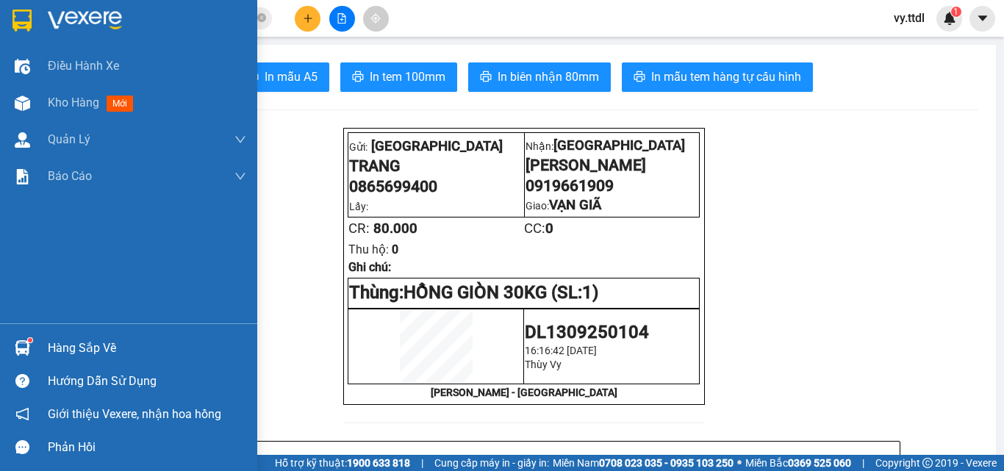
click at [25, 15] on img at bounding box center [21, 21] width 19 height 22
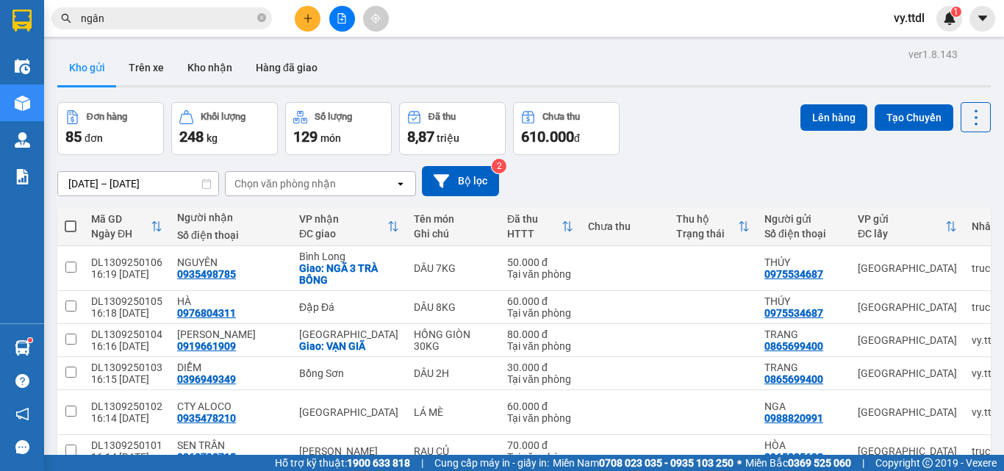
click at [70, 222] on span at bounding box center [71, 227] width 12 height 12
click at [71, 219] on input "checkbox" at bounding box center [71, 219] width 0 height 0
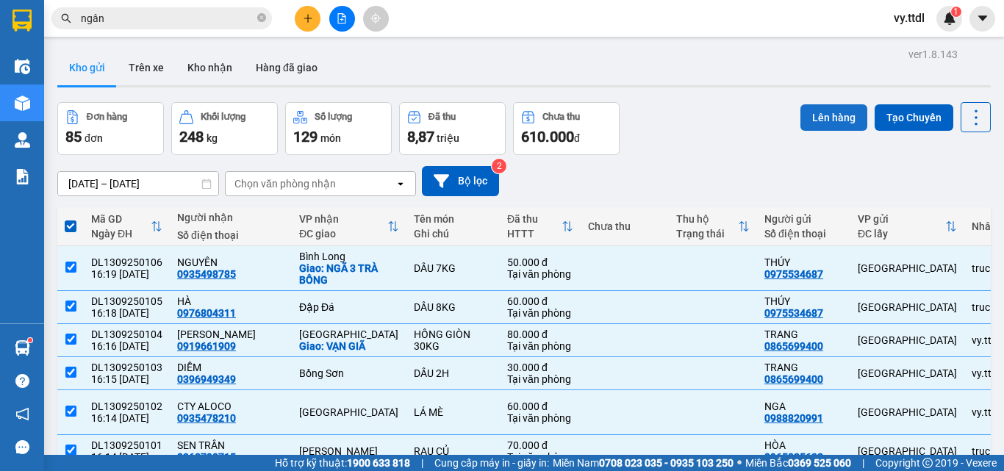
click at [817, 114] on button "Lên hàng" at bounding box center [834, 117] width 67 height 26
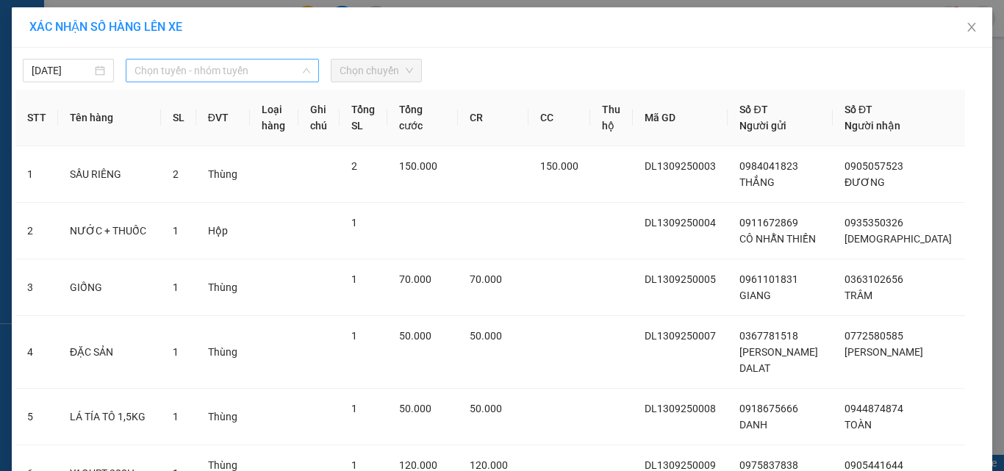
click at [160, 74] on span "Chọn tuyến - nhóm tuyến" at bounding box center [223, 71] width 176 height 22
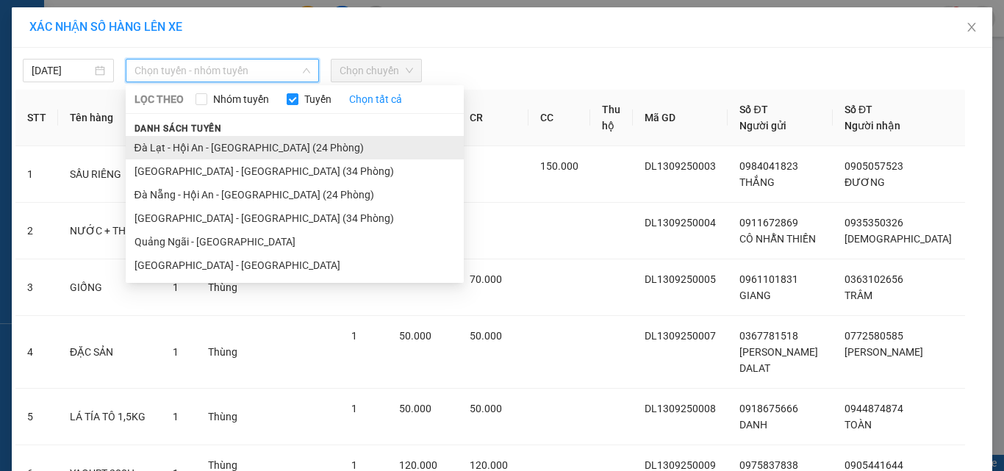
click at [198, 137] on li "Đà Lạt - Hội An - [GEOGRAPHIC_DATA] (24 Phòng)" at bounding box center [295, 148] width 338 height 24
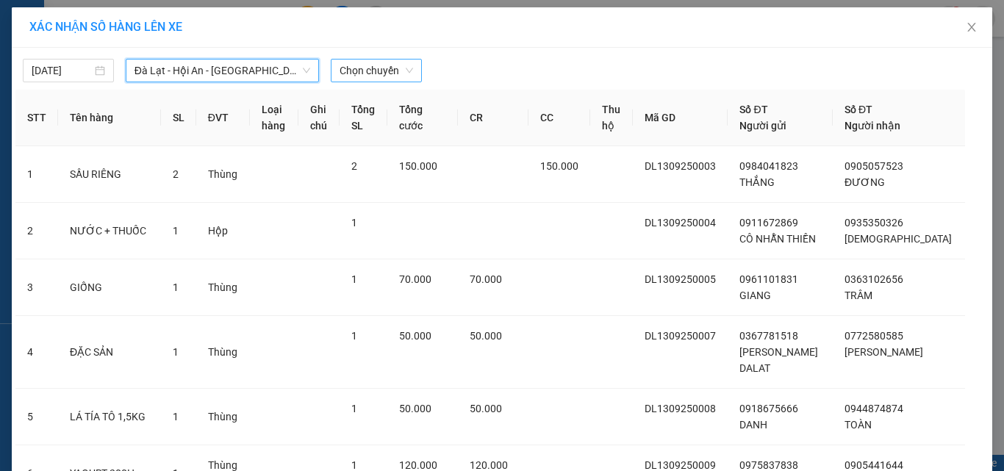
click at [355, 62] on span "Chọn chuyến" at bounding box center [377, 71] width 74 height 22
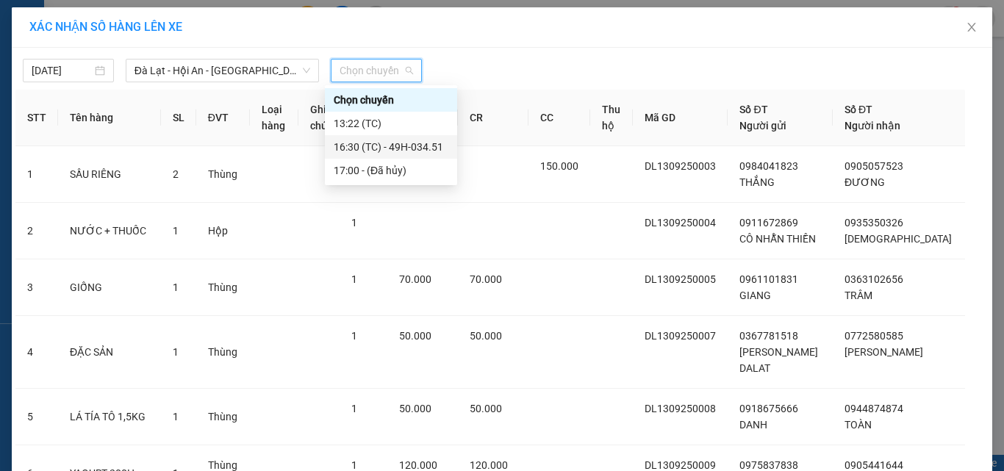
click at [410, 147] on div "16:30 (TC) - 49H-034.51" at bounding box center [391, 147] width 115 height 16
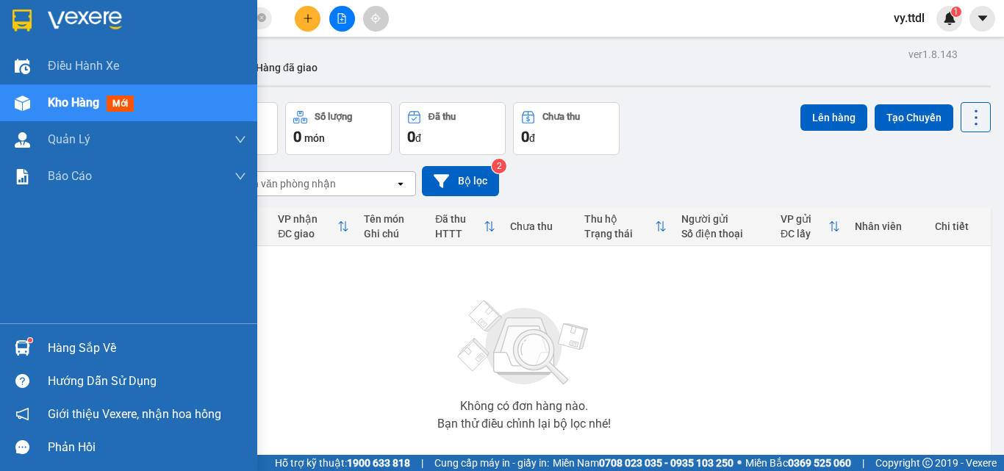
click at [27, 17] on img at bounding box center [21, 21] width 19 height 22
click at [43, 17] on div at bounding box center [128, 24] width 257 height 48
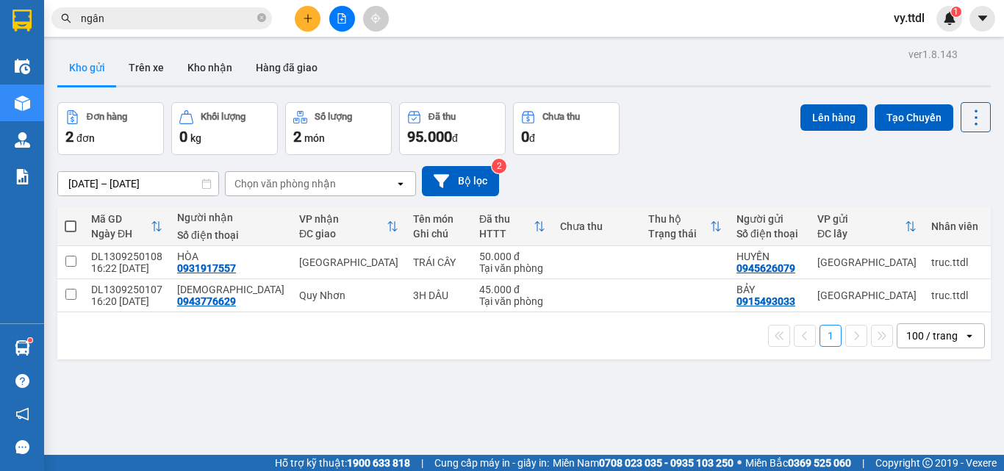
click at [76, 224] on th at bounding box center [70, 226] width 26 height 39
click at [70, 224] on span at bounding box center [71, 227] width 12 height 12
click at [71, 219] on input "checkbox" at bounding box center [71, 219] width 0 height 0
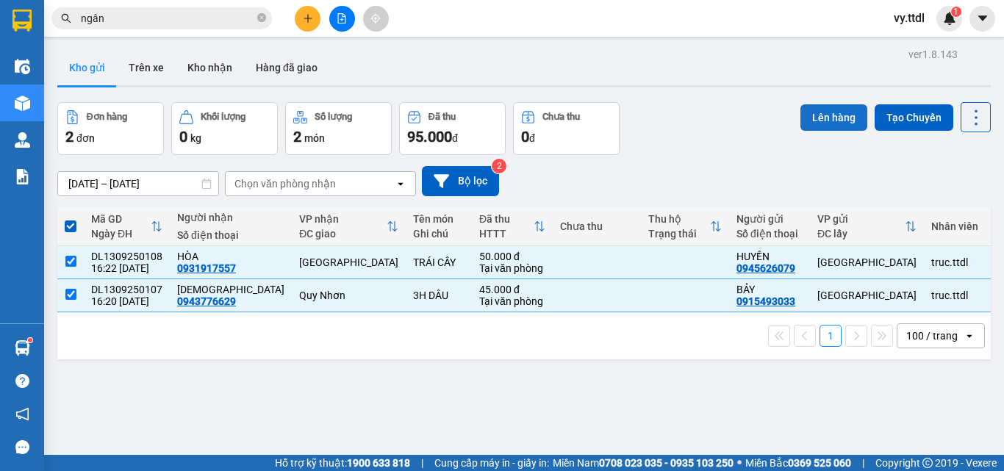
click at [824, 121] on button "Lên hàng" at bounding box center [834, 117] width 67 height 26
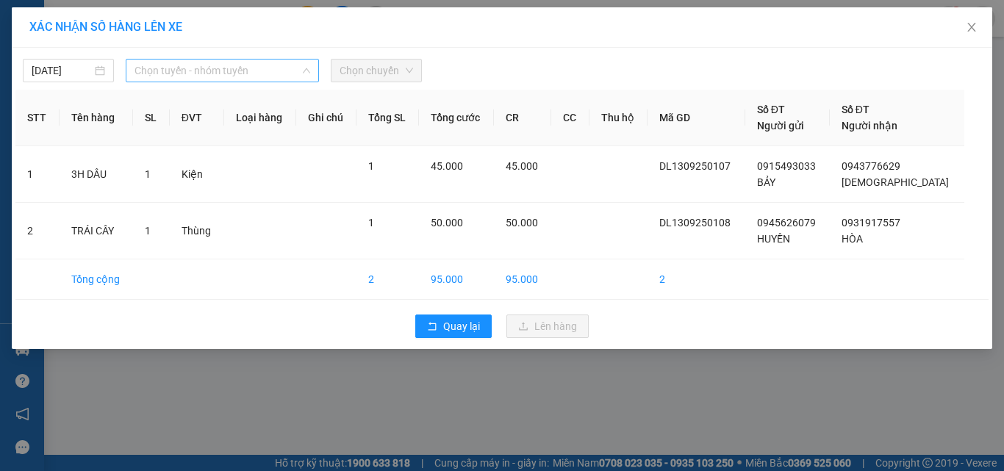
click at [190, 71] on span "Chọn tuyến - nhóm tuyến" at bounding box center [223, 71] width 176 height 22
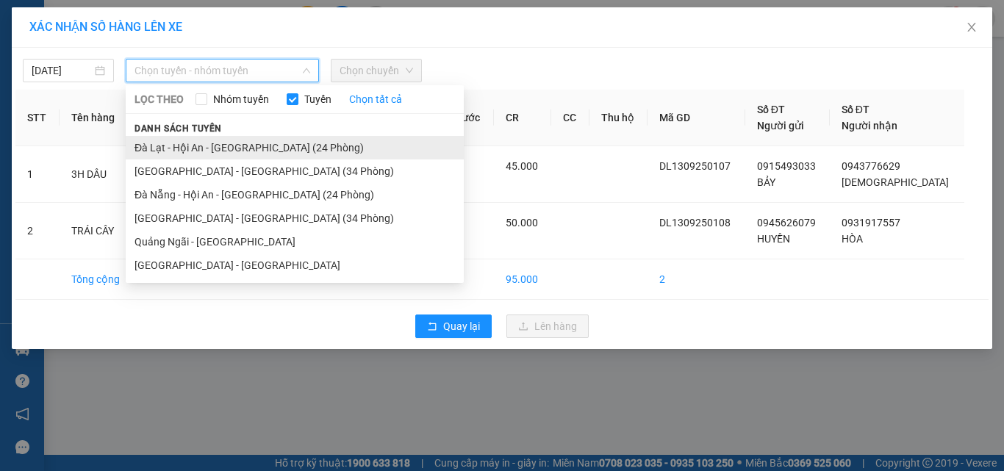
click at [202, 148] on li "Đà Lạt - Hội An - [GEOGRAPHIC_DATA] (24 Phòng)" at bounding box center [295, 148] width 338 height 24
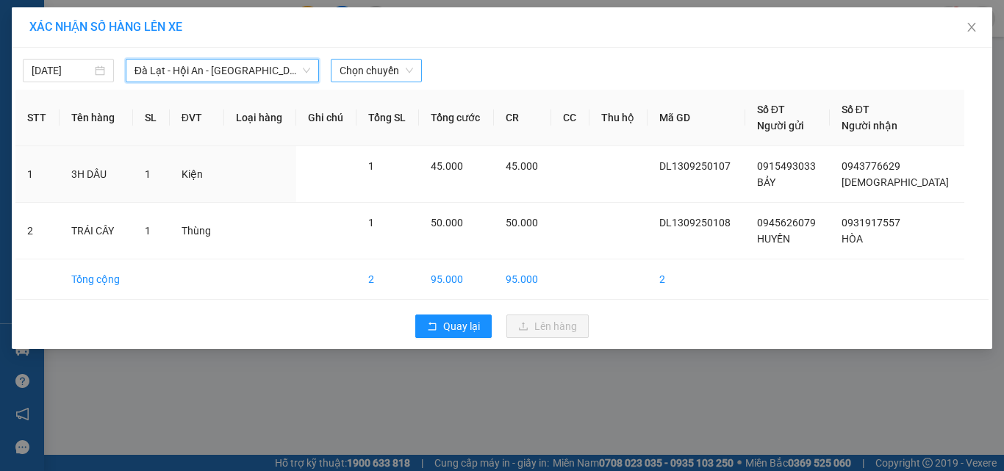
click at [380, 63] on span "Chọn chuyến" at bounding box center [377, 71] width 74 height 22
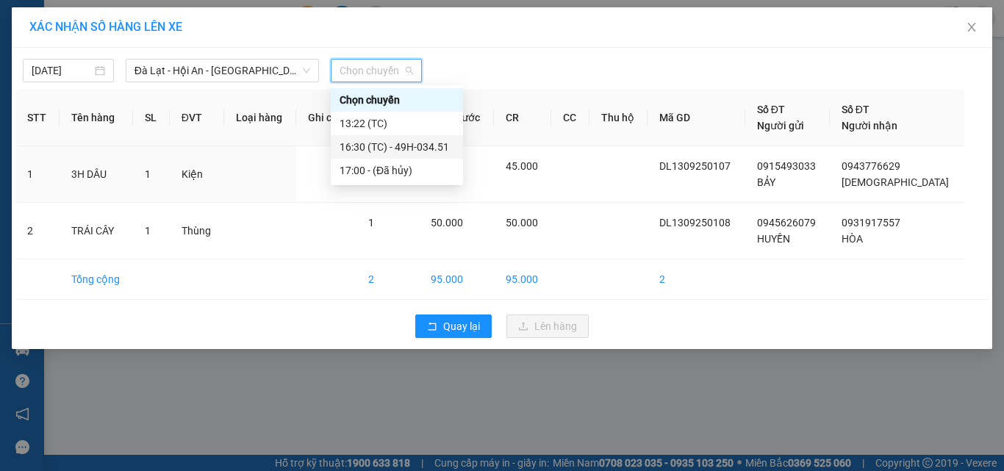
click at [428, 146] on div "16:30 (TC) - 49H-034.51" at bounding box center [397, 147] width 115 height 16
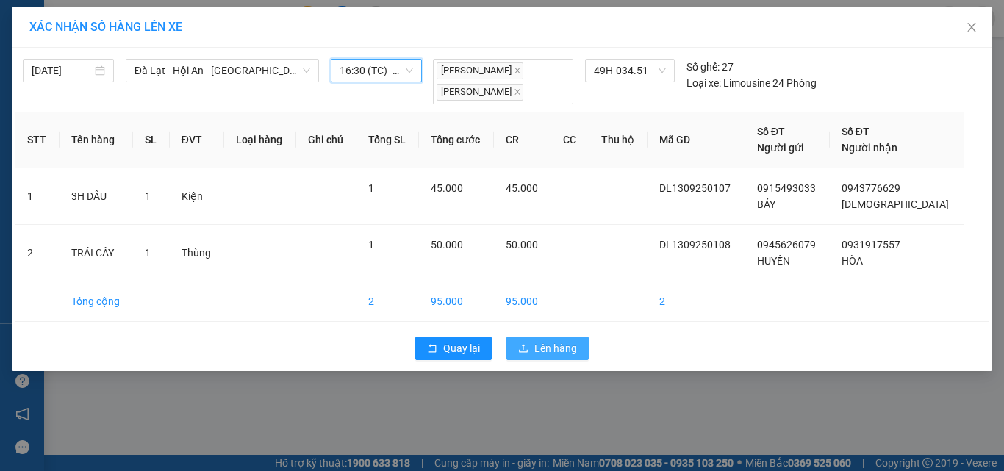
click at [538, 352] on span "Lên hàng" at bounding box center [555, 348] width 43 height 16
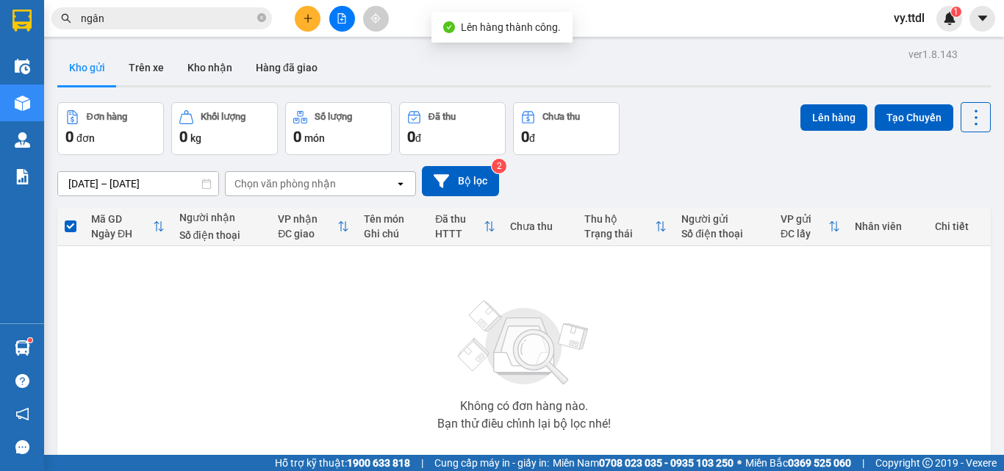
click at [339, 21] on icon "file-add" at bounding box center [342, 18] width 10 height 10
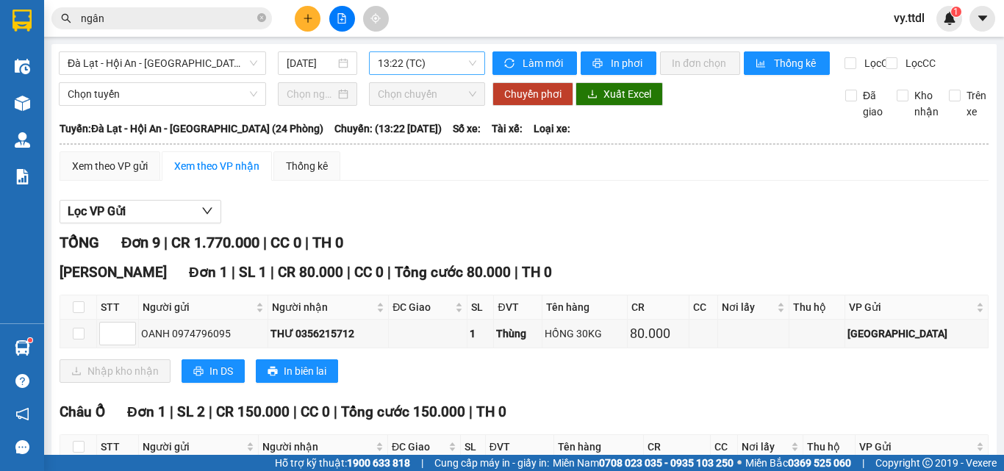
click at [420, 68] on span "13:22 (TC)" at bounding box center [427, 63] width 99 height 22
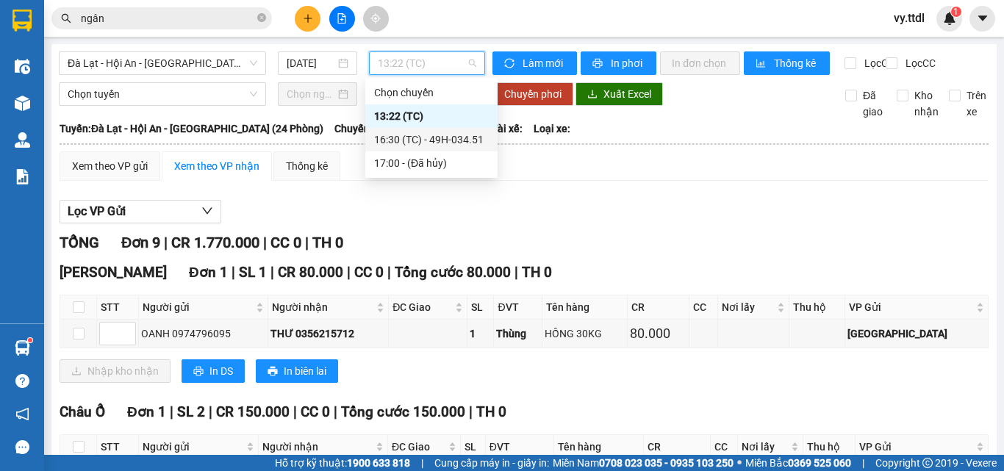
click at [440, 142] on div "16:30 (TC) - 49H-034.51" at bounding box center [431, 140] width 115 height 16
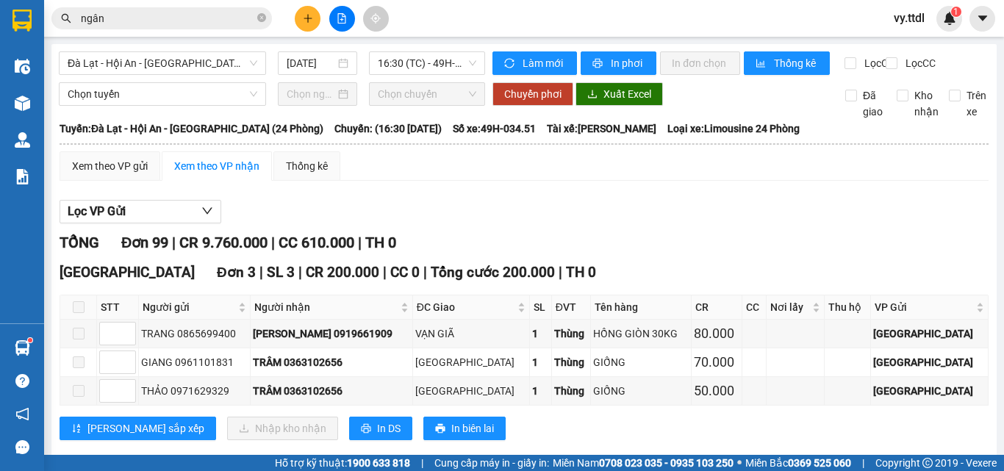
drag, startPoint x: 648, startPoint y: 185, endPoint x: 492, endPoint y: 33, distance: 217.8
click at [647, 181] on div "Xem theo VP gửi Xem theo VP nhận Thống kê" at bounding box center [524, 165] width 929 height 29
click at [315, 18] on button at bounding box center [308, 19] width 26 height 26
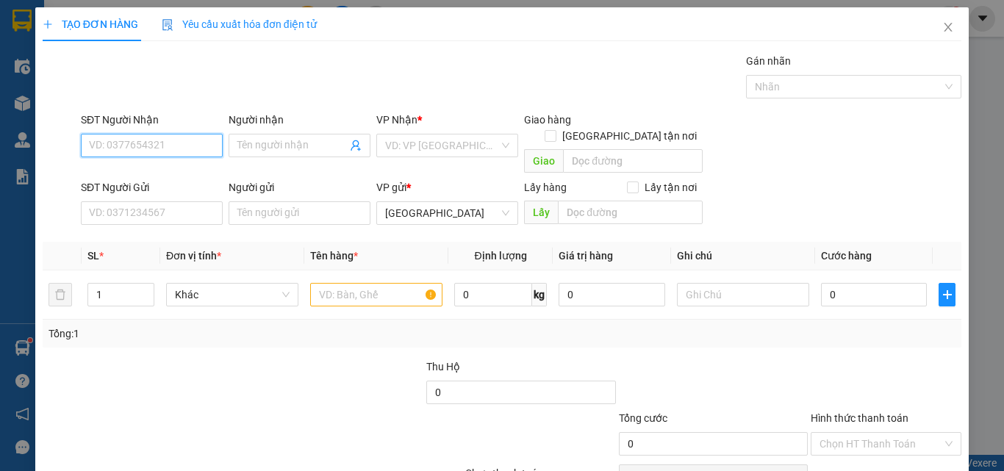
click at [191, 143] on input "SĐT Người Nhận" at bounding box center [152, 146] width 142 height 24
click at [181, 149] on input "0372152" at bounding box center [152, 146] width 142 height 24
click at [276, 143] on input "Người nhận" at bounding box center [292, 145] width 110 height 16
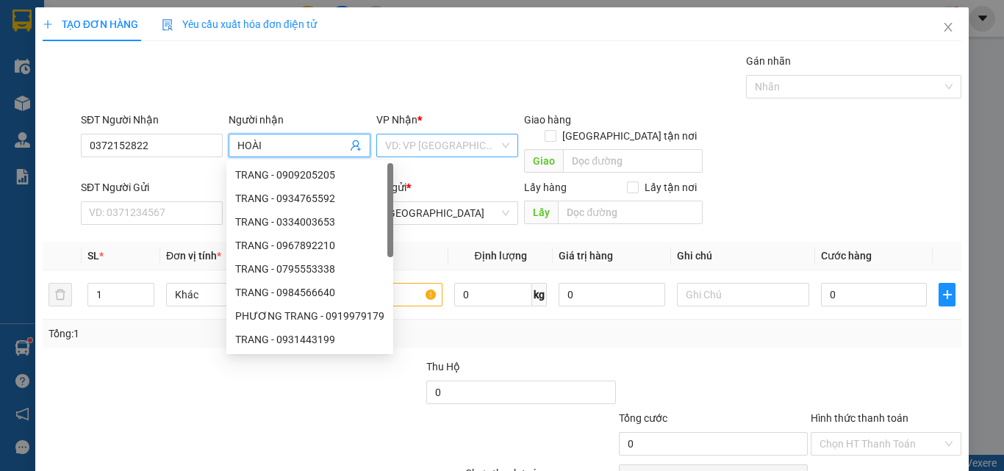
click at [453, 149] on input "search" at bounding box center [442, 146] width 114 height 22
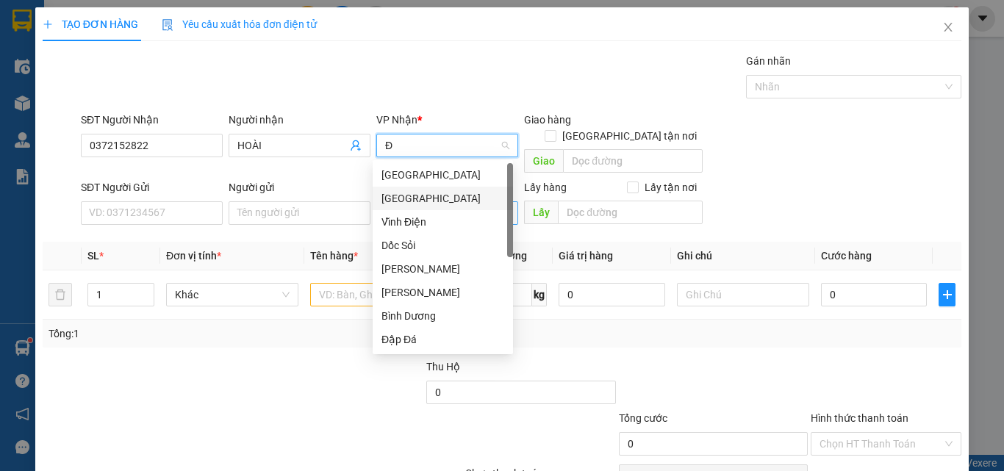
click at [439, 193] on div "[GEOGRAPHIC_DATA]" at bounding box center [443, 198] width 123 height 16
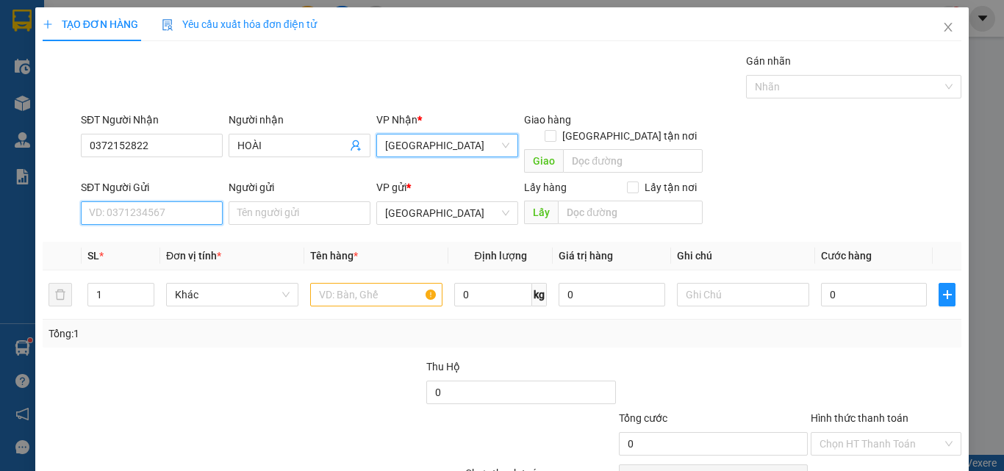
click at [178, 203] on input "SĐT Người Gửi" at bounding box center [152, 213] width 142 height 24
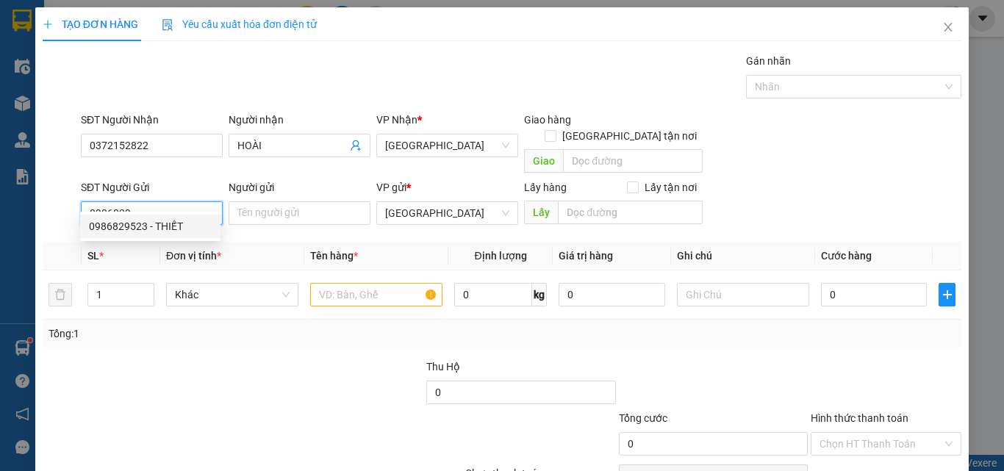
click at [187, 229] on div "0986829523 - THIẾT" at bounding box center [150, 226] width 123 height 16
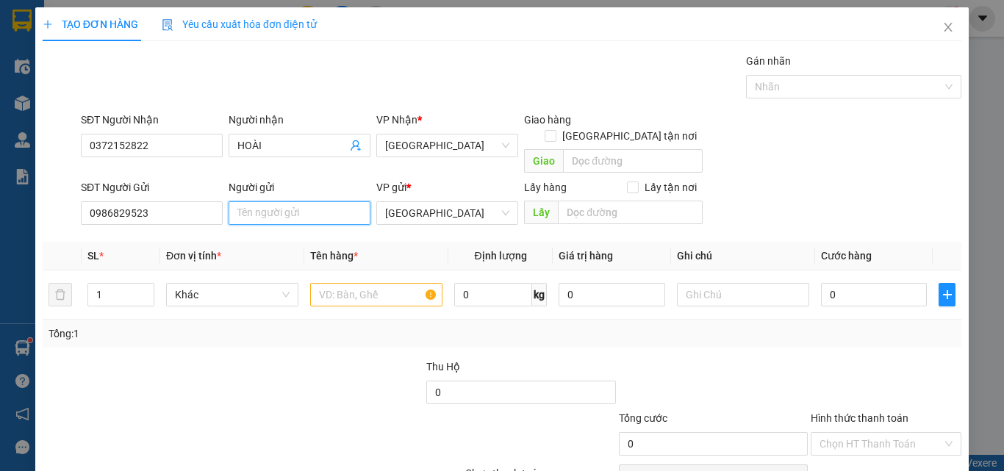
click at [277, 201] on input "Người gửi" at bounding box center [300, 213] width 142 height 24
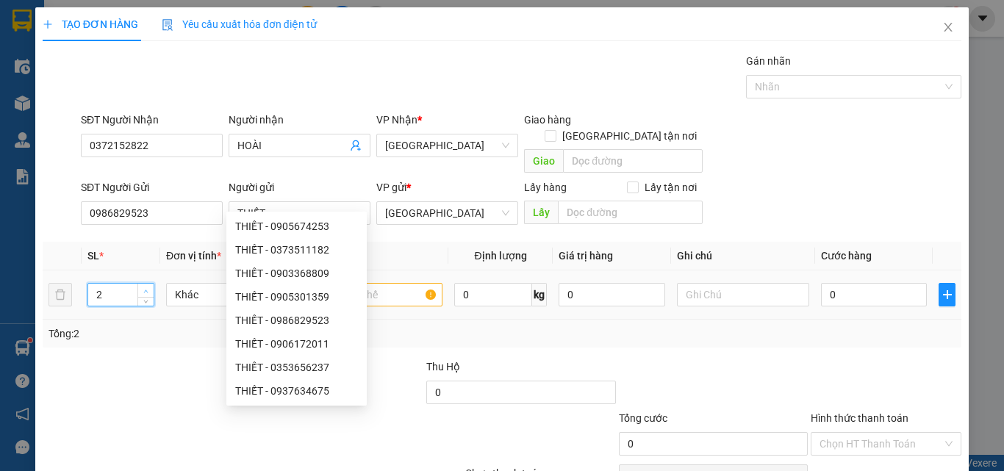
drag, startPoint x: 148, startPoint y: 271, endPoint x: 190, endPoint y: 282, distance: 43.5
click at [148, 287] on span "up" at bounding box center [146, 291] width 9 height 9
click at [193, 284] on span "Khác" at bounding box center [232, 295] width 115 height 22
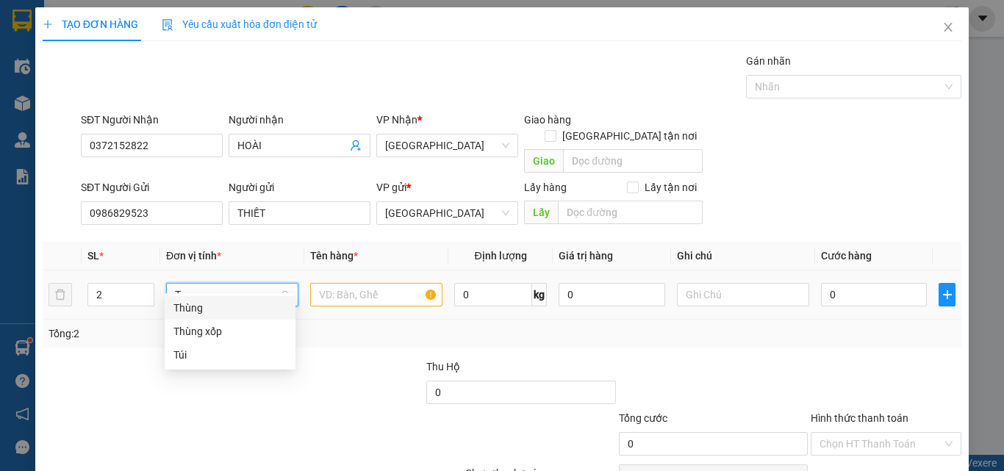
drag, startPoint x: 222, startPoint y: 311, endPoint x: 254, endPoint y: 293, distance: 36.2
click at [223, 311] on div "Thùng" at bounding box center [229, 308] width 113 height 16
click at [341, 283] on input "text" at bounding box center [376, 295] width 132 height 24
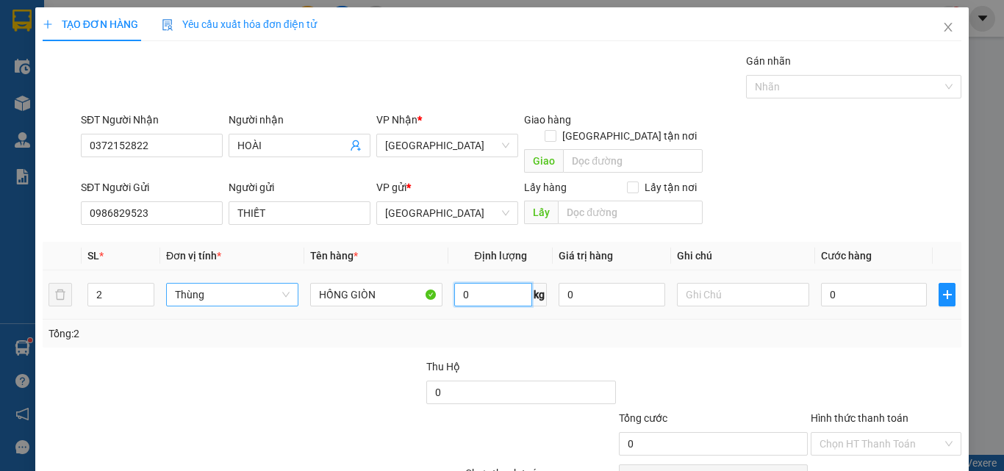
click at [493, 283] on input "0" at bounding box center [493, 295] width 78 height 24
click at [726, 341] on div "Transit Pickup Surcharge Ids Transit Deliver Surcharge Ids Transit Deliver Surc…" at bounding box center [502, 289] width 919 height 473
click at [876, 359] on div at bounding box center [886, 384] width 154 height 51
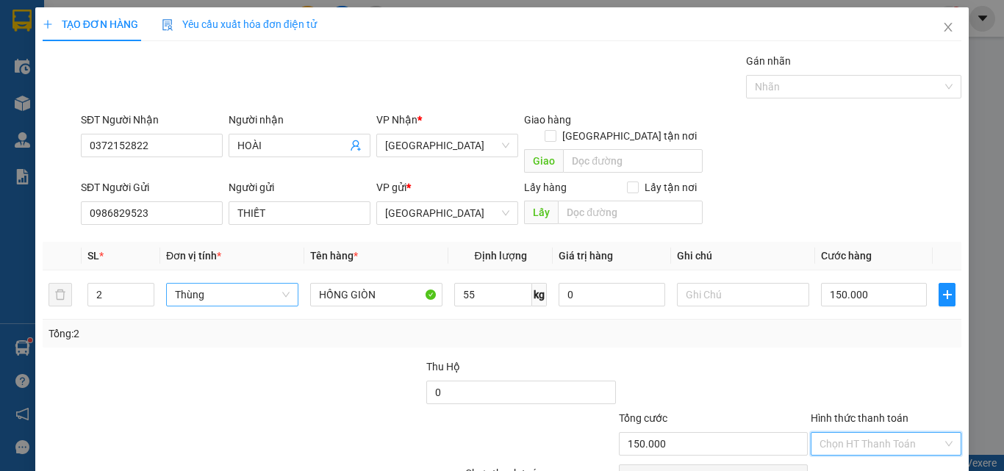
click at [885, 433] on input "Hình thức thanh toán" at bounding box center [881, 444] width 123 height 22
click at [884, 449] on div "Tại văn phòng" at bounding box center [878, 457] width 132 height 16
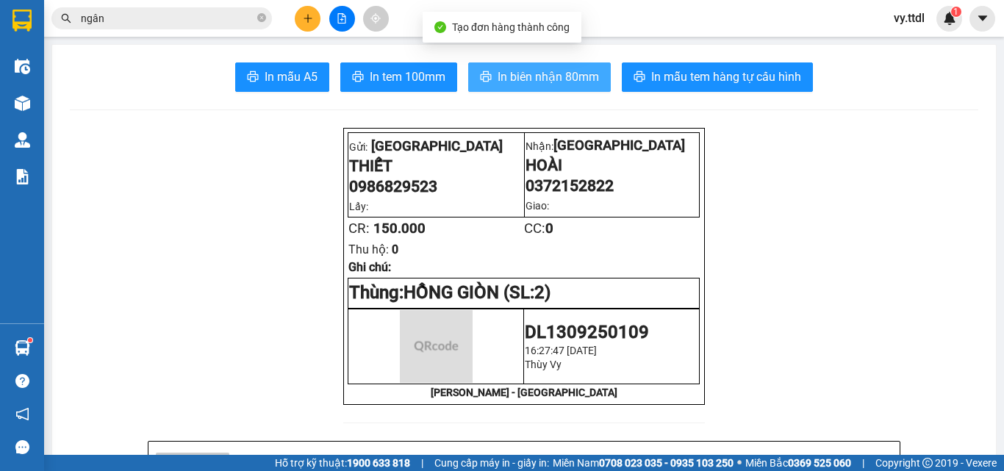
click at [513, 72] on span "In biên nhận 80mm" at bounding box center [548, 77] width 101 height 18
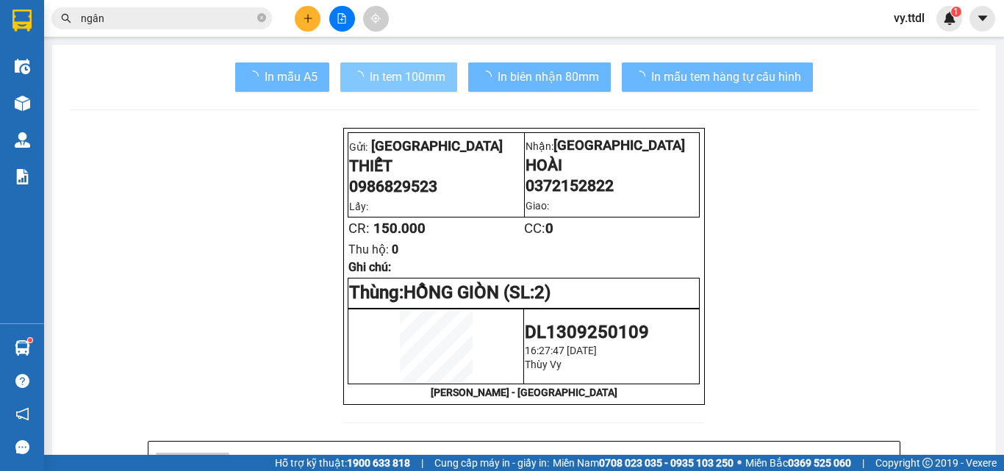
click at [406, 66] on button "In tem 100mm" at bounding box center [398, 76] width 117 height 29
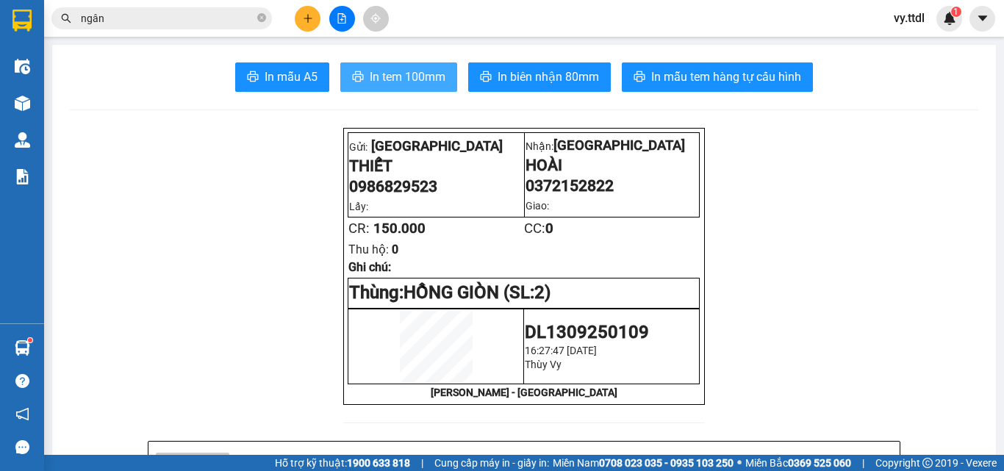
click at [416, 71] on span "In tem 100mm" at bounding box center [408, 77] width 76 height 18
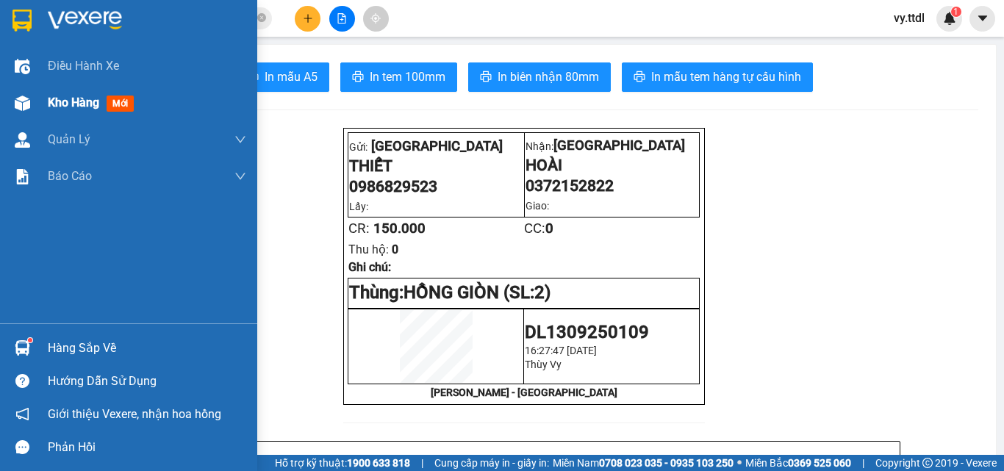
drag, startPoint x: 12, startPoint y: 19, endPoint x: 157, endPoint y: 115, distance: 172.9
click at [15, 19] on img at bounding box center [21, 21] width 19 height 22
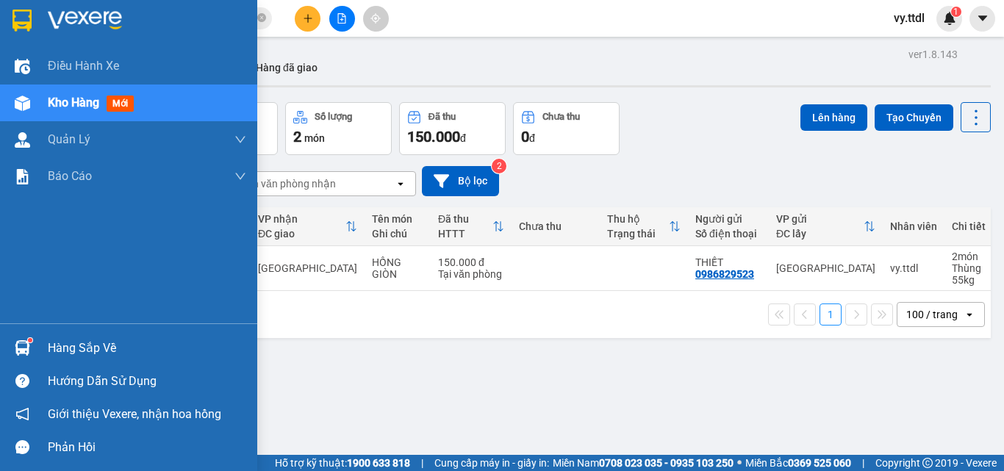
click at [3, 13] on div at bounding box center [128, 24] width 257 height 48
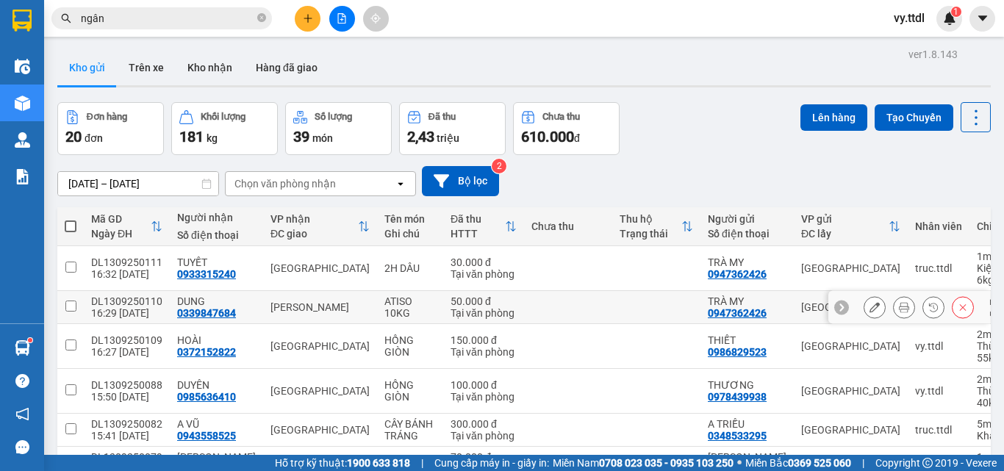
drag, startPoint x: 80, startPoint y: 301, endPoint x: 74, endPoint y: 267, distance: 35.2
click at [79, 301] on td at bounding box center [70, 307] width 26 height 33
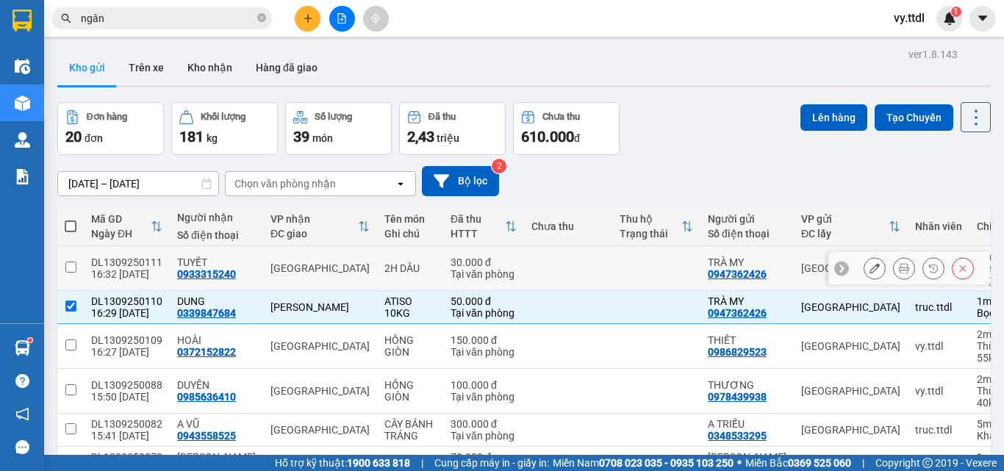
click at [71, 264] on input "checkbox" at bounding box center [70, 267] width 11 height 11
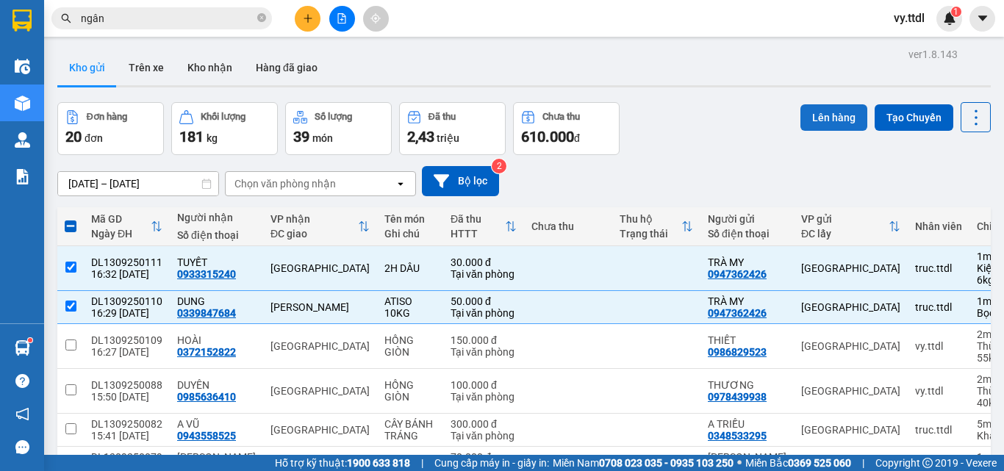
click at [818, 112] on button "Lên hàng" at bounding box center [834, 117] width 67 height 26
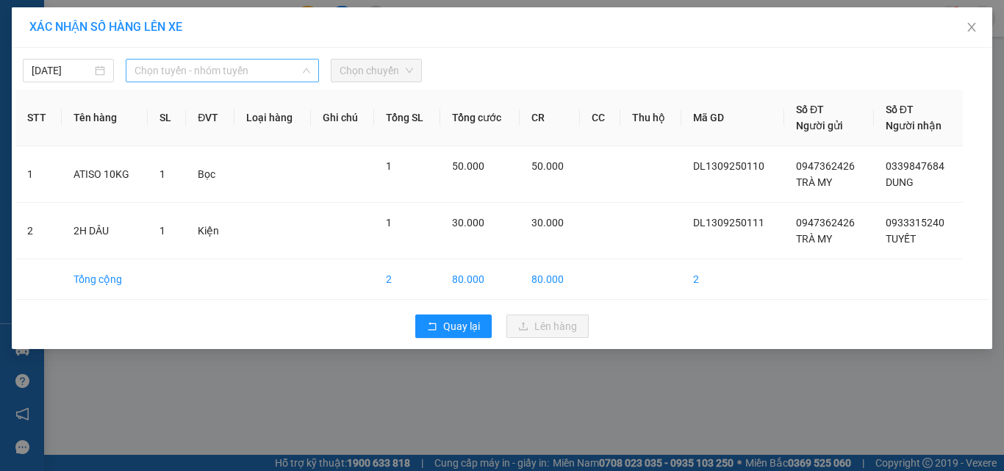
click at [157, 68] on span "Chọn tuyến - nhóm tuyến" at bounding box center [223, 71] width 176 height 22
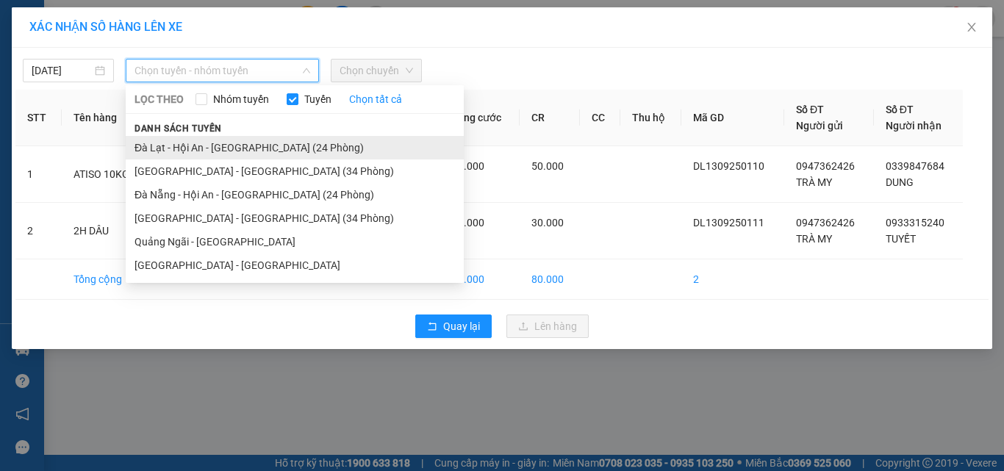
click at [204, 148] on li "Đà Lạt - Hội An - [GEOGRAPHIC_DATA] (24 Phòng)" at bounding box center [295, 148] width 338 height 24
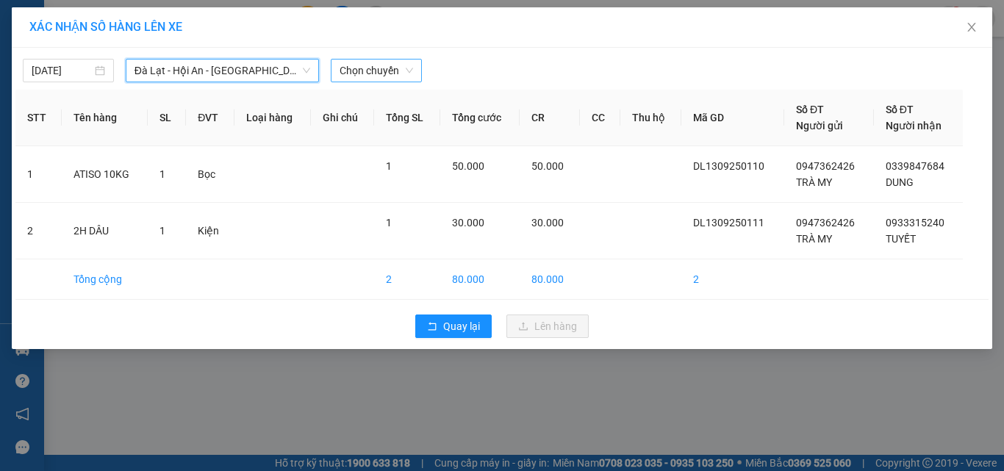
click at [343, 74] on span "Chọn chuyến" at bounding box center [377, 71] width 74 height 22
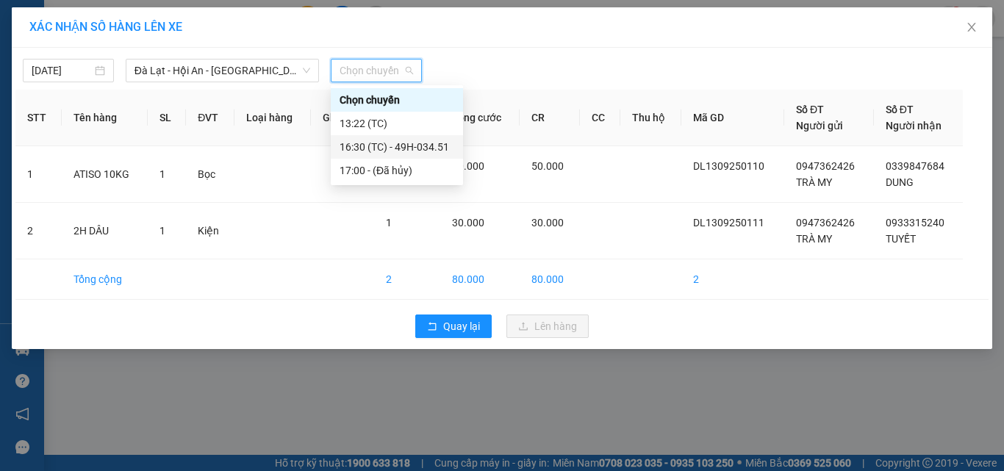
click at [415, 141] on div "16:30 (TC) - 49H-034.51" at bounding box center [397, 147] width 115 height 16
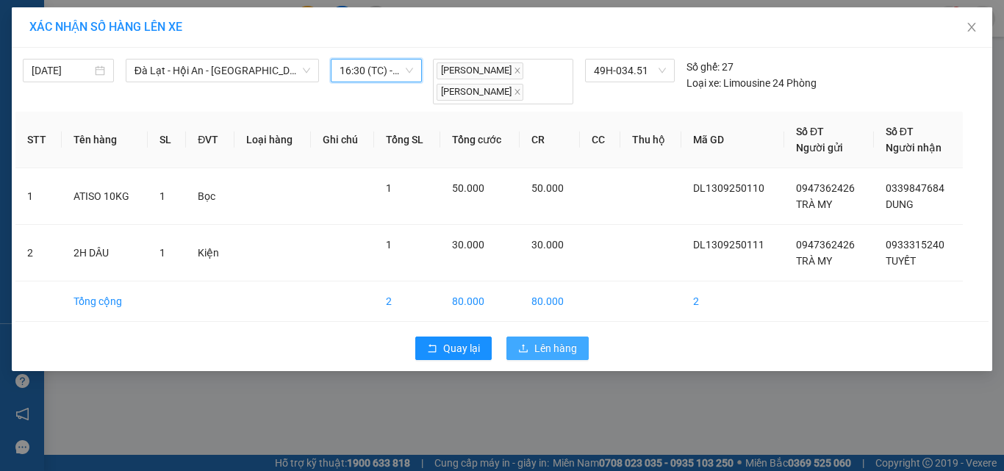
click at [551, 347] on span "Lên hàng" at bounding box center [555, 348] width 43 height 16
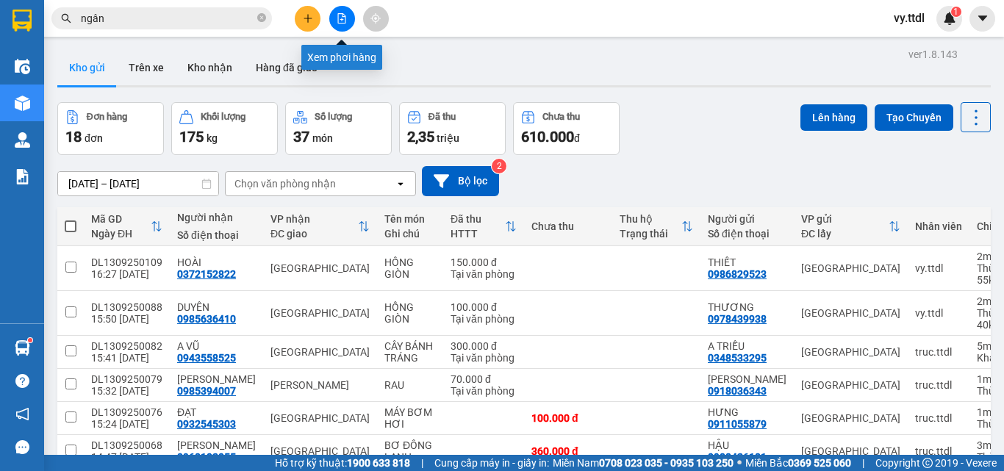
click at [345, 24] on button at bounding box center [342, 19] width 26 height 26
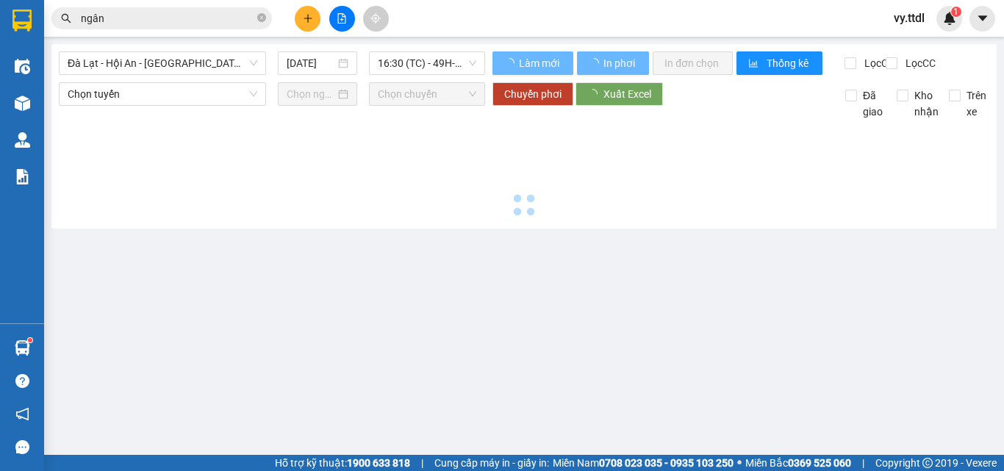
click at [37, 26] on div at bounding box center [22, 24] width 44 height 48
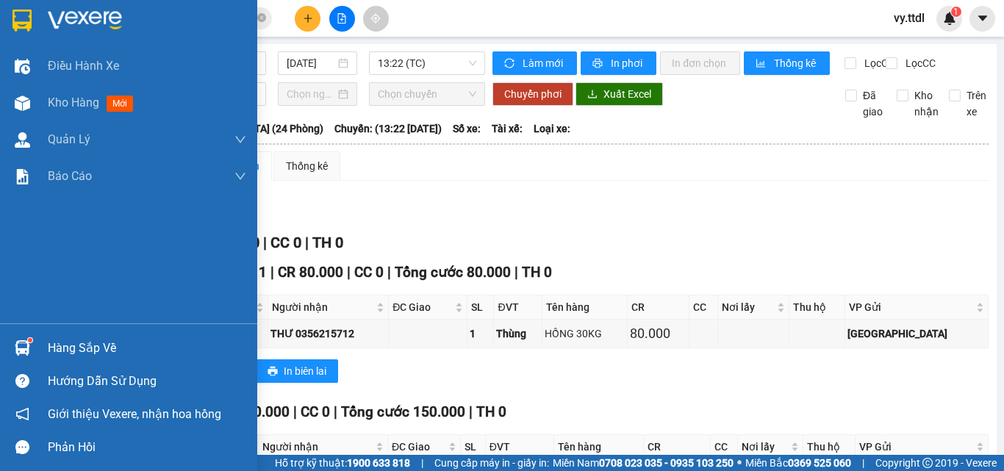
click at [24, 18] on img at bounding box center [21, 21] width 19 height 22
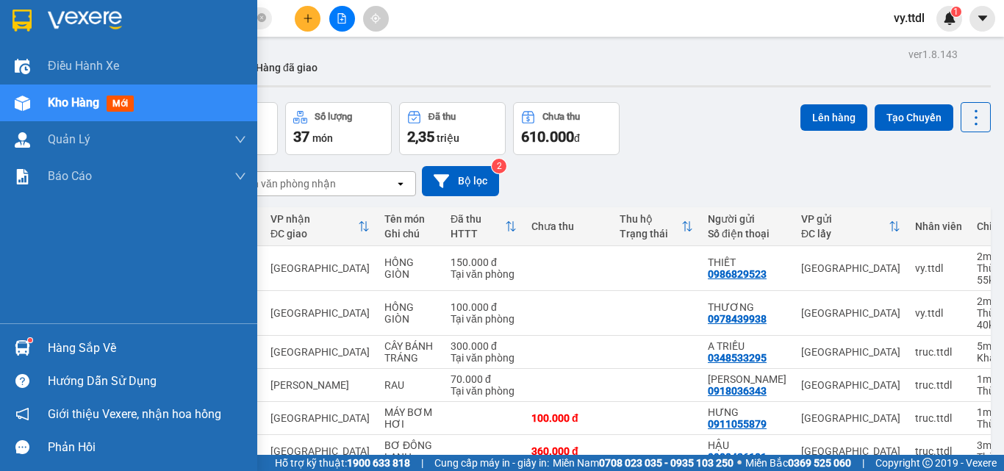
click at [43, 29] on div at bounding box center [128, 24] width 257 height 48
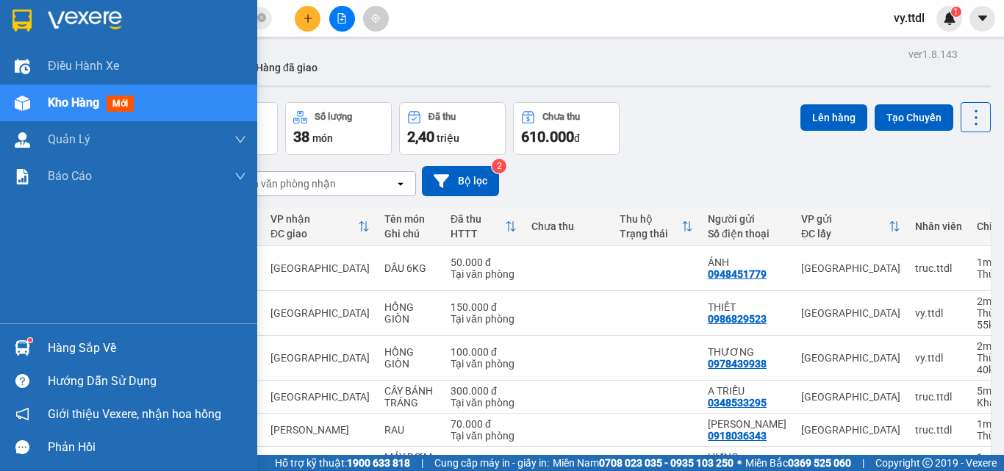
click at [37, 8] on div at bounding box center [128, 24] width 257 height 48
click at [21, 27] on img at bounding box center [21, 21] width 19 height 22
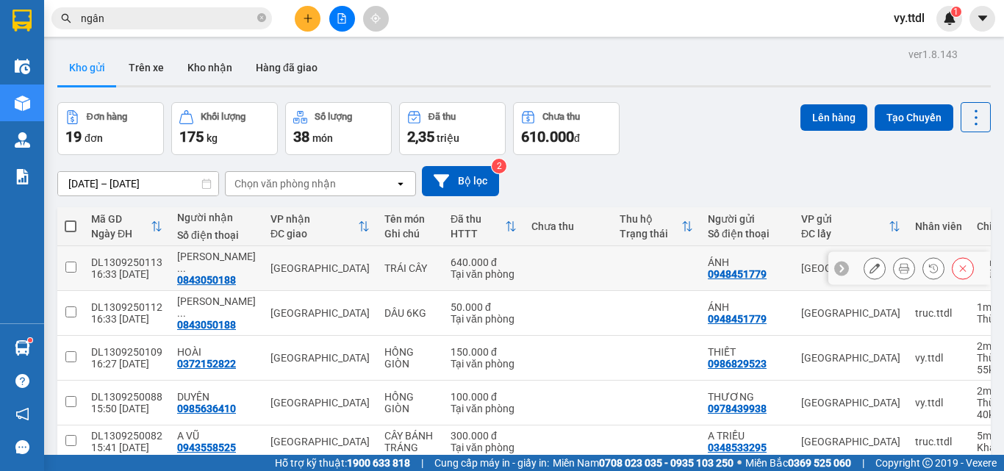
click at [87, 255] on td "DL1309250113 16:33 13/09" at bounding box center [127, 268] width 86 height 45
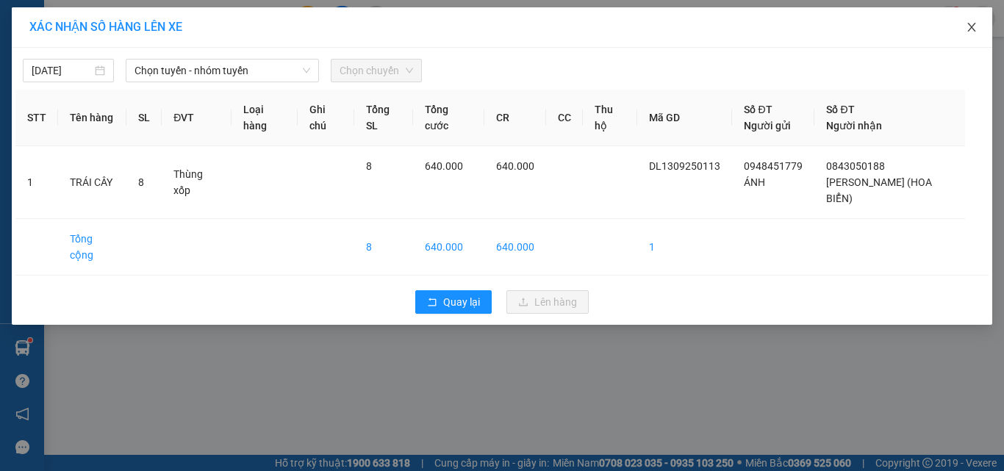
click at [976, 26] on icon "close" at bounding box center [972, 27] width 12 height 12
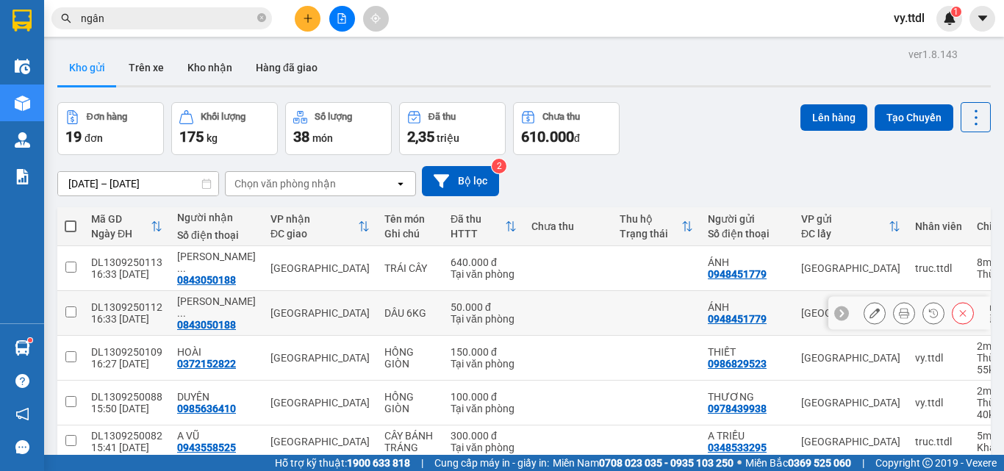
click at [71, 307] on input "checkbox" at bounding box center [70, 312] width 11 height 11
checkbox input "true"
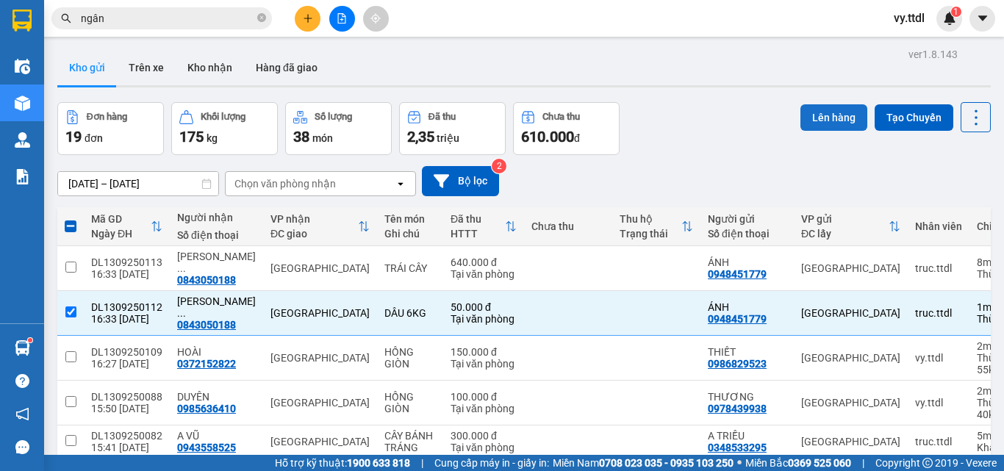
click at [801, 112] on button "Lên hàng" at bounding box center [834, 117] width 67 height 26
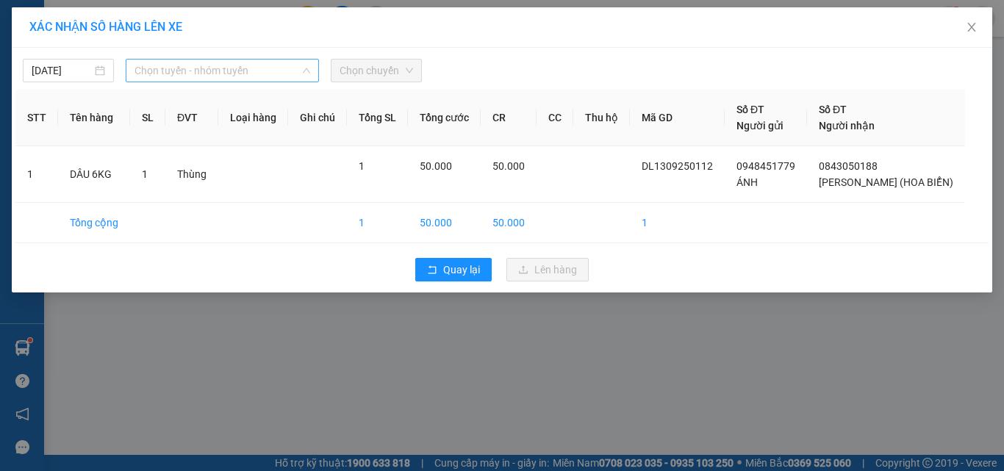
click at [205, 67] on span "Chọn tuyến - nhóm tuyến" at bounding box center [223, 71] width 176 height 22
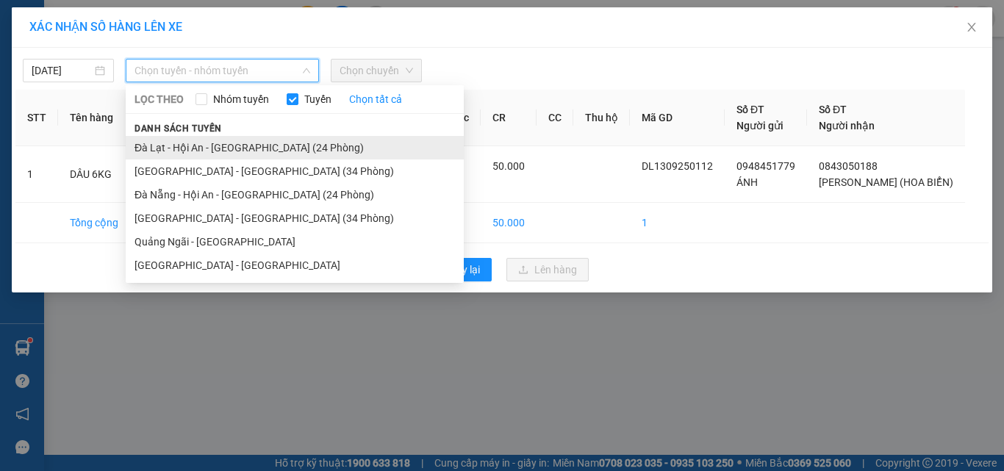
click at [251, 143] on li "Đà Lạt - Hội An - [GEOGRAPHIC_DATA] (24 Phòng)" at bounding box center [295, 148] width 338 height 24
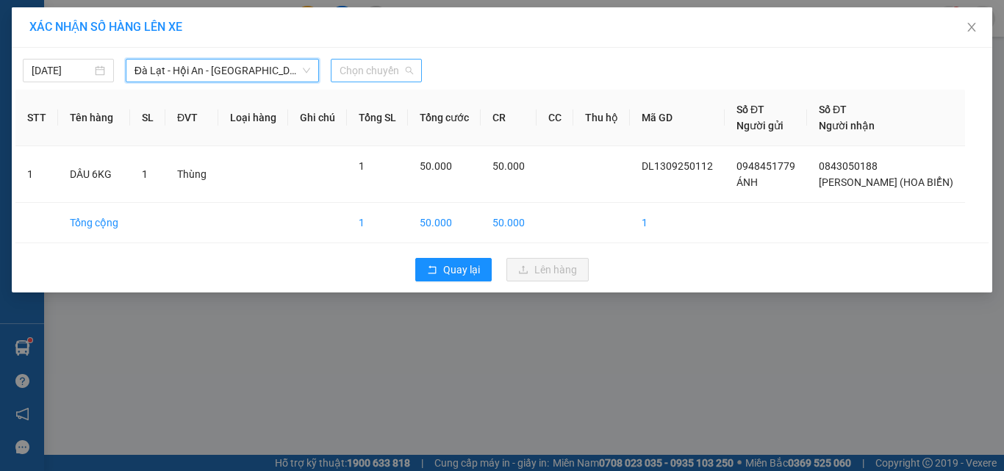
click at [373, 62] on span "Chọn chuyến" at bounding box center [377, 71] width 74 height 22
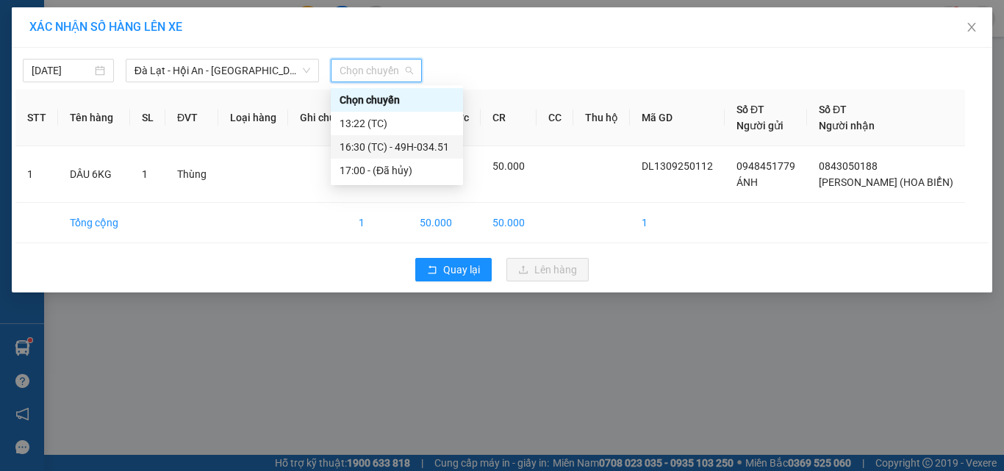
click at [432, 143] on div "16:30 (TC) - 49H-034.51" at bounding box center [397, 147] width 115 height 16
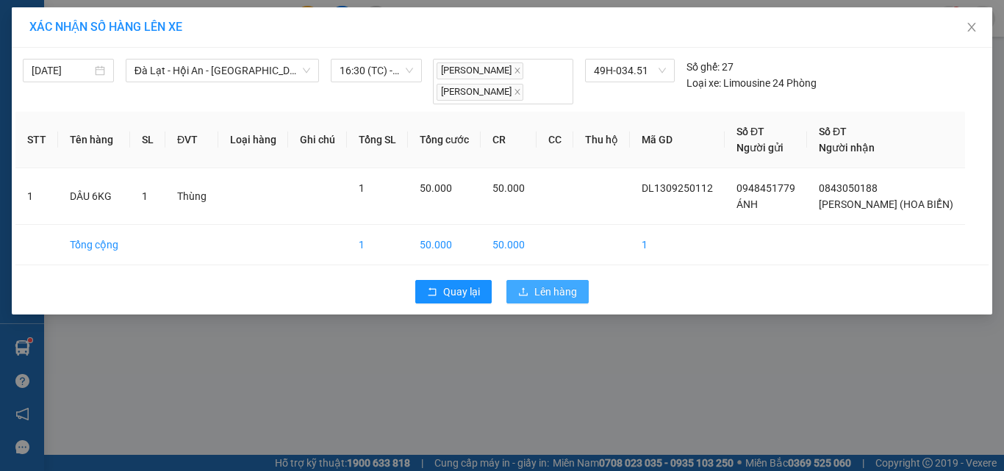
click at [540, 290] on span "Lên hàng" at bounding box center [555, 292] width 43 height 16
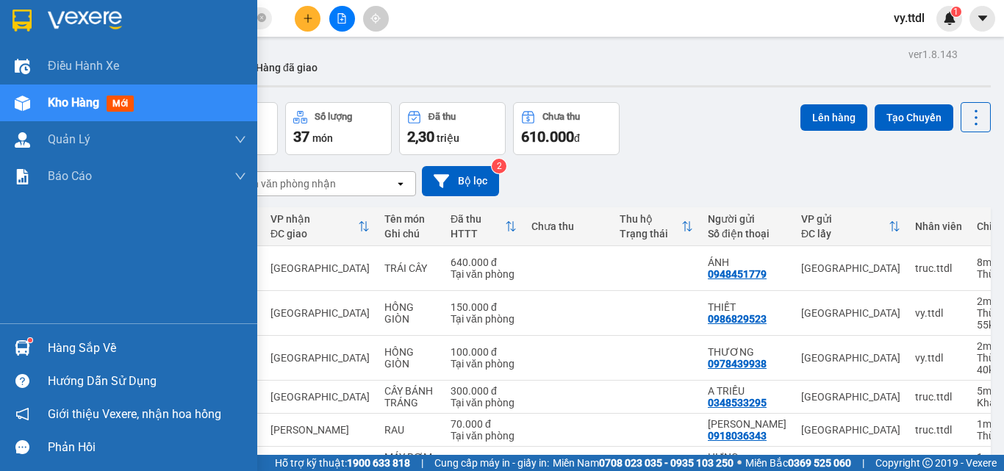
click at [33, 14] on div at bounding box center [23, 20] width 26 height 26
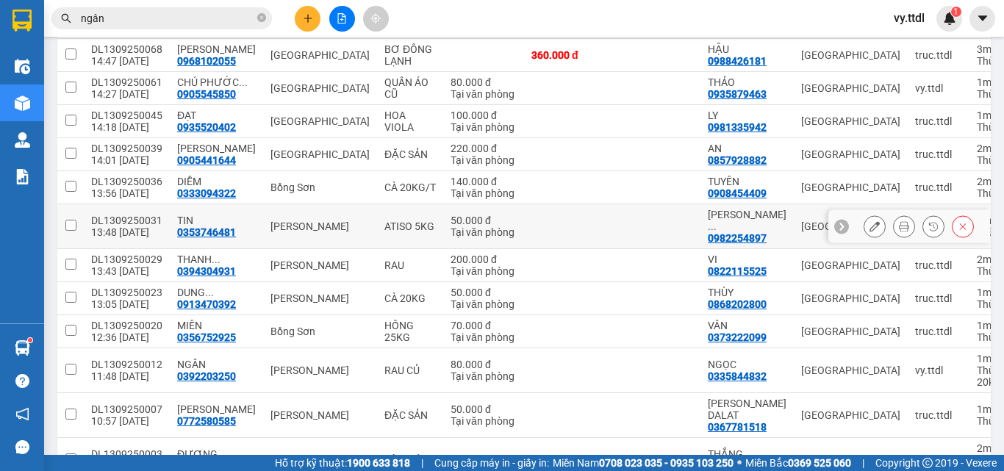
scroll to position [515, 0]
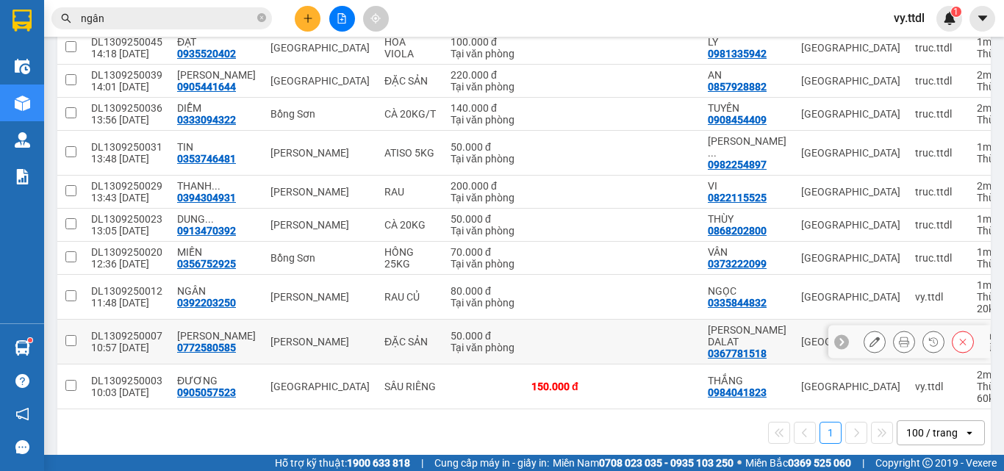
click at [79, 336] on td at bounding box center [70, 342] width 26 height 45
checkbox input "true"
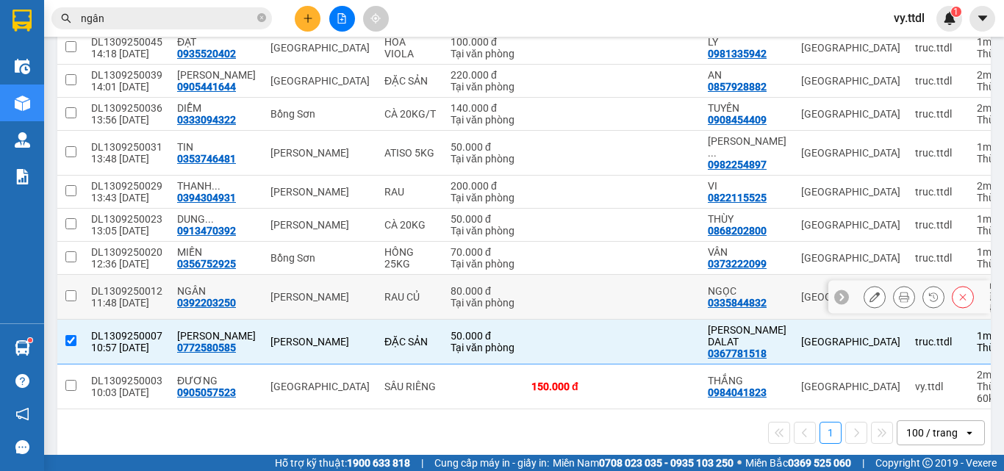
scroll to position [441, 0]
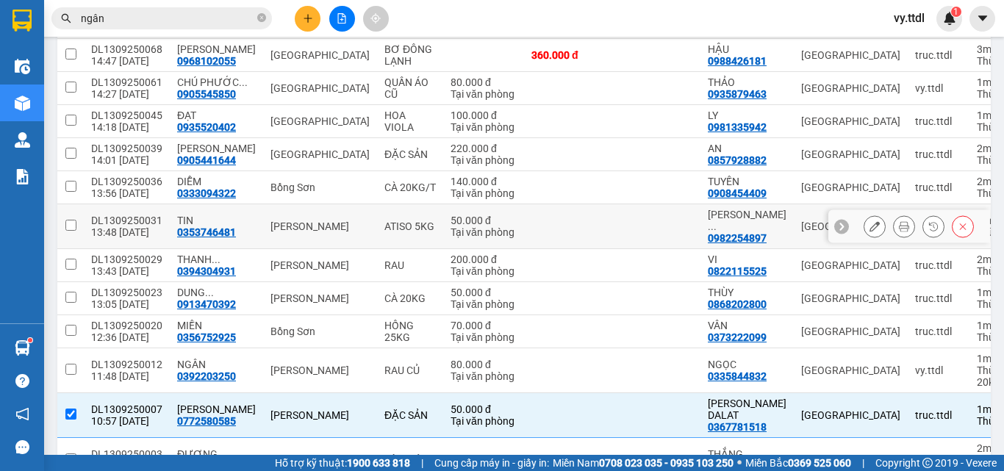
click at [71, 226] on input "checkbox" at bounding box center [70, 225] width 11 height 11
checkbox input "true"
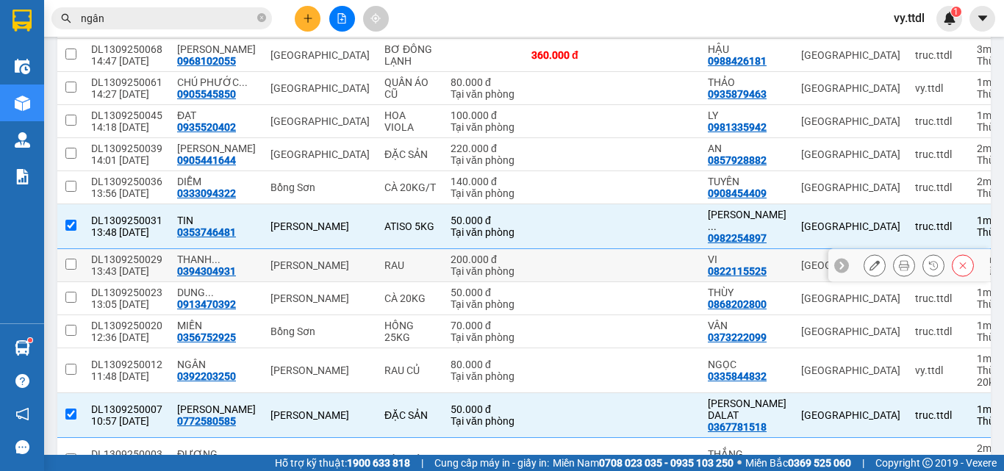
scroll to position [368, 0]
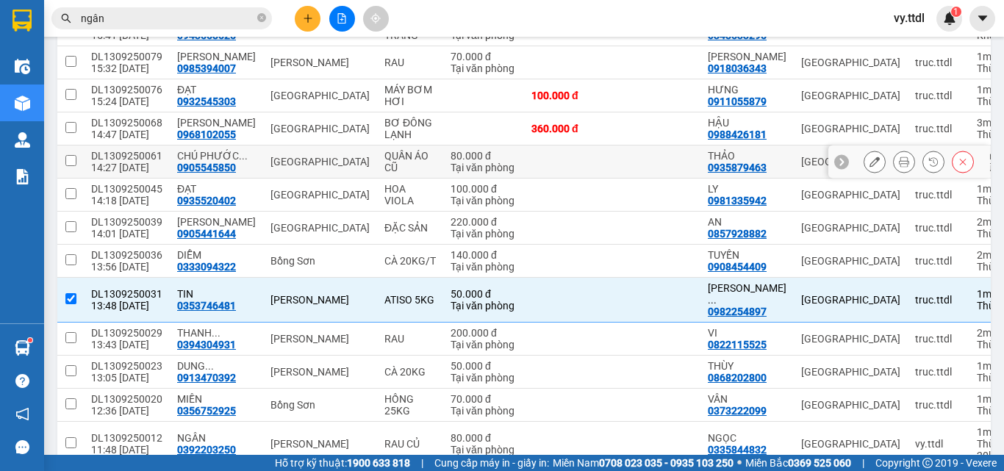
click at [78, 160] on td at bounding box center [70, 162] width 26 height 33
checkbox input "true"
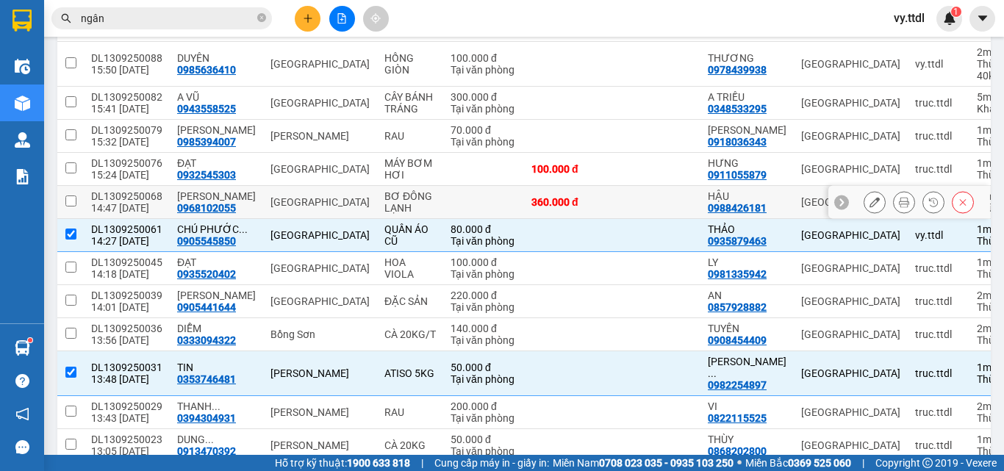
scroll to position [221, 0]
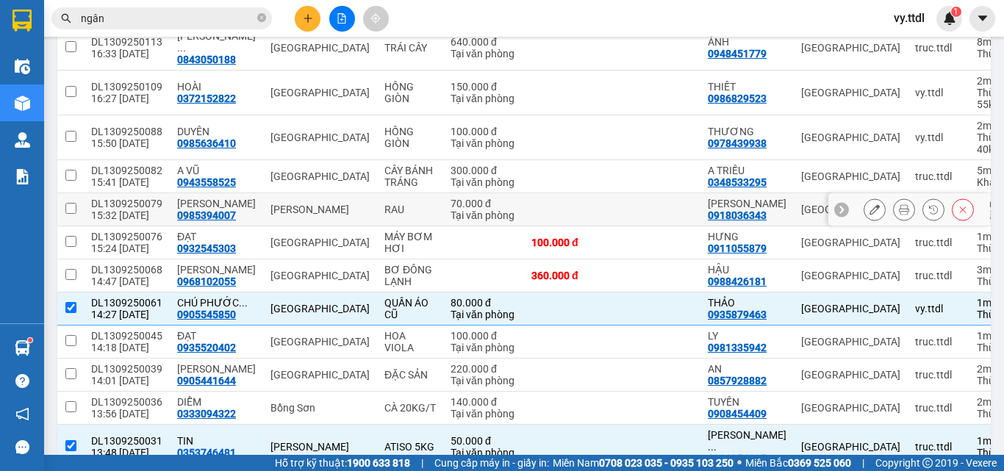
click at [79, 201] on td at bounding box center [70, 209] width 26 height 33
checkbox input "true"
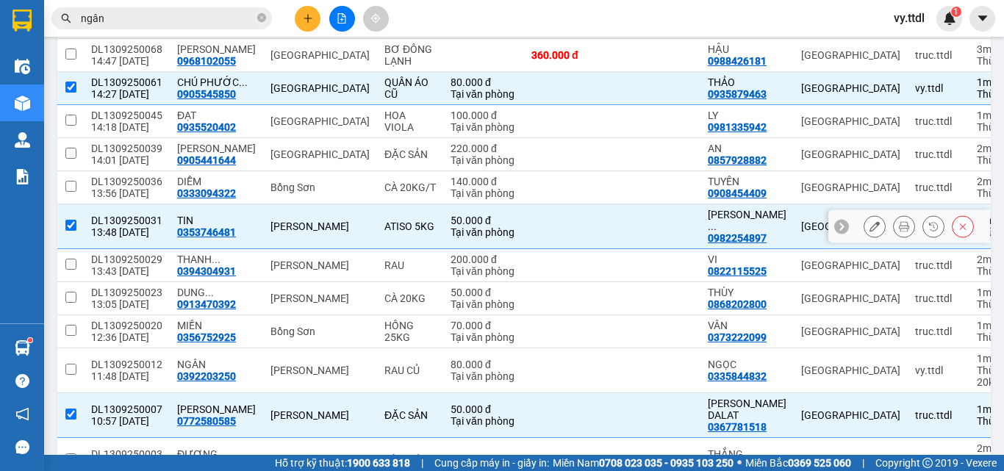
scroll to position [515, 0]
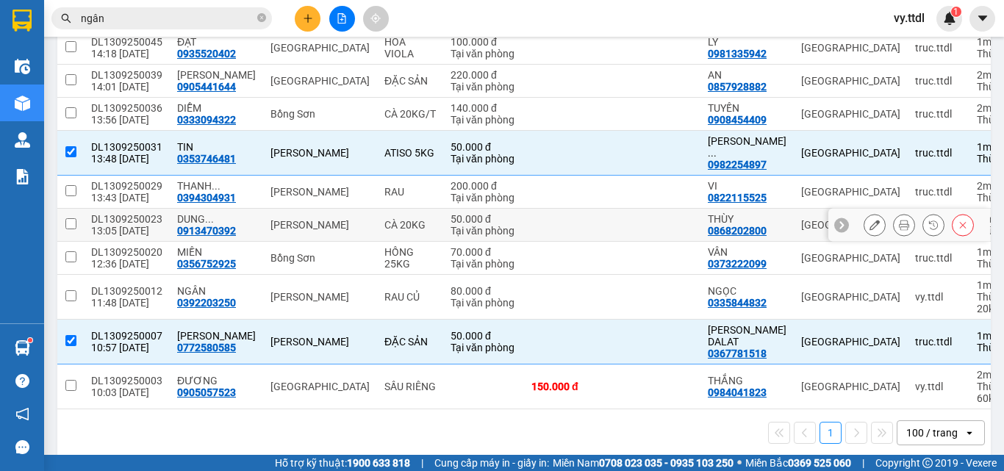
click at [76, 215] on td at bounding box center [70, 225] width 26 height 33
checkbox input "true"
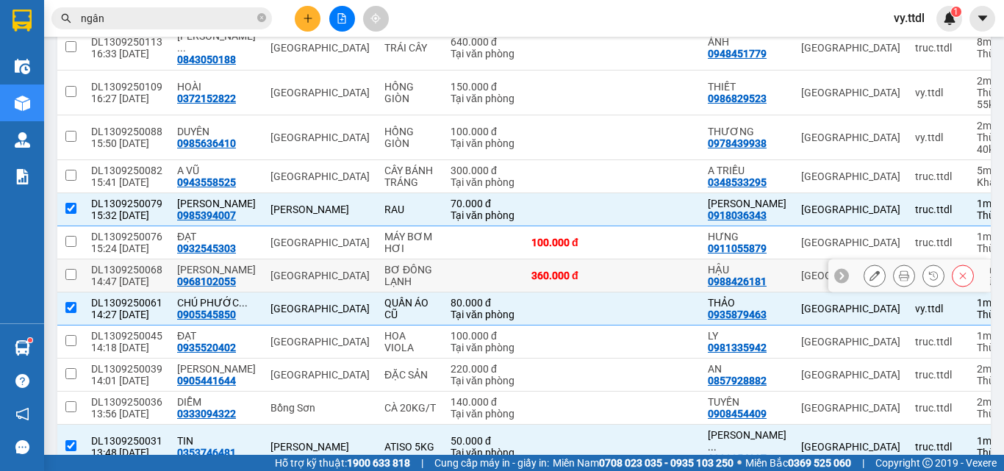
scroll to position [0, 0]
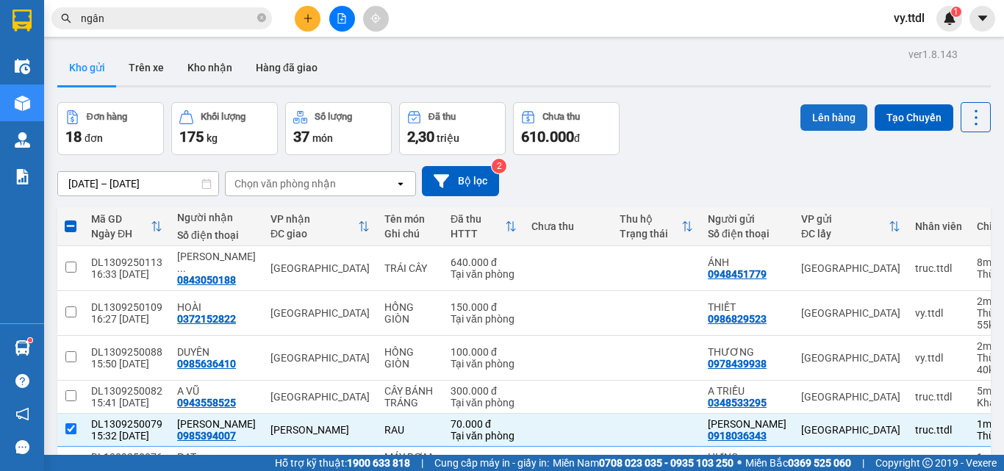
click at [828, 113] on button "Lên hàng" at bounding box center [834, 117] width 67 height 26
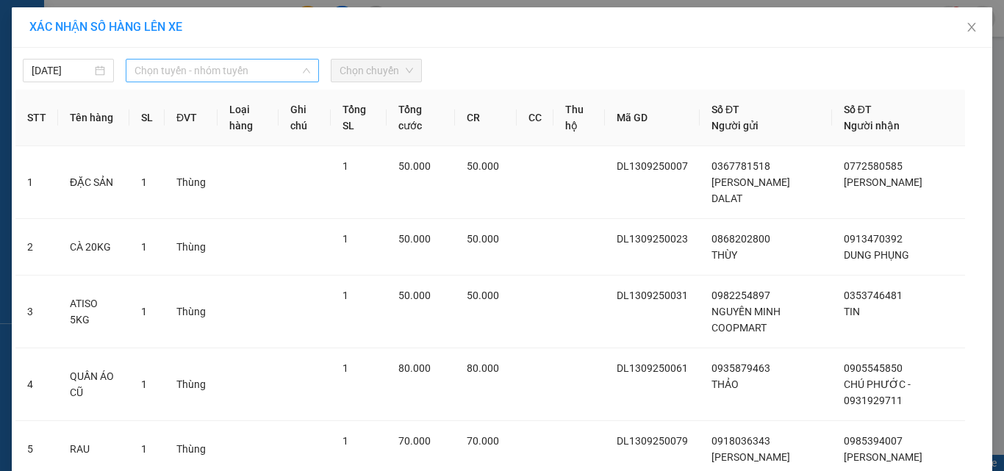
drag, startPoint x: 179, startPoint y: 73, endPoint x: 194, endPoint y: 83, distance: 18.6
click at [179, 72] on span "Chọn tuyến - nhóm tuyến" at bounding box center [223, 71] width 176 height 22
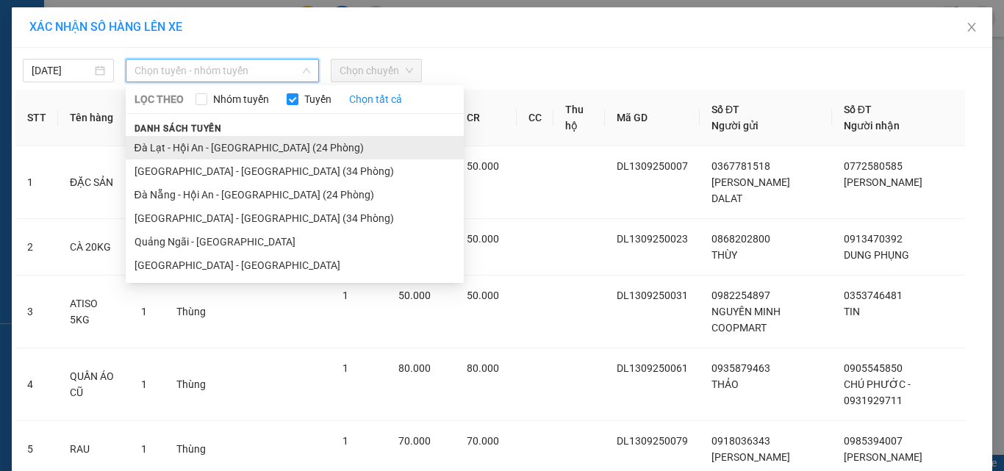
drag, startPoint x: 201, startPoint y: 173, endPoint x: 217, endPoint y: 150, distance: 28.1
click at [217, 150] on ul "Đà Lạt - Hội An - [GEOGRAPHIC_DATA] (24 Phòng) [GEOGRAPHIC_DATA] - [GEOGRAPHIC_…" at bounding box center [295, 206] width 338 height 141
click at [279, 150] on li "Đà Lạt - Hội An - [GEOGRAPHIC_DATA] (24 Phòng)" at bounding box center [295, 148] width 338 height 24
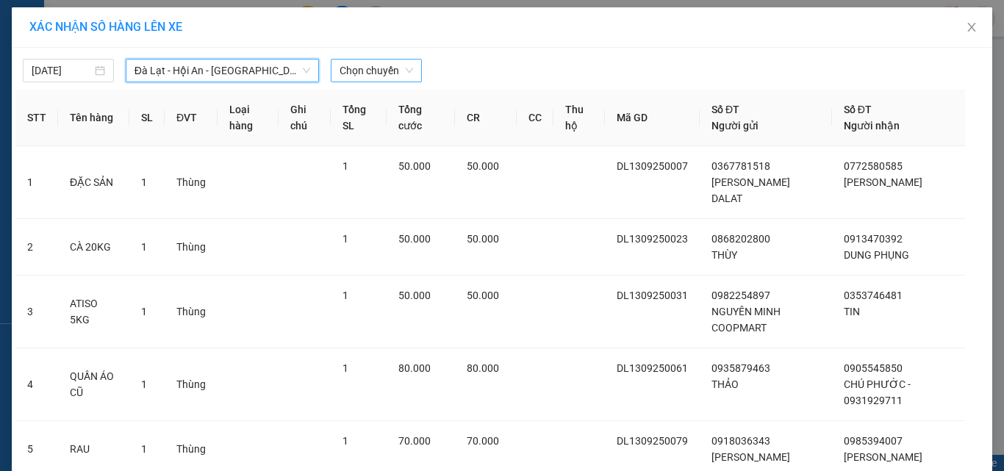
click at [347, 72] on span "Chọn chuyến" at bounding box center [377, 71] width 74 height 22
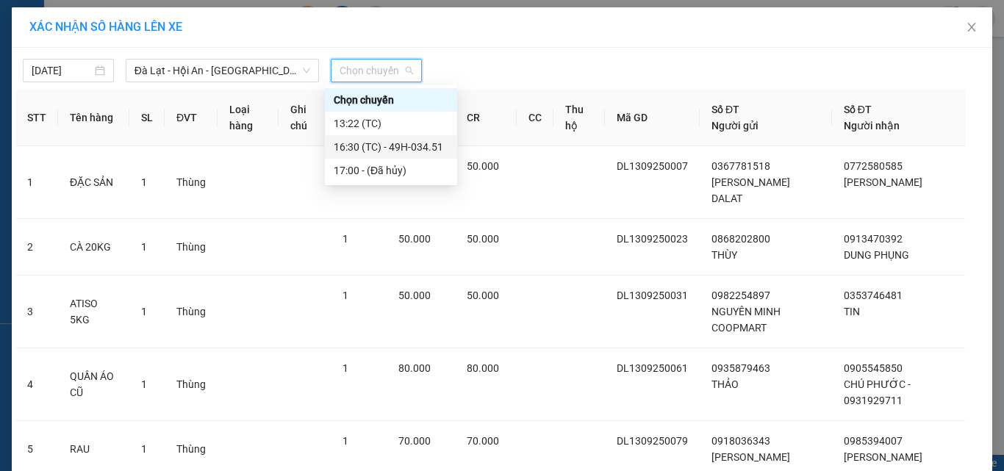
click at [397, 151] on div "16:30 (TC) - 49H-034.51" at bounding box center [391, 147] width 115 height 16
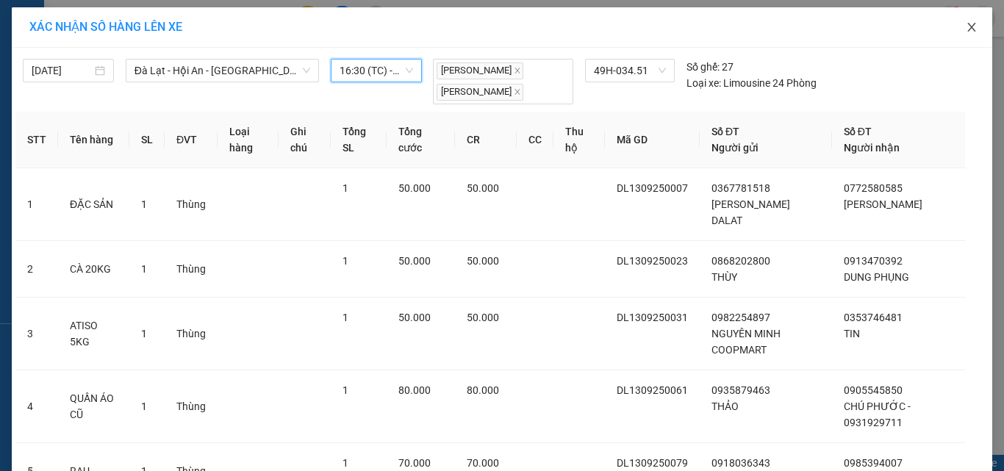
click at [967, 24] on icon "close" at bounding box center [972, 27] width 12 height 12
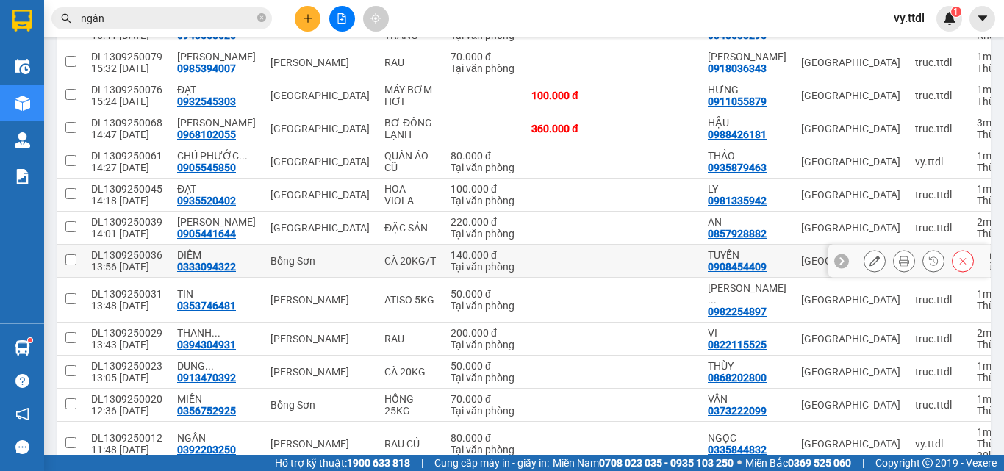
scroll to position [535, 0]
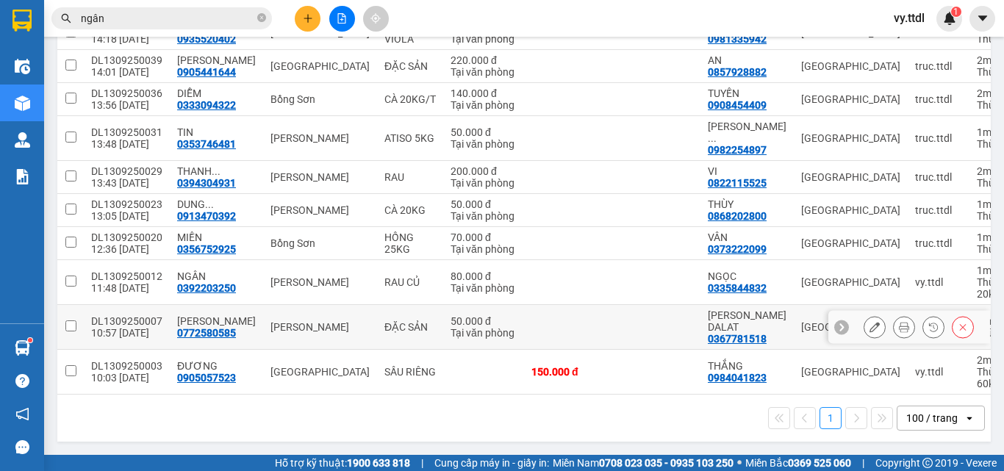
click at [69, 323] on input "checkbox" at bounding box center [70, 326] width 11 height 11
checkbox input "true"
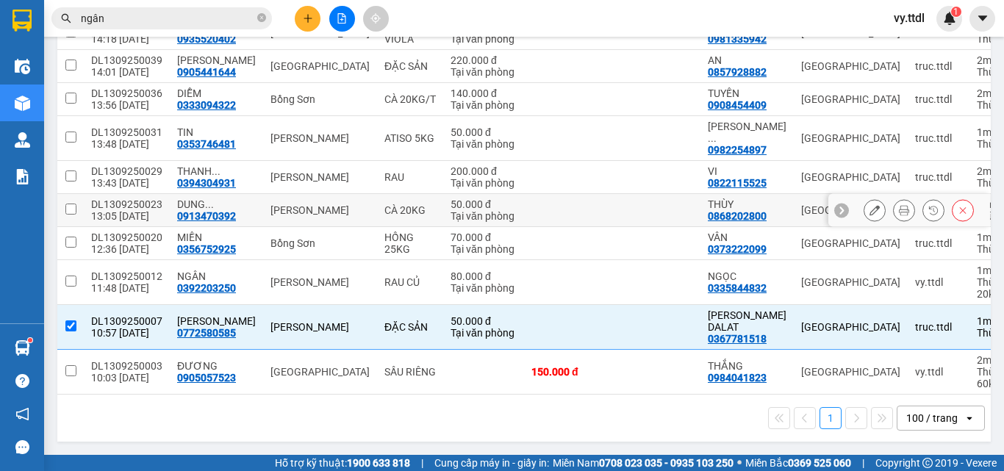
click at [70, 204] on input "checkbox" at bounding box center [70, 209] width 11 height 11
checkbox input "true"
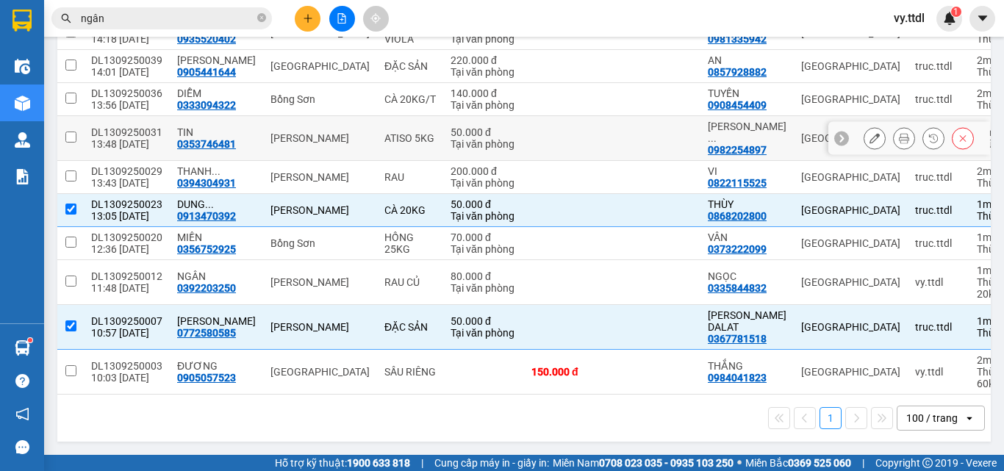
click at [73, 132] on input "checkbox" at bounding box center [70, 137] width 11 height 11
checkbox input "true"
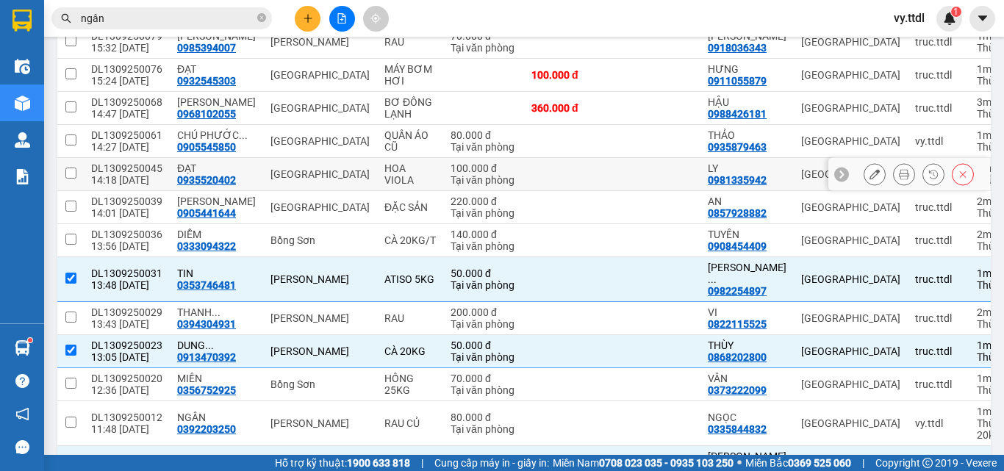
scroll to position [315, 0]
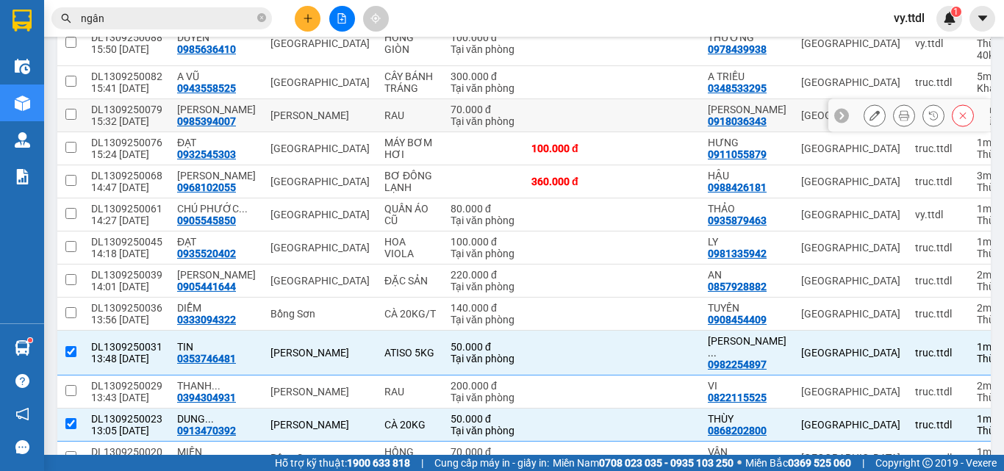
click at [64, 111] on td at bounding box center [70, 115] width 26 height 33
checkbox input "true"
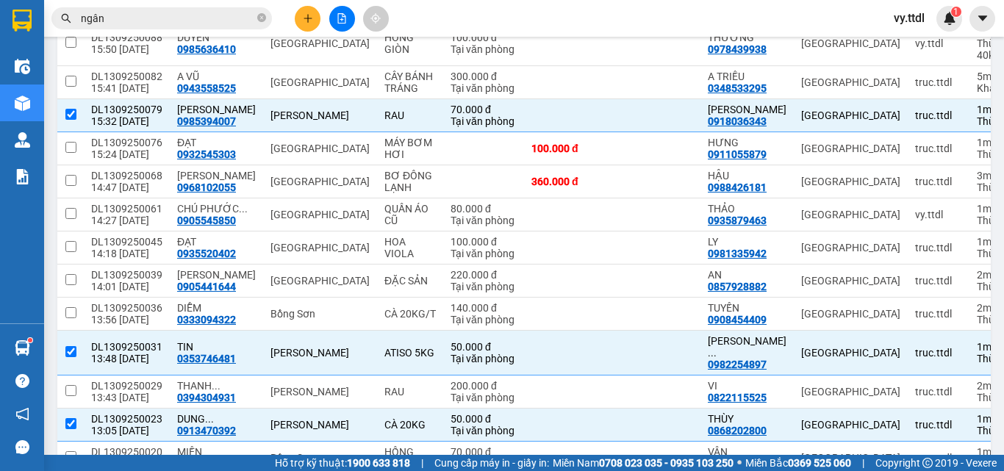
scroll to position [0, 0]
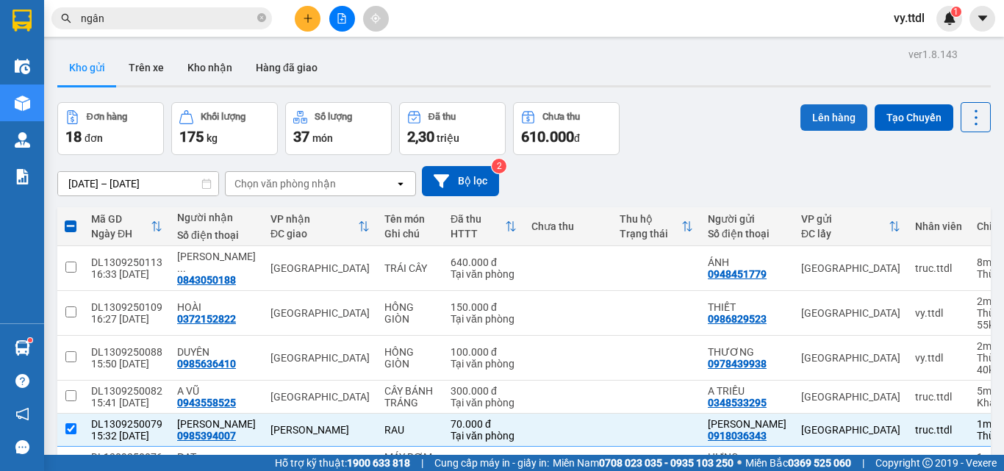
click at [806, 118] on button "Lên hàng" at bounding box center [834, 117] width 67 height 26
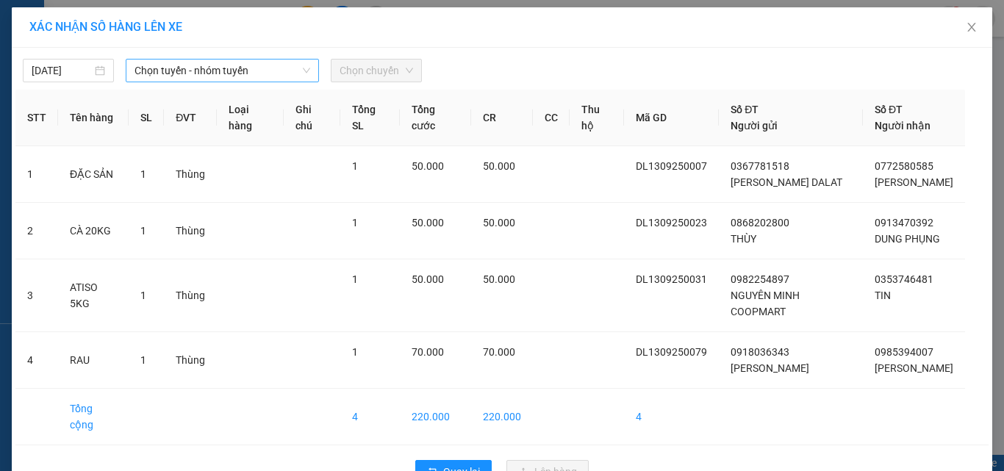
click at [212, 71] on span "Chọn tuyến - nhóm tuyến" at bounding box center [223, 71] width 176 height 22
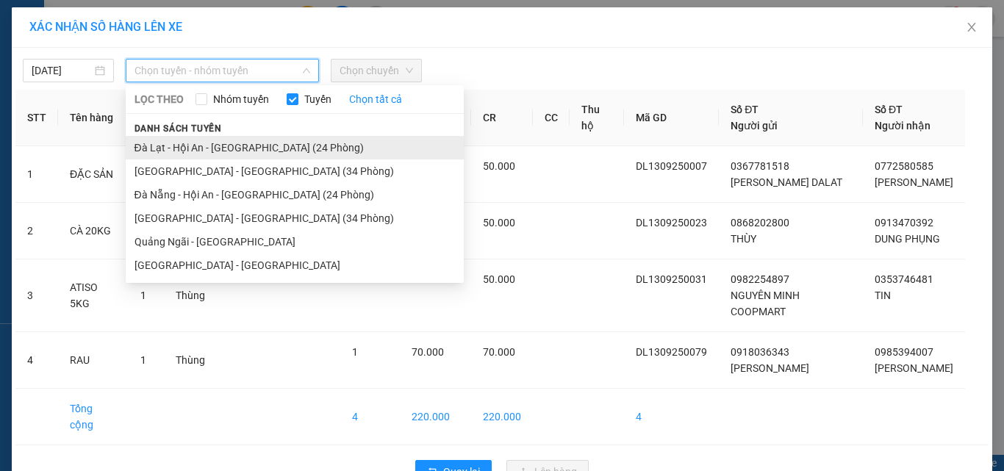
drag, startPoint x: 229, startPoint y: 148, endPoint x: 344, endPoint y: 93, distance: 127.2
click at [231, 148] on li "Đà Lạt - Hội An - [GEOGRAPHIC_DATA] (24 Phòng)" at bounding box center [295, 148] width 338 height 24
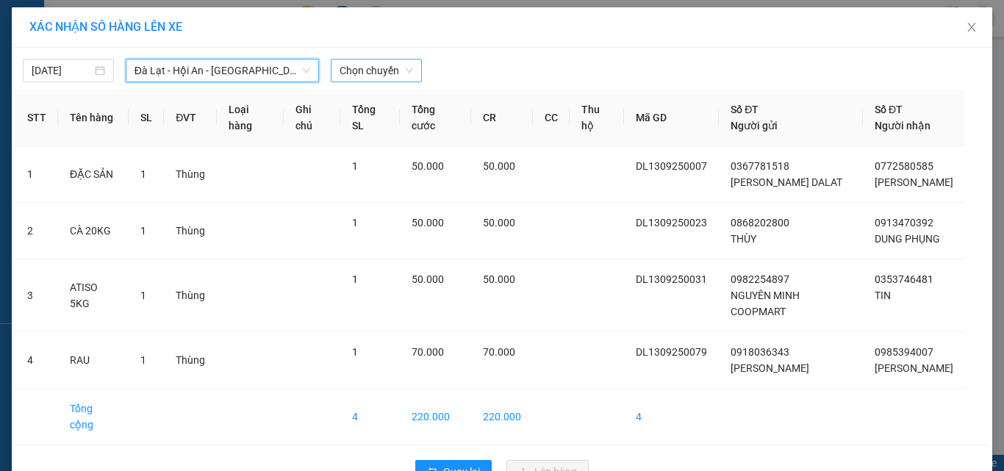
click at [382, 62] on span "Chọn chuyến" at bounding box center [377, 71] width 74 height 22
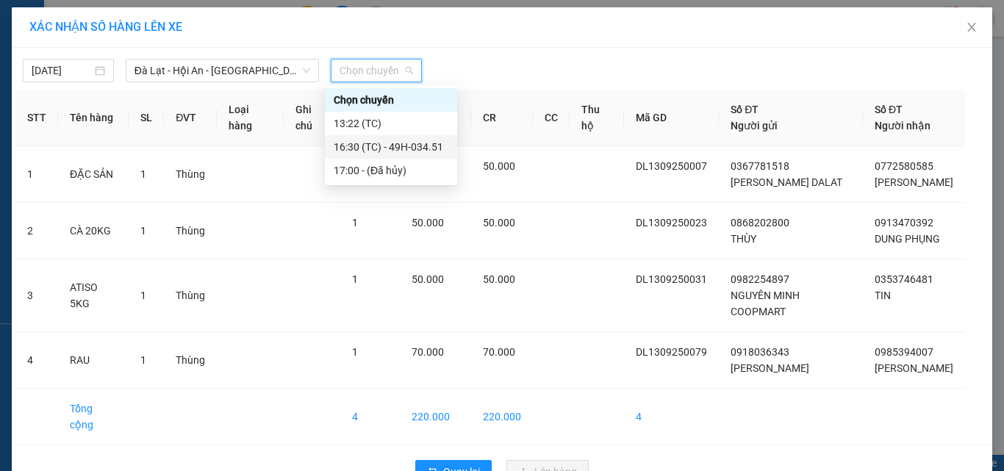
click at [420, 143] on div "16:30 (TC) - 49H-034.51" at bounding box center [391, 147] width 115 height 16
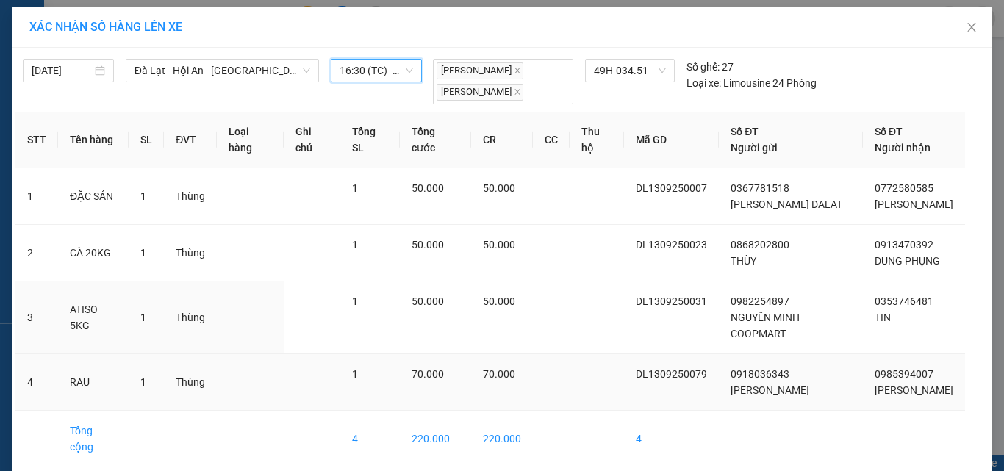
scroll to position [31, 0]
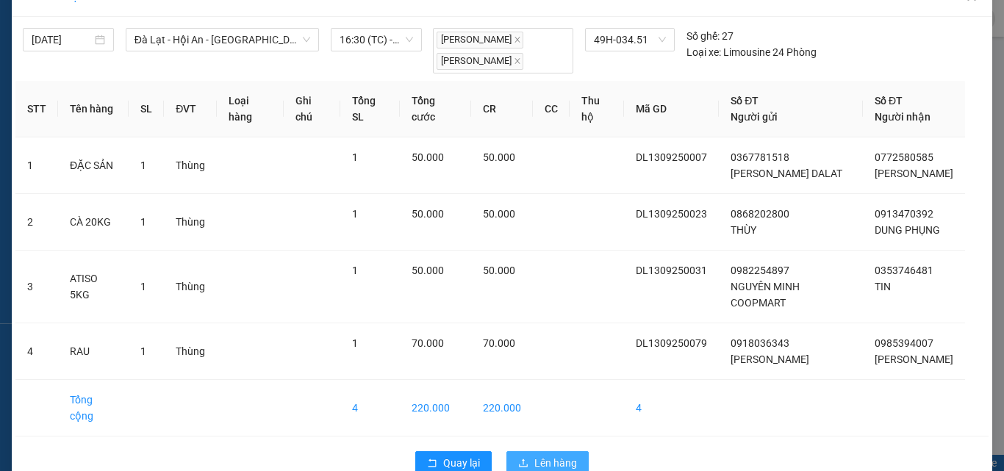
click at [563, 451] on button "Lên hàng" at bounding box center [547, 463] width 82 height 24
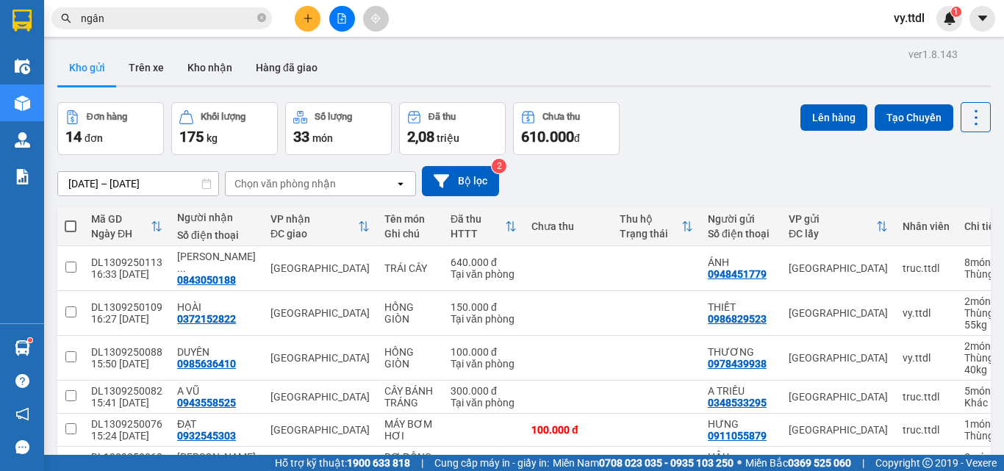
click at [338, 18] on icon "file-add" at bounding box center [342, 18] width 8 height 10
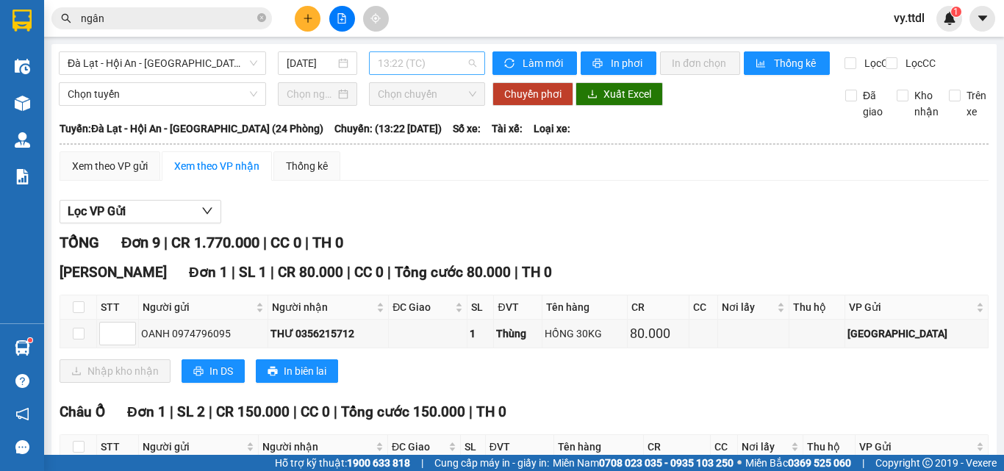
click at [430, 58] on span "13:22 (TC)" at bounding box center [427, 63] width 99 height 22
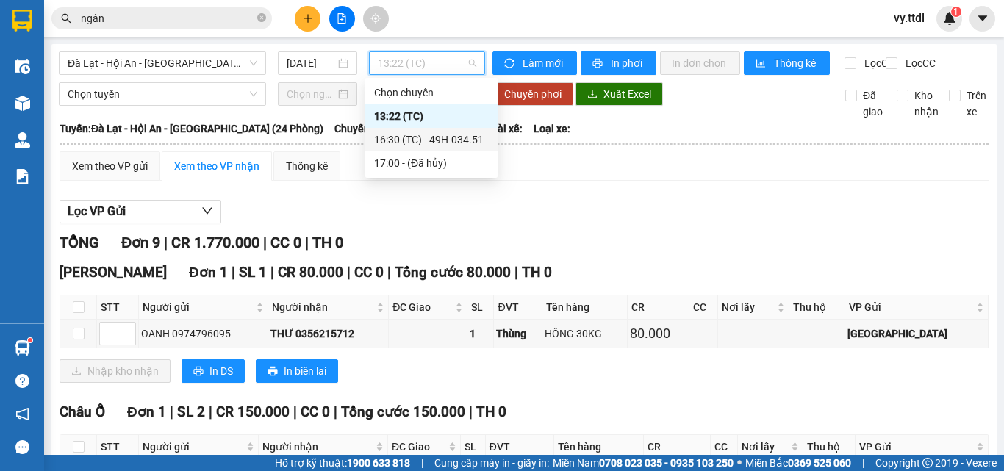
click at [445, 142] on div "16:30 (TC) - 49H-034.51" at bounding box center [431, 140] width 115 height 16
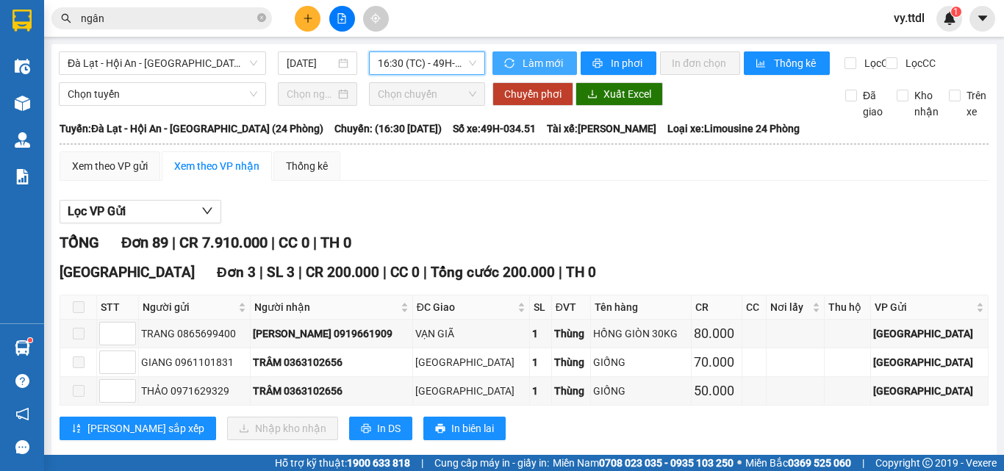
click at [530, 60] on span "Làm mới" at bounding box center [544, 63] width 43 height 16
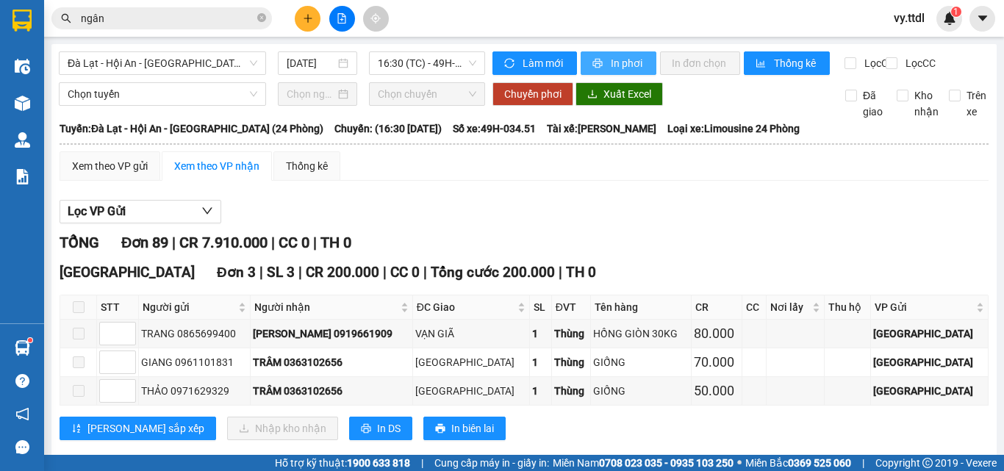
click at [624, 68] on span "In phơi" at bounding box center [628, 63] width 34 height 16
click at [629, 68] on span "In phơi" at bounding box center [628, 63] width 34 height 16
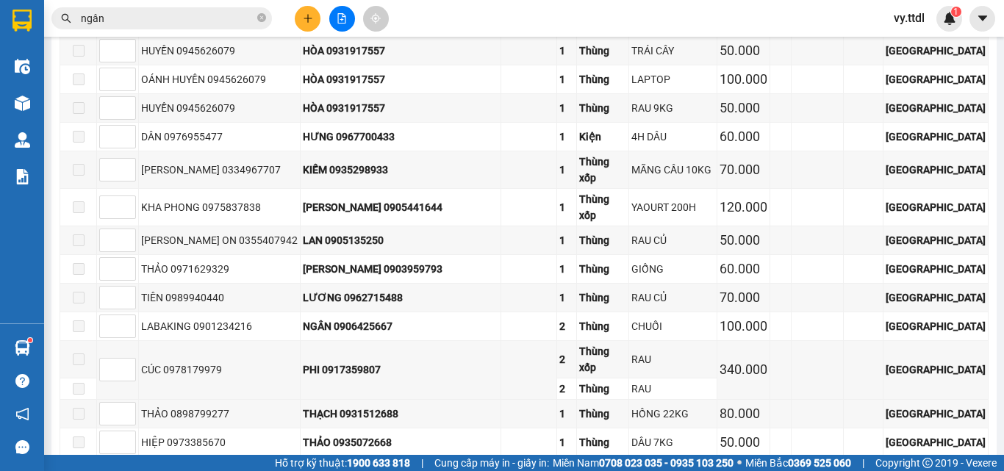
scroll to position [4264, 0]
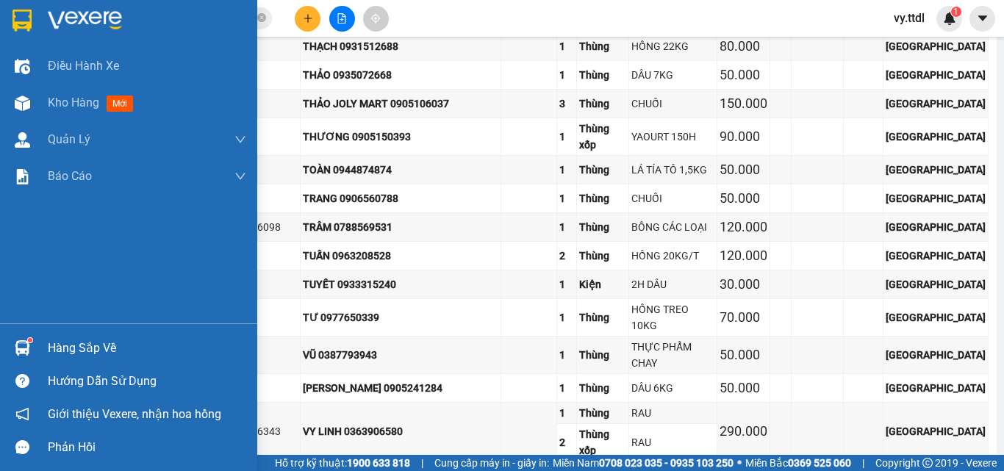
click at [12, 18] on img at bounding box center [21, 21] width 19 height 22
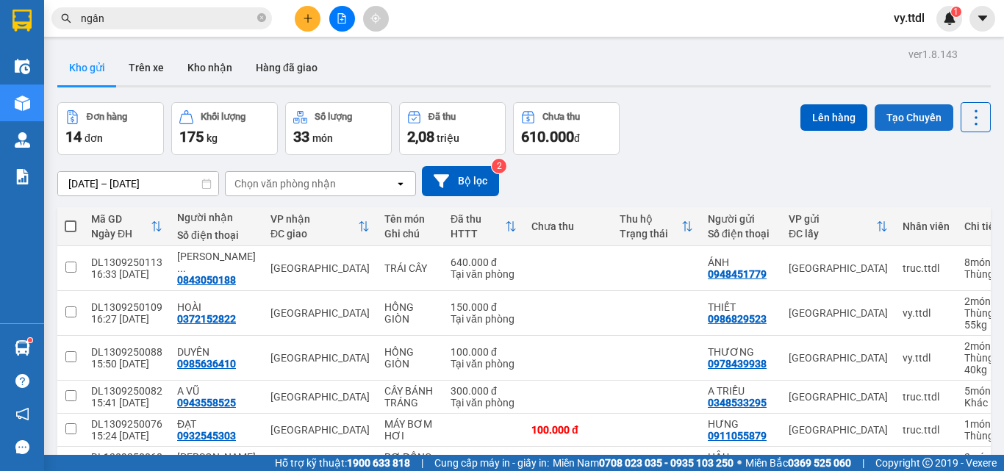
click at [910, 118] on button "Tạo Chuyến" at bounding box center [914, 117] width 79 height 26
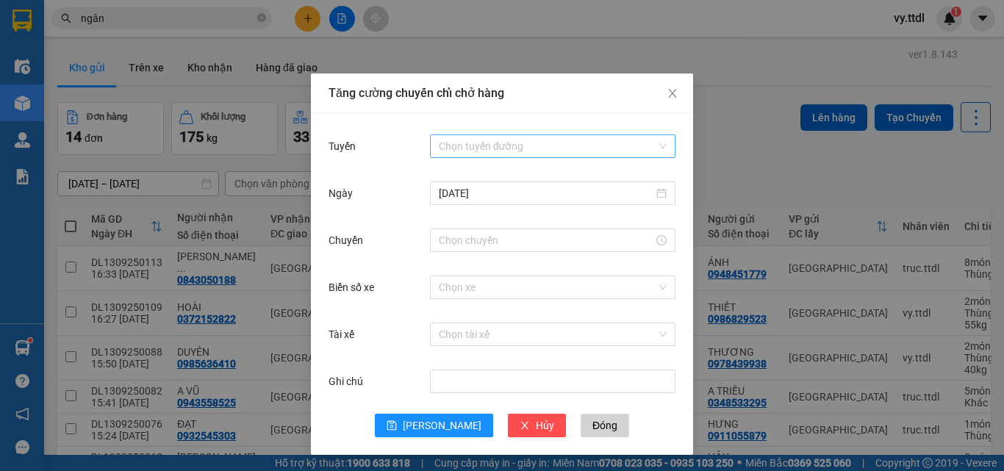
click at [512, 148] on input "Tuyến" at bounding box center [548, 146] width 218 height 22
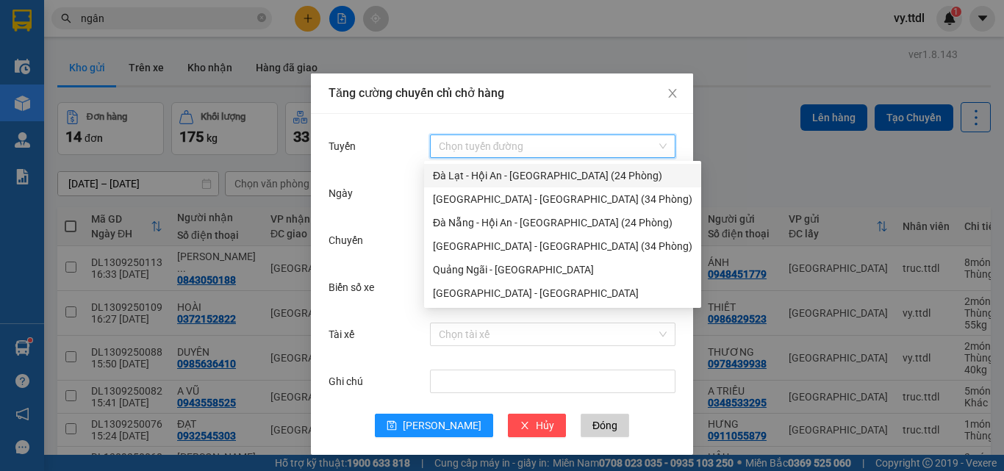
click at [512, 174] on div "Đà Lạt - Hội An - [GEOGRAPHIC_DATA] (24 Phòng)" at bounding box center [562, 176] width 259 height 16
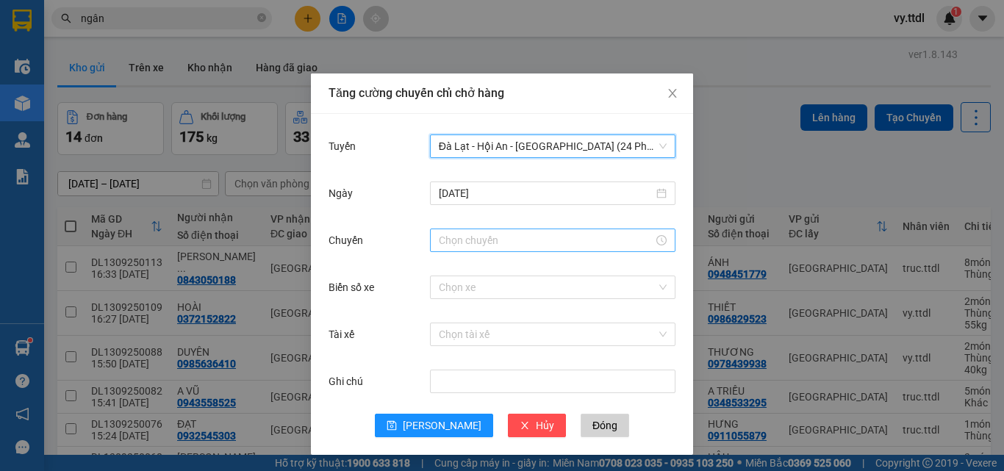
click at [475, 234] on input "Chuyến" at bounding box center [546, 240] width 215 height 16
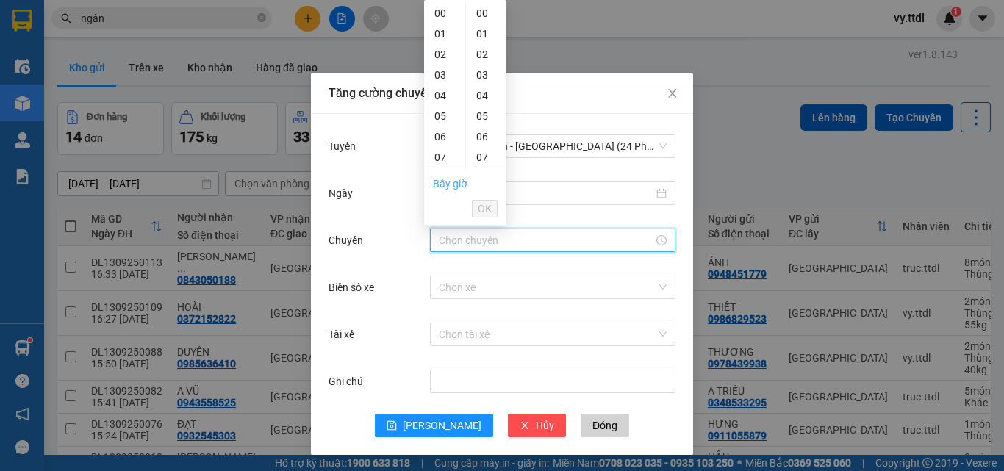
click at [454, 182] on link "Bây giờ" at bounding box center [450, 184] width 35 height 12
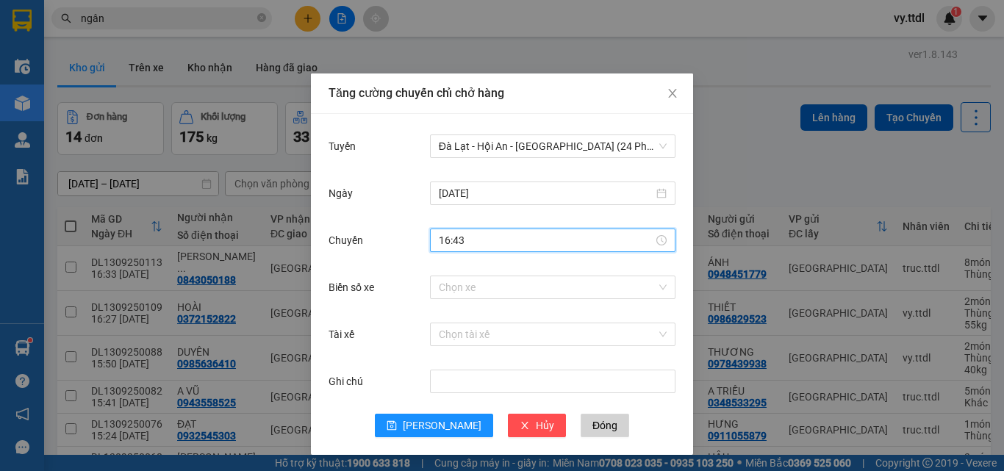
click at [498, 243] on input "16:43" at bounding box center [546, 240] width 215 height 16
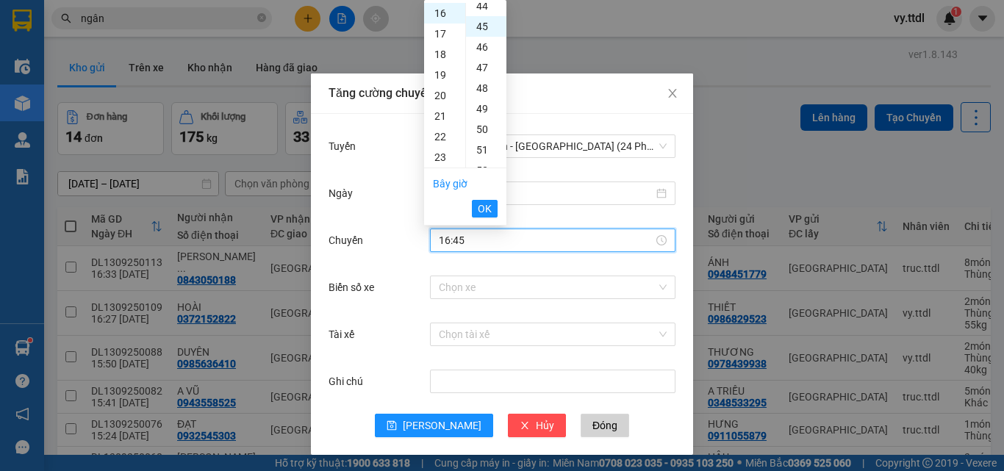
scroll to position [926, 0]
click at [480, 212] on span "OK" at bounding box center [485, 209] width 14 height 16
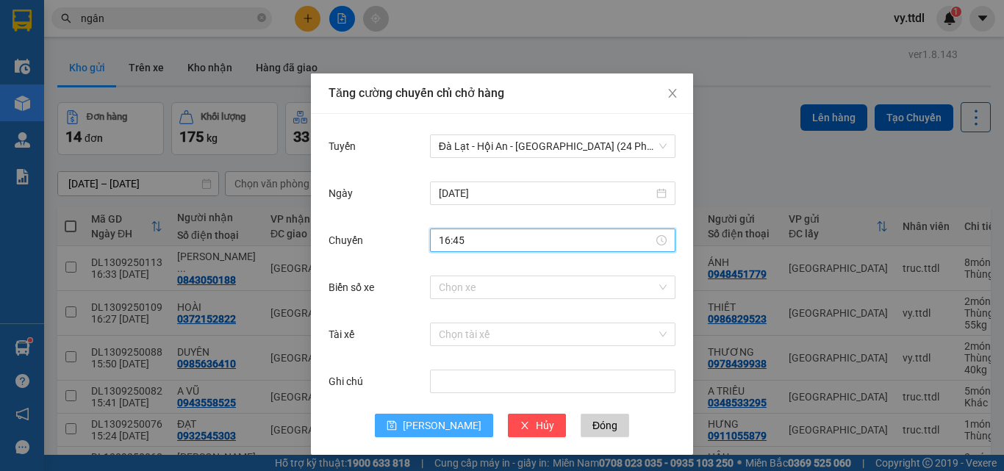
type input "16:45"
click at [426, 421] on button "[PERSON_NAME]" at bounding box center [434, 426] width 118 height 24
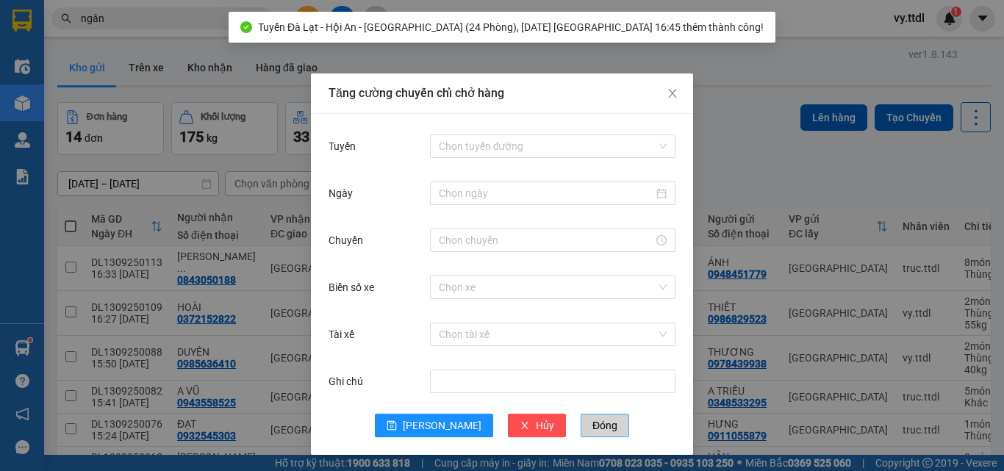
click at [592, 425] on span "Đóng" at bounding box center [604, 426] width 25 height 16
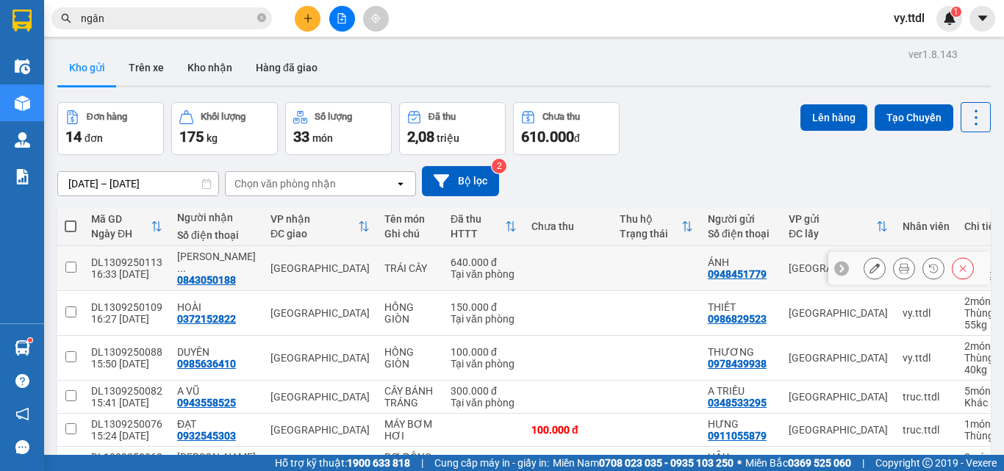
click at [68, 264] on input "checkbox" at bounding box center [70, 267] width 11 height 11
checkbox input "true"
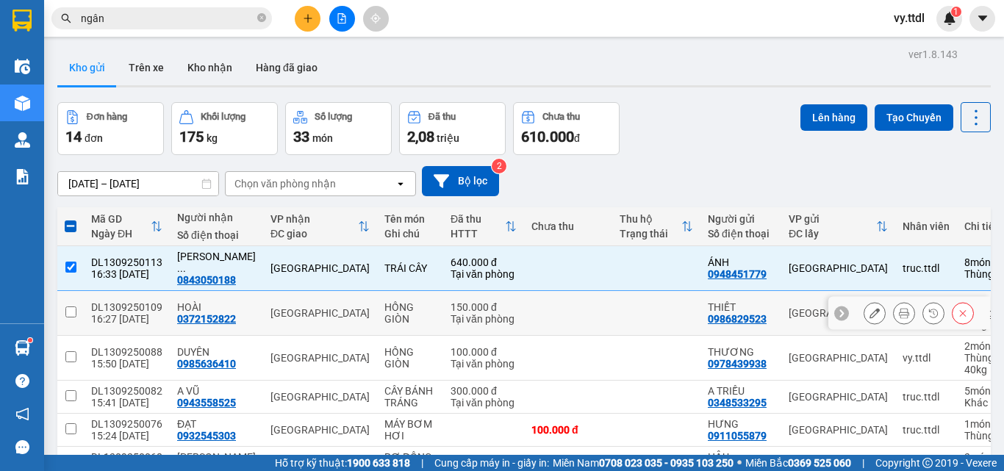
scroll to position [74, 0]
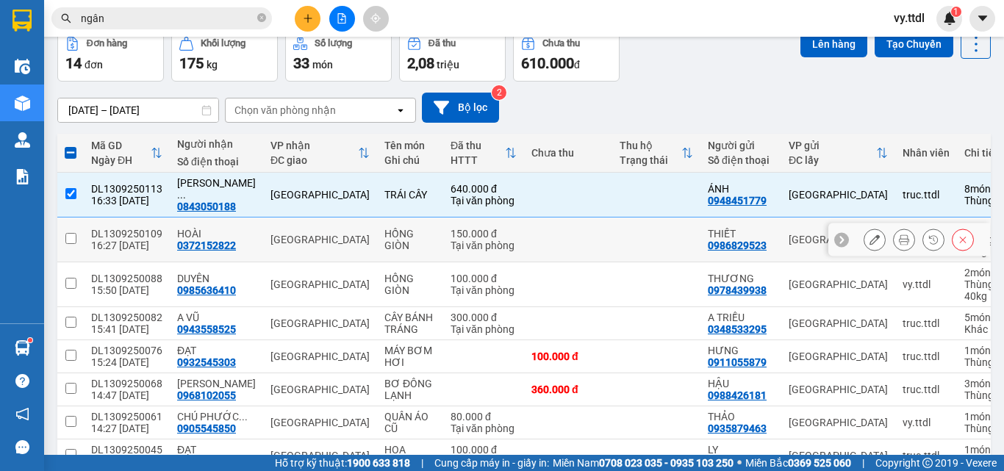
click at [67, 233] on input "checkbox" at bounding box center [70, 238] width 11 height 11
checkbox input "true"
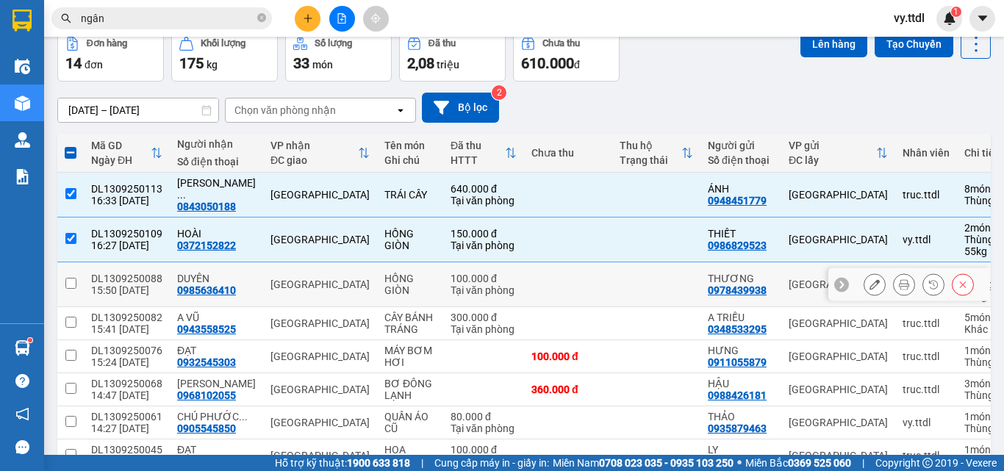
click at [74, 278] on input "checkbox" at bounding box center [70, 283] width 11 height 11
checkbox input "true"
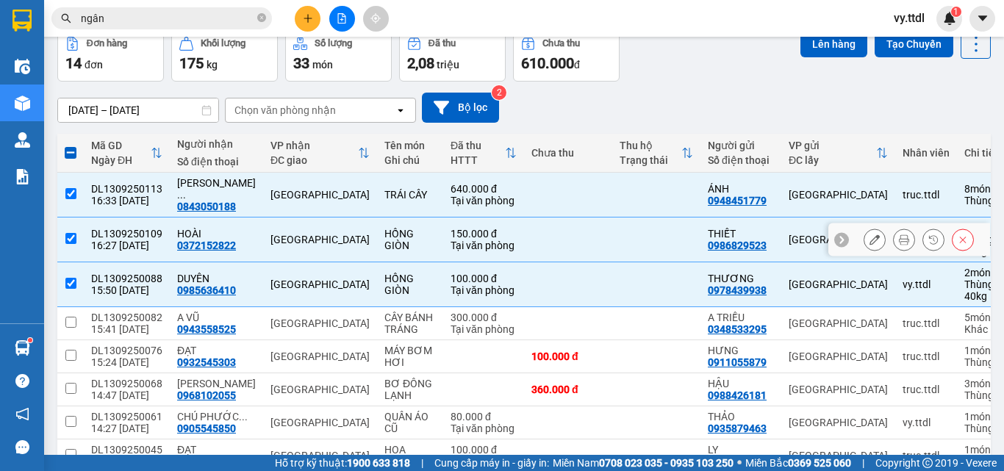
scroll to position [147, 0]
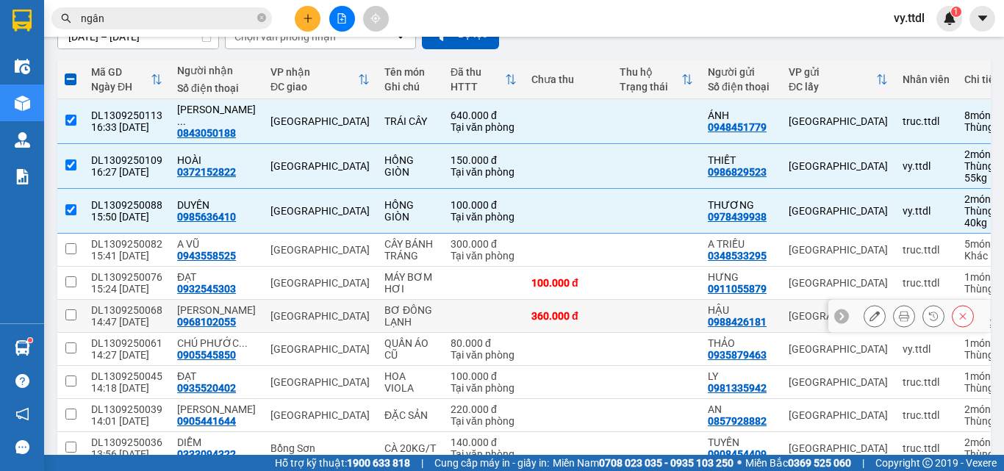
click at [69, 309] on input "checkbox" at bounding box center [70, 314] width 11 height 11
checkbox input "true"
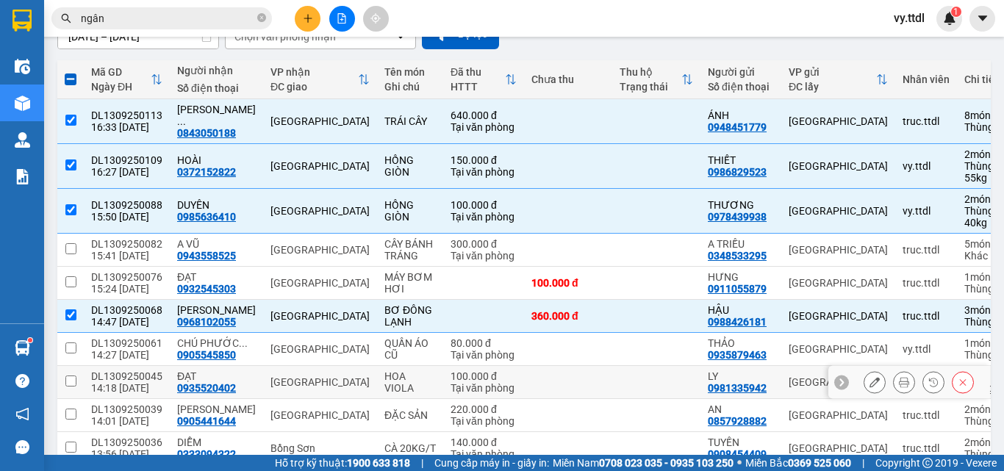
scroll to position [294, 0]
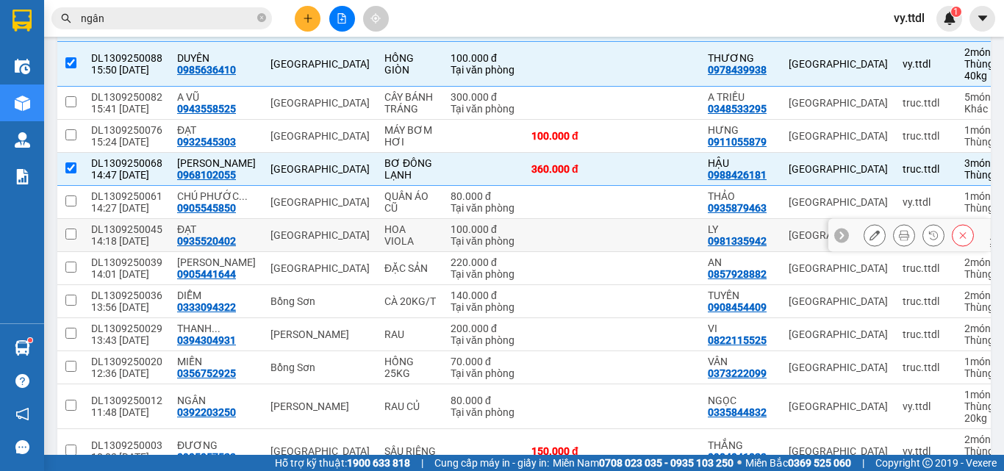
click at [74, 229] on input "checkbox" at bounding box center [70, 234] width 11 height 11
checkbox input "true"
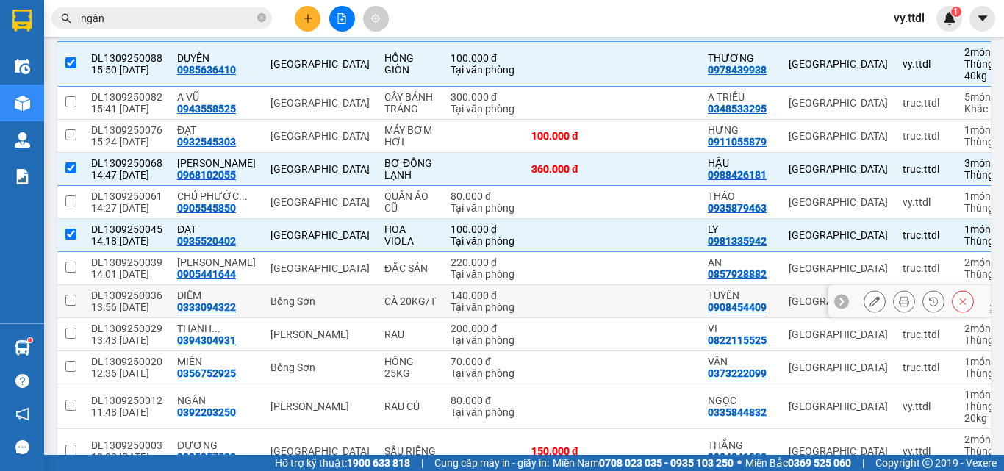
click at [74, 295] on input "checkbox" at bounding box center [70, 300] width 11 height 11
checkbox input "true"
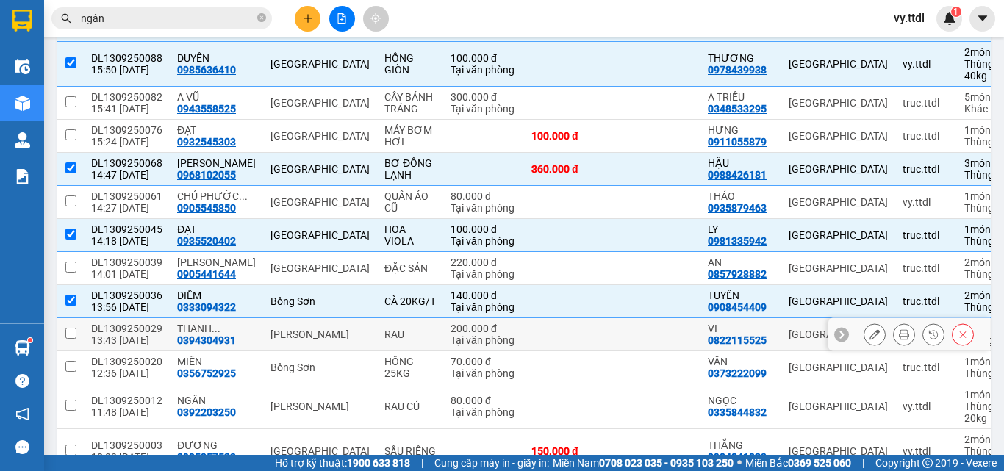
click at [77, 323] on td at bounding box center [70, 334] width 26 height 33
checkbox input "true"
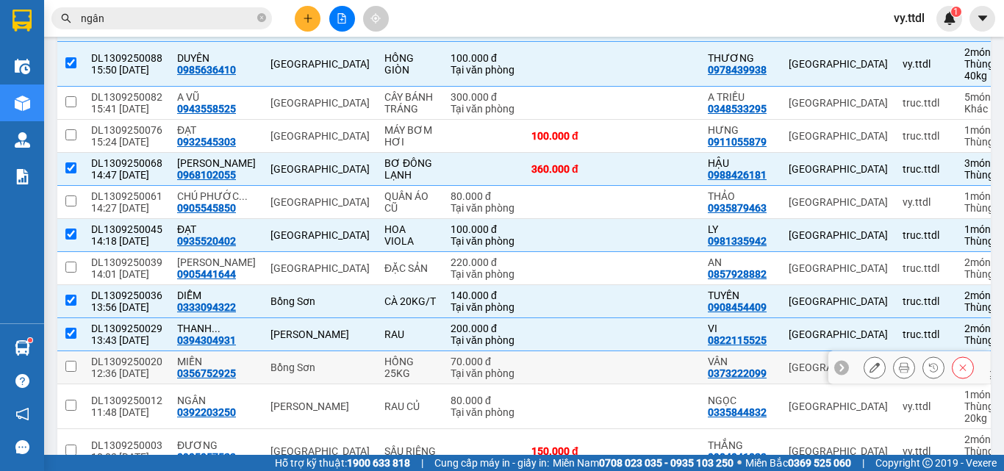
scroll to position [368, 0]
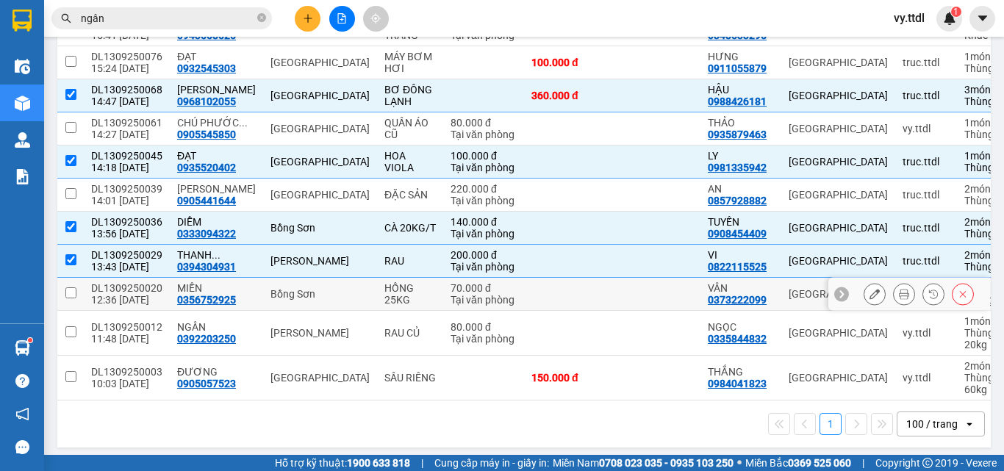
click at [79, 279] on td at bounding box center [70, 294] width 26 height 33
checkbox input "true"
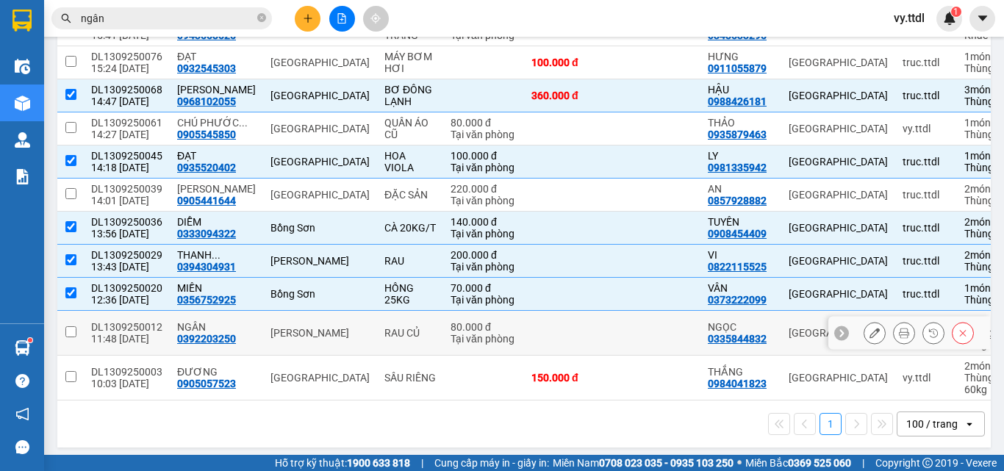
click at [70, 327] on td at bounding box center [70, 333] width 26 height 45
checkbox input "true"
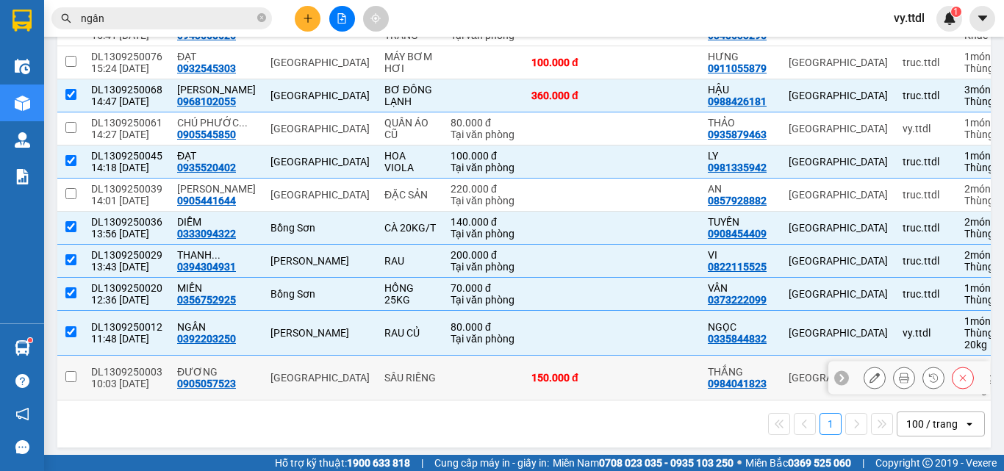
click at [74, 373] on td at bounding box center [70, 378] width 26 height 45
checkbox input "true"
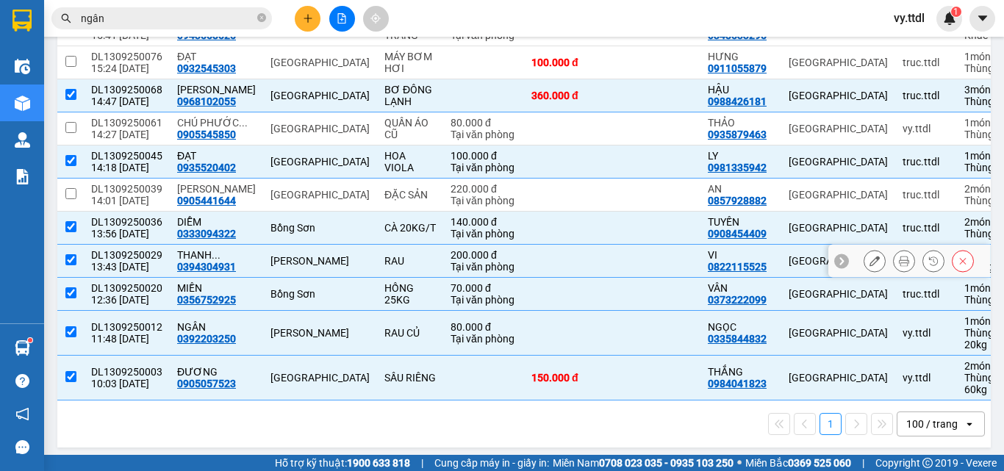
scroll to position [0, 0]
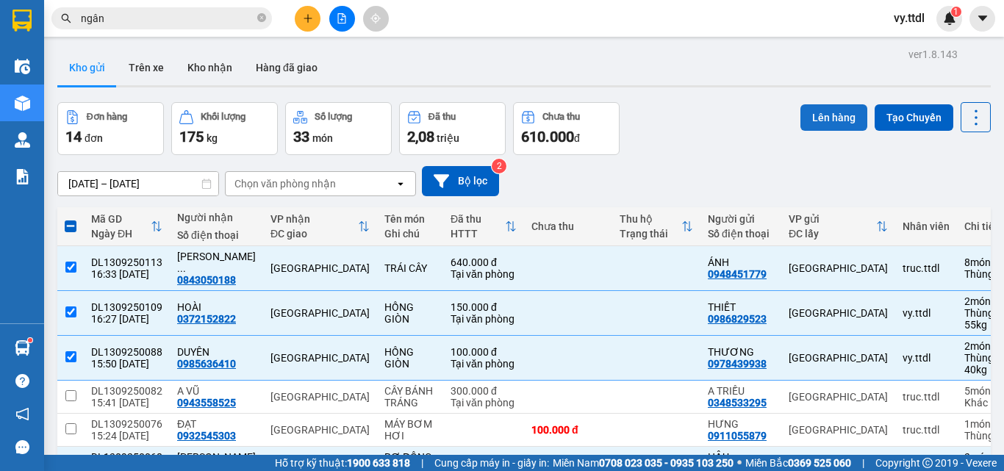
click at [827, 118] on button "Lên hàng" at bounding box center [834, 117] width 67 height 26
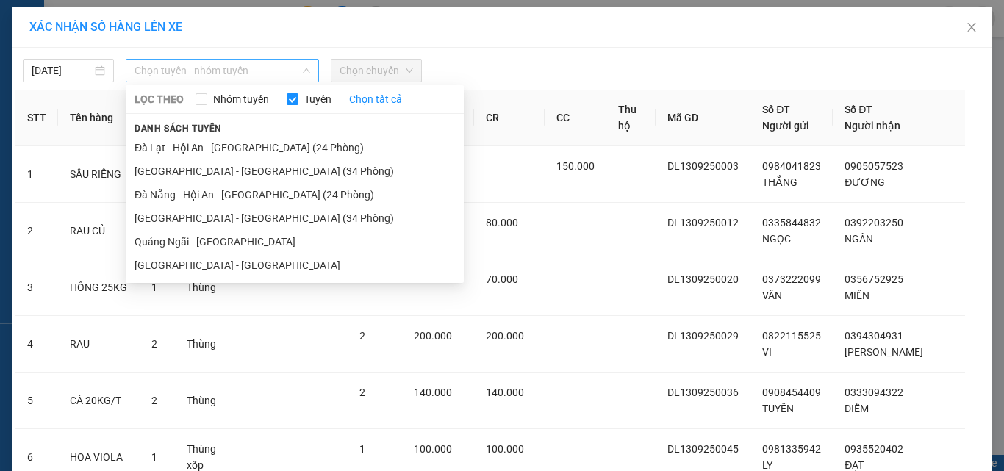
click at [262, 63] on span "Chọn tuyến - nhóm tuyến" at bounding box center [223, 71] width 176 height 22
click at [252, 146] on li "Đà Lạt - Hội An - [GEOGRAPHIC_DATA] (24 Phòng)" at bounding box center [295, 148] width 338 height 24
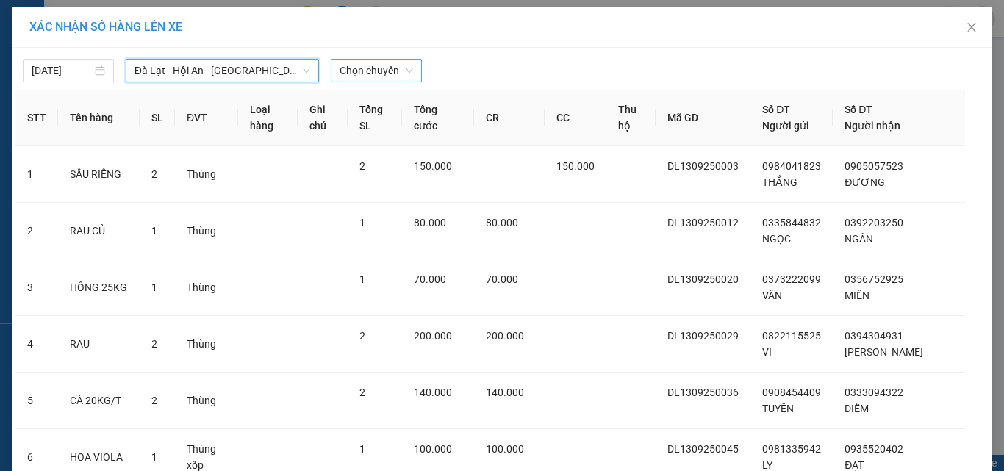
click at [376, 65] on span "Chọn chuyến" at bounding box center [377, 71] width 74 height 22
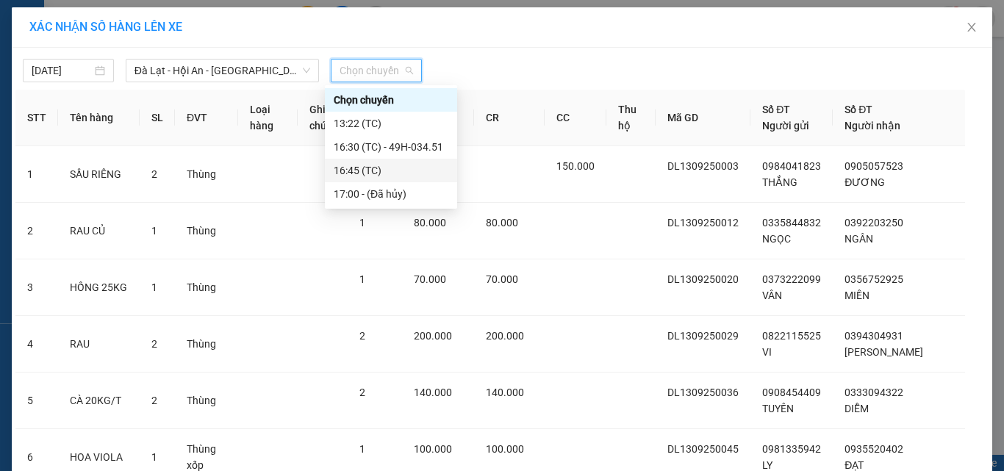
click at [423, 168] on div "16:45 (TC)" at bounding box center [391, 170] width 115 height 16
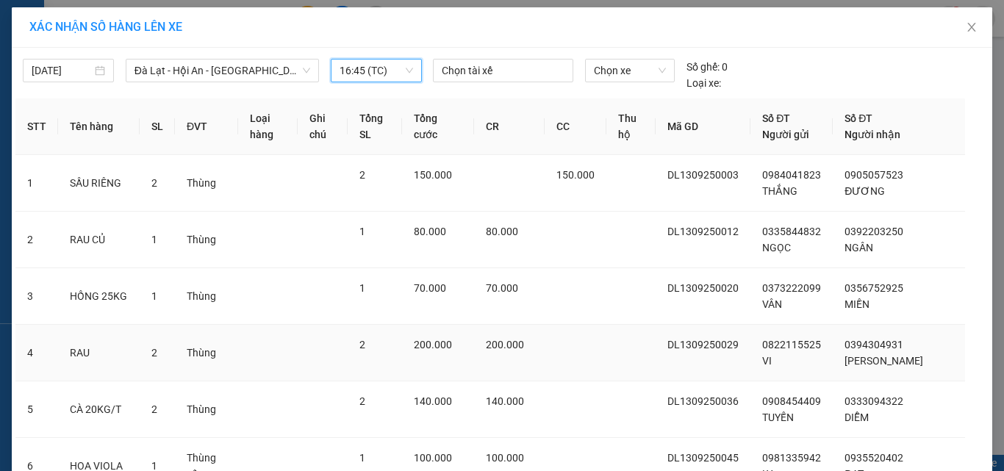
scroll to position [373, 0]
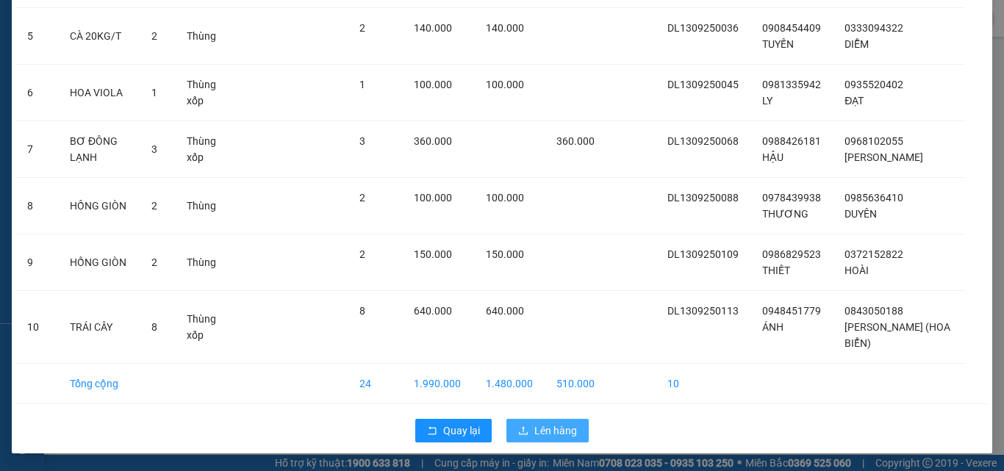
click at [562, 434] on span "Lên hàng" at bounding box center [555, 431] width 43 height 16
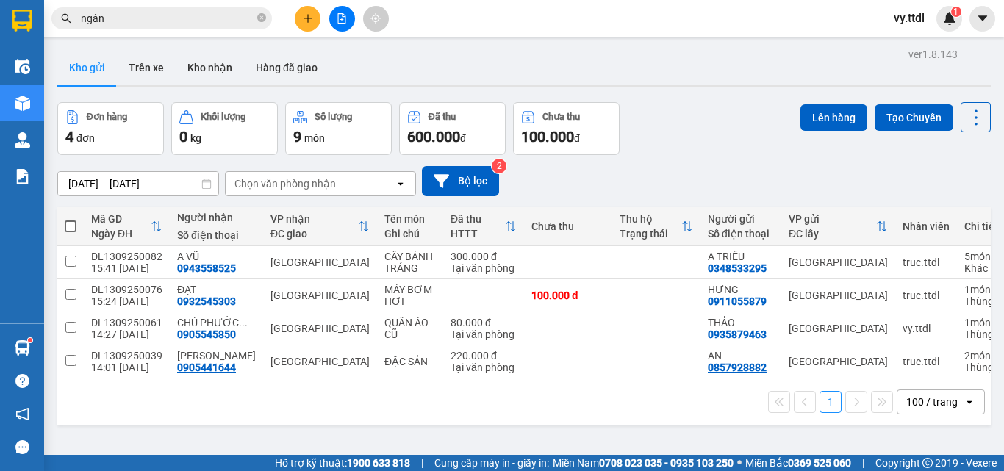
click at [489, 73] on div "Kho gửi Trên xe Kho nhận Hàng đã giao" at bounding box center [524, 69] width 934 height 39
click at [345, 24] on button at bounding box center [342, 19] width 26 height 26
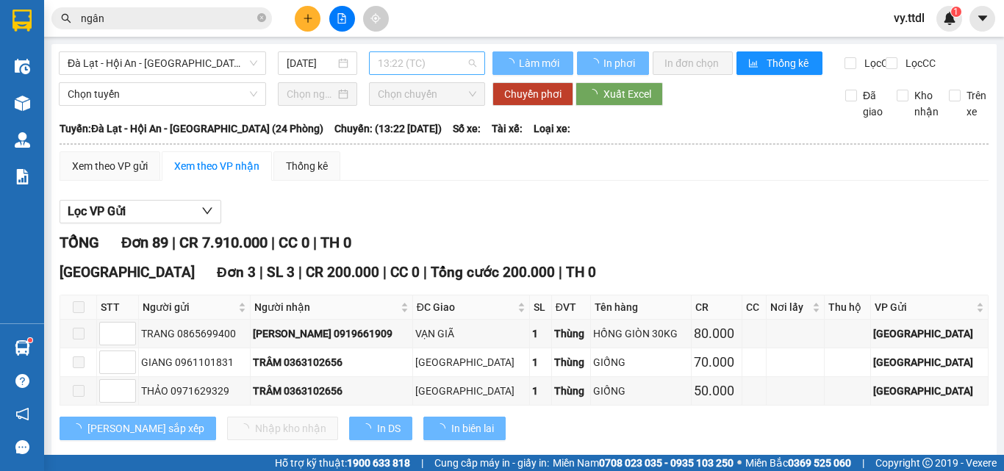
click at [440, 67] on span "13:22 (TC)" at bounding box center [427, 63] width 99 height 22
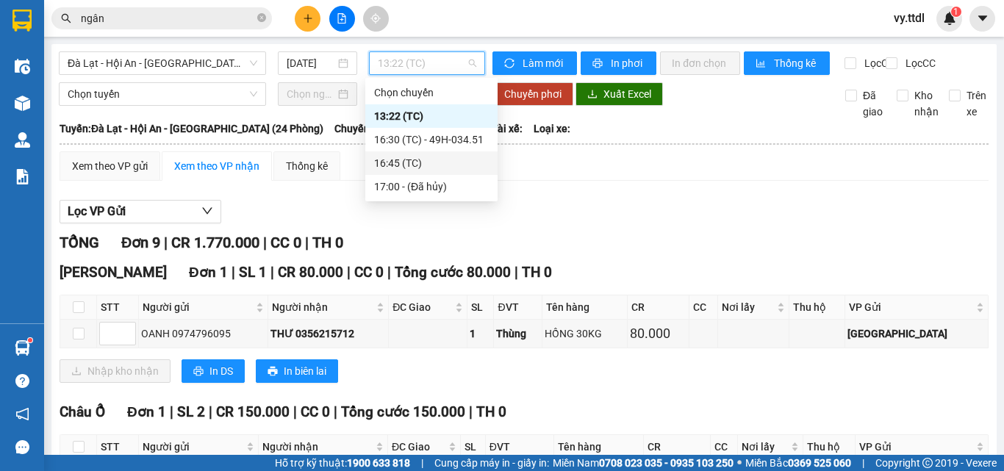
click at [460, 171] on div "16:45 (TC)" at bounding box center [431, 163] width 132 height 24
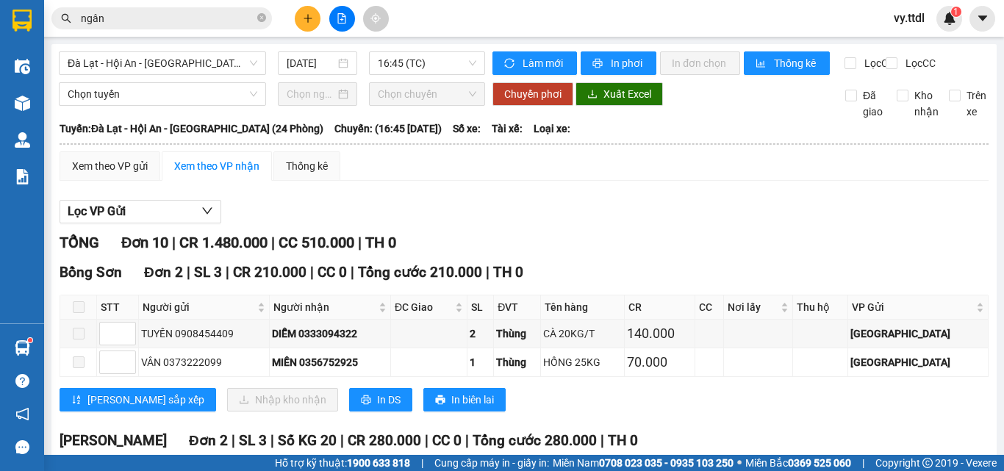
click at [720, 254] on div "TỔNG Đơn 10 | CR 1.480.000 | CC 510.000 | TH 0" at bounding box center [524, 243] width 929 height 23
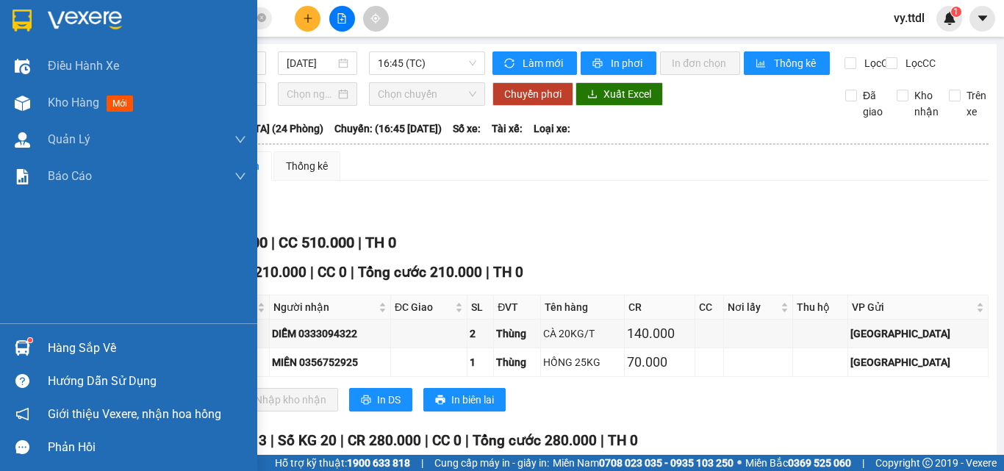
click at [19, 24] on img at bounding box center [21, 21] width 19 height 22
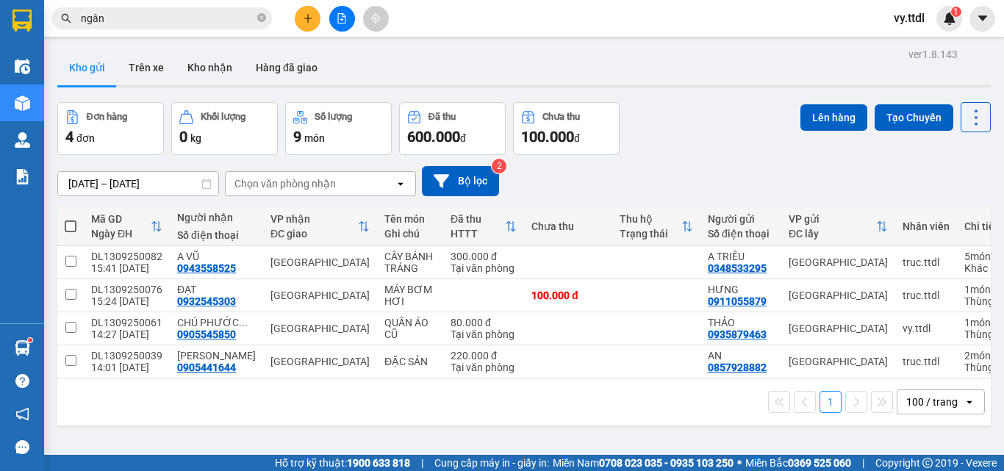
click at [350, 23] on button at bounding box center [342, 19] width 26 height 26
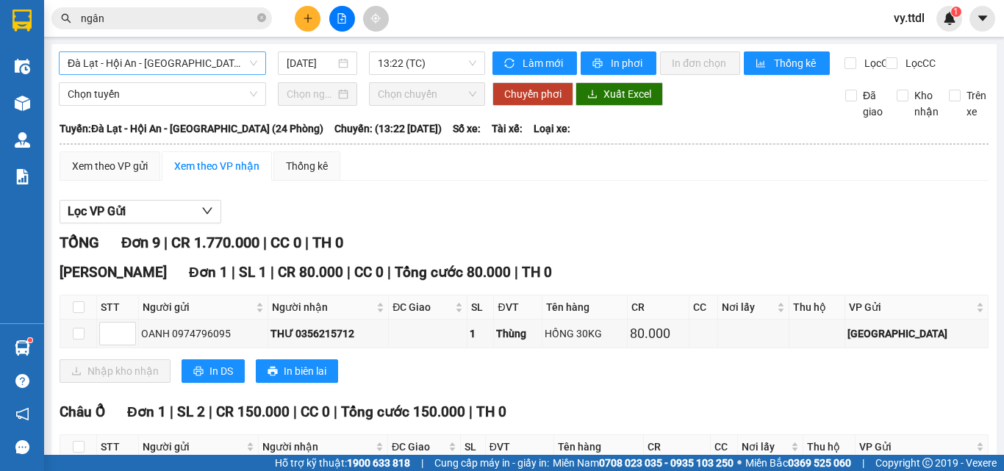
click at [232, 65] on span "Đà Lạt - Hội An - [GEOGRAPHIC_DATA] (24 Phòng)" at bounding box center [163, 63] width 190 height 22
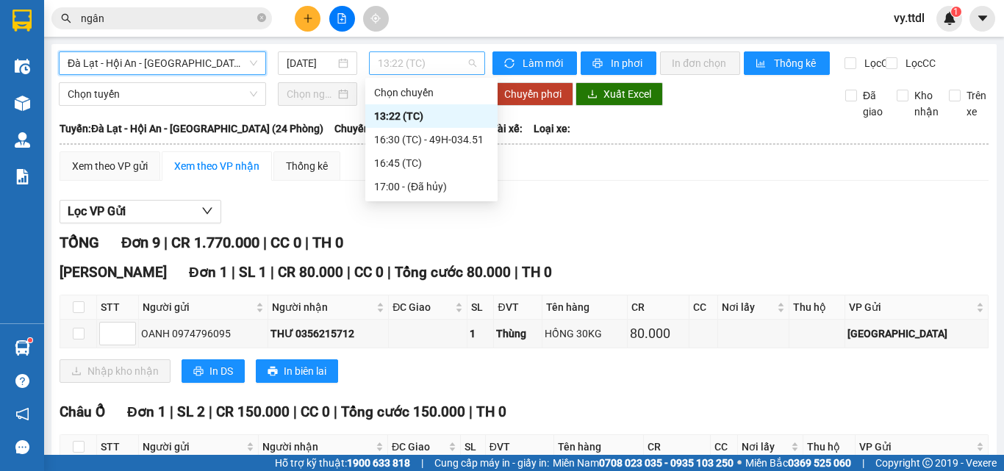
click at [411, 57] on span "13:22 (TC)" at bounding box center [427, 63] width 99 height 22
click at [454, 159] on div "16:45 (TC)" at bounding box center [431, 163] width 115 height 16
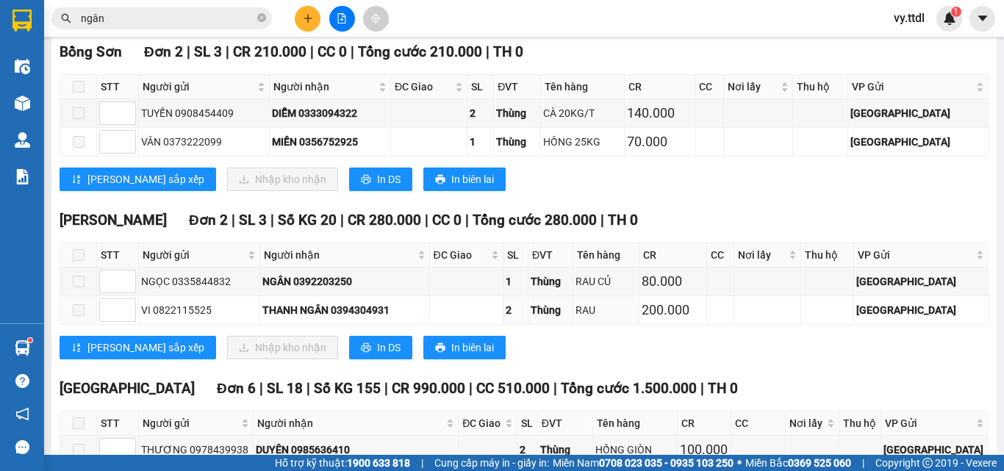
scroll to position [462, 0]
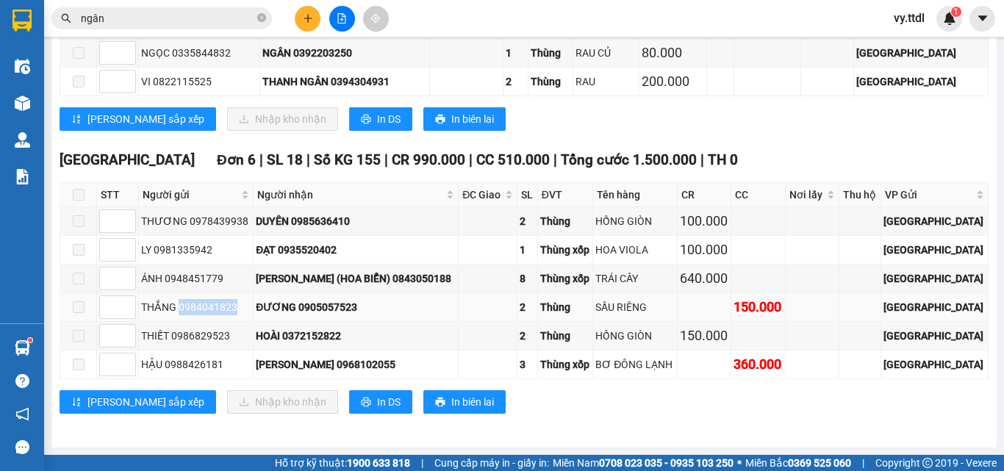
drag, startPoint x: 180, startPoint y: 309, endPoint x: 231, endPoint y: 304, distance: 50.9
click at [231, 304] on div "THẮNG 0984041823" at bounding box center [196, 307] width 110 height 16
drag, startPoint x: 692, startPoint y: 306, endPoint x: 494, endPoint y: 309, distance: 198.5
click at [494, 309] on tr "THẮNG 0984041823 ĐƯƠNG 0905057523 2 Thùng SẦU RIÊNG 150.000 [GEOGRAPHIC_DATA]" at bounding box center [524, 307] width 928 height 29
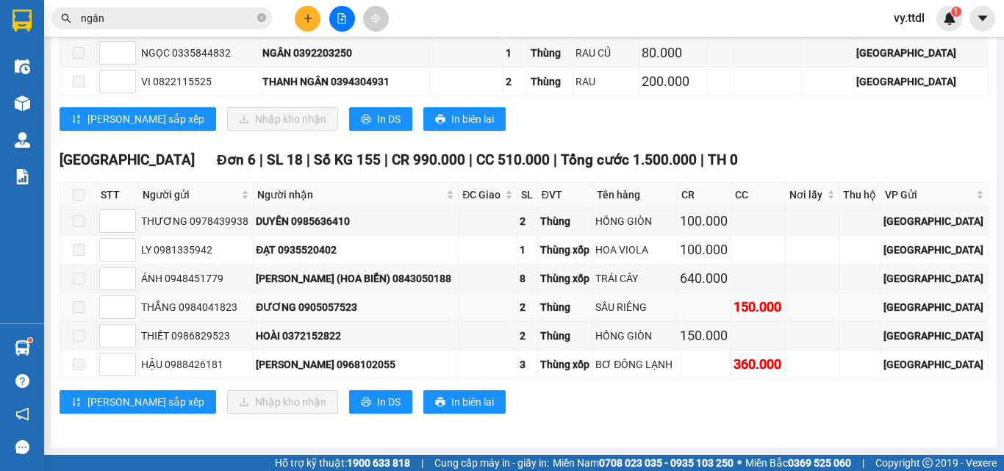
click at [497, 309] on td at bounding box center [488, 307] width 59 height 29
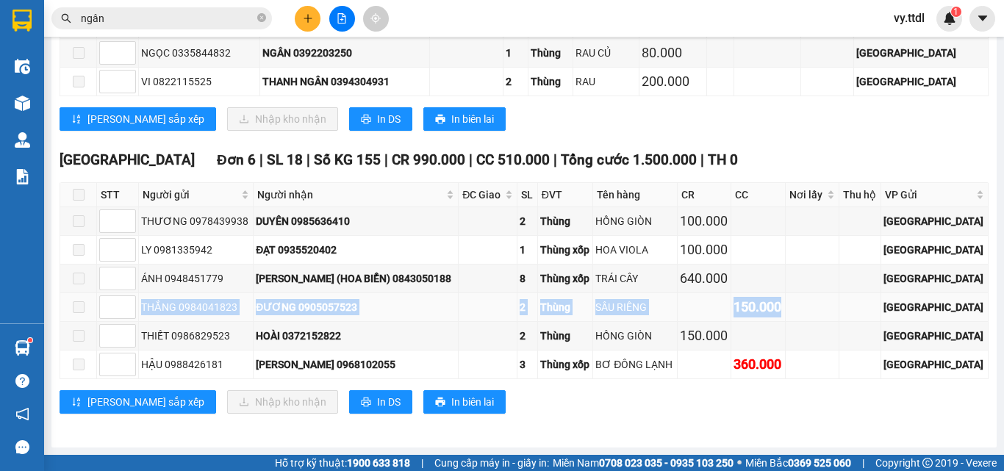
drag, startPoint x: 827, startPoint y: 303, endPoint x: 136, endPoint y: 308, distance: 691.0
click at [136, 308] on tr "THẮNG 0984041823 ĐƯƠNG 0905057523 2 Thùng SẦU RIÊNG 150.000 [GEOGRAPHIC_DATA]" at bounding box center [524, 307] width 928 height 29
click at [450, 315] on td "ĐƯƠNG 0905057523" at bounding box center [356, 307] width 205 height 29
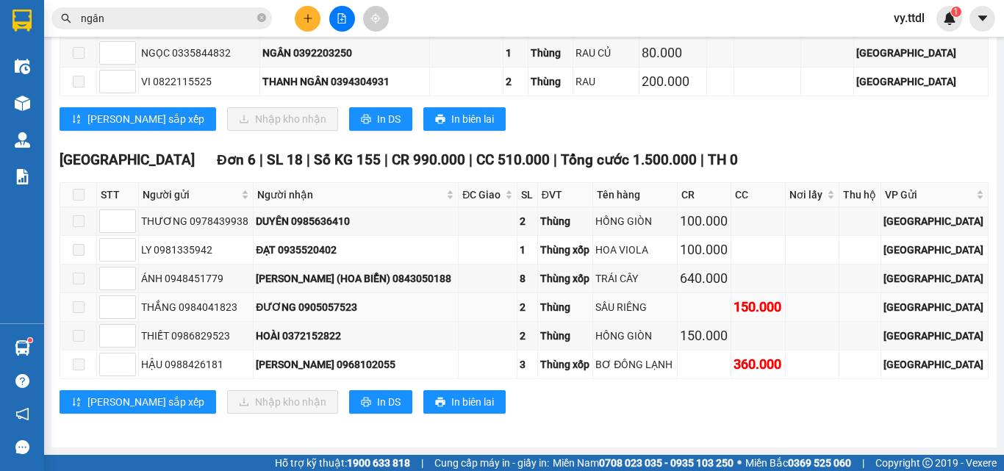
click at [678, 296] on td "SẦU RIÊNG" at bounding box center [635, 307] width 85 height 29
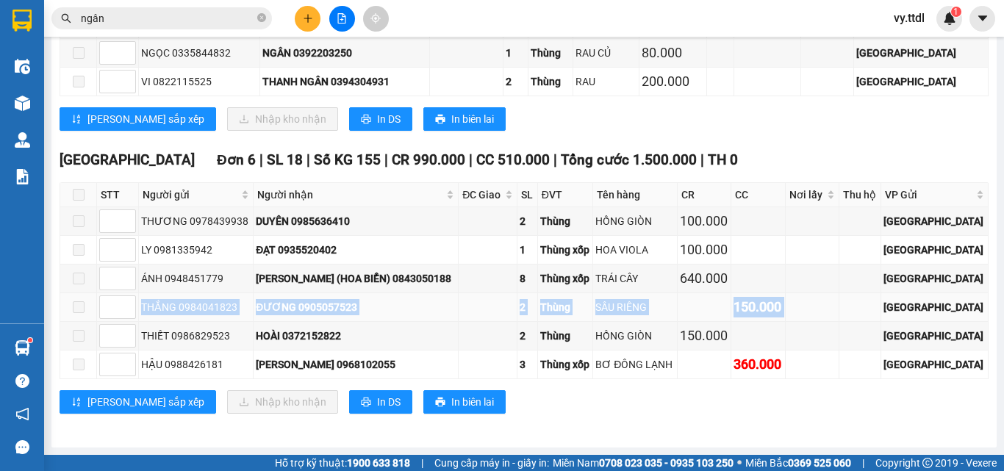
drag, startPoint x: 875, startPoint y: 301, endPoint x: 70, endPoint y: 309, distance: 805.0
click at [70, 309] on tr "THẮNG 0984041823 ĐƯƠNG 0905057523 2 Thùng SẦU RIÊNG 150.000 [GEOGRAPHIC_DATA]" at bounding box center [524, 307] width 928 height 29
click at [487, 306] on td at bounding box center [488, 307] width 59 height 29
drag, startPoint x: 849, startPoint y: 302, endPoint x: 122, endPoint y: 303, distance: 727.0
click at [122, 303] on tr "THẮNG 0984041823 ĐƯƠNG 0905057523 2 Thùng SẦU RIÊNG 150.000 [GEOGRAPHIC_DATA]" at bounding box center [524, 307] width 928 height 29
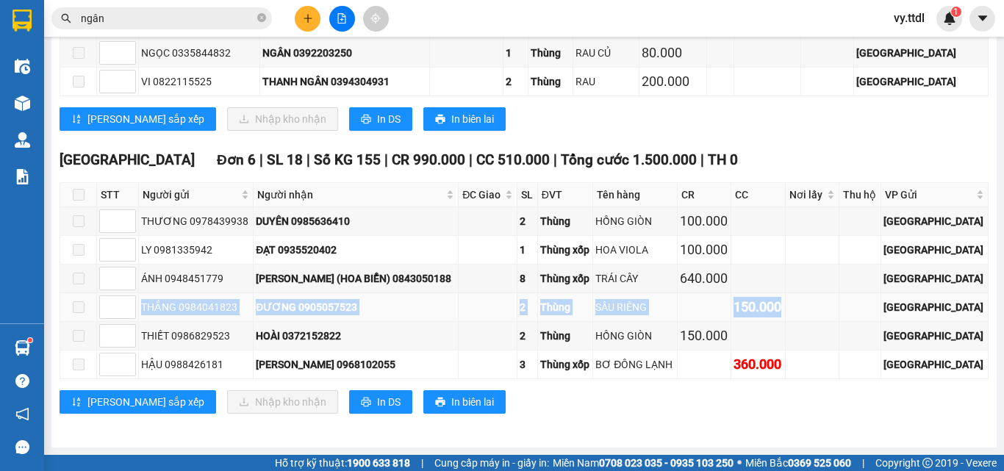
click at [445, 307] on div "ĐƯƠNG 0905057523" at bounding box center [356, 307] width 200 height 16
drag, startPoint x: 828, startPoint y: 313, endPoint x: 175, endPoint y: 313, distance: 652.8
click at [125, 304] on tr "THẮNG 0984041823 ĐƯƠNG 0905057523 2 Thùng SẦU RIÊNG 150.000 [GEOGRAPHIC_DATA]" at bounding box center [524, 307] width 928 height 29
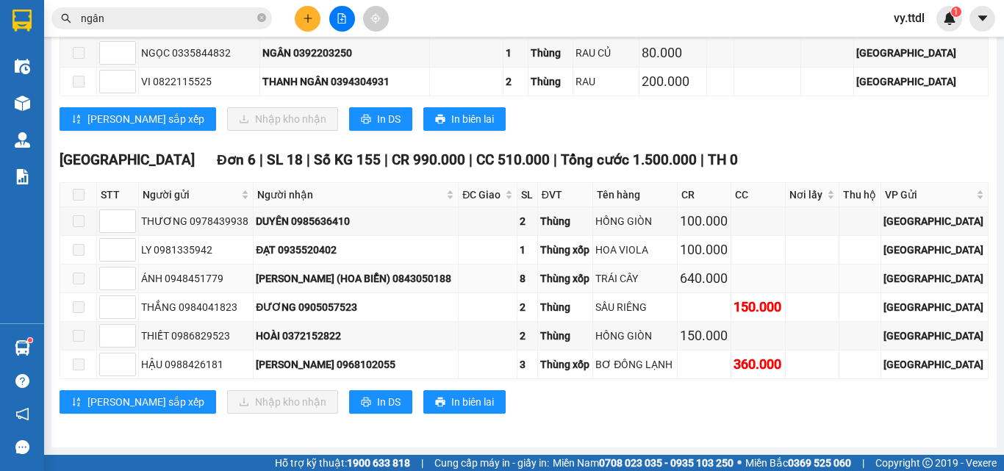
click at [480, 279] on td at bounding box center [488, 279] width 59 height 29
click at [480, 304] on td at bounding box center [488, 307] width 59 height 29
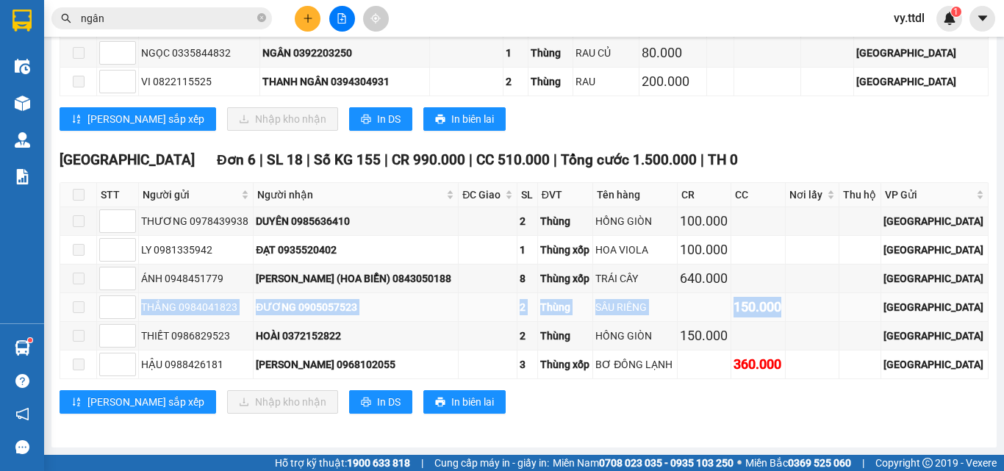
drag, startPoint x: 806, startPoint y: 307, endPoint x: 219, endPoint y: 310, distance: 586.6
click at [93, 296] on tr "THẮNG 0984041823 ĐƯƠNG 0905057523 2 Thùng SẦU RIÊNG 150.000 [GEOGRAPHIC_DATA]" at bounding box center [524, 307] width 928 height 29
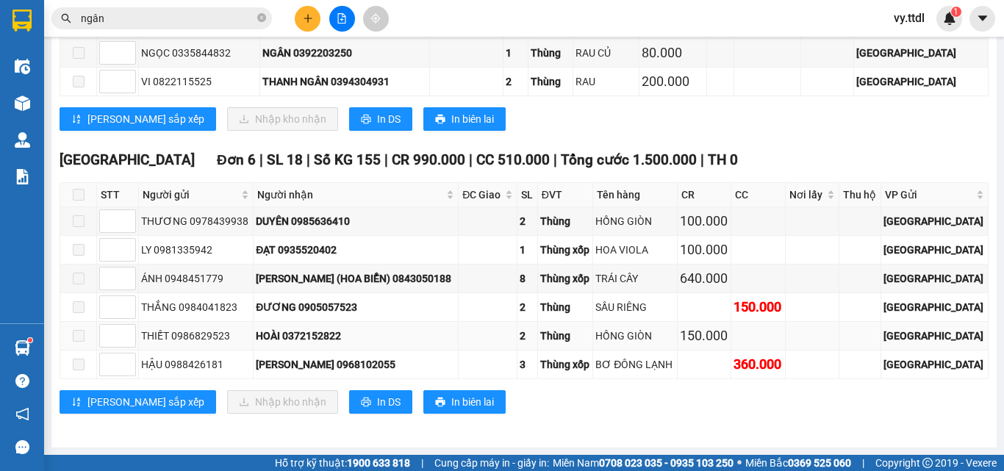
click at [462, 322] on td at bounding box center [488, 336] width 59 height 29
click at [654, 221] on div "HỒNG GIÒN" at bounding box center [634, 221] width 79 height 16
click at [658, 209] on td "HỒNG GIÒN" at bounding box center [635, 221] width 85 height 29
click at [653, 252] on div "HOA VIOLA" at bounding box center [634, 250] width 79 height 16
click at [647, 279] on div "TRÁI CÂY" at bounding box center [634, 279] width 79 height 16
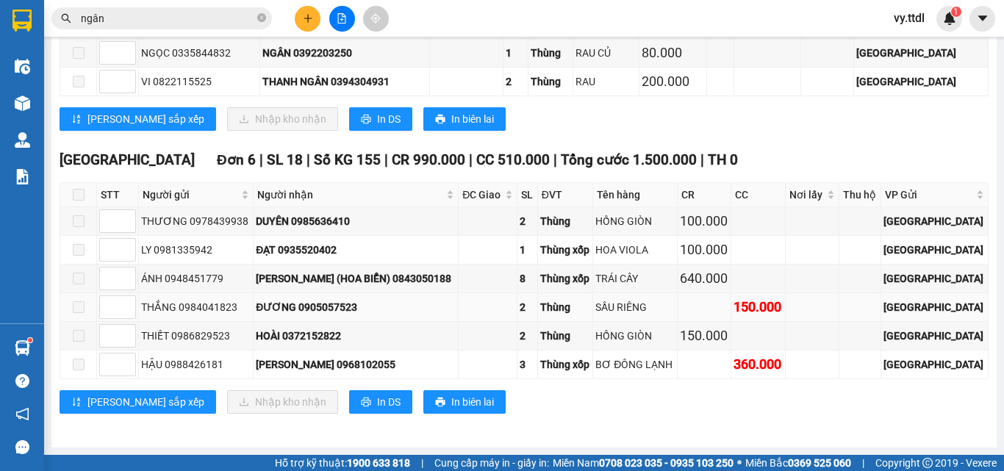
click at [648, 307] on div "SẦU RIÊNG" at bounding box center [634, 307] width 79 height 16
click at [648, 334] on div "HỒNG GIÒN" at bounding box center [634, 336] width 79 height 16
click at [651, 362] on div "BƠ ĐÔNG LẠNH" at bounding box center [634, 365] width 79 height 16
click at [760, 126] on div "[PERSON_NAME] sắp xếp Nhập kho nhận In DS In biên lai" at bounding box center [524, 119] width 929 height 24
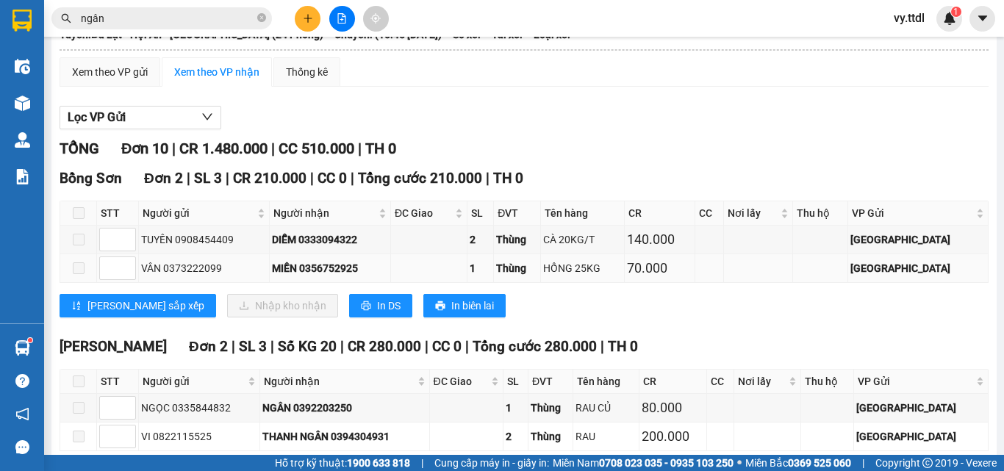
scroll to position [21, 0]
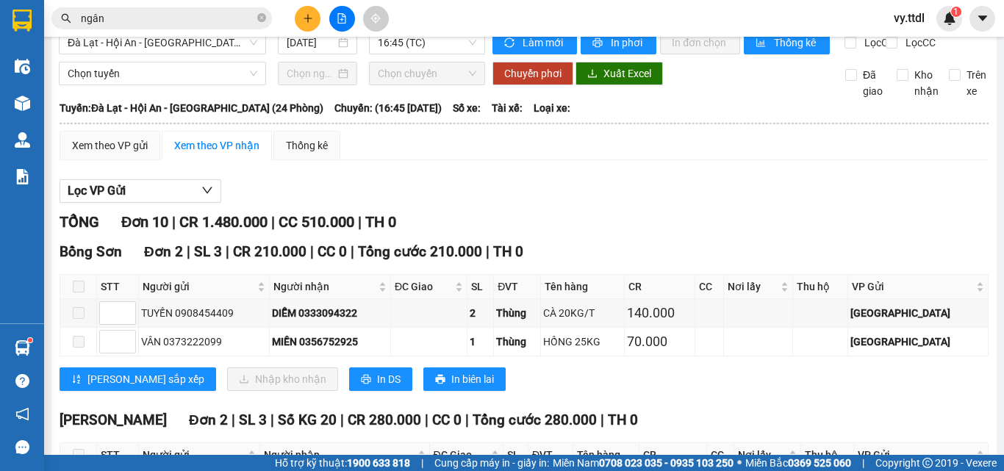
click at [420, 200] on div "Lọc VP Gửi" at bounding box center [524, 191] width 929 height 24
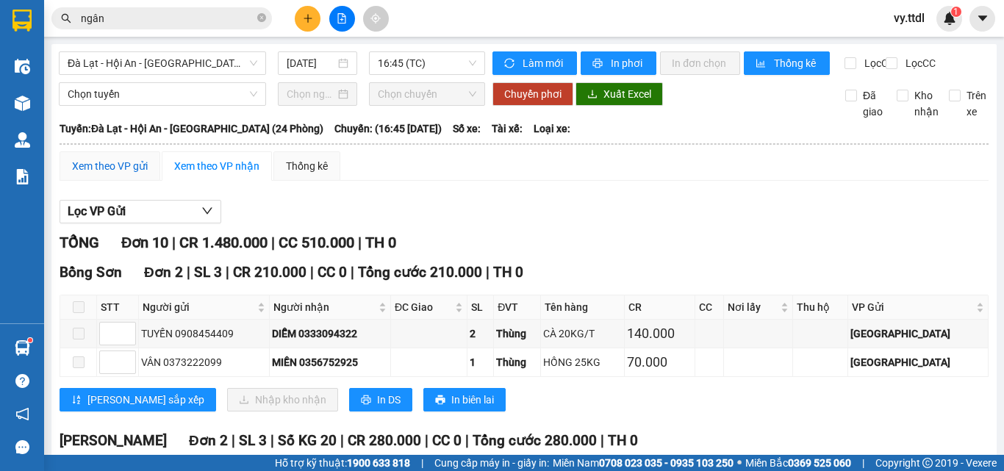
click at [121, 174] on div "Xem theo VP gửi" at bounding box center [110, 166] width 76 height 16
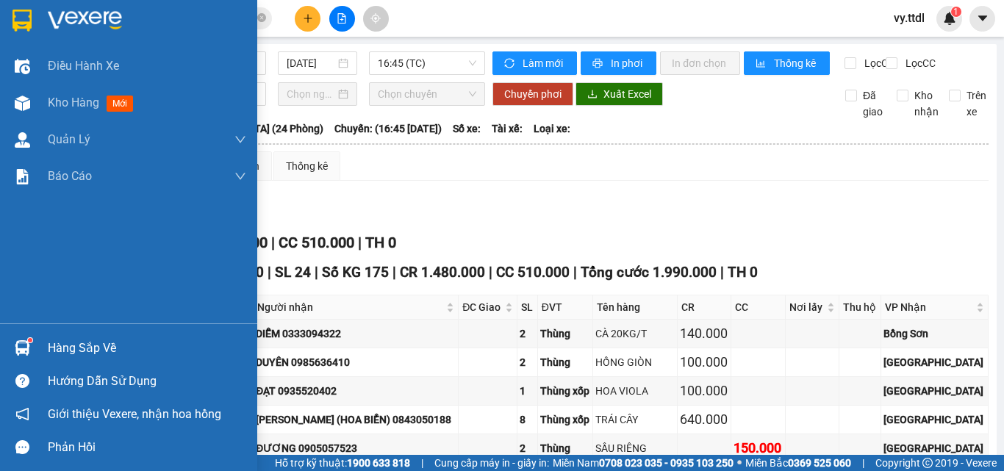
click at [30, 18] on img at bounding box center [21, 21] width 19 height 22
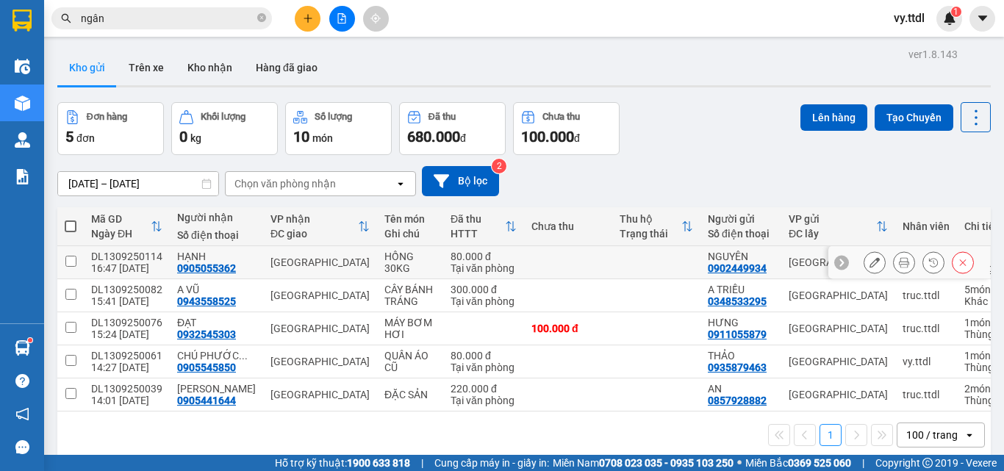
click at [71, 263] on input "checkbox" at bounding box center [70, 261] width 11 height 11
checkbox input "true"
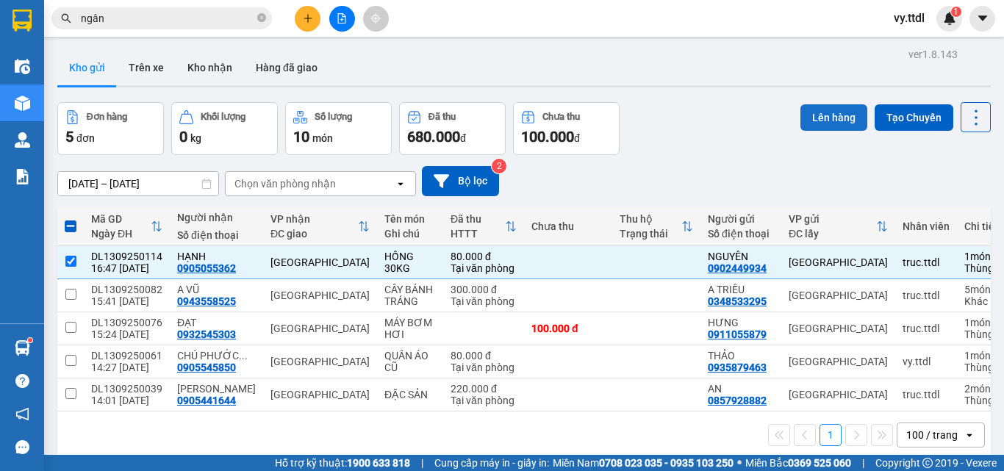
click at [830, 130] on button "Lên hàng" at bounding box center [834, 117] width 67 height 26
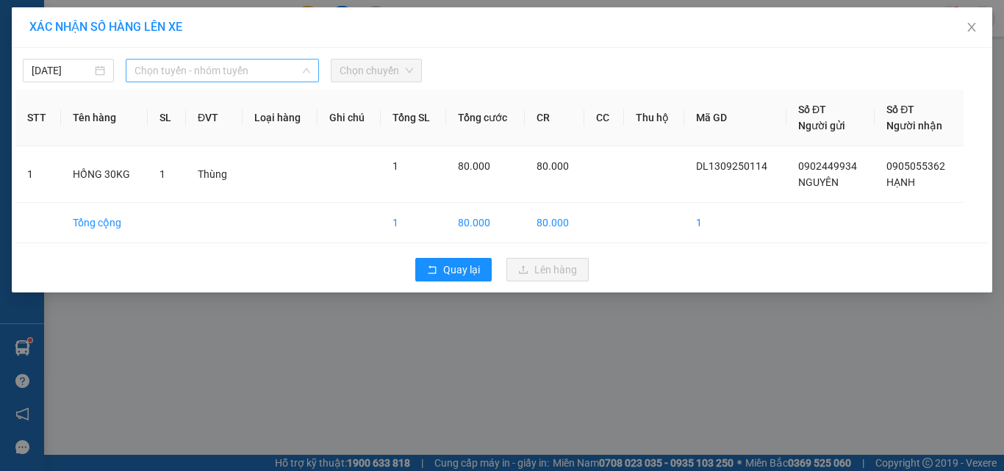
click at [129, 75] on div "Chọn tuyến - nhóm tuyến" at bounding box center [222, 71] width 193 height 24
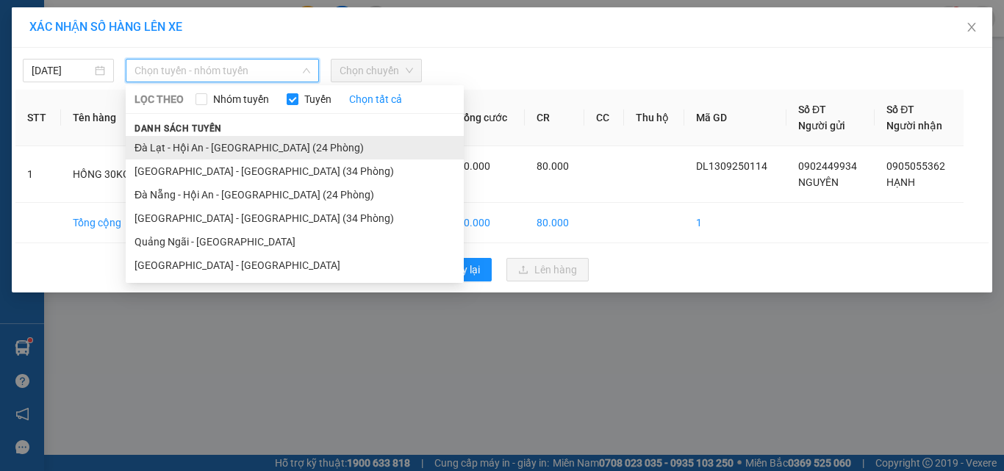
click at [243, 146] on li "Đà Lạt - Hội An - [GEOGRAPHIC_DATA] (24 Phòng)" at bounding box center [295, 148] width 338 height 24
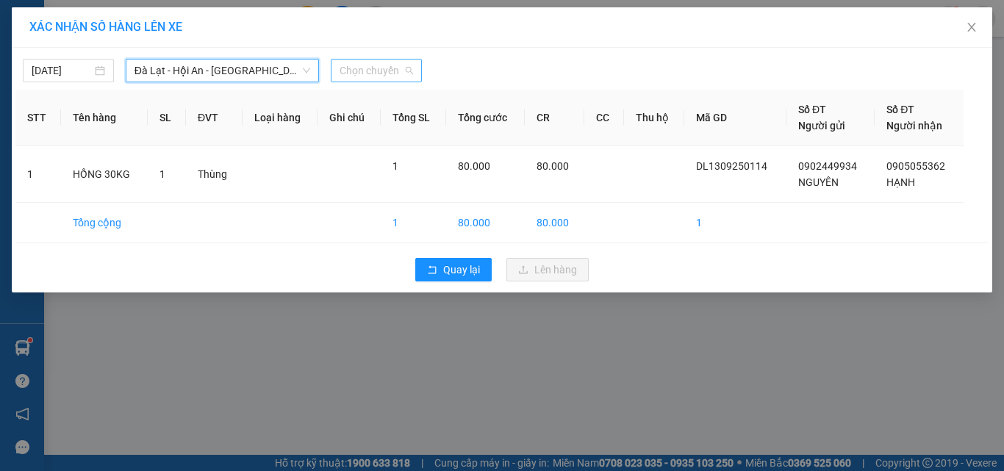
click at [371, 59] on div "Chọn chuyến" at bounding box center [376, 71] width 91 height 24
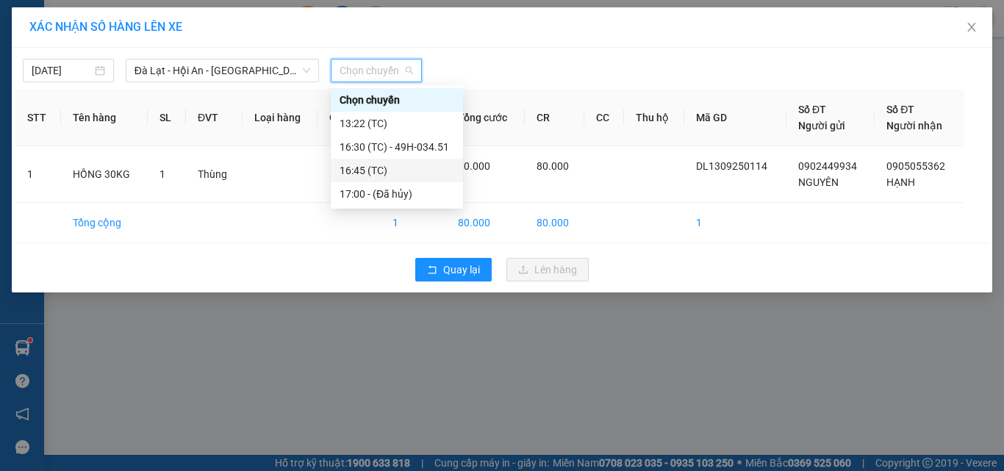
click at [400, 171] on div "16:45 (TC)" at bounding box center [397, 170] width 115 height 16
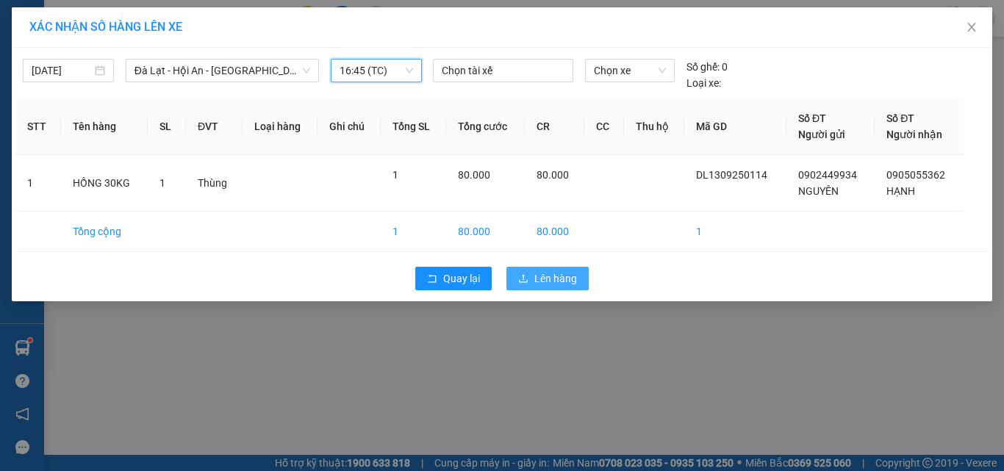
click at [540, 279] on span "Lên hàng" at bounding box center [555, 279] width 43 height 16
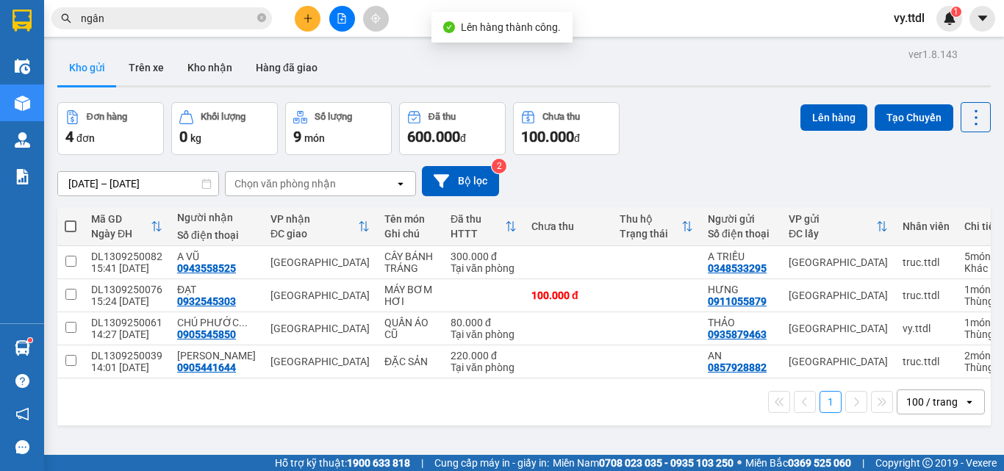
click at [683, 154] on div "Đơn hàng 4 đơn Khối lượng 0 kg Số lượng 9 món Đã thu 600.000 đ Chưa thu 100.000…" at bounding box center [524, 128] width 934 height 53
click at [404, 392] on div "1 100 / trang open" at bounding box center [524, 402] width 934 height 47
click at [712, 67] on div "Kho gửi Trên xe Kho nhận Hàng đã giao" at bounding box center [524, 69] width 934 height 39
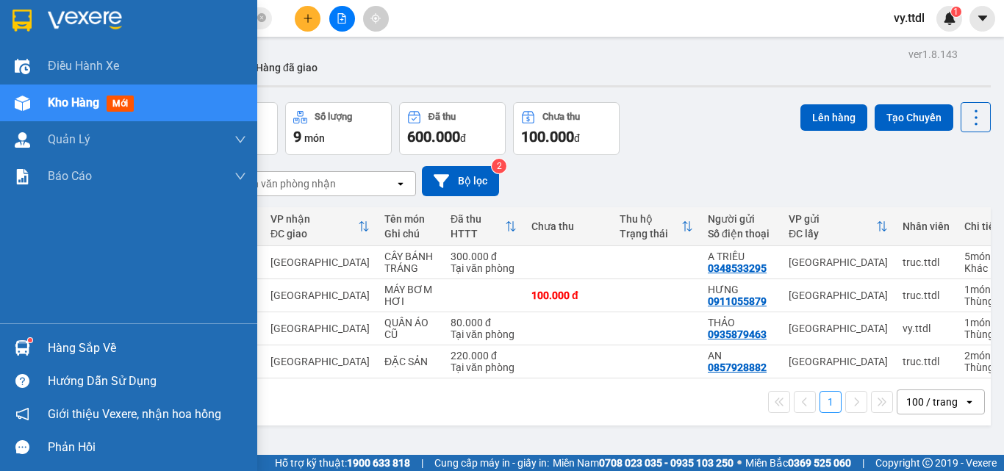
click at [38, 10] on div at bounding box center [128, 24] width 257 height 48
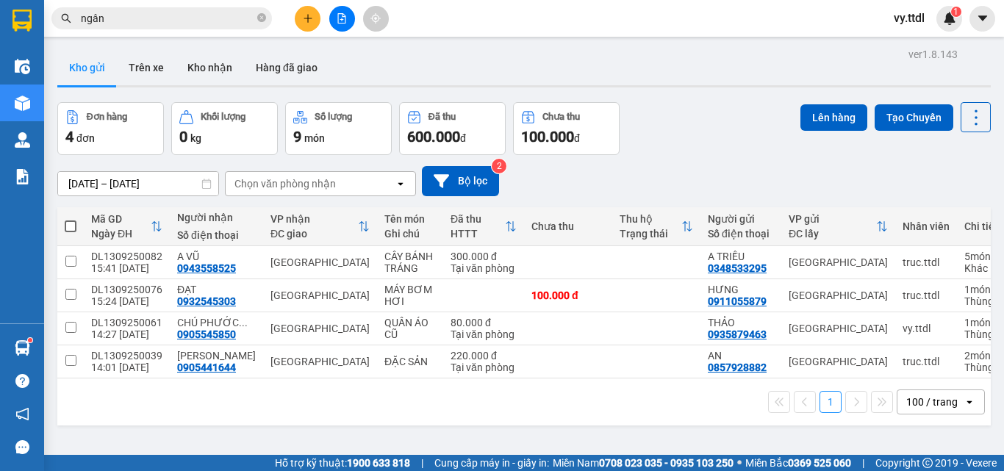
click at [731, 120] on div "Đơn hàng 4 đơn Khối lượng 0 kg Số lượng 9 món Đã thu 600.000 đ Chưa thu 100.000…" at bounding box center [524, 128] width 934 height 53
click at [80, 326] on td at bounding box center [70, 328] width 26 height 33
checkbox input "true"
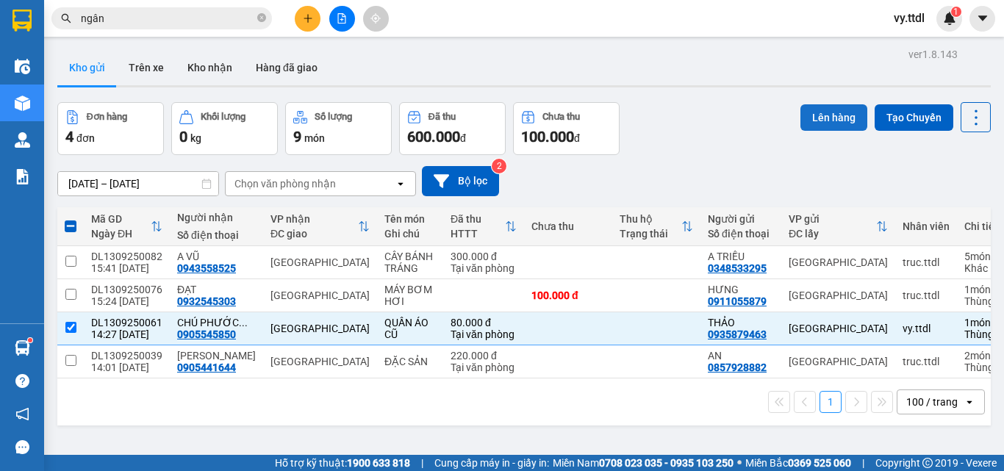
click at [823, 119] on button "Lên hàng" at bounding box center [834, 117] width 67 height 26
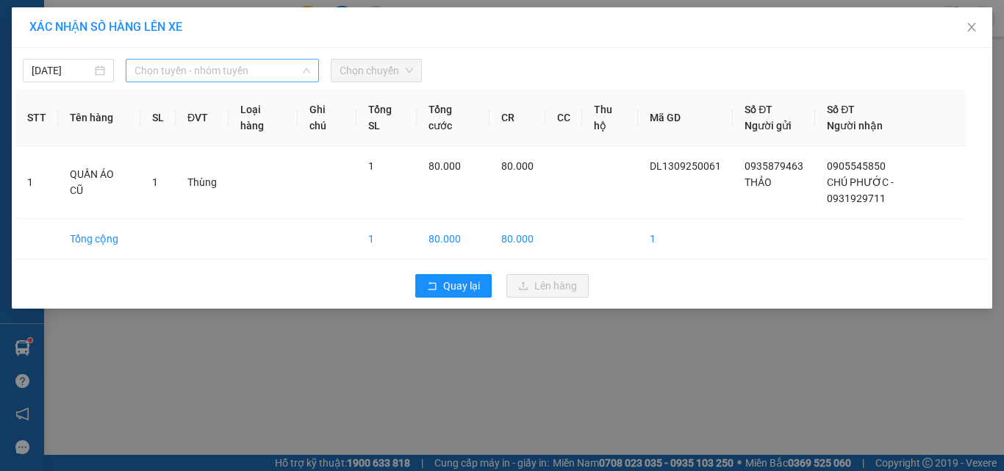
click at [245, 71] on span "Chọn tuyến - nhóm tuyến" at bounding box center [223, 71] width 176 height 22
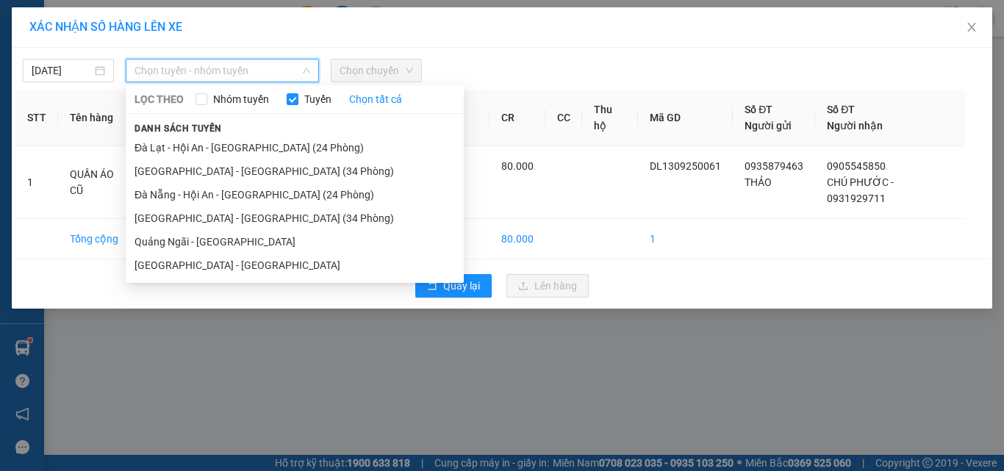
drag, startPoint x: 273, startPoint y: 148, endPoint x: 372, endPoint y: 75, distance: 122.5
click at [274, 148] on li "Đà Lạt - Hội An - [GEOGRAPHIC_DATA] (24 Phòng)" at bounding box center [295, 148] width 338 height 24
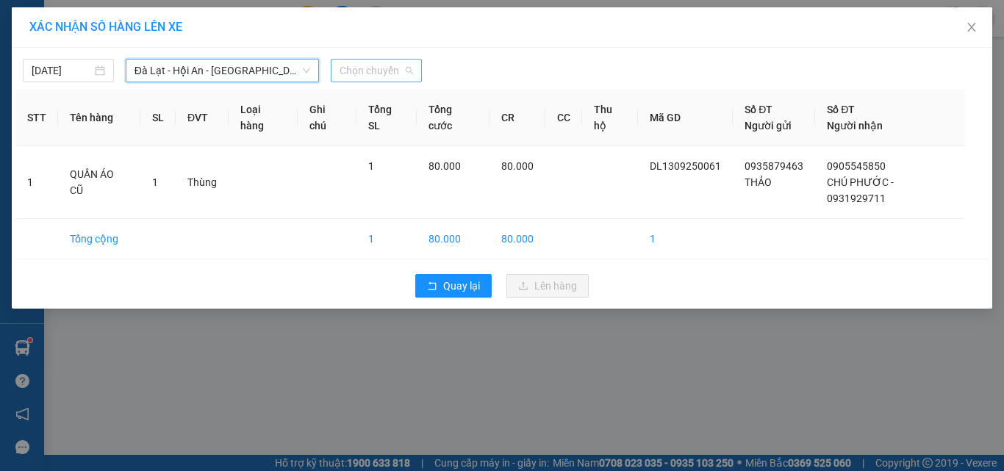
click at [395, 65] on span "Chọn chuyến" at bounding box center [377, 71] width 74 height 22
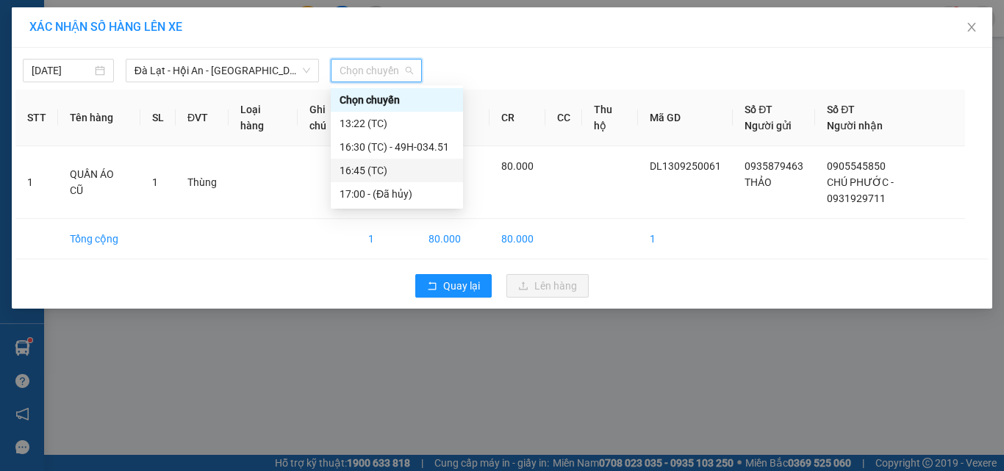
click at [426, 170] on div "16:45 (TC)" at bounding box center [397, 170] width 115 height 16
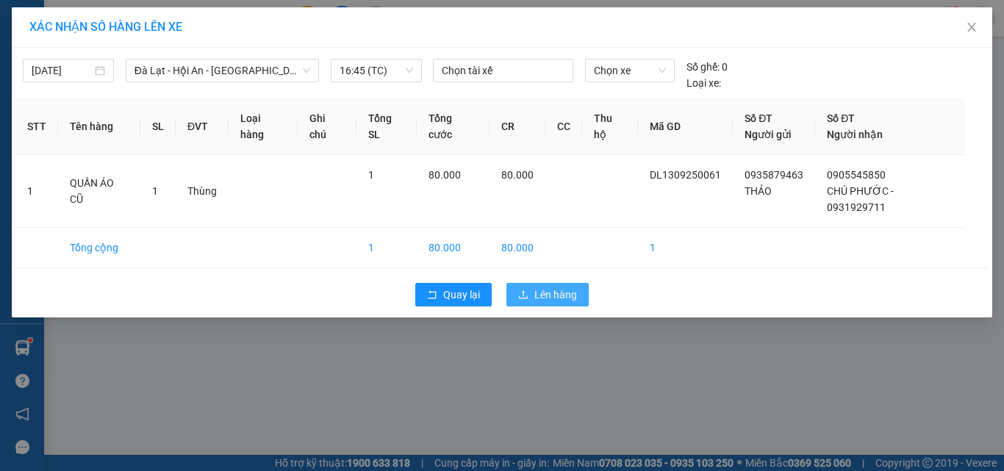
click at [570, 287] on span "Lên hàng" at bounding box center [555, 295] width 43 height 16
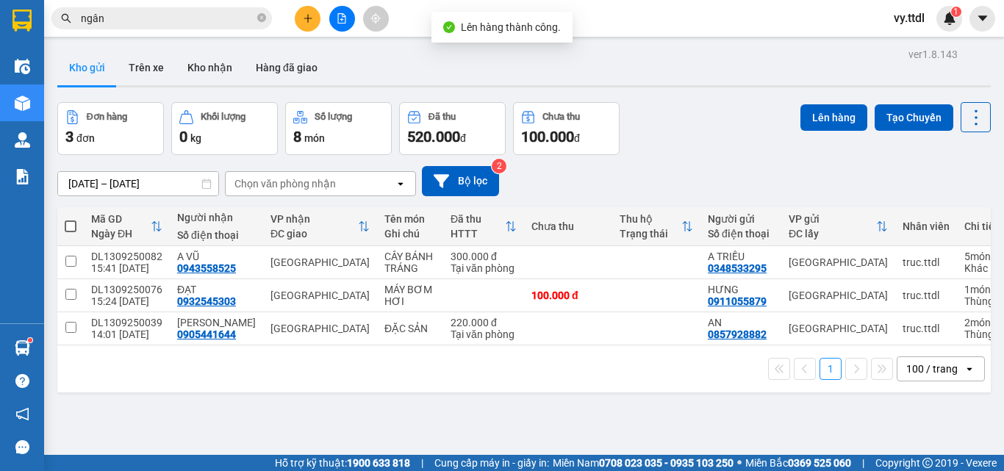
click at [529, 387] on div "1 100 / trang open" at bounding box center [524, 368] width 934 height 47
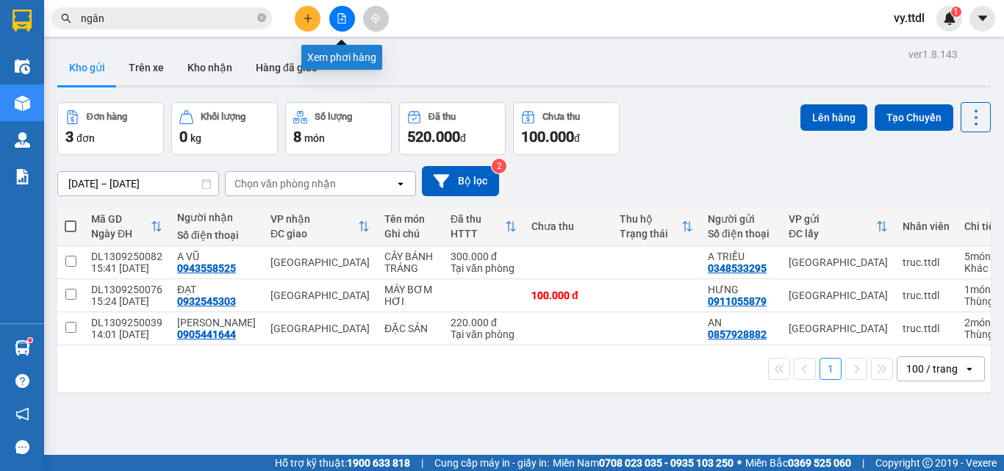
click at [346, 21] on icon "file-add" at bounding box center [342, 18] width 10 height 10
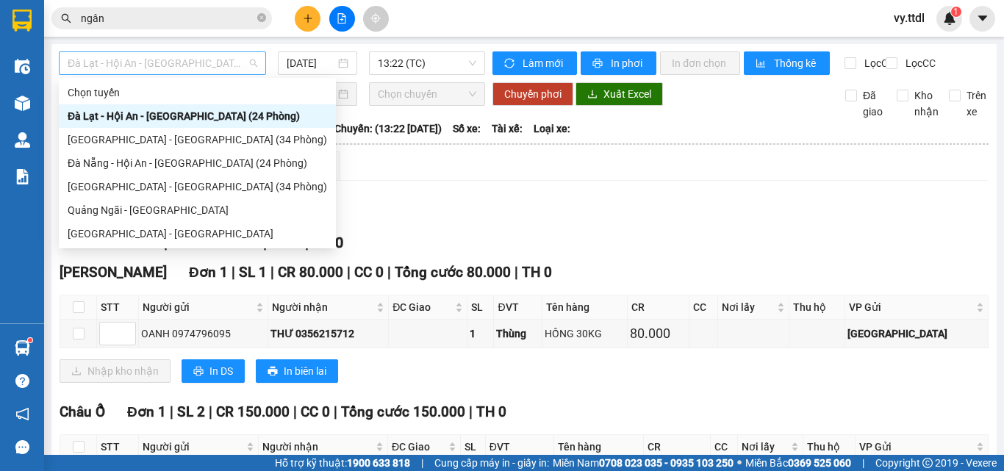
click at [193, 63] on span "Đà Lạt - Hội An - [GEOGRAPHIC_DATA] (24 Phòng)" at bounding box center [163, 63] width 190 height 22
click at [417, 58] on span "13:22 (TC)" at bounding box center [427, 63] width 99 height 22
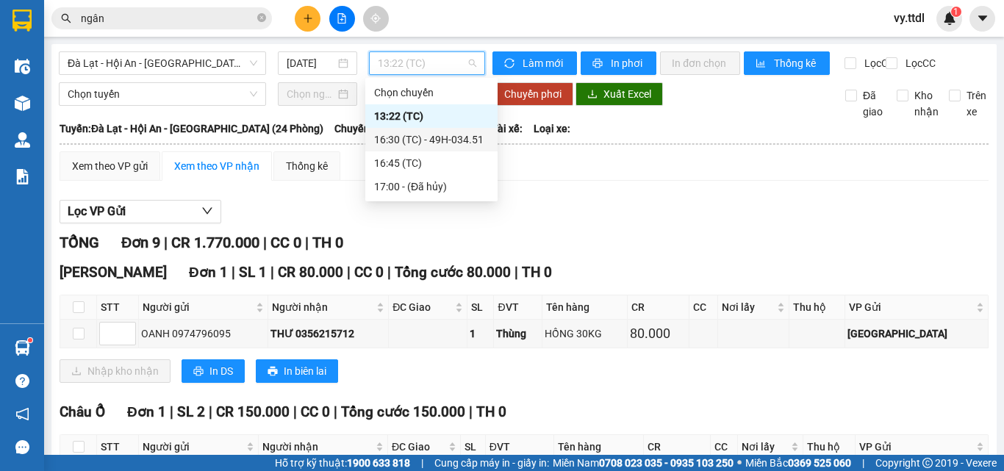
click at [445, 135] on div "16:30 (TC) - 49H-034.51" at bounding box center [431, 140] width 115 height 16
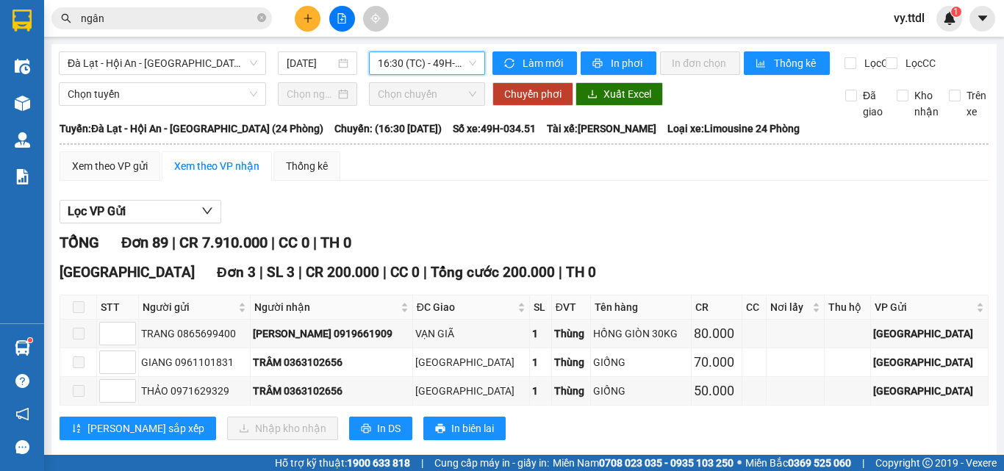
click at [415, 67] on span "16:30 (TC) - 49H-034.51" at bounding box center [427, 63] width 99 height 22
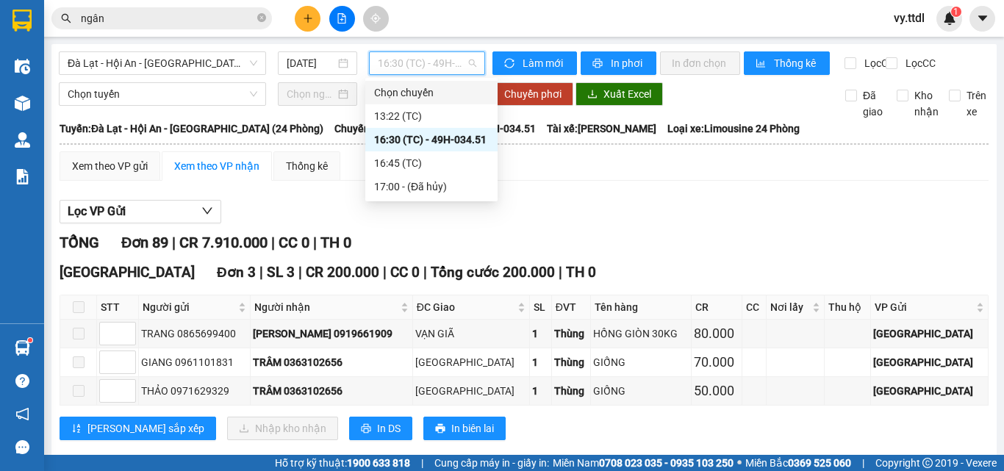
click at [435, 102] on div "Chọn chuyến" at bounding box center [431, 93] width 132 height 24
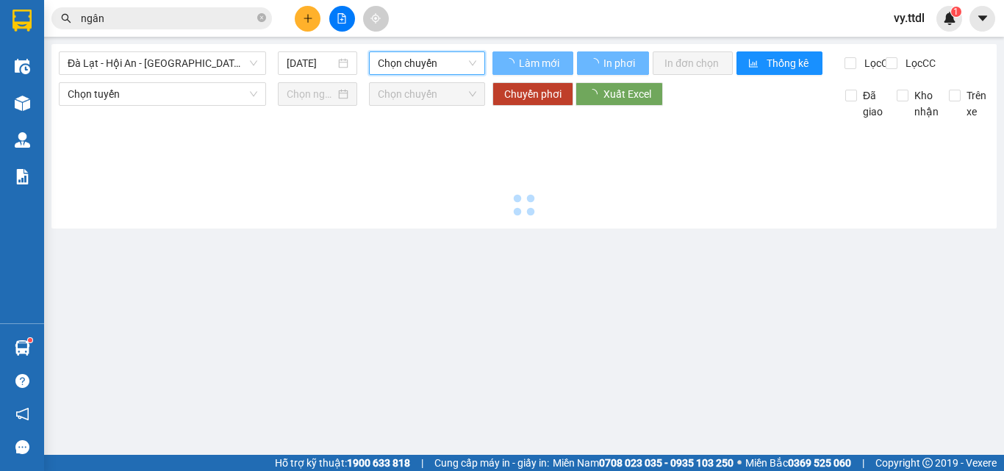
click at [436, 68] on span "Chọn chuyến" at bounding box center [427, 63] width 99 height 22
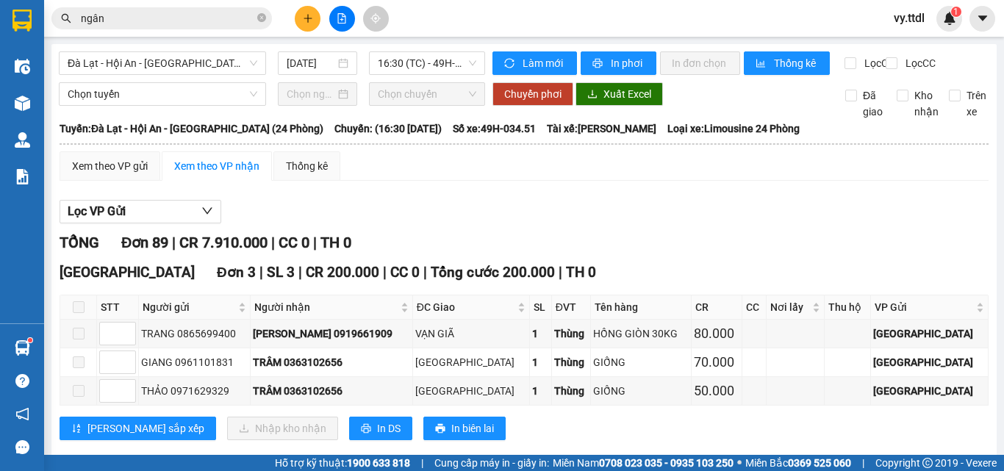
click at [398, 68] on span "16:30 (TC) - 49H-034.51" at bounding box center [427, 63] width 99 height 22
click at [686, 215] on div "Lọc VP Gửi" at bounding box center [524, 212] width 929 height 24
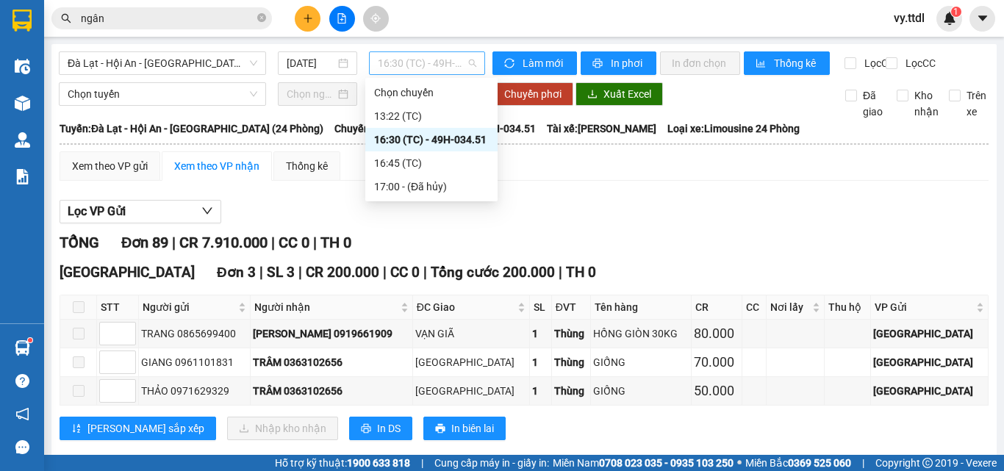
click at [431, 62] on span "16:30 (TC) - 49H-034.51" at bounding box center [427, 63] width 99 height 22
click at [454, 165] on div "16:45 (TC)" at bounding box center [431, 163] width 115 height 16
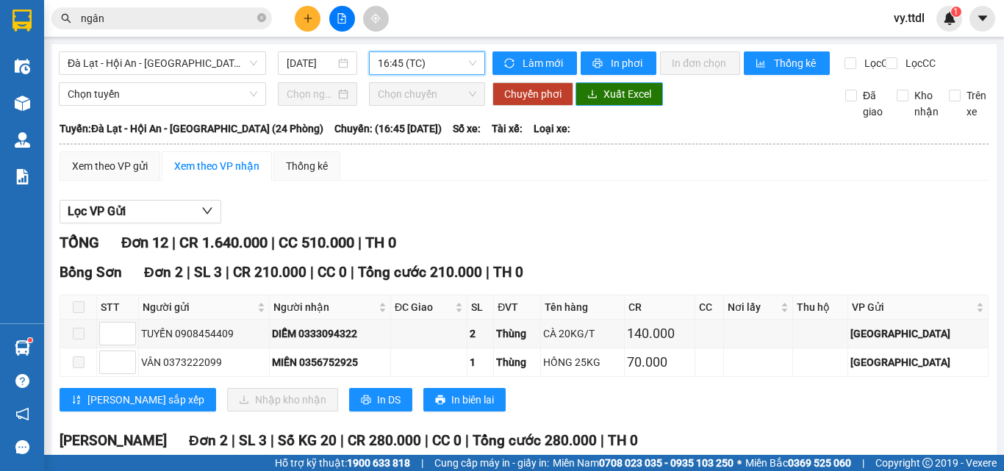
click at [607, 102] on span "Xuất Excel" at bounding box center [628, 94] width 48 height 16
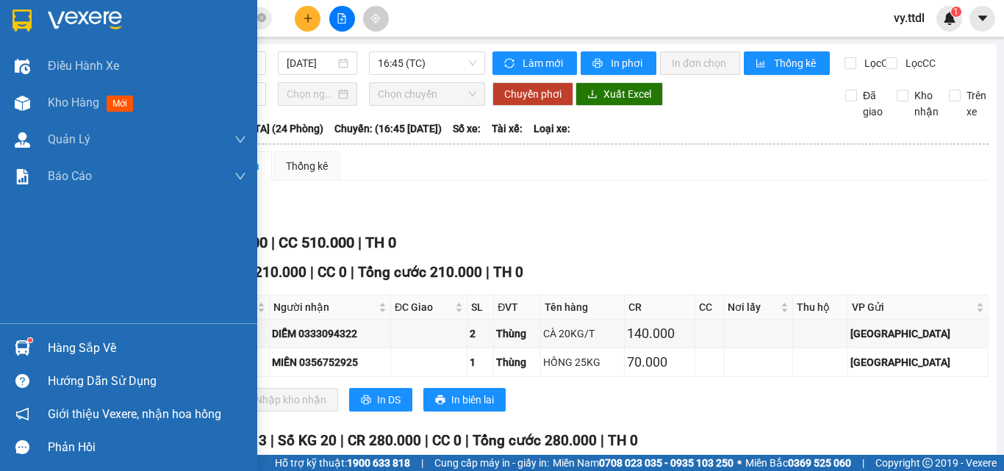
click at [22, 27] on img at bounding box center [21, 21] width 19 height 22
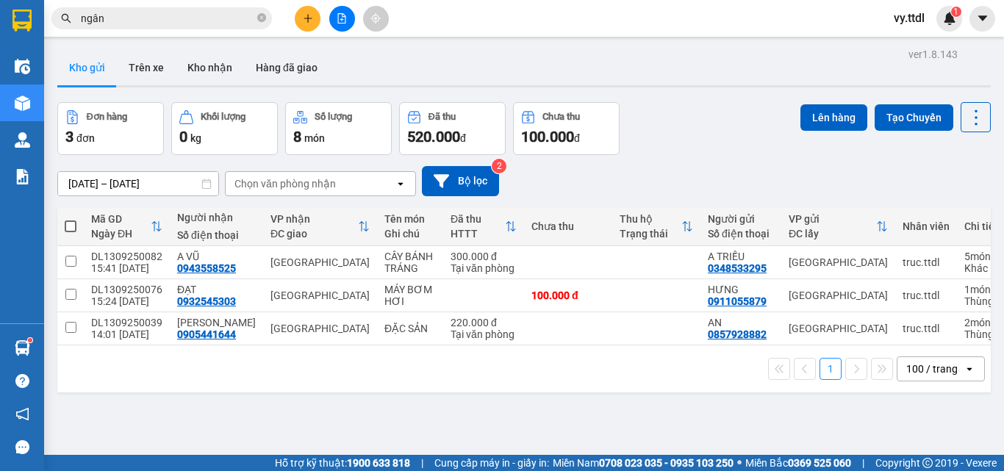
click at [74, 229] on span at bounding box center [71, 227] width 12 height 12
click at [71, 219] on input "checkbox" at bounding box center [71, 219] width 0 height 0
checkbox input "true"
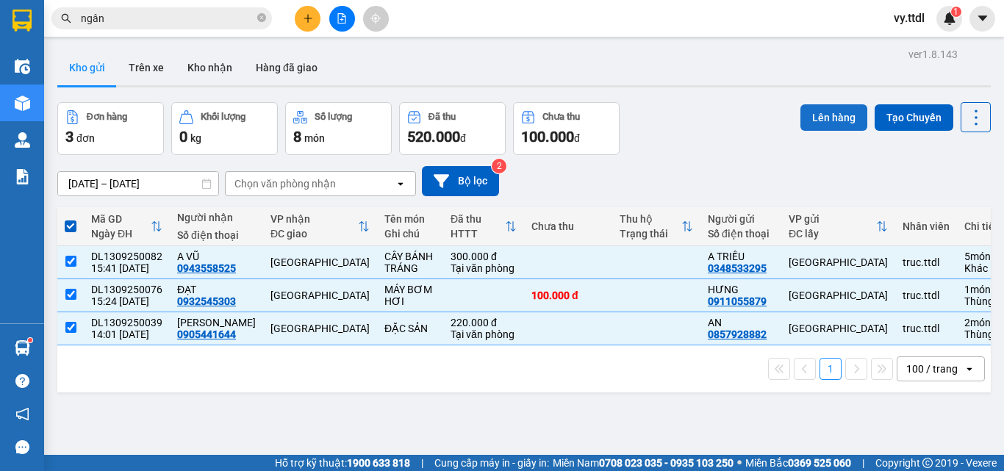
click at [825, 121] on button "Lên hàng" at bounding box center [834, 117] width 67 height 26
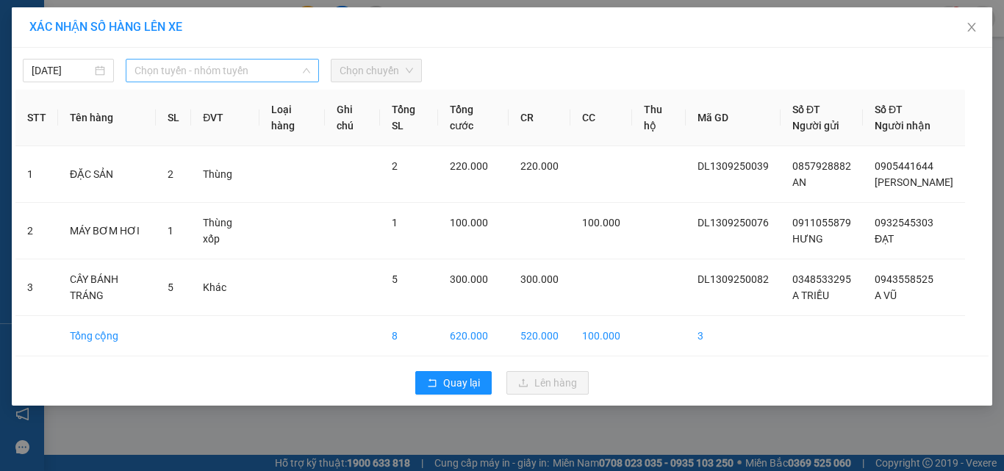
click at [155, 74] on span "Chọn tuyến - nhóm tuyến" at bounding box center [223, 71] width 176 height 22
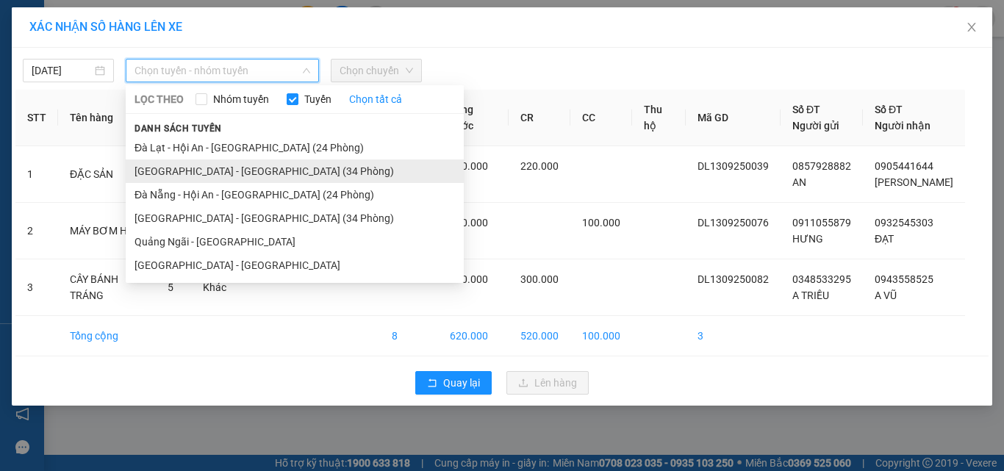
click at [211, 165] on li "[GEOGRAPHIC_DATA] - [GEOGRAPHIC_DATA] (34 Phòng)" at bounding box center [295, 172] width 338 height 24
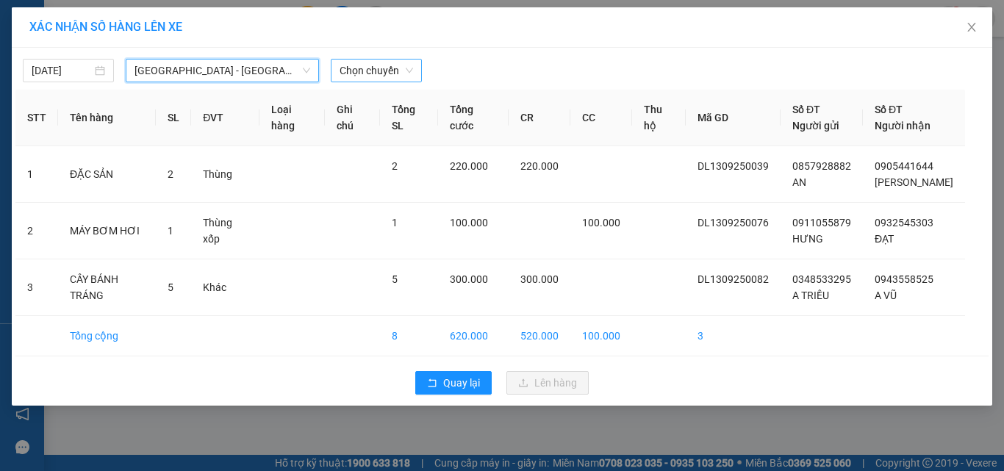
click at [384, 65] on span "Chọn chuyến" at bounding box center [377, 71] width 74 height 22
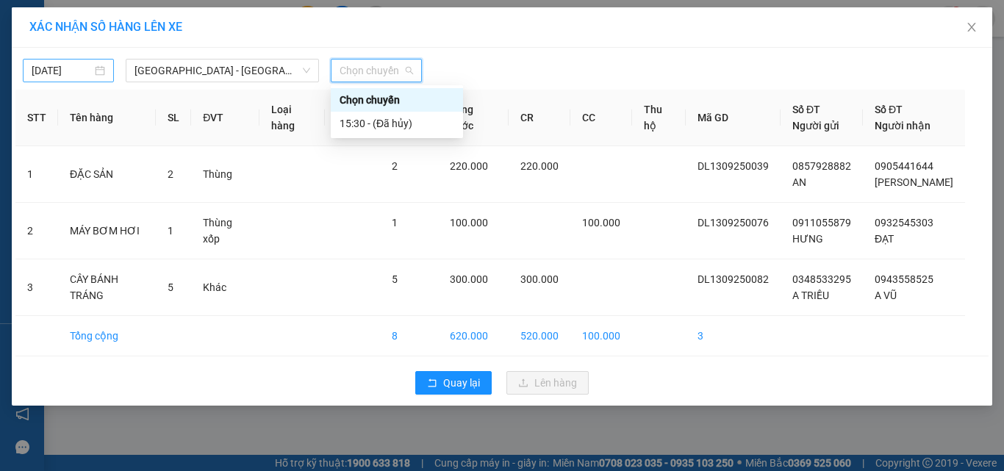
click at [79, 71] on input "[DATE]" at bounding box center [62, 70] width 60 height 16
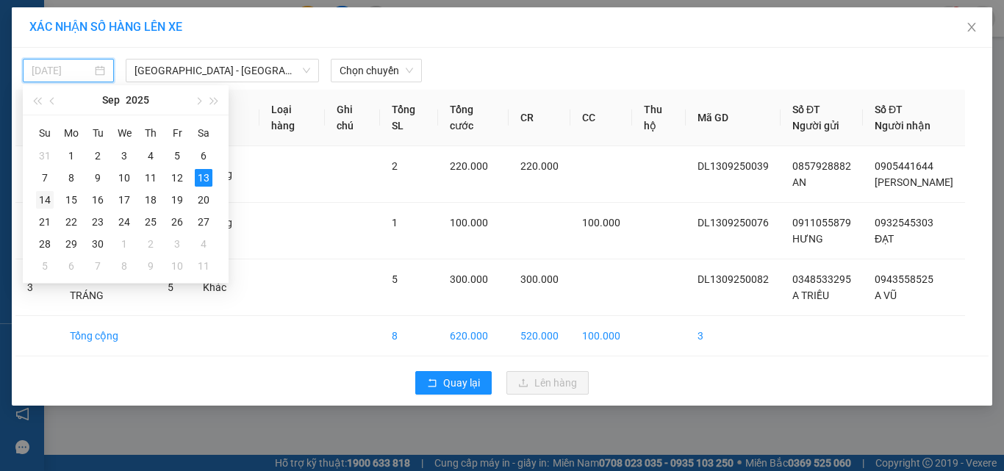
click at [51, 195] on div "14" at bounding box center [45, 200] width 18 height 18
type input "[DATE]"
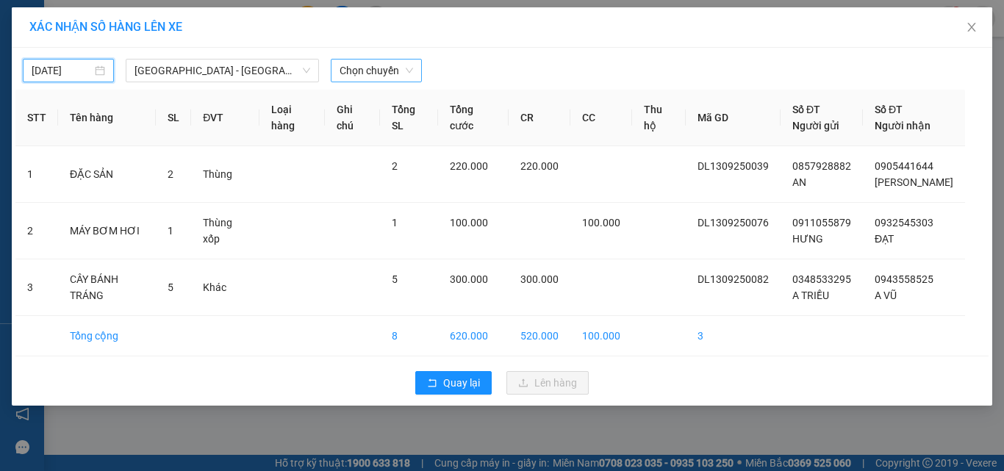
click at [396, 65] on span "Chọn chuyến" at bounding box center [377, 71] width 74 height 22
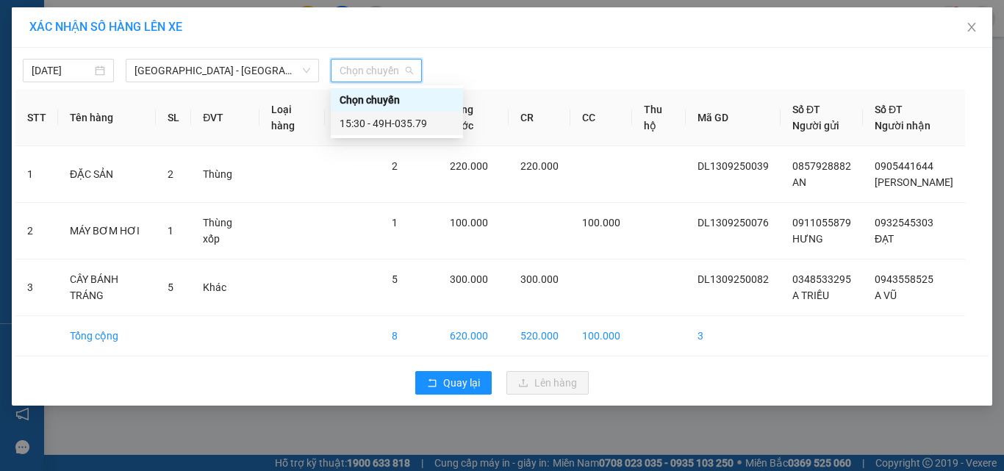
click at [399, 127] on div "15:30 - 49H-035.79" at bounding box center [397, 123] width 115 height 16
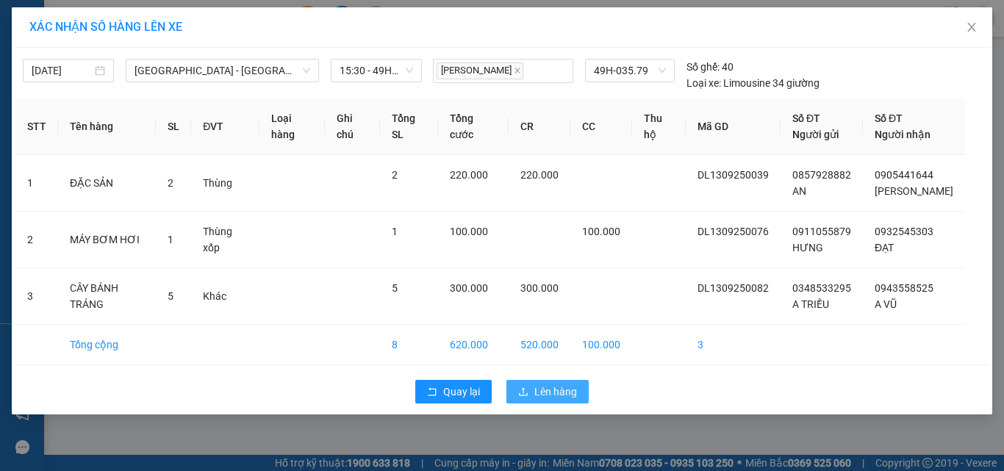
click at [570, 400] on button "Lên hàng" at bounding box center [547, 392] width 82 height 24
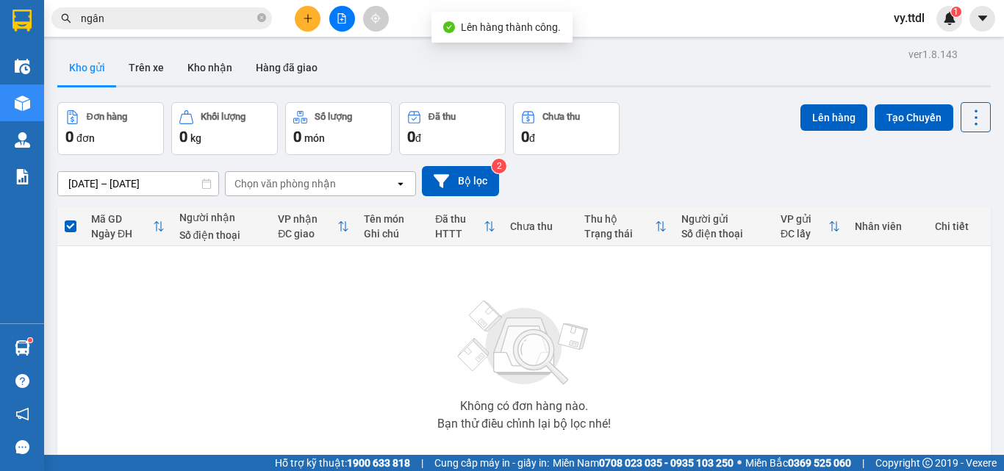
click at [691, 112] on div "Đơn hàng 0 đơn Khối lượng 0 kg Số lượng 0 món Đã thu 0 đ Chưa thu 0 đ Lên hàng …" at bounding box center [524, 128] width 934 height 53
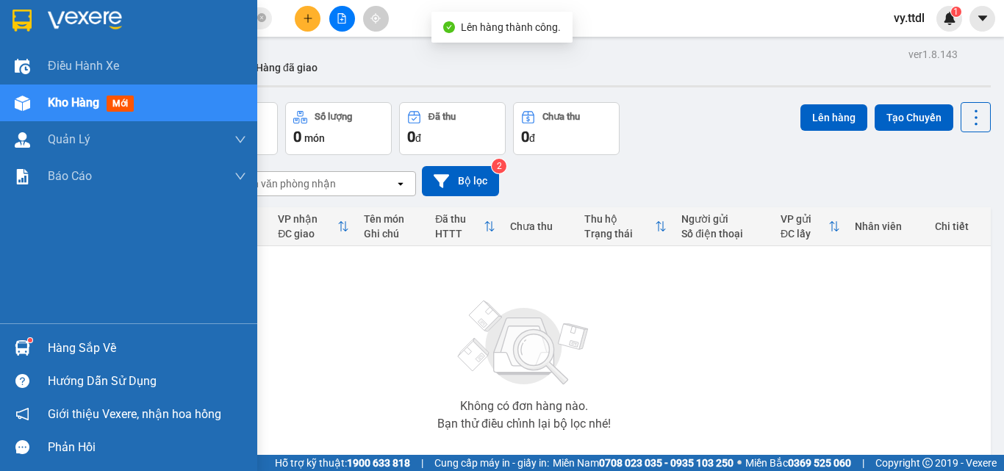
click at [44, 15] on div at bounding box center [128, 24] width 257 height 48
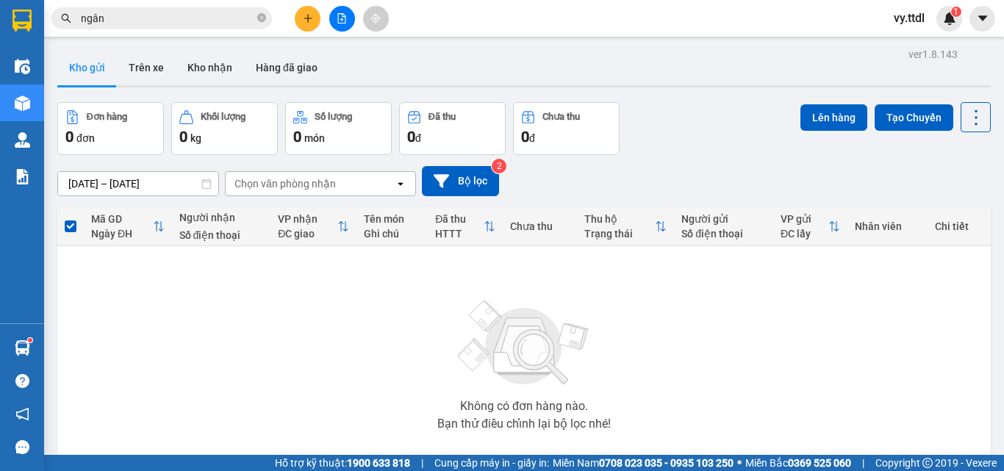
click at [532, 334] on img at bounding box center [524, 343] width 147 height 103
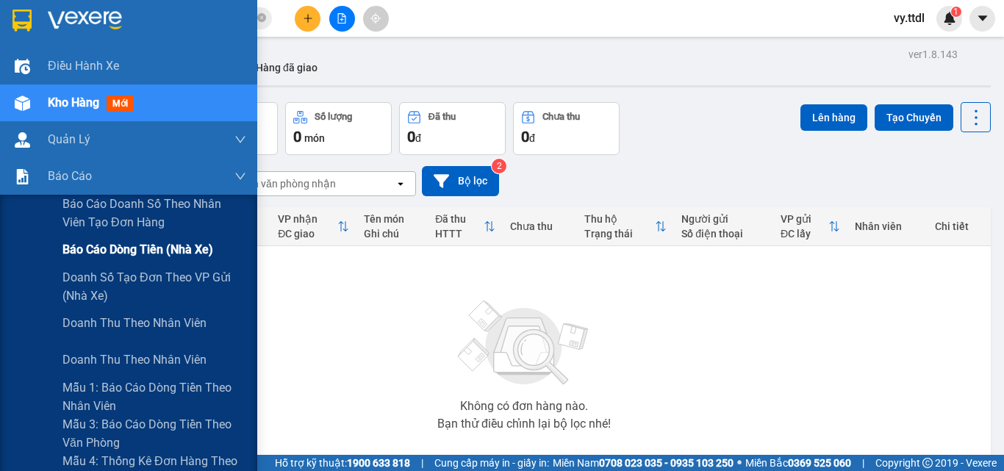
click at [114, 248] on span "Báo cáo dòng tiền (nhà xe)" at bounding box center [137, 249] width 151 height 18
